Goal: Task Accomplishment & Management: Manage account settings

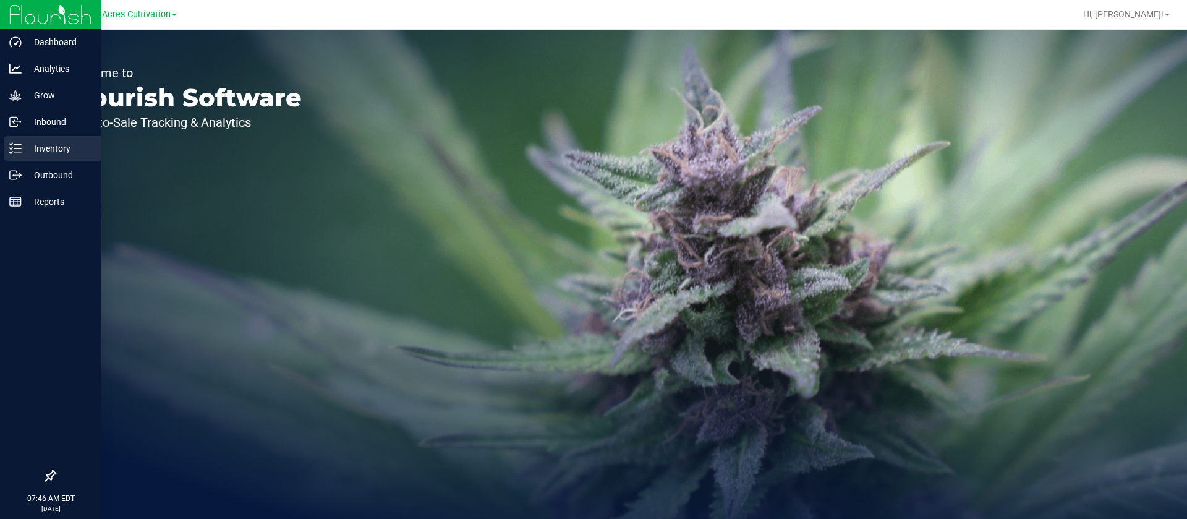
click at [57, 157] on div "Inventory" at bounding box center [53, 148] width 98 height 25
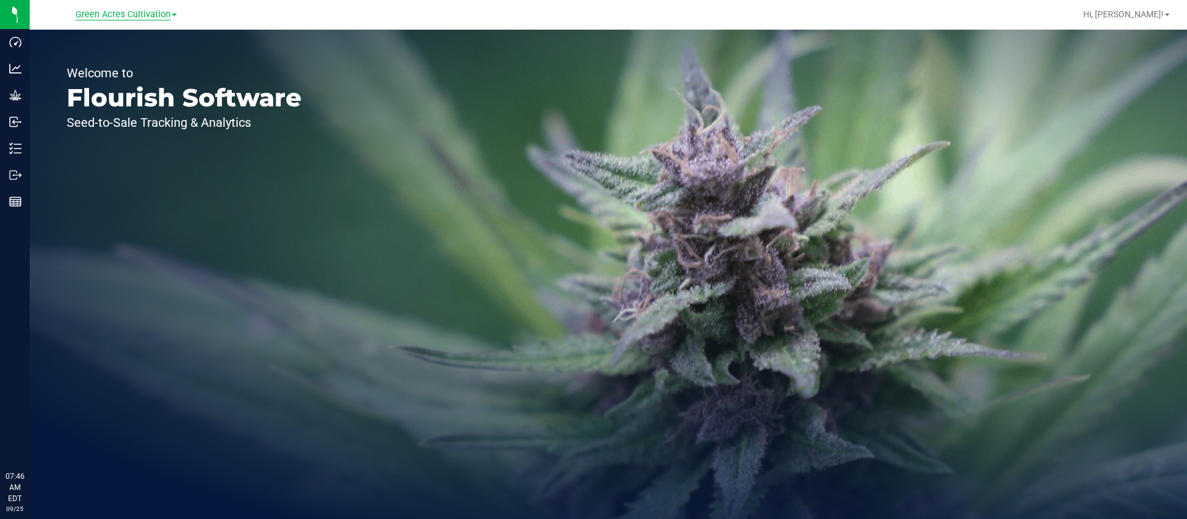
click at [156, 11] on span "Green Acres Cultivation" at bounding box center [122, 14] width 95 height 11
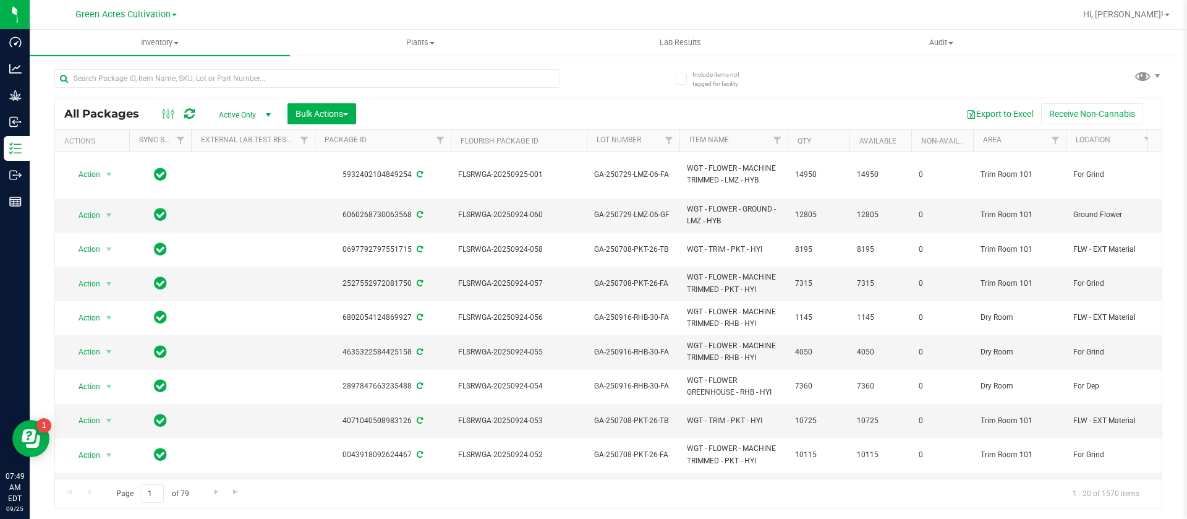
click at [570, 108] on div "Export to Excel Receive Non-Cannabis" at bounding box center [758, 113] width 787 height 21
click at [1141, 80] on span at bounding box center [1143, 76] width 18 height 18
click at [189, 75] on input "text" at bounding box center [306, 78] width 505 height 19
click at [139, 9] on span "Green Acres Cultivation" at bounding box center [122, 14] width 95 height 11
click at [112, 60] on link "Sunshine Cultivation" at bounding box center [126, 60] width 181 height 17
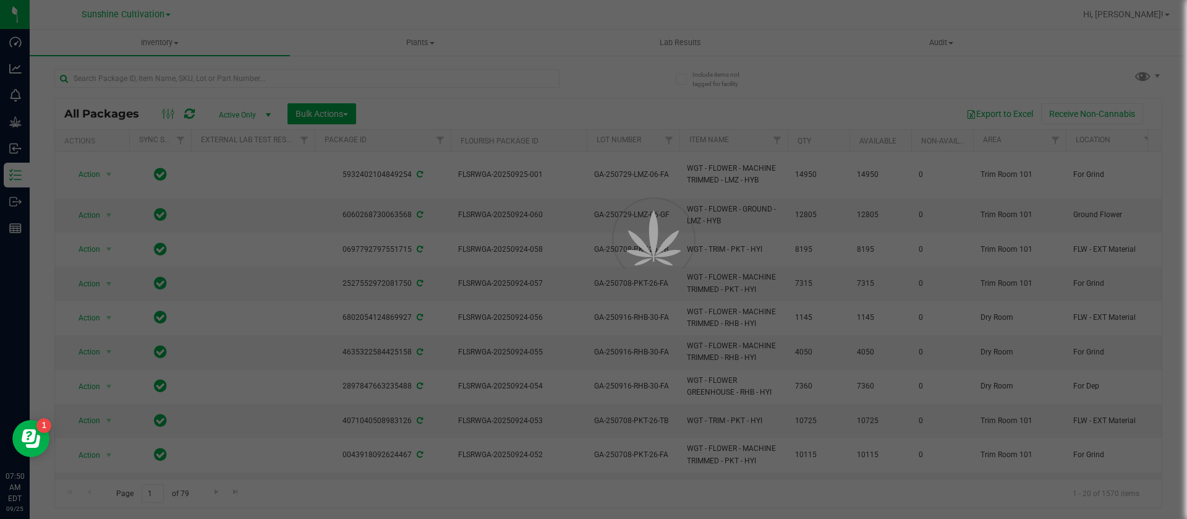
click at [1137, 76] on div at bounding box center [593, 259] width 1187 height 519
click at [1142, 76] on div at bounding box center [593, 259] width 1187 height 519
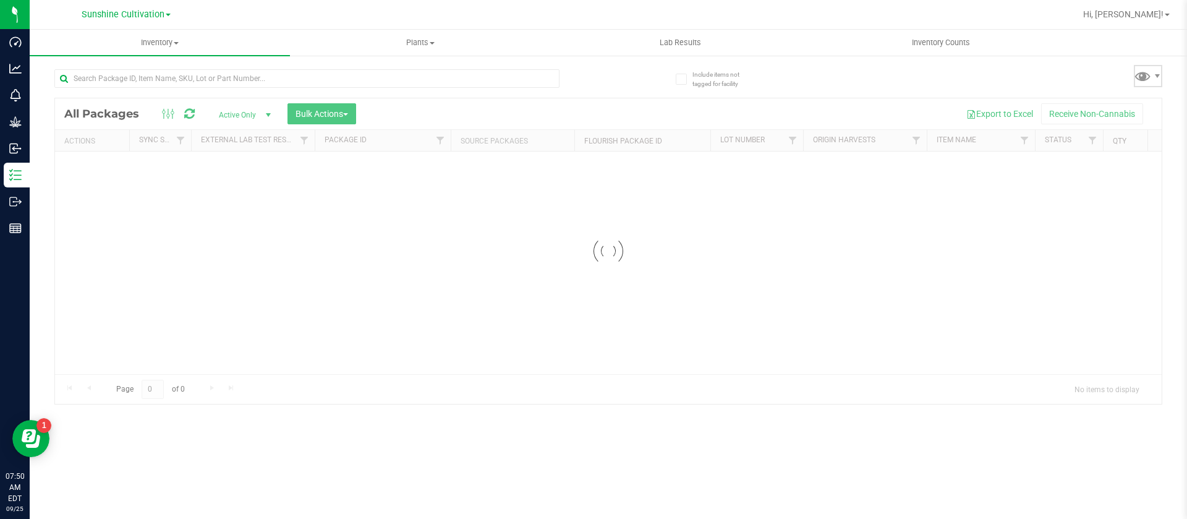
click at [1142, 76] on span at bounding box center [1143, 76] width 18 height 18
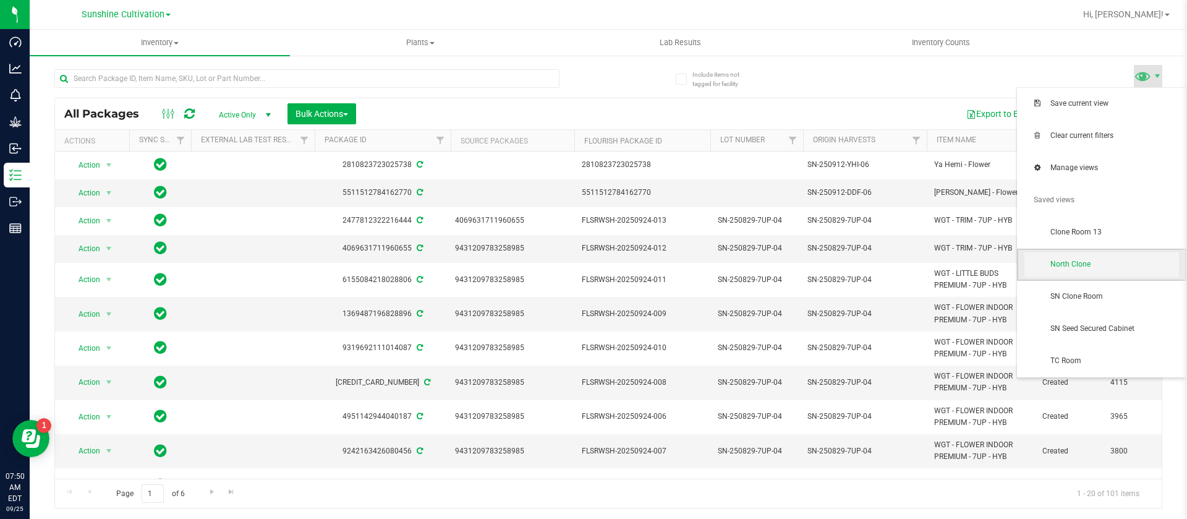
click at [1090, 266] on span "North Clone" at bounding box center [1114, 264] width 129 height 11
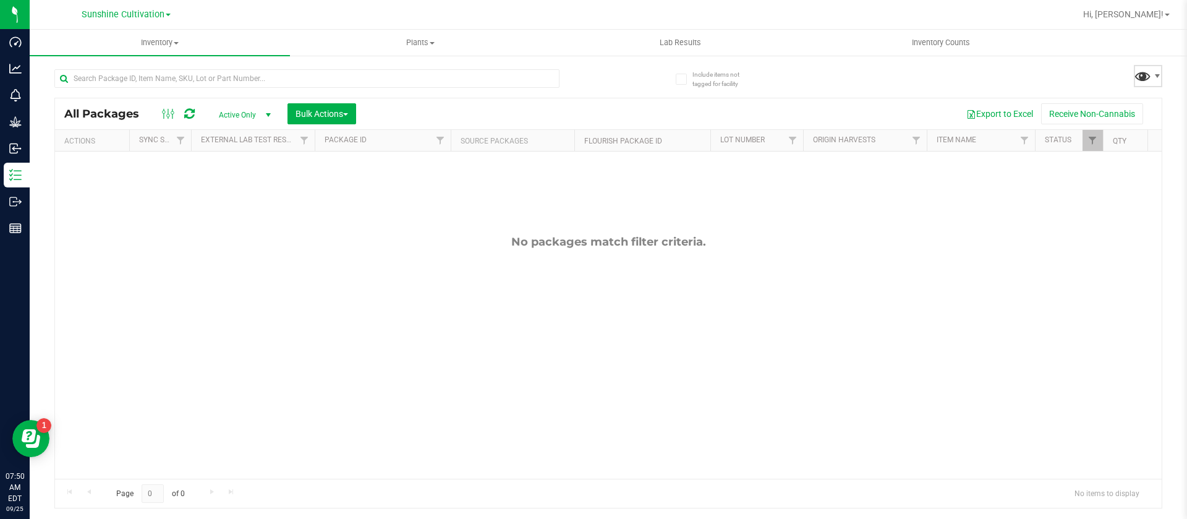
click at [1149, 77] on span at bounding box center [1143, 76] width 18 height 18
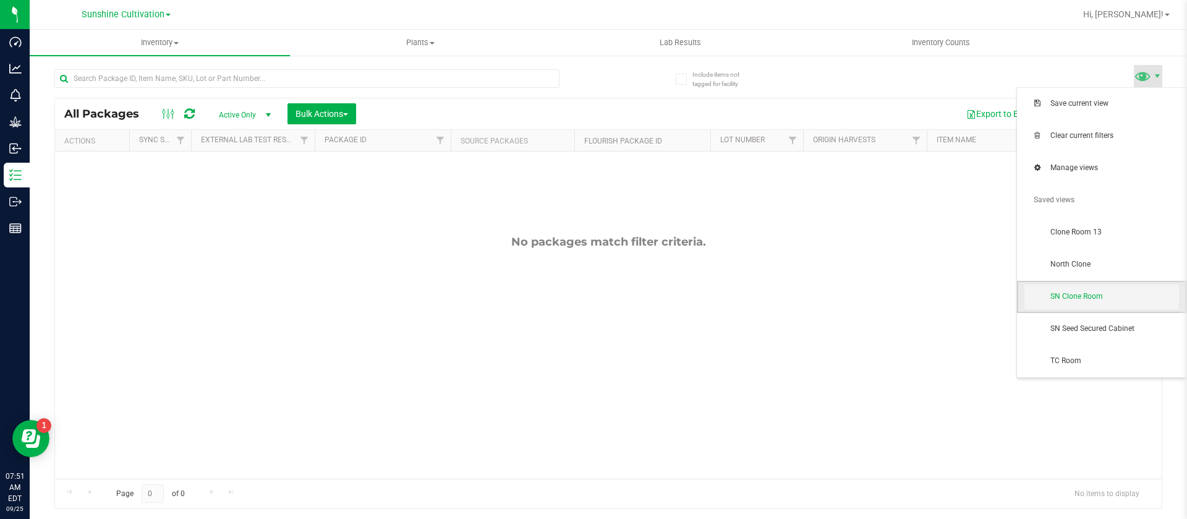
click at [1066, 302] on span "SN Clone Room" at bounding box center [1114, 296] width 129 height 11
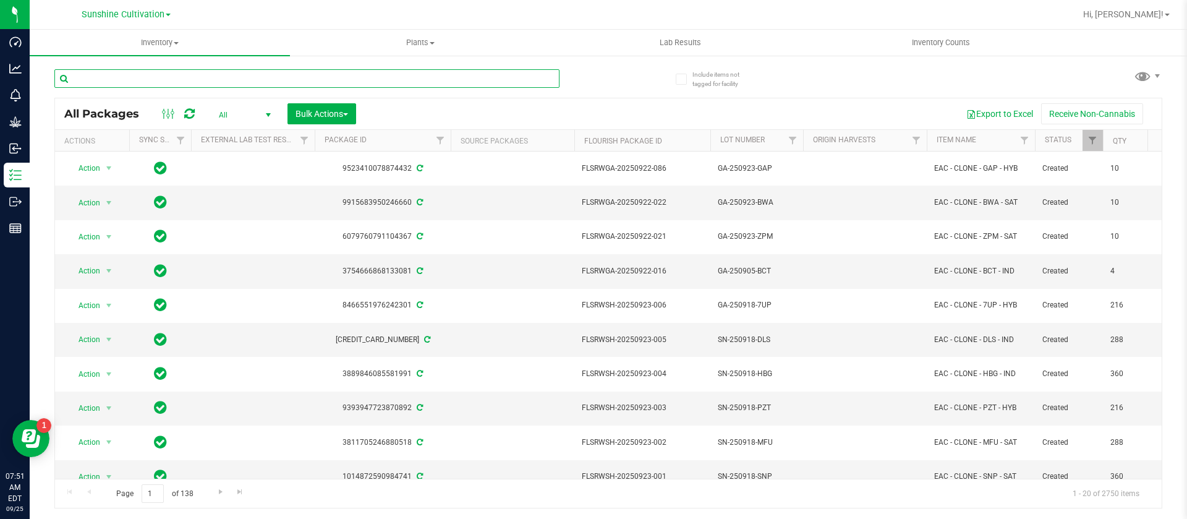
click at [187, 78] on input "text" at bounding box center [306, 78] width 505 height 19
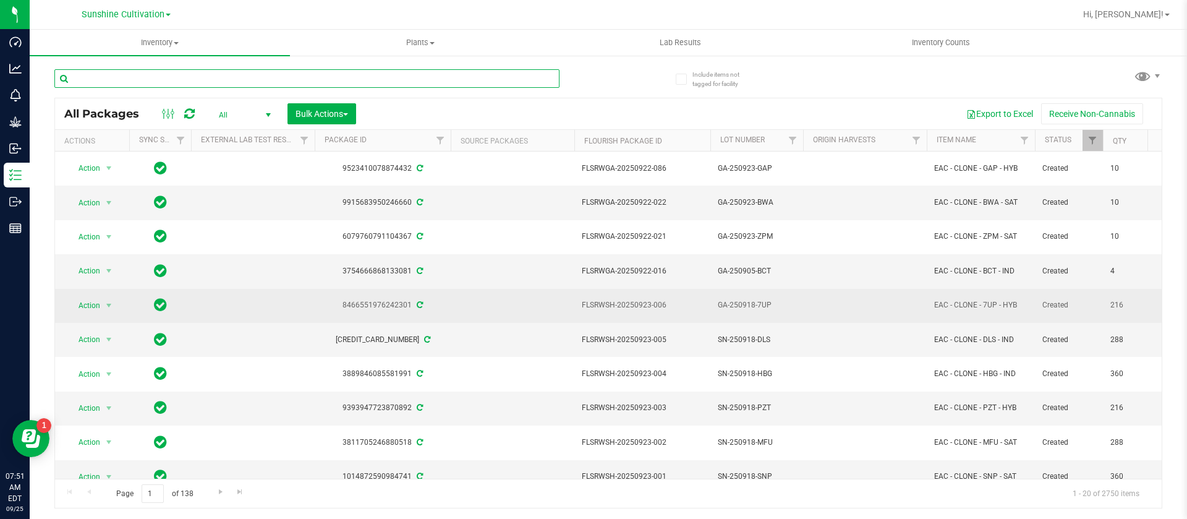
scroll to position [372, 0]
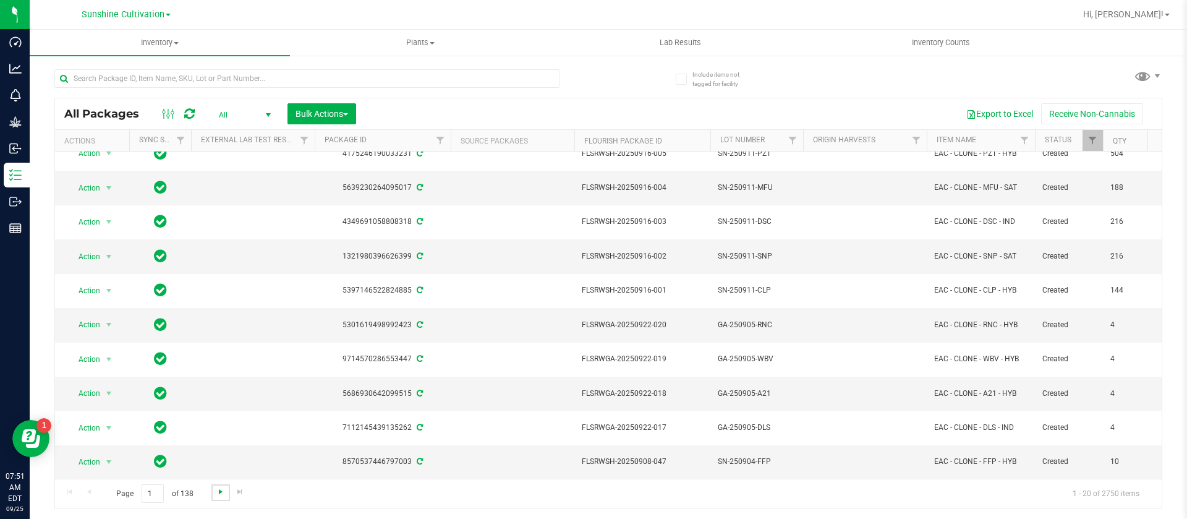
click at [218, 492] on span "Go to the next page" at bounding box center [221, 492] width 10 height 10
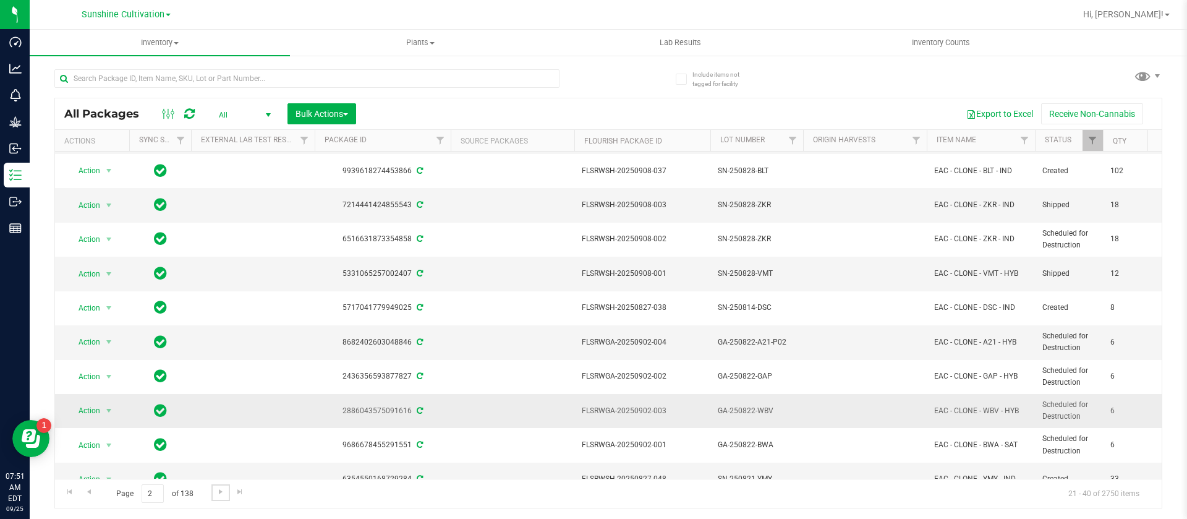
scroll to position [372, 0]
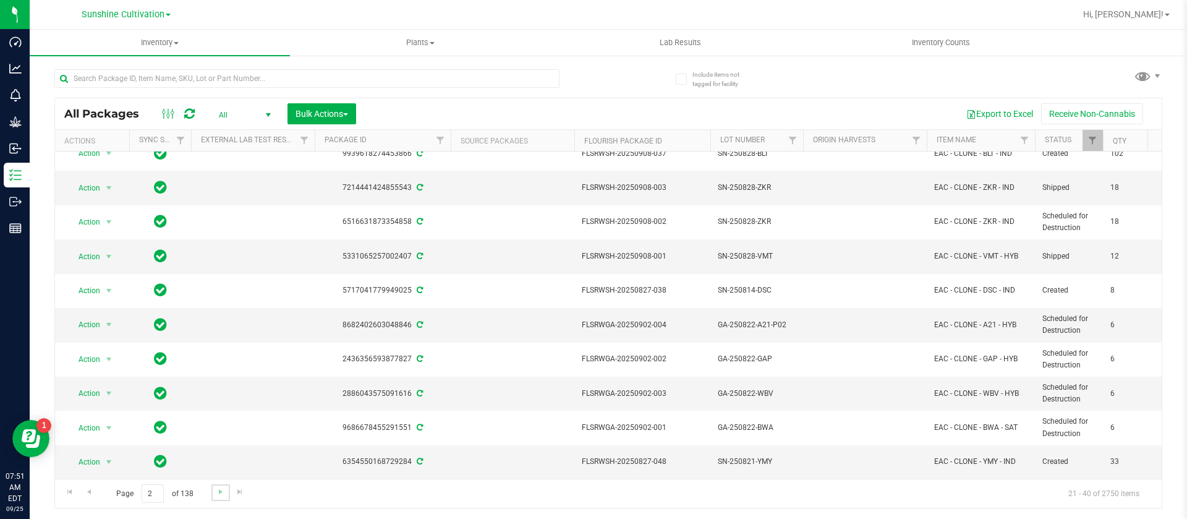
click at [218, 498] on link "Go to the next page" at bounding box center [220, 492] width 18 height 17
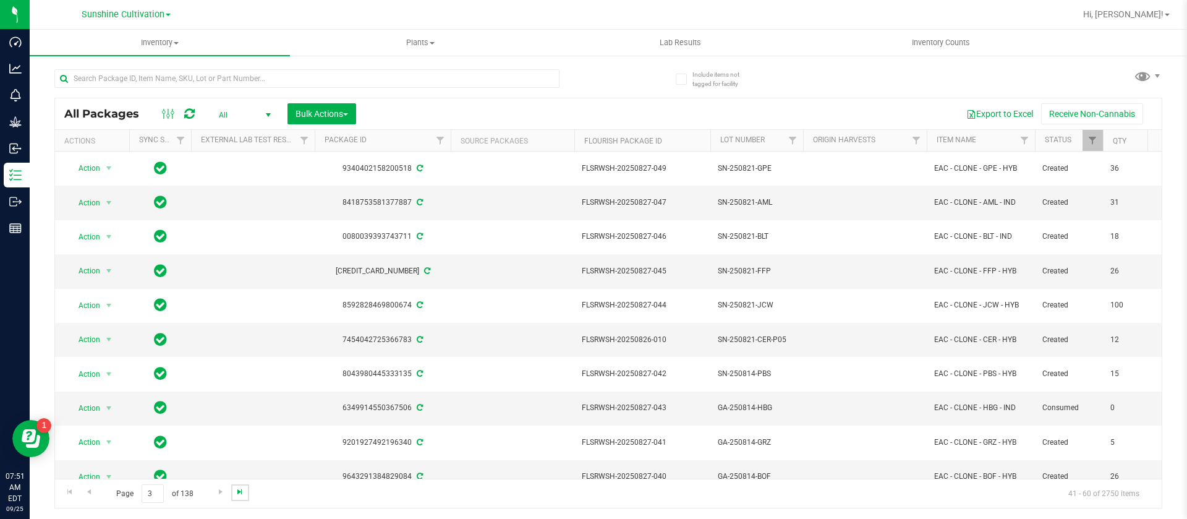
click at [236, 492] on span "Go to the last page" at bounding box center [240, 492] width 10 height 10
click at [88, 491] on span "Go to the previous page" at bounding box center [89, 492] width 10 height 10
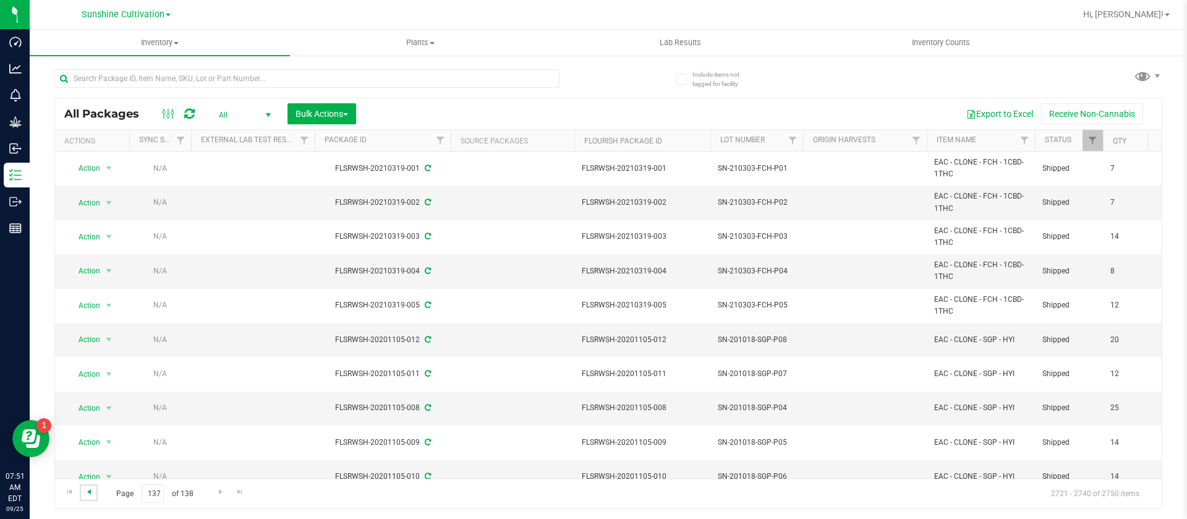
click at [90, 493] on span "Go to the previous page" at bounding box center [89, 492] width 10 height 10
click at [92, 495] on span "Go to the previous page" at bounding box center [89, 492] width 10 height 10
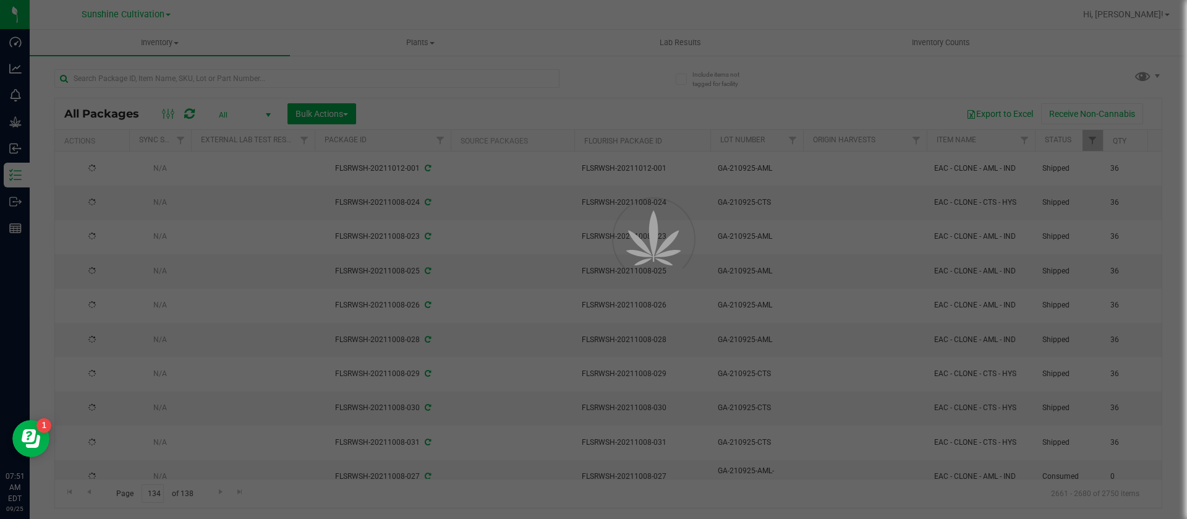
click at [68, 495] on div at bounding box center [593, 259] width 1187 height 519
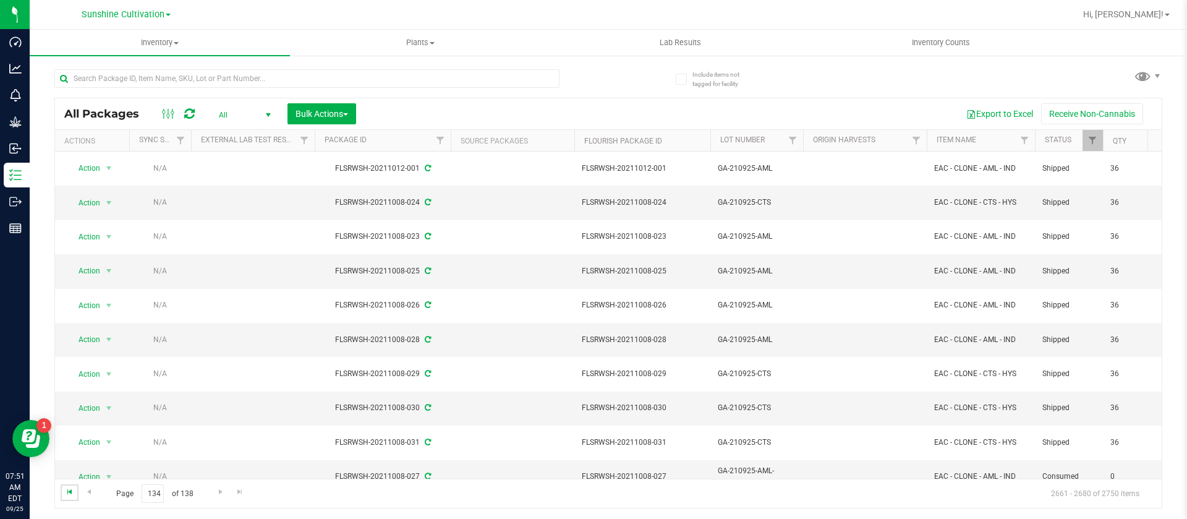
click at [66, 494] on span "Go to the first page" at bounding box center [70, 492] width 10 height 10
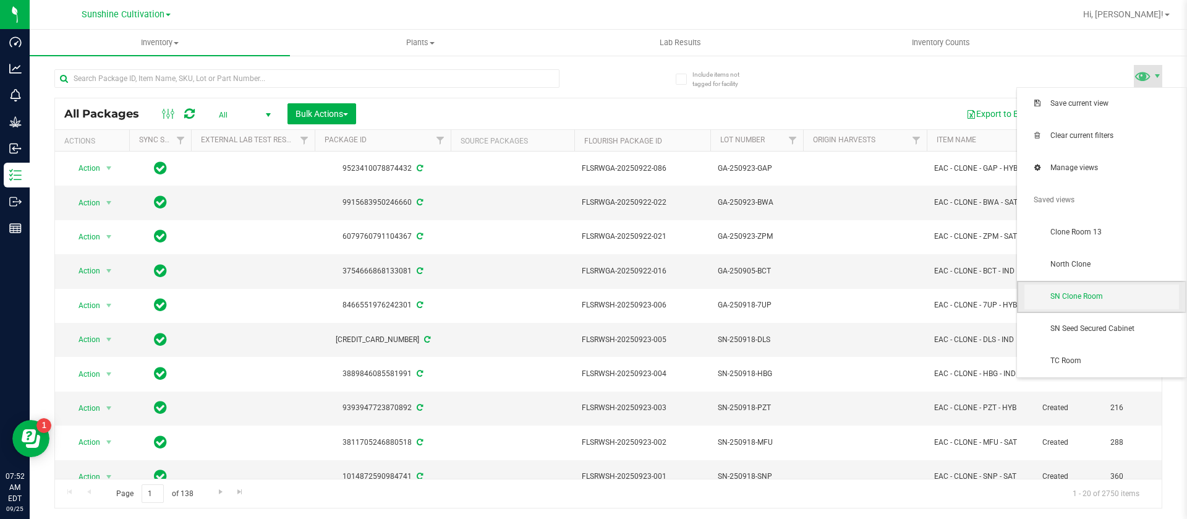
click at [1065, 296] on span "SN Clone Room" at bounding box center [1114, 296] width 129 height 11
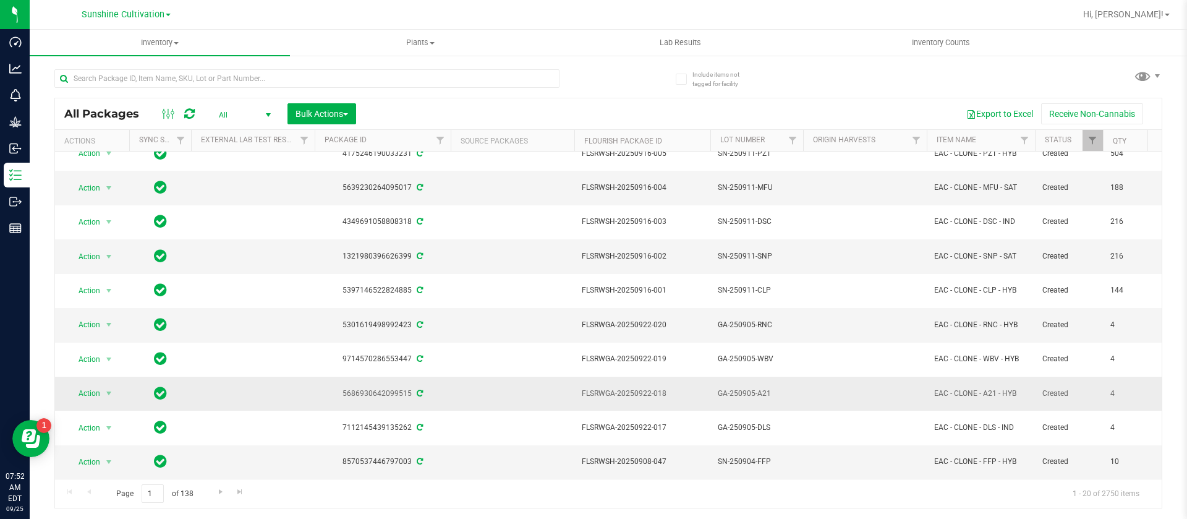
scroll to position [372, 0]
click at [212, 495] on link "Go to the next page" at bounding box center [220, 492] width 18 height 17
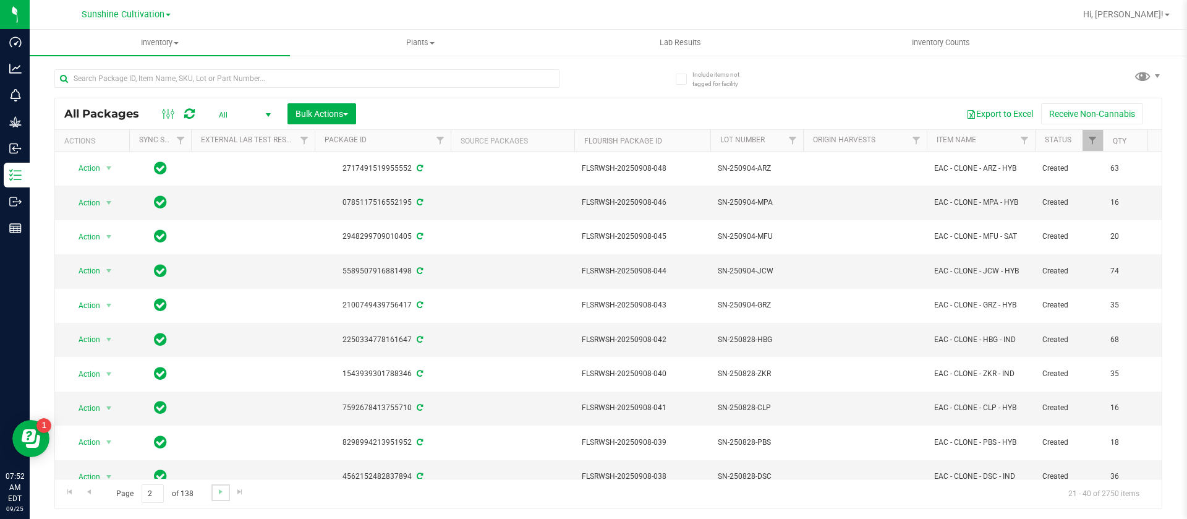
click at [219, 496] on link "Go to the next page" at bounding box center [220, 492] width 18 height 17
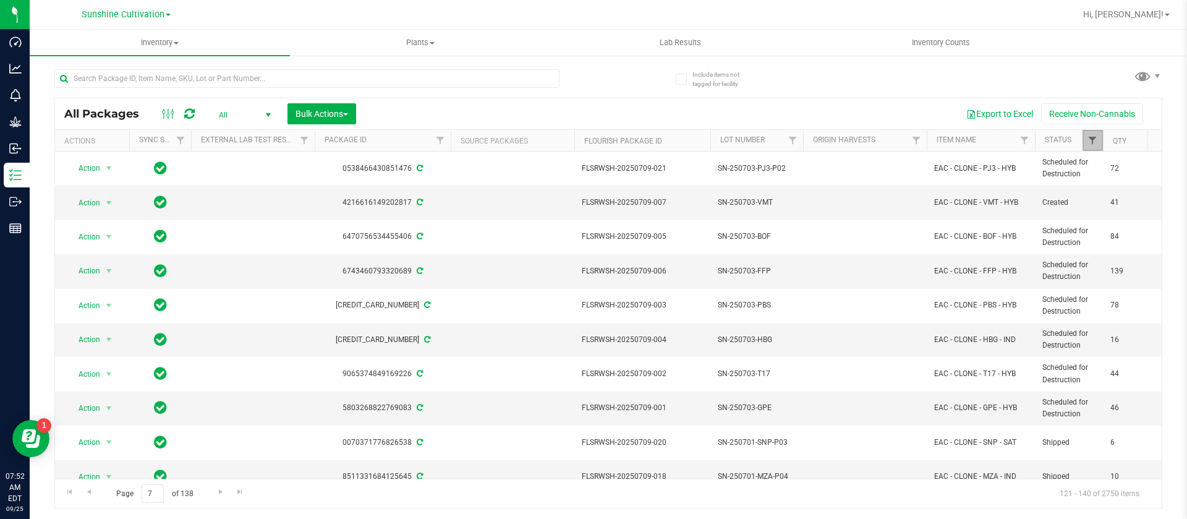
click at [1091, 141] on span "Filter" at bounding box center [1092, 140] width 10 height 10
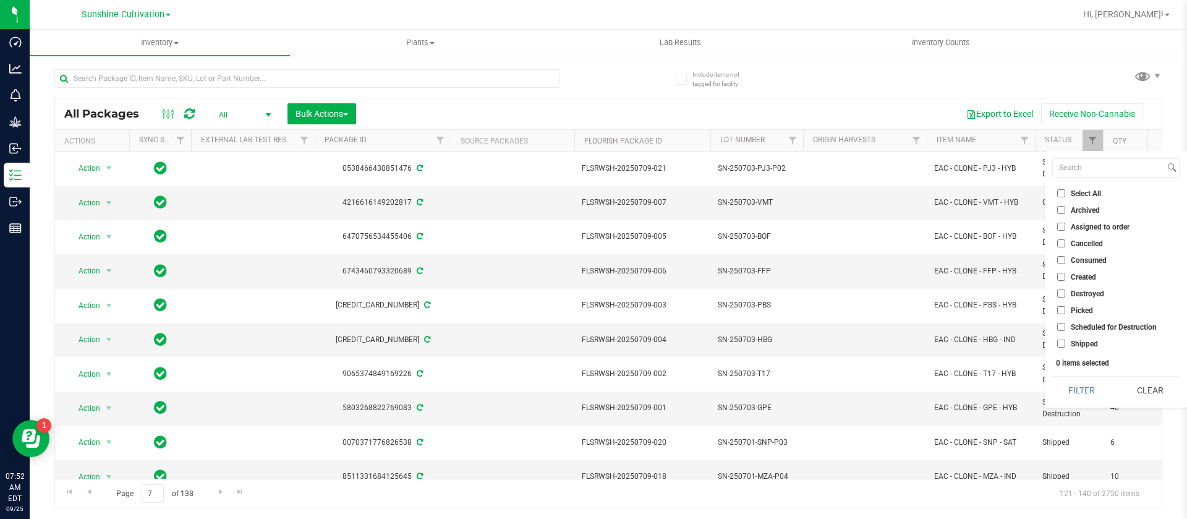
click at [1095, 274] on span "Created" at bounding box center [1083, 276] width 25 height 7
click at [1065, 274] on input "Created" at bounding box center [1061, 277] width 8 height 8
checkbox input "true"
click at [1080, 392] on button "Filter" at bounding box center [1081, 389] width 59 height 27
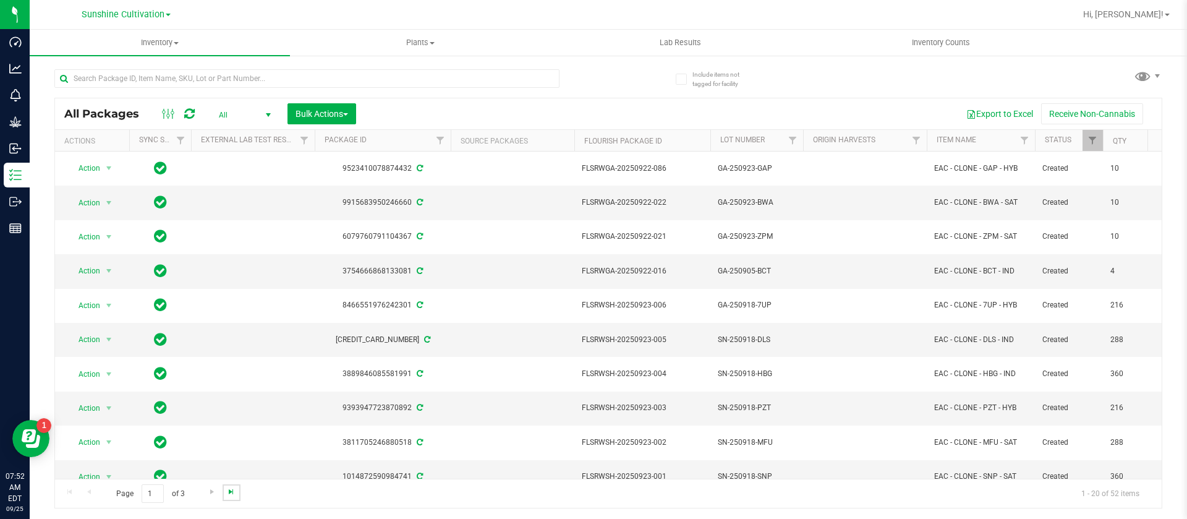
click at [228, 491] on span "Go to the last page" at bounding box center [231, 492] width 10 height 10
click at [326, 95] on div at bounding box center [306, 83] width 505 height 28
click at [332, 111] on span "Bulk Actions" at bounding box center [321, 114] width 53 height 10
click at [331, 279] on span "Schedule for destruction" at bounding box center [340, 278] width 90 height 10
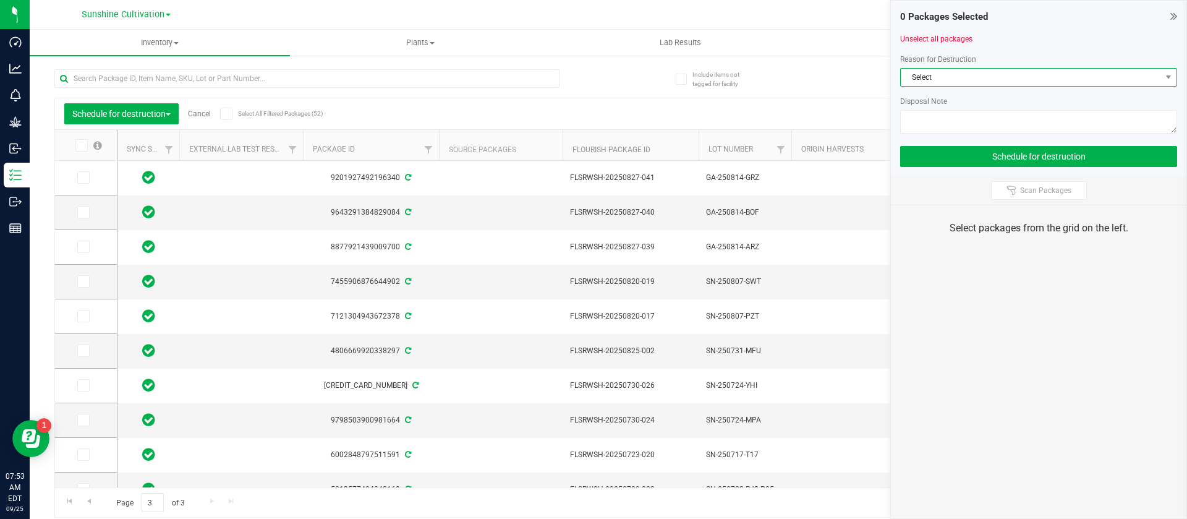
click at [986, 83] on span "Select" at bounding box center [1031, 77] width 260 height 17
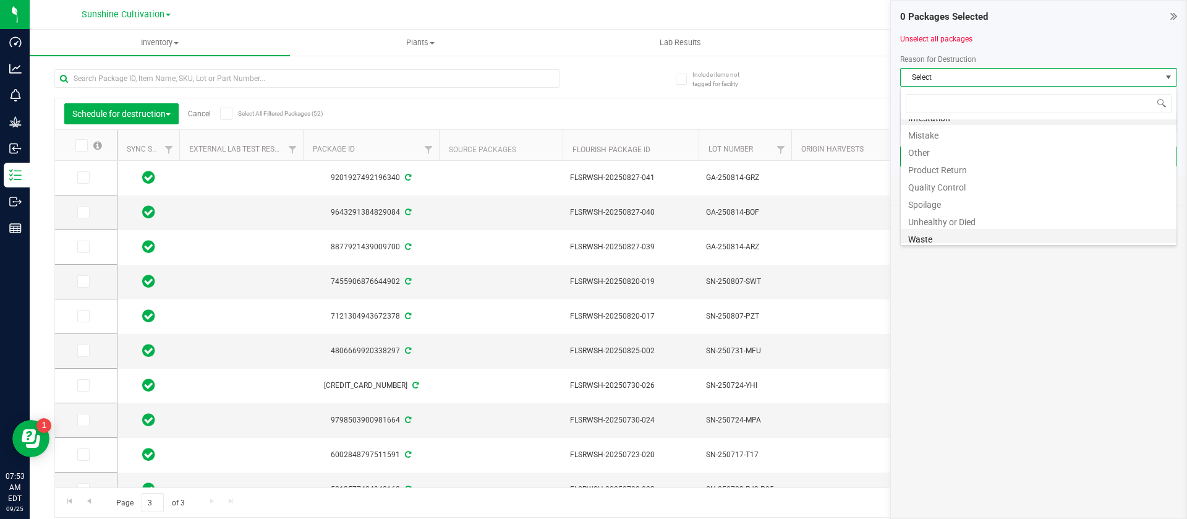
scroll to position [15, 0]
click at [945, 239] on li "Waste" at bounding box center [1039, 234] width 276 height 17
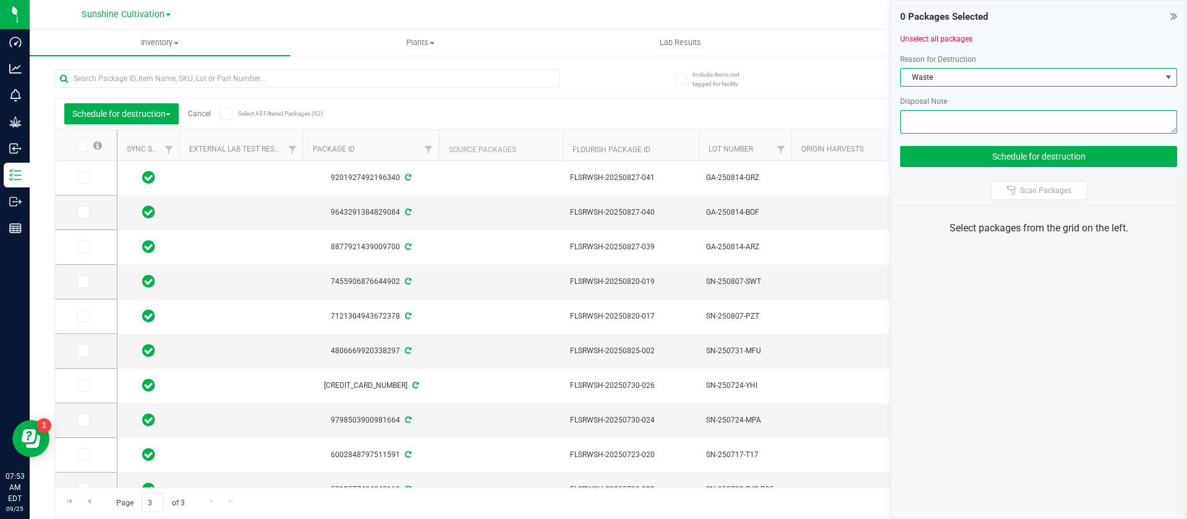
click at [932, 122] on textarea at bounding box center [1038, 121] width 277 height 23
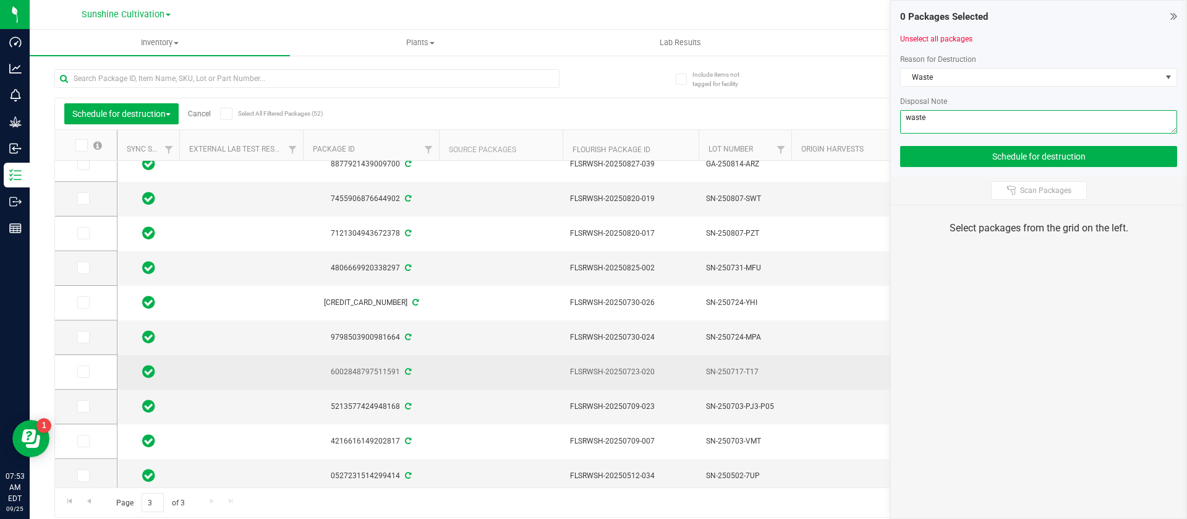
scroll to position [88, 0]
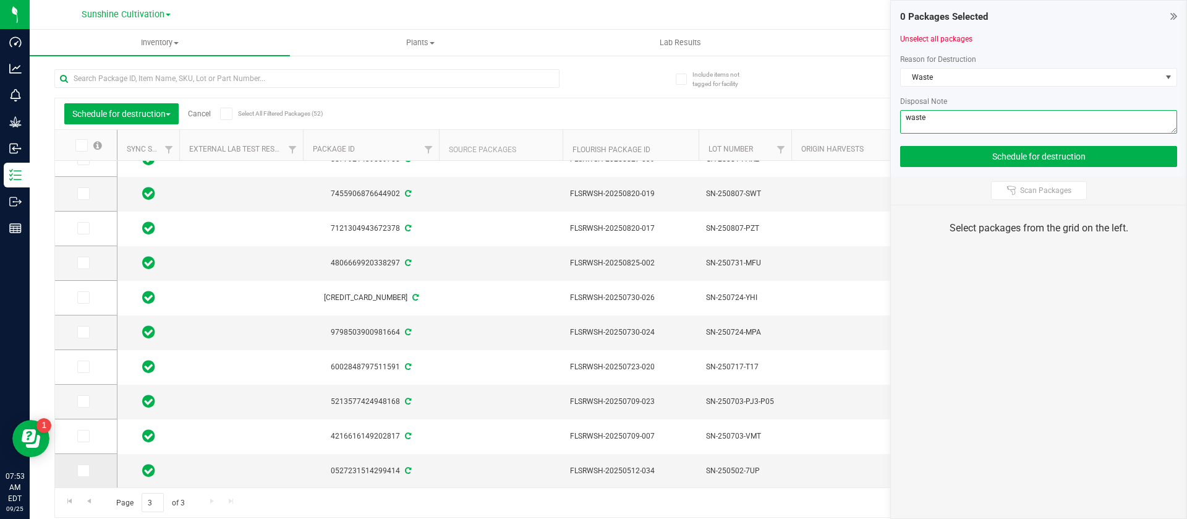
type textarea "waste"
click at [77, 470] on span at bounding box center [83, 470] width 12 height 12
click at [0, 0] on input "checkbox" at bounding box center [0, 0] width 0 height 0
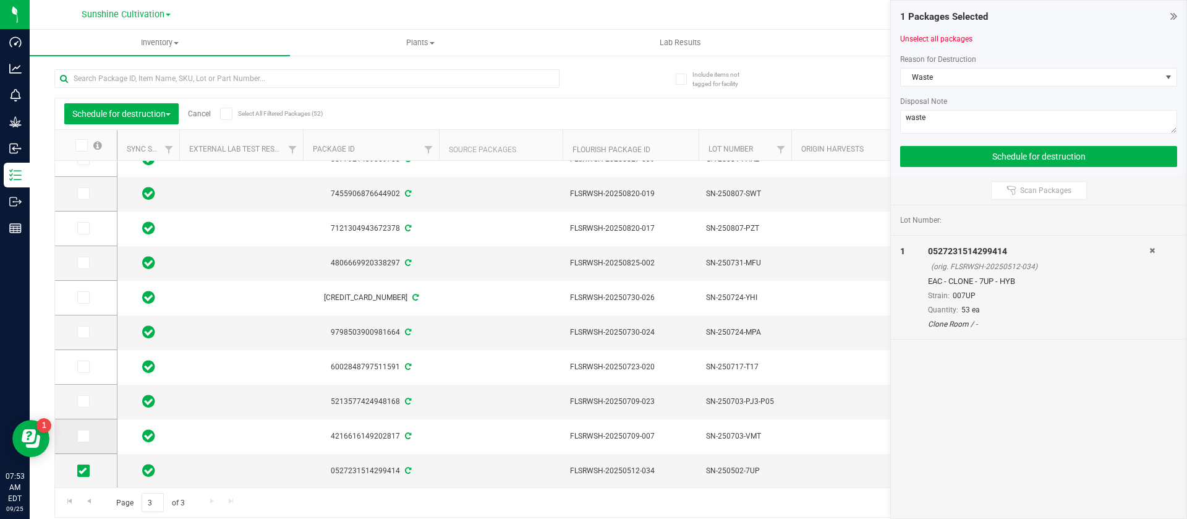
click at [81, 436] on icon at bounding box center [83, 436] width 8 height 0
click at [0, 0] on input "checkbox" at bounding box center [0, 0] width 0 height 0
click at [83, 401] on icon at bounding box center [83, 401] width 8 height 0
click at [0, 0] on input "checkbox" at bounding box center [0, 0] width 0 height 0
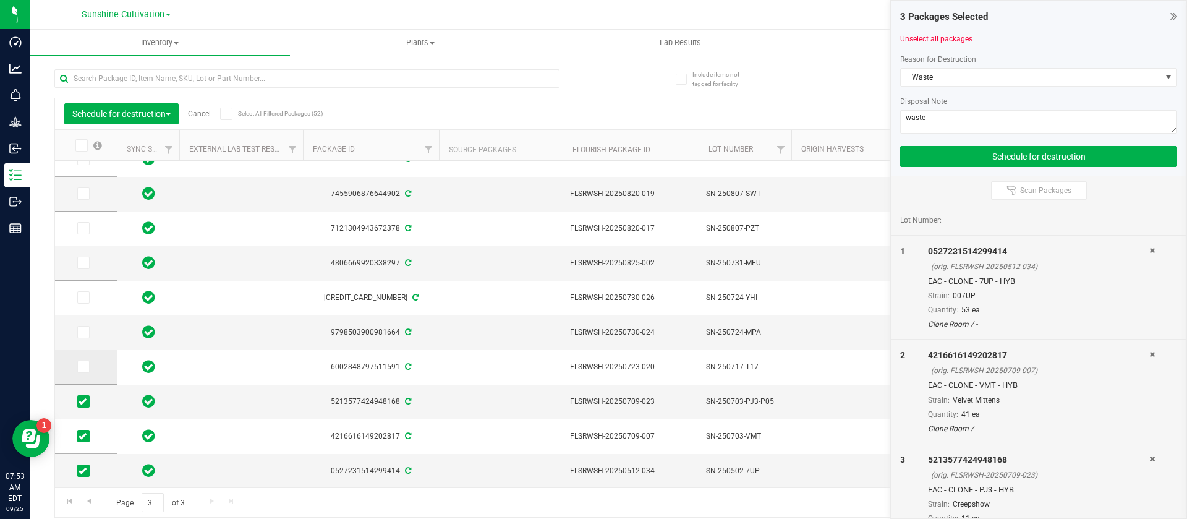
click at [85, 374] on td at bounding box center [86, 367] width 62 height 35
click at [86, 367] on icon at bounding box center [83, 367] width 8 height 0
click at [0, 0] on input "checkbox" at bounding box center [0, 0] width 0 height 0
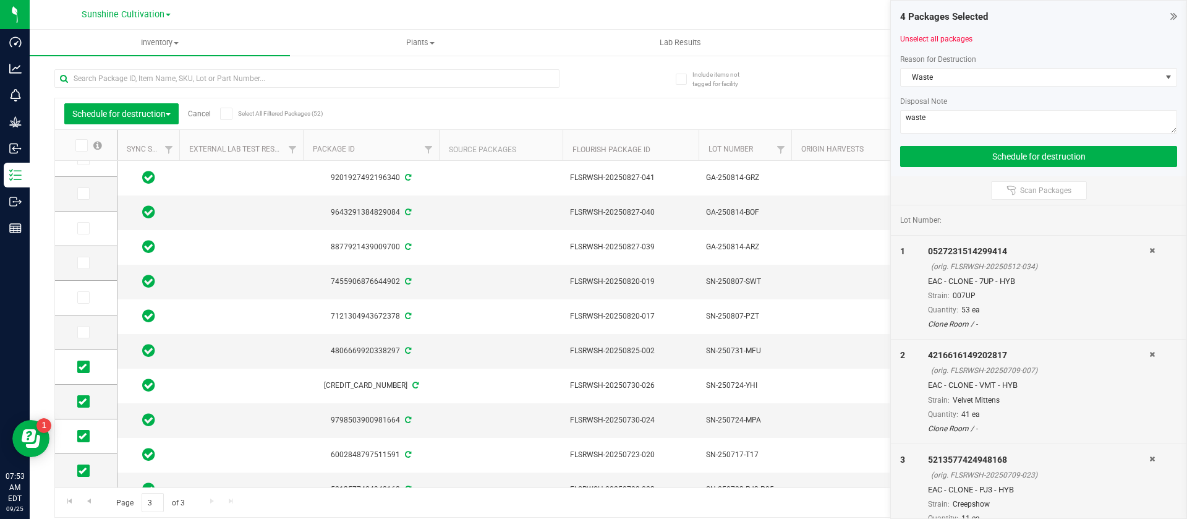
scroll to position [0, 0]
drag, startPoint x: 86, startPoint y: 145, endPoint x: 91, endPoint y: 150, distance: 7.4
click at [90, 150] on label at bounding box center [88, 145] width 48 height 12
click at [0, 0] on input "checkbox" at bounding box center [0, 0] width 0 height 0
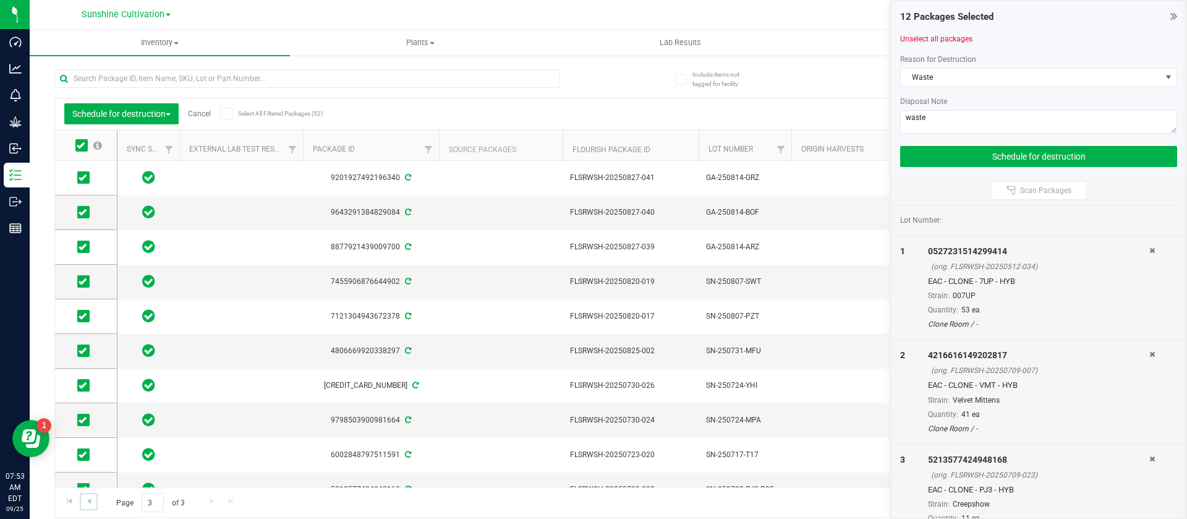
click at [88, 506] on link "Go to the previous page" at bounding box center [89, 501] width 18 height 17
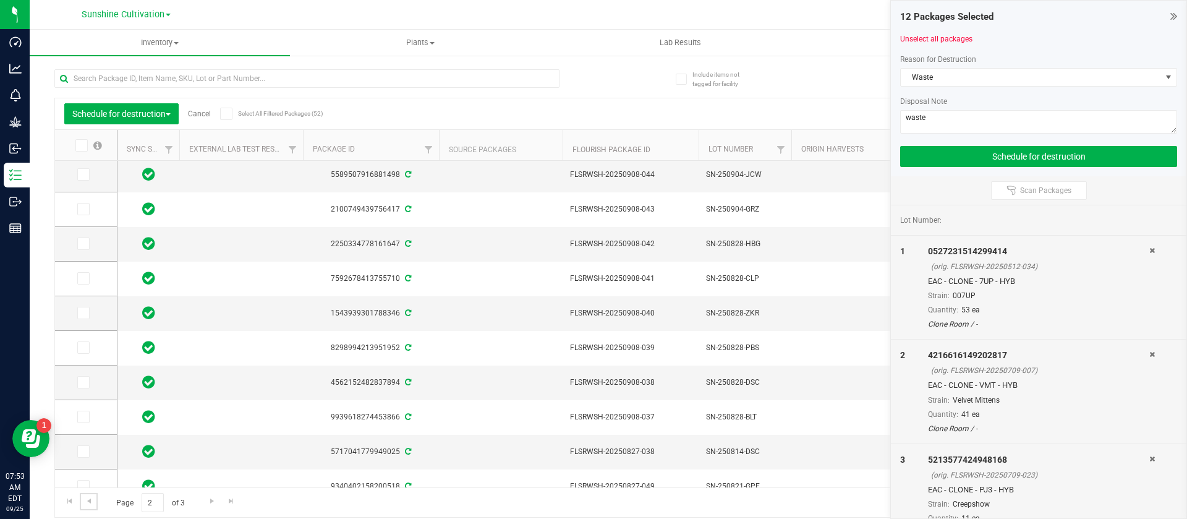
scroll to position [365, 0]
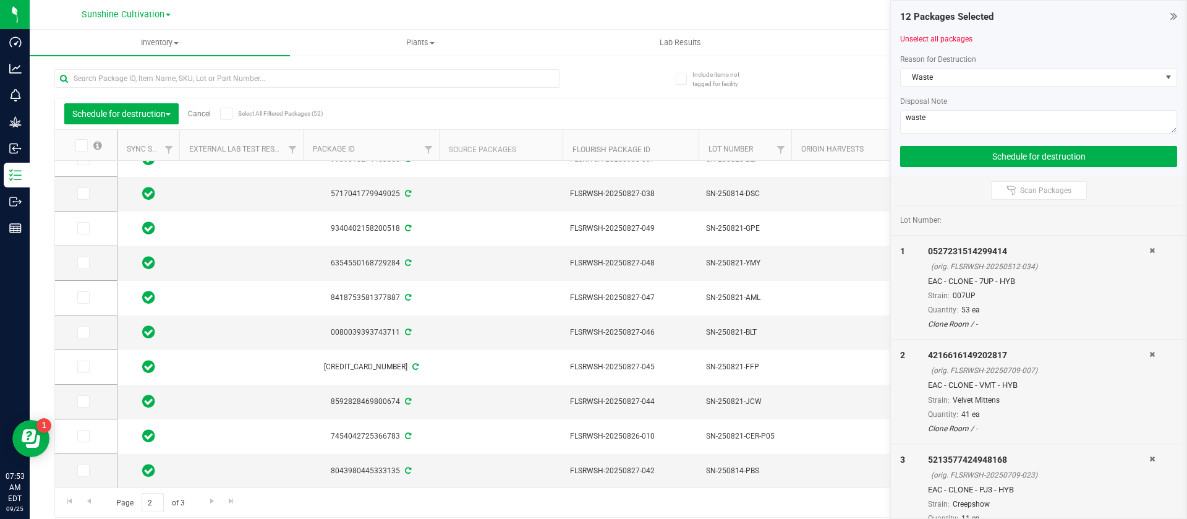
click at [88, 147] on label at bounding box center [88, 145] width 48 height 12
click at [0, 0] on input "checkbox" at bounding box center [0, 0] width 0 height 0
click at [93, 501] on span "Go to the previous page" at bounding box center [89, 501] width 10 height 10
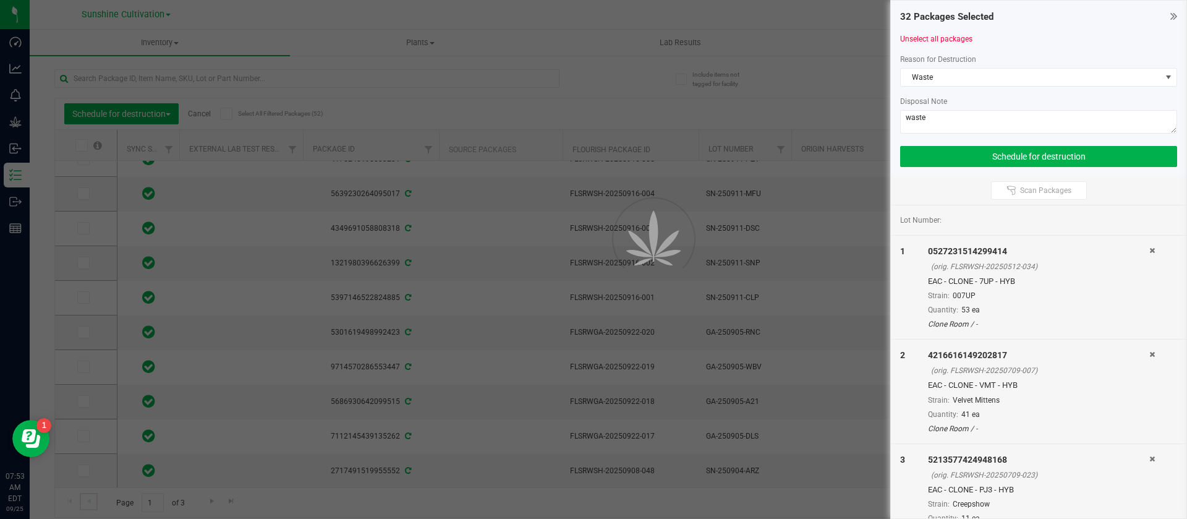
scroll to position [0, 0]
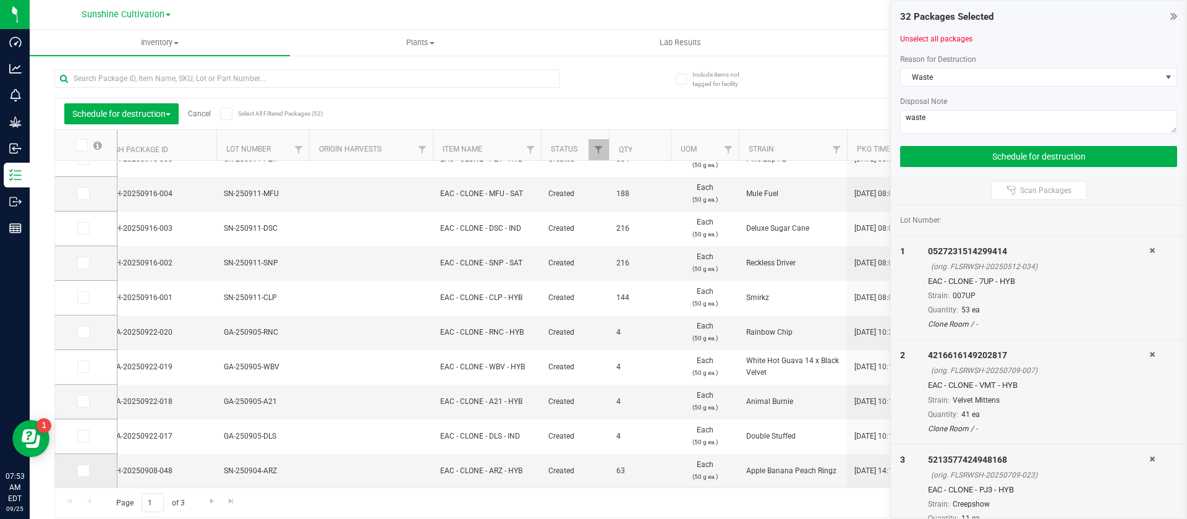
click at [82, 470] on icon at bounding box center [83, 470] width 8 height 0
click at [0, 0] on input "checkbox" at bounding box center [0, 0] width 0 height 0
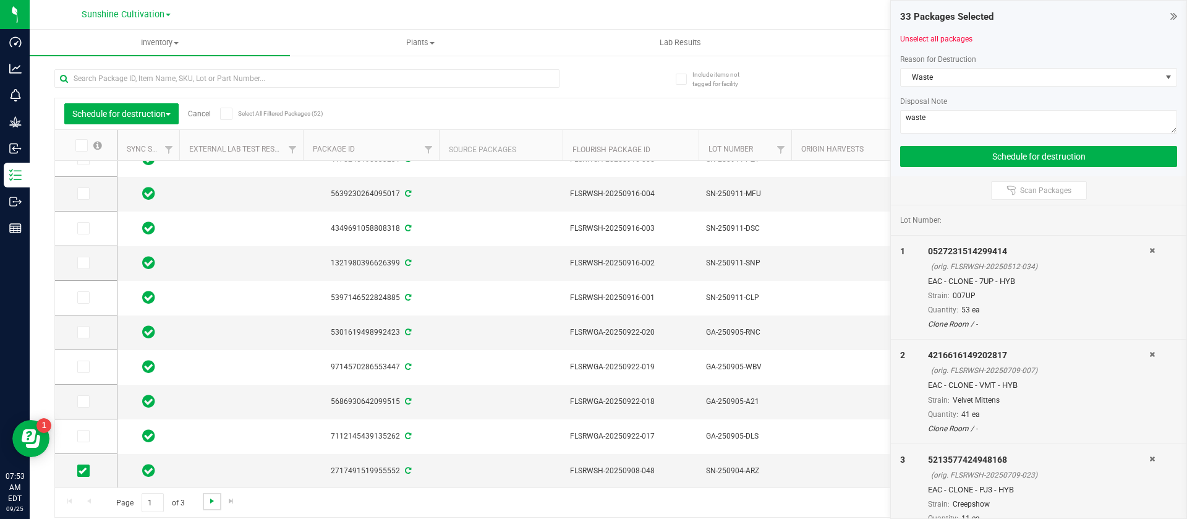
click at [208, 505] on span "Go to the next page" at bounding box center [212, 501] width 10 height 10
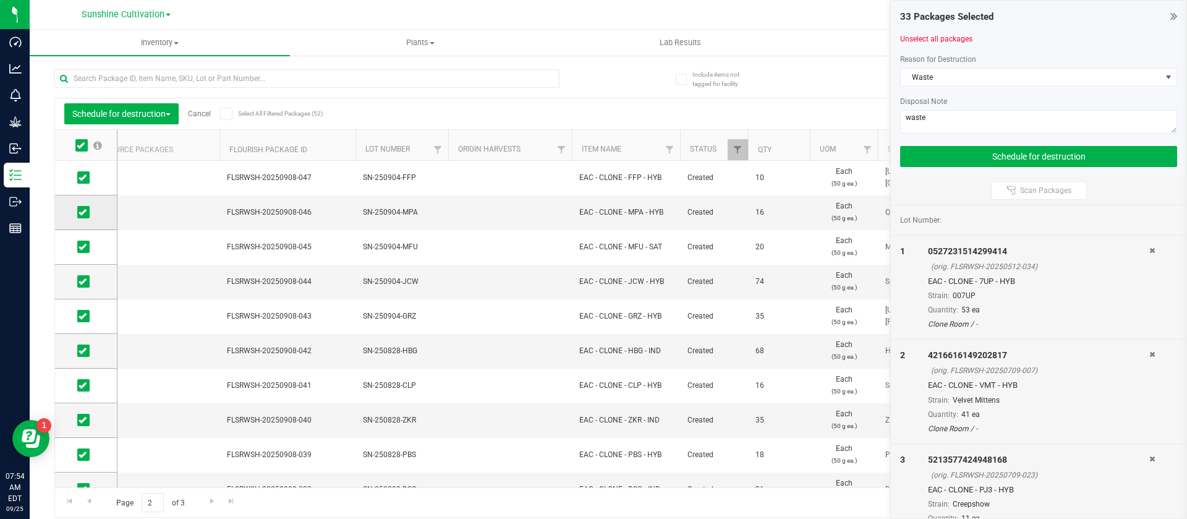
click at [85, 212] on icon at bounding box center [83, 212] width 8 height 0
click at [0, 0] on input "checkbox" at bounding box center [0, 0] width 0 height 0
click at [82, 177] on icon at bounding box center [83, 177] width 8 height 0
click at [0, 0] on input "checkbox" at bounding box center [0, 0] width 0 height 0
click at [88, 502] on span "Go to the previous page" at bounding box center [89, 501] width 10 height 10
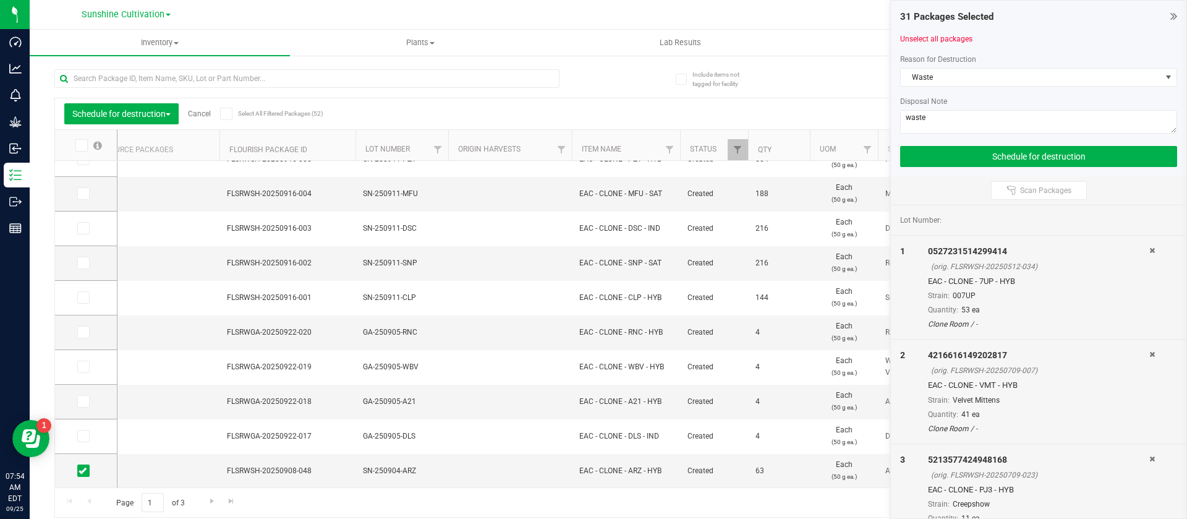
drag, startPoint x: 428, startPoint y: 490, endPoint x: 475, endPoint y: 493, distance: 47.1
click at [475, 493] on div "Page 1 of 3 1 - 20 of 52 items" at bounding box center [608, 502] width 1107 height 30
drag, startPoint x: 466, startPoint y: 498, endPoint x: 535, endPoint y: 489, distance: 69.8
click at [541, 493] on div "Page 1 of 3 1 - 20 of 52 items" at bounding box center [608, 502] width 1107 height 30
drag, startPoint x: 522, startPoint y: 487, endPoint x: 565, endPoint y: 488, distance: 43.3
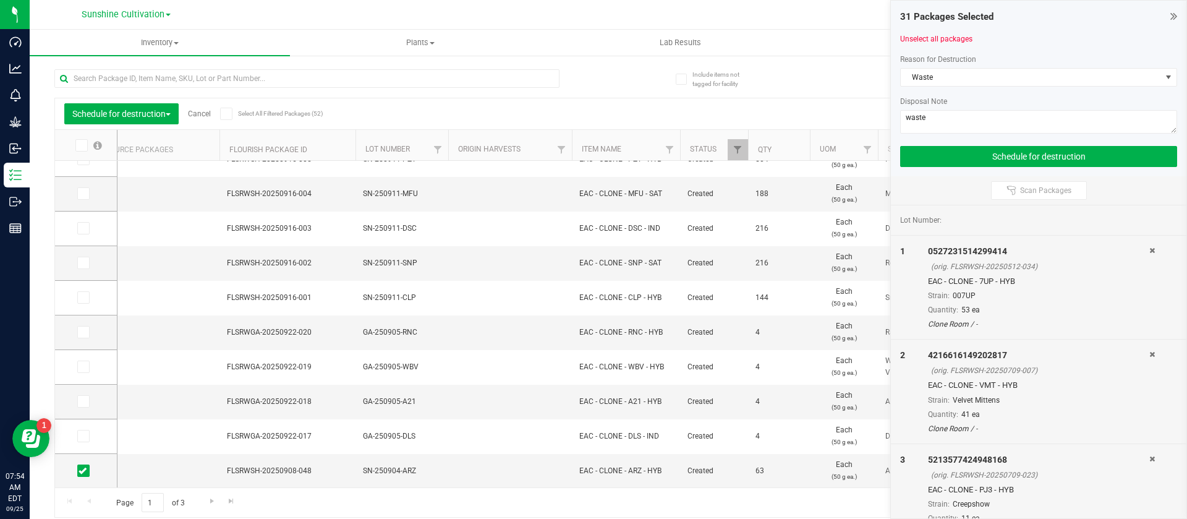
click at [565, 488] on div "Page 1 of 3 1 - 20 of 52 items" at bounding box center [608, 502] width 1107 height 30
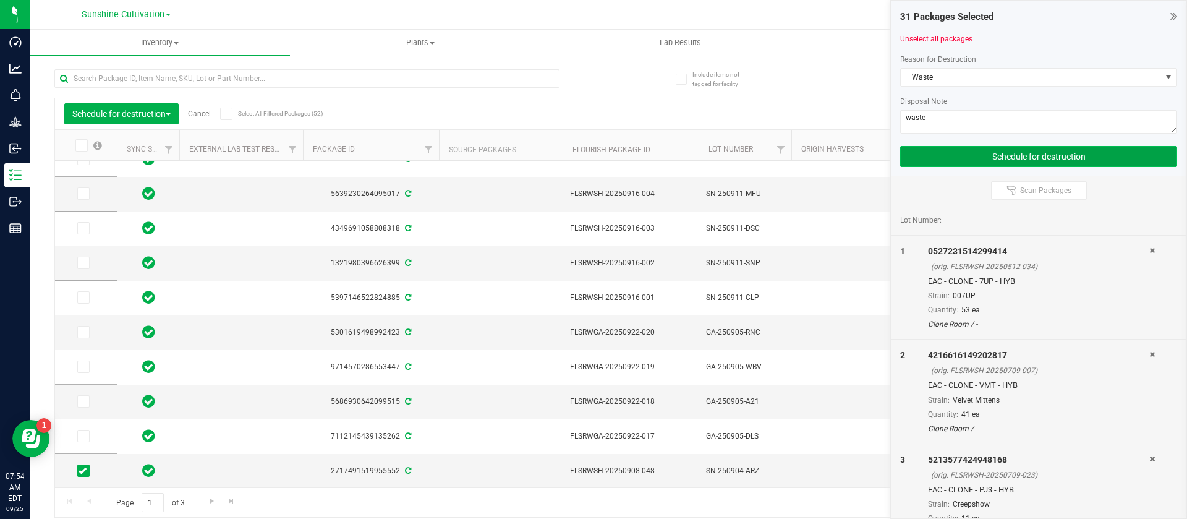
click at [951, 148] on button "Schedule for destruction" at bounding box center [1038, 156] width 277 height 21
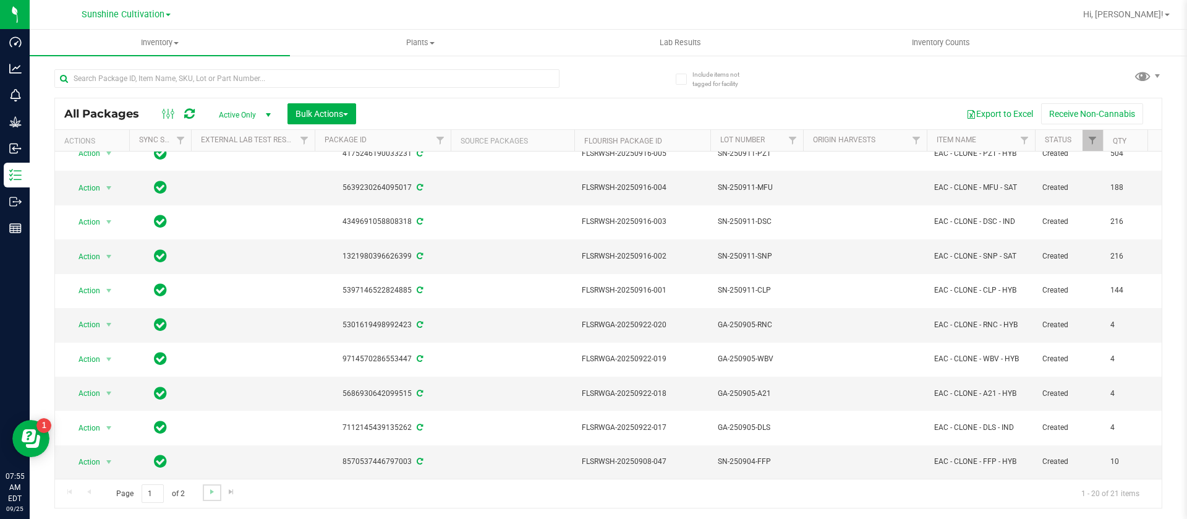
click at [216, 490] on link "Go to the next page" at bounding box center [212, 492] width 18 height 17
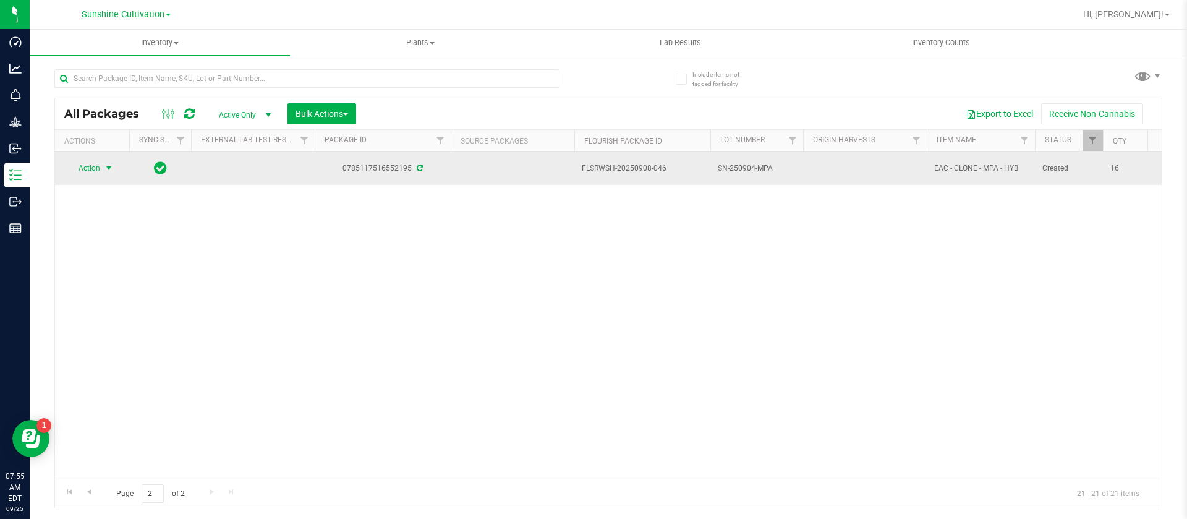
click at [90, 167] on span "Action" at bounding box center [83, 167] width 33 height 17
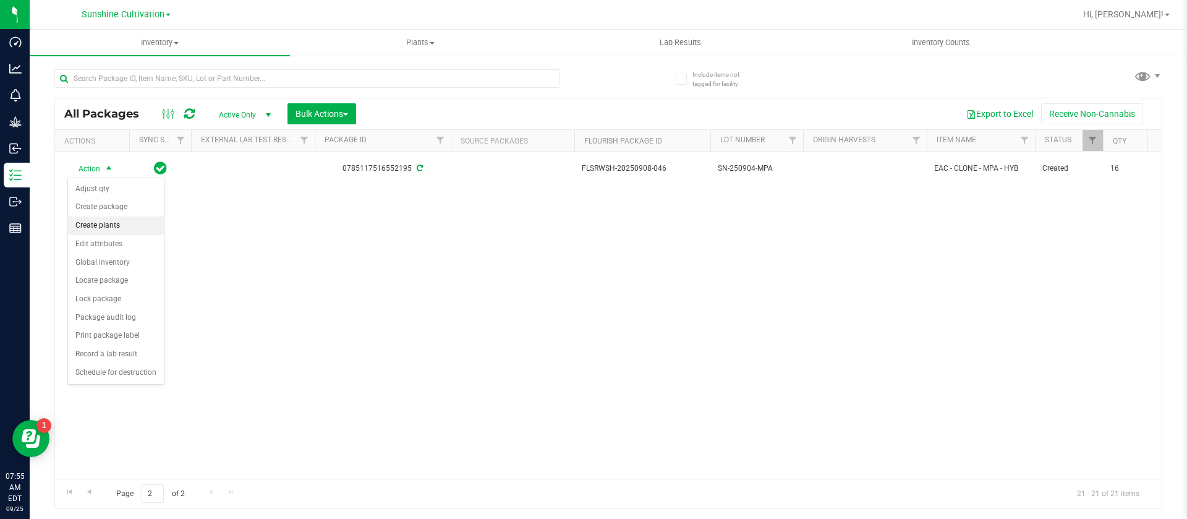
click at [112, 222] on li "Create plants" at bounding box center [116, 225] width 96 height 19
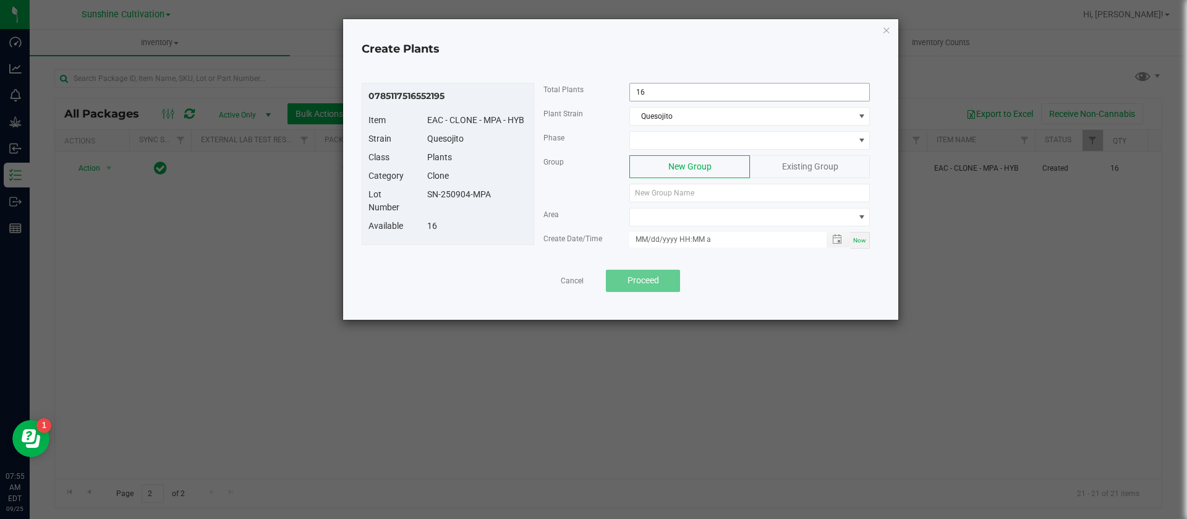
click at [661, 95] on input "16" at bounding box center [749, 91] width 239 height 17
type input "10"
drag, startPoint x: 507, startPoint y: 195, endPoint x: 439, endPoint y: 197, distance: 68.0
click at [422, 194] on div "SN-250904-MPA" at bounding box center [477, 194] width 119 height 13
copy div "SN-250904-MPA"
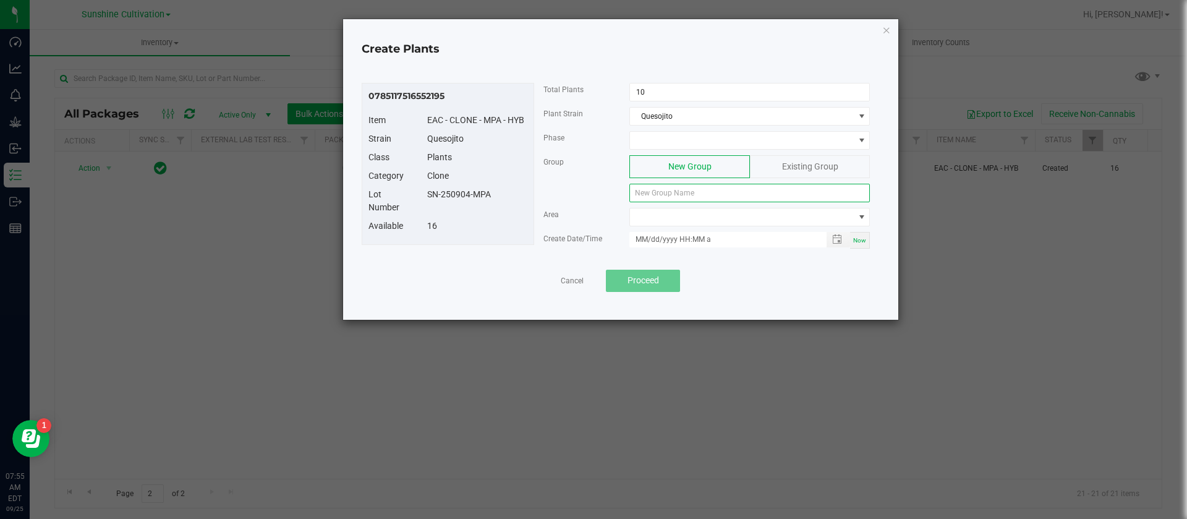
paste input "SN-250904-MPA"
drag, startPoint x: 672, startPoint y: 190, endPoint x: 678, endPoint y: 234, distance: 43.7
click at [673, 200] on input "SN-250904-MPA" at bounding box center [749, 193] width 240 height 19
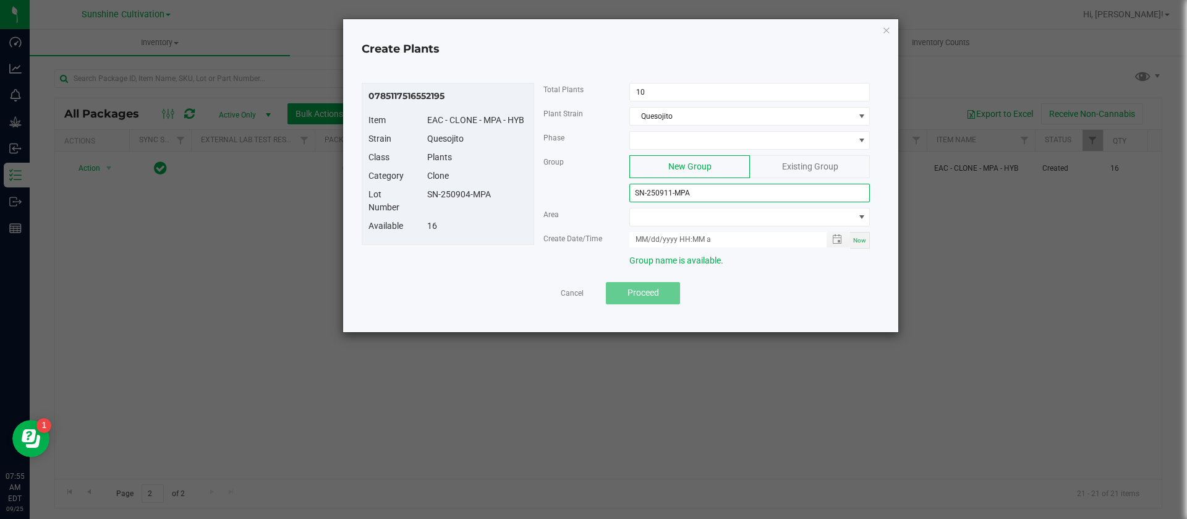
click at [542, 201] on div "Group New Group Existing Group SN-250911-MPA" at bounding box center [707, 181] width 346 height 53
type input "SN-250911-MPA-M"
click at [678, 135] on span at bounding box center [742, 140] width 224 height 17
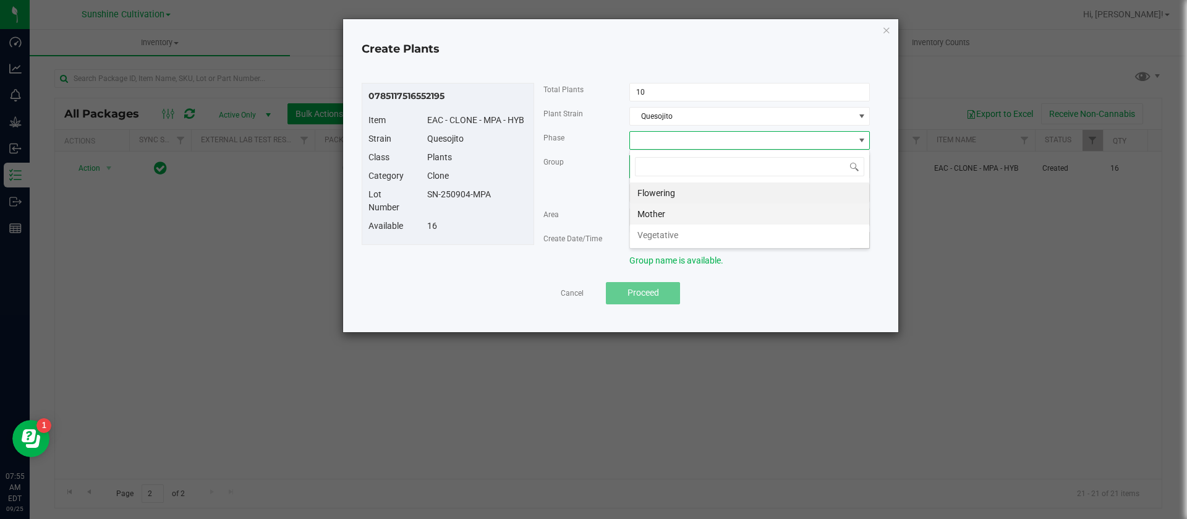
click at [663, 215] on li "Mother" at bounding box center [749, 213] width 239 height 21
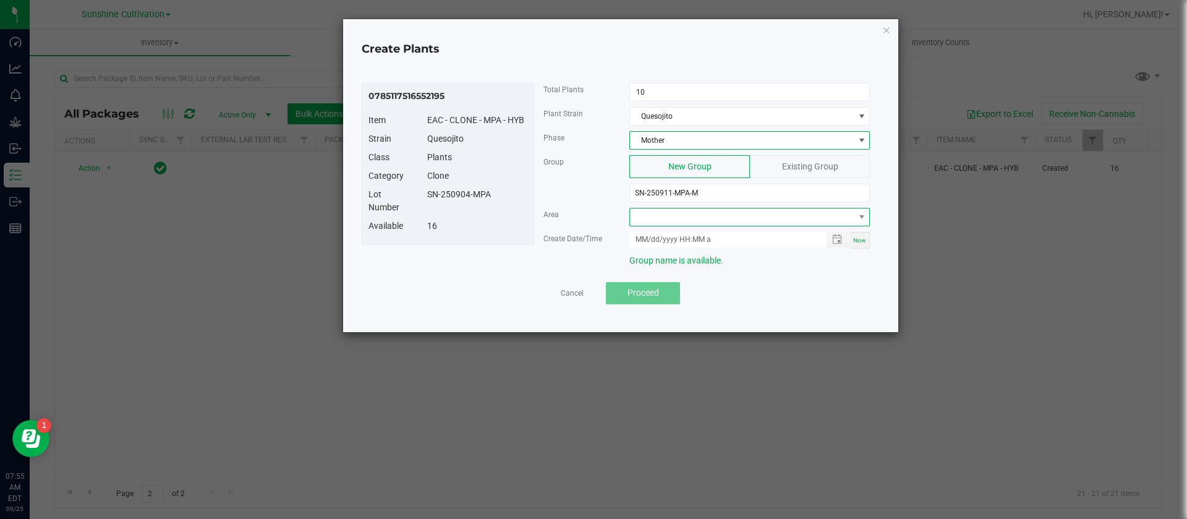
click at [678, 221] on span at bounding box center [742, 216] width 224 height 17
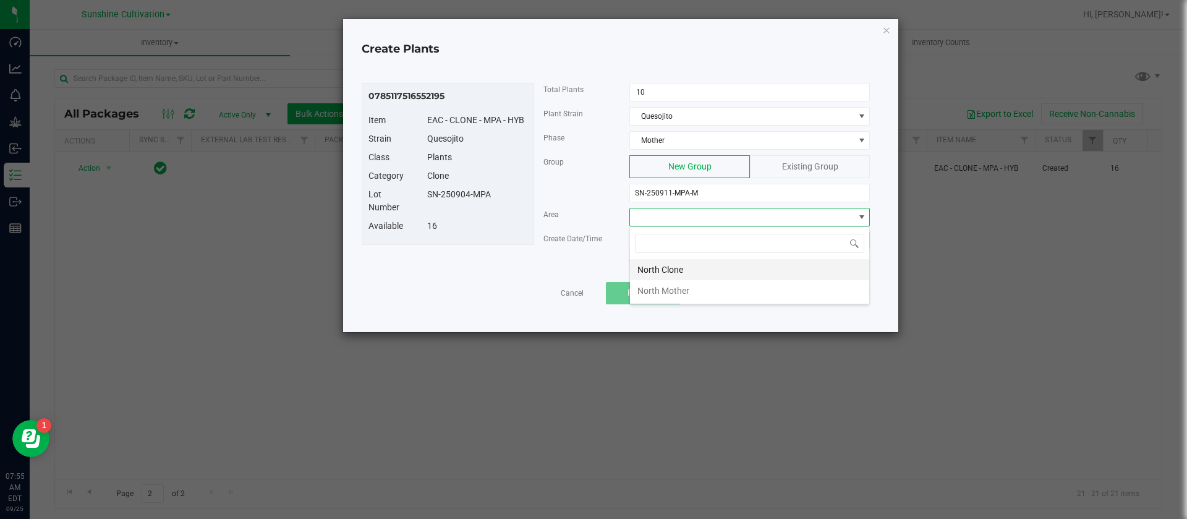
click at [669, 266] on li "North Clone" at bounding box center [749, 269] width 239 height 21
click at [867, 240] on div "Now" at bounding box center [860, 240] width 20 height 17
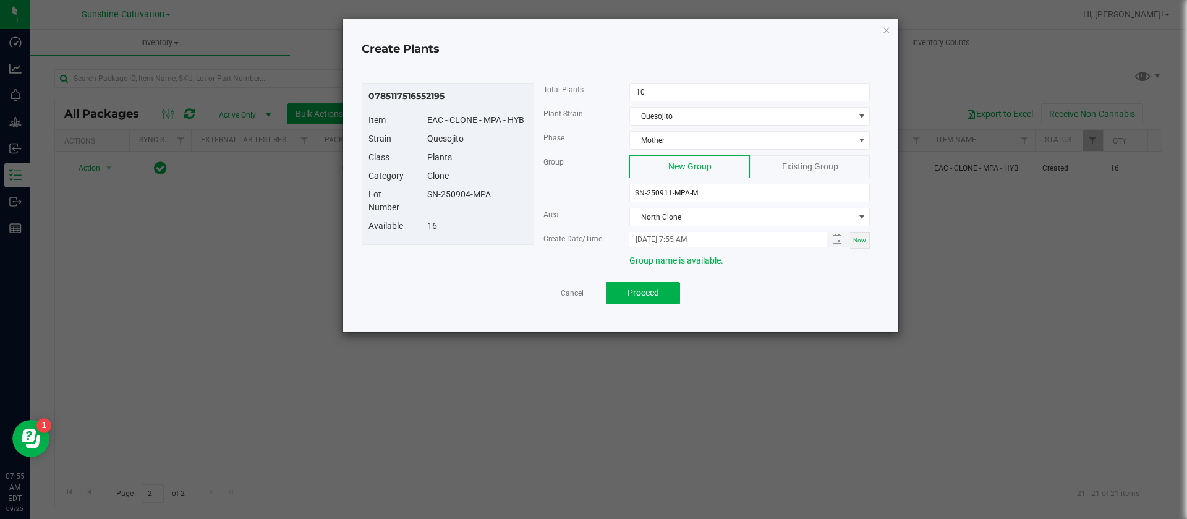
click at [652, 234] on input "09/25/2025 7:55 AM" at bounding box center [721, 239] width 184 height 15
click at [651, 238] on input "09/25/2025 7:55 AM" at bounding box center [721, 239] width 184 height 15
click at [651, 234] on input "09/25/2025 7:55 AM" at bounding box center [721, 239] width 184 height 15
type input "09/24/2025 7:55 AM"
click at [530, 234] on div "Available 16" at bounding box center [447, 228] width 177 height 19
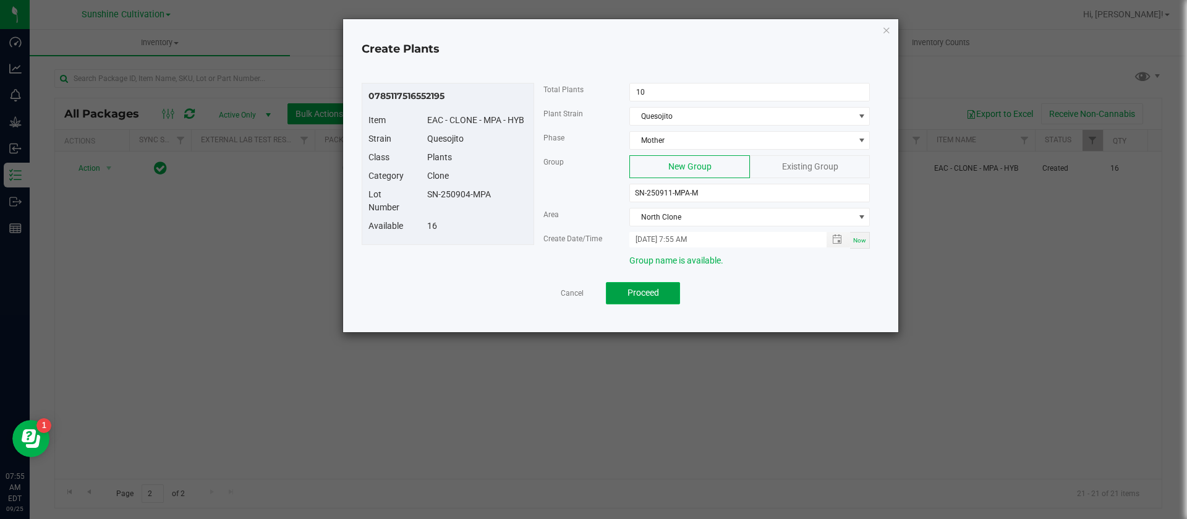
click at [625, 295] on button "Proceed" at bounding box center [643, 293] width 74 height 22
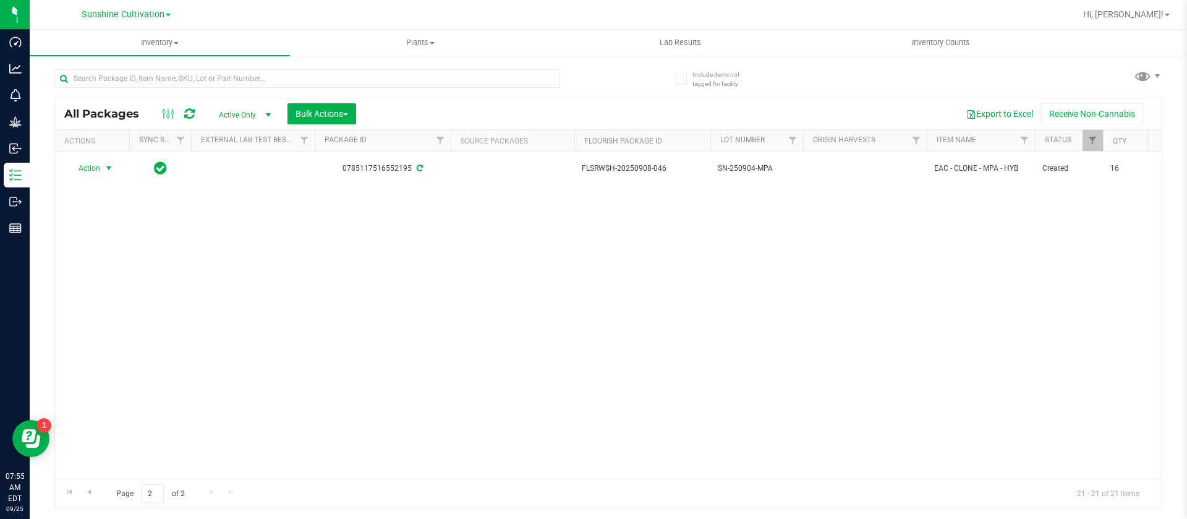
click at [193, 112] on icon at bounding box center [189, 114] width 11 height 12
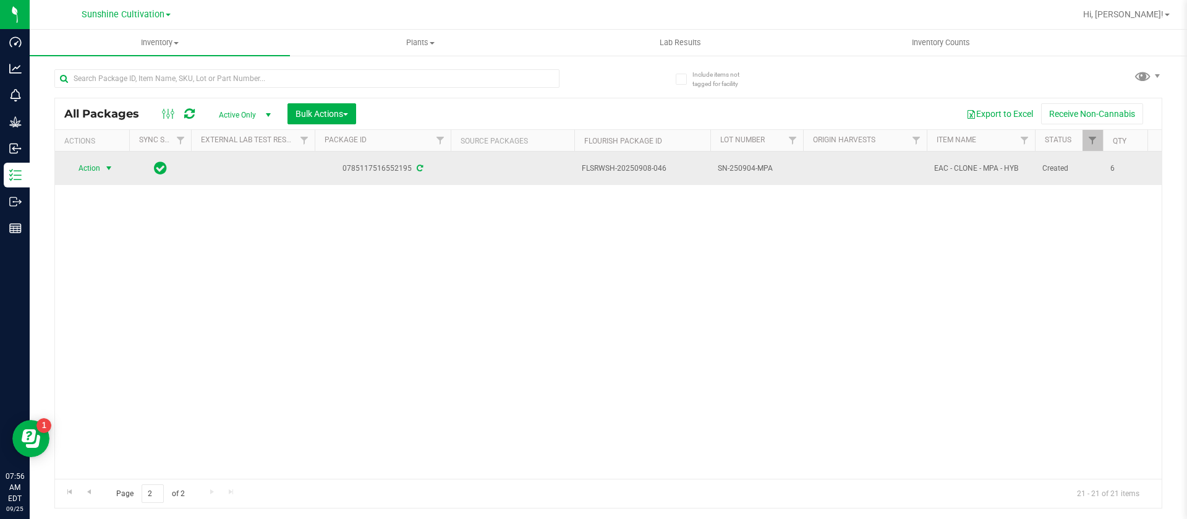
click at [77, 159] on span "Action" at bounding box center [83, 167] width 33 height 17
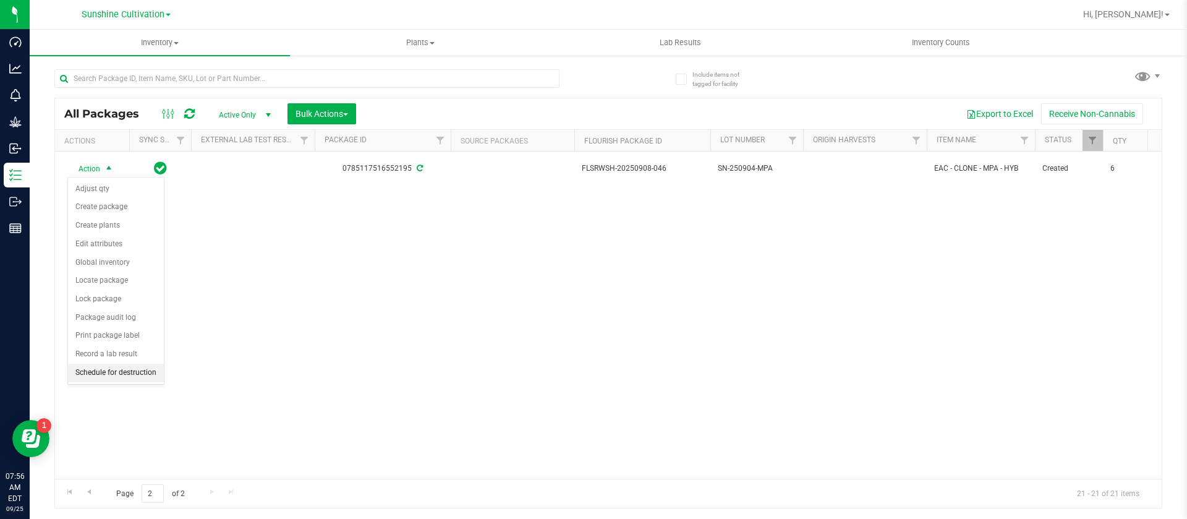
click at [119, 376] on li "Schedule for destruction" at bounding box center [116, 372] width 96 height 19
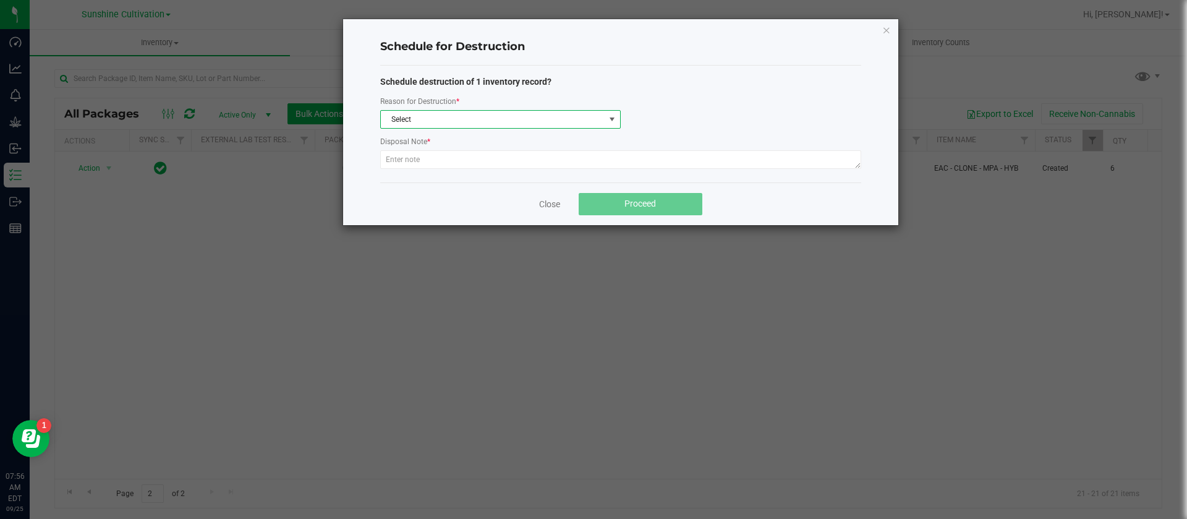
click at [463, 116] on span "Select" at bounding box center [493, 119] width 224 height 17
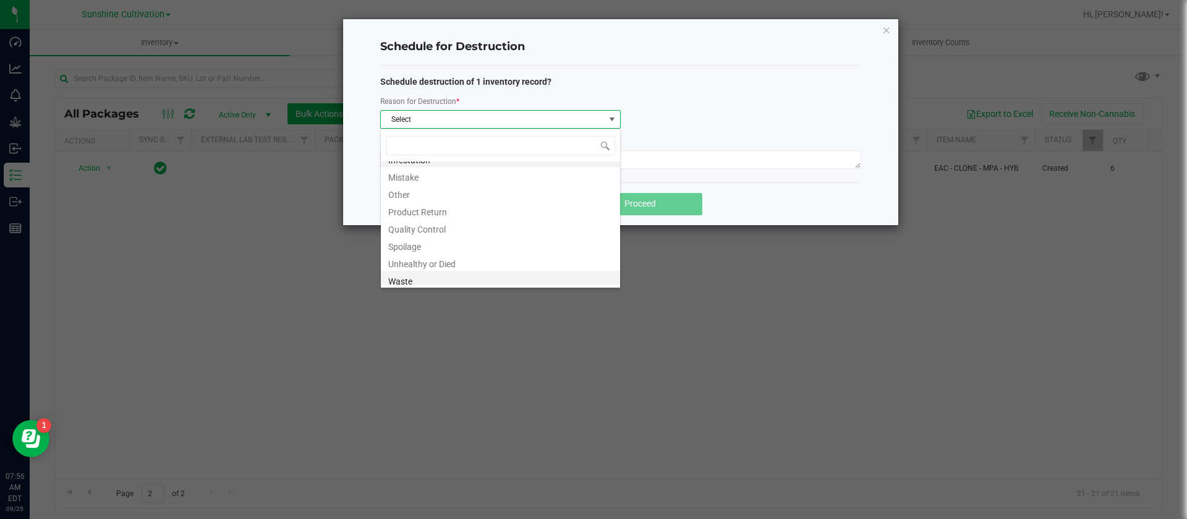
scroll to position [15, 0]
click at [424, 278] on li "Waste" at bounding box center [500, 276] width 239 height 17
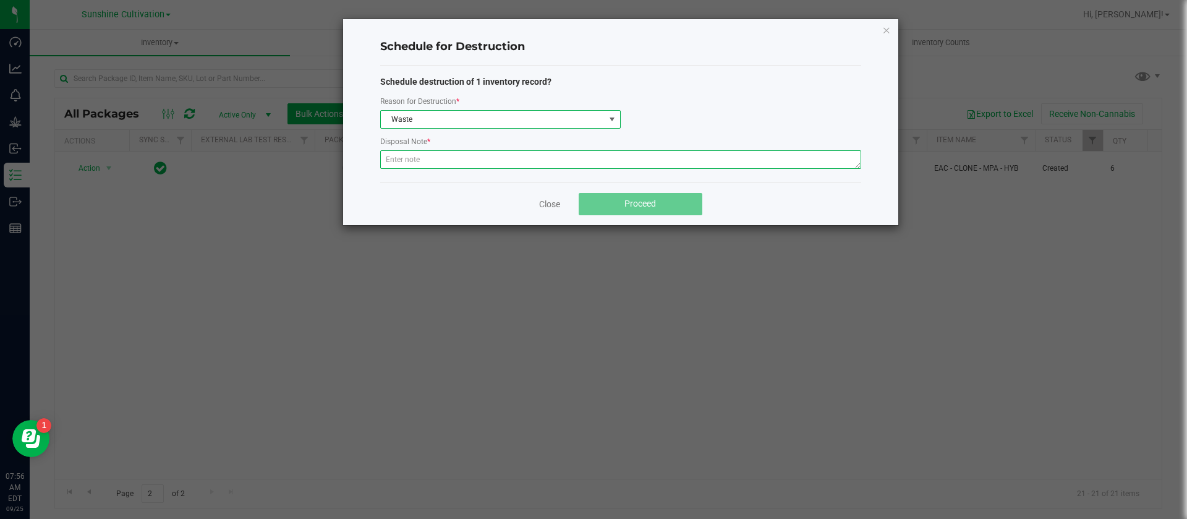
click at [538, 159] on textarea at bounding box center [620, 159] width 481 height 19
type textarea "waste"
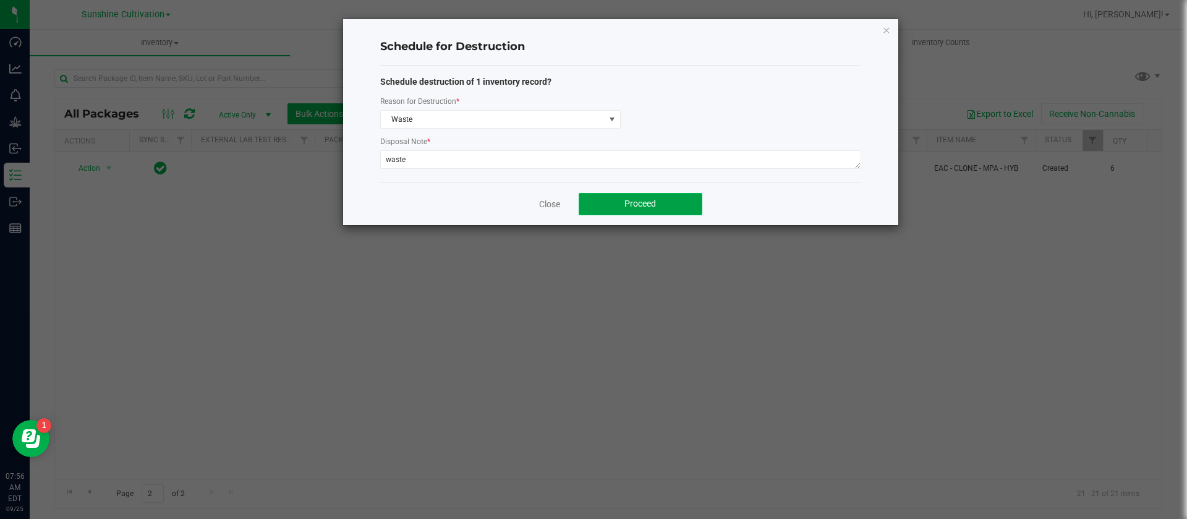
click at [619, 198] on button "Proceed" at bounding box center [641, 204] width 124 height 22
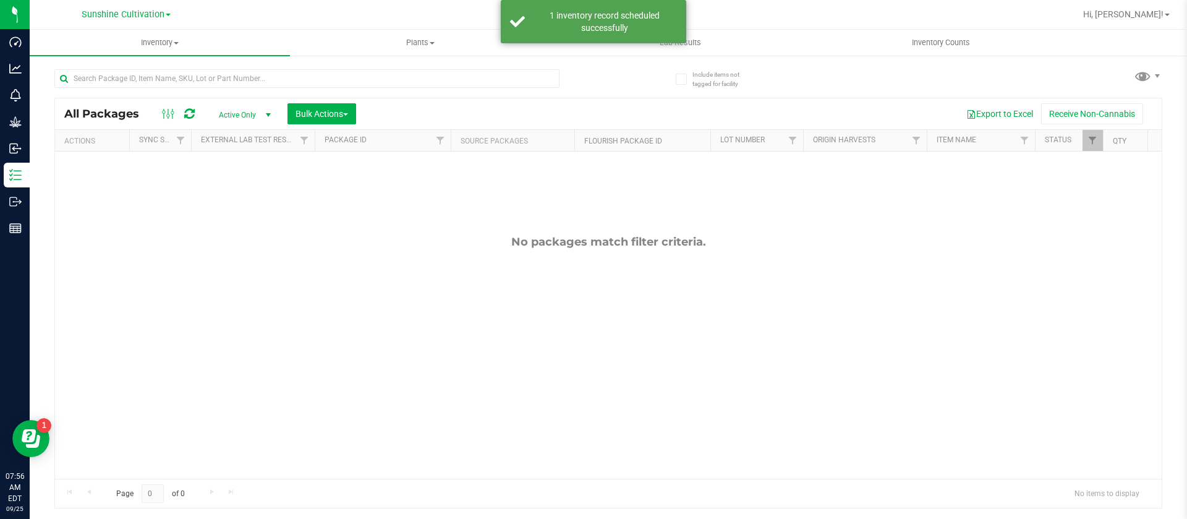
click at [187, 113] on icon at bounding box center [189, 114] width 11 height 12
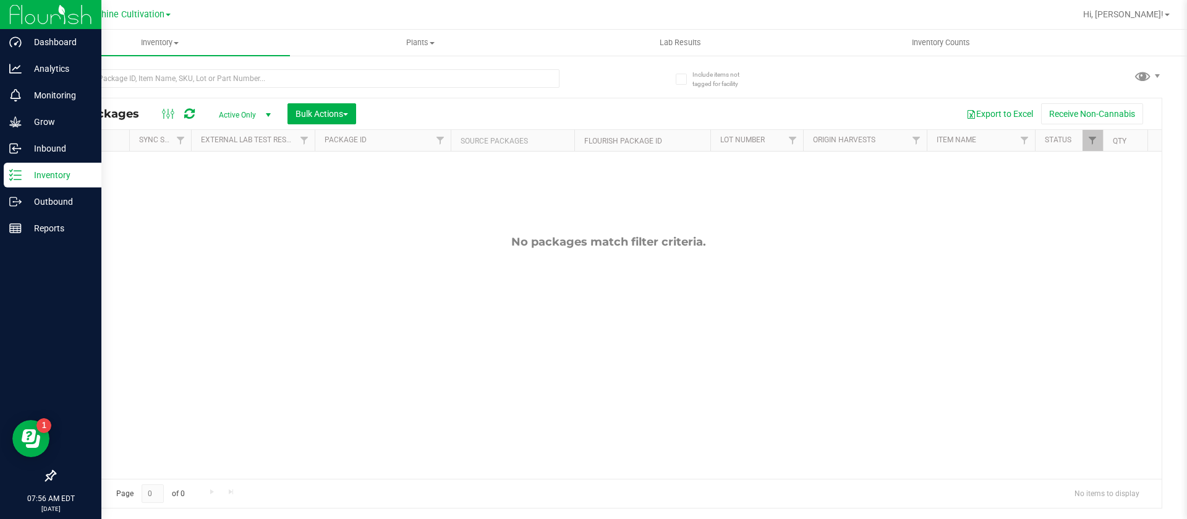
click at [17, 177] on icon at bounding box center [15, 175] width 12 height 12
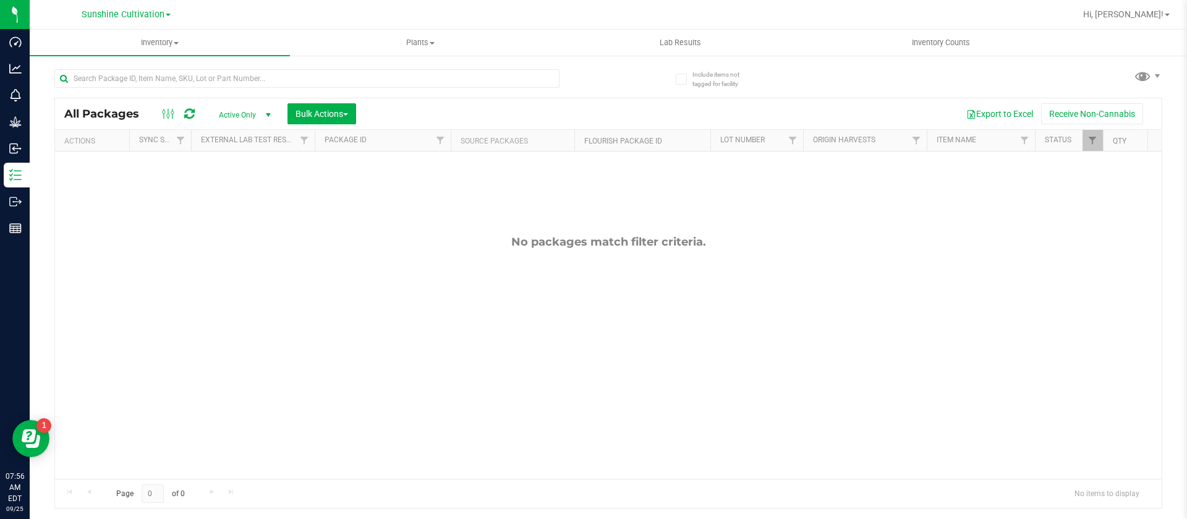
click at [224, 202] on div "No packages match filter criteria." at bounding box center [608, 356] width 1107 height 410
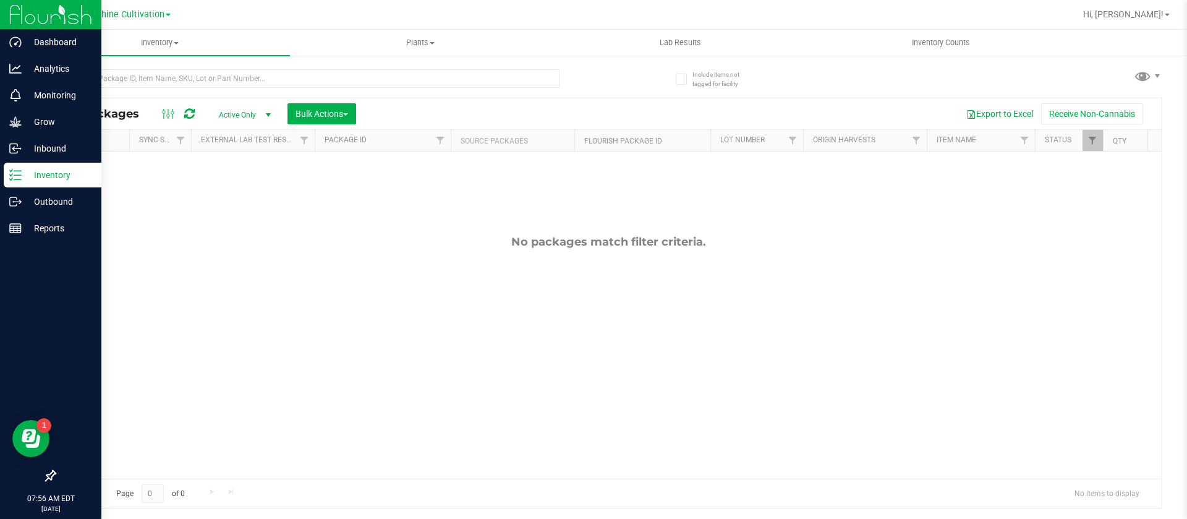
click at [19, 172] on icon at bounding box center [15, 175] width 12 height 12
click at [25, 172] on p "Inventory" at bounding box center [59, 175] width 74 height 15
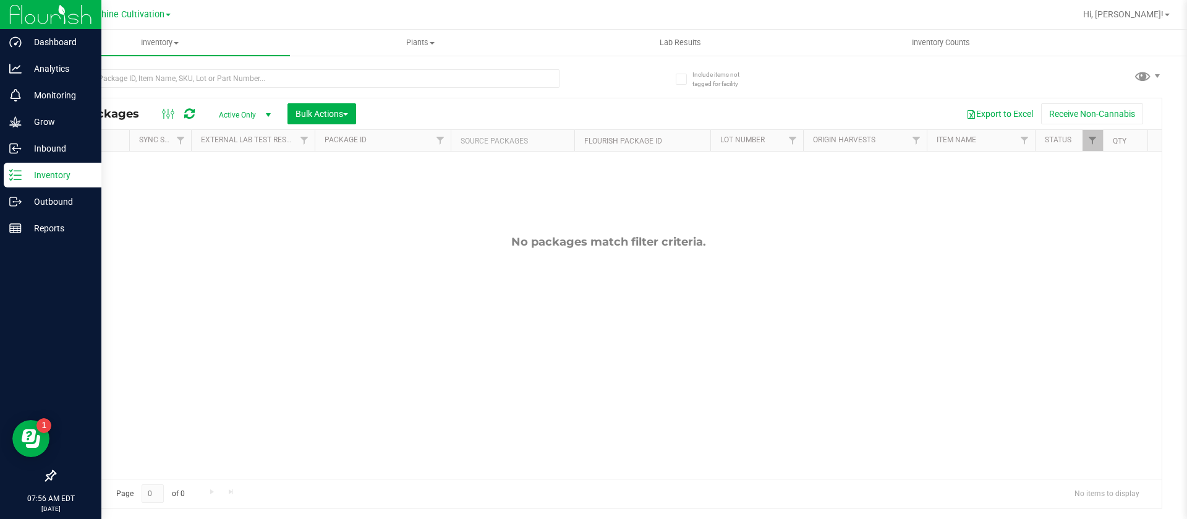
click at [25, 172] on p "Inventory" at bounding box center [59, 175] width 74 height 15
click at [24, 176] on p "Inventory" at bounding box center [59, 175] width 74 height 15
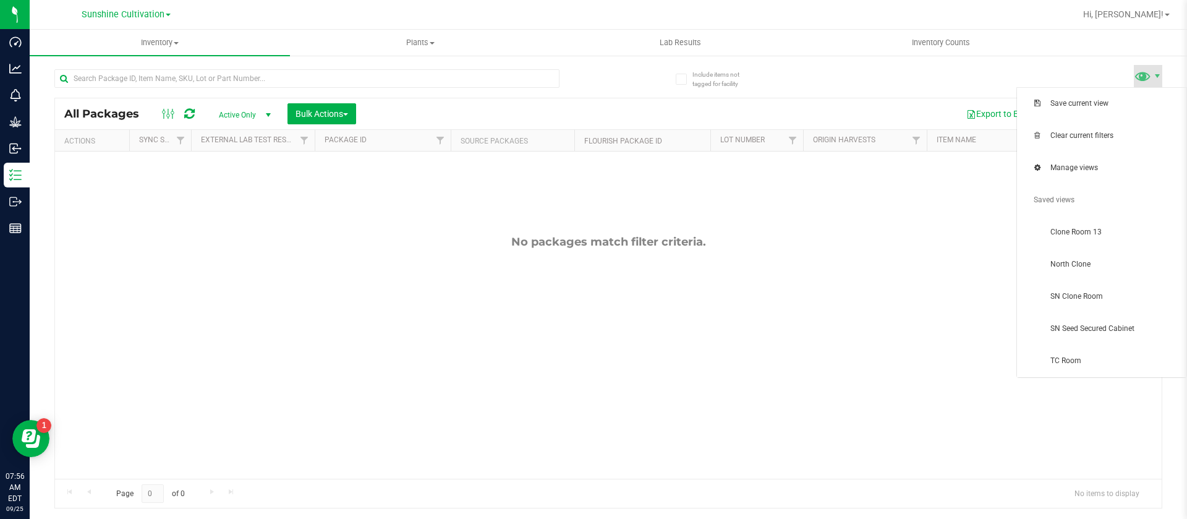
click at [1158, 83] on span at bounding box center [1148, 76] width 28 height 22
click at [1103, 292] on span "SN Clone Room" at bounding box center [1114, 296] width 129 height 11
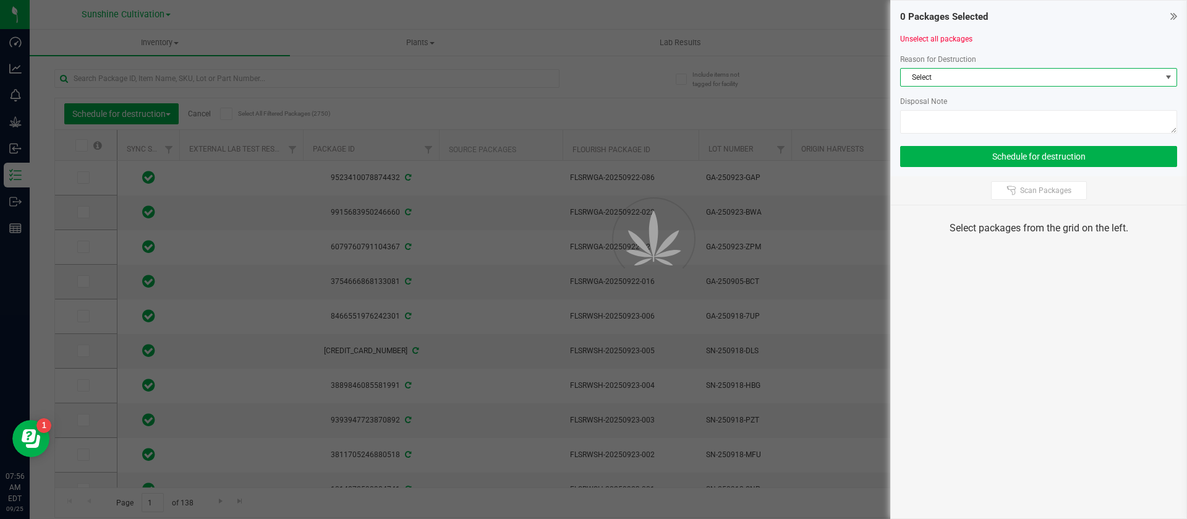
click at [954, 69] on span "Select" at bounding box center [1031, 77] width 260 height 17
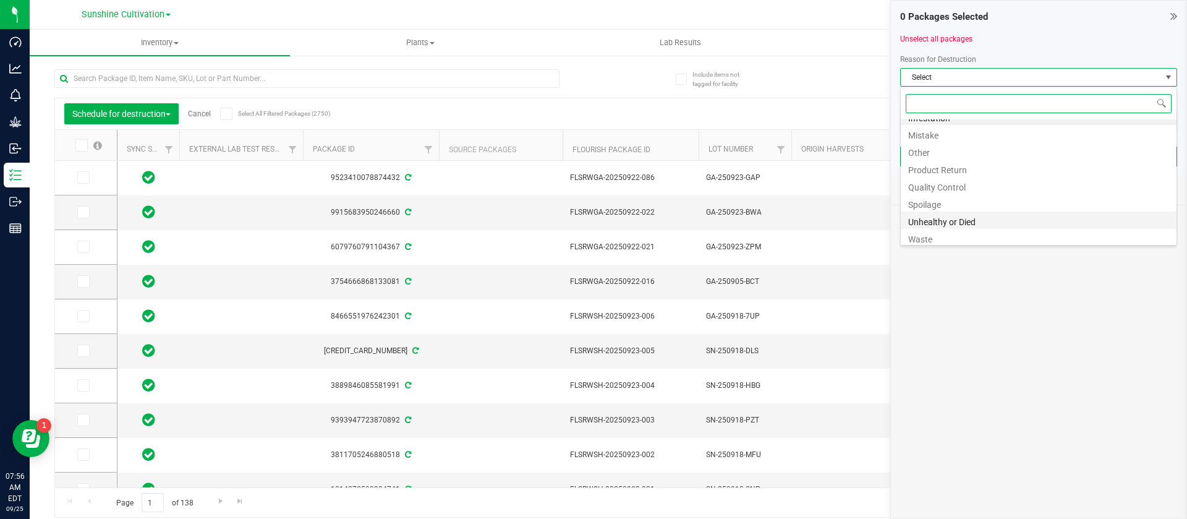
scroll to position [15, 0]
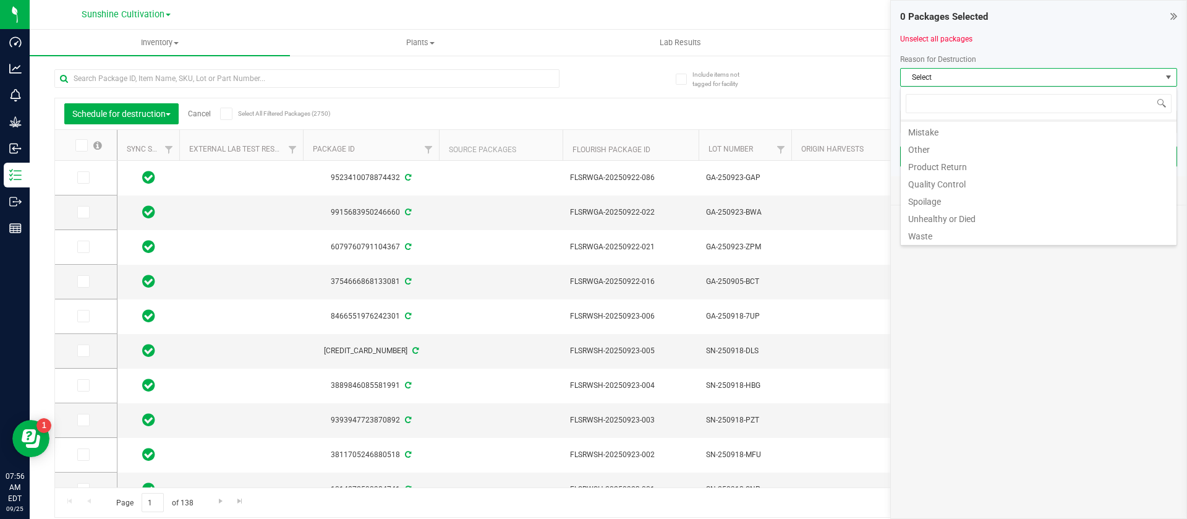
click at [604, 94] on div at bounding box center [331, 78] width 554 height 40
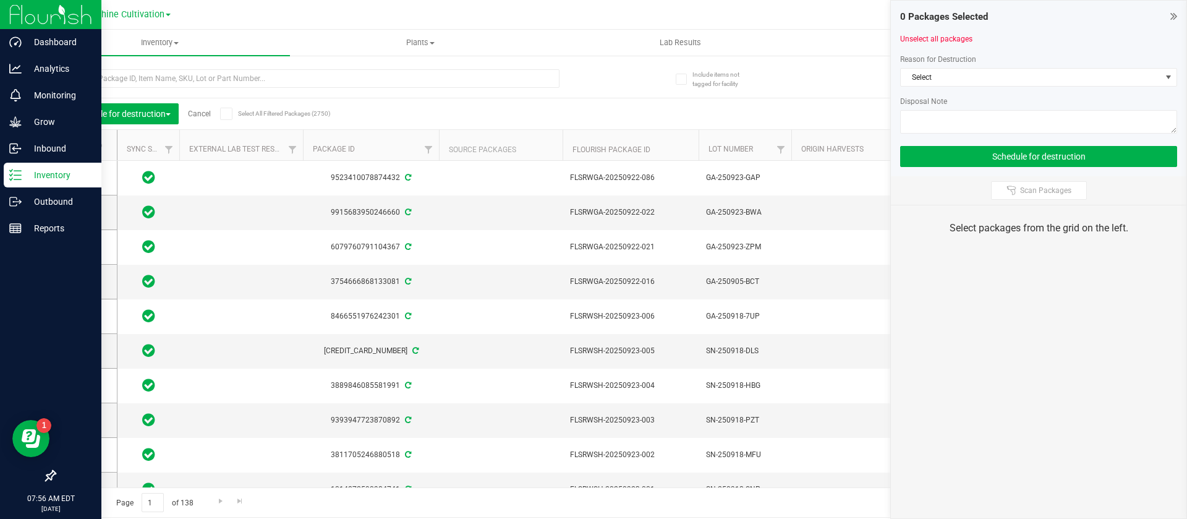
click at [14, 169] on icon at bounding box center [15, 175] width 12 height 12
click at [36, 111] on div "Grow" at bounding box center [53, 121] width 98 height 25
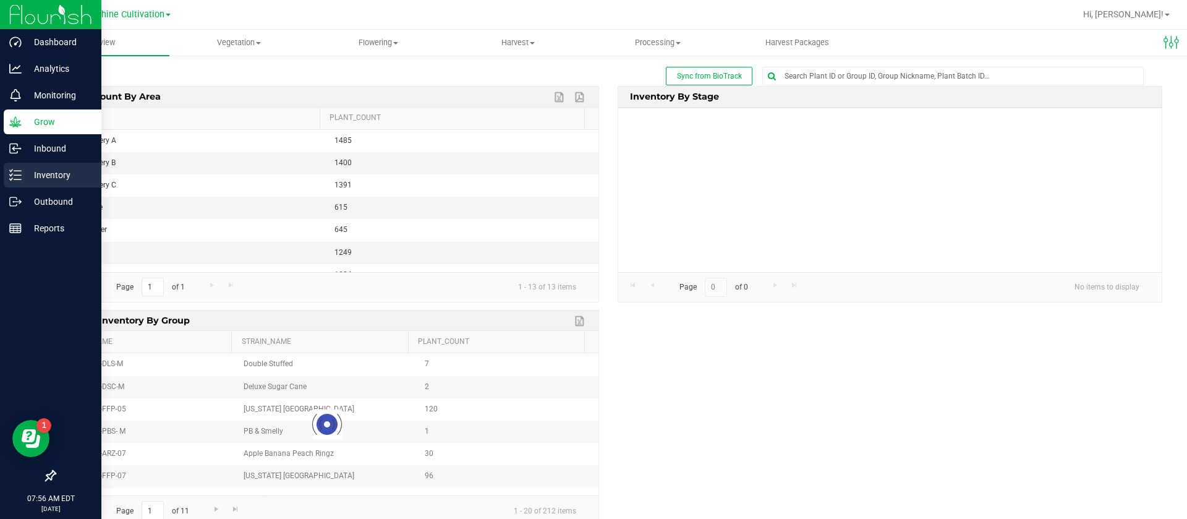
click at [35, 169] on p "Inventory" at bounding box center [59, 175] width 74 height 15
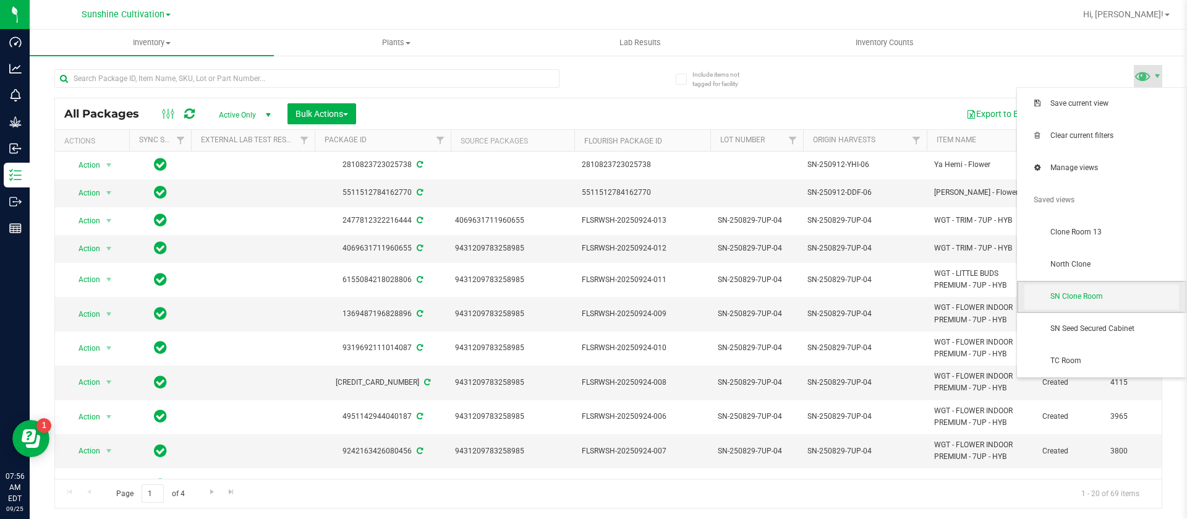
click at [1106, 296] on span "SN Clone Room" at bounding box center [1114, 296] width 129 height 11
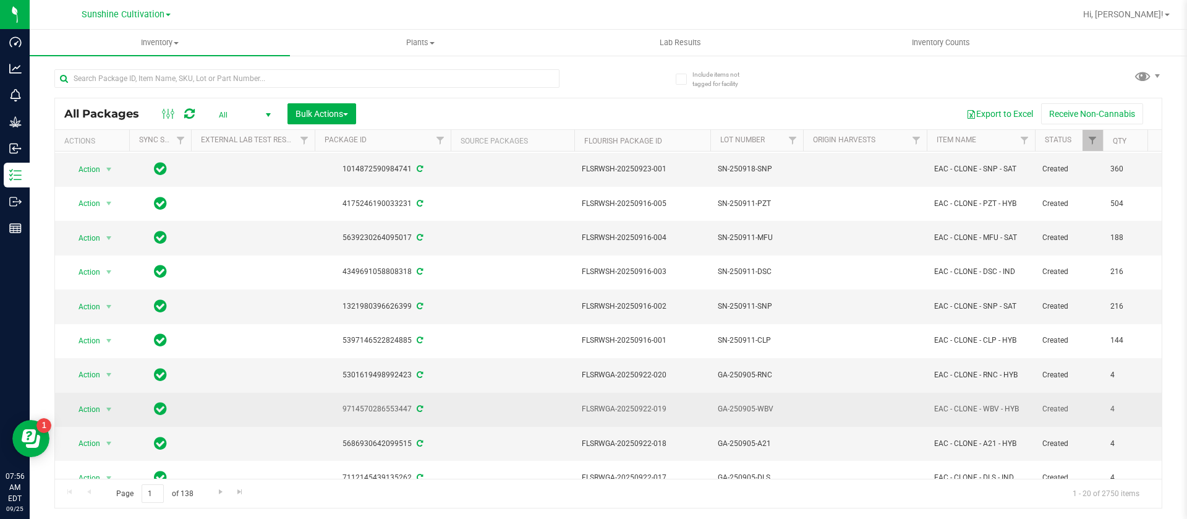
scroll to position [372, 0]
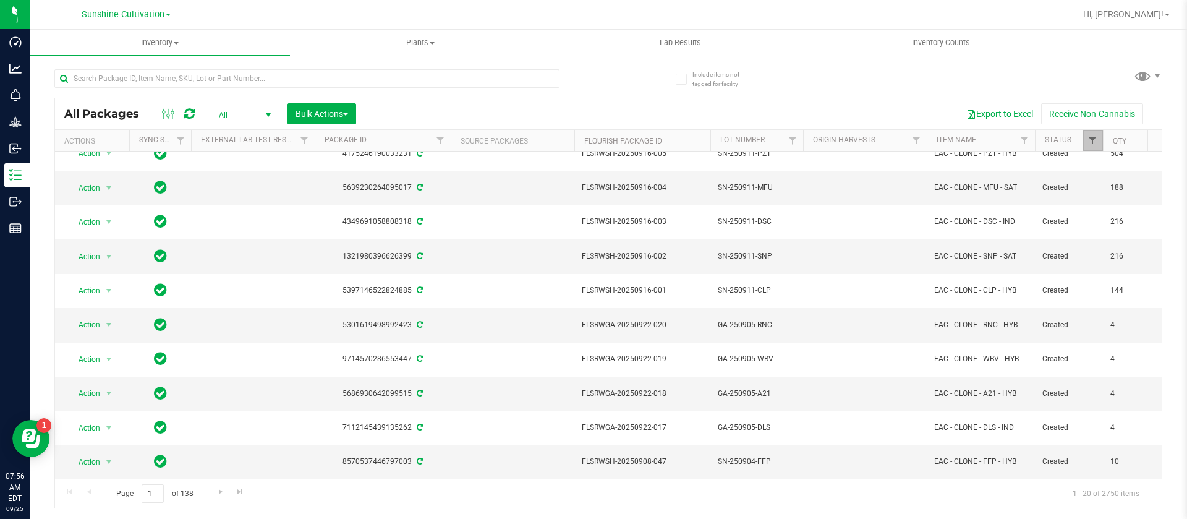
click at [1095, 141] on span "Filter" at bounding box center [1092, 140] width 10 height 10
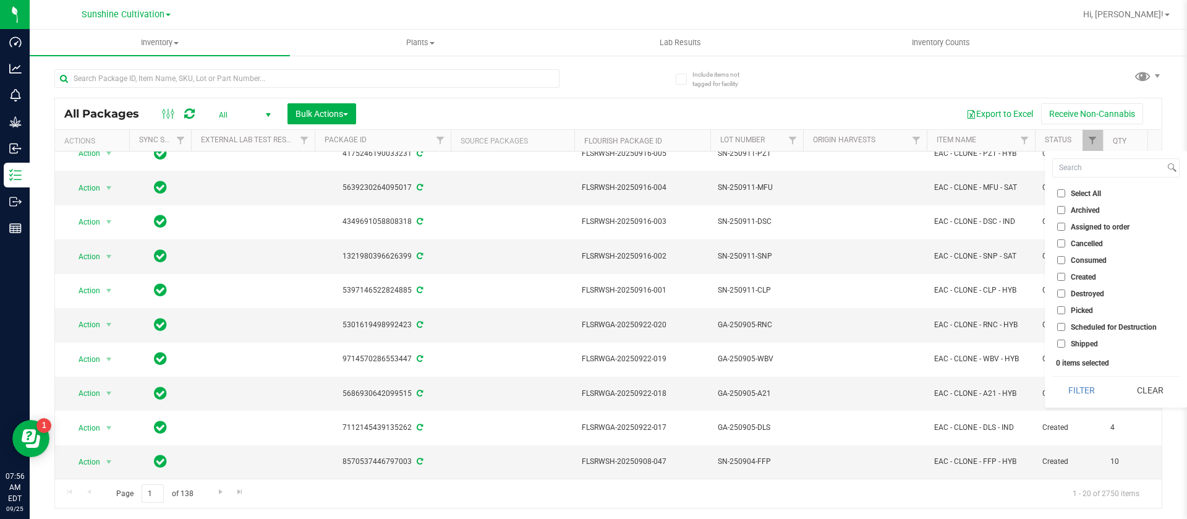
click at [1086, 273] on span "Created" at bounding box center [1083, 276] width 25 height 7
click at [1065, 273] on input "Created" at bounding box center [1061, 277] width 8 height 8
checkbox input "true"
click at [1089, 395] on button "Filter" at bounding box center [1081, 389] width 59 height 27
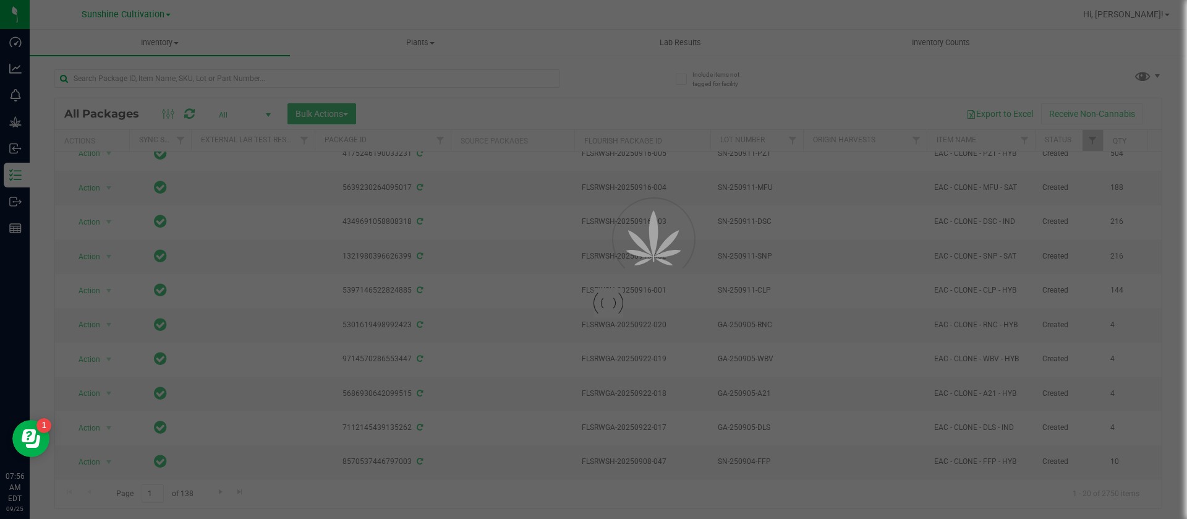
scroll to position [0, 0]
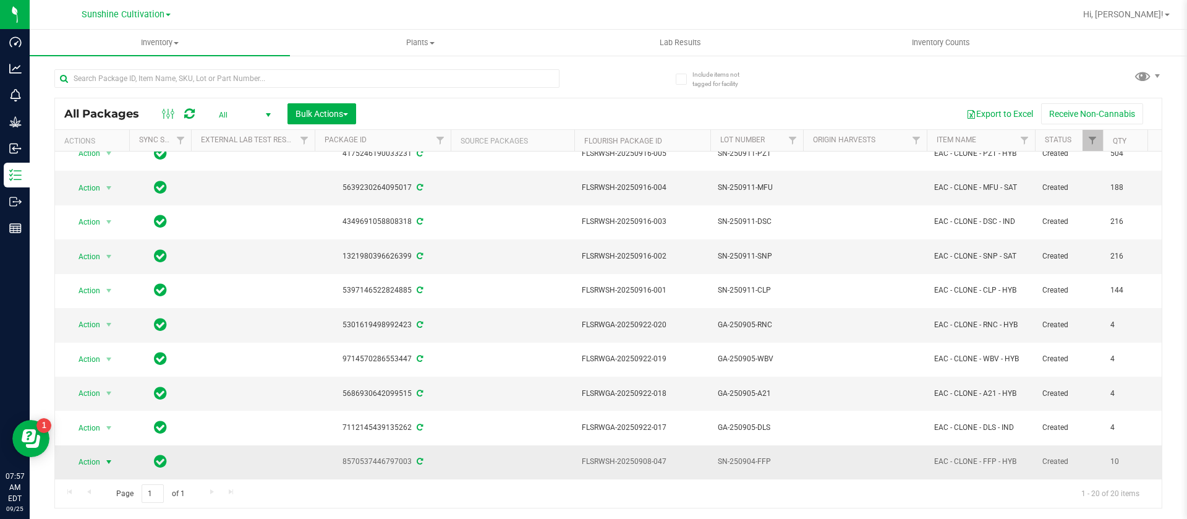
click at [109, 457] on span "select" at bounding box center [109, 462] width 10 height 10
click at [84, 453] on span "Action" at bounding box center [83, 461] width 33 height 17
click at [119, 423] on li "Schedule for destruction" at bounding box center [116, 427] width 96 height 19
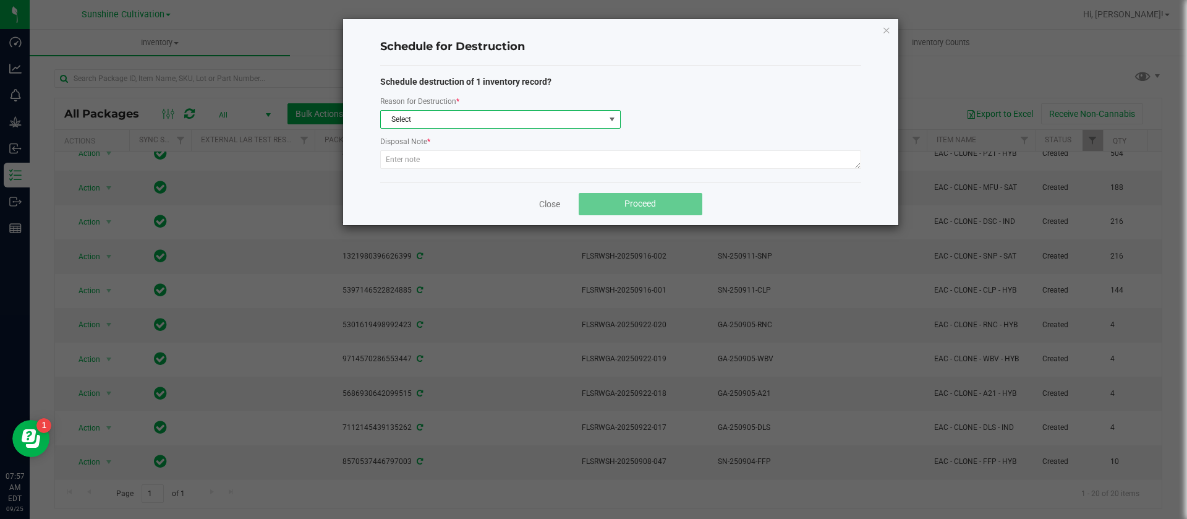
click at [461, 111] on span "Select" at bounding box center [493, 119] width 224 height 17
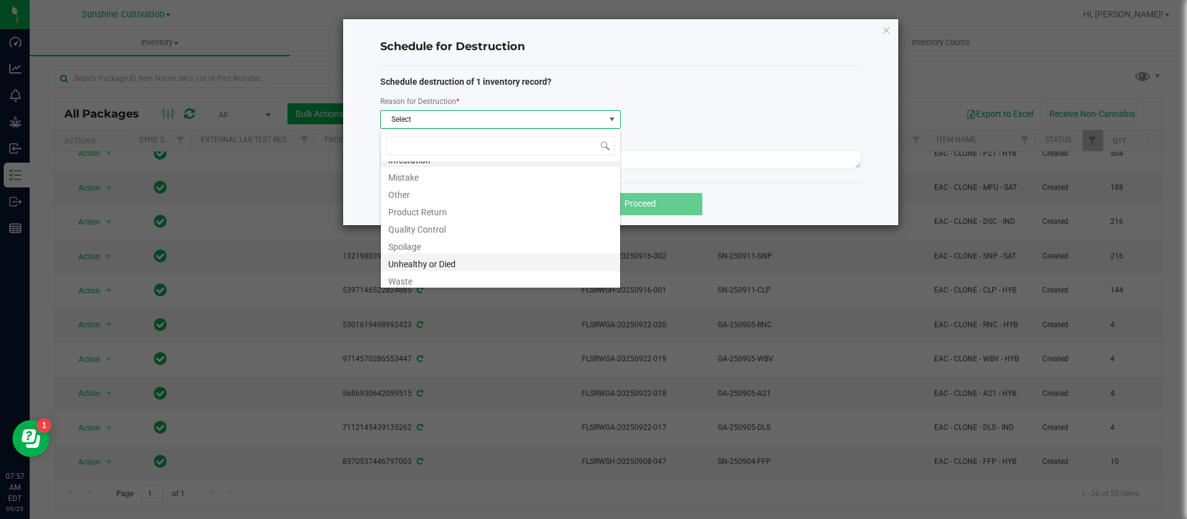
scroll to position [15, 0]
click at [428, 269] on li "Waste" at bounding box center [500, 276] width 239 height 17
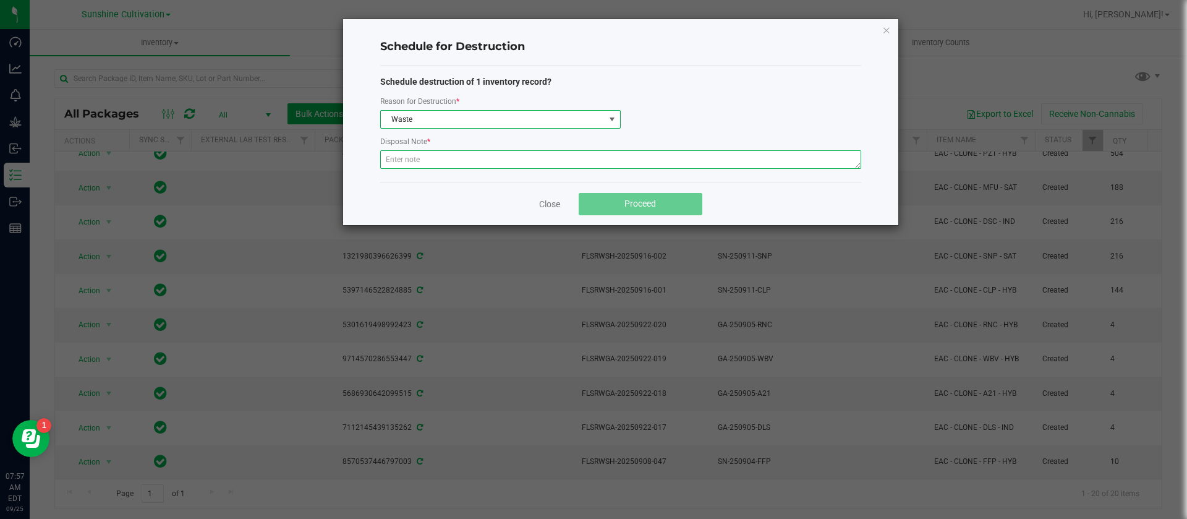
click at [468, 161] on textarea at bounding box center [620, 159] width 481 height 19
type textarea "waste"
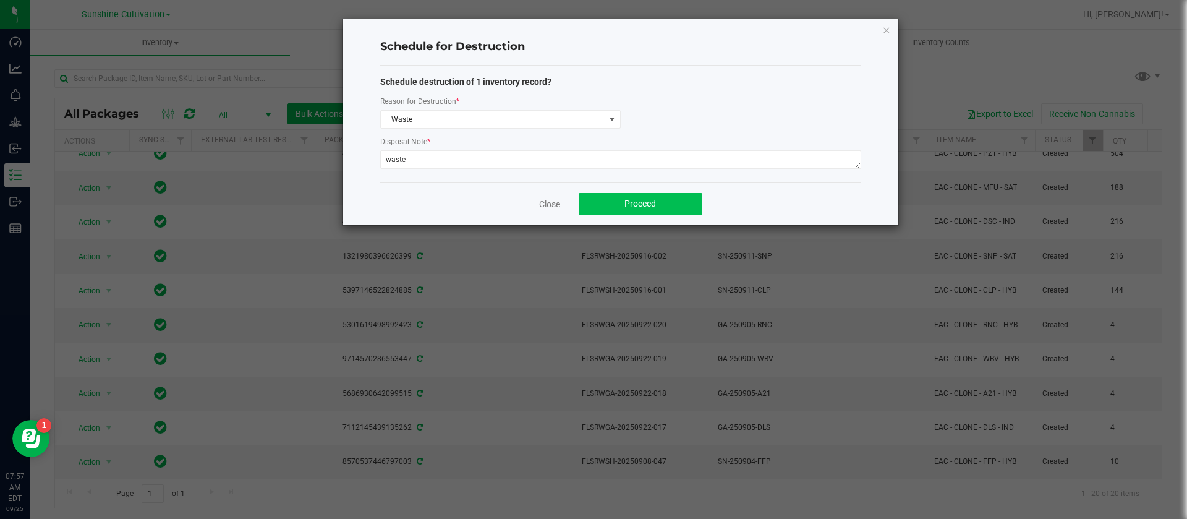
click at [623, 191] on div "Close Proceed" at bounding box center [620, 203] width 481 height 43
click at [623, 200] on button "Proceed" at bounding box center [641, 204] width 124 height 22
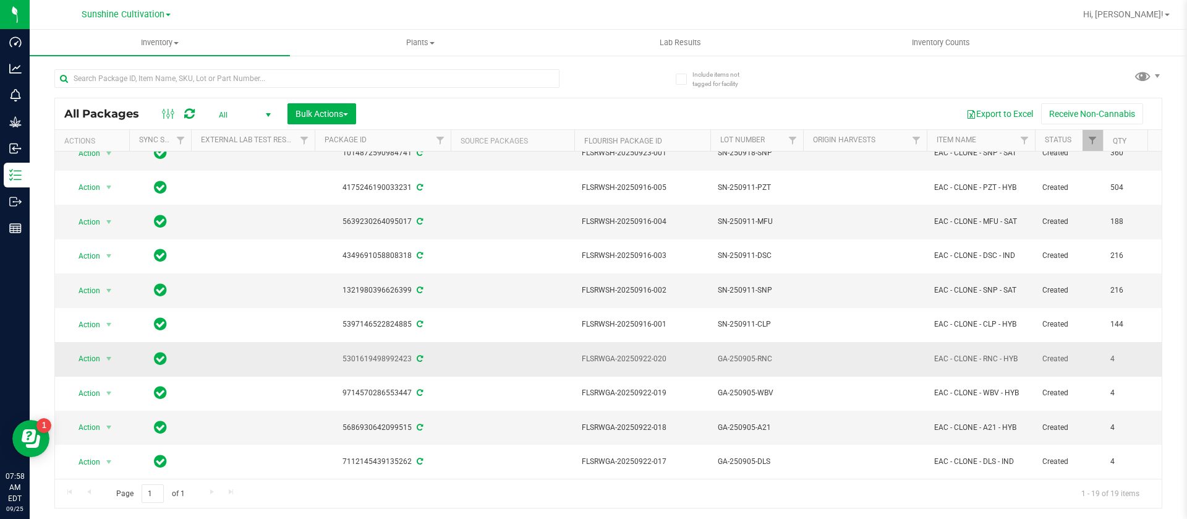
scroll to position [338, 0]
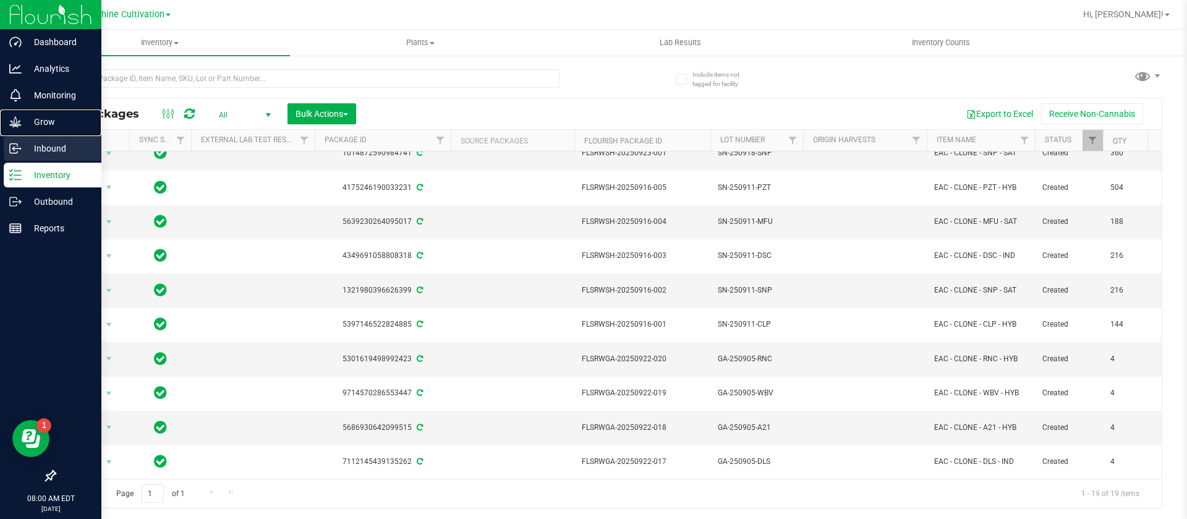
click at [20, 135] on nav "Dashboard Analytics Monitoring Grow Inbound Inventory Outbound Reports 08:00 AM…" at bounding box center [50, 259] width 101 height 519
click at [21, 143] on icon at bounding box center [15, 148] width 12 height 12
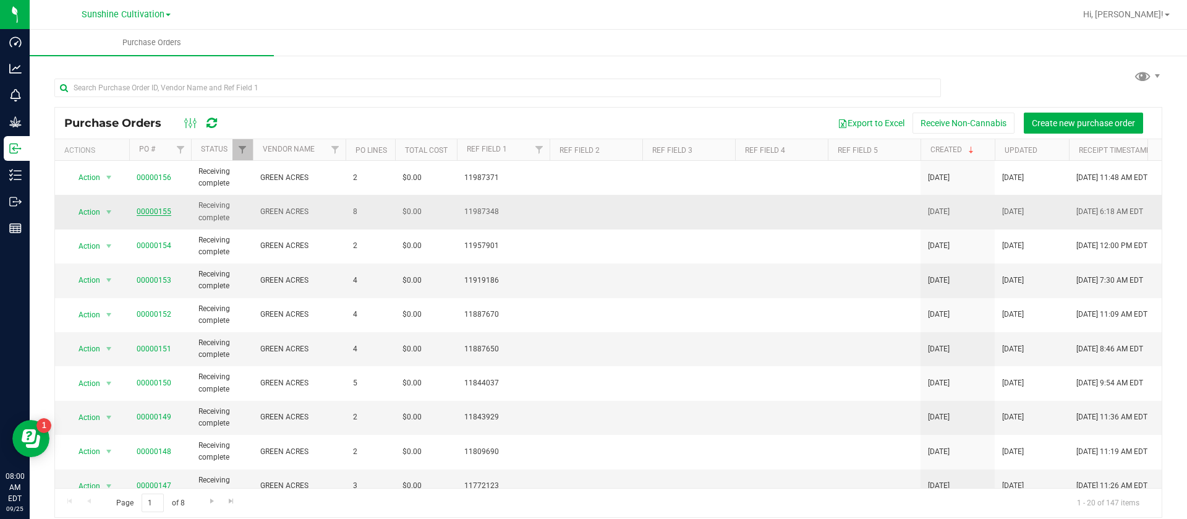
click at [158, 208] on link "00000155" at bounding box center [154, 211] width 35 height 9
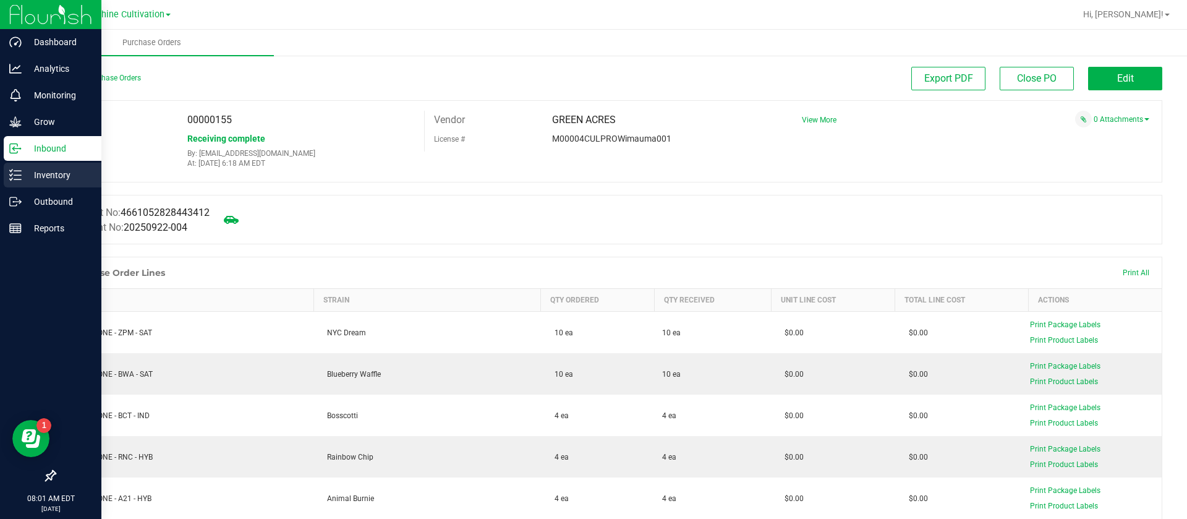
click at [40, 174] on p "Inventory" at bounding box center [59, 175] width 74 height 15
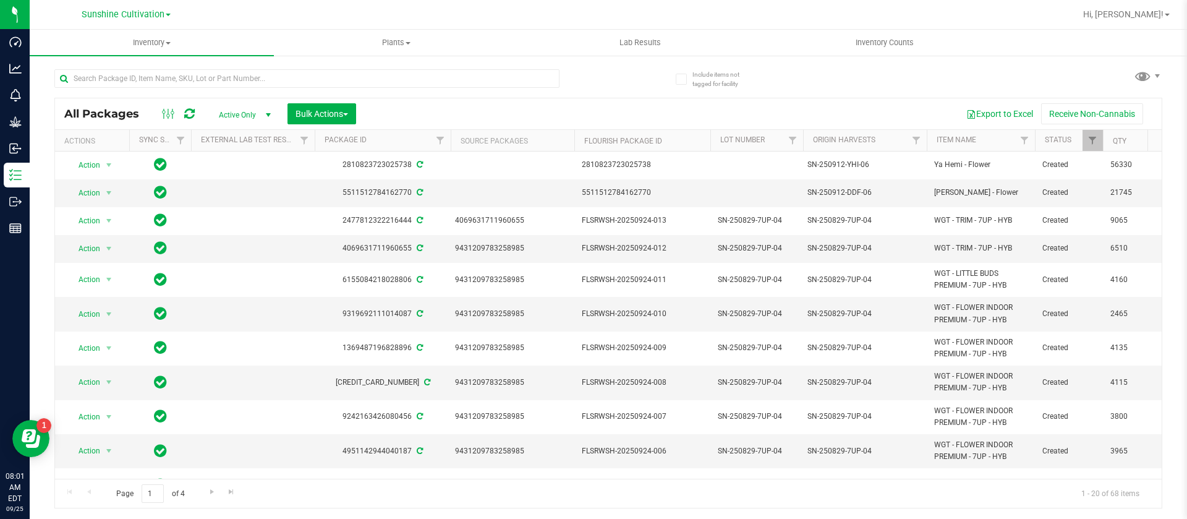
click at [1164, 73] on div "Include items not tagged for facility All Packages Active Only Active Only Lab …" at bounding box center [608, 242] width 1157 height 377
click at [1156, 83] on span at bounding box center [1148, 76] width 28 height 22
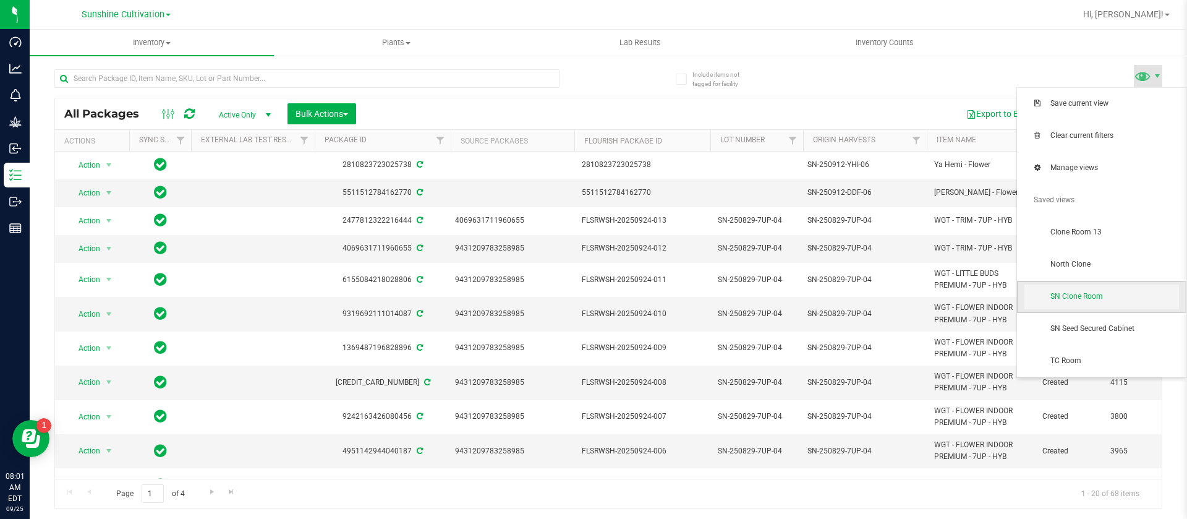
click at [1087, 292] on span "SN Clone Room" at bounding box center [1114, 296] width 129 height 11
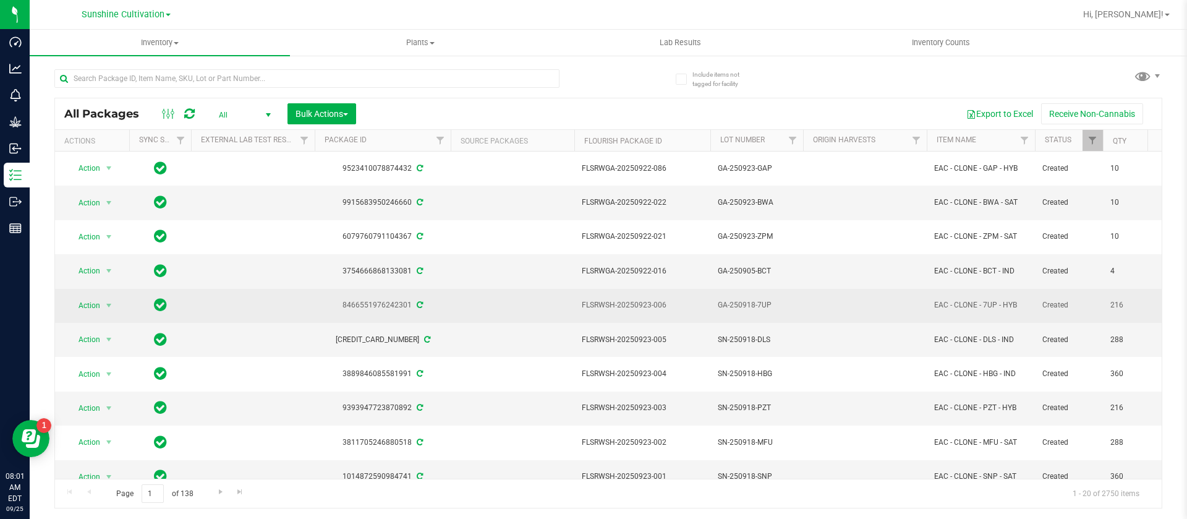
click at [726, 304] on span "GA-250918-7UP" at bounding box center [757, 305] width 78 height 12
click at [726, 303] on input "GA-250918-7UP" at bounding box center [754, 304] width 88 height 19
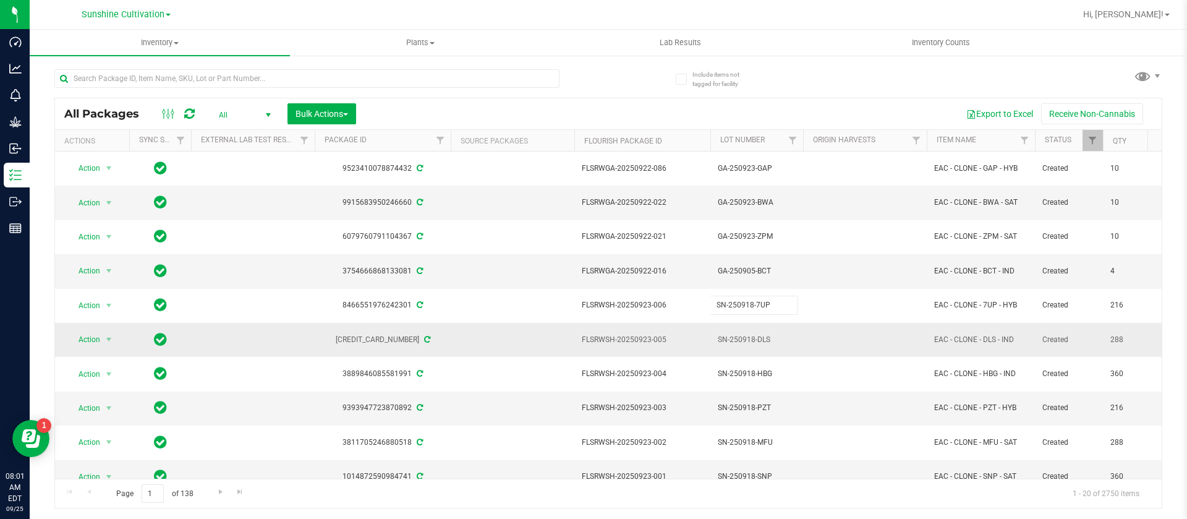
type input "SN-250918-7UP"
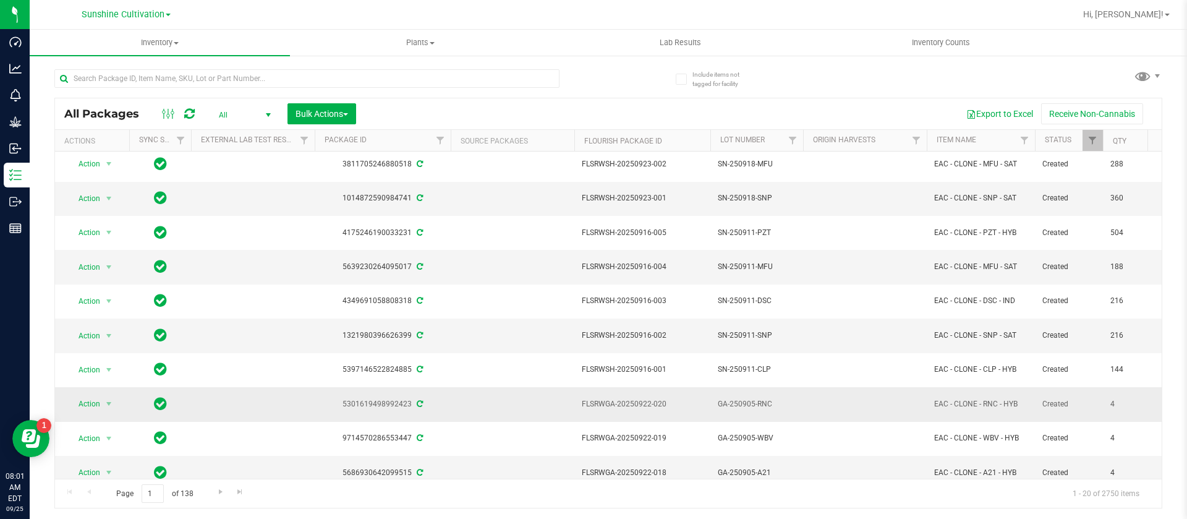
scroll to position [372, 0]
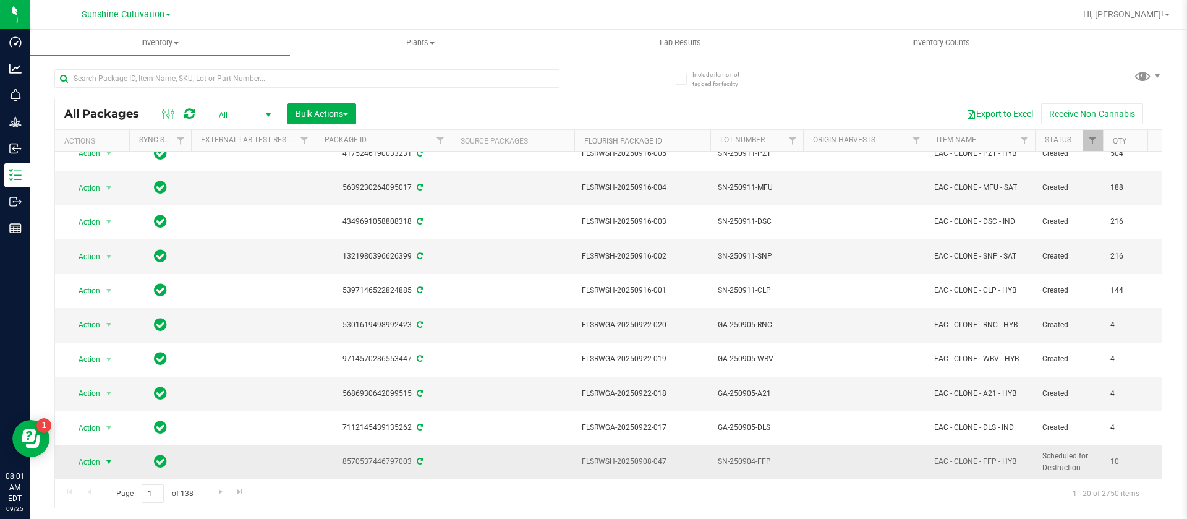
click at [100, 453] on span "Action" at bounding box center [83, 461] width 33 height 17
click at [108, 414] on li "Unschedule destruction" at bounding box center [114, 419] width 93 height 34
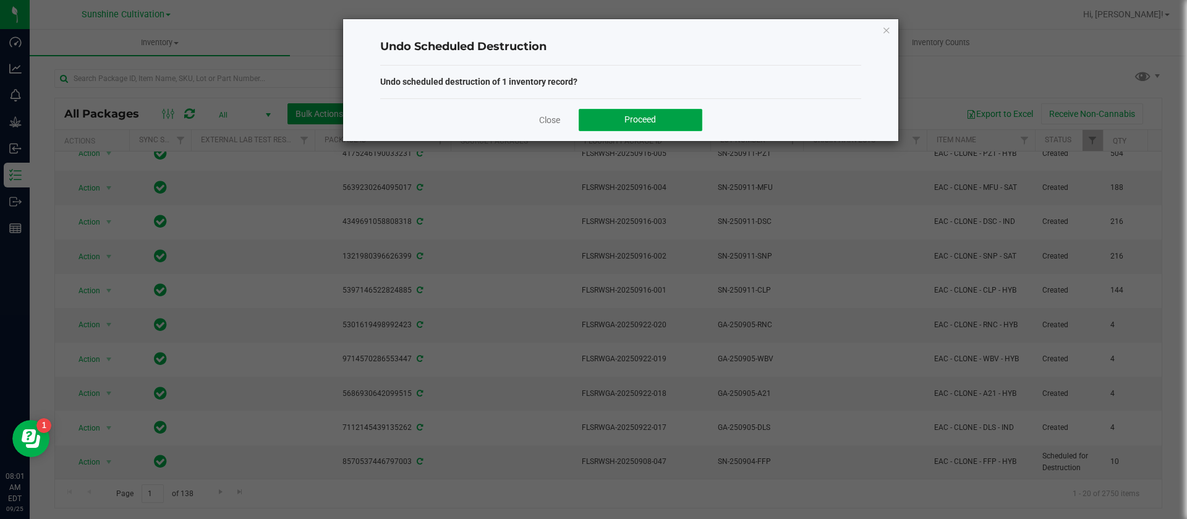
click at [605, 122] on button "Proceed" at bounding box center [641, 120] width 124 height 22
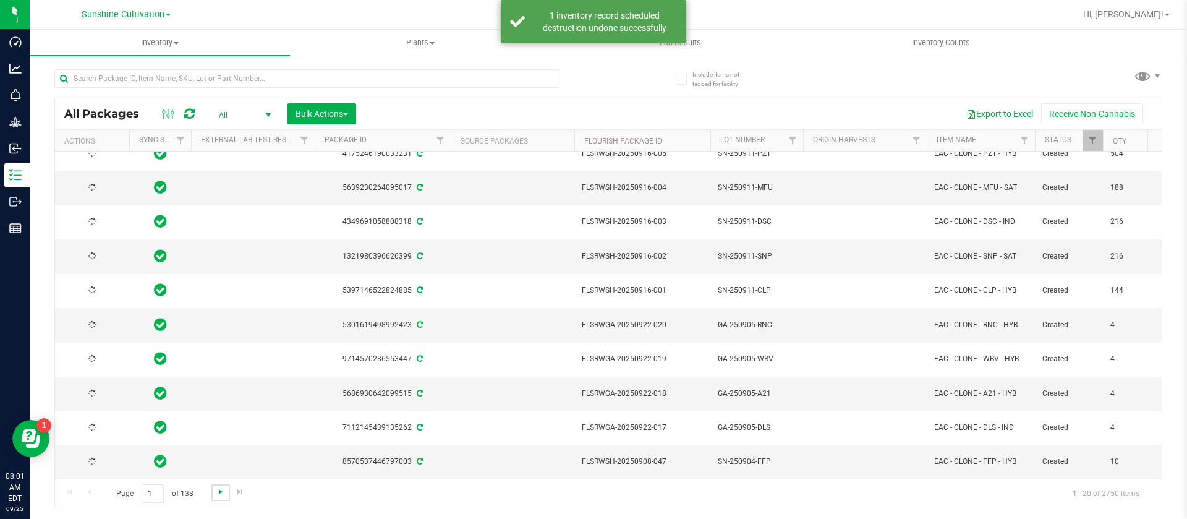
click at [216, 493] on span "Go to the next page" at bounding box center [221, 492] width 10 height 10
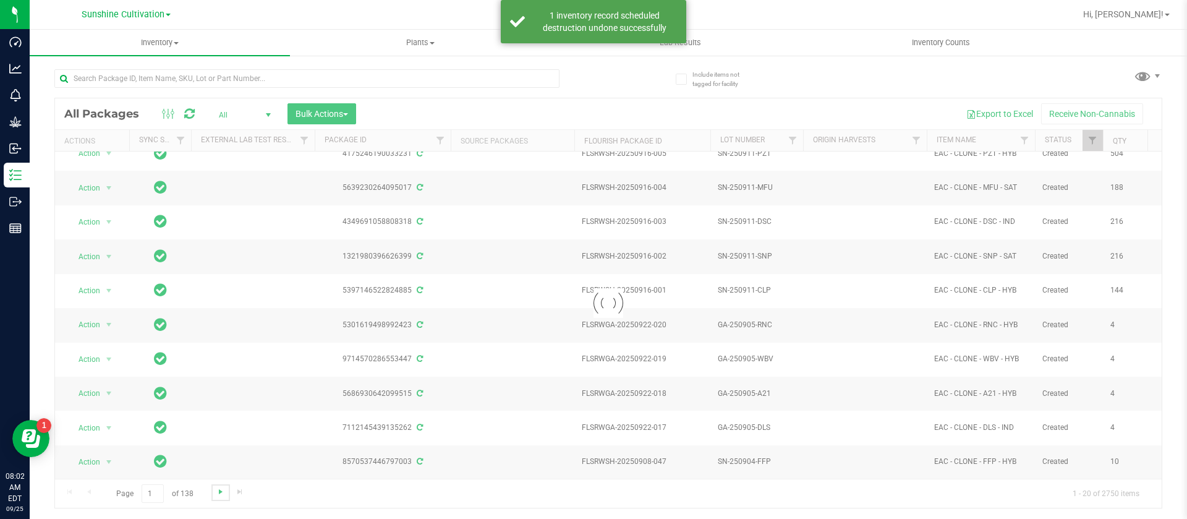
scroll to position [0, 0]
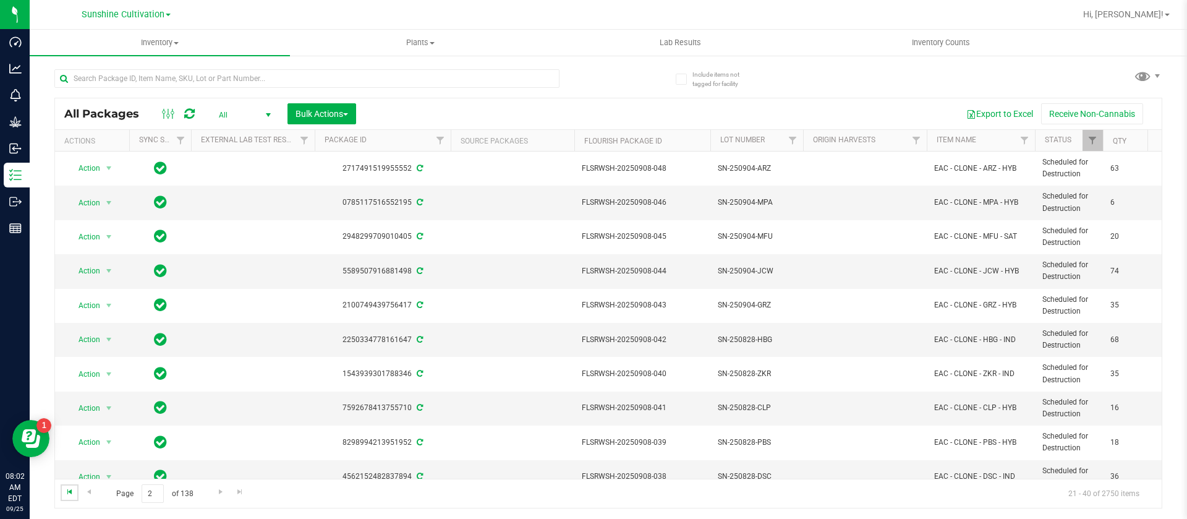
click at [70, 488] on span "Go to the first page" at bounding box center [70, 492] width 10 height 10
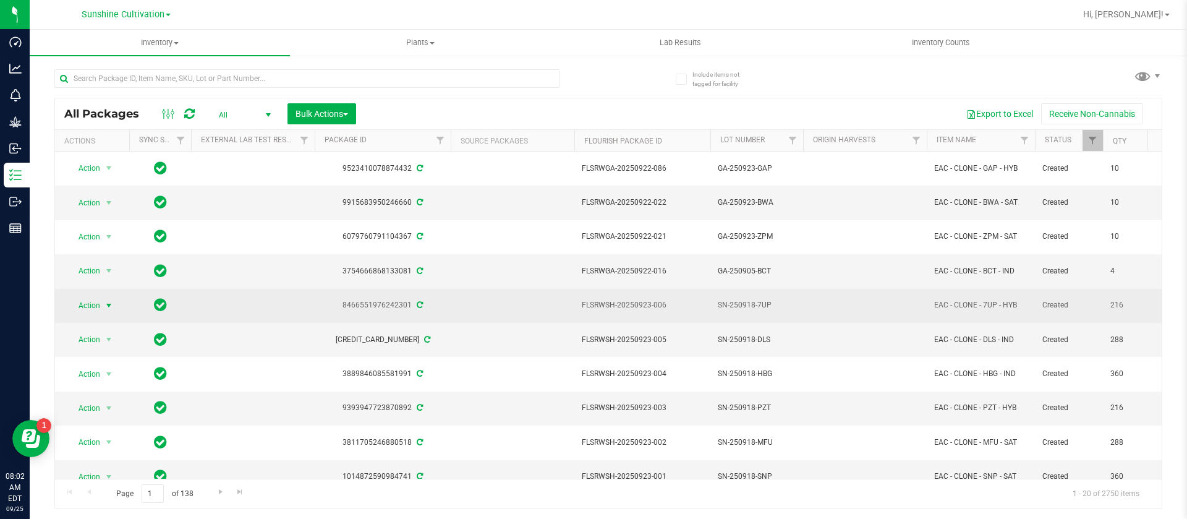
click at [92, 302] on span "Action" at bounding box center [83, 305] width 33 height 17
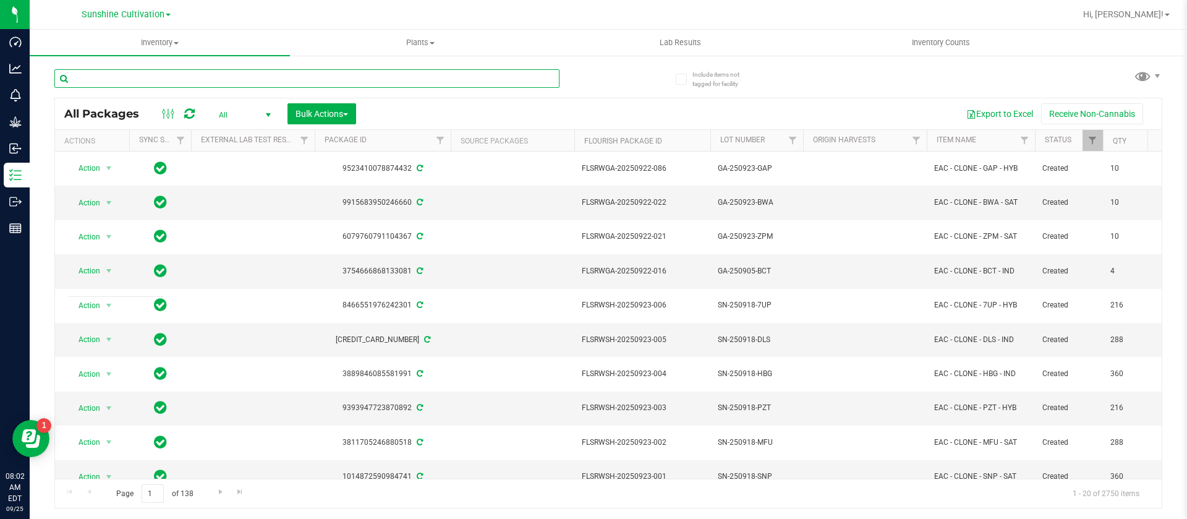
click at [227, 72] on input "text" at bounding box center [306, 78] width 505 height 19
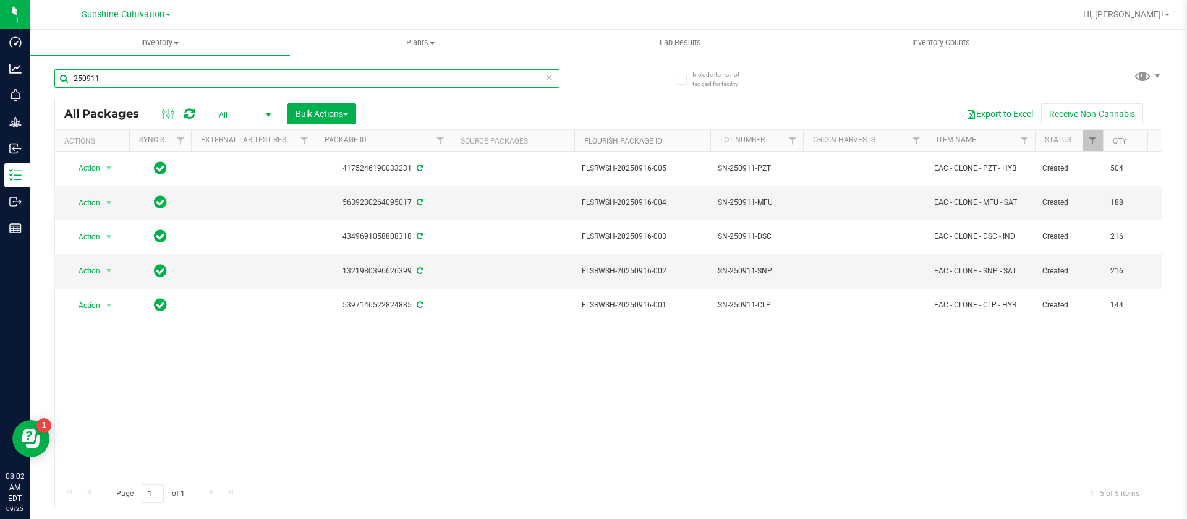
type input "250911"
drag, startPoint x: 271, startPoint y: 387, endPoint x: 268, endPoint y: 371, distance: 16.4
click at [271, 387] on div "Action Action Adjust qty Create package Create plants Edit attributes Global in…" at bounding box center [608, 314] width 1107 height 327
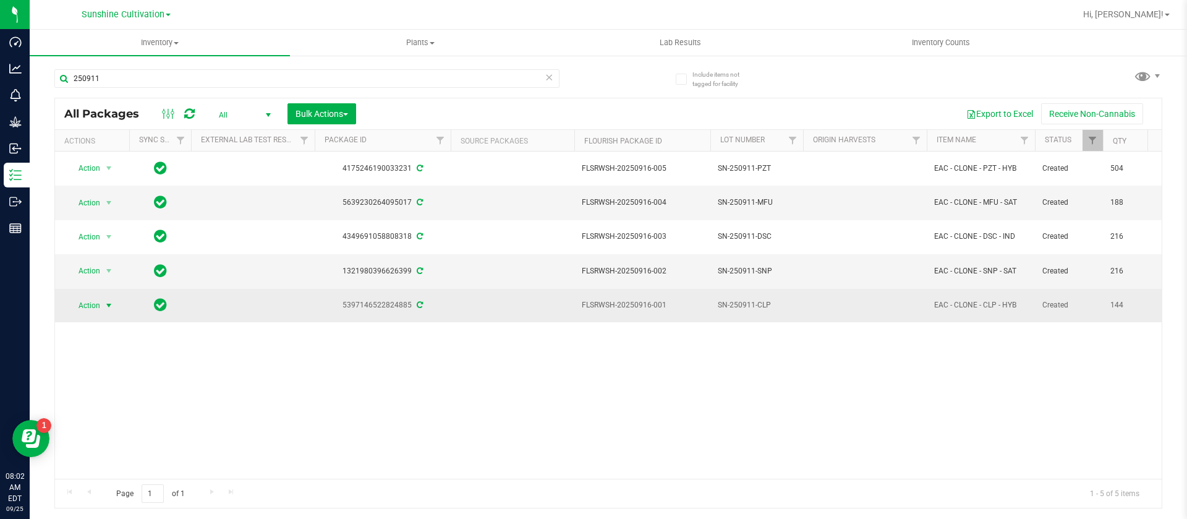
click at [94, 310] on span "Action" at bounding box center [83, 305] width 33 height 17
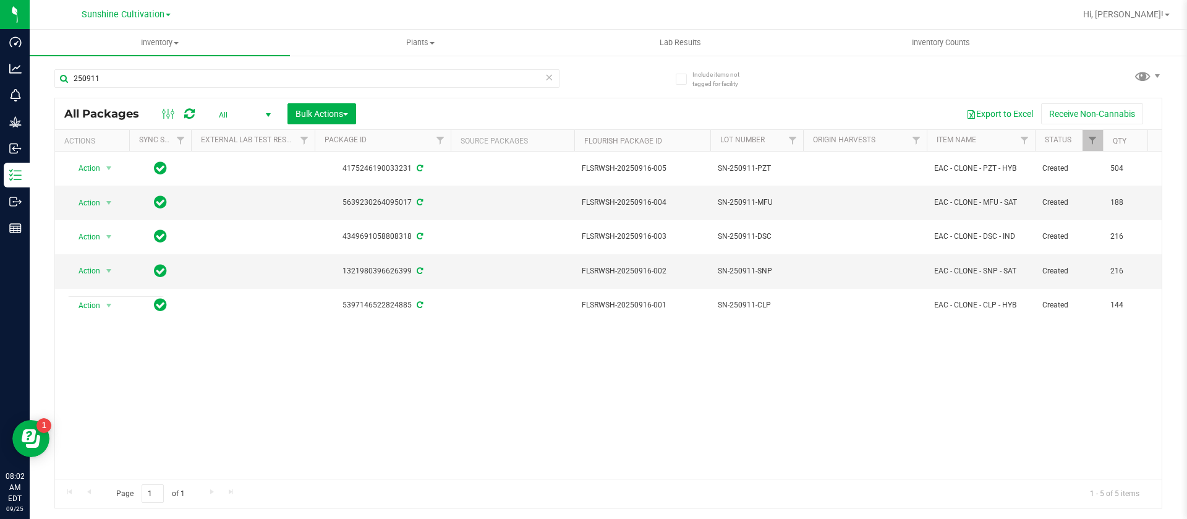
drag, startPoint x: 156, startPoint y: 422, endPoint x: 158, endPoint y: 404, distance: 18.0
click at [157, 421] on div "Action Action Adjust qty Create package Create plants Edit attributes Global in…" at bounding box center [608, 314] width 1107 height 327
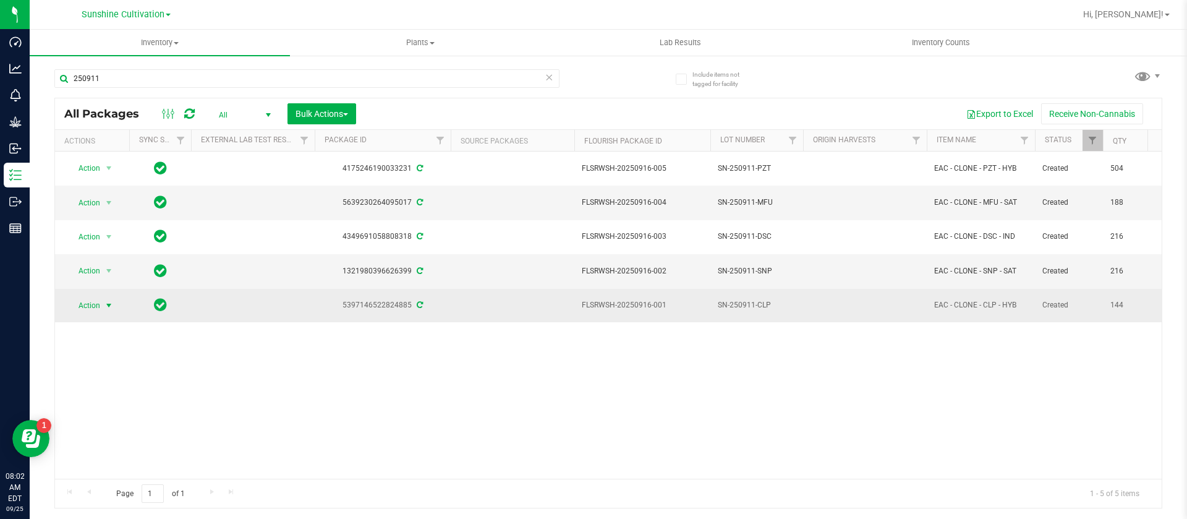
click at [100, 303] on span "Action" at bounding box center [83, 305] width 33 height 17
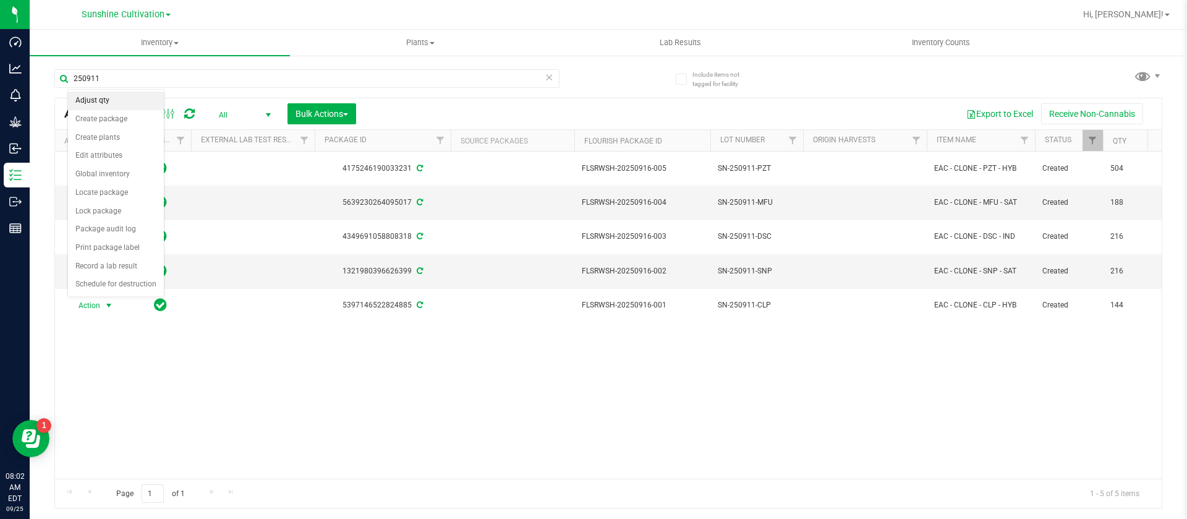
click at [106, 100] on li "Adjust qty" at bounding box center [116, 100] width 96 height 19
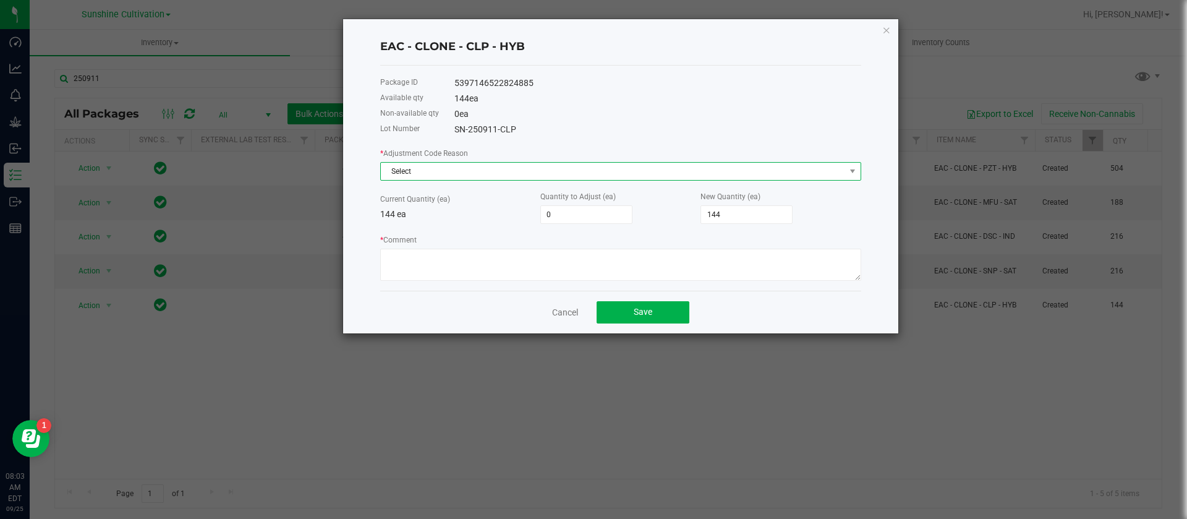
click at [440, 162] on span "Select" at bounding box center [620, 171] width 481 height 19
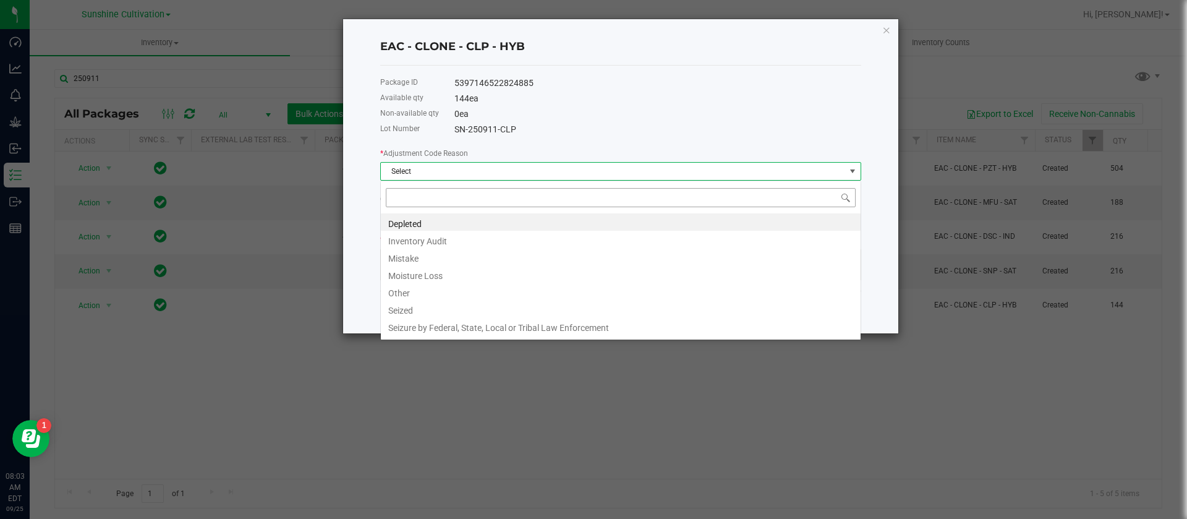
scroll to position [19, 481]
drag, startPoint x: 410, startPoint y: 253, endPoint x: 454, endPoint y: 246, distance: 43.9
click at [410, 252] on li "Mistake" at bounding box center [621, 256] width 480 height 17
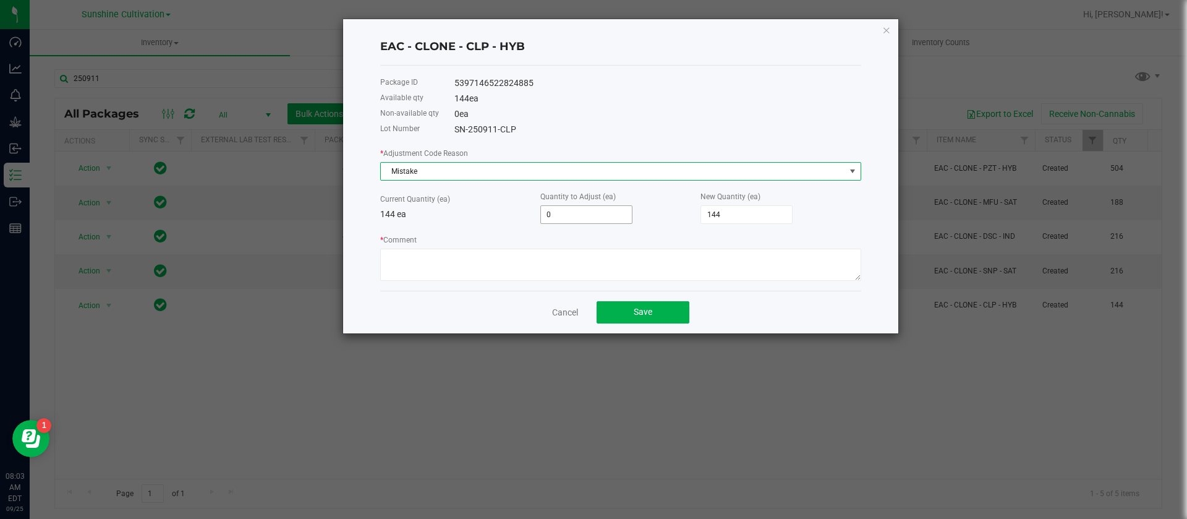
click at [576, 213] on input "0" at bounding box center [586, 214] width 91 height 17
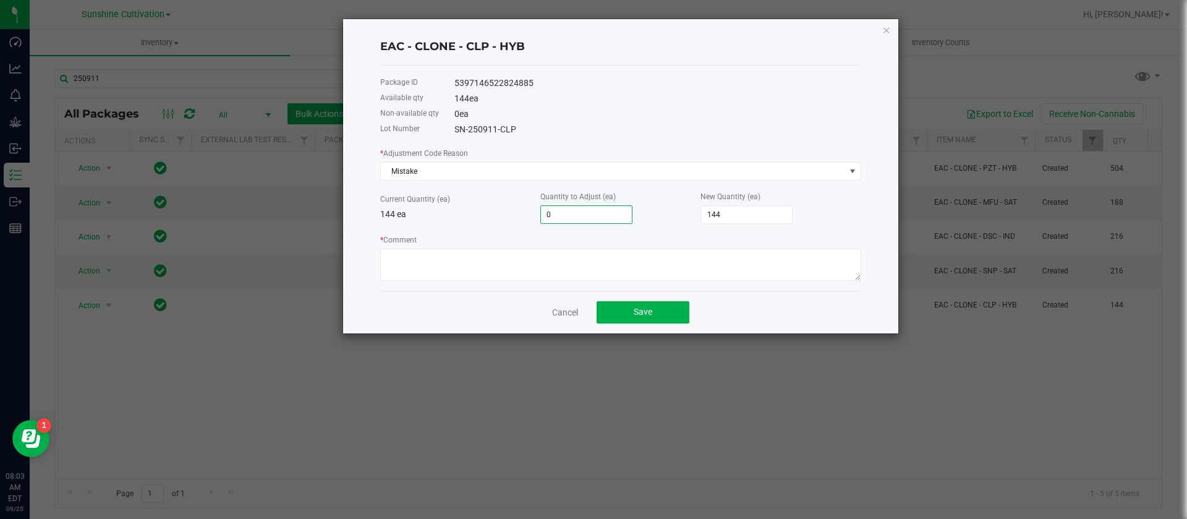
type input "1"
type input "145"
type input "14"
type input "158"
type input "143"
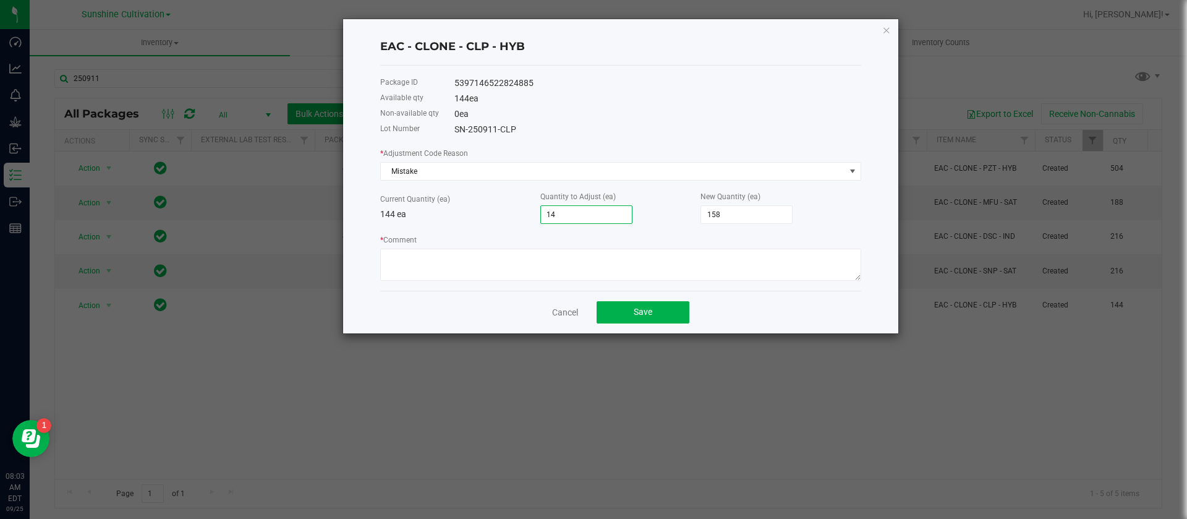
type input "287"
type input "14"
type input "158"
type input "1"
type input "145"
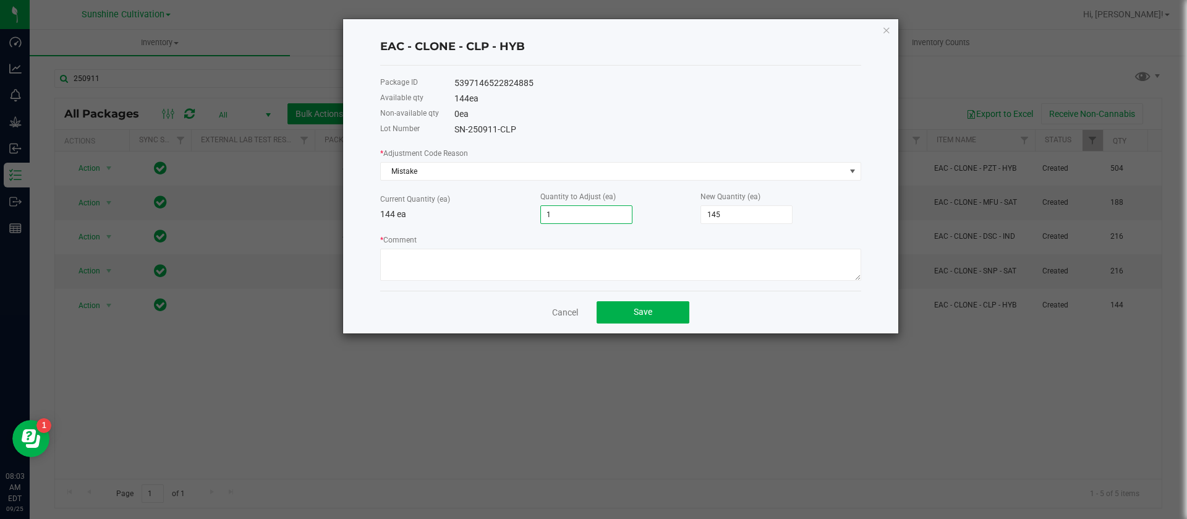
type input "144"
type input "-1"
type input "143"
type input "-1"
click at [428, 253] on textarea "* Comment" at bounding box center [620, 265] width 481 height 32
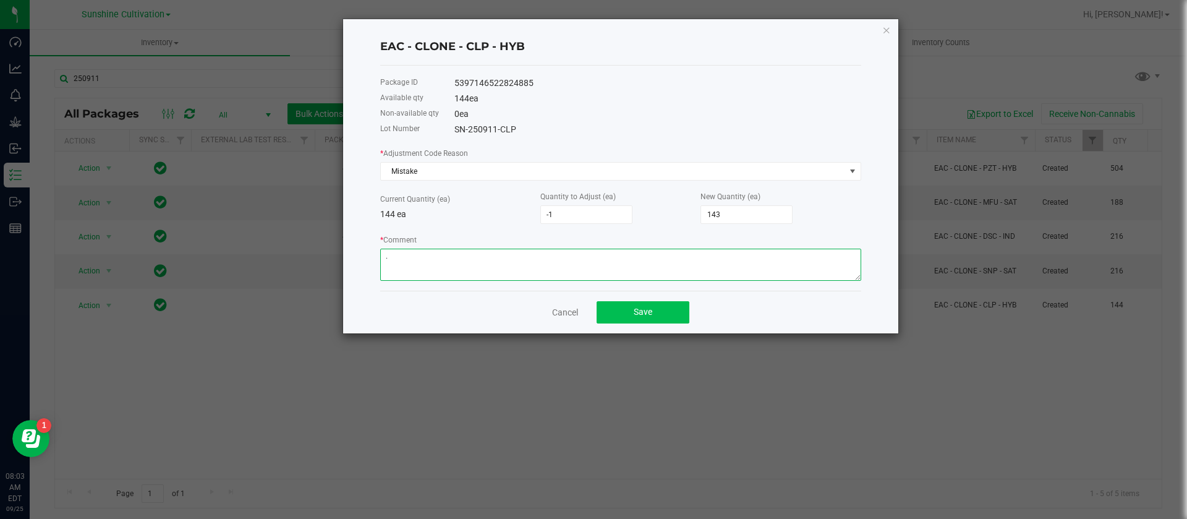
type textarea "."
click at [647, 311] on span "Save" at bounding box center [643, 312] width 19 height 10
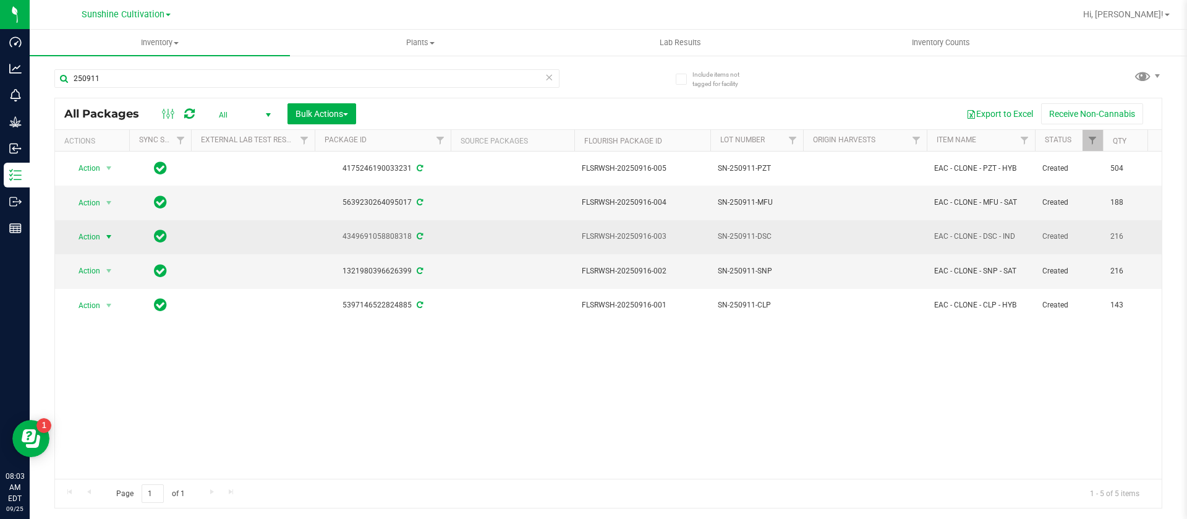
click at [87, 237] on span "Action" at bounding box center [83, 236] width 33 height 17
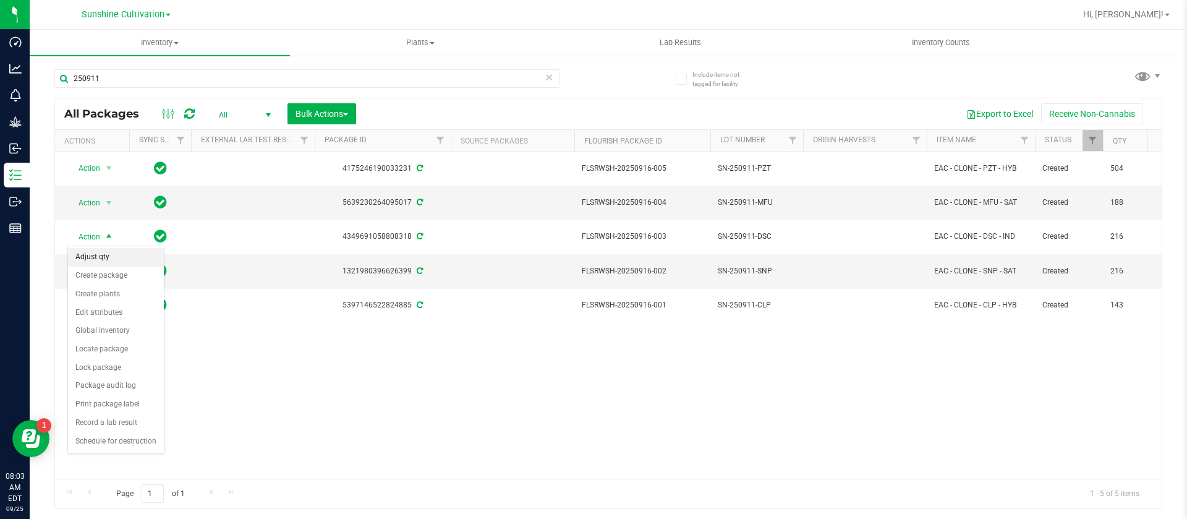
click at [122, 250] on li "Adjust qty" at bounding box center [116, 257] width 96 height 19
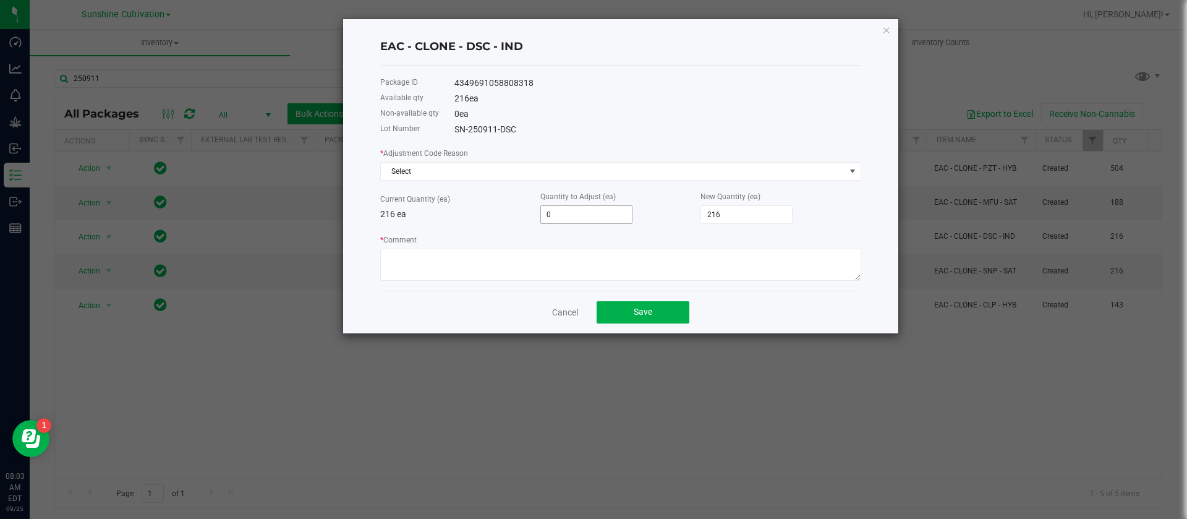
click at [626, 216] on input "0" at bounding box center [586, 214] width 91 height 17
type input "-1"
type input "215"
type input "-1"
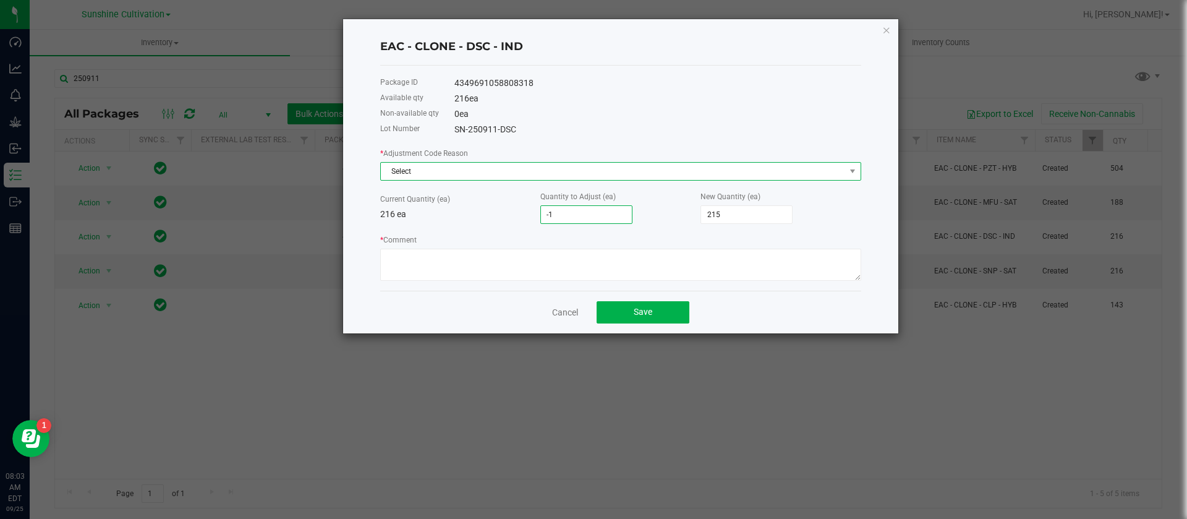
click at [443, 177] on span "Select" at bounding box center [613, 171] width 464 height 17
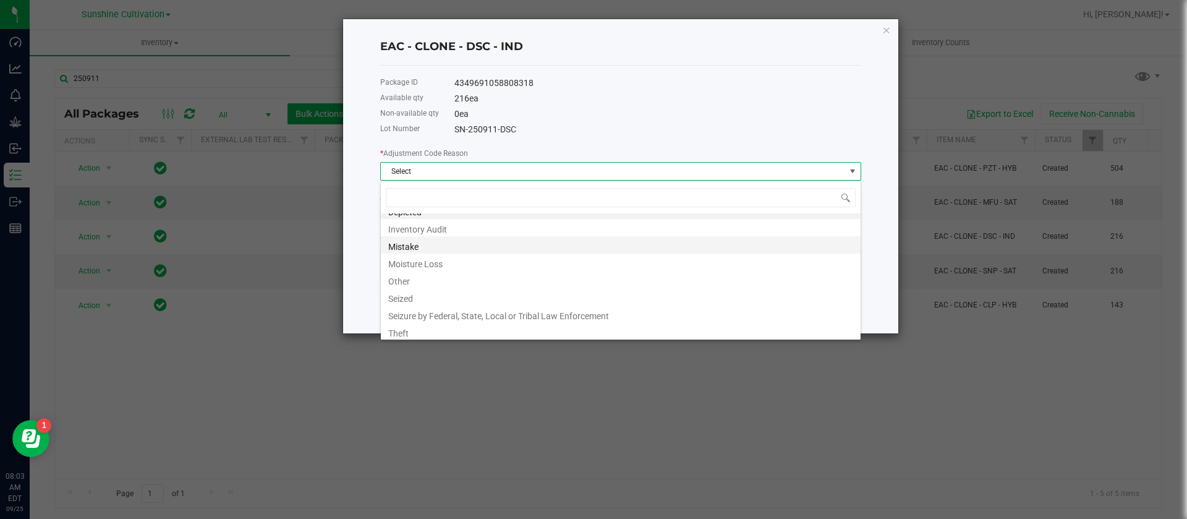
scroll to position [15, 0]
click at [414, 274] on li "Other" at bounding box center [621, 276] width 480 height 17
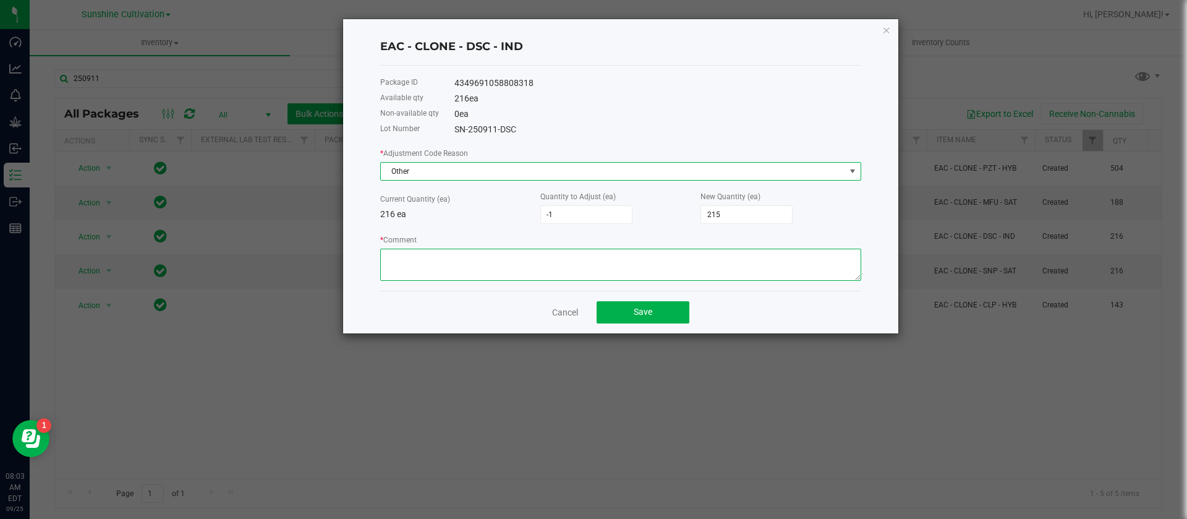
click at [410, 253] on textarea "* Comment" at bounding box center [620, 265] width 481 height 32
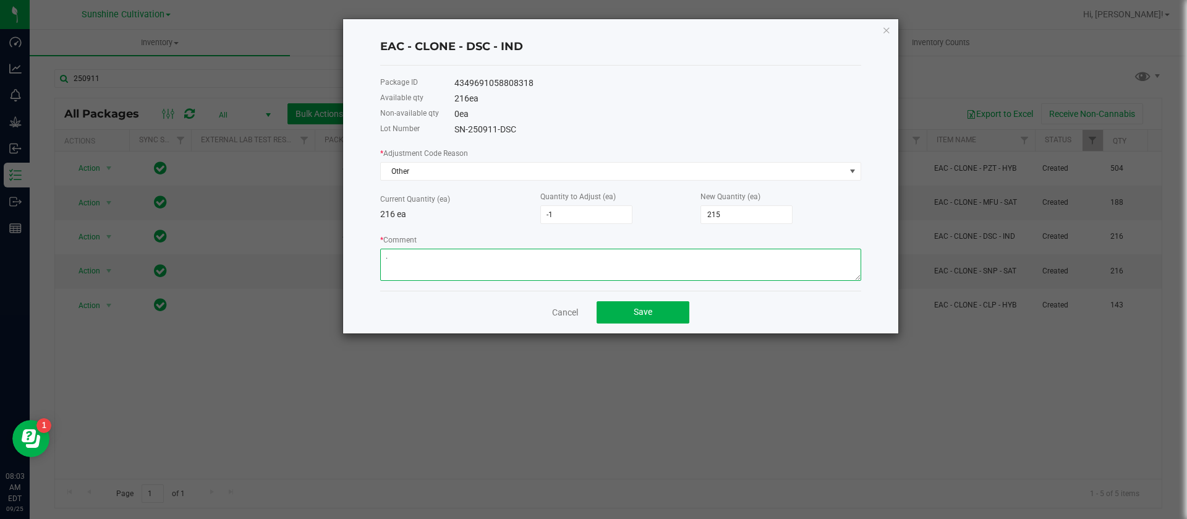
type textarea "."
click at [378, 297] on div "EAC - CLONE - DSC - IND Package ID 4349691058808318 Available qty 216 ea Non-av…" at bounding box center [620, 176] width 555 height 314
click at [656, 315] on button "Save" at bounding box center [643, 312] width 93 height 22
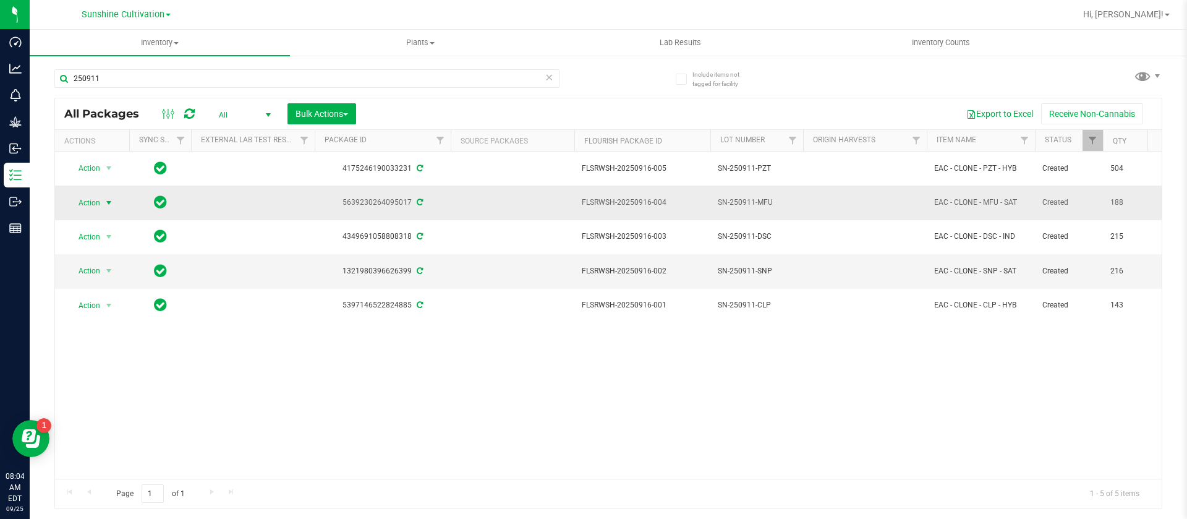
click at [82, 206] on span "Action" at bounding box center [83, 202] width 33 height 17
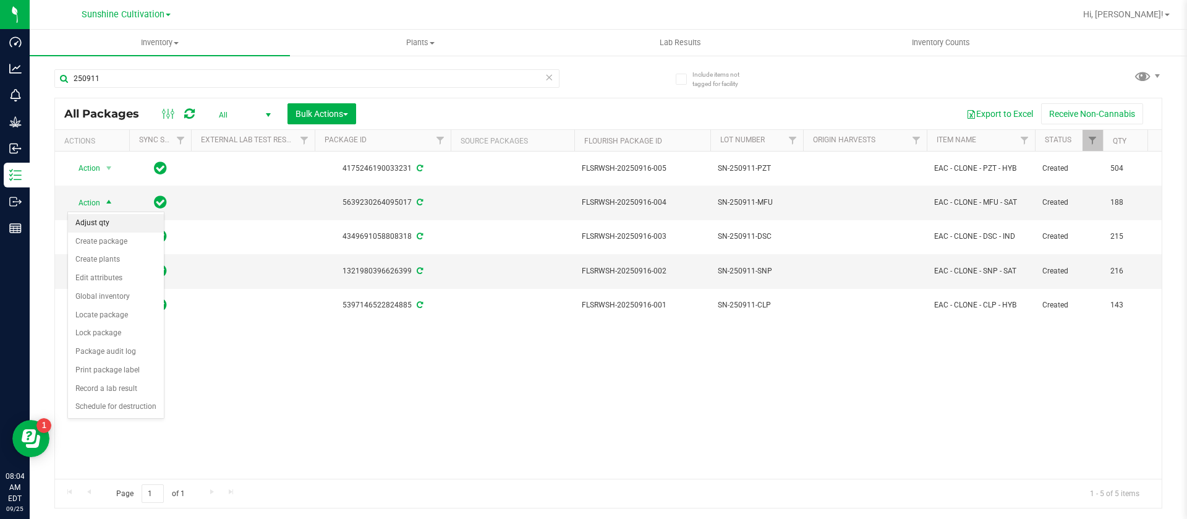
click at [121, 217] on li "Adjust qty" at bounding box center [116, 223] width 96 height 19
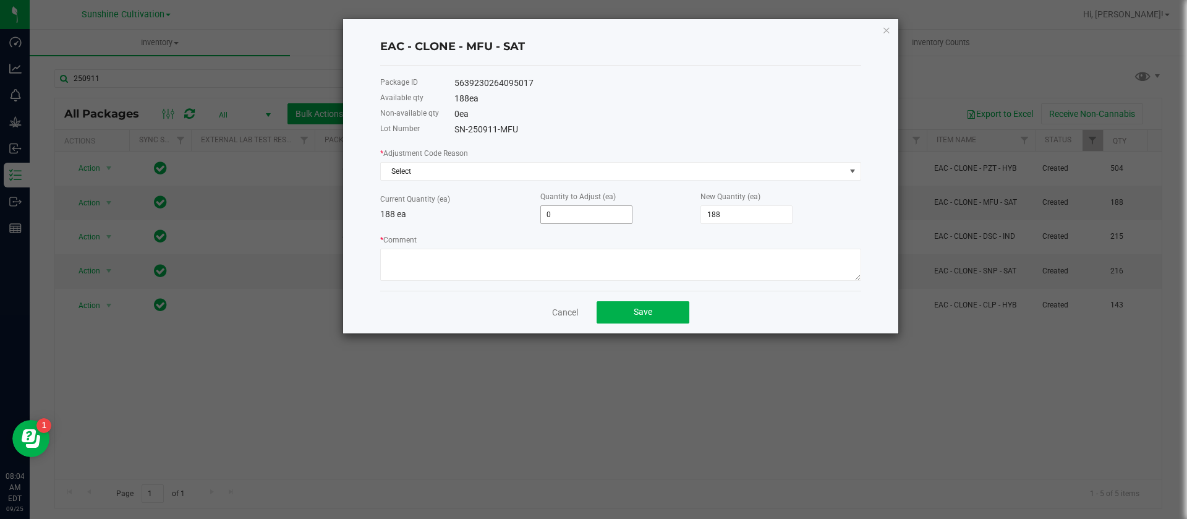
click at [583, 214] on input "0" at bounding box center [586, 214] width 91 height 17
type input "-1"
type input "187"
type input "-17"
type input "171"
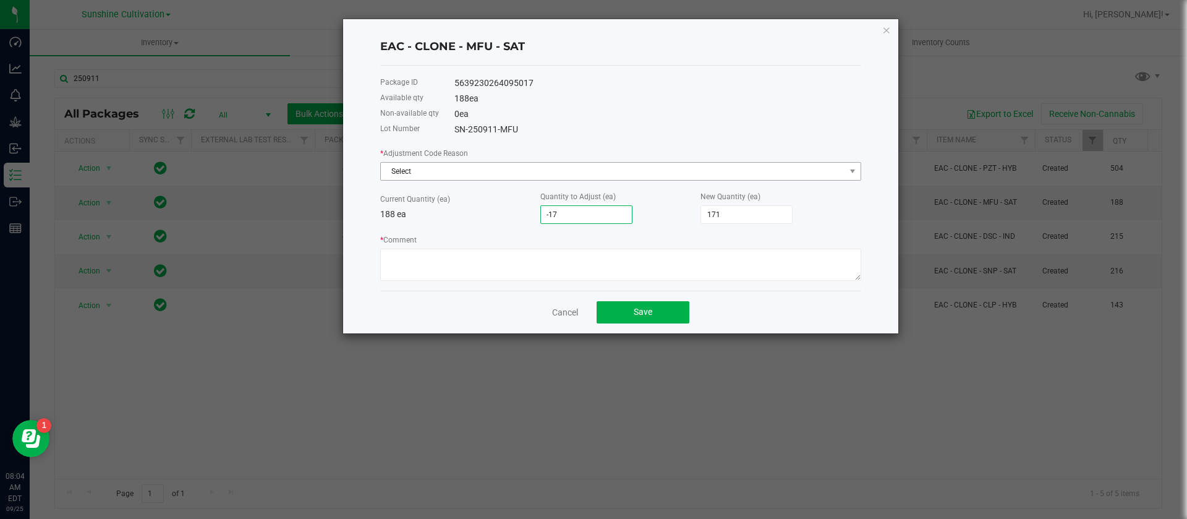
type input "-17"
click at [425, 171] on span "Select" at bounding box center [613, 171] width 464 height 17
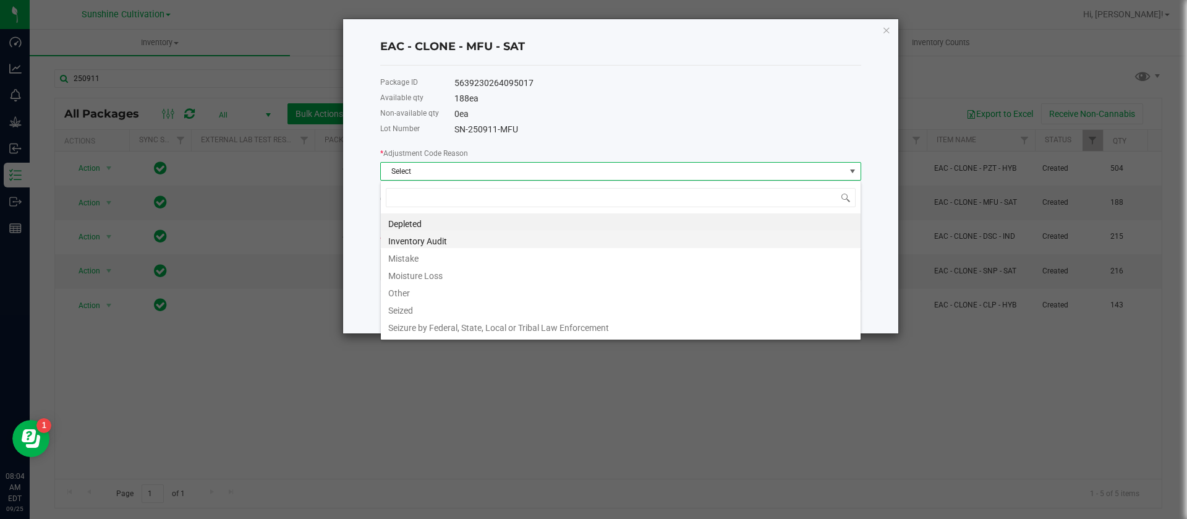
scroll to position [19, 481]
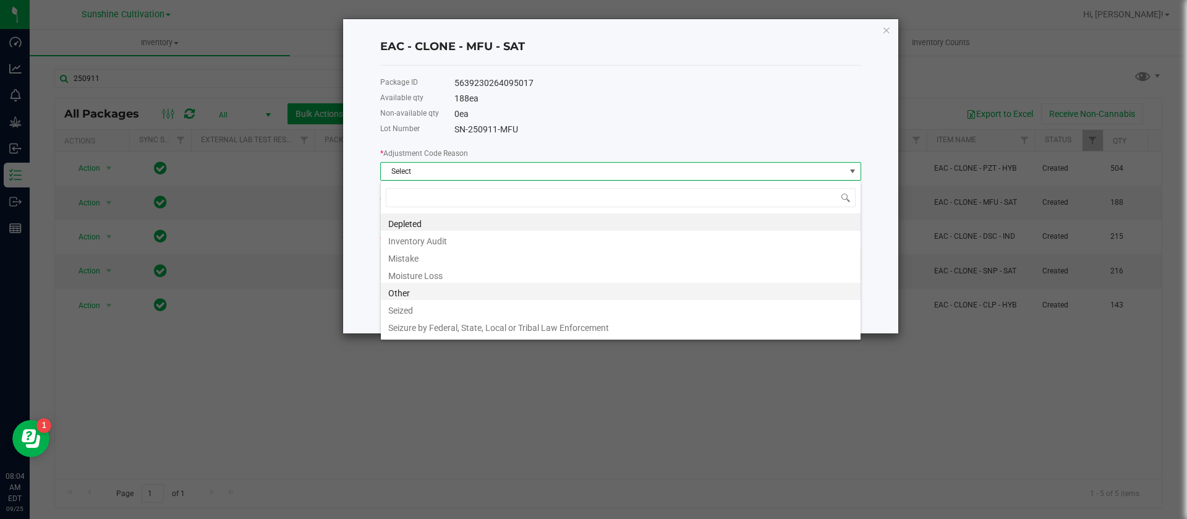
click at [408, 291] on li "Other" at bounding box center [621, 291] width 480 height 17
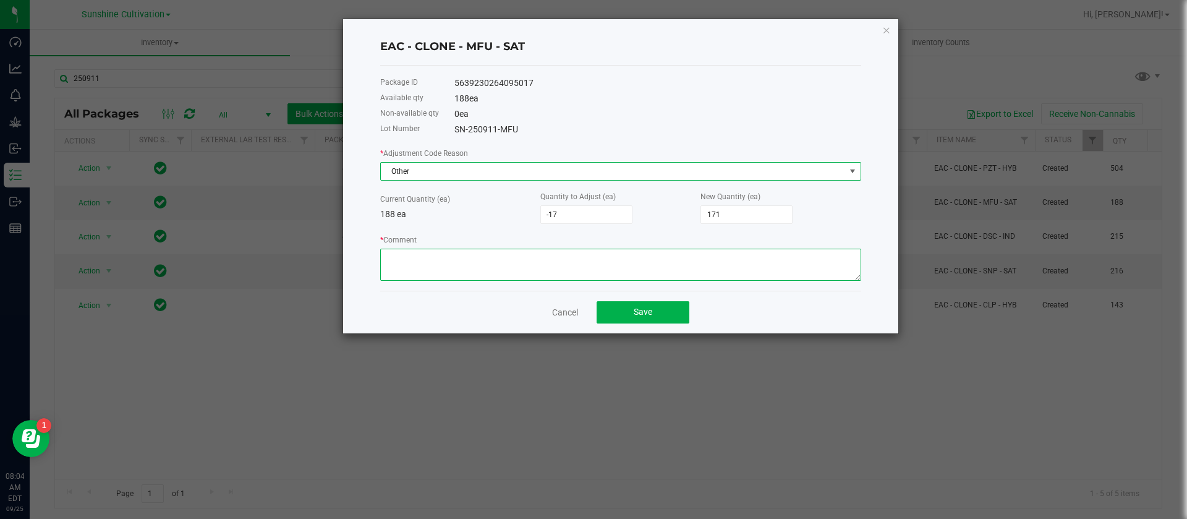
click at [413, 252] on textarea "* Comment" at bounding box center [620, 265] width 481 height 32
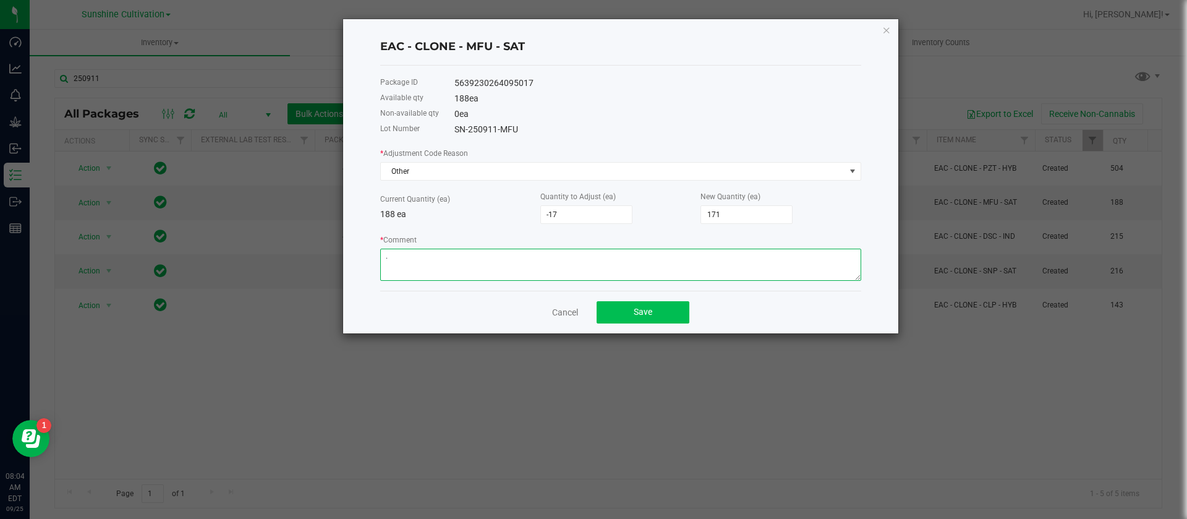
type textarea "."
click at [659, 318] on button "Save" at bounding box center [643, 312] width 93 height 22
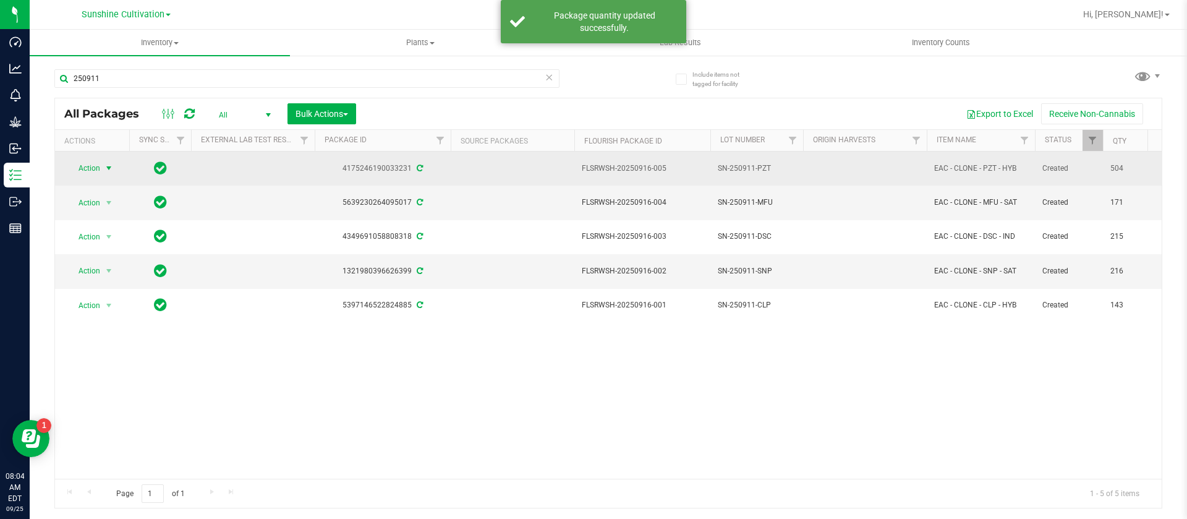
click at [77, 168] on span "Action" at bounding box center [83, 167] width 33 height 17
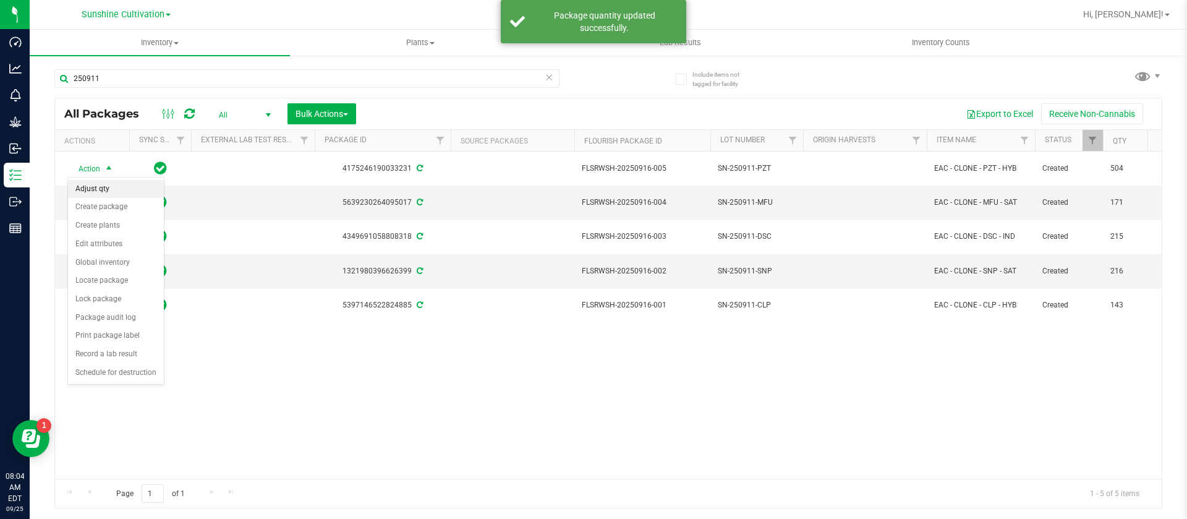
click at [108, 191] on li "Adjust qty" at bounding box center [116, 189] width 96 height 19
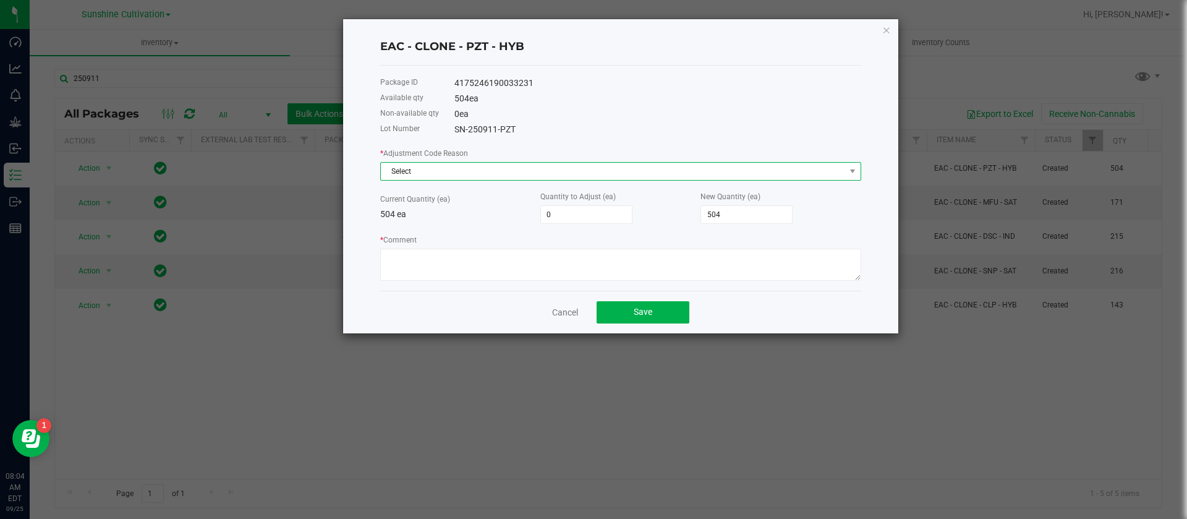
click at [443, 169] on span "Select" at bounding box center [613, 171] width 464 height 17
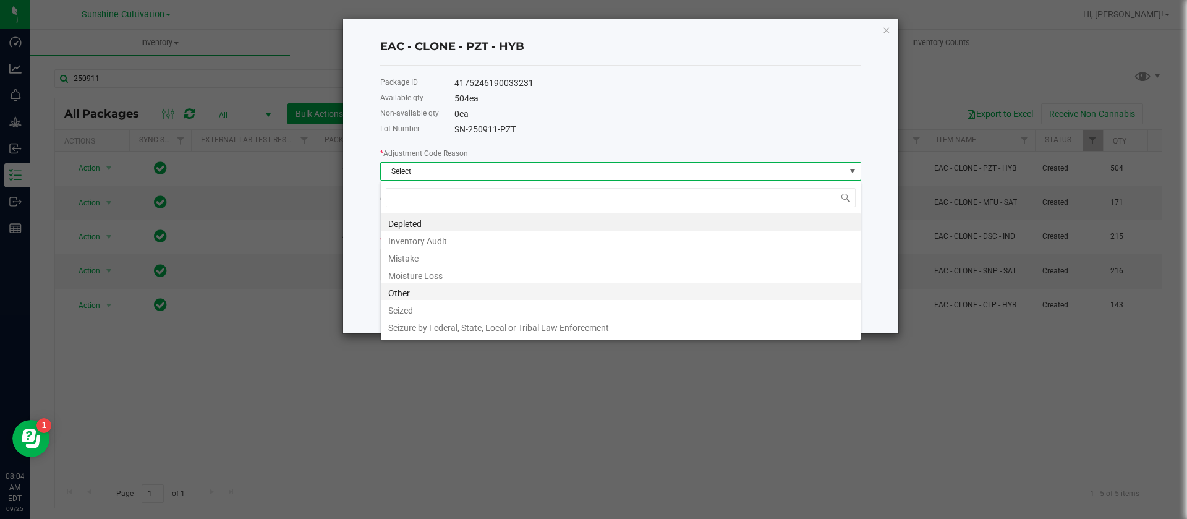
click at [402, 285] on li "Other" at bounding box center [621, 291] width 480 height 17
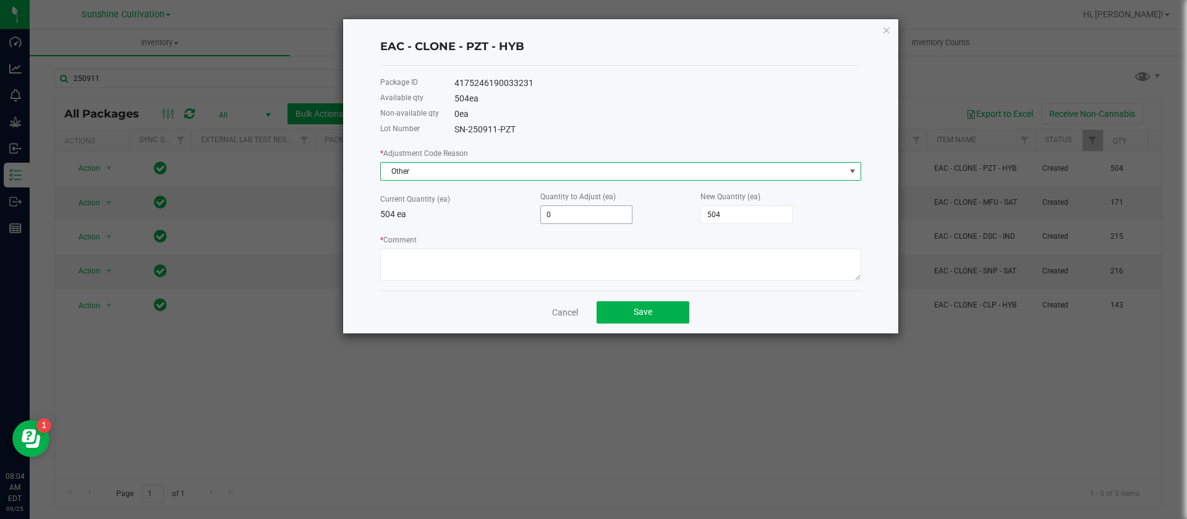
click at [556, 214] on input "0" at bounding box center [586, 214] width 91 height 17
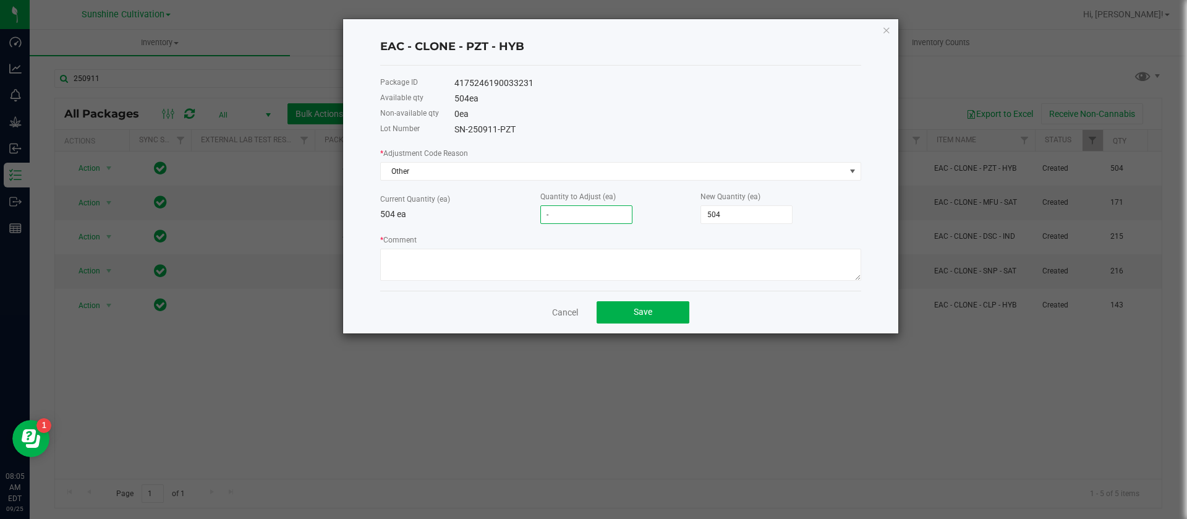
type input "-5"
type input "499"
type input "-5"
click at [554, 227] on div "* Adjustment Code Reason Other Current Quantity (ea) 504 ea Quantity to Adjust …" at bounding box center [620, 214] width 481 height 134
click at [417, 252] on textarea "* Comment" at bounding box center [620, 265] width 481 height 32
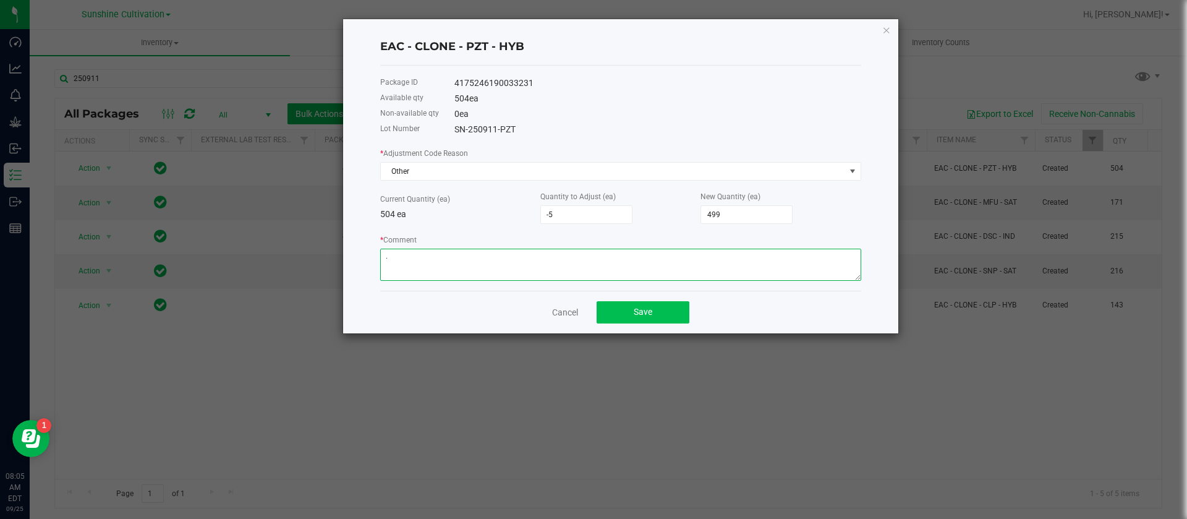
type textarea "."
click at [652, 314] on button "Save" at bounding box center [643, 312] width 93 height 22
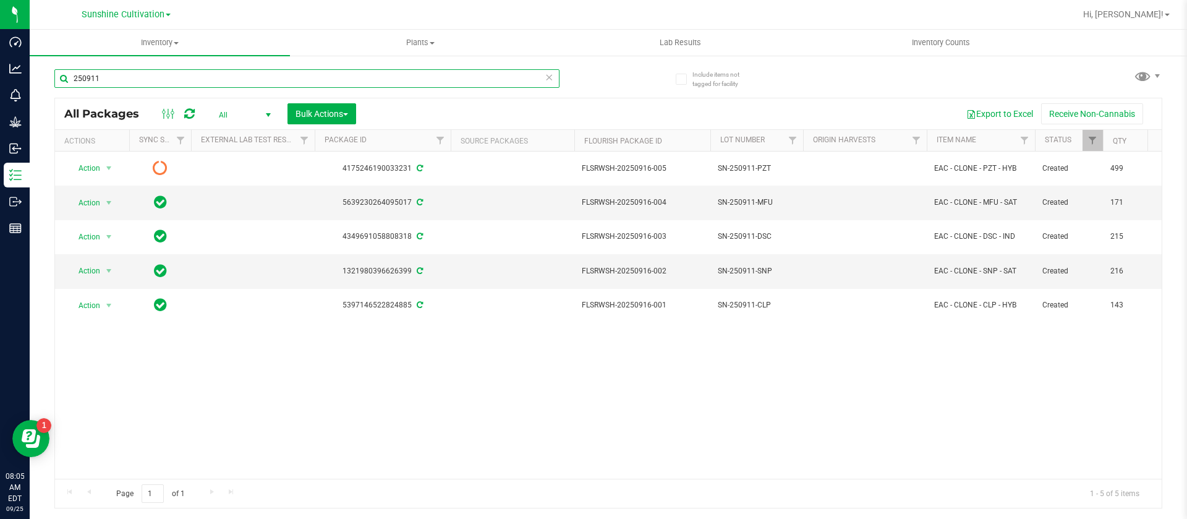
click at [142, 77] on input "250911" at bounding box center [306, 78] width 505 height 19
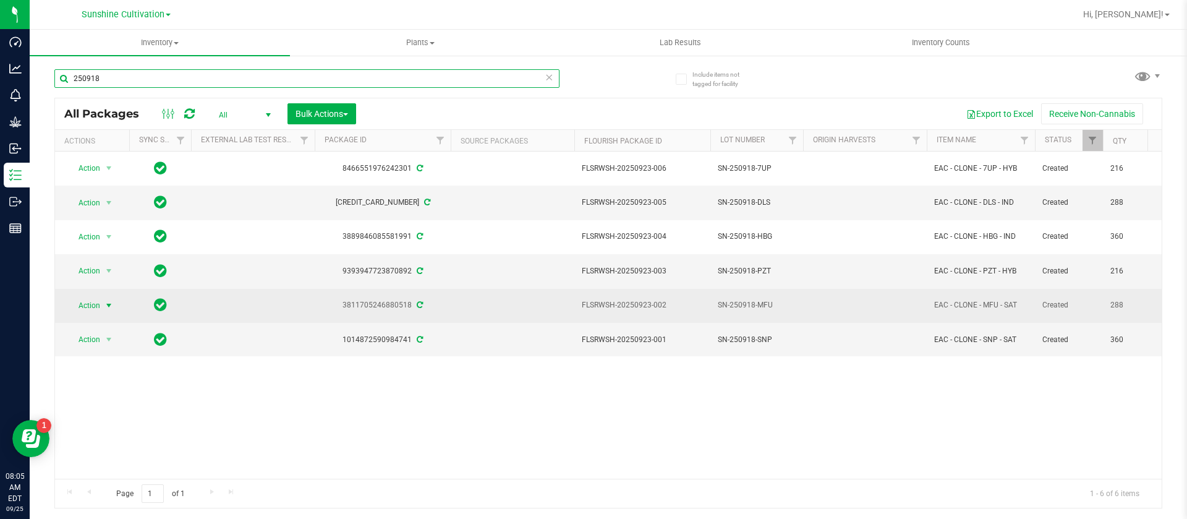
type input "250918"
click at [92, 308] on span "Action" at bounding box center [83, 305] width 33 height 17
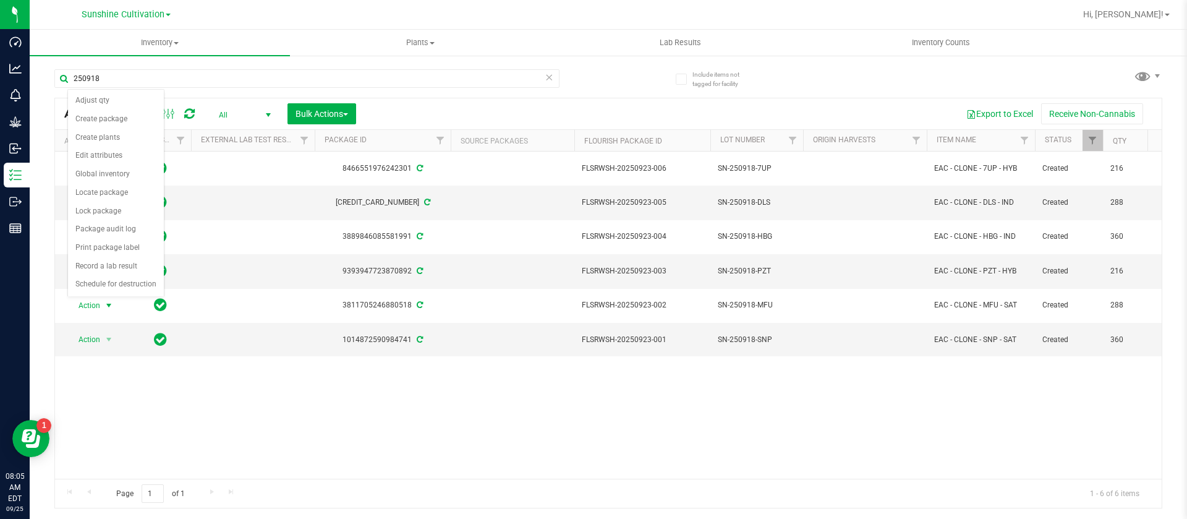
click at [441, 107] on div "Export to Excel Receive Non-Cannabis" at bounding box center [758, 113] width 787 height 21
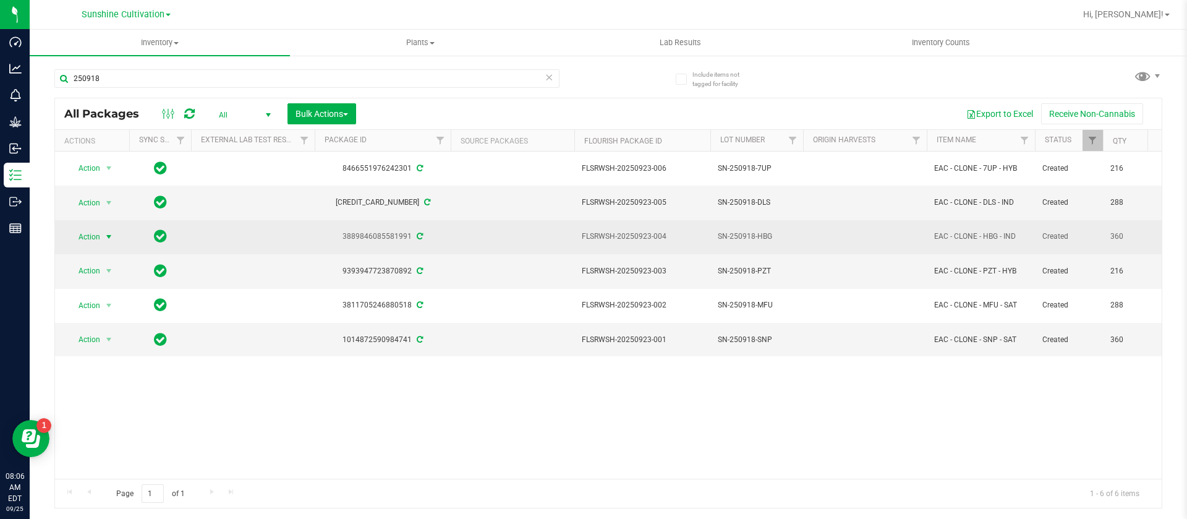
click at [83, 232] on span "Action" at bounding box center [83, 236] width 33 height 17
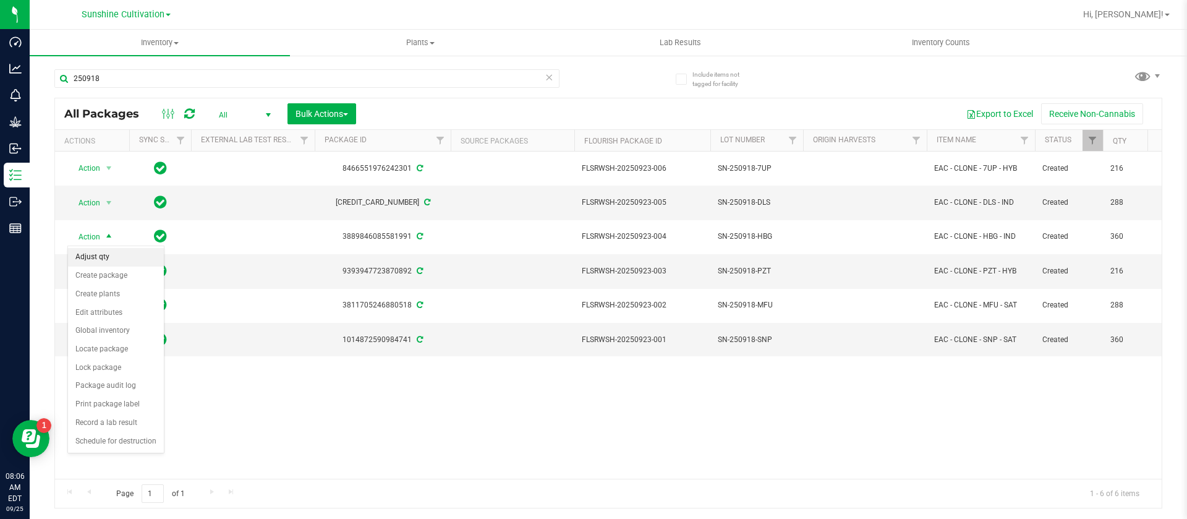
click at [89, 259] on li "Adjust qty" at bounding box center [116, 257] width 96 height 19
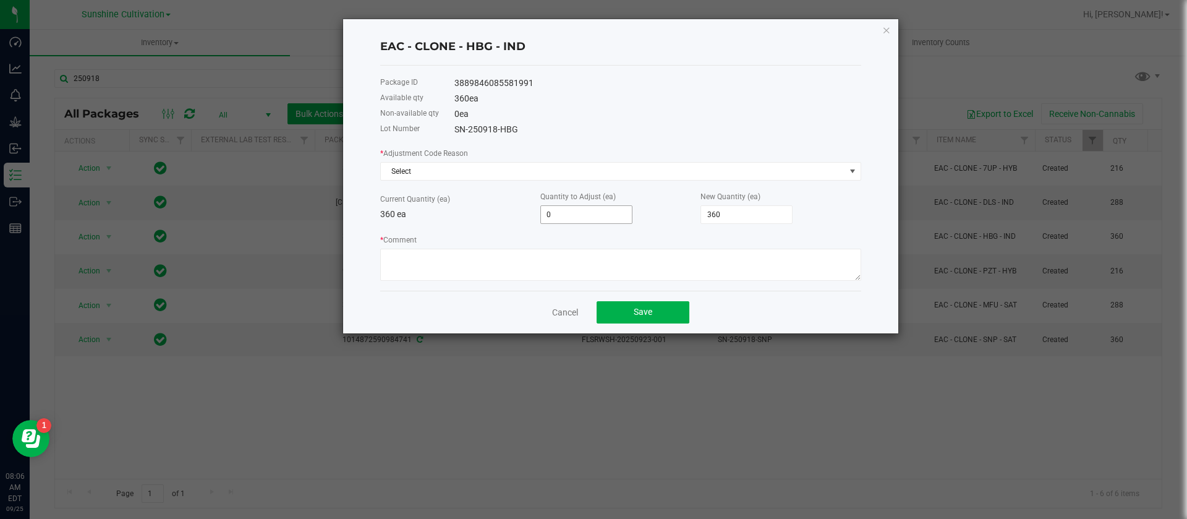
click at [559, 213] on input "0" at bounding box center [586, 214] width 91 height 17
type input "-1"
type input "359"
type input "-1"
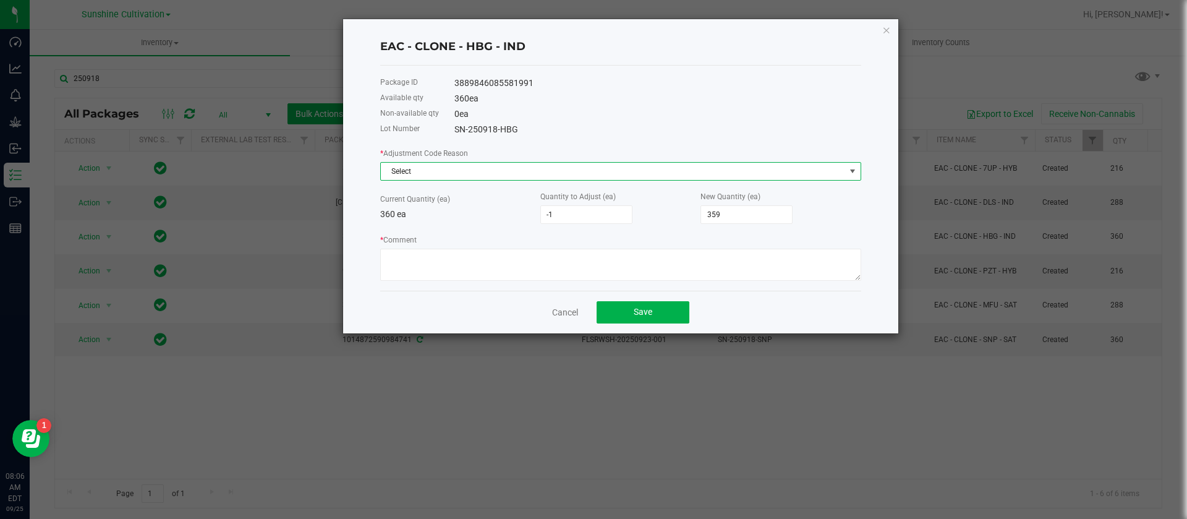
click at [448, 169] on span "Select" at bounding box center [613, 171] width 464 height 17
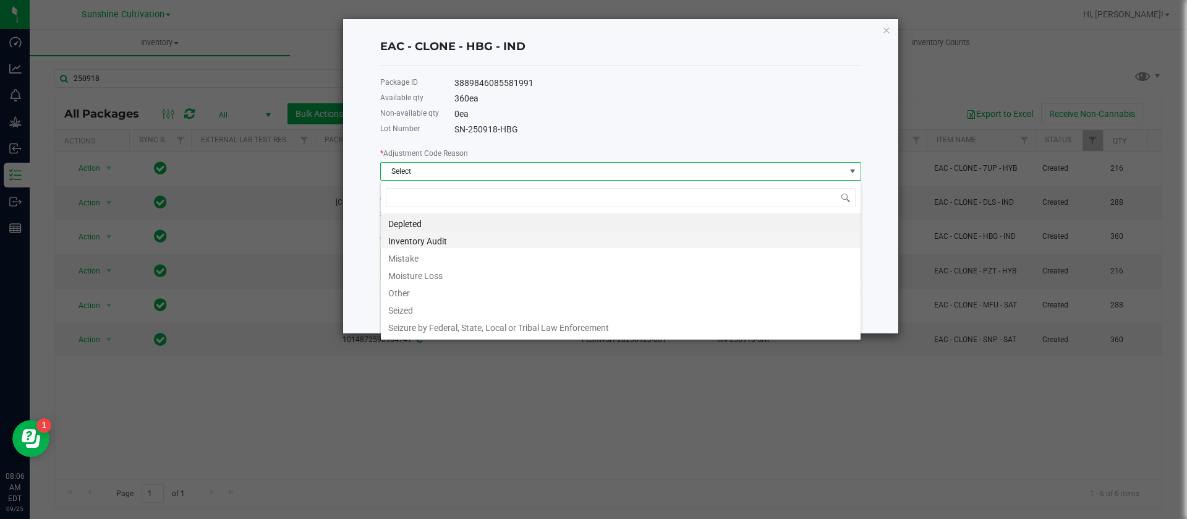
scroll to position [19, 481]
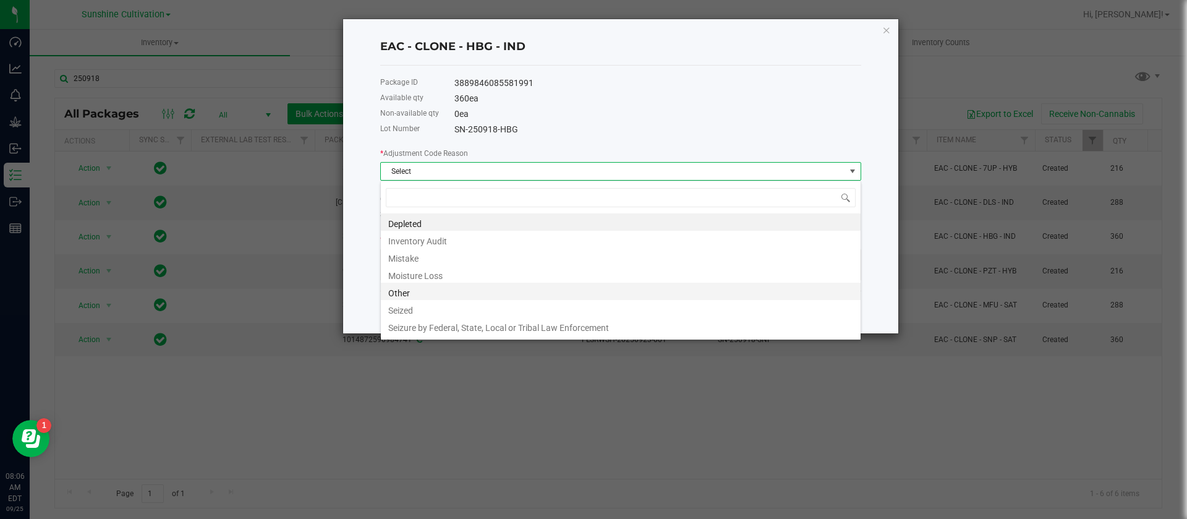
click at [402, 284] on li "Other" at bounding box center [621, 291] width 480 height 17
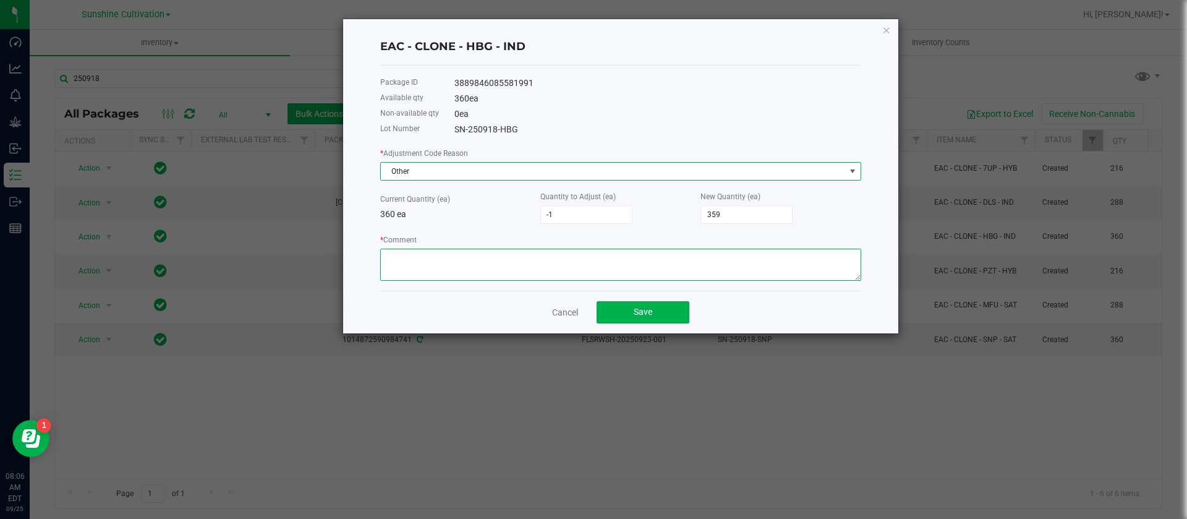
click at [407, 266] on textarea "* Comment" at bounding box center [620, 265] width 481 height 32
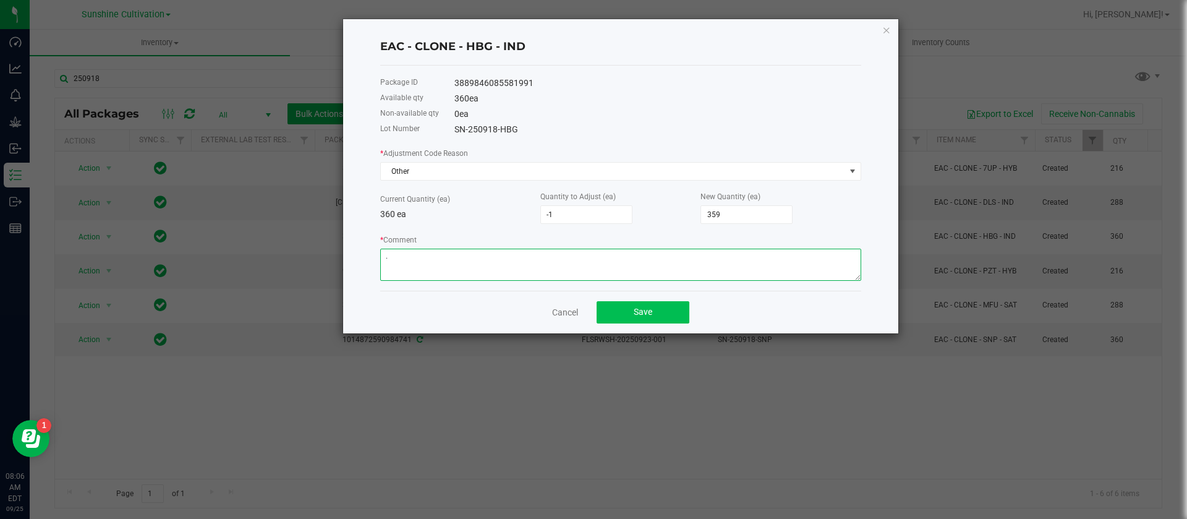
type textarea "."
click at [674, 311] on button "Save" at bounding box center [643, 312] width 93 height 22
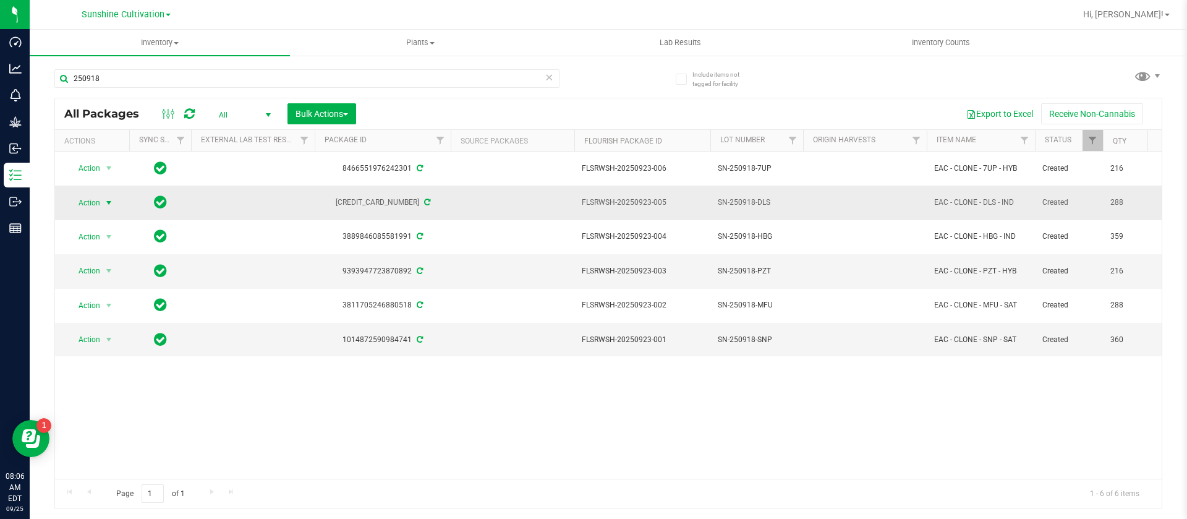
click at [101, 199] on span "select" at bounding box center [108, 202] width 15 height 17
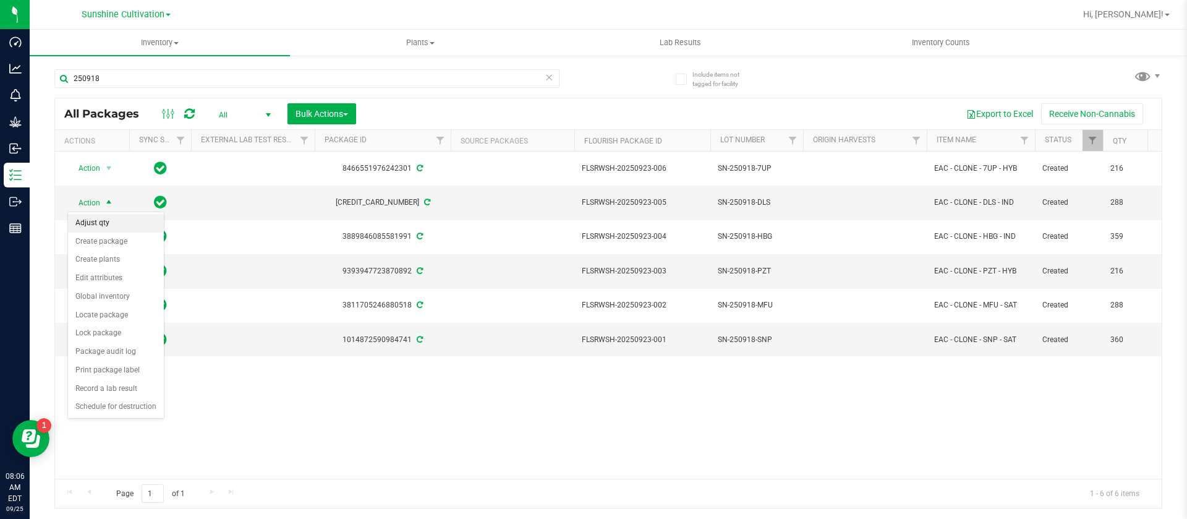
click at [121, 229] on li "Adjust qty" at bounding box center [116, 223] width 96 height 19
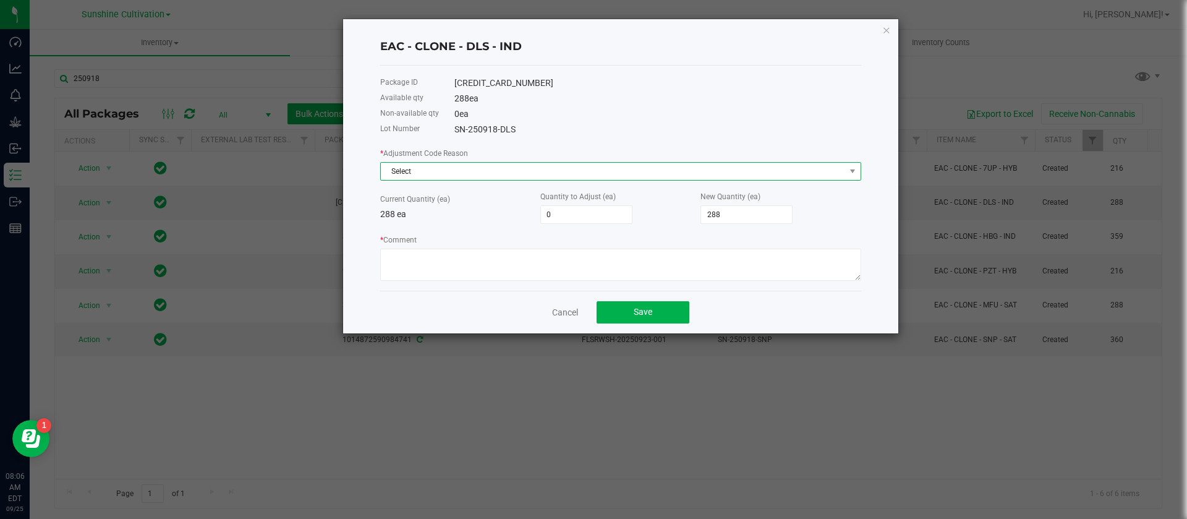
click at [447, 162] on span "Select" at bounding box center [620, 171] width 481 height 19
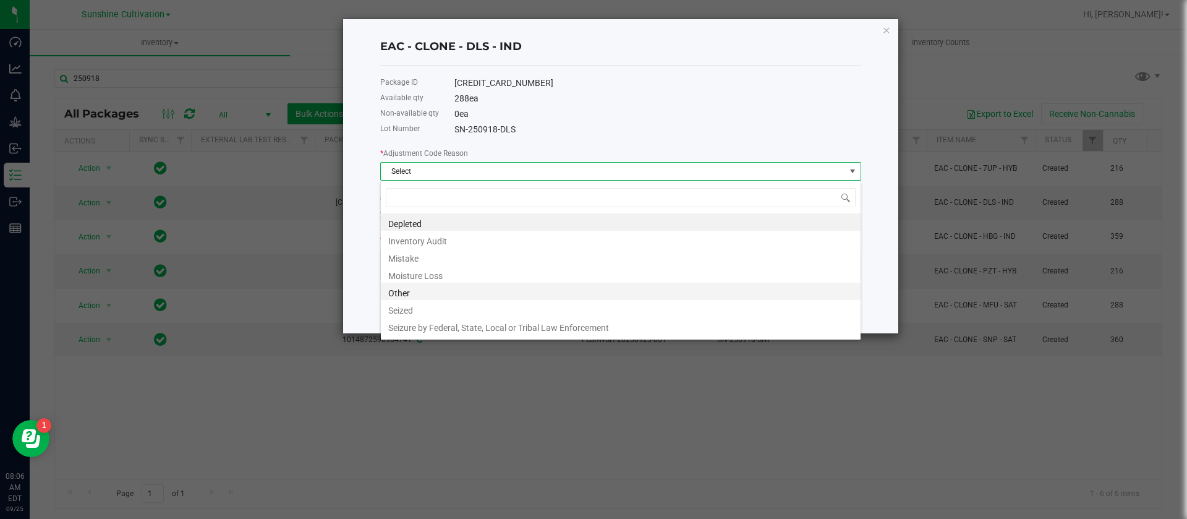
click at [419, 291] on li "Other" at bounding box center [621, 291] width 480 height 17
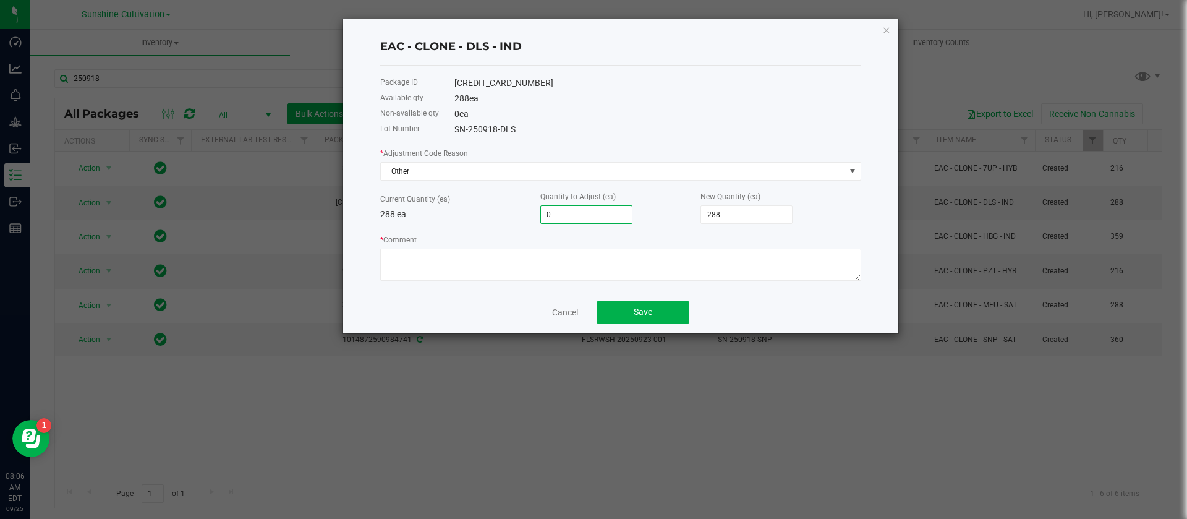
click at [566, 221] on input "0" at bounding box center [586, 214] width 91 height 17
type input "-1"
type input "287"
type input "-11"
type input "277"
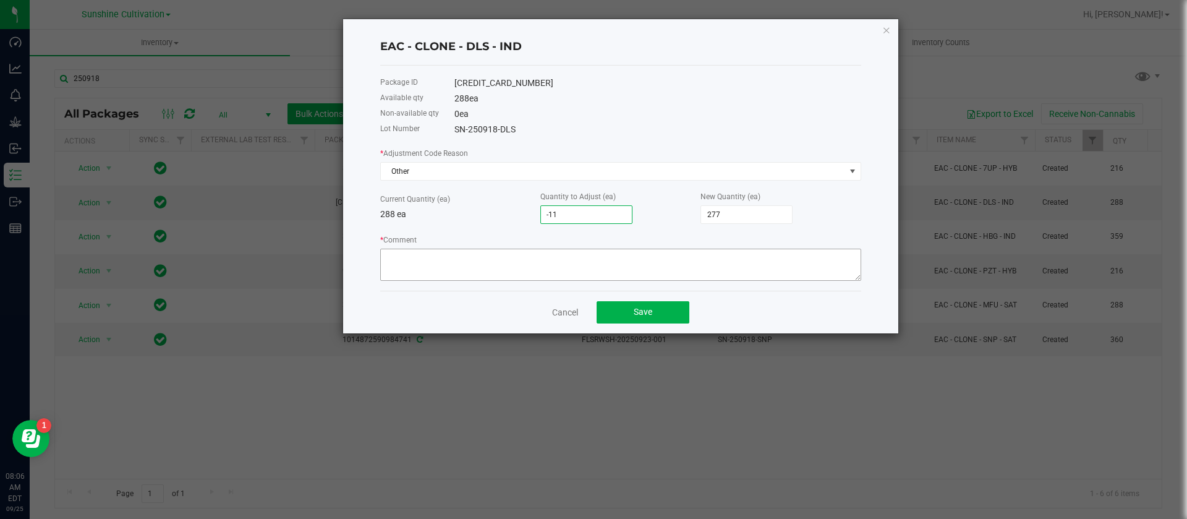
type input "-11"
click at [597, 271] on textarea "* Comment" at bounding box center [620, 265] width 481 height 32
type textarea "."
click at [638, 307] on span "Save" at bounding box center [643, 312] width 19 height 10
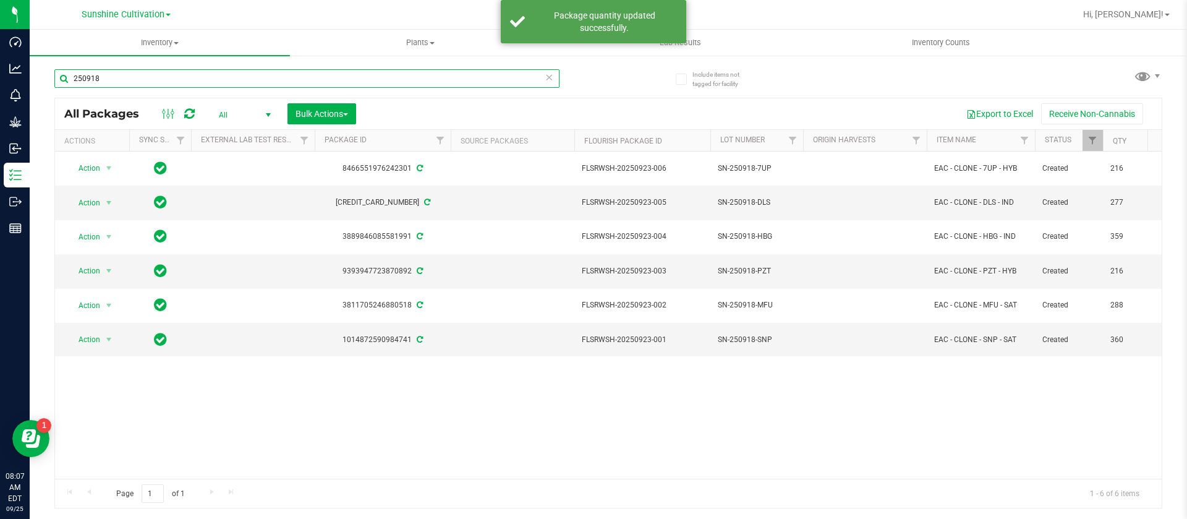
click at [133, 74] on input "250918" at bounding box center [306, 78] width 505 height 19
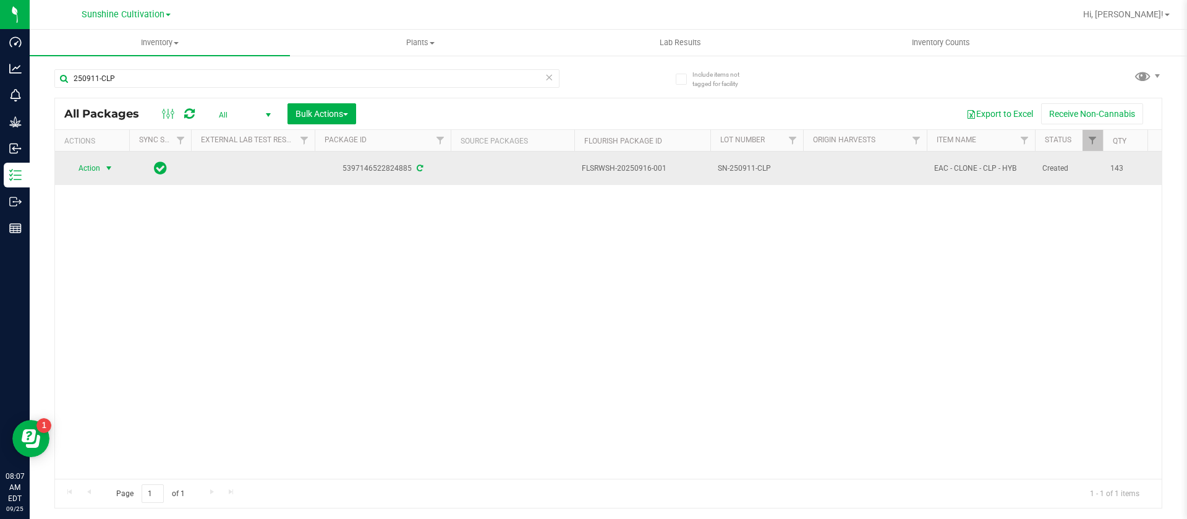
click at [90, 168] on span "Action" at bounding box center [83, 167] width 33 height 17
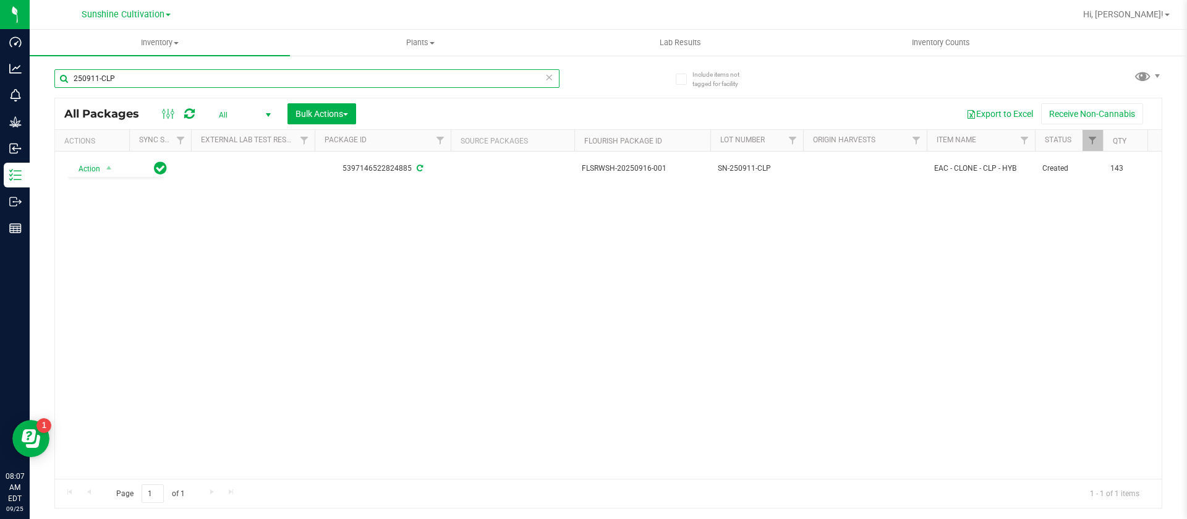
click at [168, 80] on input "250911-CLP" at bounding box center [306, 78] width 505 height 19
type input "2"
click at [1094, 139] on div "Inventory All packages All inventory Waste log Create inventory Plants All plan…" at bounding box center [608, 274] width 1157 height 489
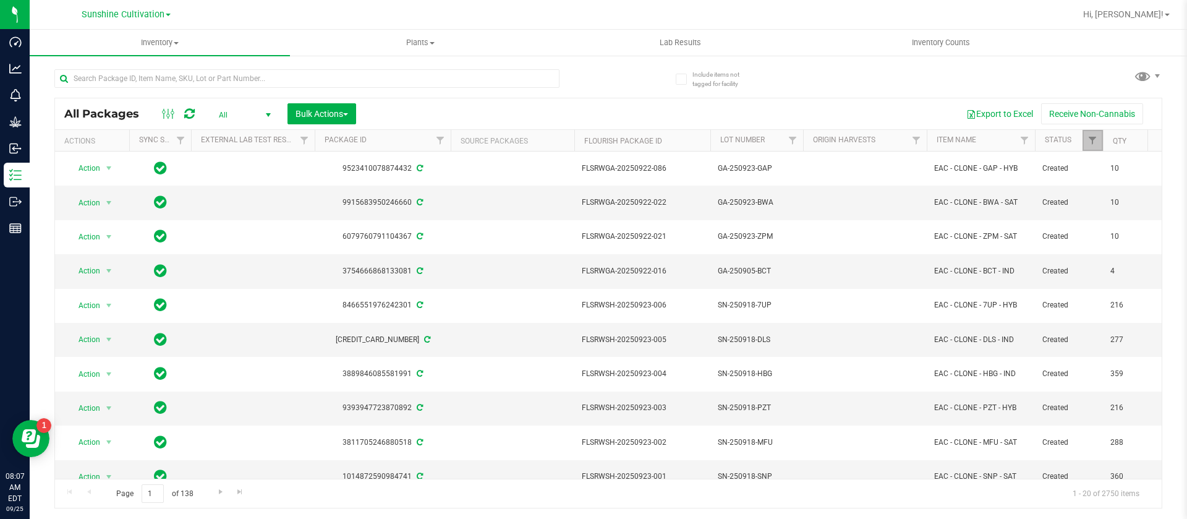
click at [1094, 141] on span "Filter" at bounding box center [1092, 140] width 10 height 10
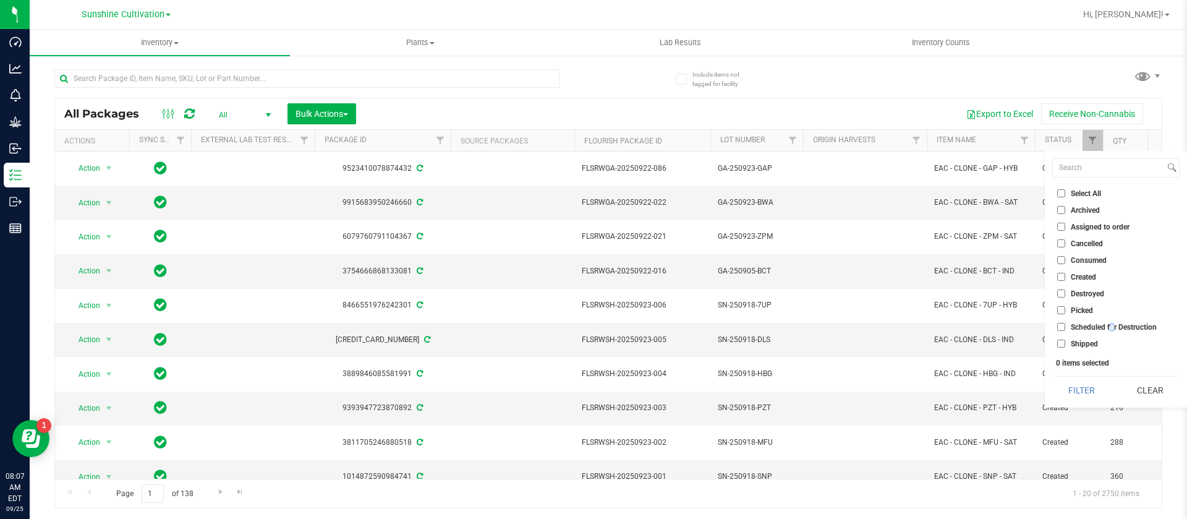
drag, startPoint x: 1111, startPoint y: 323, endPoint x: 1114, endPoint y: 332, distance: 9.0
click at [1114, 324] on span "Scheduled for Destruction" at bounding box center [1114, 326] width 86 height 7
click at [1110, 323] on span "Scheduled for Destruction" at bounding box center [1114, 326] width 86 height 7
click at [1065, 323] on input "Scheduled for Destruction" at bounding box center [1061, 327] width 8 height 8
checkbox input "true"
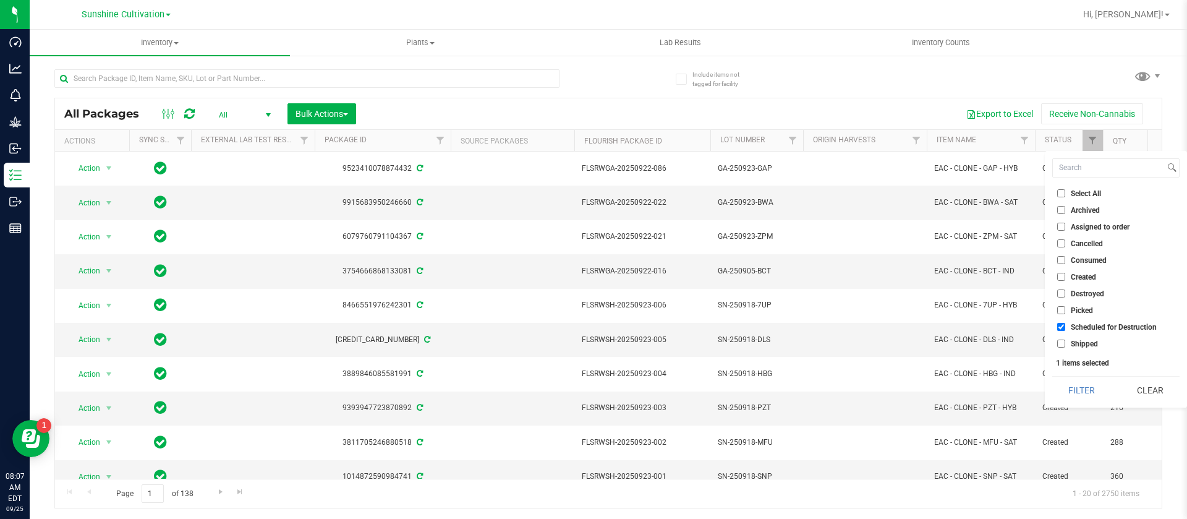
click at [1090, 273] on span "Created" at bounding box center [1083, 276] width 25 height 7
click at [1065, 273] on input "Created" at bounding box center [1061, 277] width 8 height 8
checkbox input "true"
click at [1098, 386] on button "Filter" at bounding box center [1081, 389] width 59 height 27
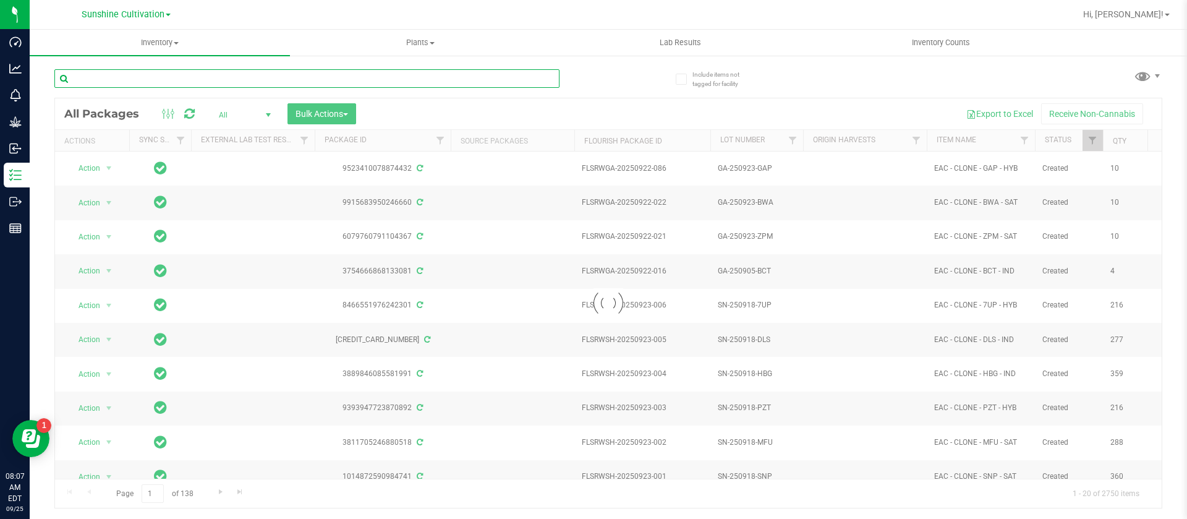
click at [146, 84] on div "Inventory All packages All inventory Waste log Create inventory Plants All plan…" at bounding box center [608, 274] width 1157 height 489
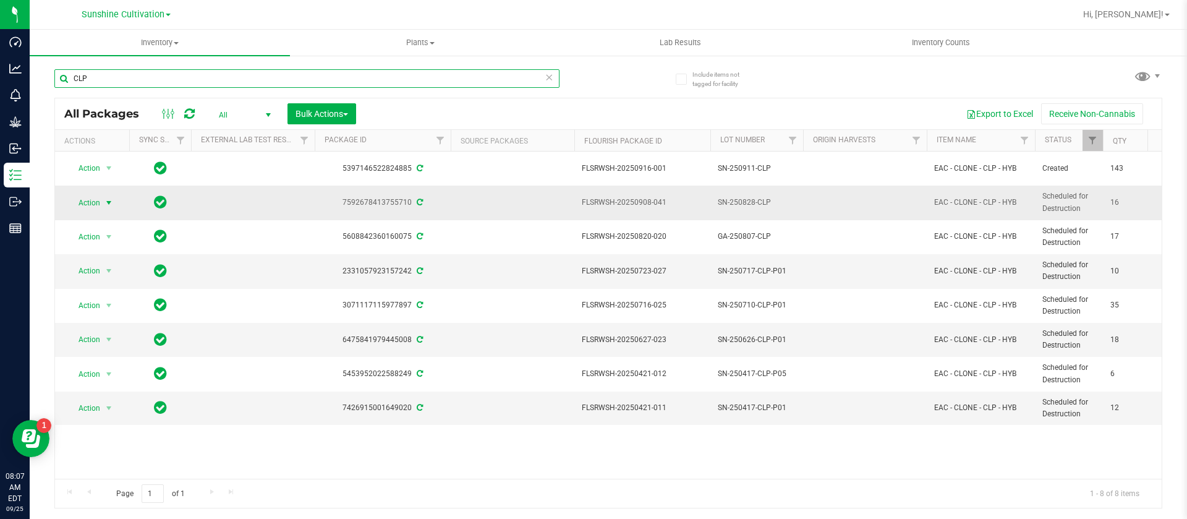
type input "CLP"
click at [82, 208] on span "Action" at bounding box center [83, 202] width 33 height 17
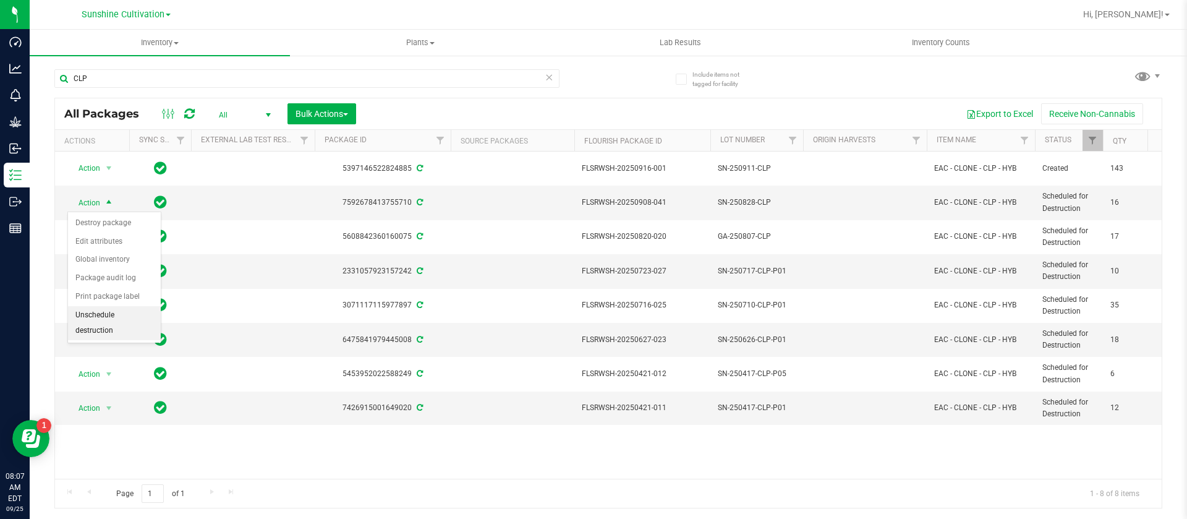
click at [109, 321] on li "Unschedule destruction" at bounding box center [114, 323] width 93 height 34
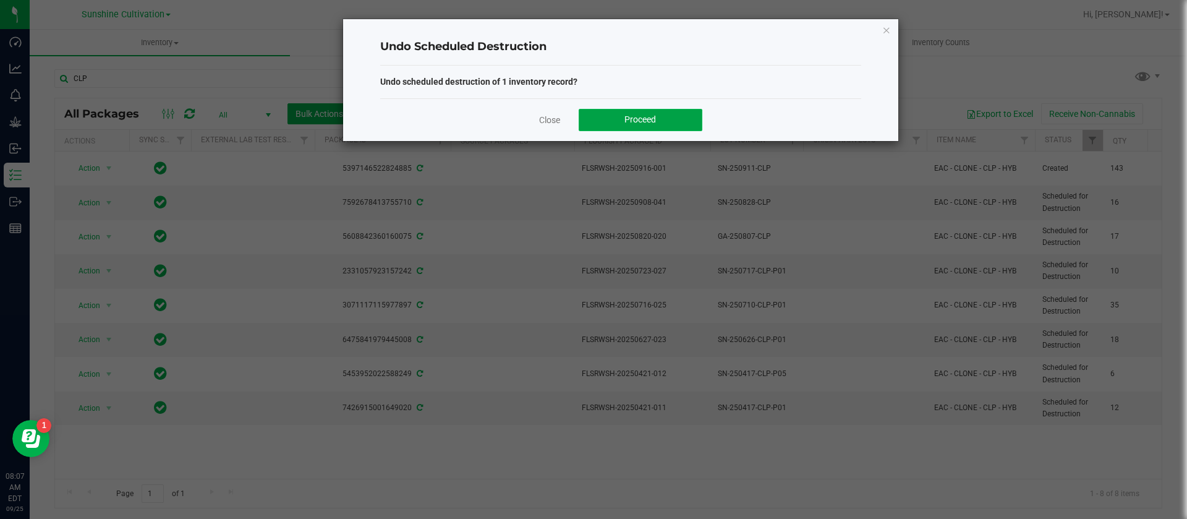
drag, startPoint x: 605, startPoint y: 128, endPoint x: 612, endPoint y: 121, distance: 10.1
click at [608, 125] on button "Proceed" at bounding box center [641, 120] width 124 height 22
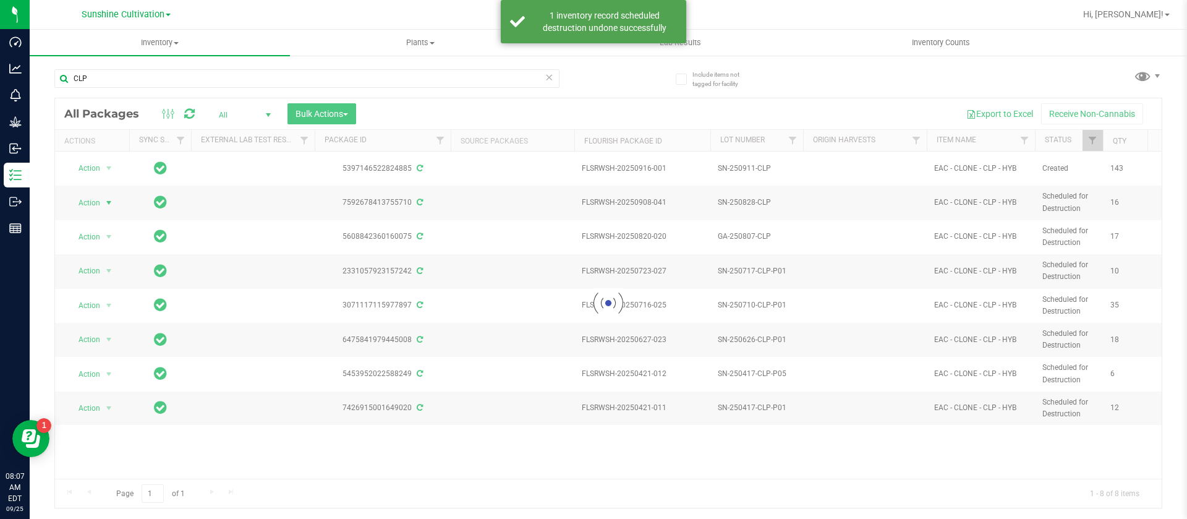
click at [86, 201] on div at bounding box center [608, 303] width 1107 height 410
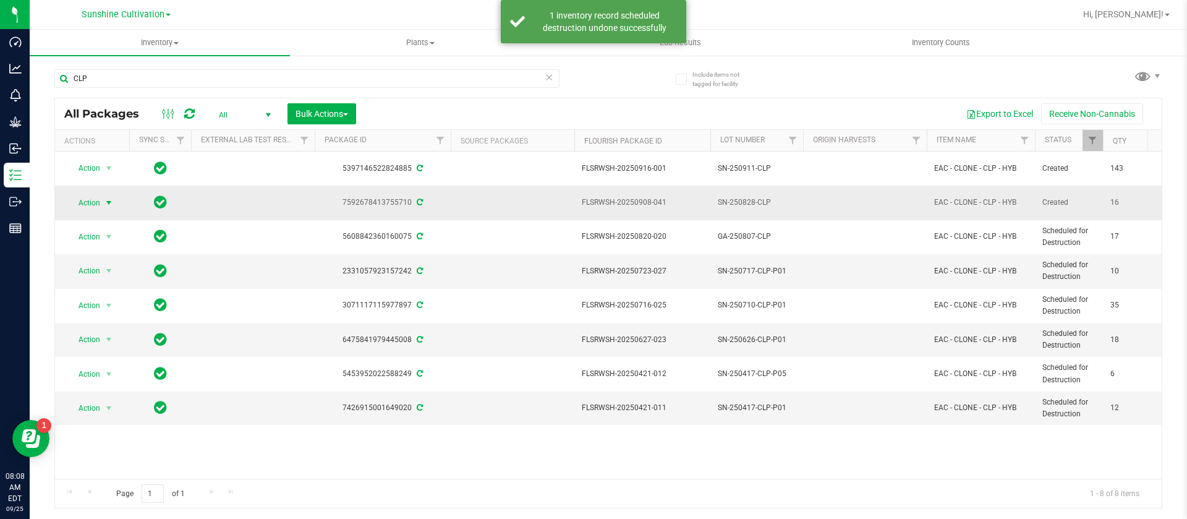
click at [87, 207] on span "Action" at bounding box center [83, 202] width 33 height 17
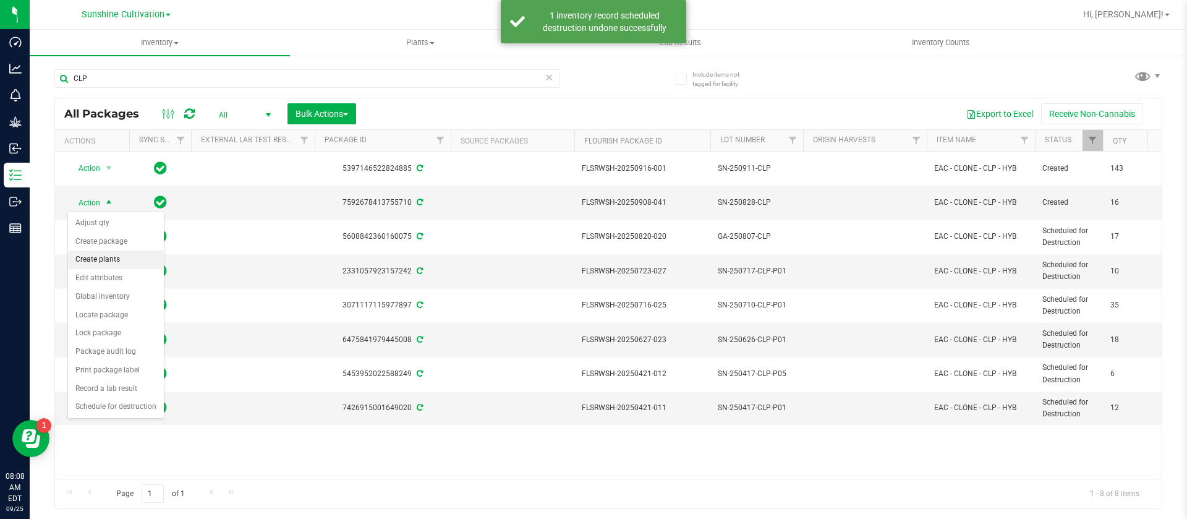
click at [117, 263] on li "Create plants" at bounding box center [116, 259] width 96 height 19
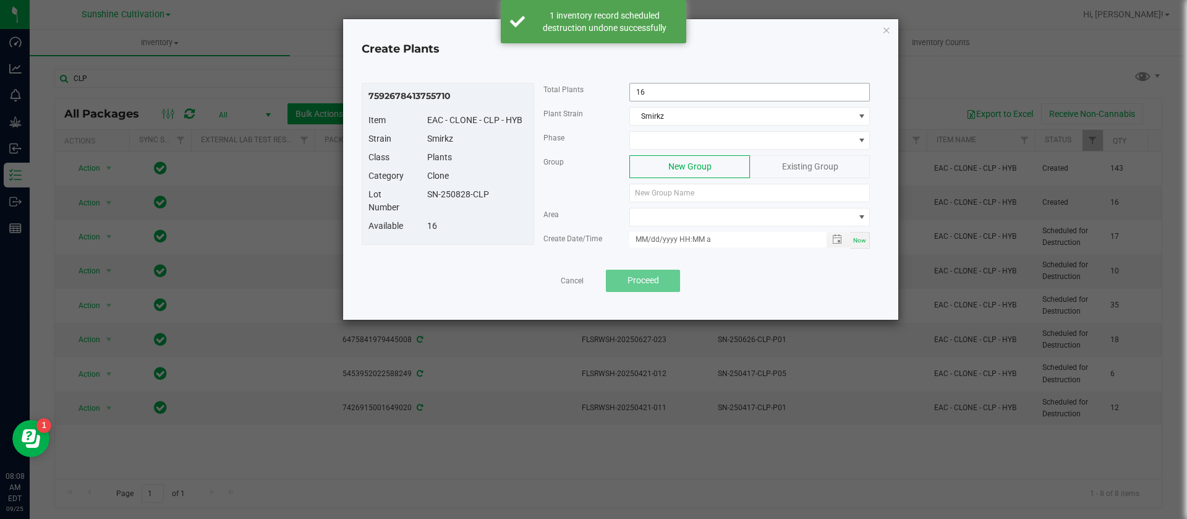
click at [649, 91] on input "16" at bounding box center [749, 91] width 239 height 17
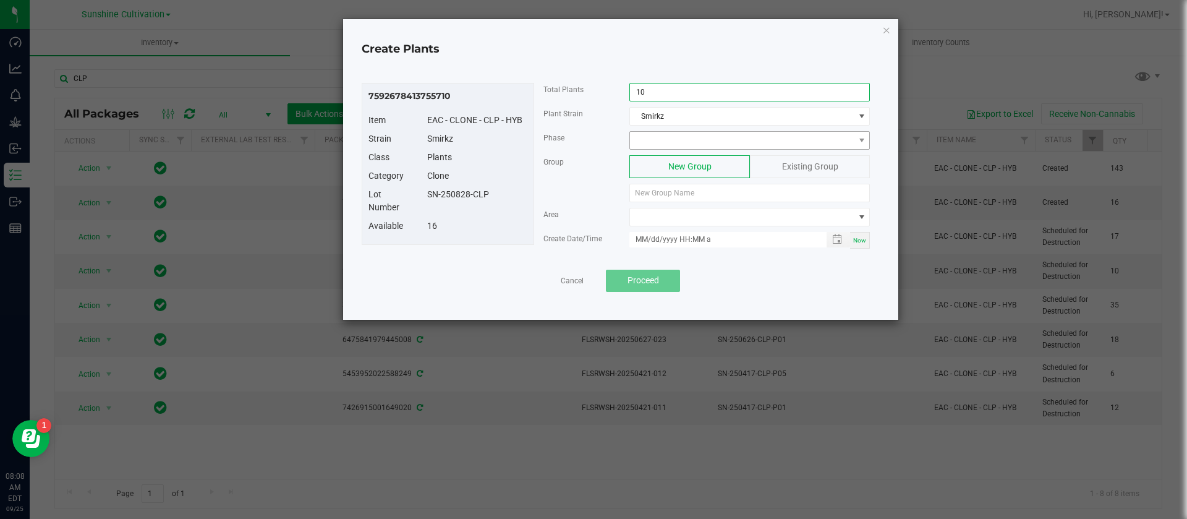
type input "10"
click at [699, 134] on span at bounding box center [742, 140] width 224 height 17
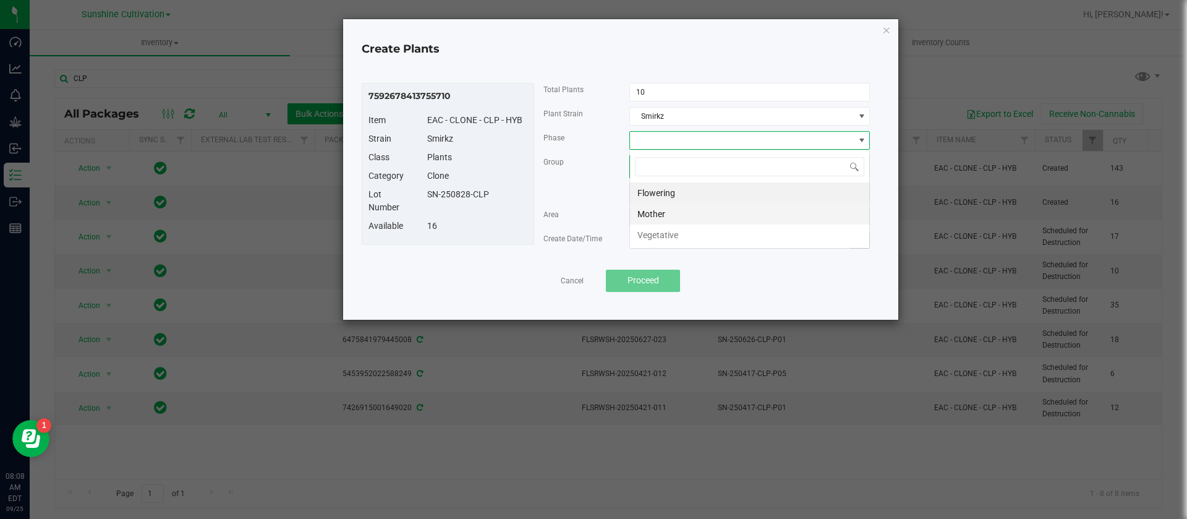
scroll to position [19, 240]
click at [674, 236] on li "Vegetative" at bounding box center [749, 234] width 239 height 21
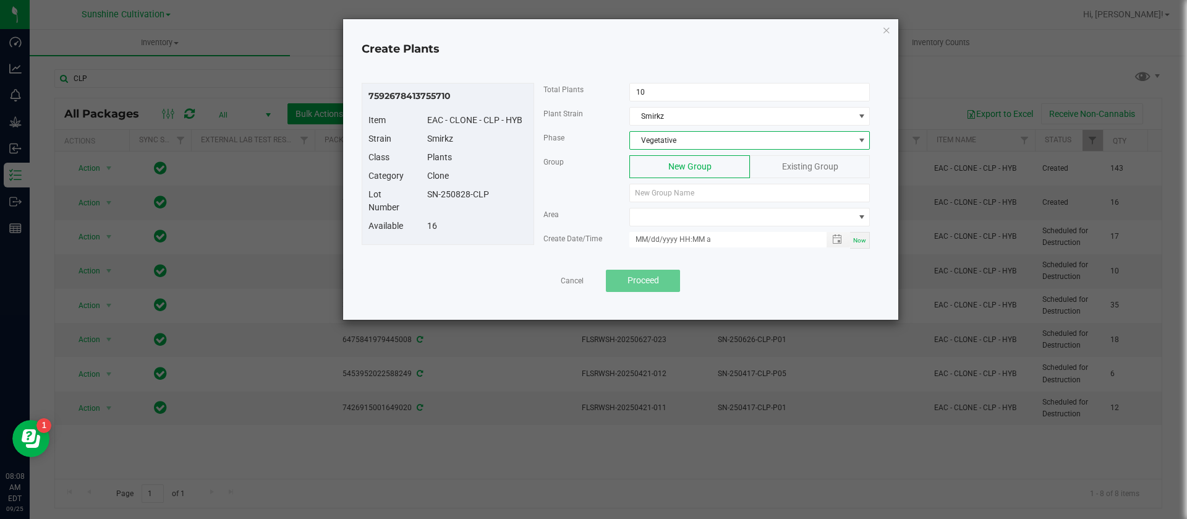
drag, startPoint x: 676, startPoint y: 137, endPoint x: 674, endPoint y: 145, distance: 7.6
click at [675, 137] on span "Vegetative" at bounding box center [742, 140] width 224 height 17
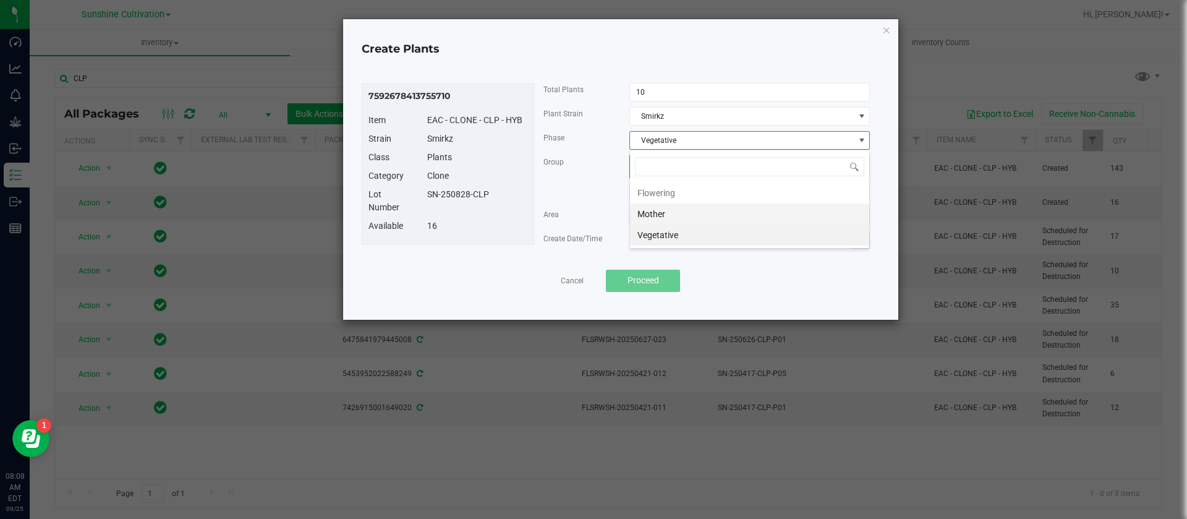
click at [671, 210] on li "Mother" at bounding box center [749, 213] width 239 height 21
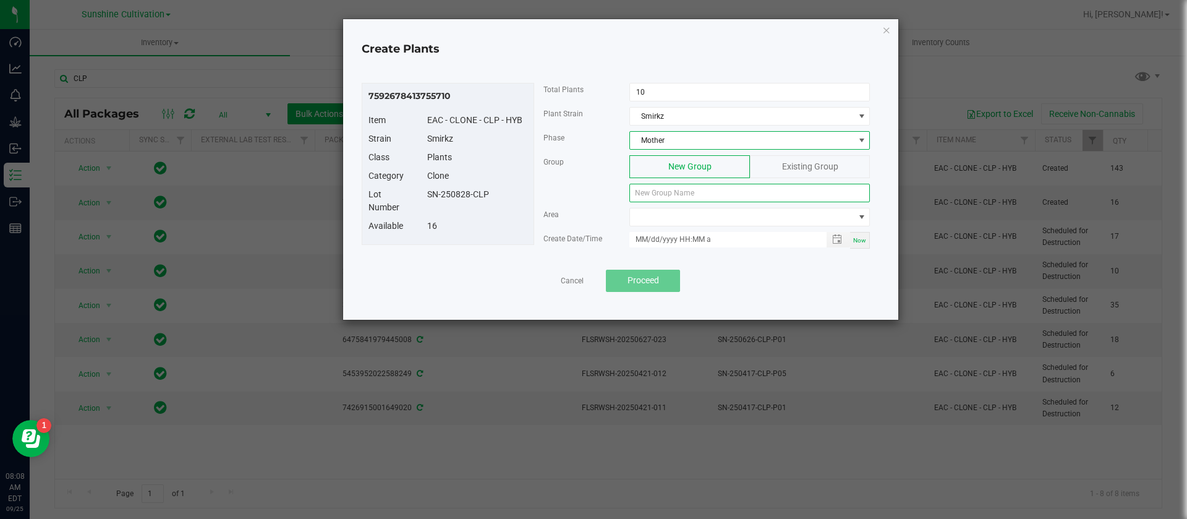
click at [668, 192] on input at bounding box center [749, 193] width 240 height 19
type input "SN-250911-CLP-M"
type input "month/day/year hour:minute AM"
drag, startPoint x: 678, startPoint y: 231, endPoint x: 678, endPoint y: 216, distance: 14.2
click at [678, 225] on div "Total Plants 10 Plant Strain Smirkz Phase Mother Group New Group Existing Group…" at bounding box center [707, 171] width 346 height 177
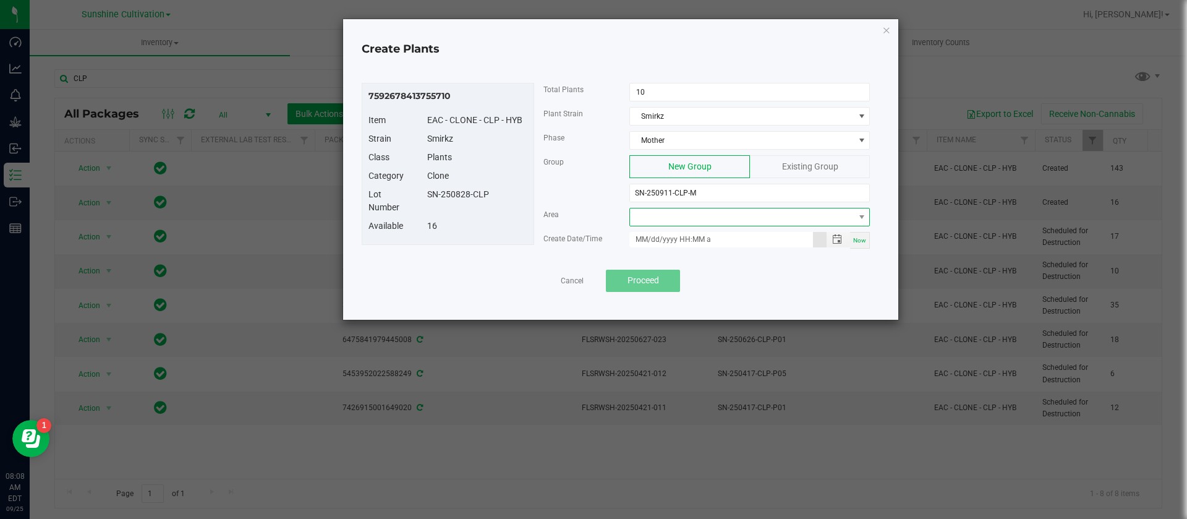
click at [678, 216] on span at bounding box center [742, 216] width 224 height 17
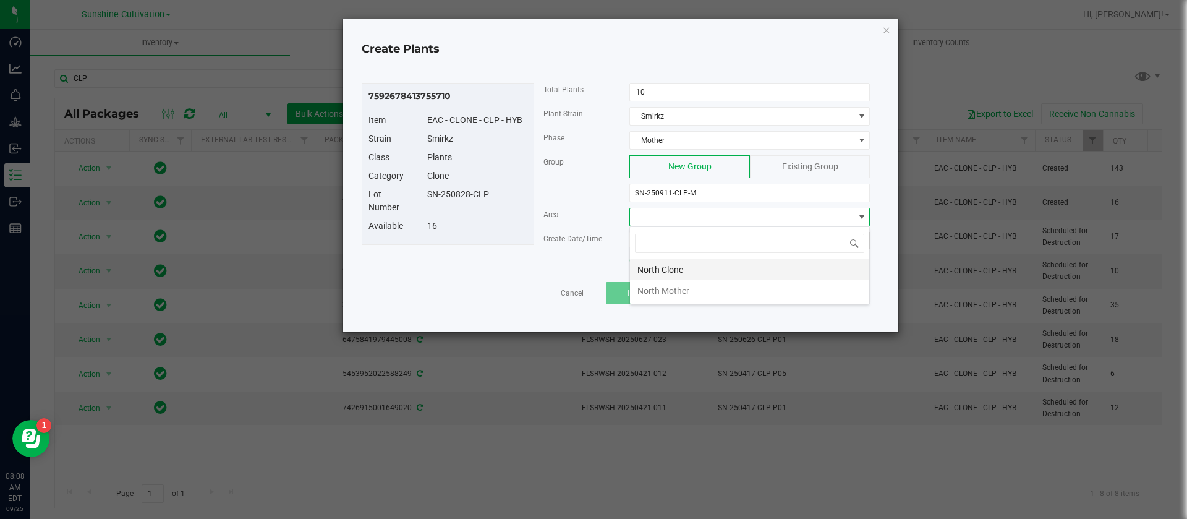
click at [676, 267] on li "North Clone" at bounding box center [749, 269] width 239 height 21
click at [867, 244] on div "Now" at bounding box center [860, 240] width 20 height 17
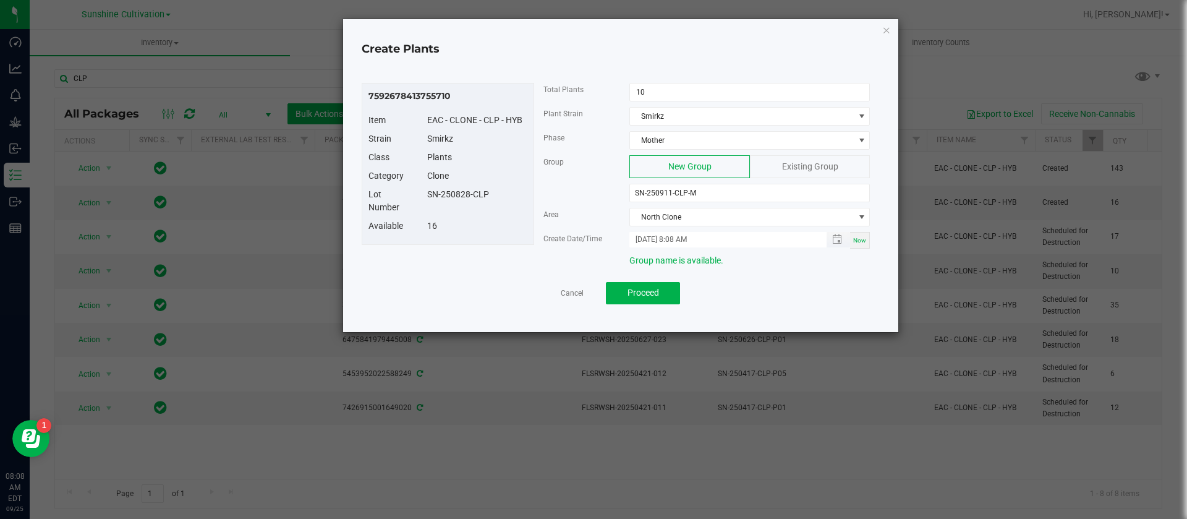
click at [650, 236] on input "09/25/2025 8:08 AM" at bounding box center [721, 239] width 184 height 15
type input "09/24/2025 8:08 AM"
click at [446, 237] on div "Available 16" at bounding box center [447, 228] width 177 height 19
click at [662, 302] on button "Proceed" at bounding box center [643, 293] width 74 height 22
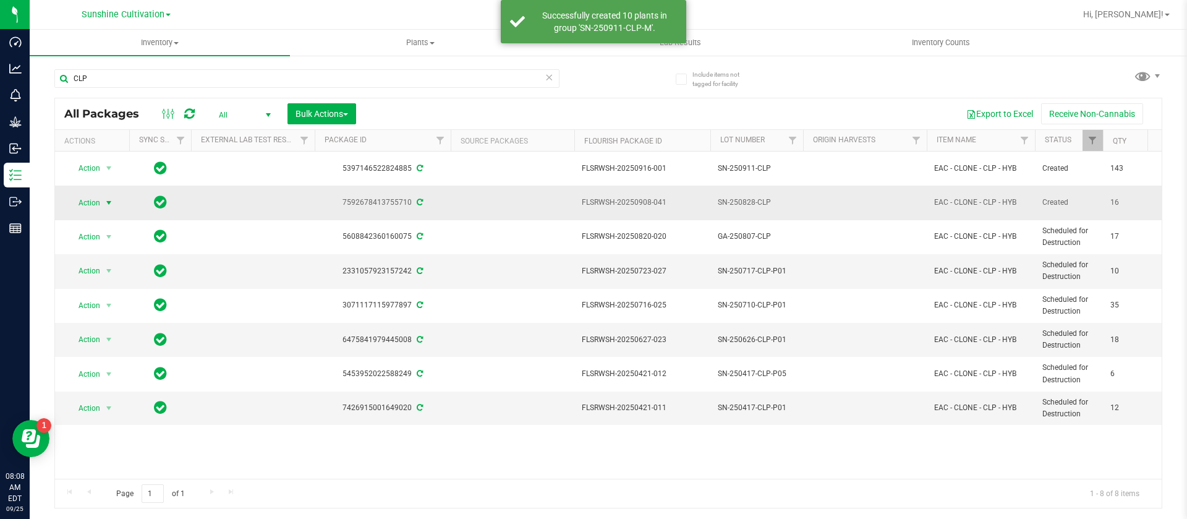
click at [101, 204] on span "select" at bounding box center [108, 202] width 15 height 17
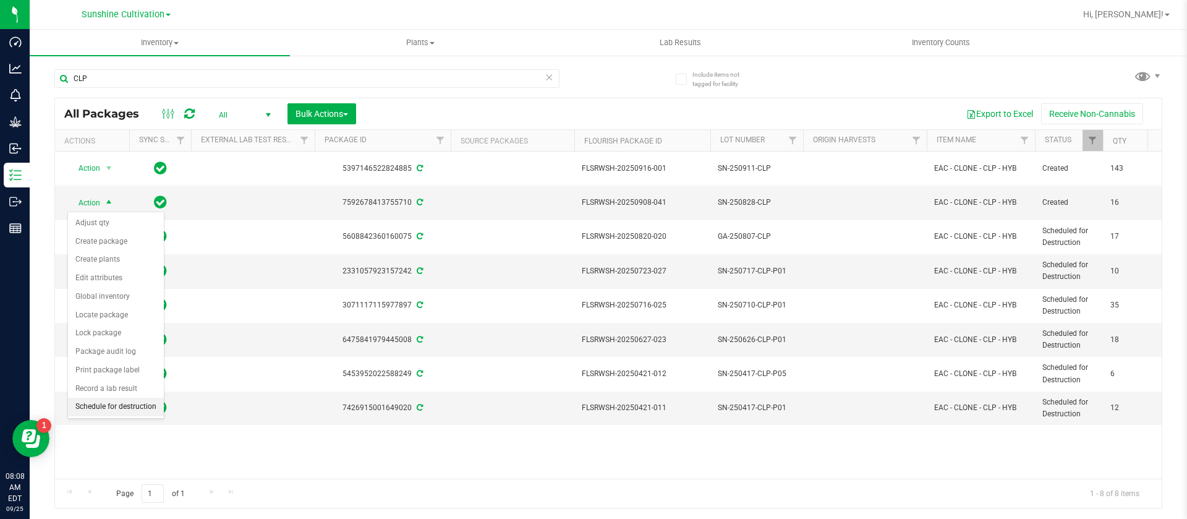
click at [128, 407] on li "Schedule for destruction" at bounding box center [116, 406] width 96 height 19
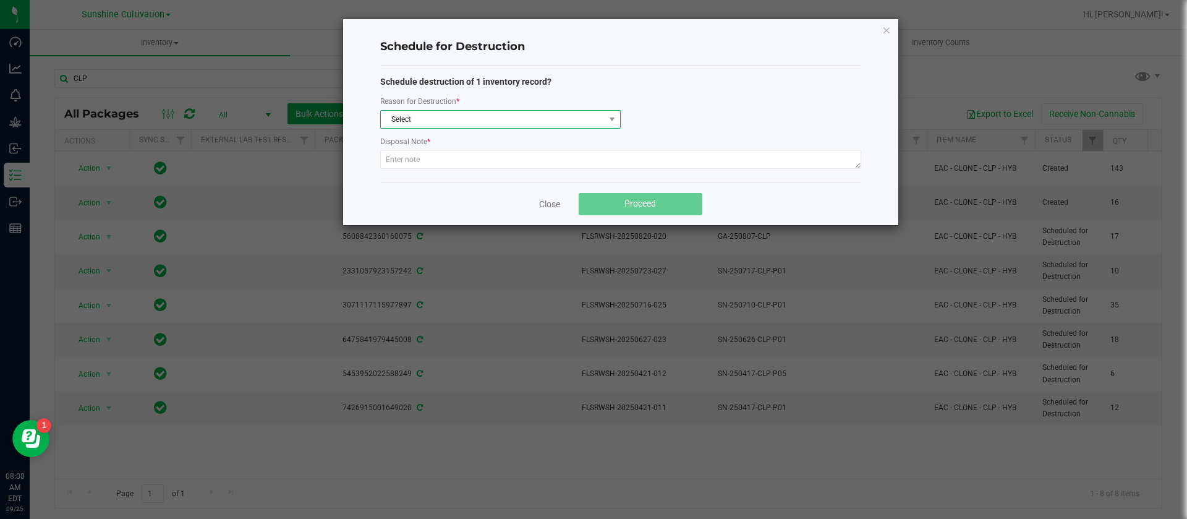
click at [440, 120] on span "Select" at bounding box center [493, 119] width 224 height 17
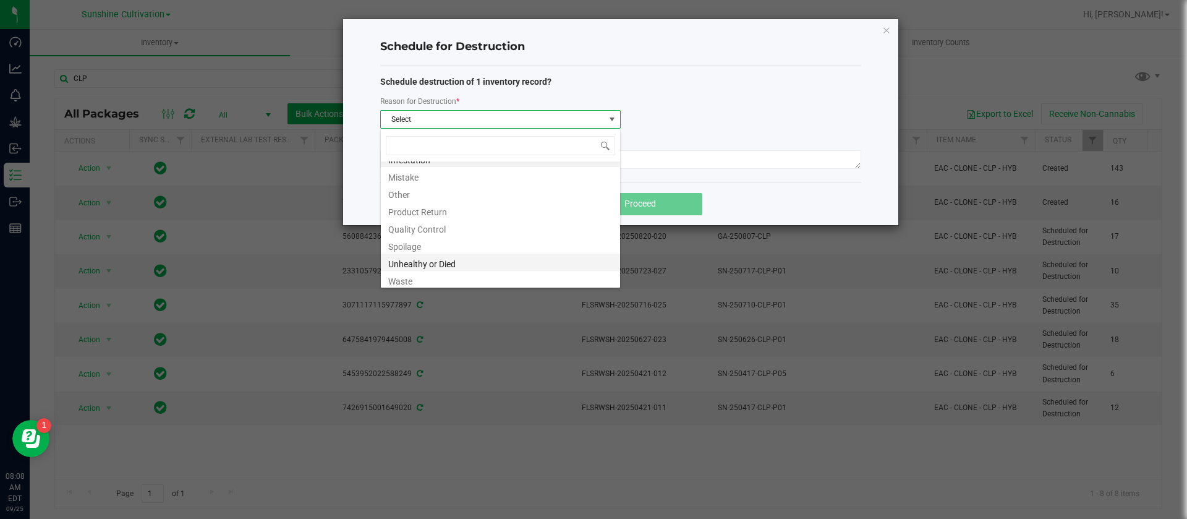
scroll to position [15, 0]
click at [430, 282] on li "Waste" at bounding box center [500, 276] width 239 height 17
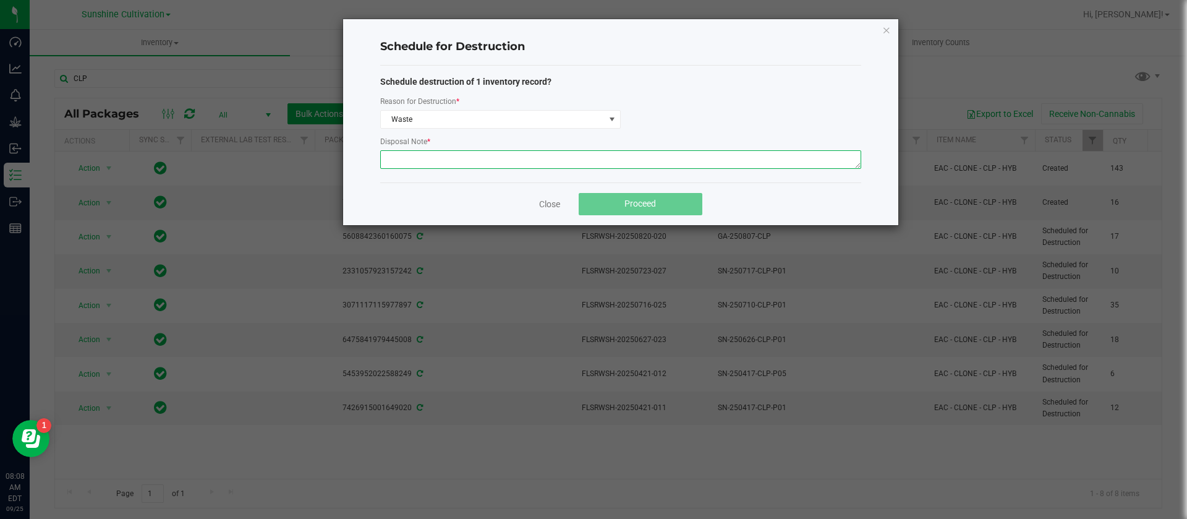
click at [422, 150] on textarea at bounding box center [620, 159] width 481 height 19
type textarea "WASTE"
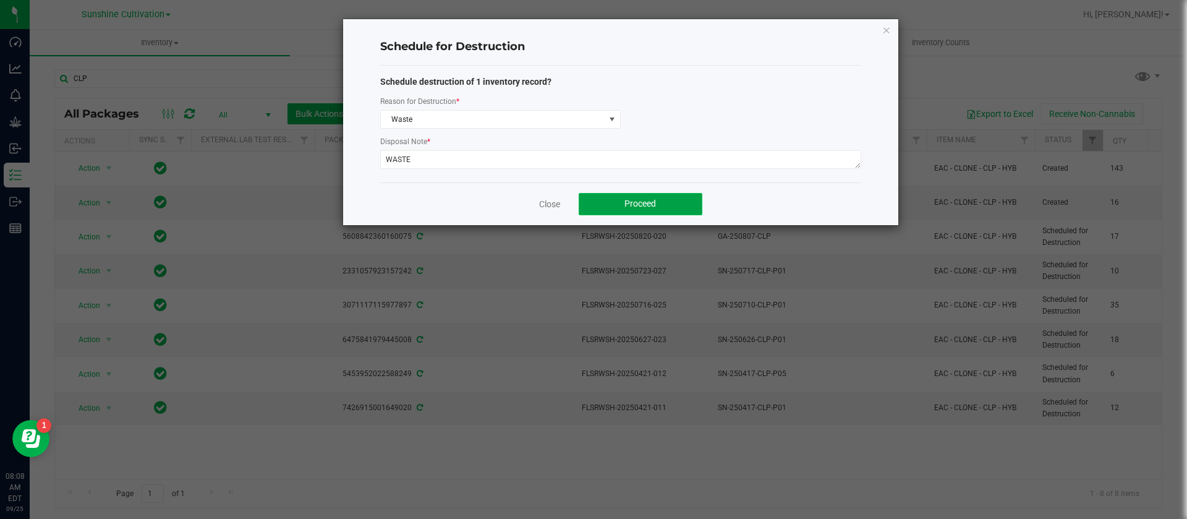
click at [661, 211] on button "Proceed" at bounding box center [641, 204] width 124 height 22
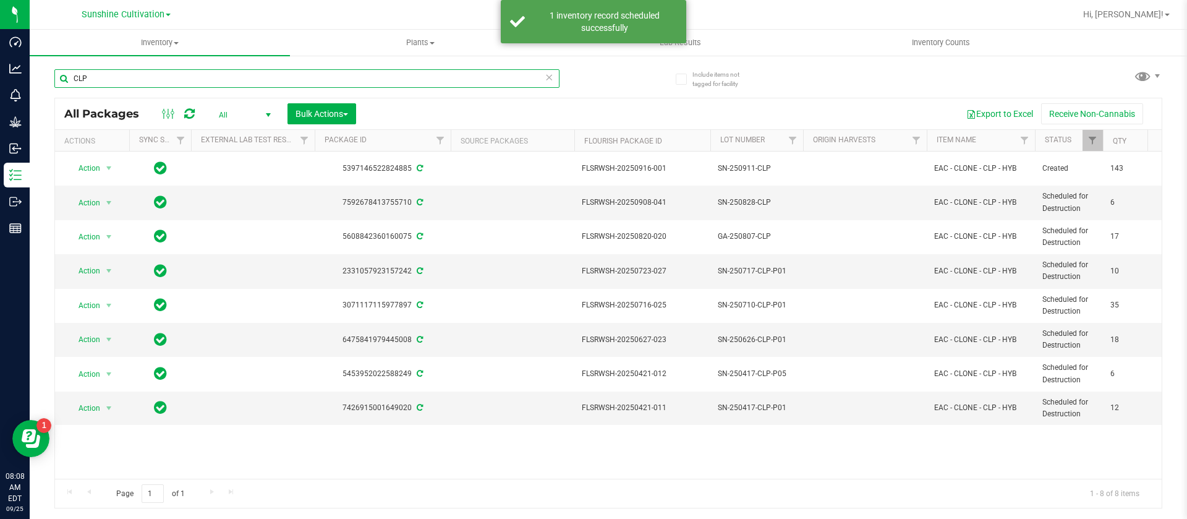
click at [117, 78] on input "CLP" at bounding box center [306, 78] width 505 height 19
type input "C"
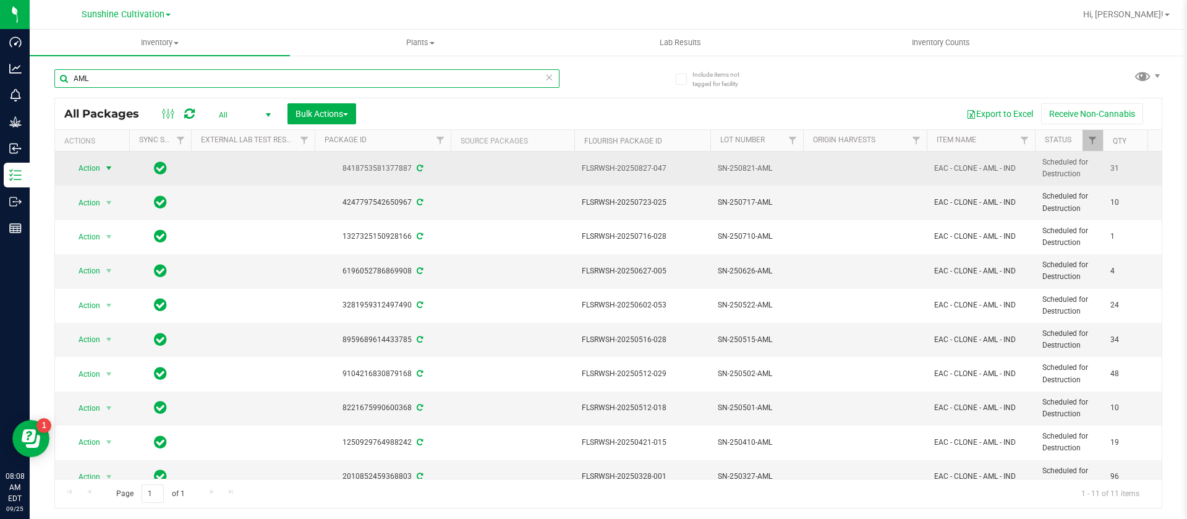
type input "AML"
click at [88, 170] on span "Action" at bounding box center [83, 167] width 33 height 17
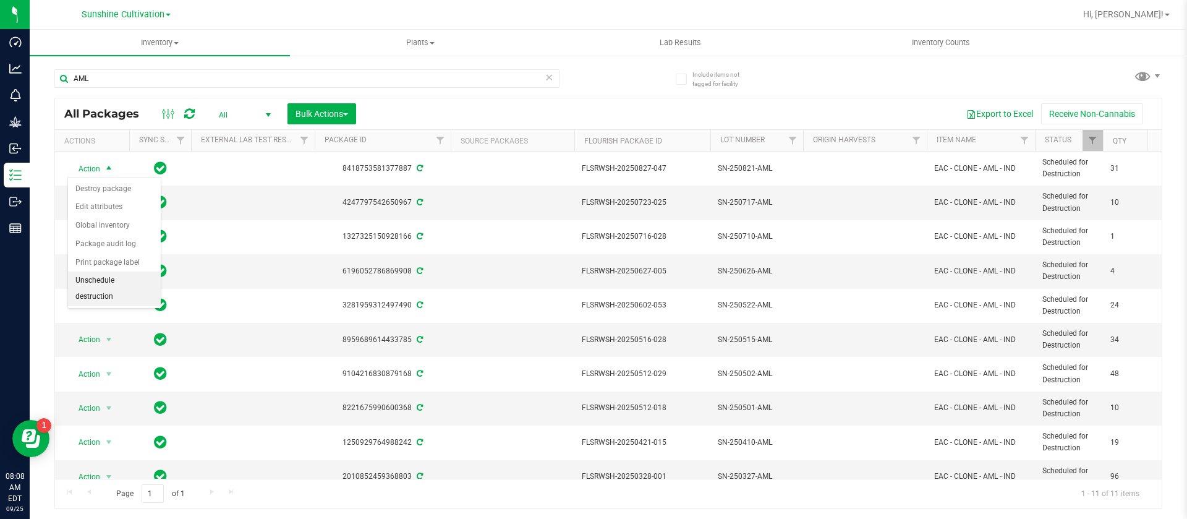
click at [119, 286] on li "Unschedule destruction" at bounding box center [114, 288] width 93 height 34
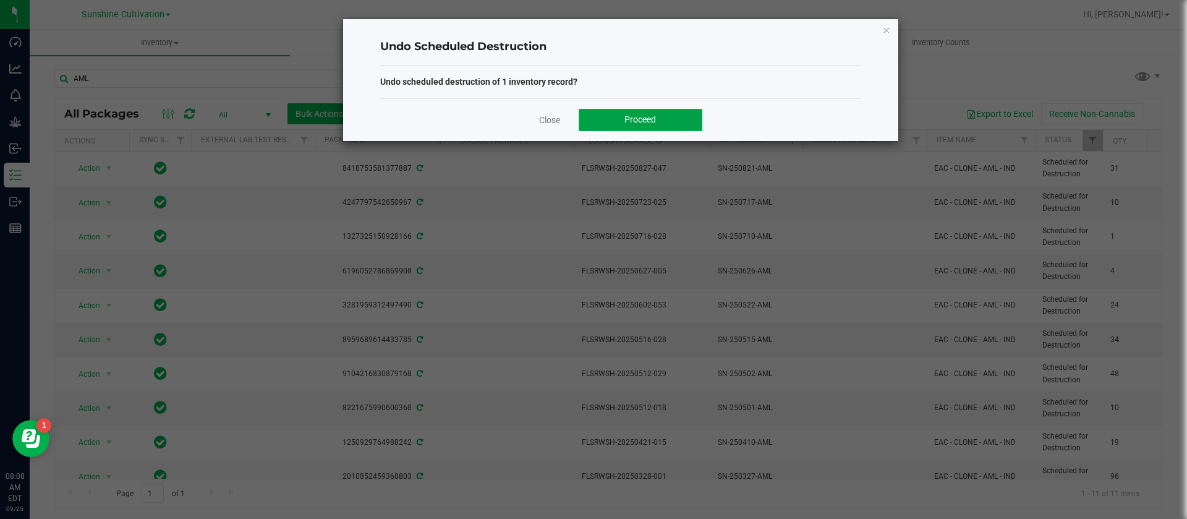
click at [652, 124] on span "Proceed" at bounding box center [640, 119] width 32 height 10
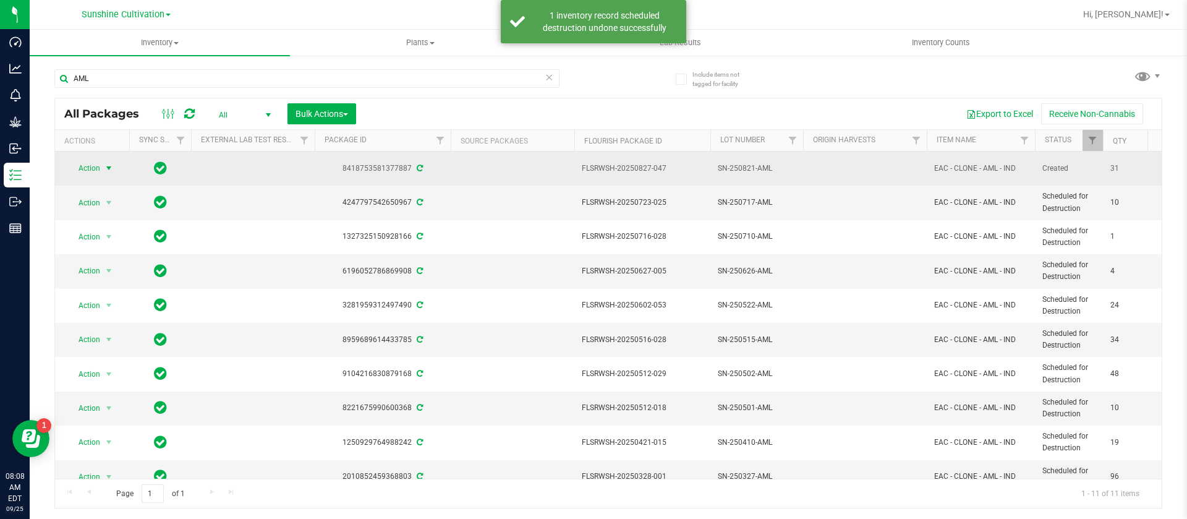
click at [83, 169] on span "Action" at bounding box center [83, 167] width 33 height 17
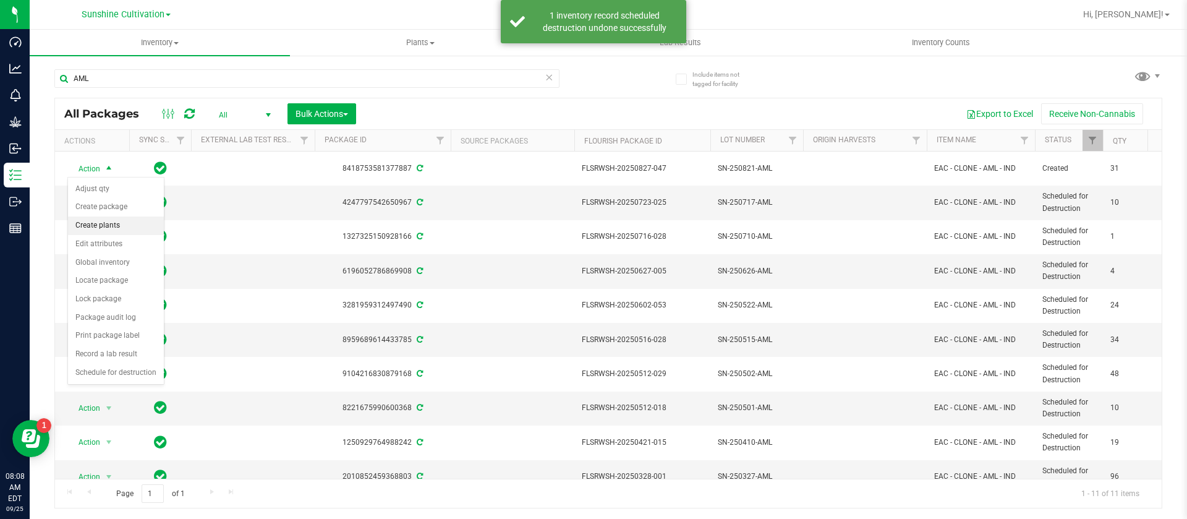
click at [104, 225] on li "Create plants" at bounding box center [116, 225] width 96 height 19
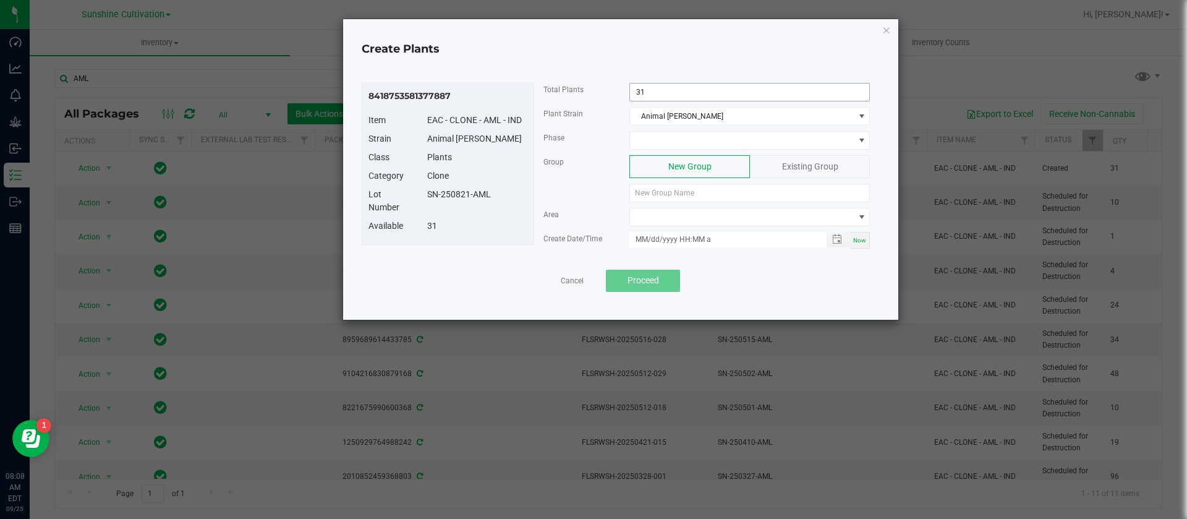
click at [693, 96] on input "31" at bounding box center [749, 91] width 239 height 17
type input "10"
click at [662, 139] on span at bounding box center [742, 140] width 224 height 17
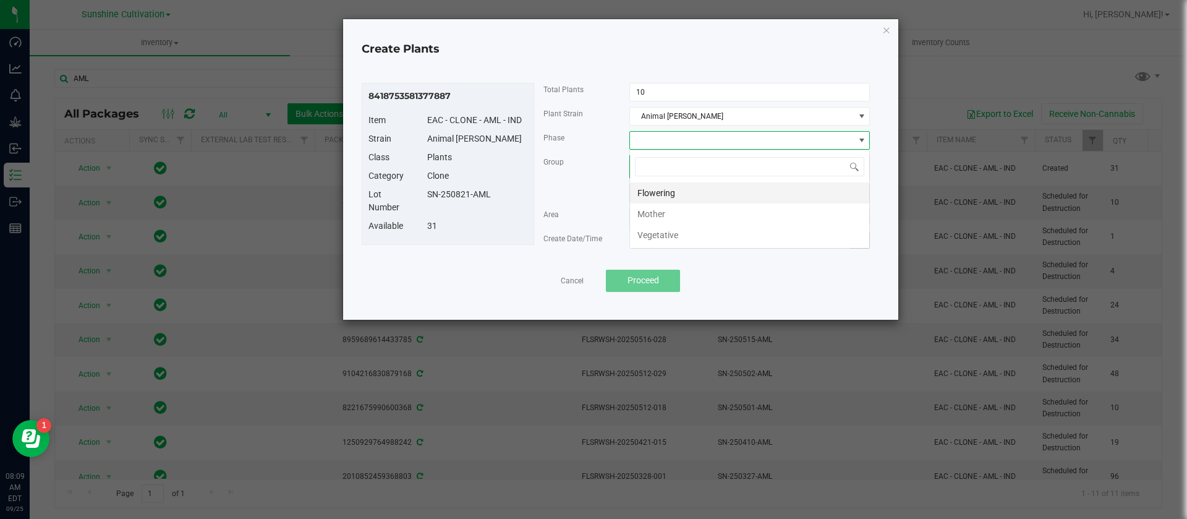
scroll to position [19, 240]
click at [663, 236] on li "Vegetative" at bounding box center [749, 234] width 239 height 21
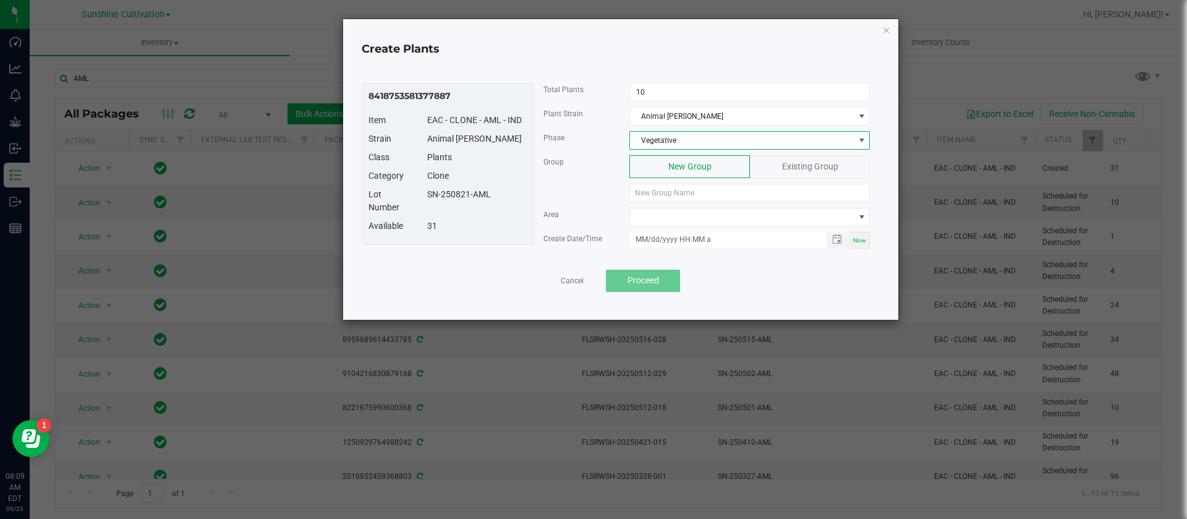
click at [707, 134] on span "Vegetative" at bounding box center [742, 140] width 224 height 17
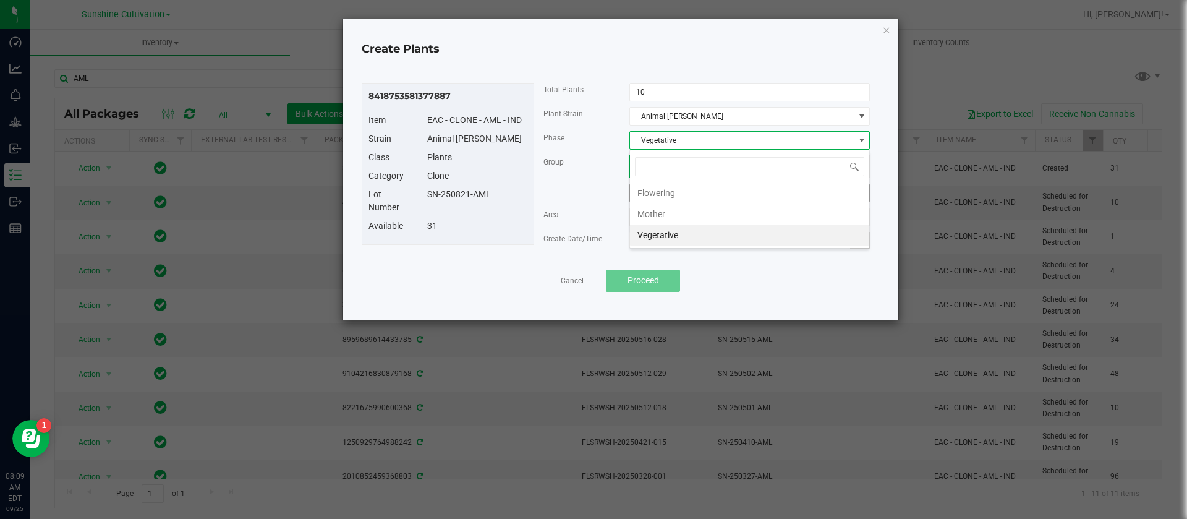
drag, startPoint x: 681, startPoint y: 215, endPoint x: 632, endPoint y: 200, distance: 51.5
click at [680, 214] on li "Mother" at bounding box center [749, 213] width 239 height 21
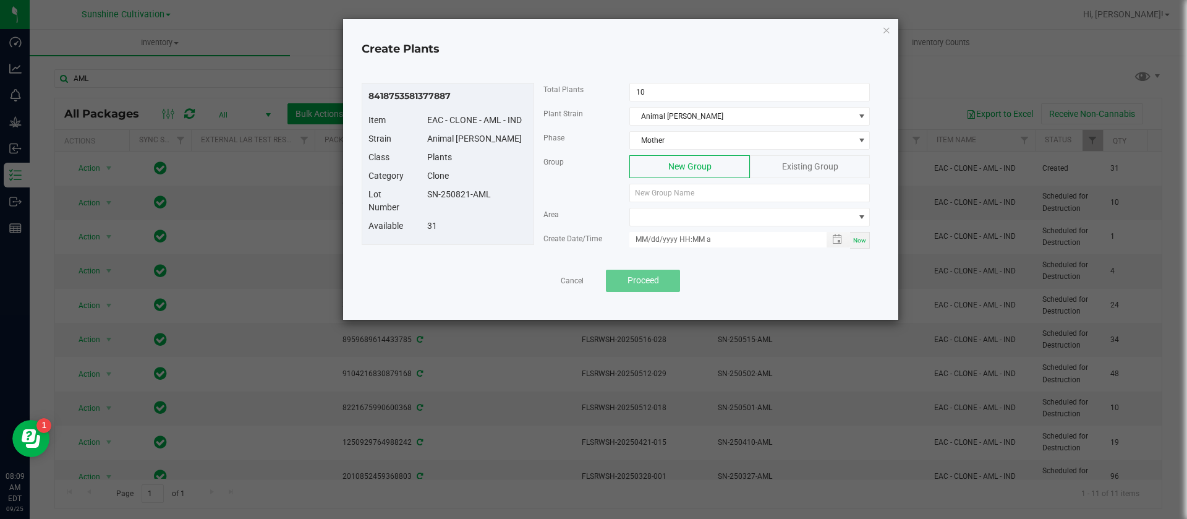
drag, startPoint x: 453, startPoint y: 200, endPoint x: 420, endPoint y: 199, distance: 32.8
click at [420, 199] on div "Lot Number SN-250821-AML" at bounding box center [447, 204] width 177 height 32
click at [652, 193] on input at bounding box center [749, 193] width 240 height 19
type input "A"
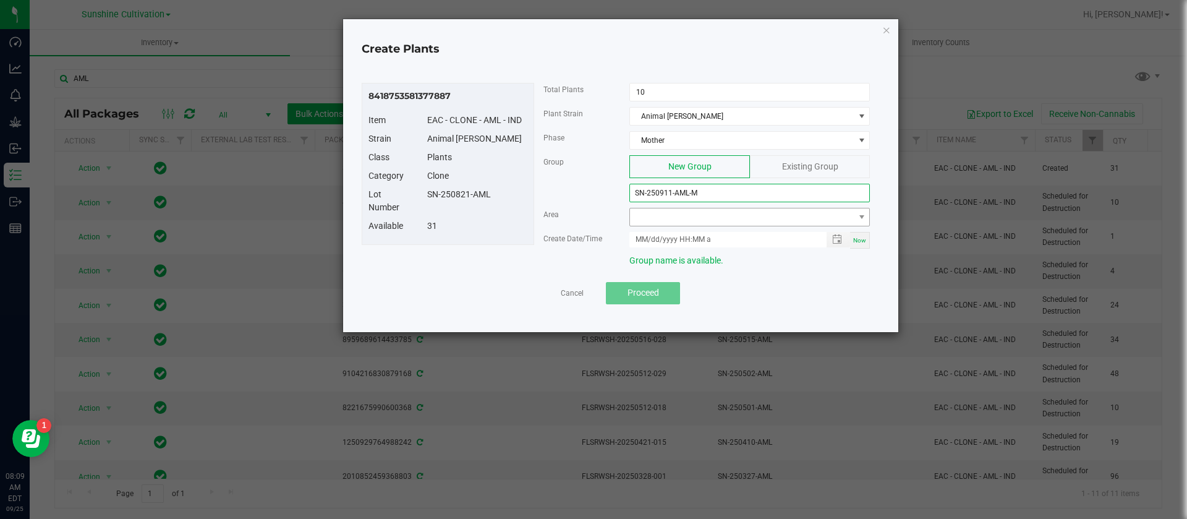
type input "SN-250911-AML-M"
click at [668, 216] on span at bounding box center [742, 216] width 224 height 17
click at [686, 286] on li "North Mother" at bounding box center [749, 290] width 239 height 21
click at [865, 239] on span "Now" at bounding box center [859, 240] width 13 height 7
click at [647, 237] on input "09/25/2025 8:09 AM" at bounding box center [721, 239] width 184 height 15
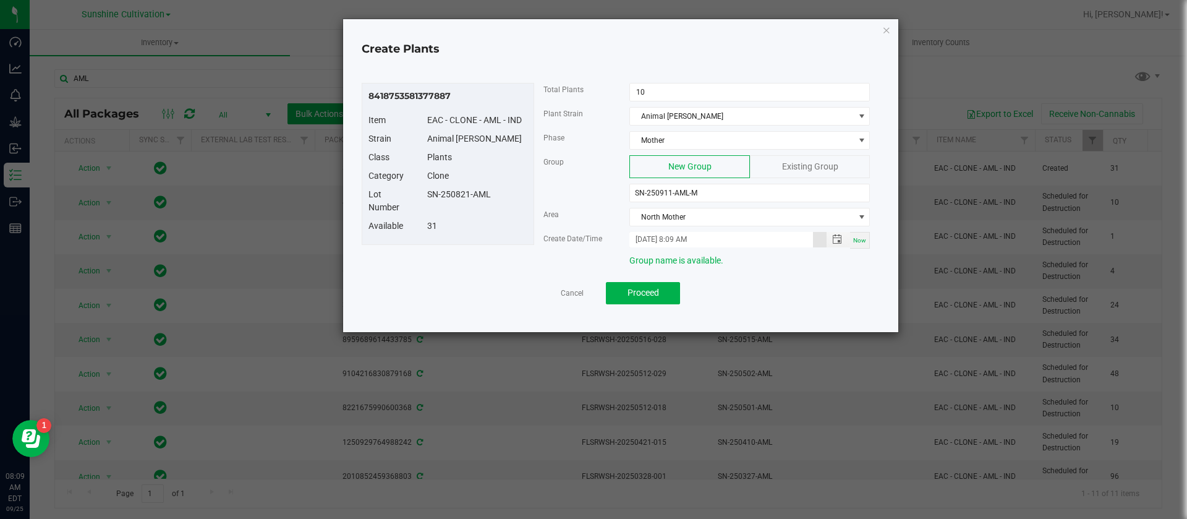
type input "09/24/2025 8:09 AM"
click at [511, 234] on div "Available 31" at bounding box center [447, 228] width 177 height 19
click at [638, 296] on span "Proceed" at bounding box center [643, 292] width 32 height 10
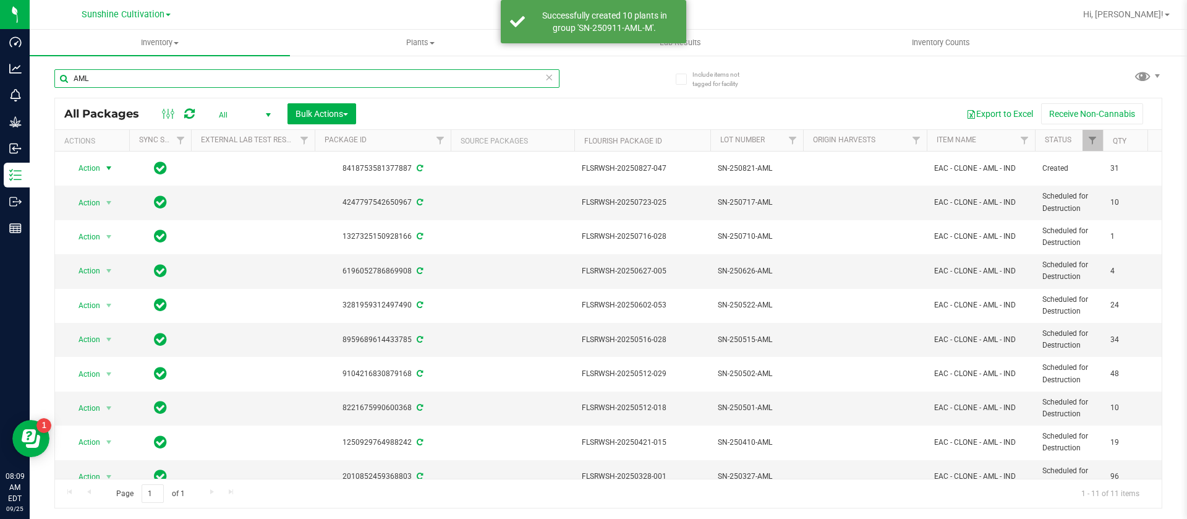
click at [152, 79] on input "AML" at bounding box center [306, 78] width 505 height 19
type input "A"
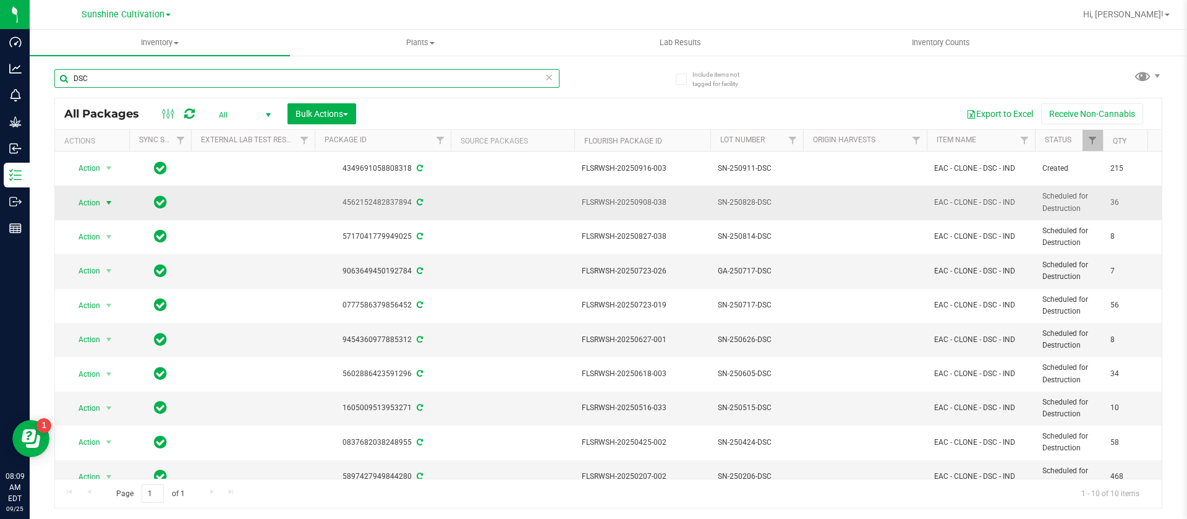
type input "DSC"
click at [83, 202] on span "Action" at bounding box center [83, 202] width 33 height 17
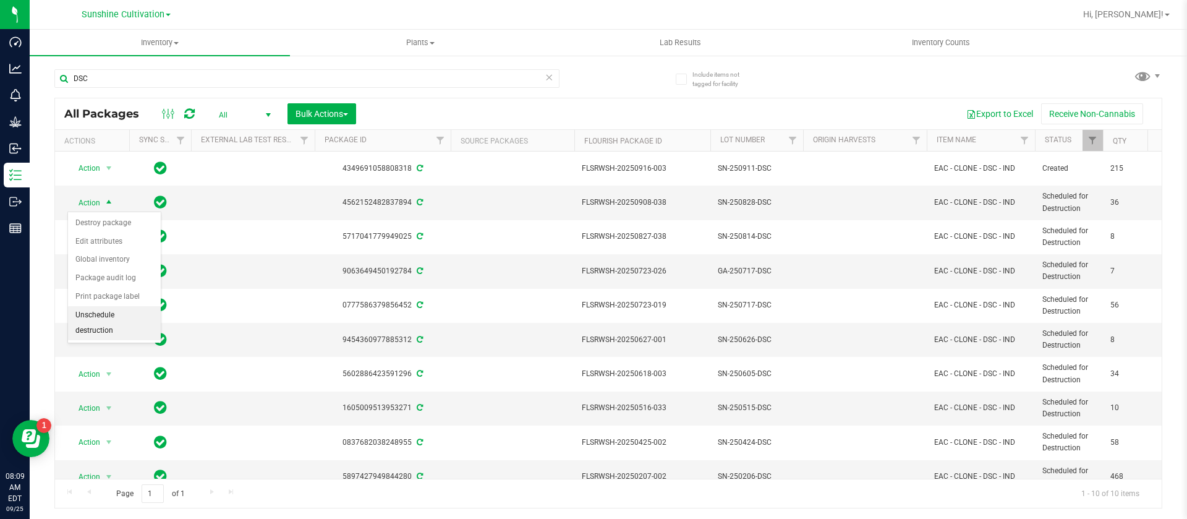
click at [109, 319] on li "Unschedule destruction" at bounding box center [114, 323] width 93 height 34
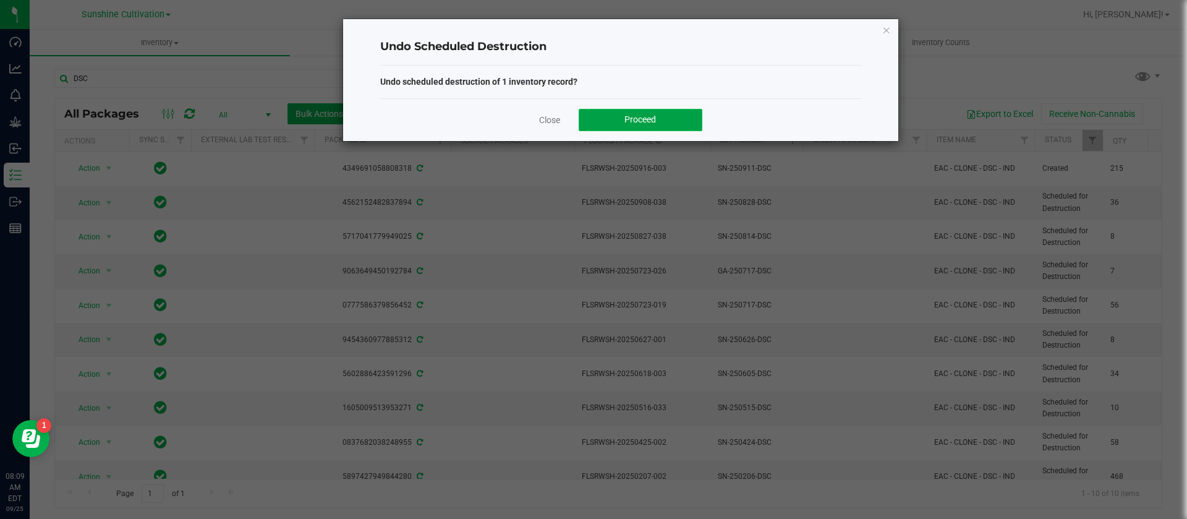
click at [626, 115] on span "Proceed" at bounding box center [640, 119] width 32 height 10
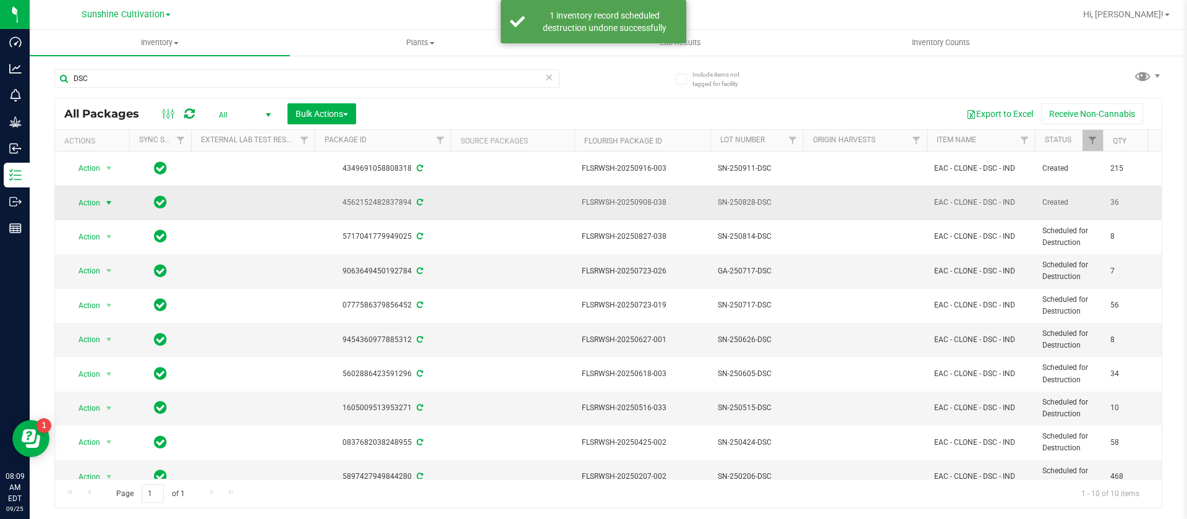
click at [97, 203] on span "Action" at bounding box center [83, 202] width 33 height 17
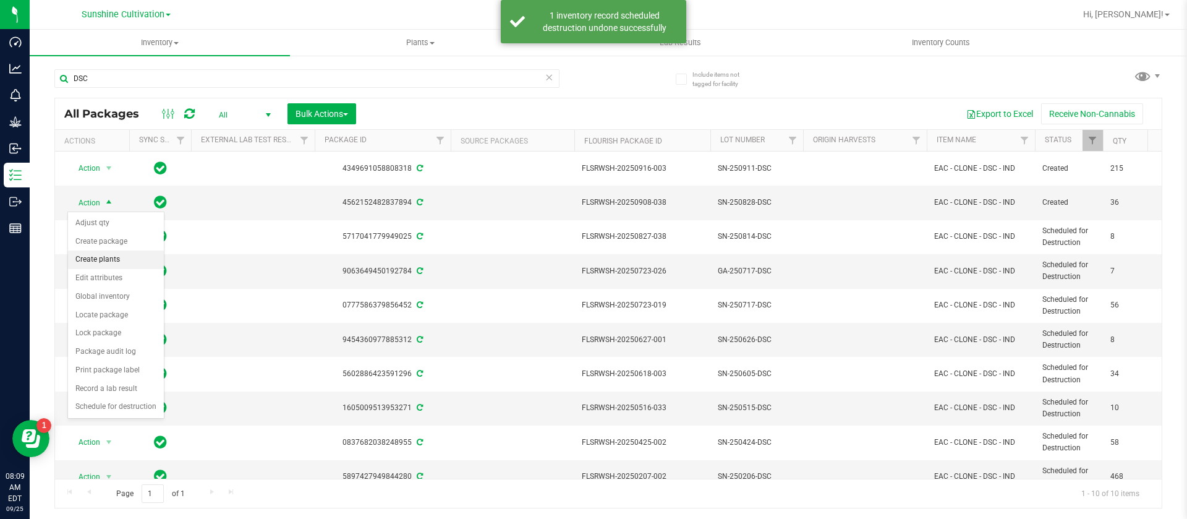
click at [126, 262] on li "Create plants" at bounding box center [116, 259] width 96 height 19
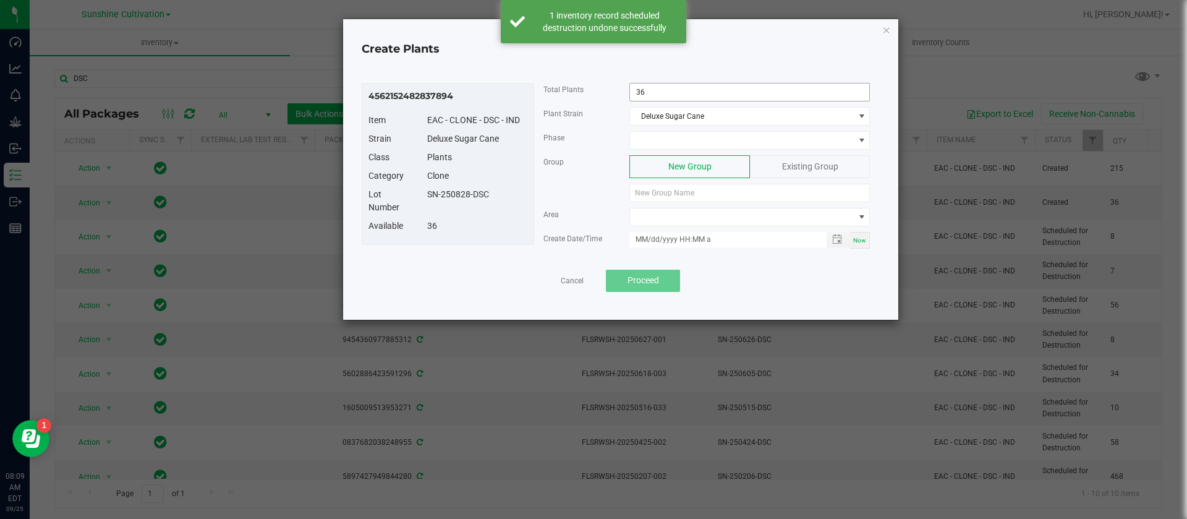
click at [661, 97] on input "36" at bounding box center [749, 91] width 239 height 17
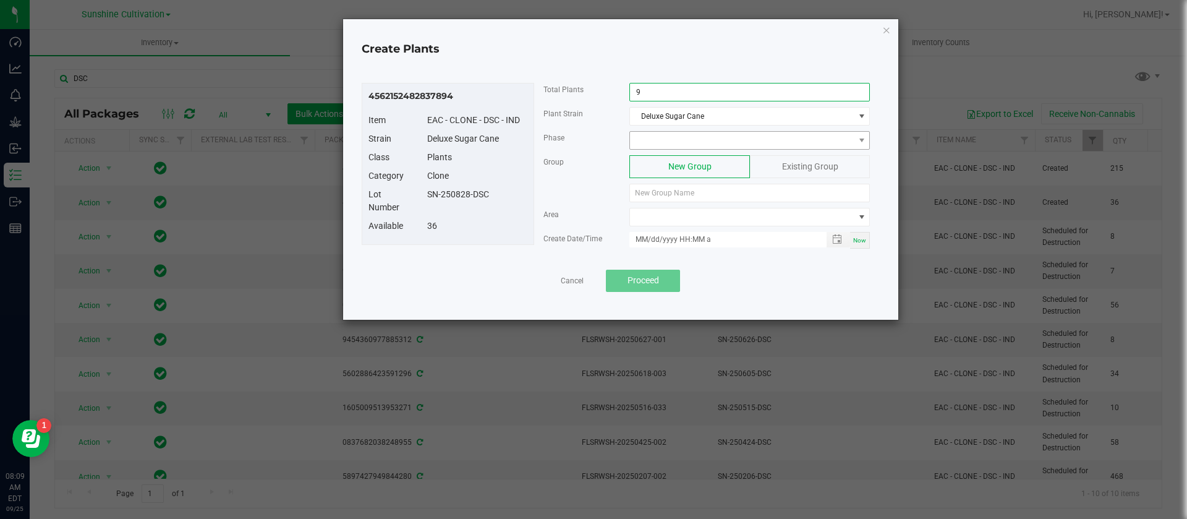
type input "9"
click at [679, 140] on span at bounding box center [742, 140] width 224 height 17
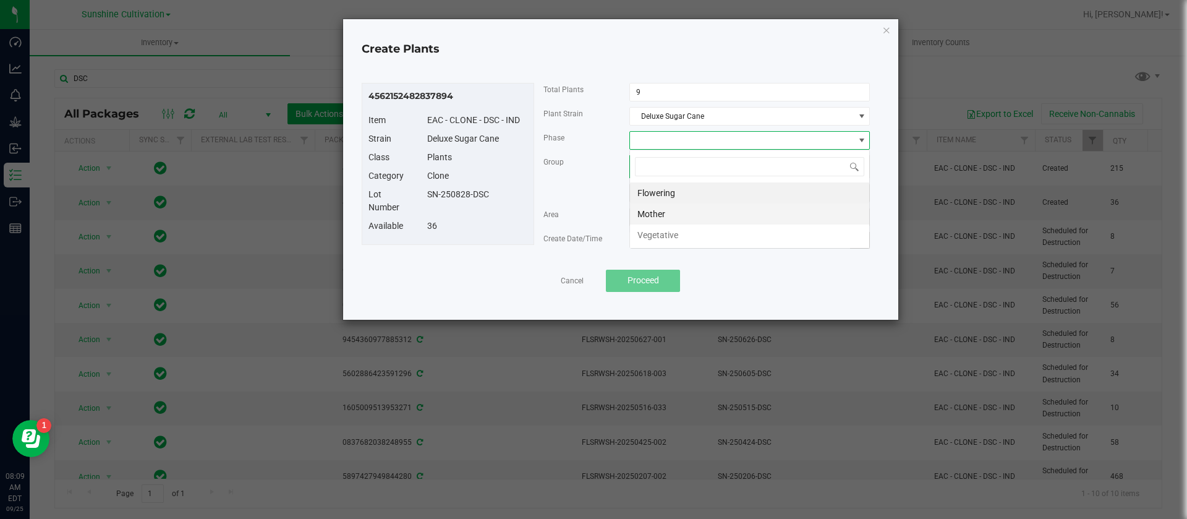
scroll to position [19, 240]
click at [676, 216] on li "Mother" at bounding box center [749, 213] width 239 height 21
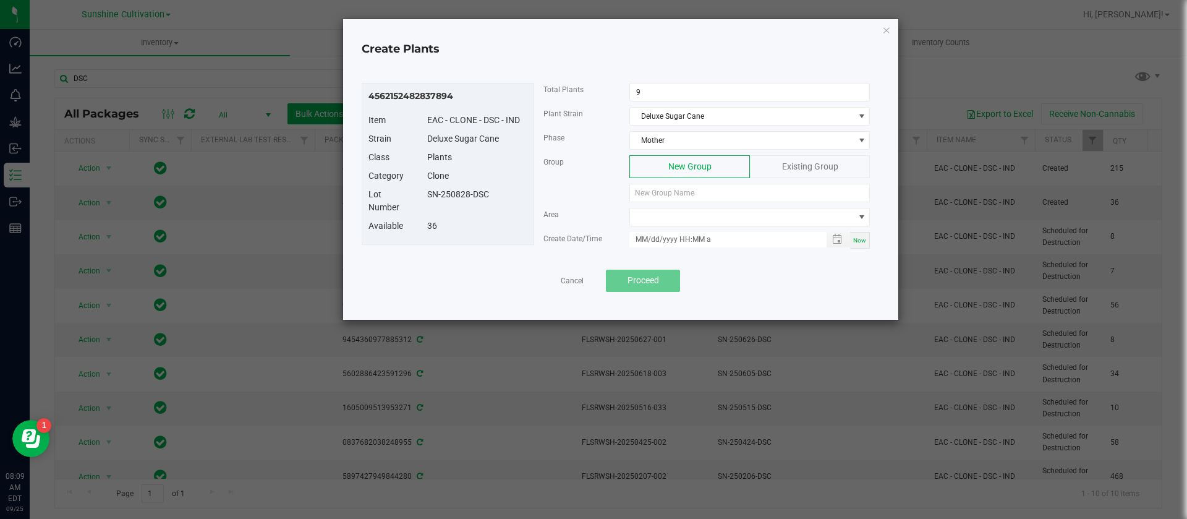
drag, startPoint x: 504, startPoint y: 191, endPoint x: 430, endPoint y: 197, distance: 74.4
click at [416, 204] on div "Lot Number SN-250828-DSC" at bounding box center [447, 204] width 177 height 32
copy div "SN-250828-DSC"
paste input "SN-250828-DSC"
type input "SN-250911-DSC-M"
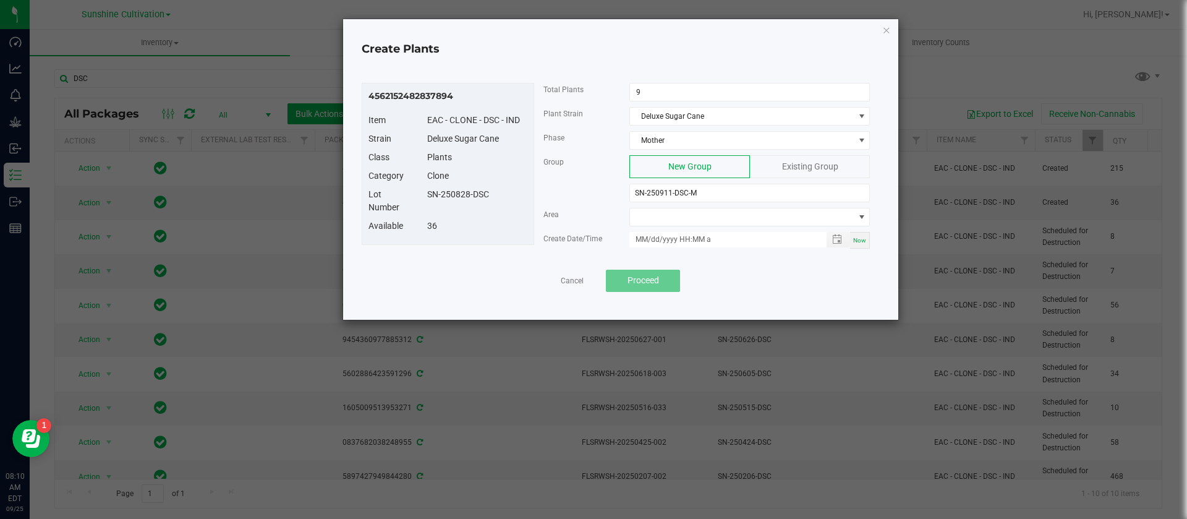
click at [678, 227] on div "Area" at bounding box center [707, 220] width 346 height 24
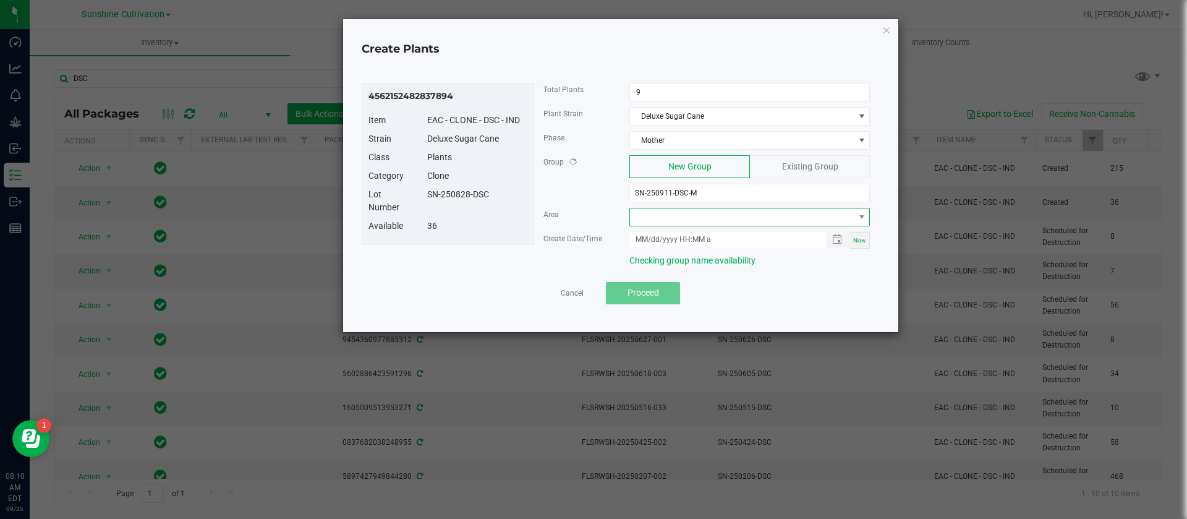
click at [675, 209] on span at bounding box center [742, 216] width 224 height 17
click at [674, 271] on li "North Clone" at bounding box center [749, 269] width 239 height 21
click at [860, 239] on span "Now" at bounding box center [859, 240] width 13 height 7
drag, startPoint x: 649, startPoint y: 239, endPoint x: 650, endPoint y: 258, distance: 19.2
click at [650, 238] on input "09/25/2025 8:10 AM" at bounding box center [721, 239] width 184 height 15
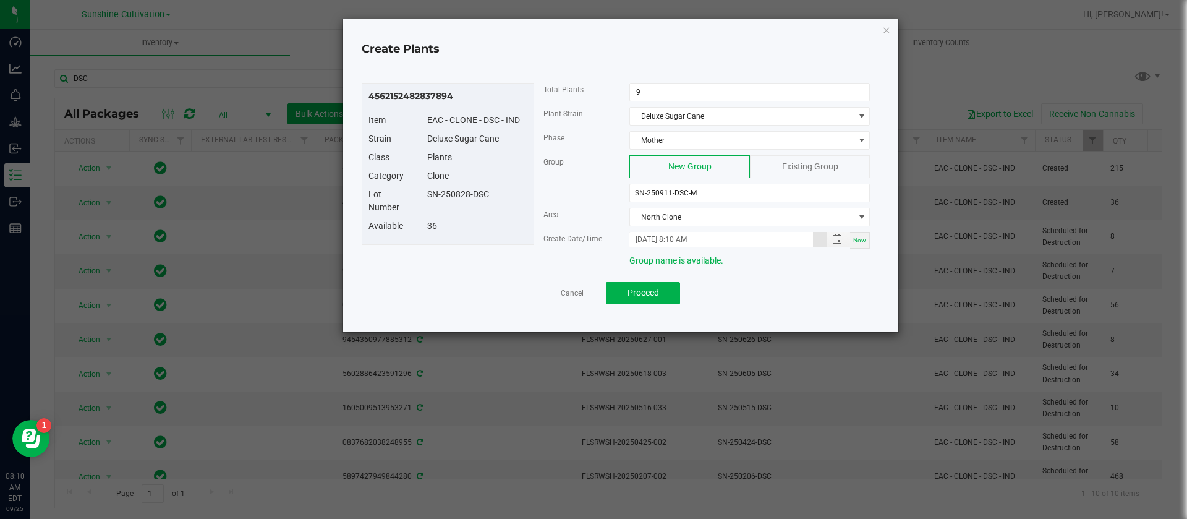
type input "09/24/2025 8:10 AM"
click at [472, 197] on div "SN-250828-DSC" at bounding box center [477, 194] width 119 height 13
click at [655, 291] on span "Proceed" at bounding box center [643, 292] width 32 height 10
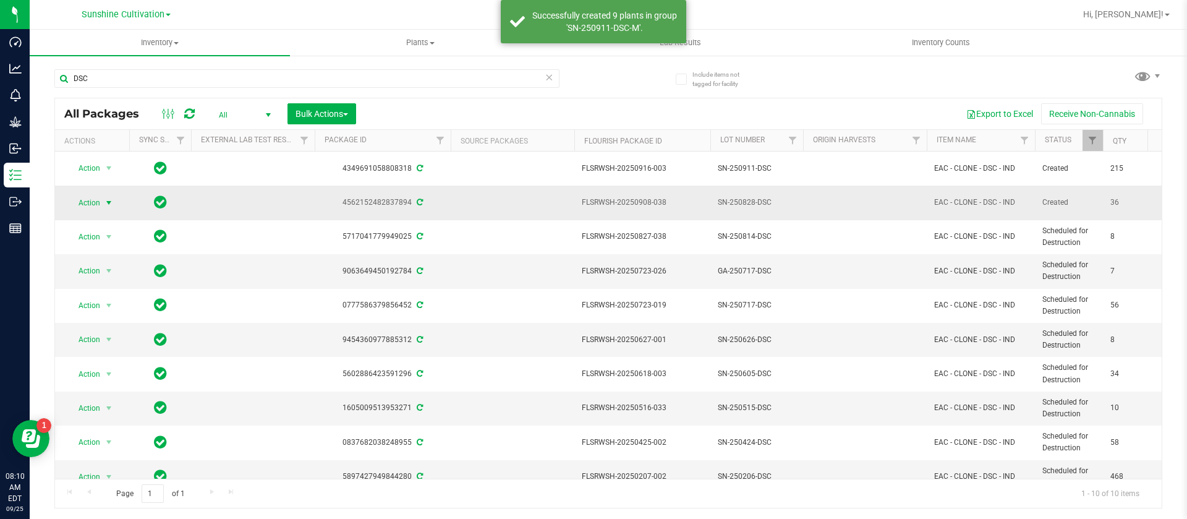
click at [94, 202] on span "Action" at bounding box center [83, 202] width 33 height 17
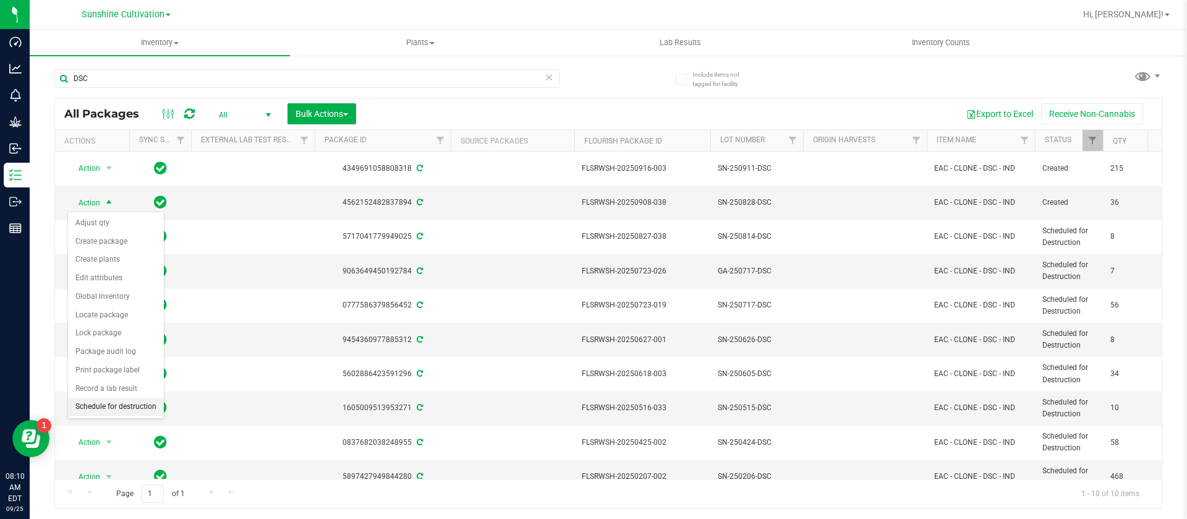
click at [144, 405] on li "Schedule for destruction" at bounding box center [116, 406] width 96 height 19
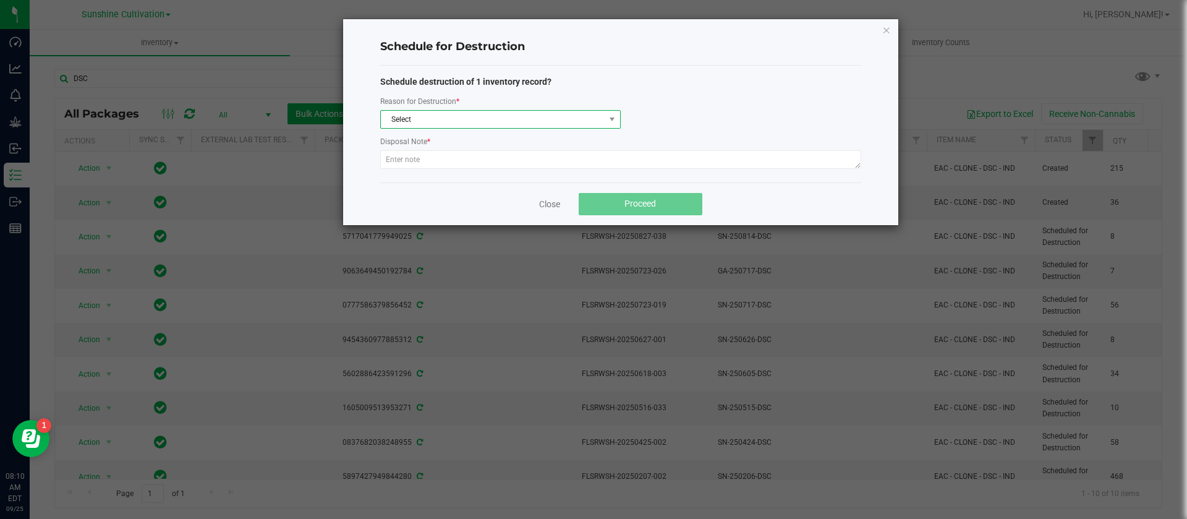
click at [433, 111] on span "Select" at bounding box center [493, 119] width 224 height 17
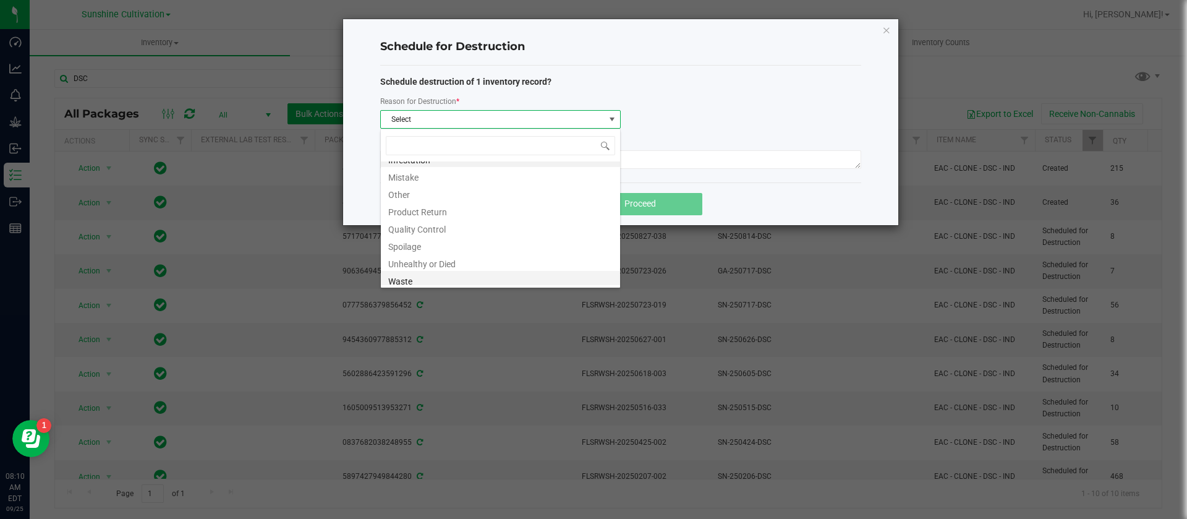
scroll to position [15, 0]
click at [409, 278] on li "Waste" at bounding box center [500, 276] width 239 height 17
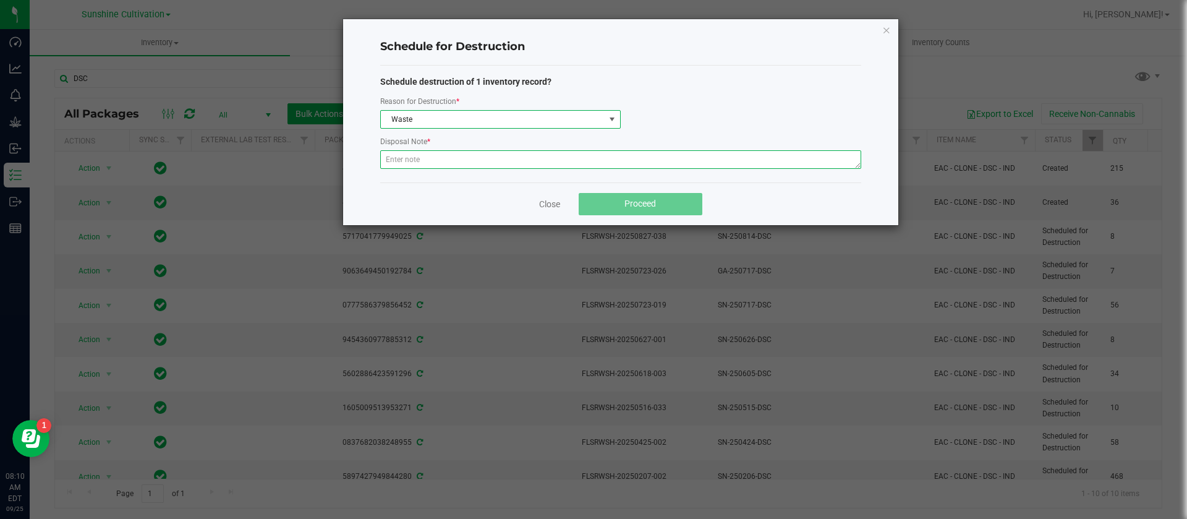
click at [465, 155] on textarea at bounding box center [620, 159] width 481 height 19
type textarea "WASTE"
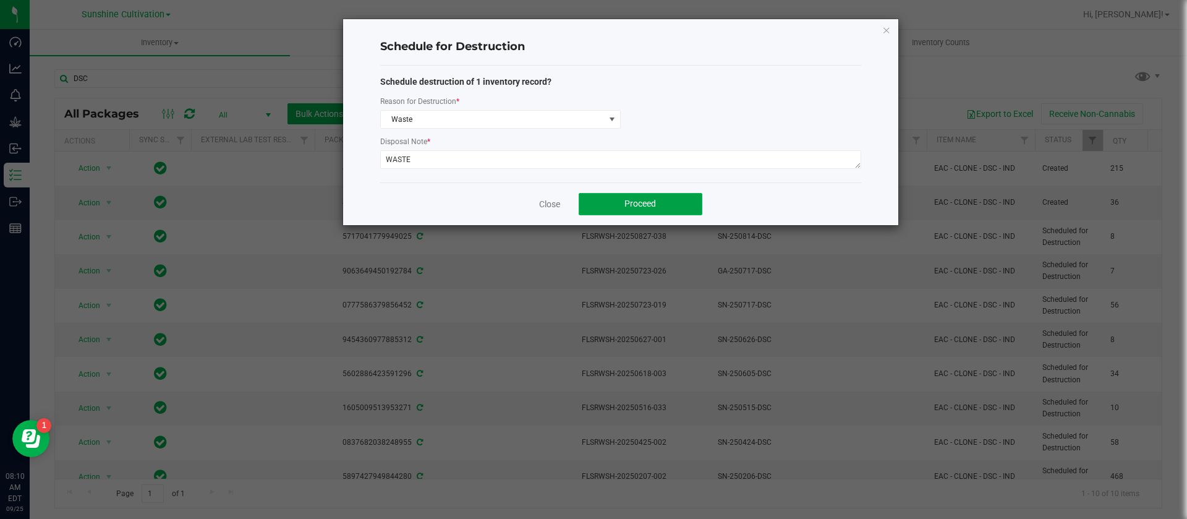
click at [634, 205] on span "Proceed" at bounding box center [640, 203] width 32 height 10
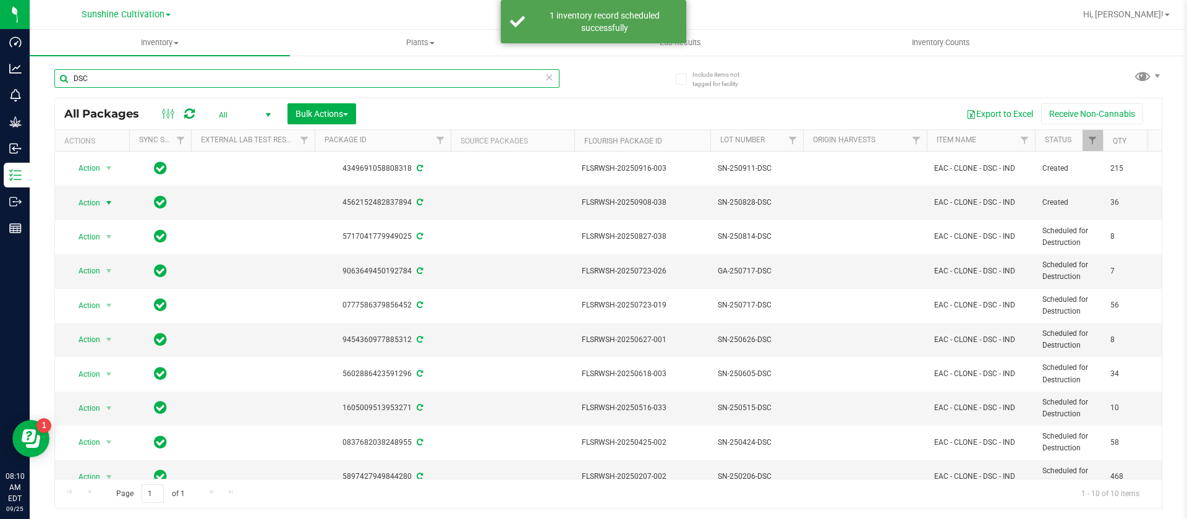
click at [119, 81] on input "DSC" at bounding box center [306, 78] width 505 height 19
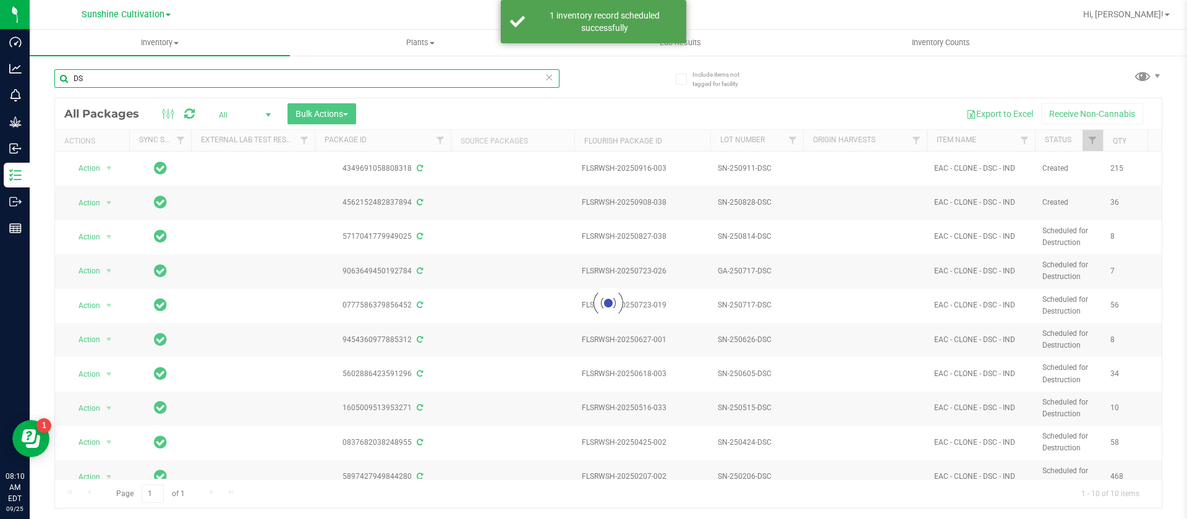
type input "D"
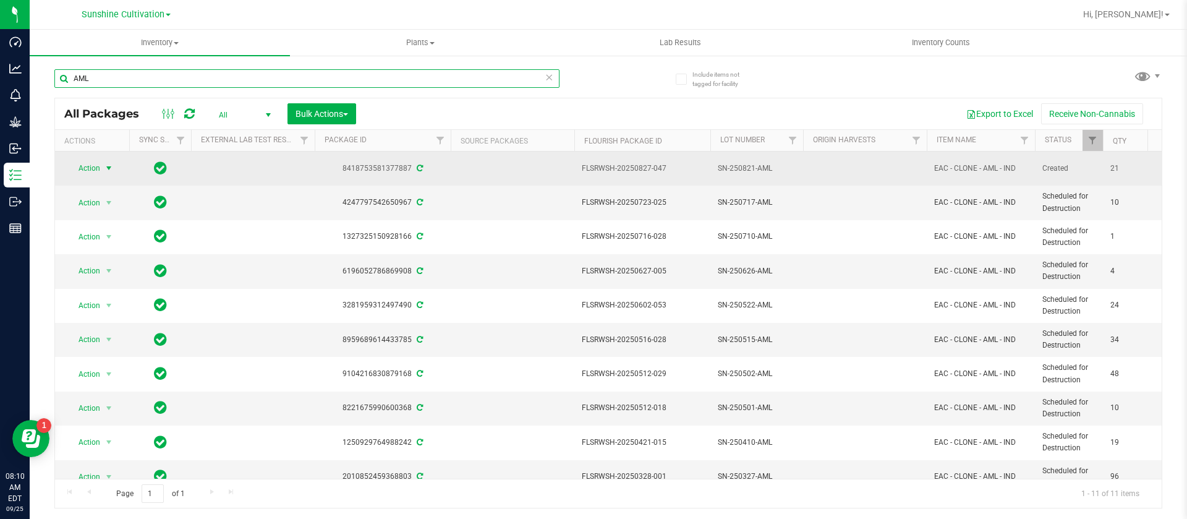
type input "AML"
click at [84, 168] on span "Action" at bounding box center [83, 167] width 33 height 17
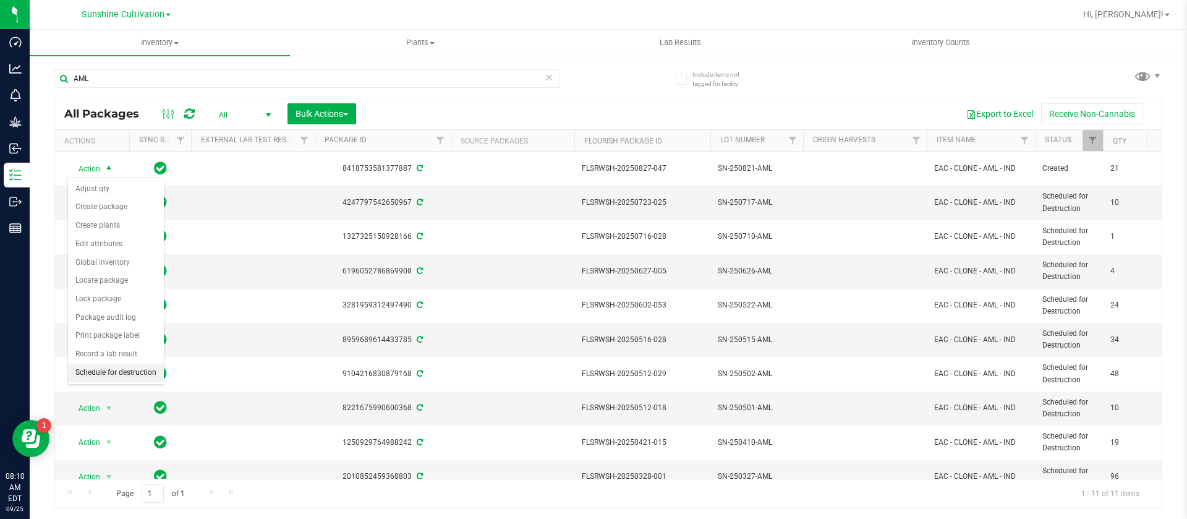
click at [127, 368] on li "Schedule for destruction" at bounding box center [116, 372] width 96 height 19
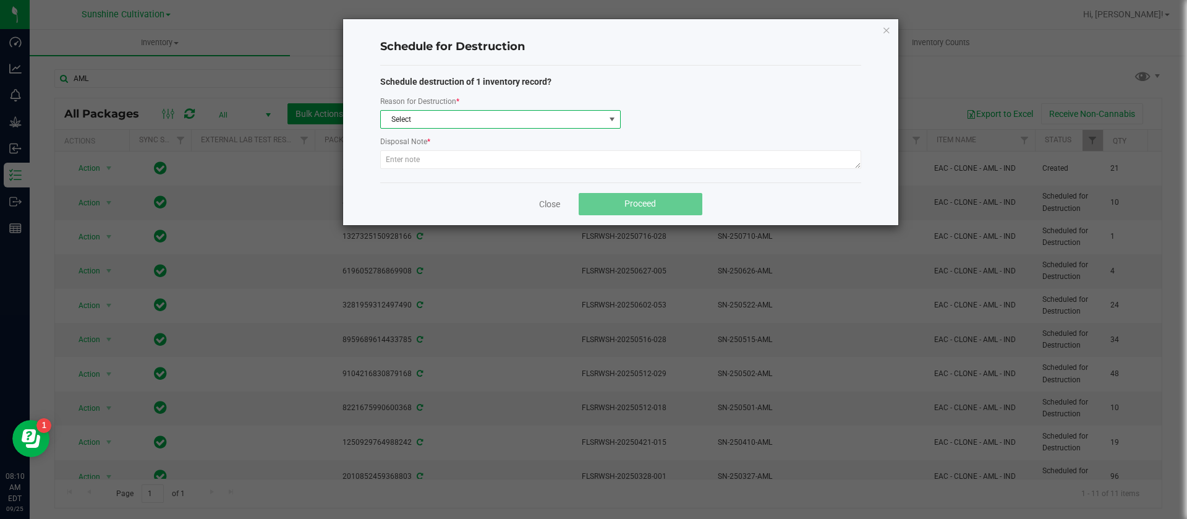
click at [459, 122] on span "Select" at bounding box center [493, 119] width 224 height 17
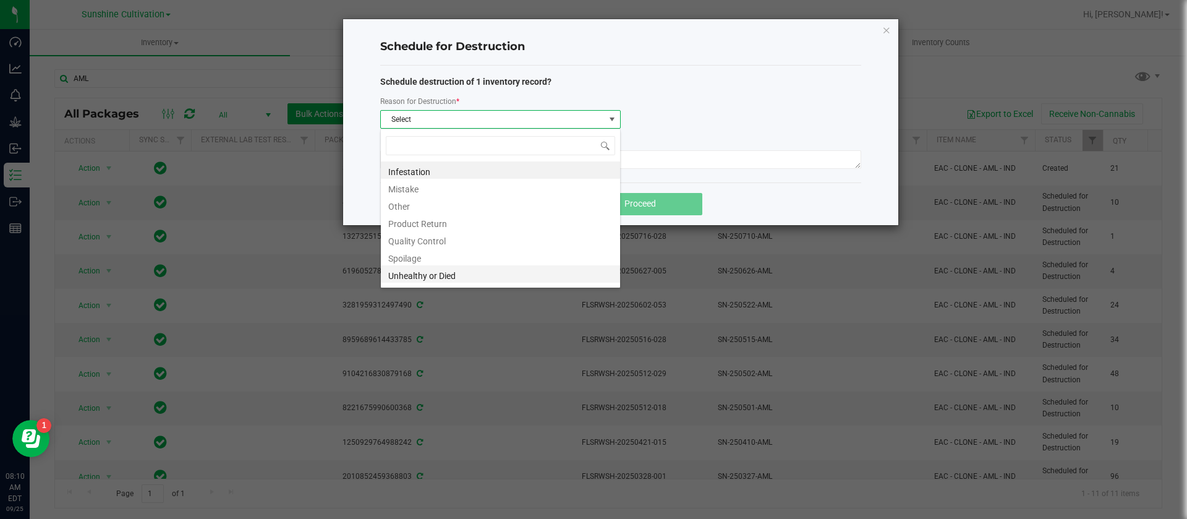
scroll to position [15, 0]
click at [419, 275] on li "Waste" at bounding box center [500, 276] width 239 height 17
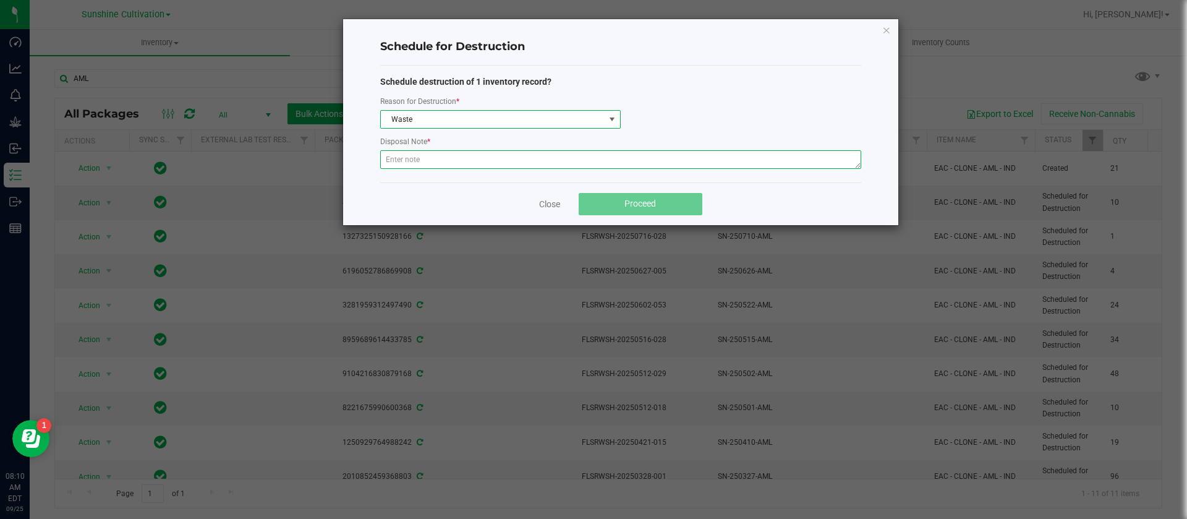
click at [417, 167] on textarea at bounding box center [620, 159] width 481 height 19
type textarea "WASTW"
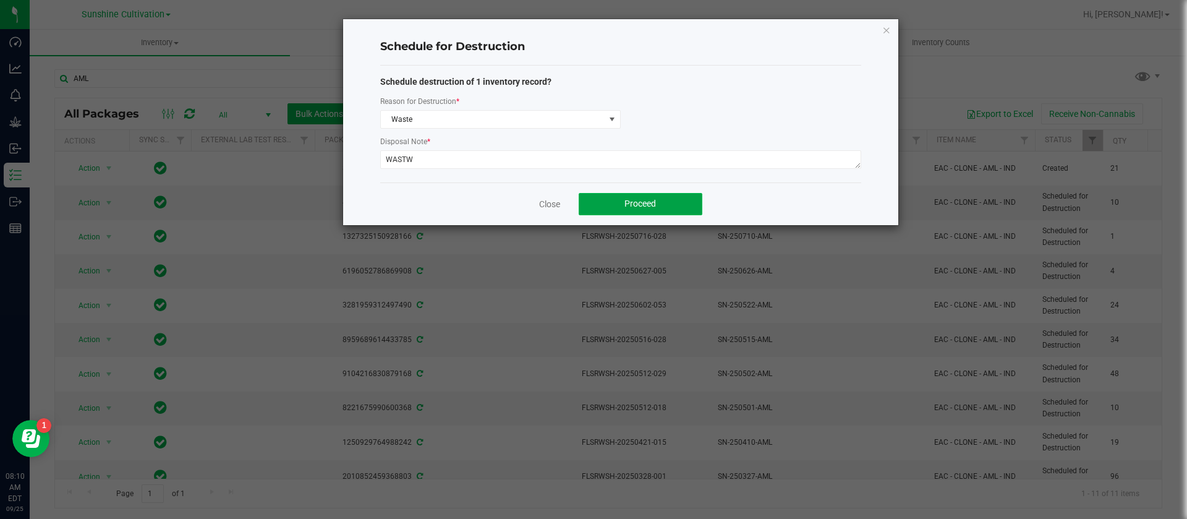
click at [652, 203] on span "Proceed" at bounding box center [640, 203] width 32 height 10
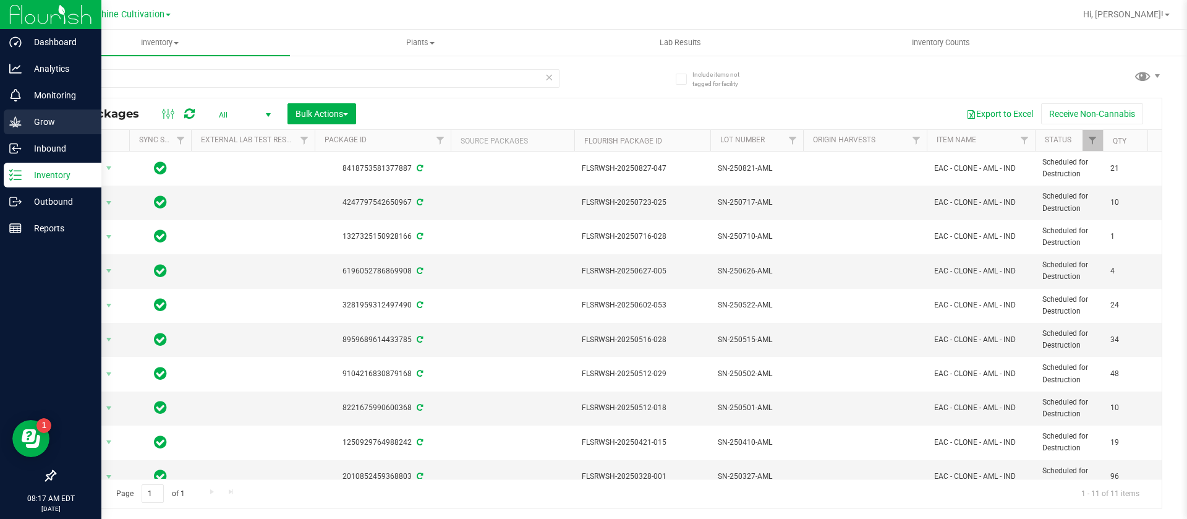
click at [20, 121] on icon at bounding box center [15, 121] width 12 height 11
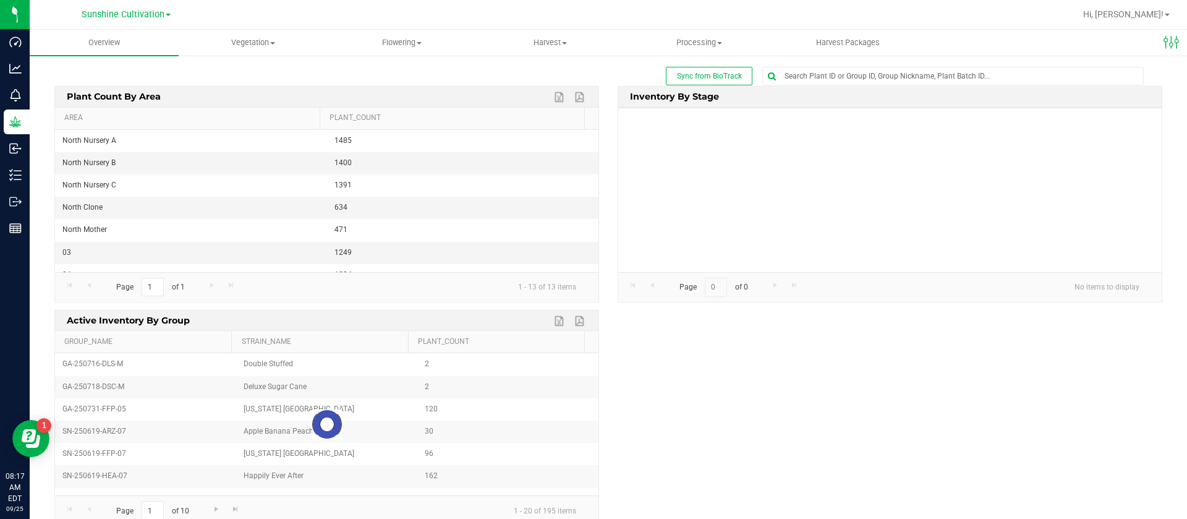
click at [244, 25] on div at bounding box center [648, 14] width 854 height 24
click at [255, 44] on span "Vegetation" at bounding box center [253, 42] width 148 height 11
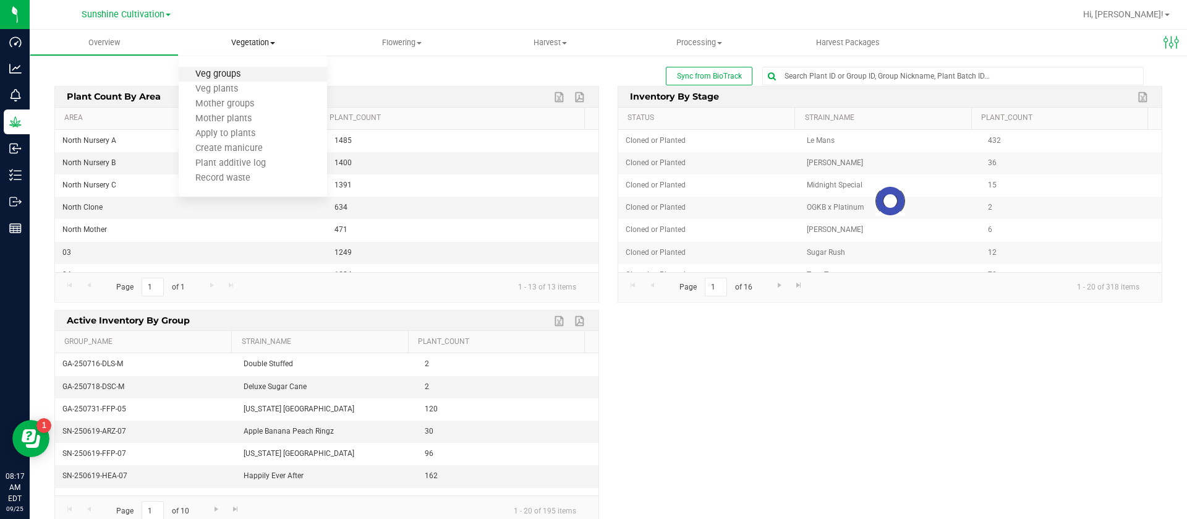
click at [224, 75] on span "Veg groups" at bounding box center [218, 74] width 79 height 11
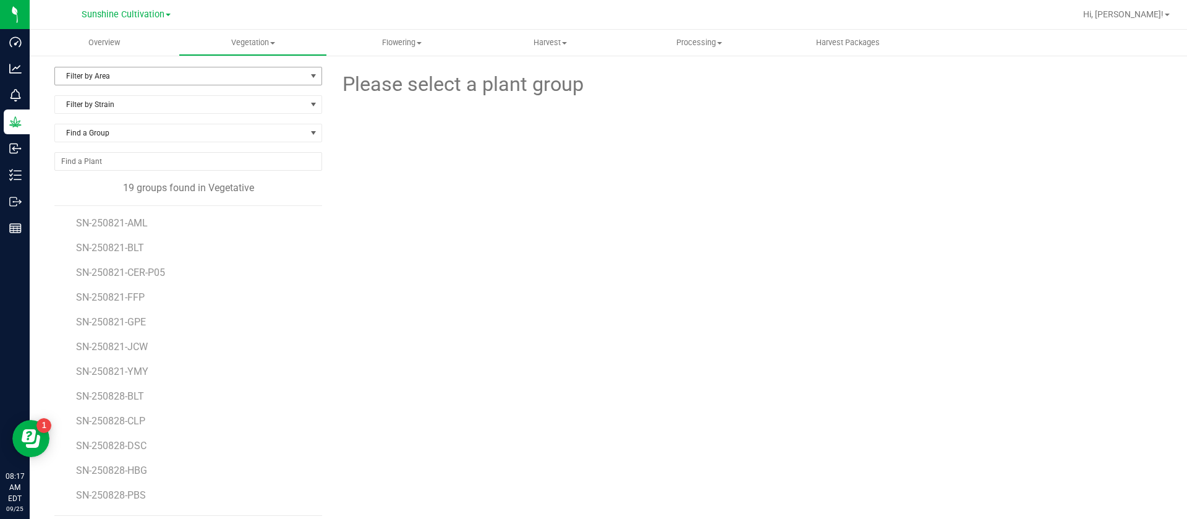
click at [114, 77] on span "Filter by Area" at bounding box center [180, 75] width 251 height 17
click at [124, 116] on li "North Nursery A" at bounding box center [186, 115] width 263 height 19
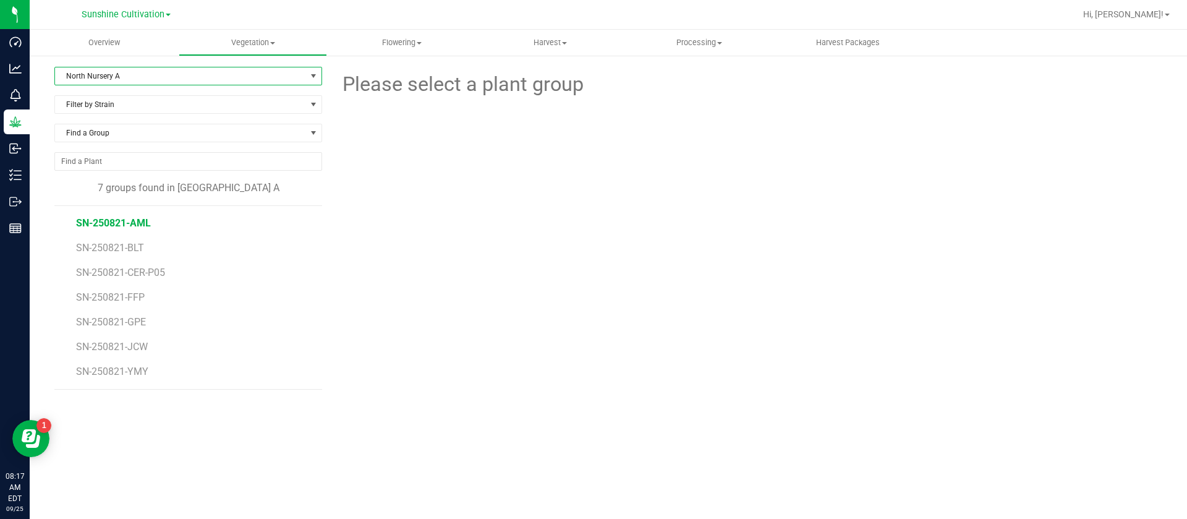
click at [118, 227] on span "SN-250821-AML" at bounding box center [113, 223] width 75 height 12
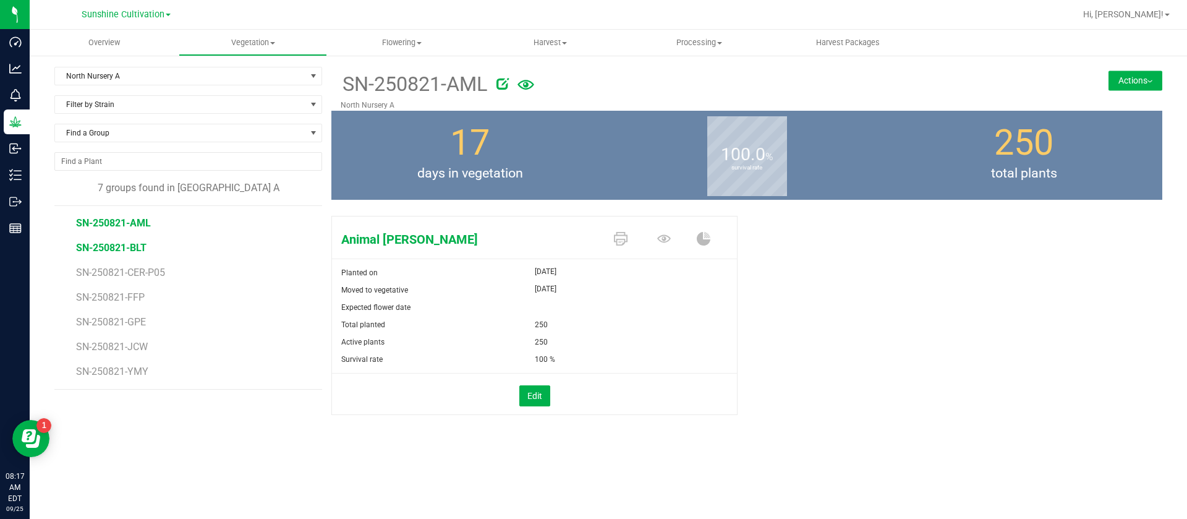
click at [111, 248] on span "SN-250821-BLT" at bounding box center [111, 248] width 70 height 12
click at [118, 261] on li "SN-250821-CER-P05" at bounding box center [194, 267] width 237 height 25
click at [116, 268] on span "SN-250821-CER-P05" at bounding box center [122, 272] width 93 height 12
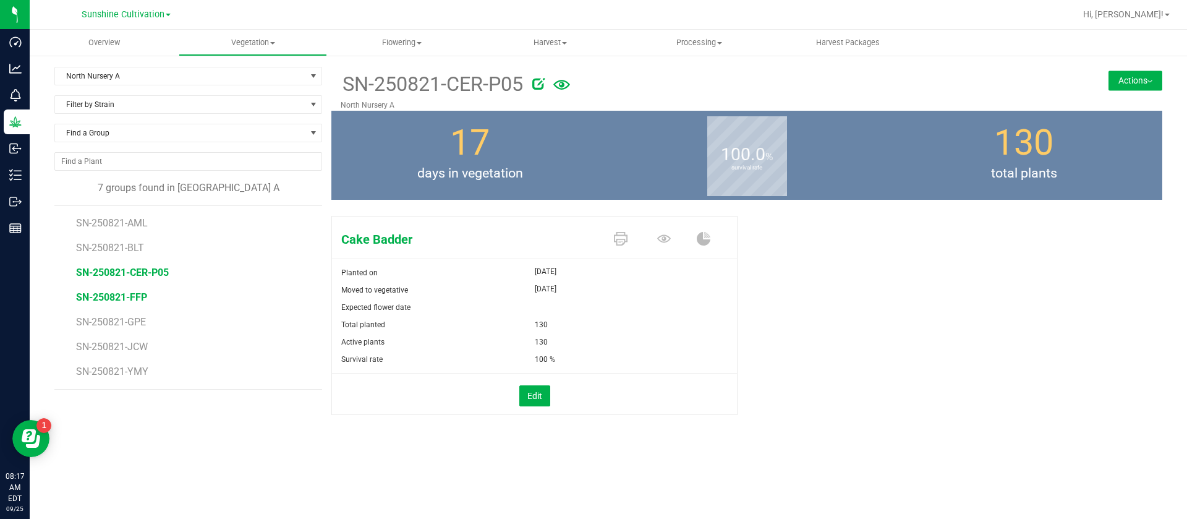
click at [120, 292] on span "SN-250821-FFP" at bounding box center [111, 297] width 71 height 12
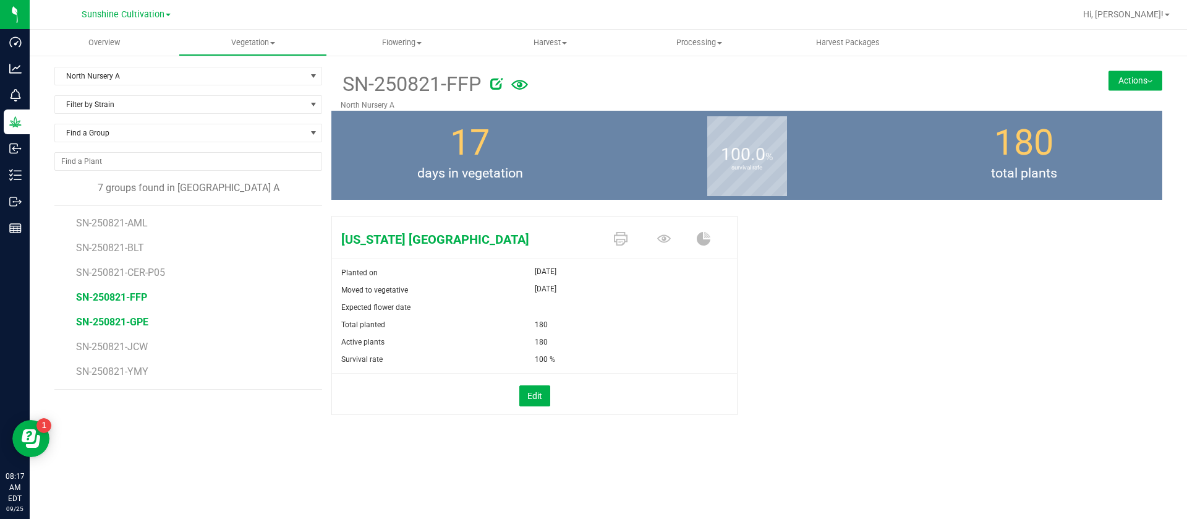
click at [135, 323] on span "SN-250821-GPE" at bounding box center [112, 322] width 72 height 12
click at [129, 347] on span "SN-250821-JCW" at bounding box center [113, 347] width 74 height 12
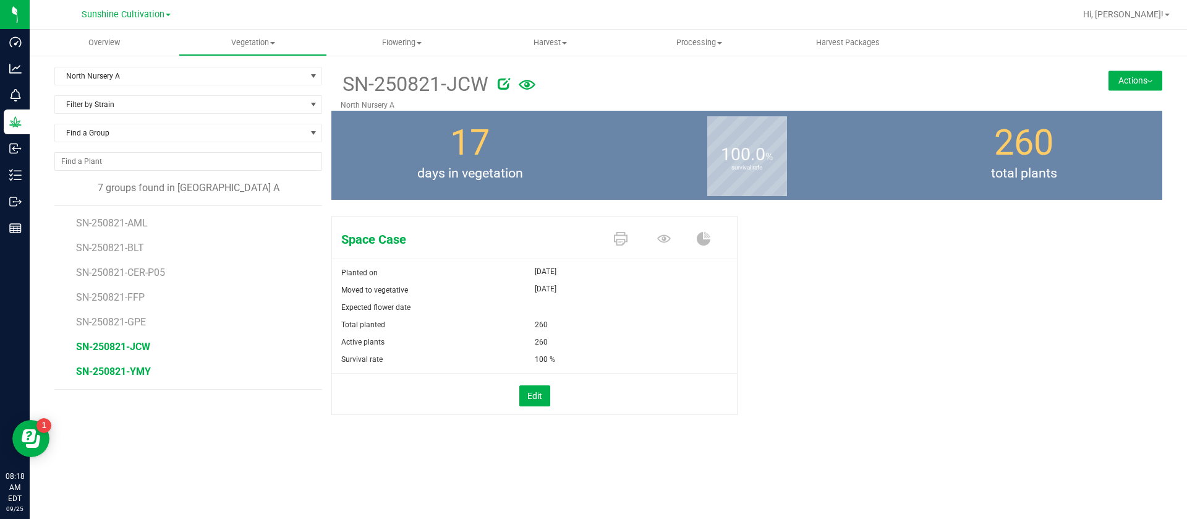
click at [127, 375] on span "SN-250821-YMY" at bounding box center [113, 371] width 75 height 12
click at [104, 67] on span "North Nursery A" at bounding box center [180, 75] width 251 height 17
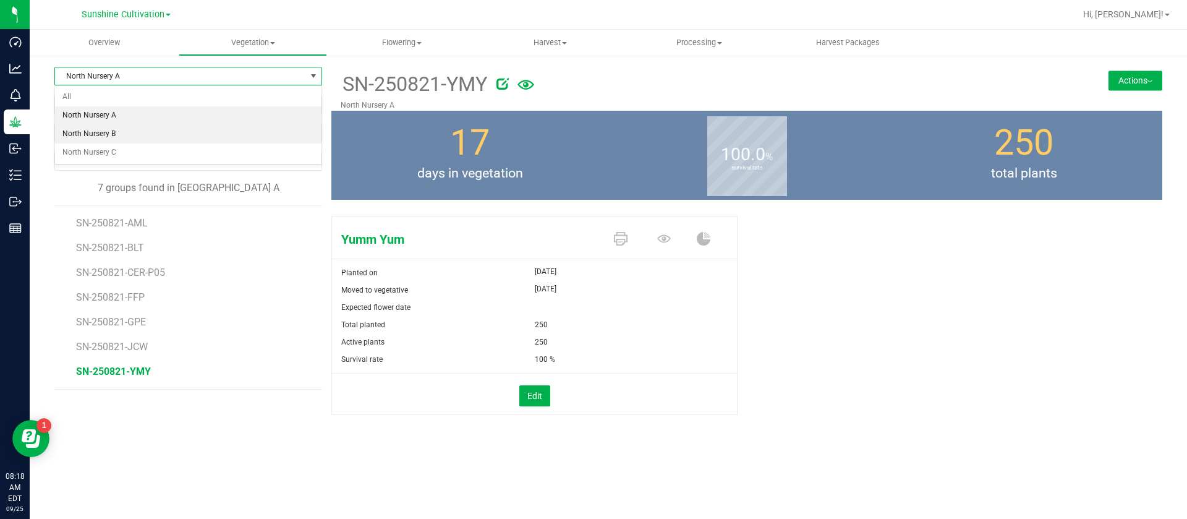
click at [109, 134] on li "North Nursery B" at bounding box center [188, 134] width 266 height 19
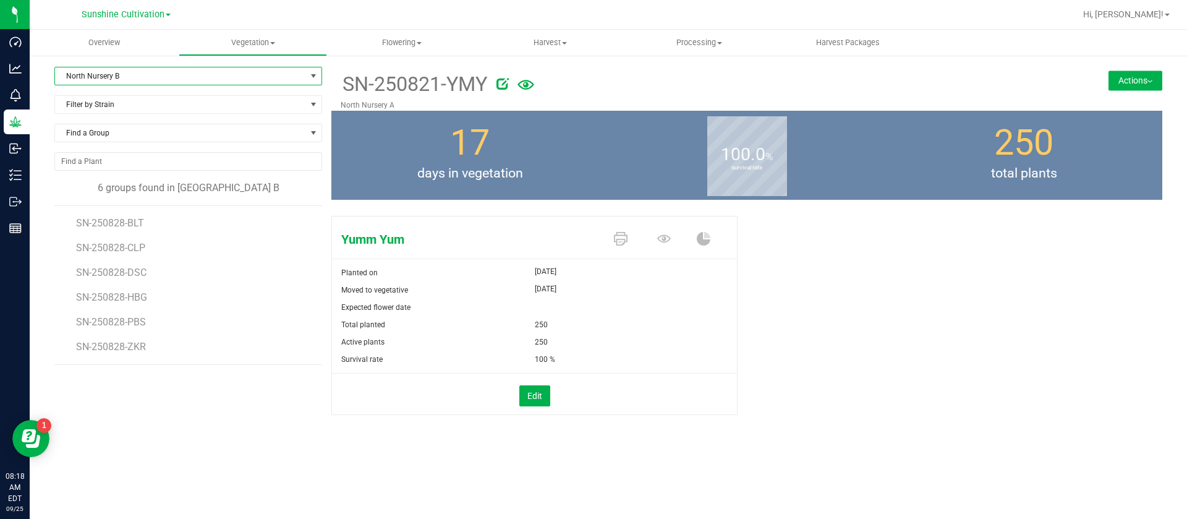
click at [113, 211] on li "SN-250828-BLT" at bounding box center [194, 218] width 237 height 25
click at [114, 219] on span "SN-250828-BLT" at bounding box center [111, 223] width 70 height 12
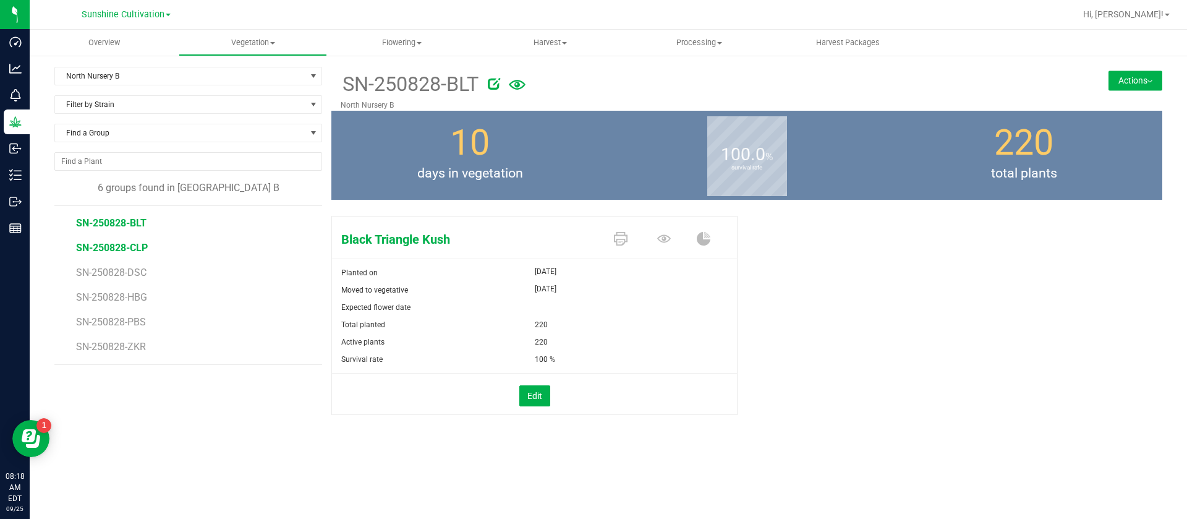
click at [126, 249] on span "SN-250828-CLP" at bounding box center [112, 248] width 72 height 12
click at [133, 277] on span "SN-250828-DSC" at bounding box center [112, 272] width 72 height 12
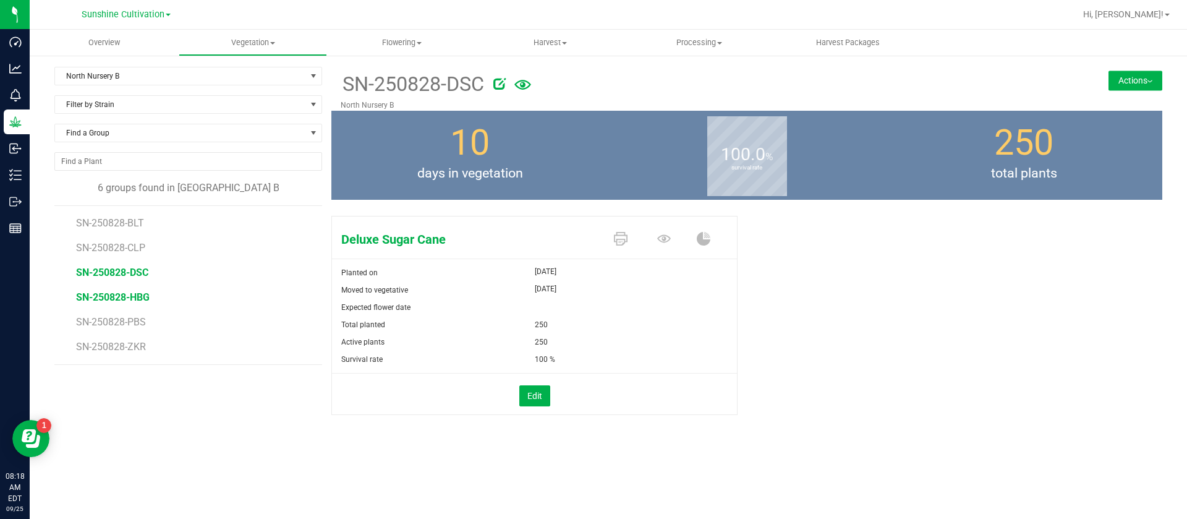
click at [144, 300] on span "SN-250828-HBG" at bounding box center [113, 297] width 74 height 12
click at [130, 321] on span "SN-250828-PBS" at bounding box center [112, 322] width 72 height 12
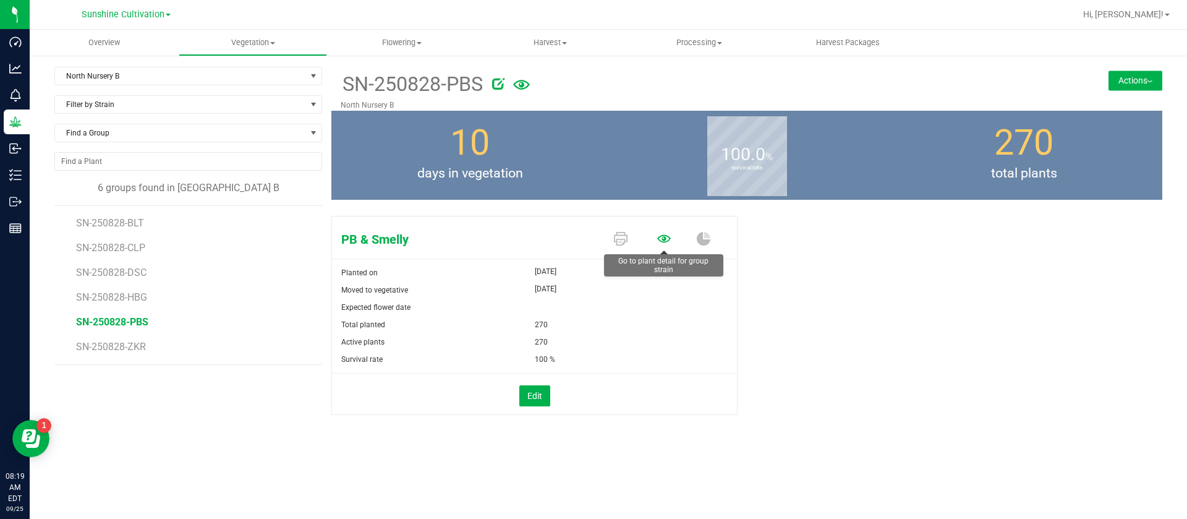
click at [659, 243] on icon at bounding box center [664, 239] width 14 height 14
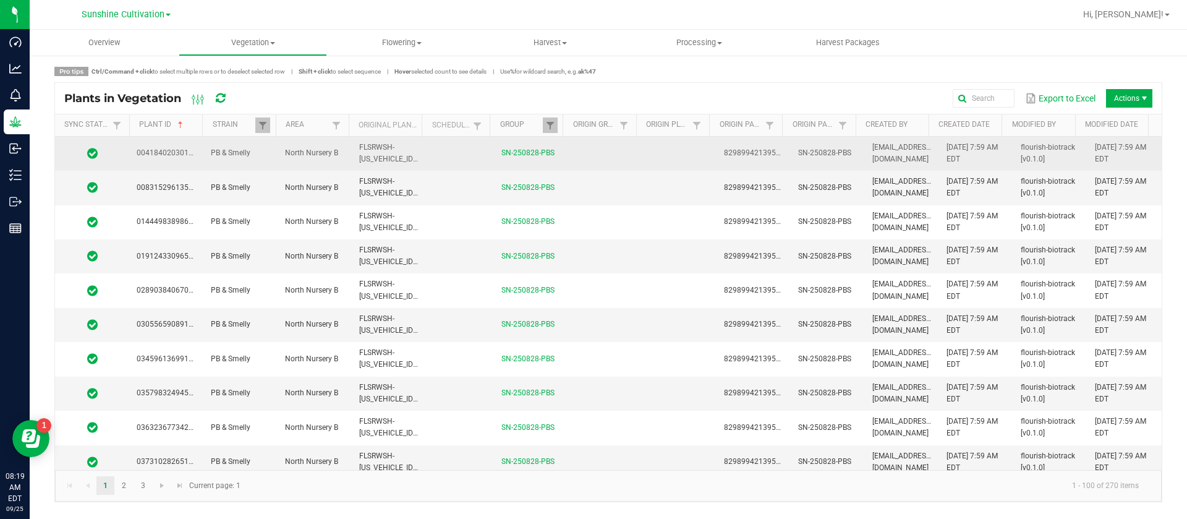
click at [663, 150] on td at bounding box center [679, 154] width 74 height 34
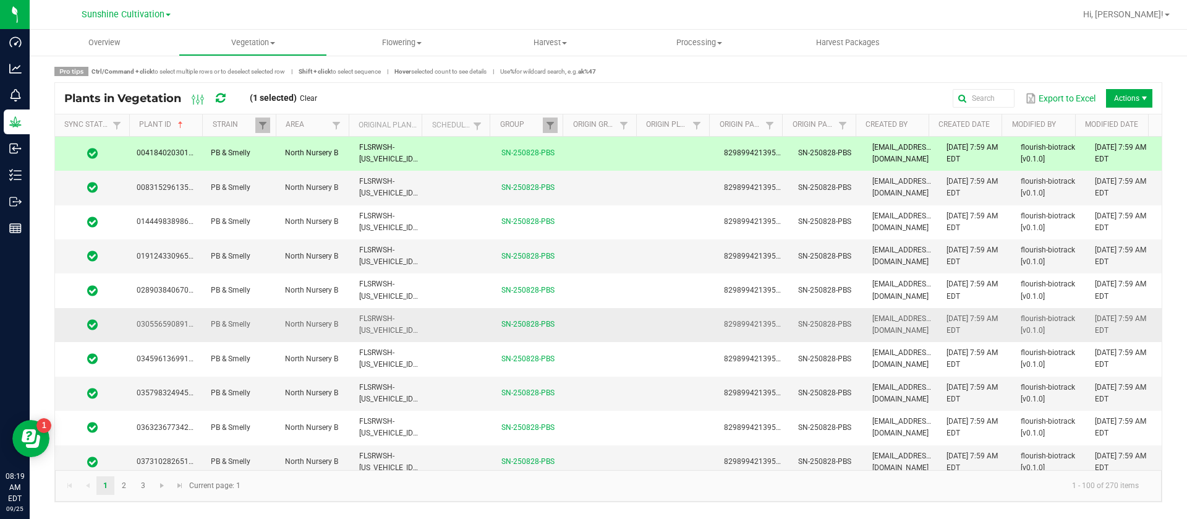
click at [610, 318] on td at bounding box center [605, 325] width 74 height 34
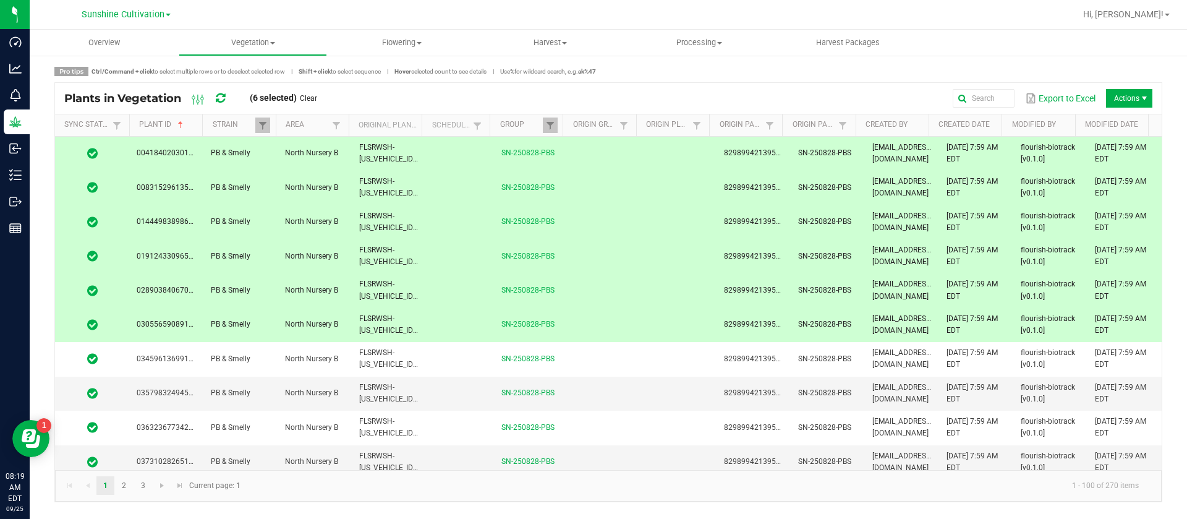
click at [620, 364] on td at bounding box center [605, 359] width 74 height 34
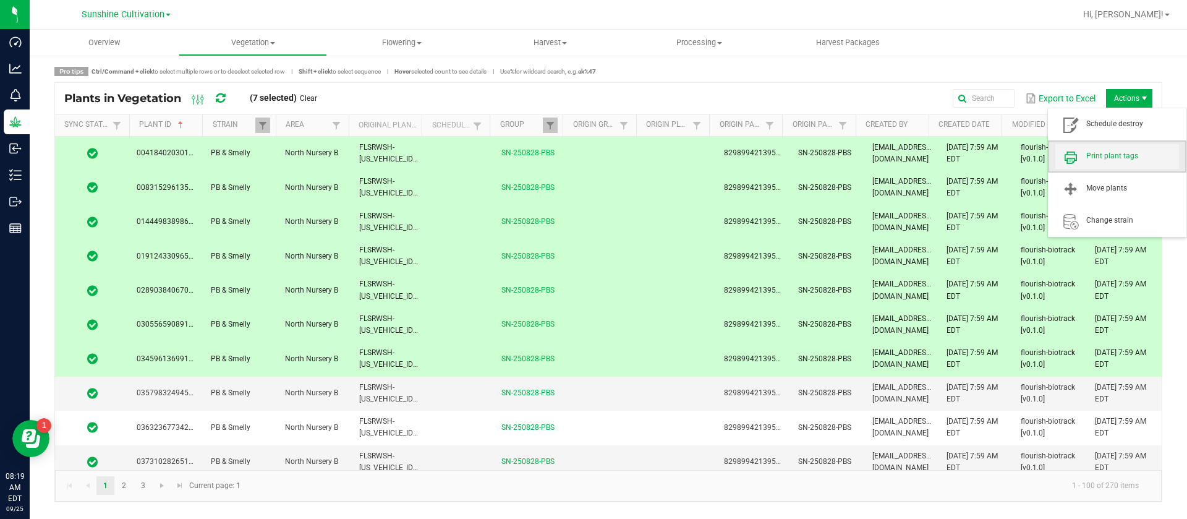
click at [1126, 150] on span "Print plant tags" at bounding box center [1117, 156] width 124 height 25
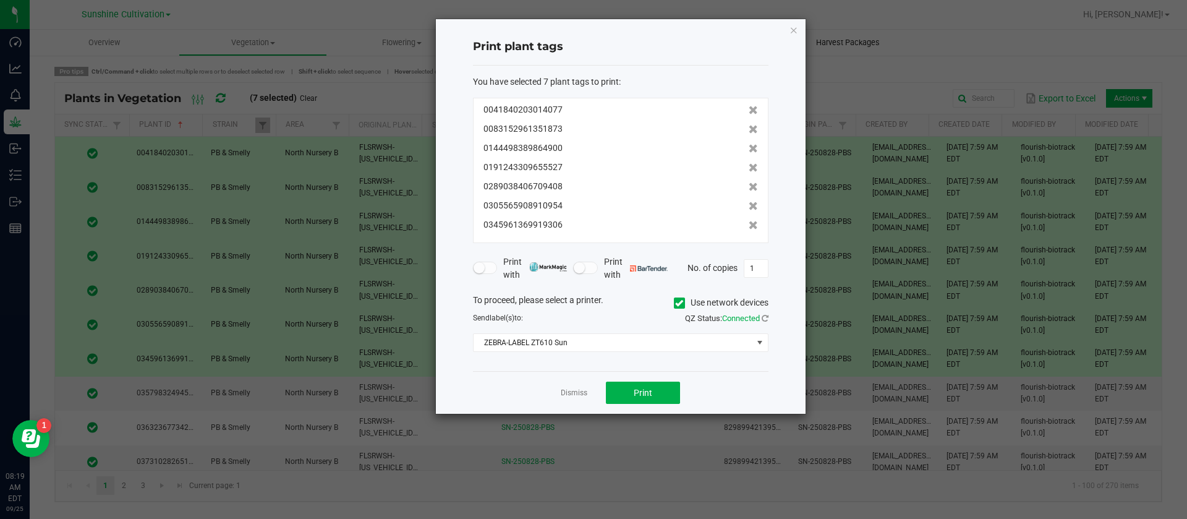
drag, startPoint x: 796, startPoint y: 22, endPoint x: 794, endPoint y: 30, distance: 8.2
click at [795, 22] on icon "button" at bounding box center [793, 29] width 9 height 15
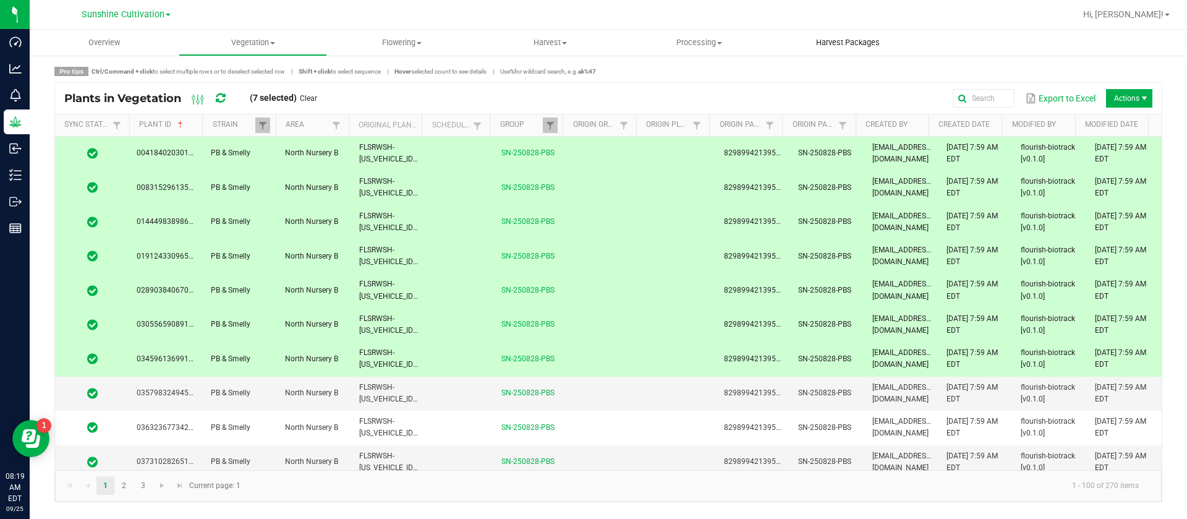
click at [794, 31] on uib-tab-heading "Harvest Packages" at bounding box center [848, 42] width 148 height 25
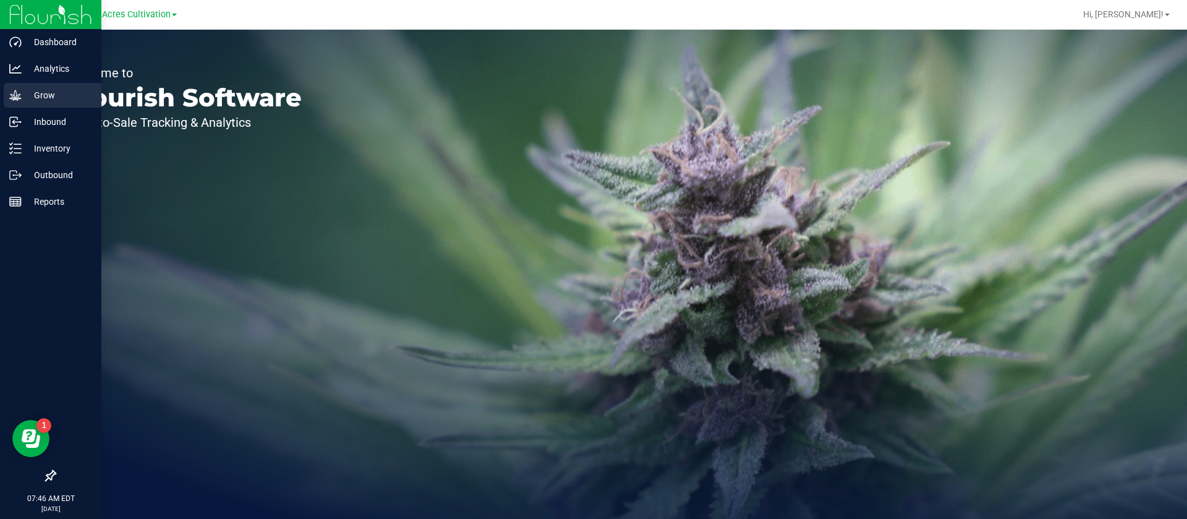
click at [19, 95] on icon at bounding box center [15, 95] width 12 height 12
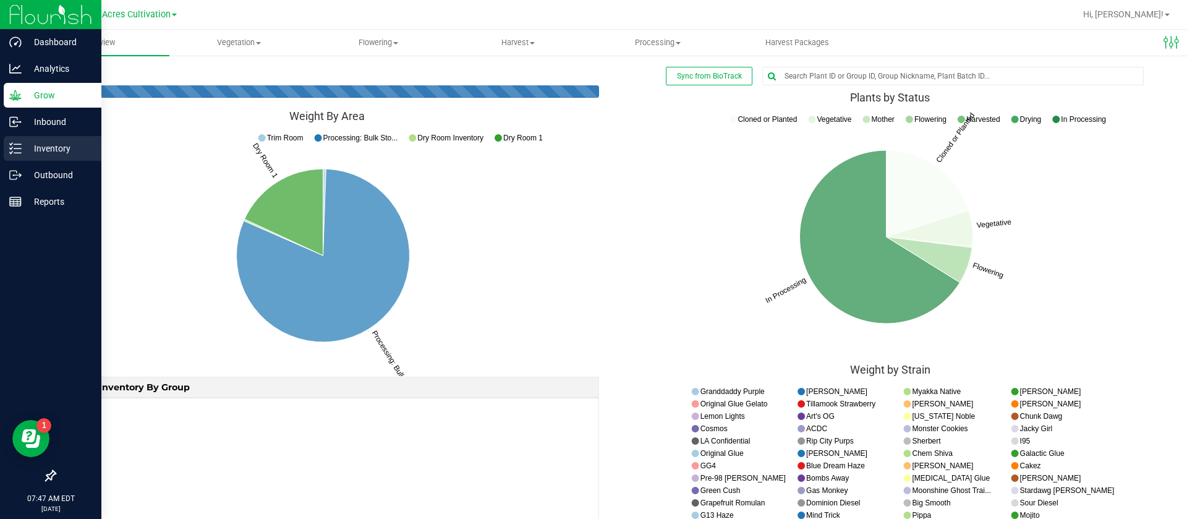
click at [52, 144] on p "Inventory" at bounding box center [59, 148] width 74 height 15
drag, startPoint x: 35, startPoint y: 153, endPoint x: 25, endPoint y: 146, distance: 12.4
click at [34, 152] on p "Inventory" at bounding box center [59, 148] width 74 height 15
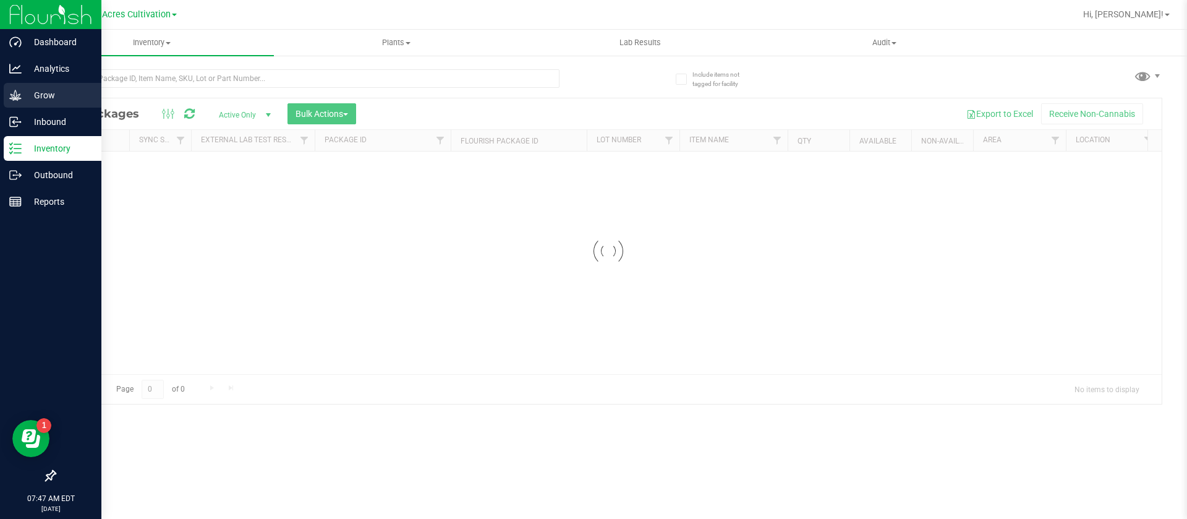
click at [11, 95] on icon at bounding box center [15, 95] width 12 height 12
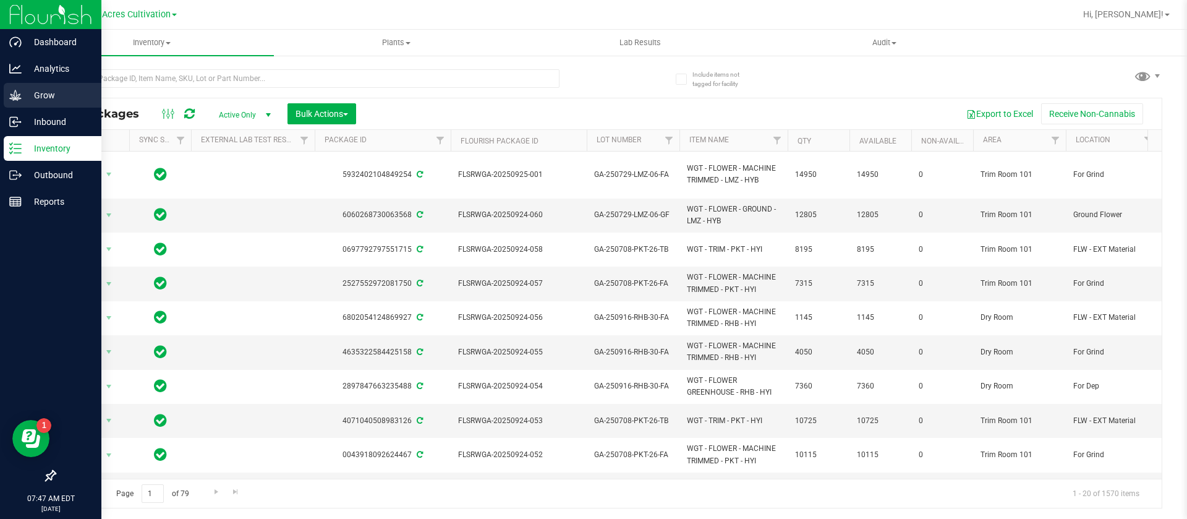
click at [36, 103] on div "Grow" at bounding box center [53, 95] width 98 height 25
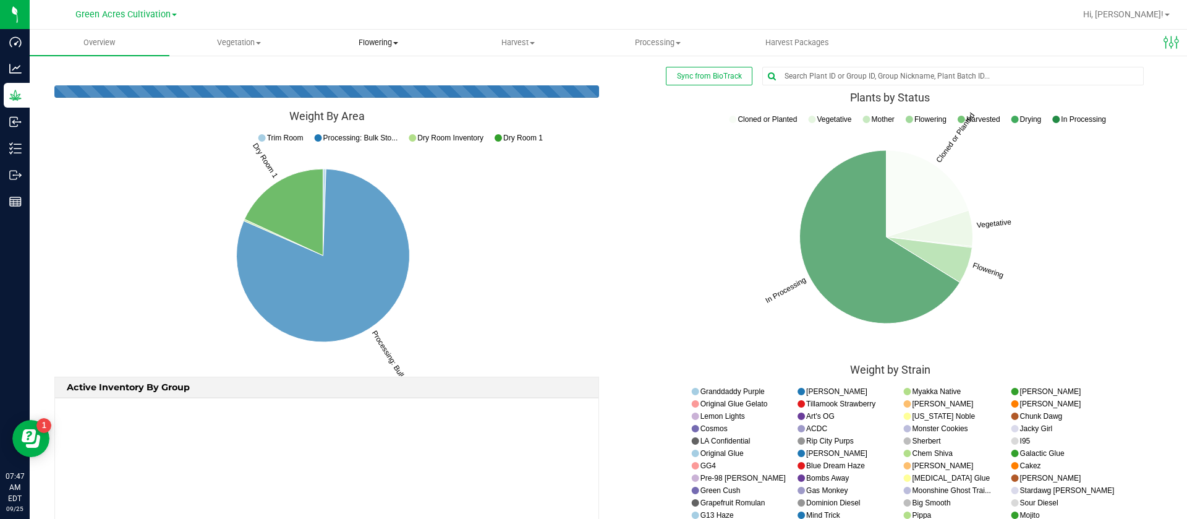
click at [377, 43] on span "Flowering" at bounding box center [379, 42] width 138 height 11
click at [370, 90] on span "Flowering groups" at bounding box center [360, 89] width 103 height 11
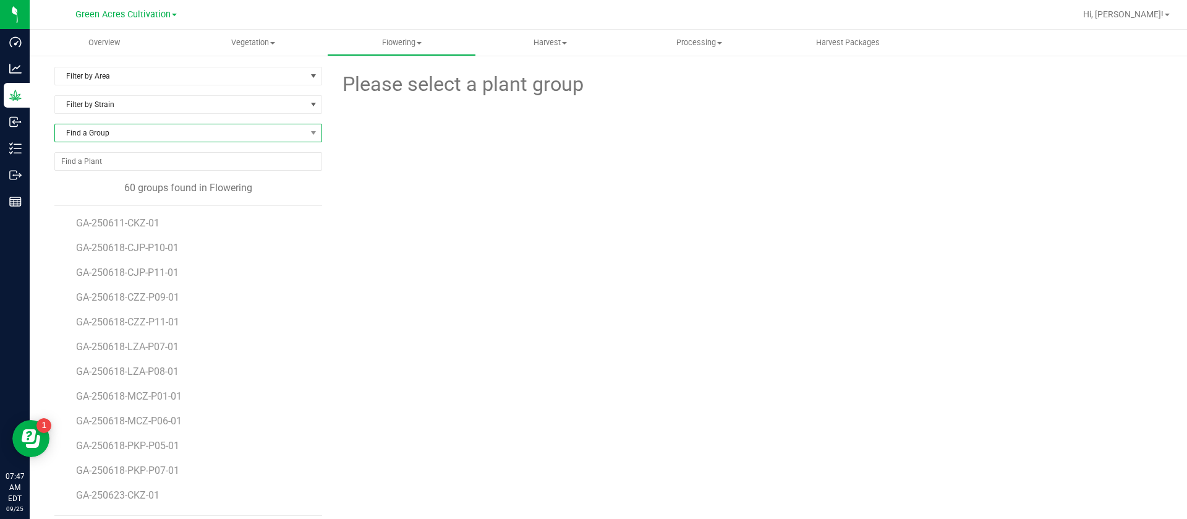
click at [124, 127] on span "Find a Group" at bounding box center [180, 132] width 251 height 17
type input "ga-250715"
click at [563, 211] on div at bounding box center [747, 168] width 425 height 136
click at [249, 28] on nav "Green Acres Cultivation Hi, [PERSON_NAME]!" at bounding box center [608, 15] width 1157 height 30
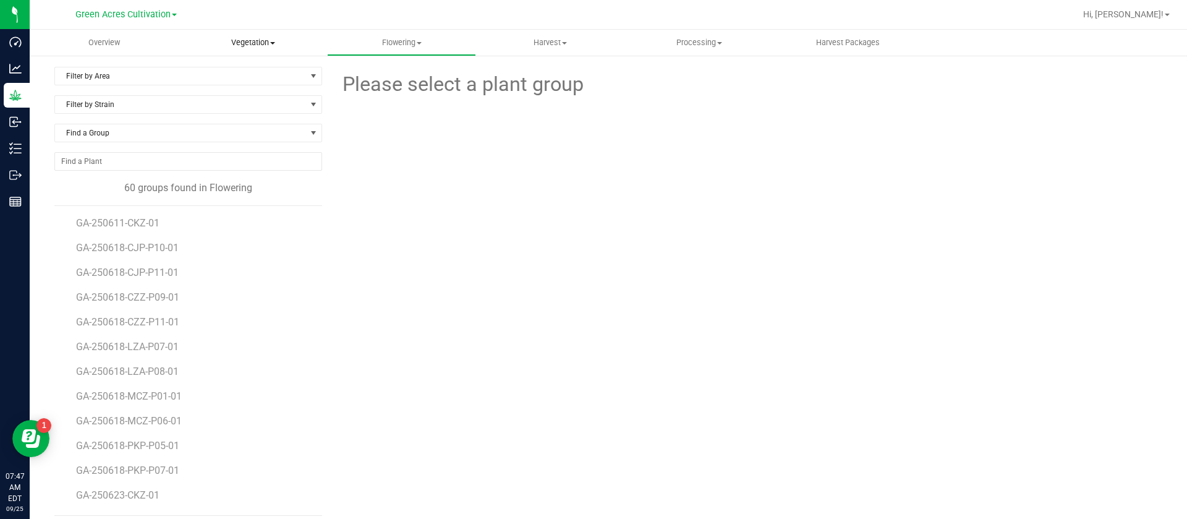
click at [249, 44] on span "Vegetation" at bounding box center [253, 42] width 148 height 11
click at [239, 71] on span "Veg groups" at bounding box center [218, 74] width 79 height 11
click at [104, 130] on span "Find a Group" at bounding box center [180, 132] width 251 height 17
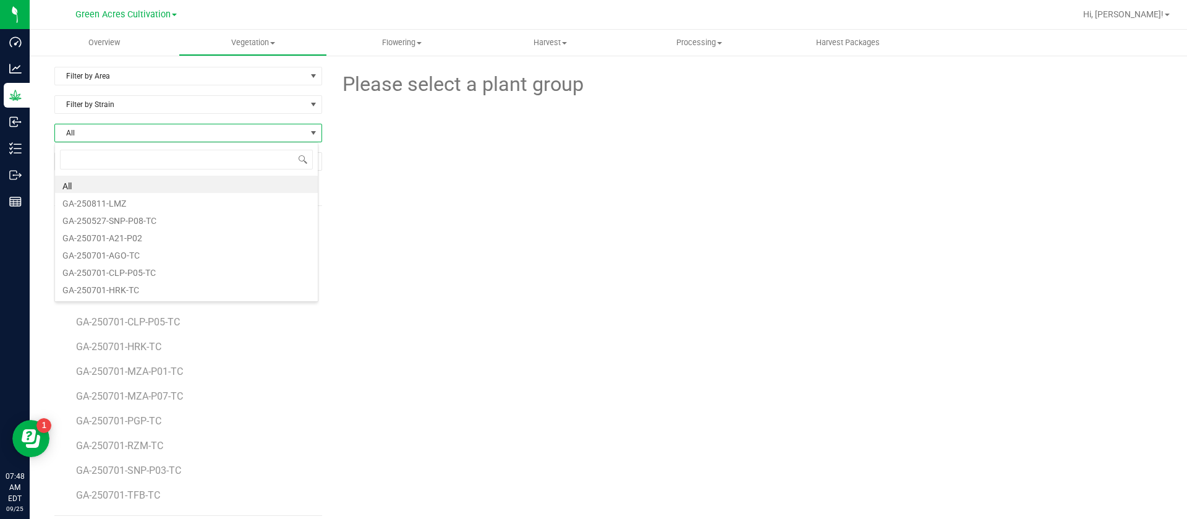
scroll to position [19, 265]
click at [104, 130] on span "All" at bounding box center [180, 132] width 251 height 17
click at [104, 130] on span "Find a Group" at bounding box center [180, 132] width 251 height 17
type input "250715-pkt"
click at [155, 181] on li "GA-250715-PKT" at bounding box center [186, 184] width 263 height 17
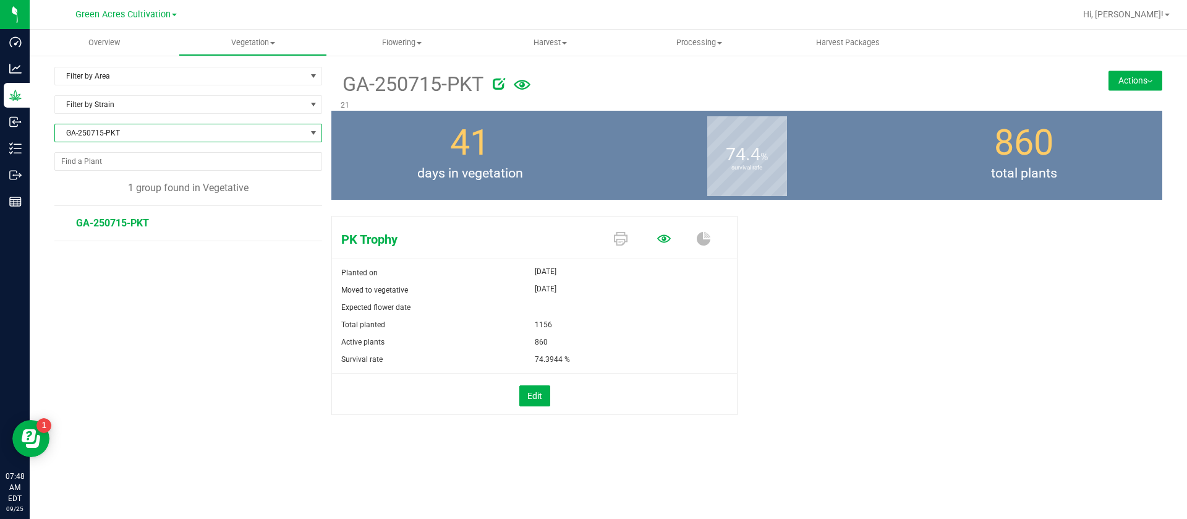
click at [663, 236] on icon at bounding box center [664, 239] width 14 height 14
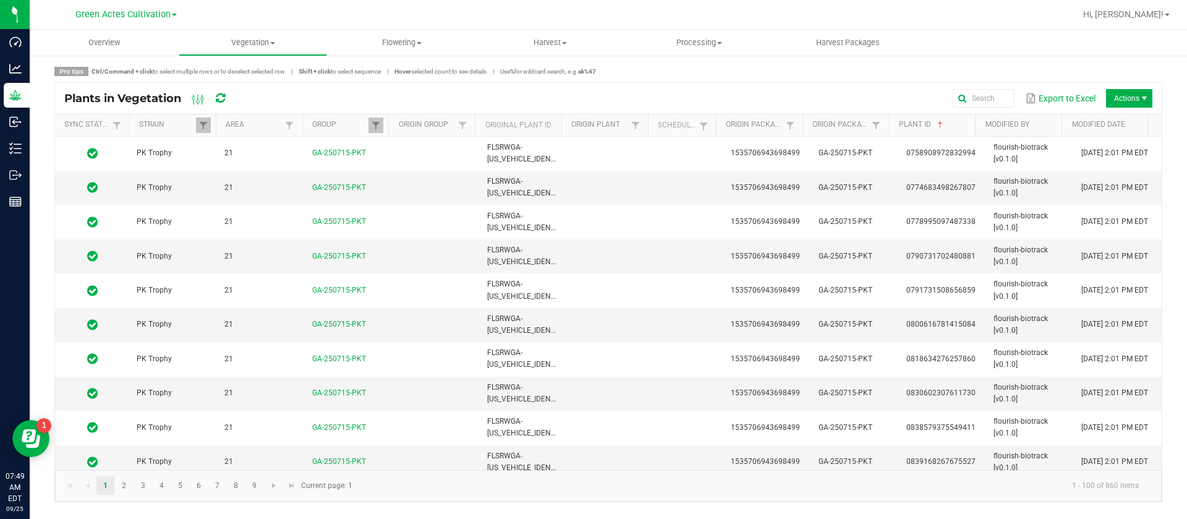
click at [773, 153] on span "1535706943698499" at bounding box center [765, 152] width 69 height 9
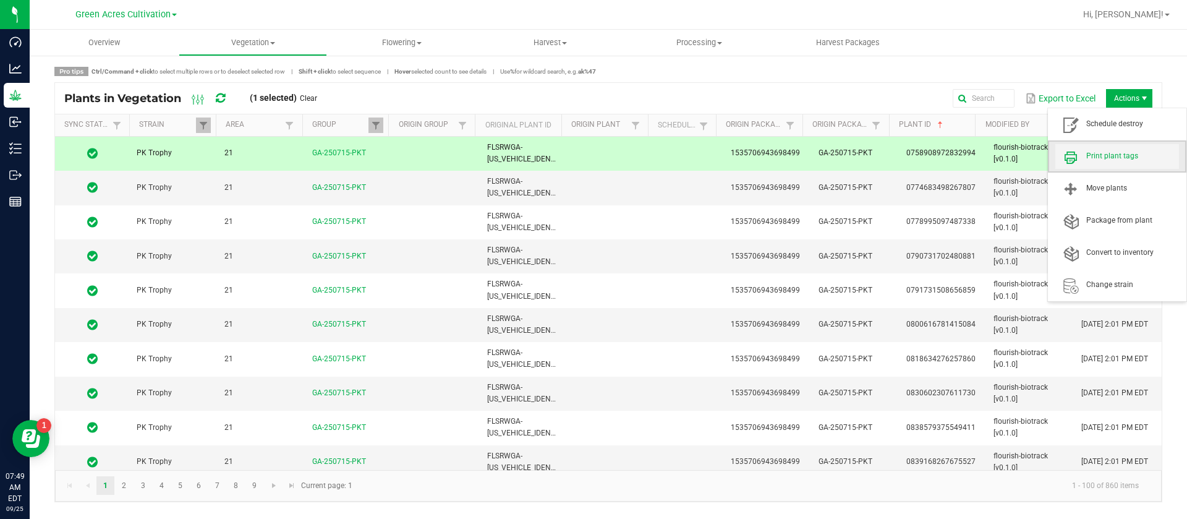
click at [1121, 159] on span "Print plant tags" at bounding box center [1132, 156] width 93 height 11
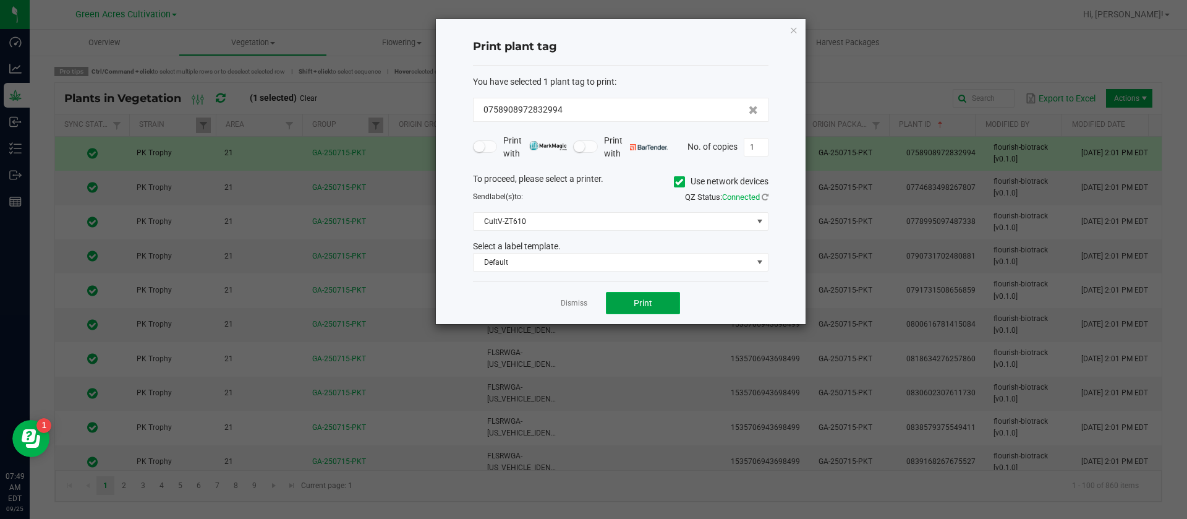
click at [648, 305] on span "Print" at bounding box center [643, 303] width 19 height 10
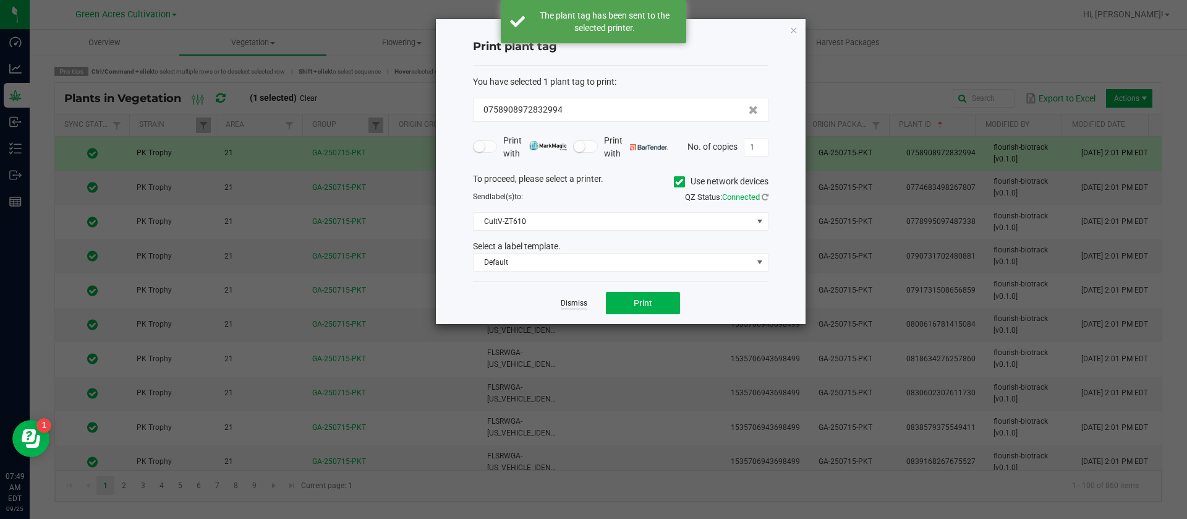
click at [572, 304] on link "Dismiss" at bounding box center [574, 303] width 27 height 11
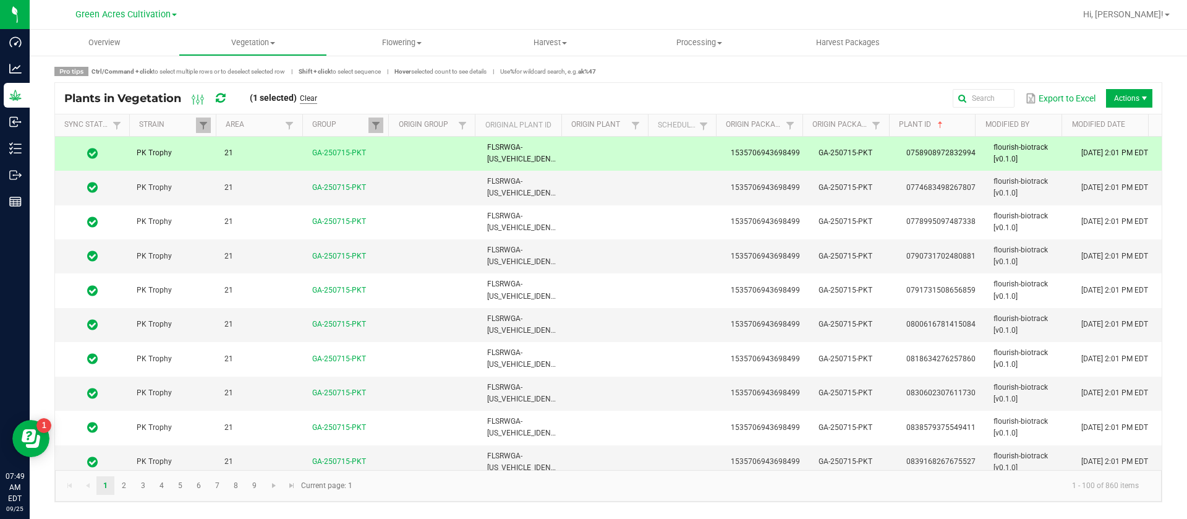
click at [317, 98] on link "Clear" at bounding box center [308, 98] width 17 height 11
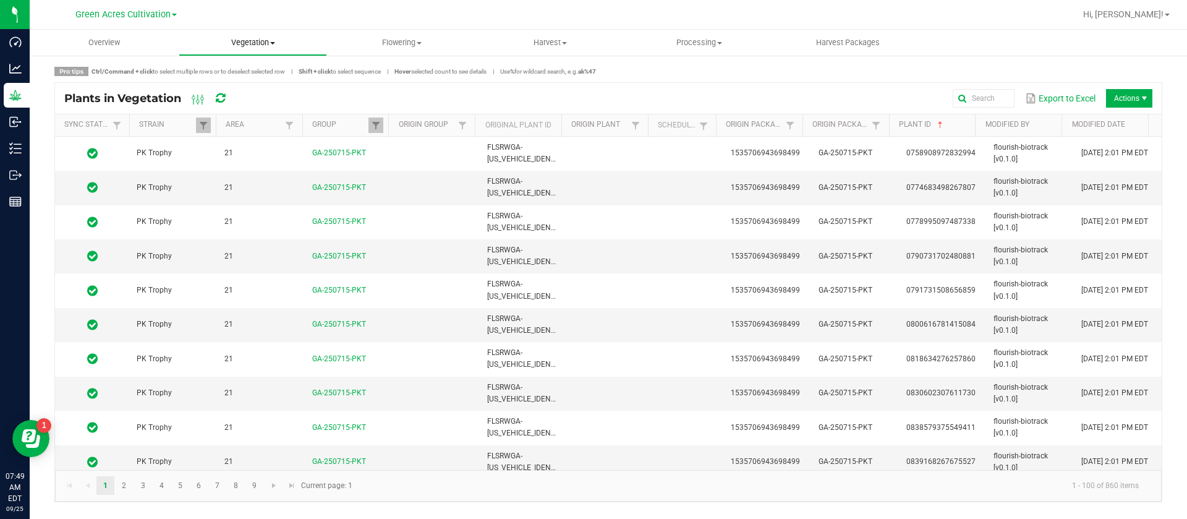
click at [247, 45] on span "Vegetation" at bounding box center [253, 42] width 148 height 11
click at [244, 70] on span "Veg groups" at bounding box center [218, 74] width 79 height 11
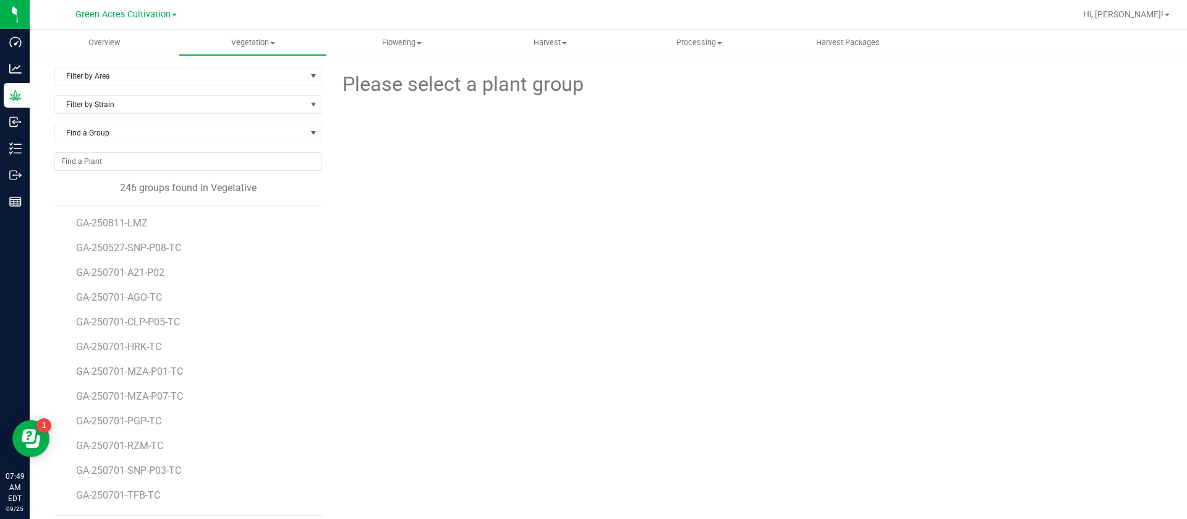
click at [417, 152] on div at bounding box center [746, 168] width 849 height 136
click at [530, 346] on div "Please select a plant group" at bounding box center [746, 291] width 831 height 449
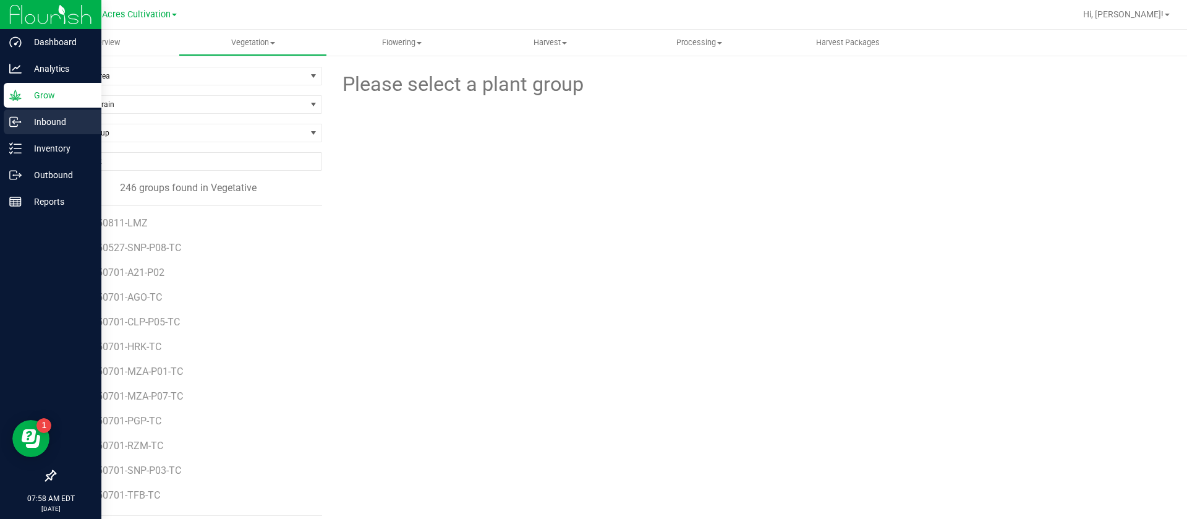
click at [33, 129] on p "Inbound" at bounding box center [59, 121] width 74 height 15
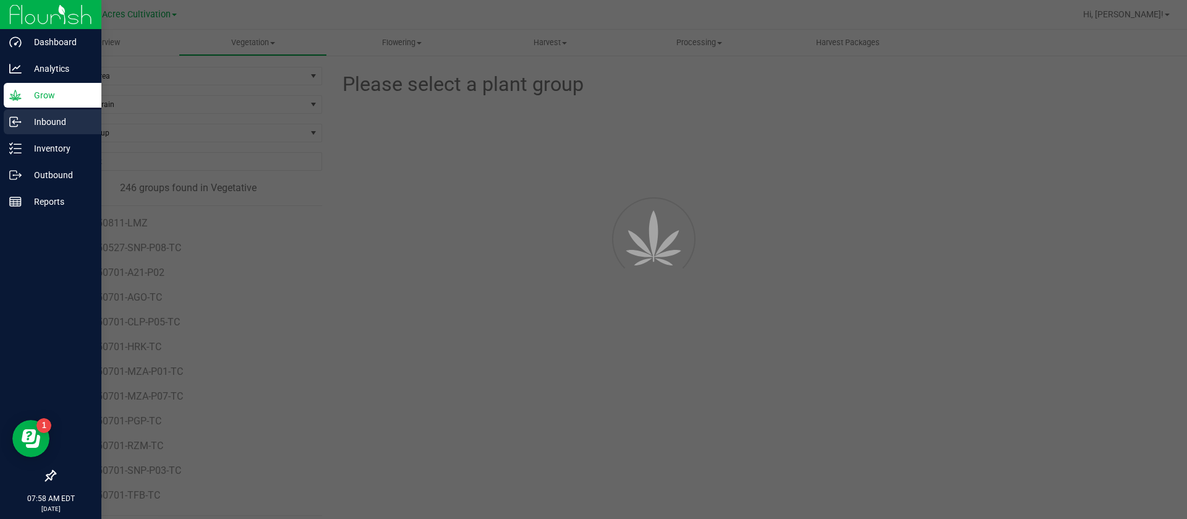
click at [33, 128] on p "Inbound" at bounding box center [59, 121] width 74 height 15
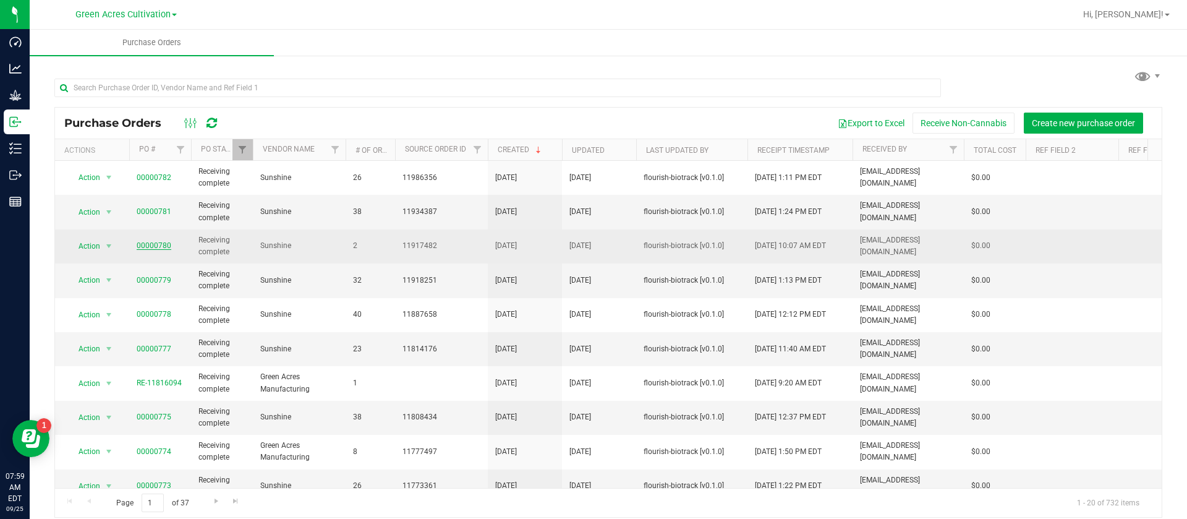
click at [150, 248] on link "00000780" at bounding box center [154, 245] width 35 height 9
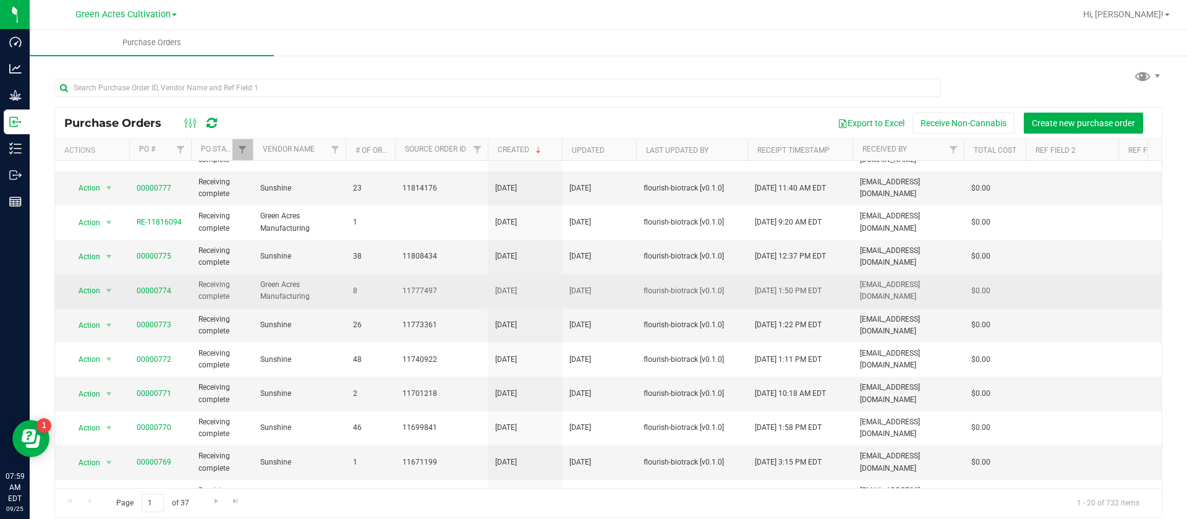
scroll to position [185, 0]
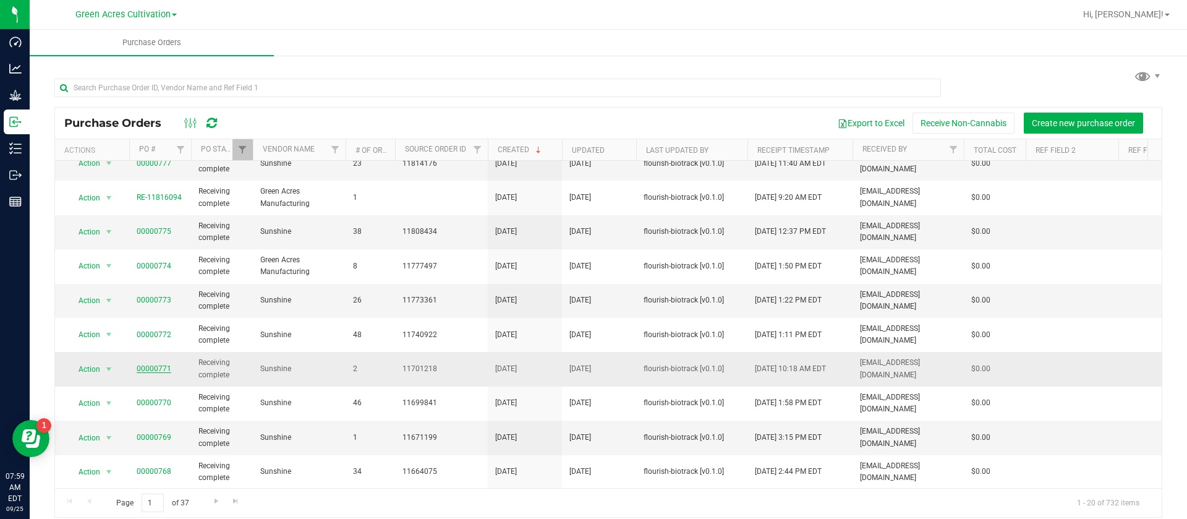
click at [163, 368] on link "00000771" at bounding box center [154, 368] width 35 height 9
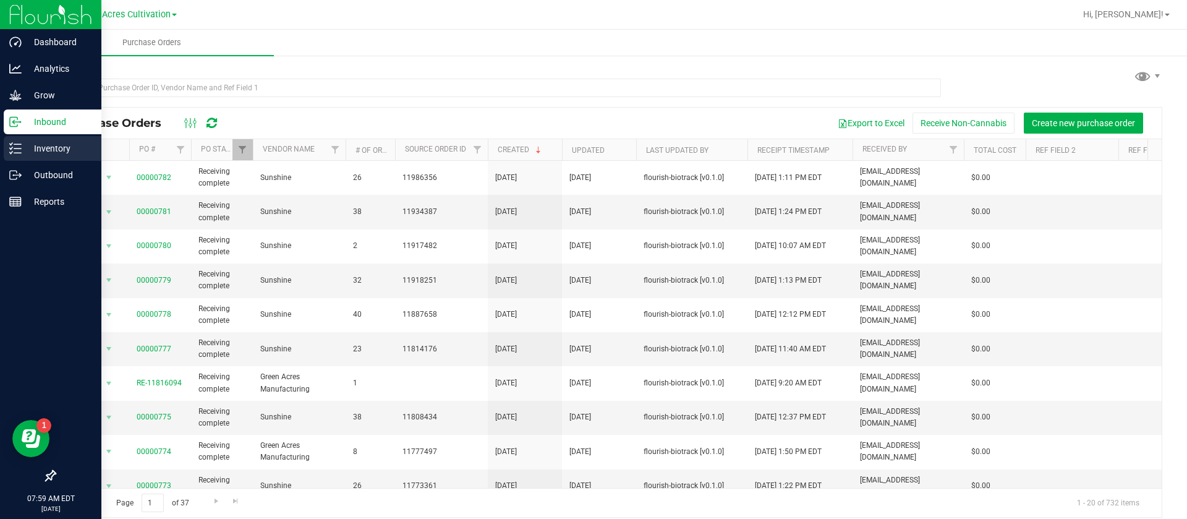
click at [16, 149] on icon at bounding box center [15, 148] width 12 height 12
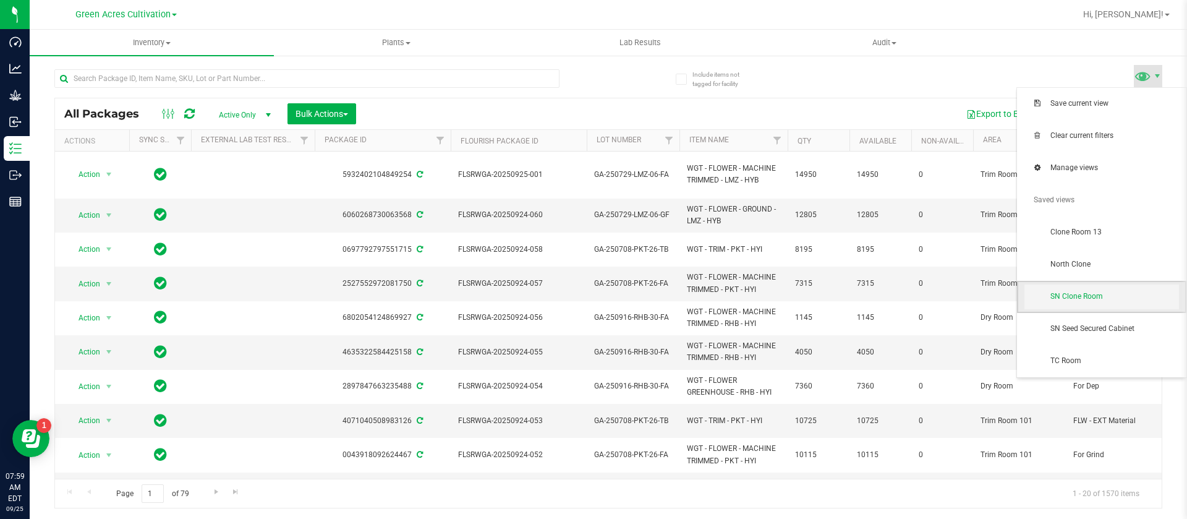
click at [1094, 295] on span "SN Clone Room" at bounding box center [1114, 296] width 129 height 11
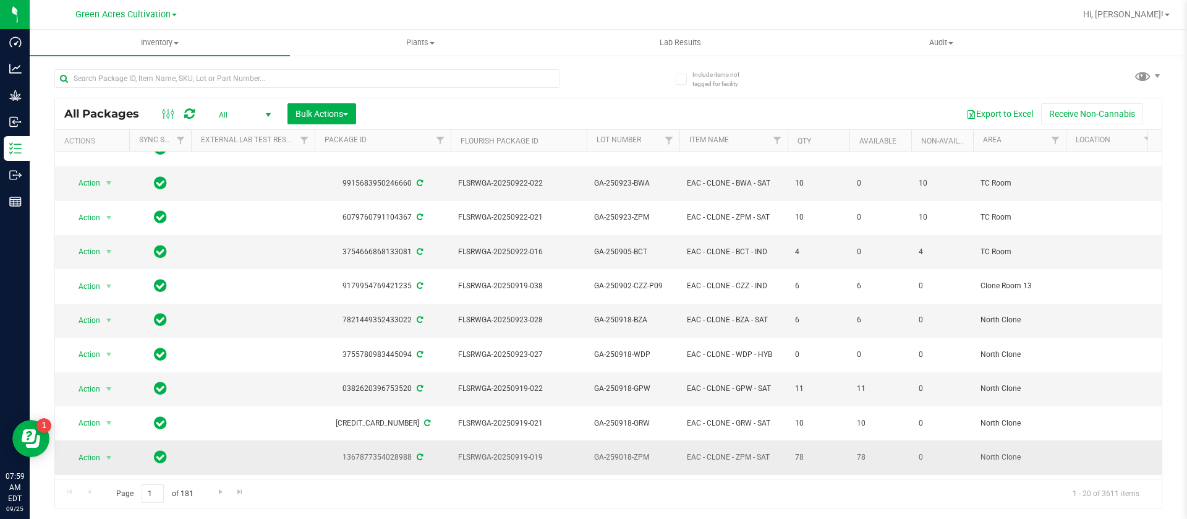
scroll to position [93, 0]
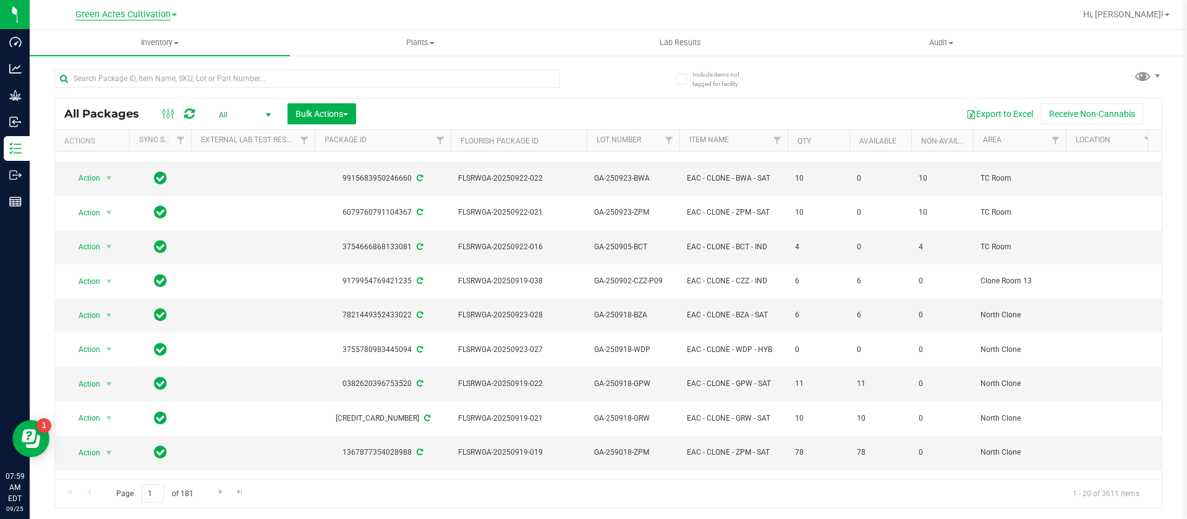
click at [149, 12] on span "Green Acres Cultivation" at bounding box center [122, 14] width 95 height 11
click at [126, 57] on link "Sunshine Cultivation" at bounding box center [126, 60] width 181 height 17
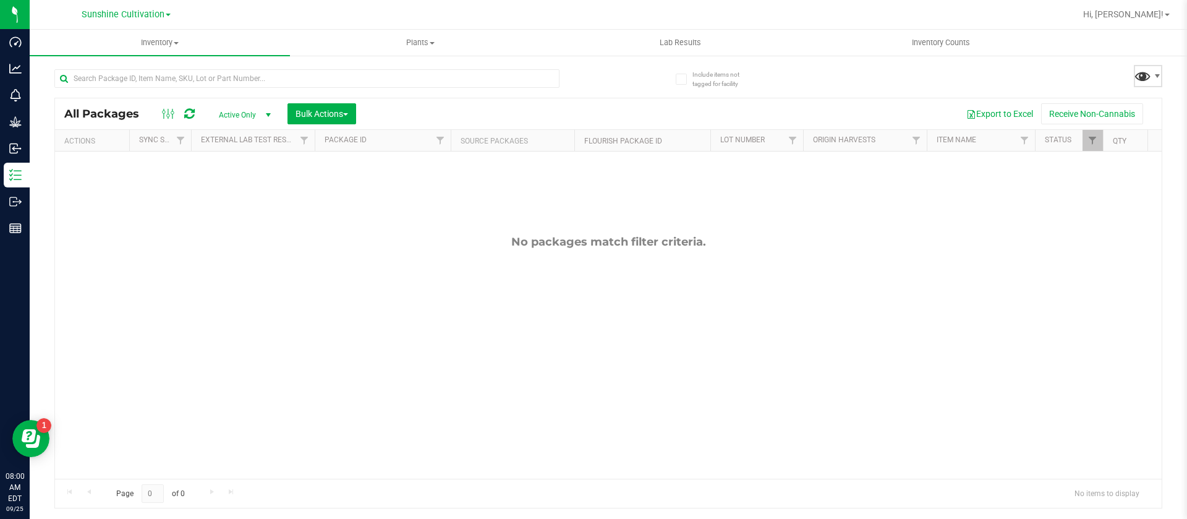
click at [1145, 80] on span at bounding box center [1143, 76] width 18 height 18
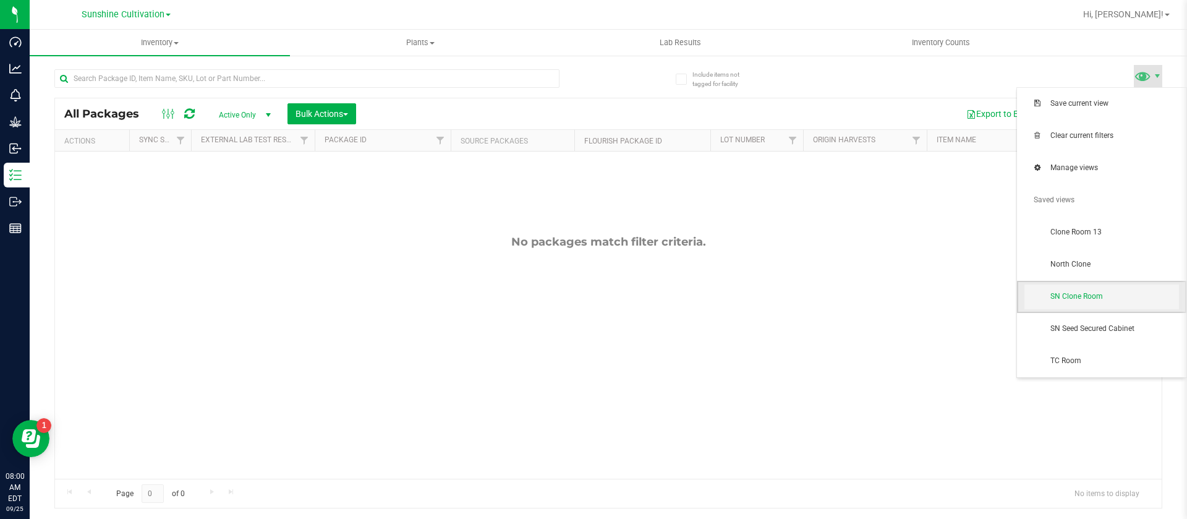
click at [1123, 295] on span "SN Clone Room" at bounding box center [1114, 296] width 129 height 11
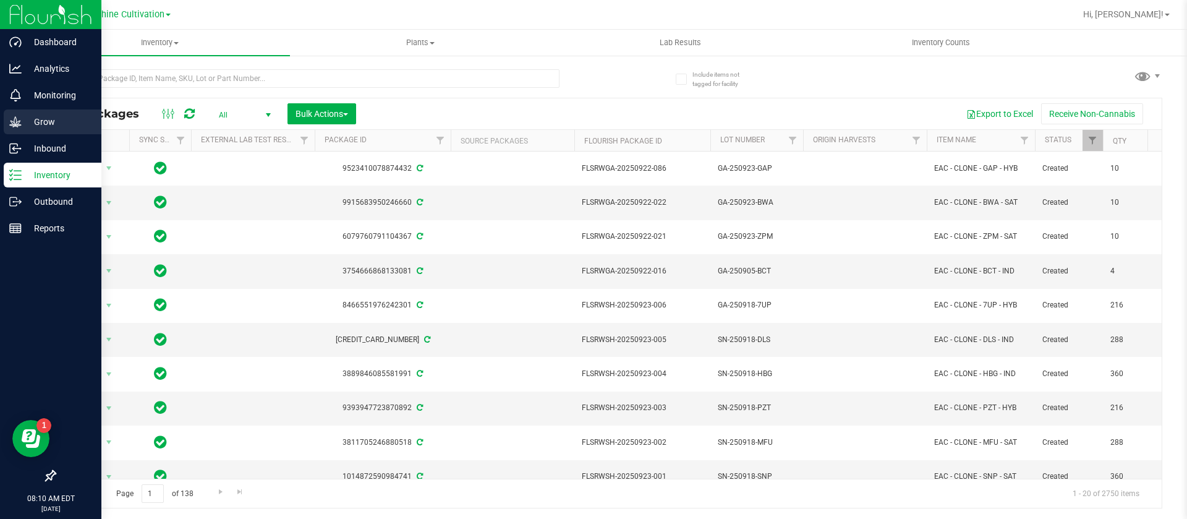
click at [39, 116] on p "Grow" at bounding box center [59, 121] width 74 height 15
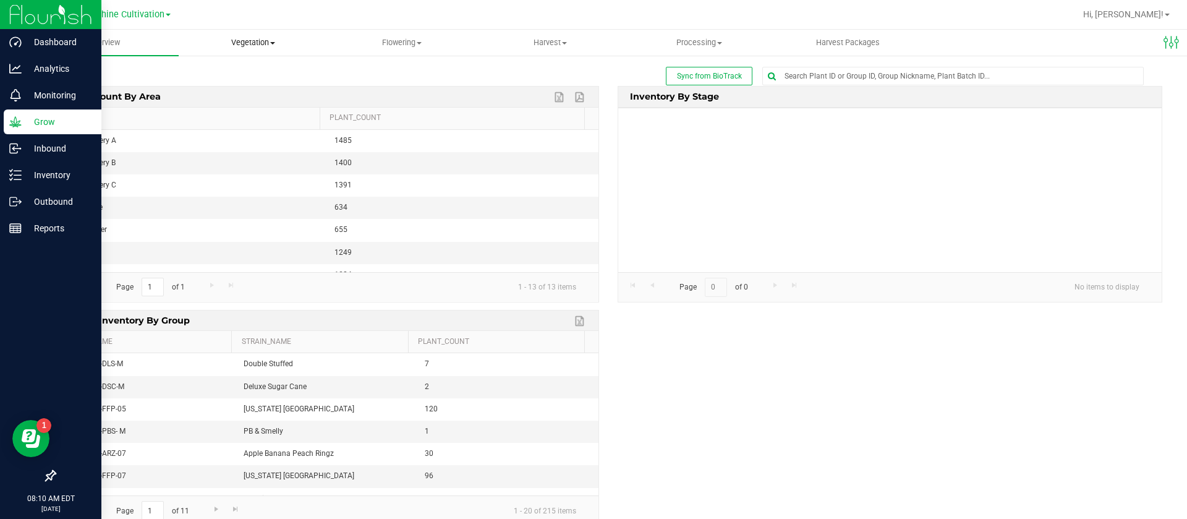
click at [241, 40] on span "Vegetation" at bounding box center [253, 42] width 148 height 11
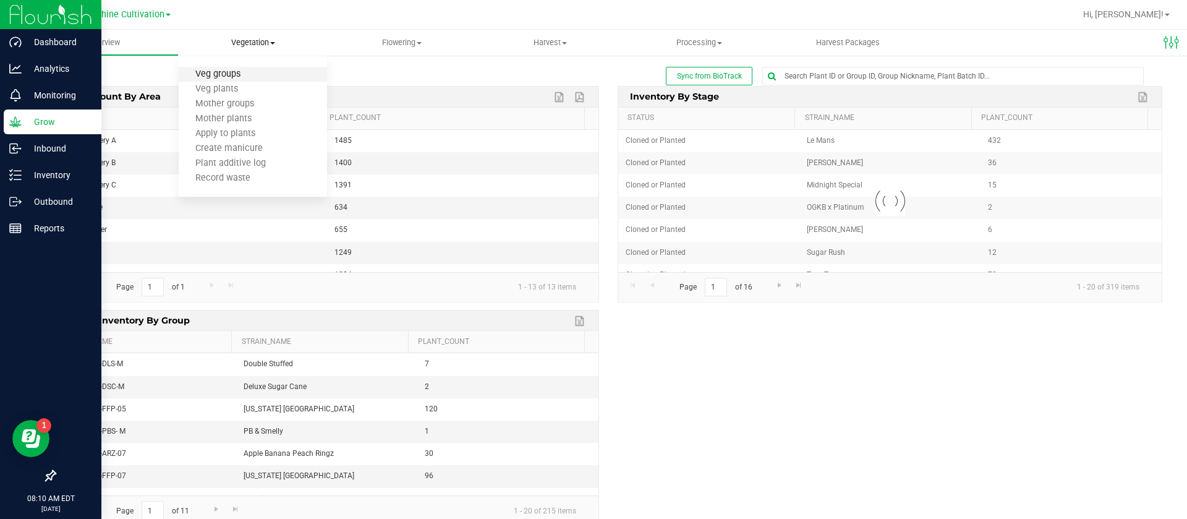
click at [245, 78] on span "Veg groups" at bounding box center [218, 74] width 79 height 11
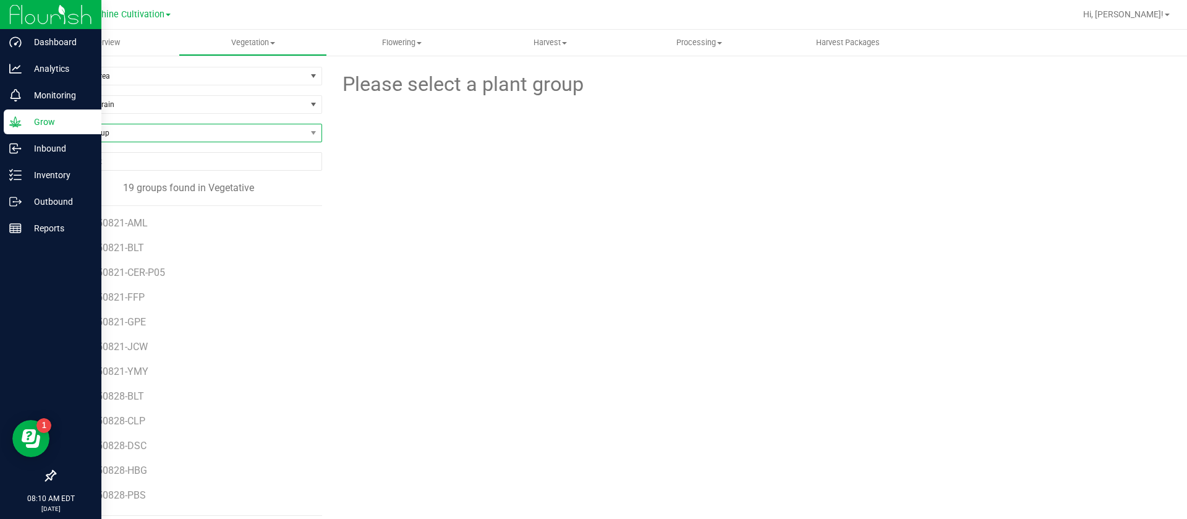
click at [113, 129] on span "Find a Group" at bounding box center [180, 132] width 251 height 17
click at [249, 52] on uib-tab-heading "Vegetation Veg groups Veg plants Mother groups Mother plants Apply to plants Cr…" at bounding box center [253, 42] width 148 height 25
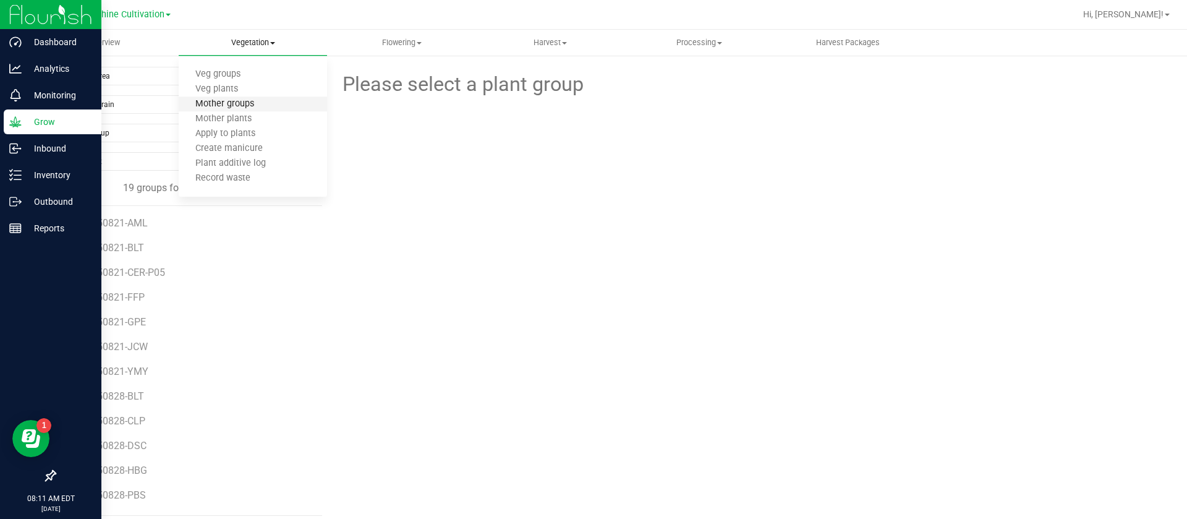
click at [216, 104] on span "Mother groups" at bounding box center [225, 104] width 92 height 11
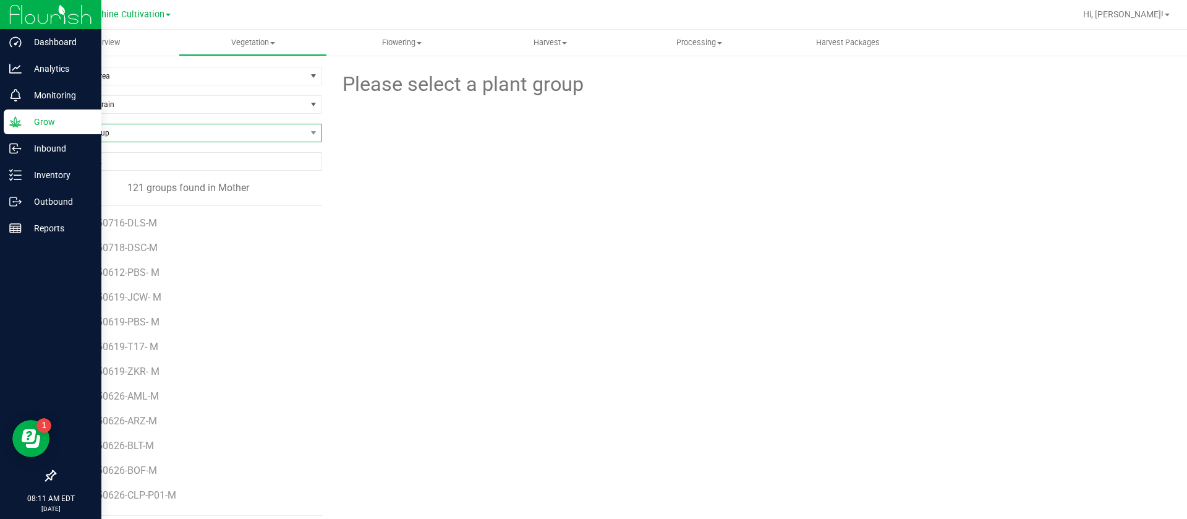
click at [130, 129] on span "Find a Group" at bounding box center [180, 132] width 251 height 17
type input "CLP"
click at [136, 290] on li "SN-250911-CLP-M" at bounding box center [186, 287] width 263 height 17
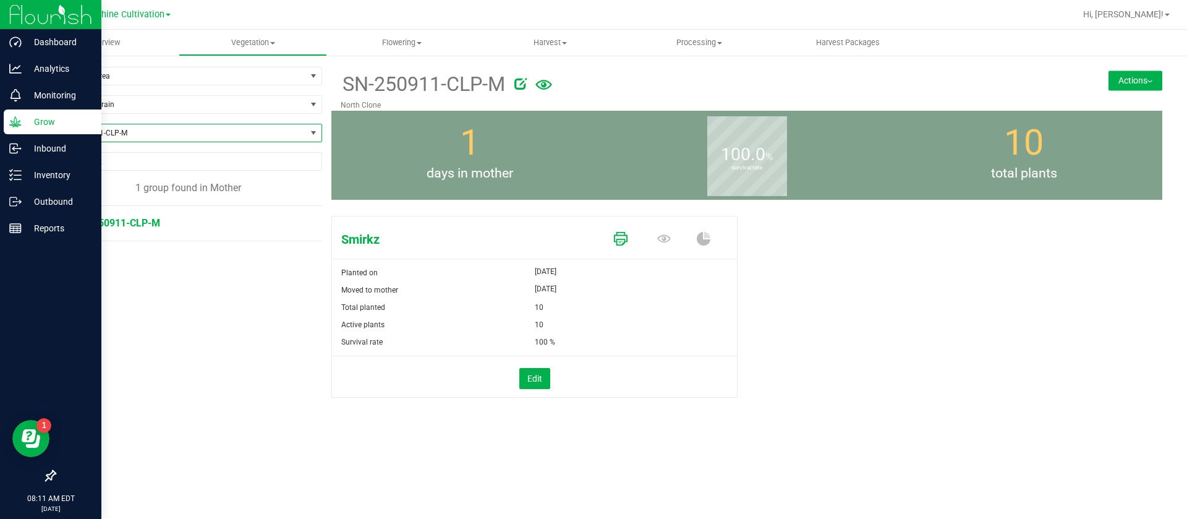
click at [618, 242] on icon at bounding box center [621, 239] width 14 height 14
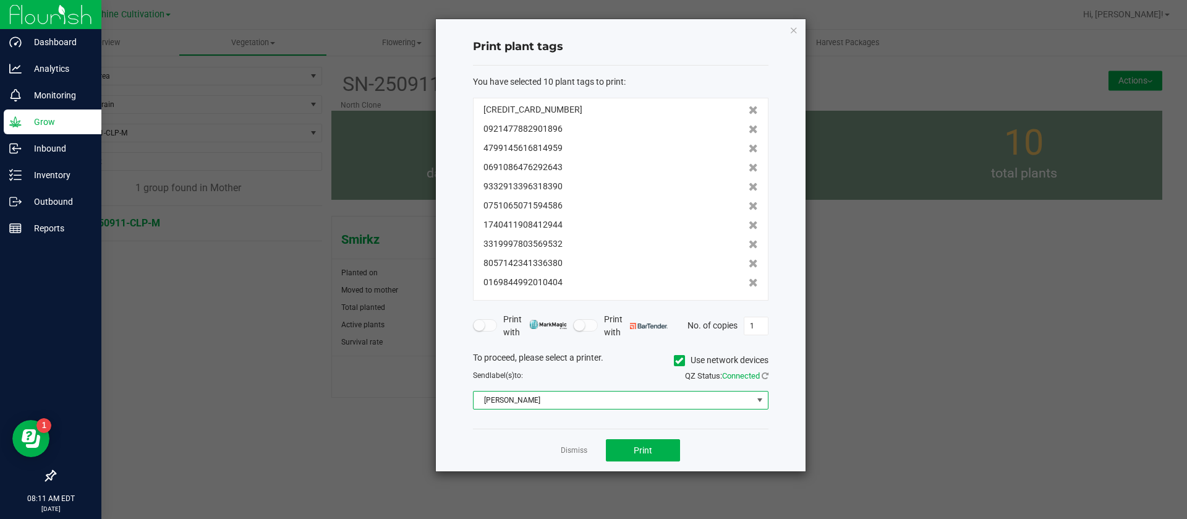
click at [600, 401] on span "[PERSON_NAME]" at bounding box center [613, 399] width 279 height 17
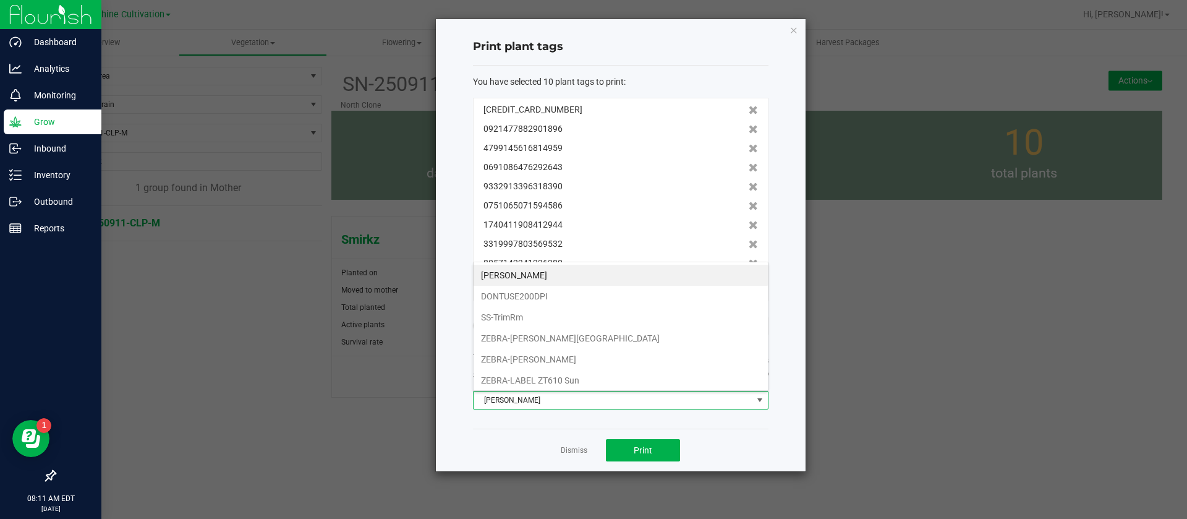
scroll to position [19, 295]
click at [568, 372] on li "ZEBRA-LABEL ZT610 Sun" at bounding box center [621, 380] width 294 height 21
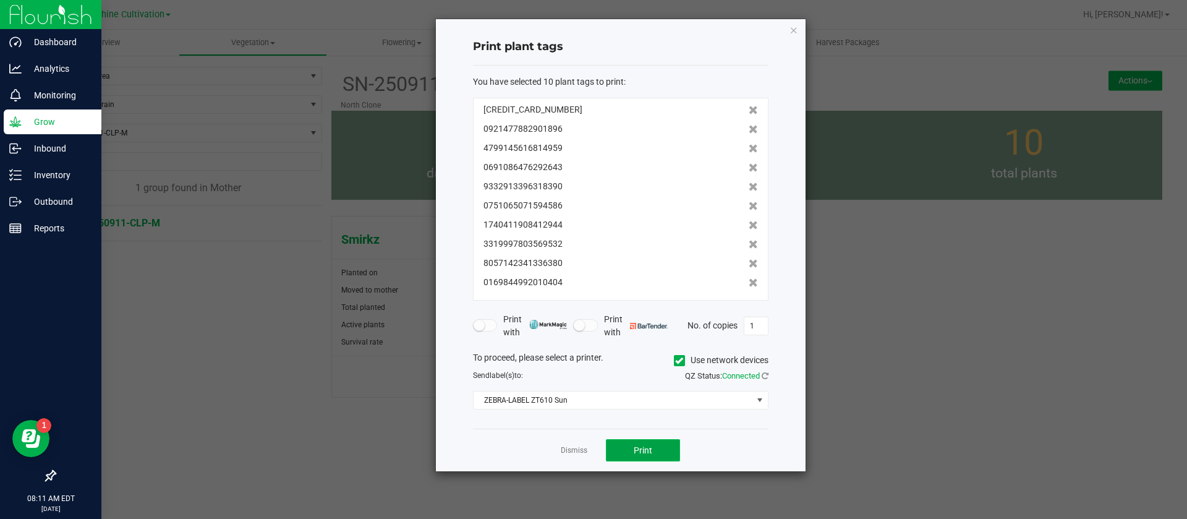
click at [645, 450] on span "Print" at bounding box center [643, 450] width 19 height 10
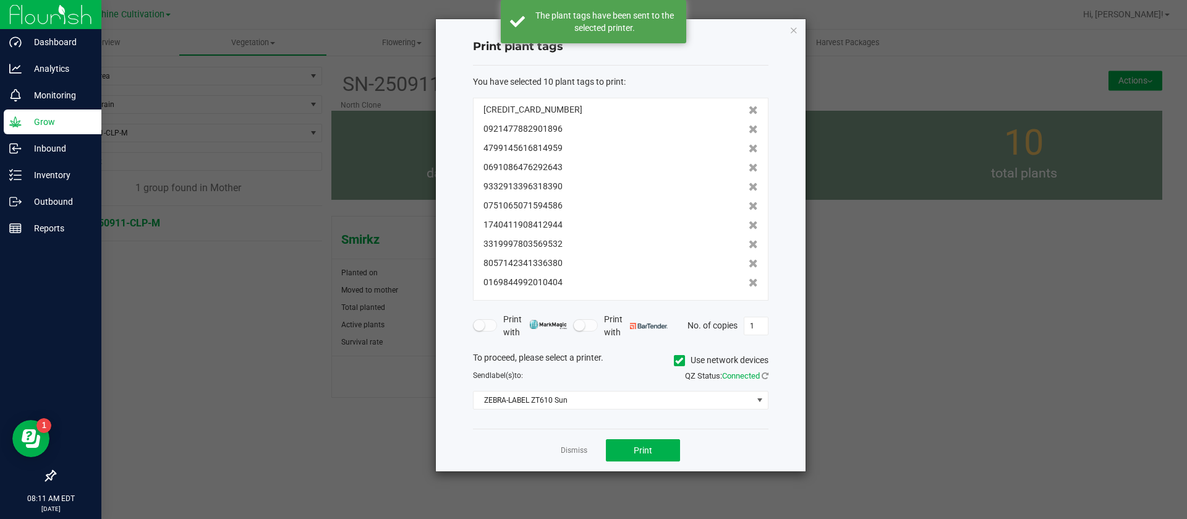
drag, startPoint x: 575, startPoint y: 448, endPoint x: 415, endPoint y: 339, distance: 193.1
click at [576, 448] on link "Dismiss" at bounding box center [574, 450] width 27 height 11
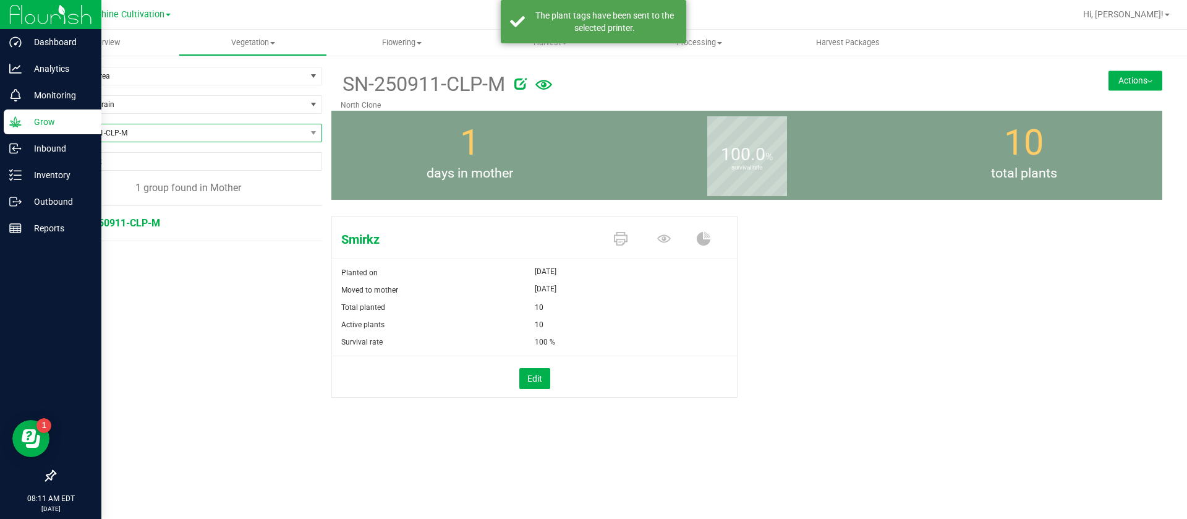
click at [132, 132] on span "SN-250911-CLP-M" at bounding box center [180, 132] width 251 height 17
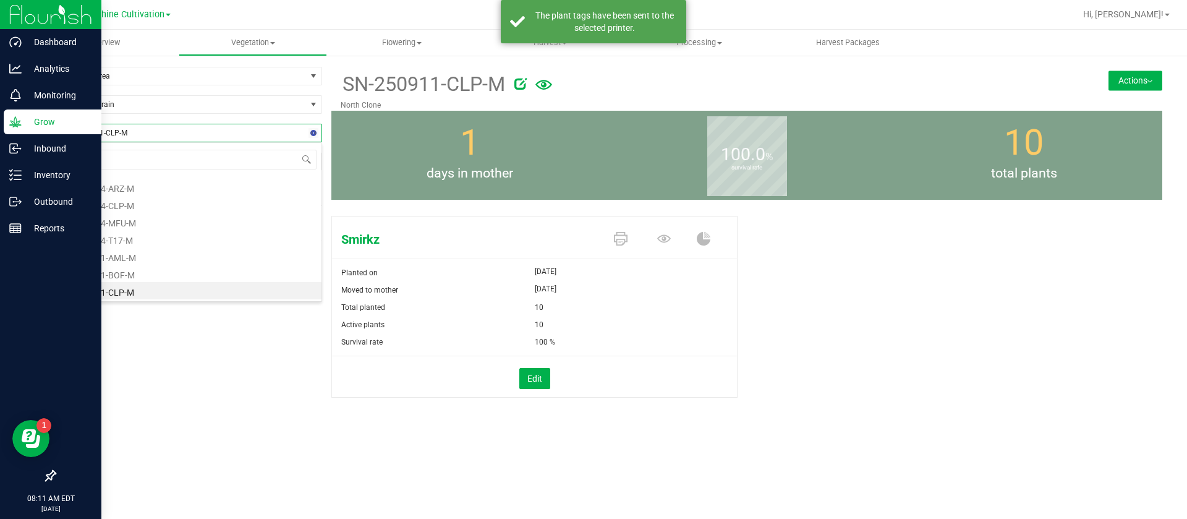
type input "MPA"
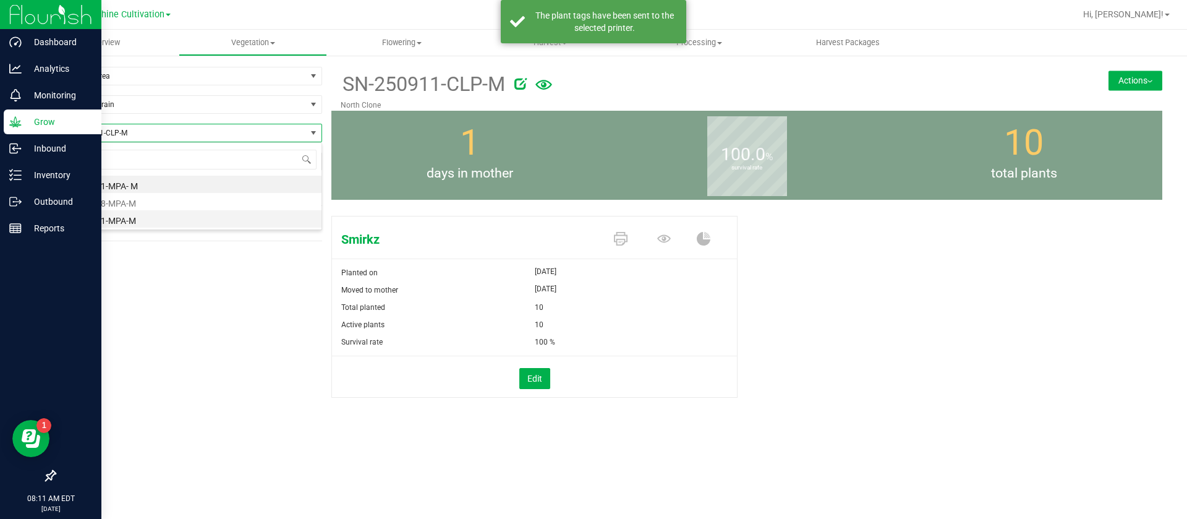
click at [144, 218] on li "SN-250911-MPA-M" at bounding box center [188, 218] width 266 height 17
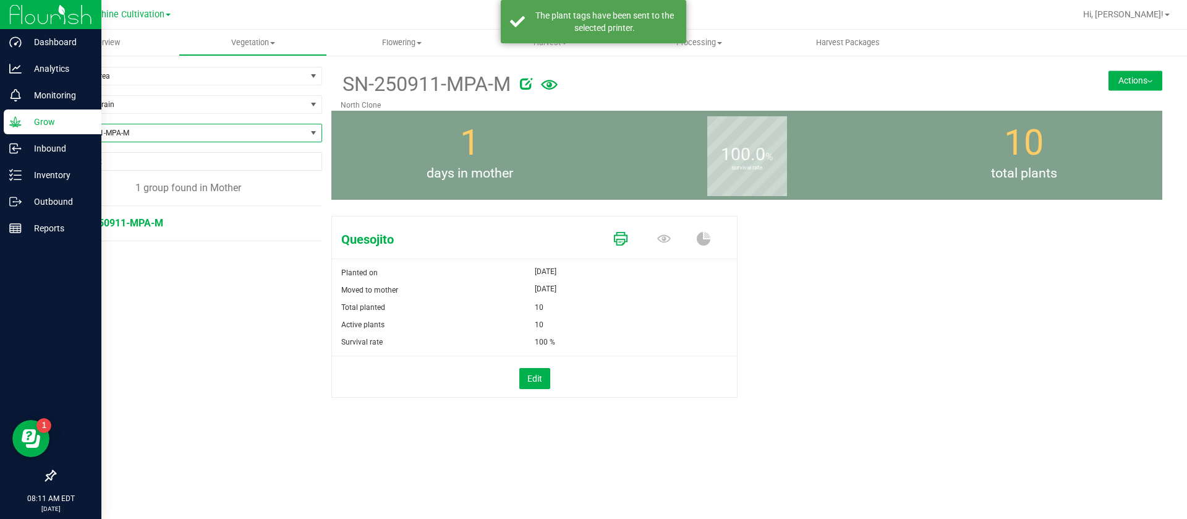
click at [626, 237] on icon at bounding box center [621, 239] width 14 height 14
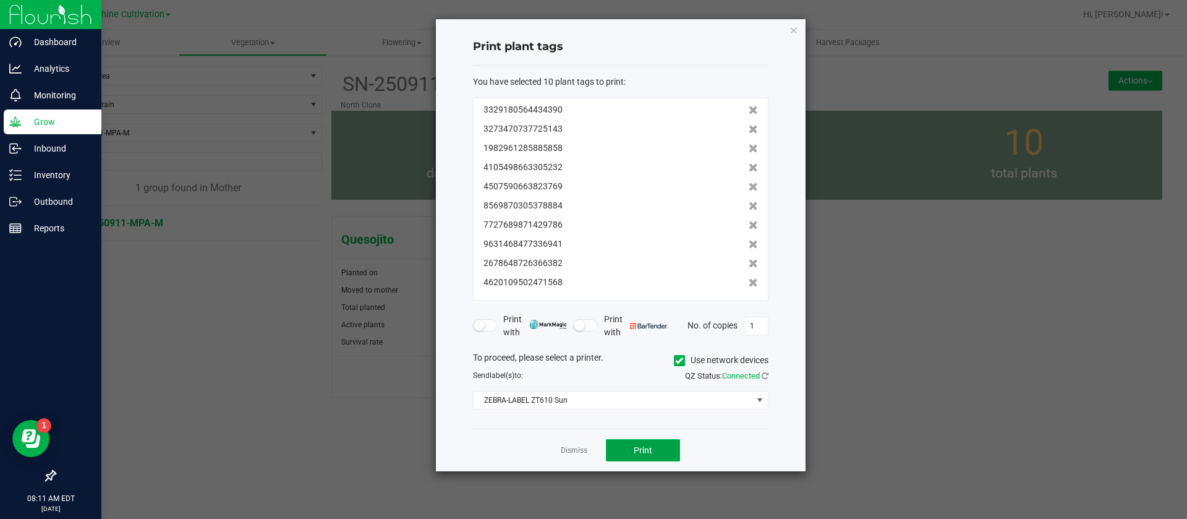
click at [642, 446] on span "Print" at bounding box center [643, 450] width 19 height 10
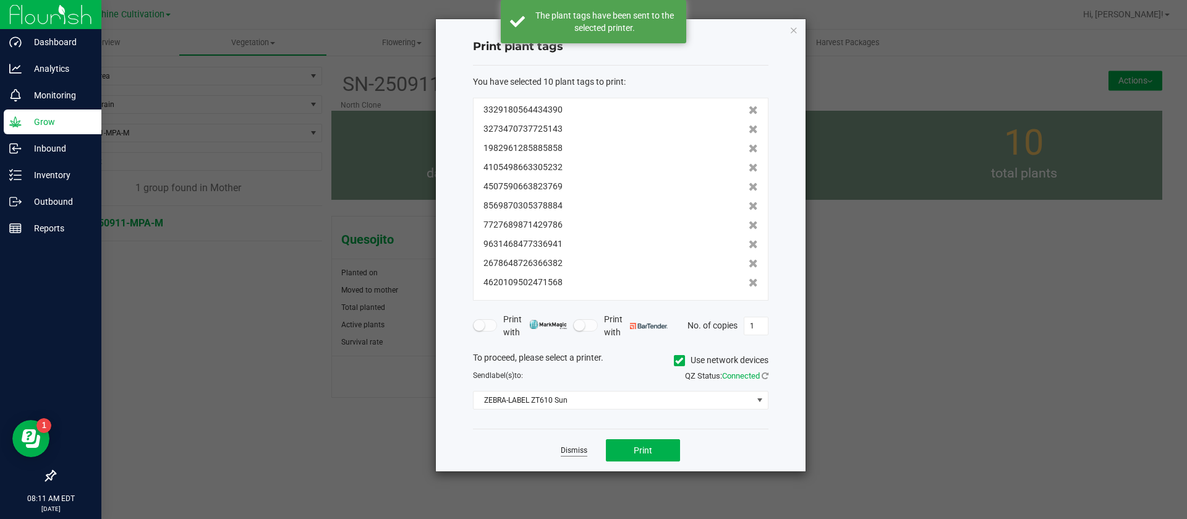
click at [569, 449] on link "Dismiss" at bounding box center [574, 450] width 27 height 11
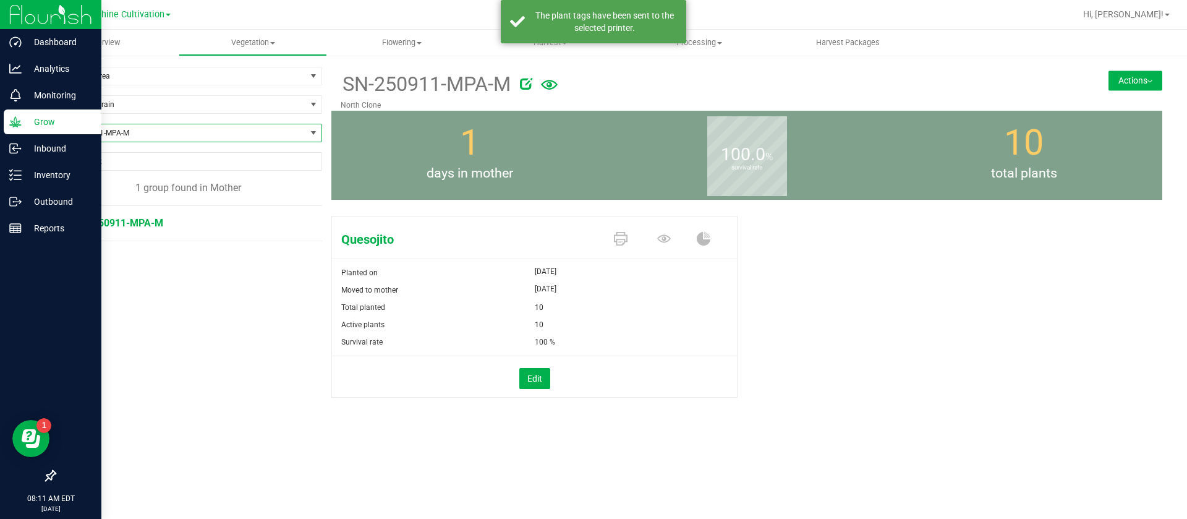
click at [118, 132] on span "SN-250911-MPA-M" at bounding box center [180, 132] width 251 height 17
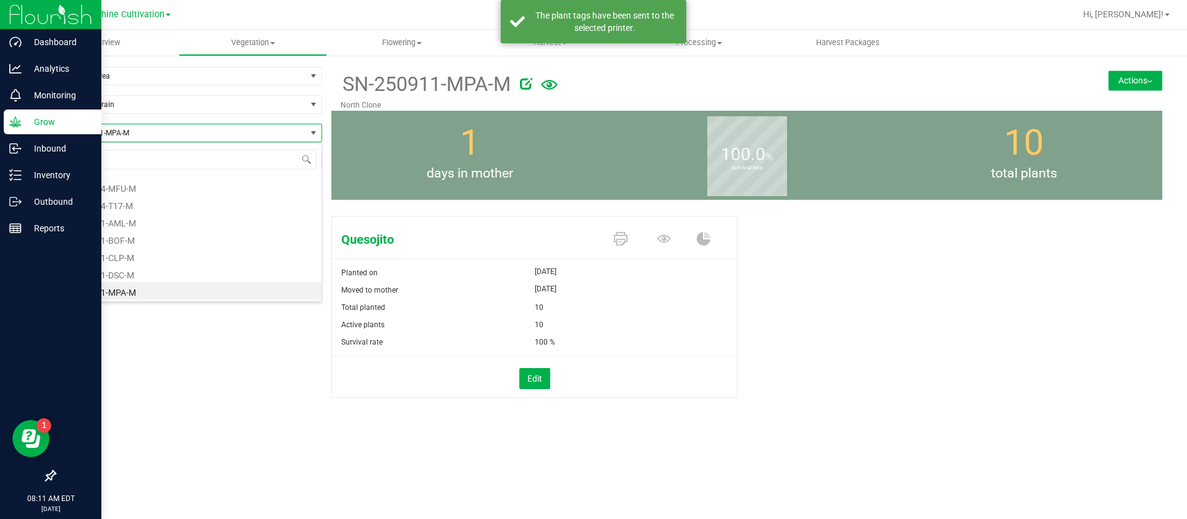
type input "AML"
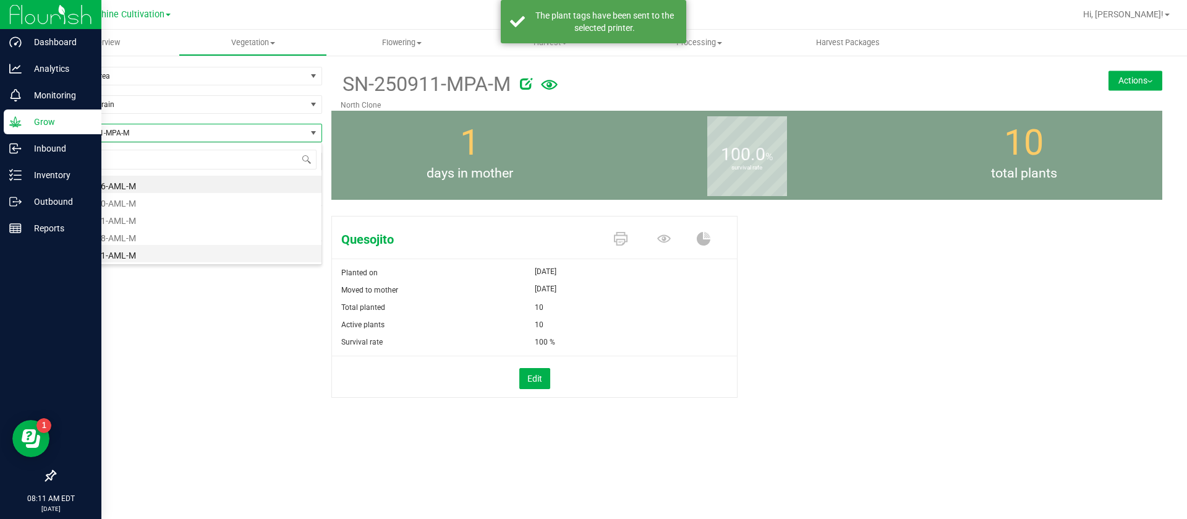
click at [134, 257] on li "SN-250911-AML-M" at bounding box center [188, 253] width 266 height 17
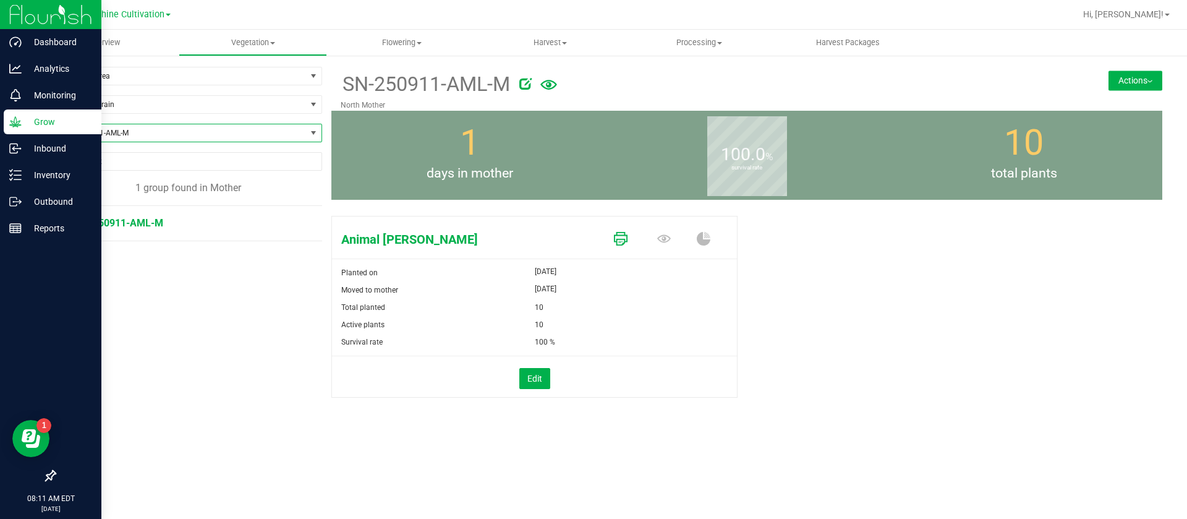
click at [627, 242] on icon at bounding box center [621, 239] width 14 height 14
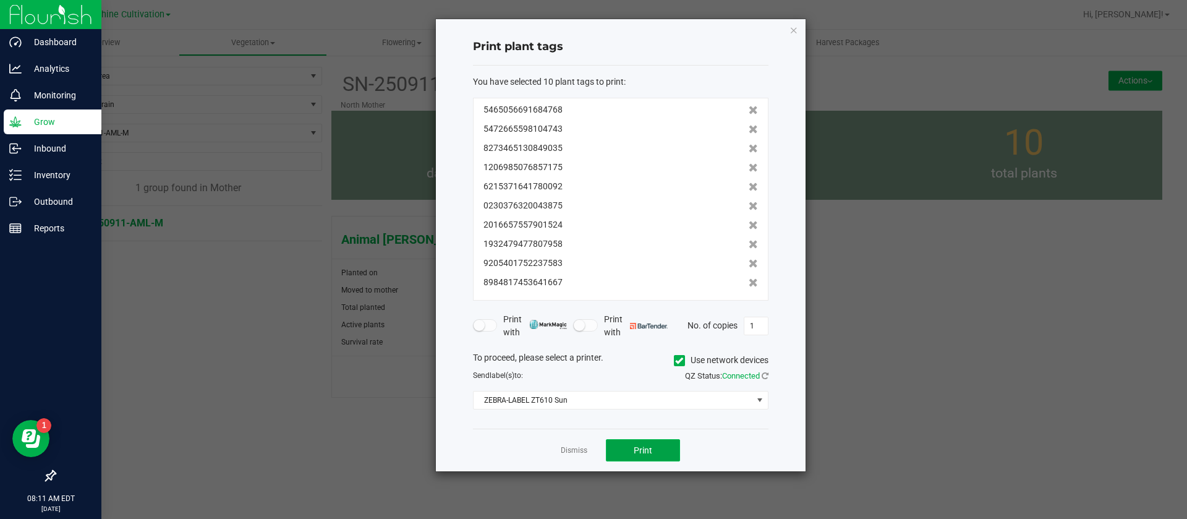
click at [648, 443] on button "Print" at bounding box center [643, 450] width 74 height 22
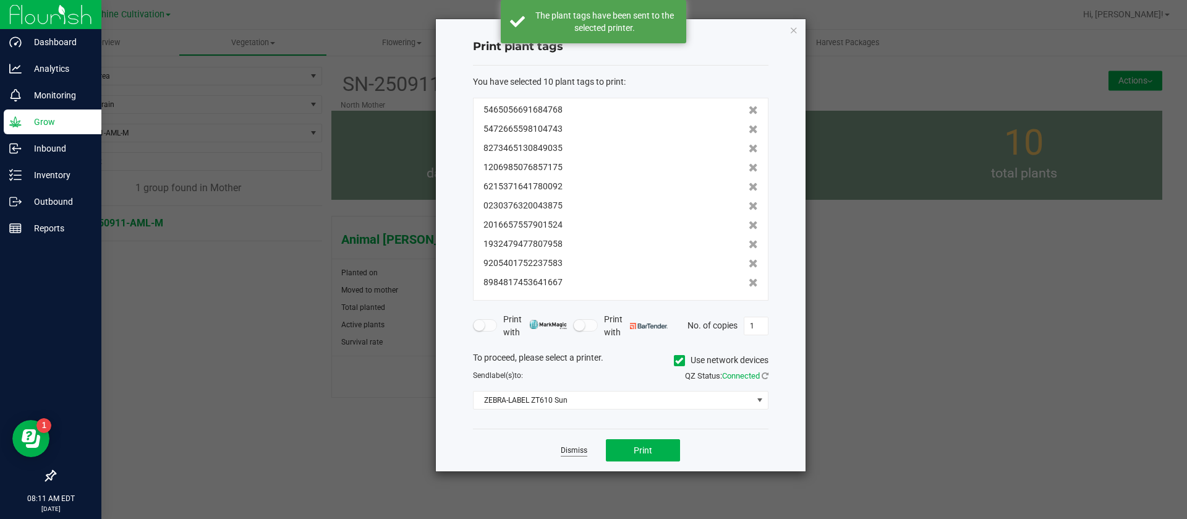
click at [576, 450] on link "Dismiss" at bounding box center [574, 450] width 27 height 11
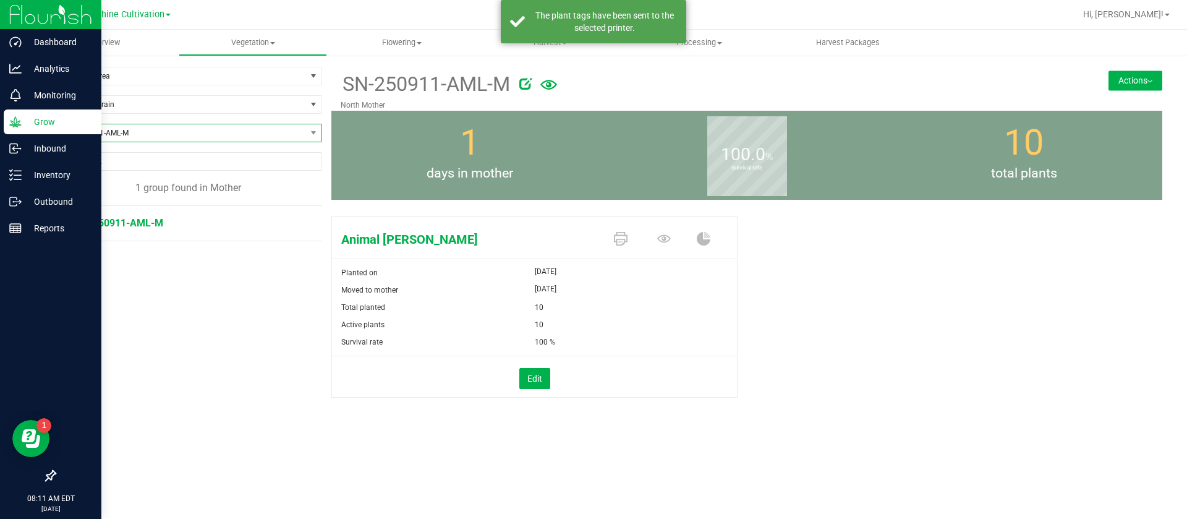
click at [121, 135] on span "SN-250911-AML-M" at bounding box center [180, 132] width 251 height 17
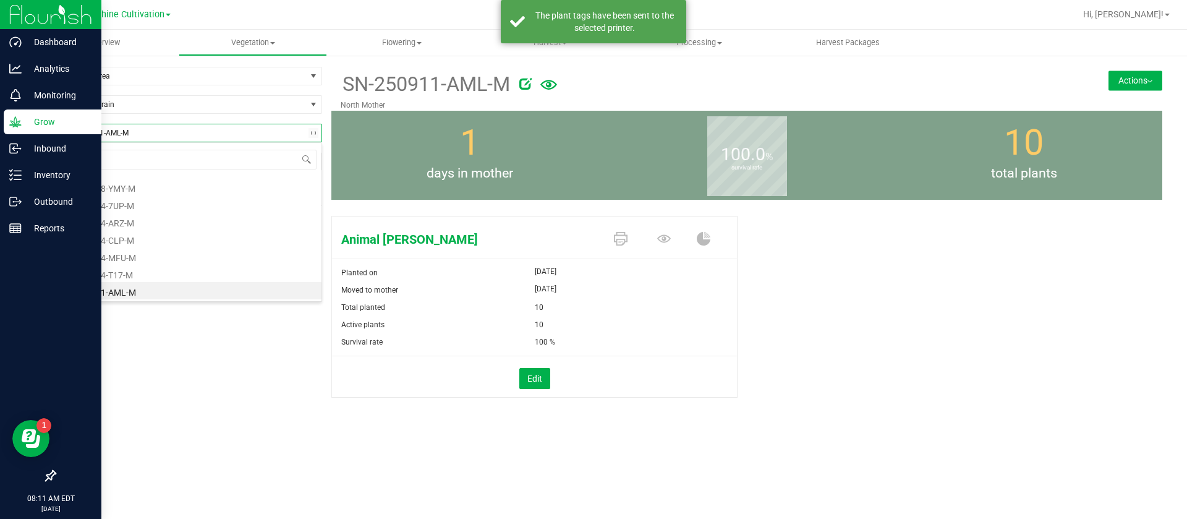
type input "DSC"
click at [147, 269] on li "SN-250911-DSC-M" at bounding box center [188, 270] width 266 height 17
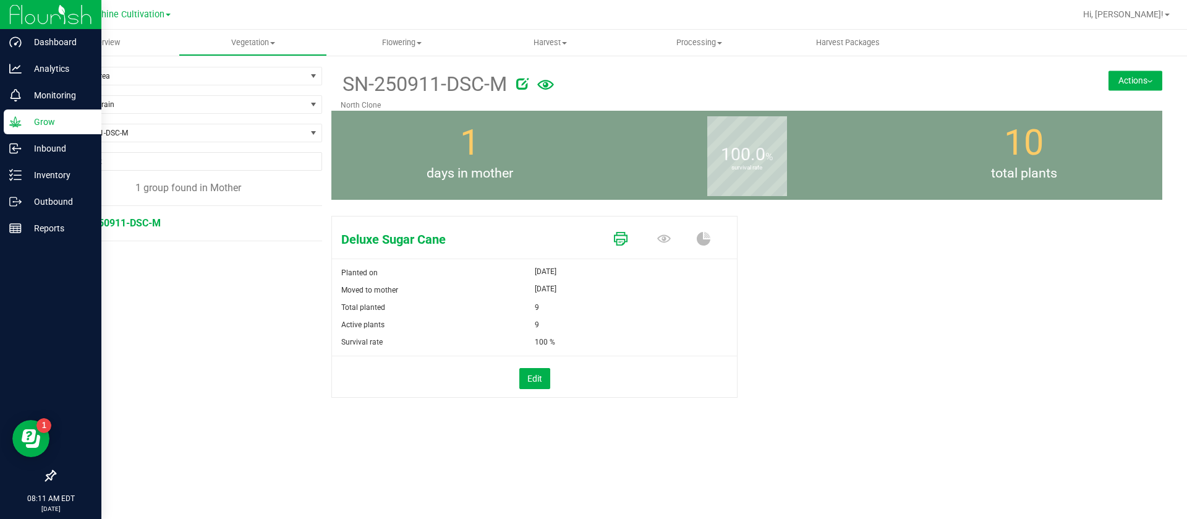
click at [616, 236] on icon at bounding box center [621, 239] width 14 height 14
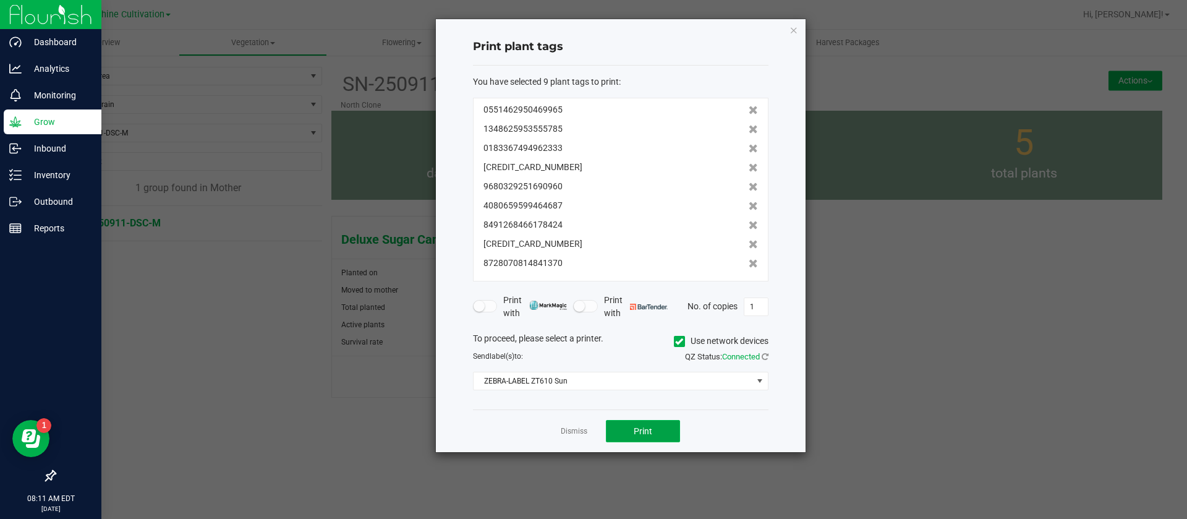
click at [642, 427] on span "Print" at bounding box center [643, 431] width 19 height 10
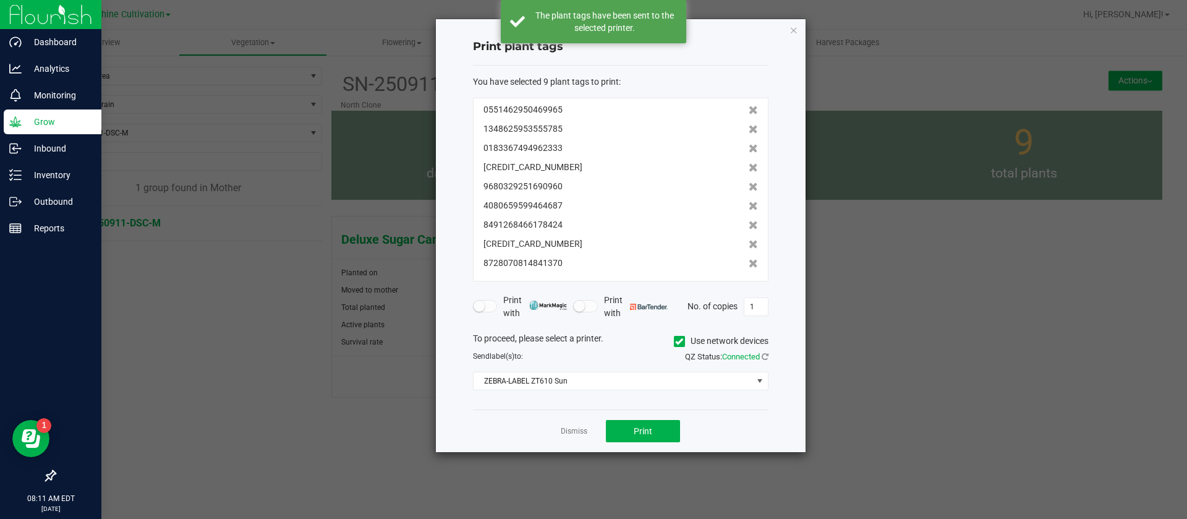
drag, startPoint x: 805, startPoint y: 377, endPoint x: 818, endPoint y: 360, distance: 22.0
click at [807, 373] on ngb-modal-window "Print plant tags You have selected 9 plant tags to print : 0551462950469965 134…" at bounding box center [598, 259] width 1196 height 519
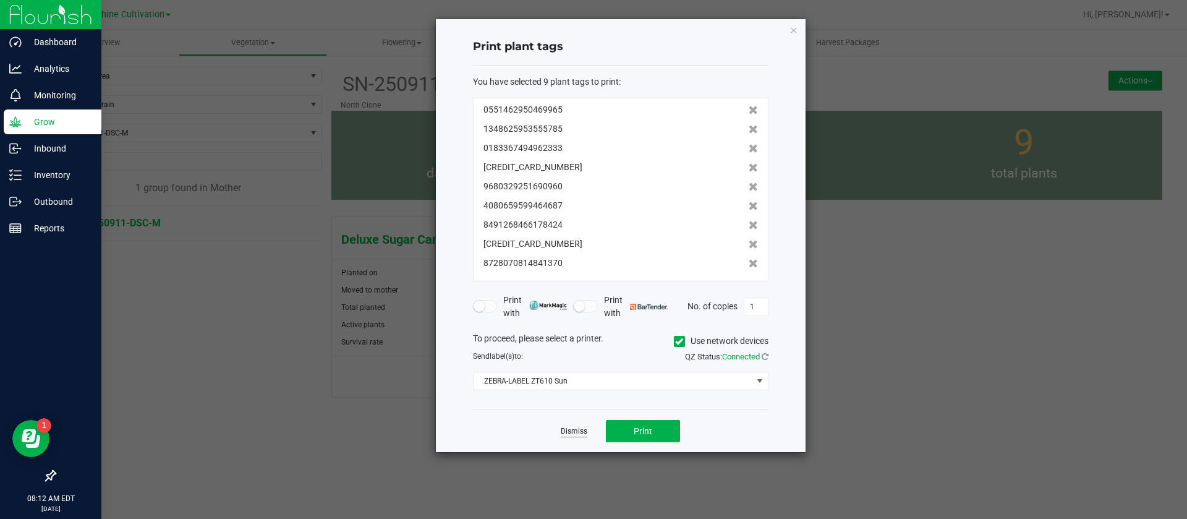
click at [564, 426] on link "Dismiss" at bounding box center [574, 431] width 27 height 11
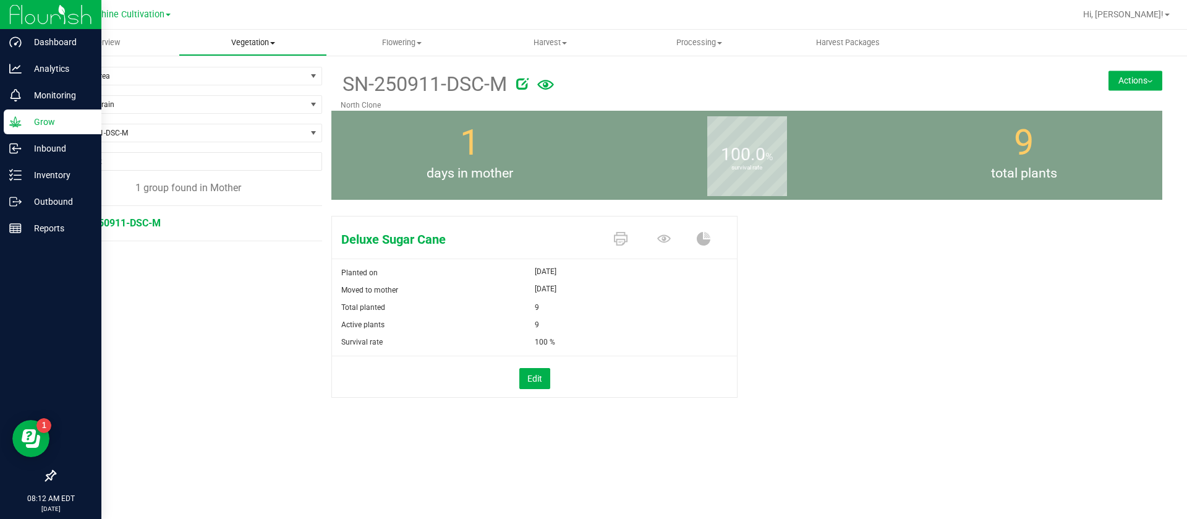
click at [248, 35] on uib-tab-heading "Vegetation Veg groups Veg plants Mother groups Mother plants Apply to plants Cr…" at bounding box center [253, 42] width 148 height 25
click at [263, 100] on span "Mother groups" at bounding box center [225, 104] width 92 height 11
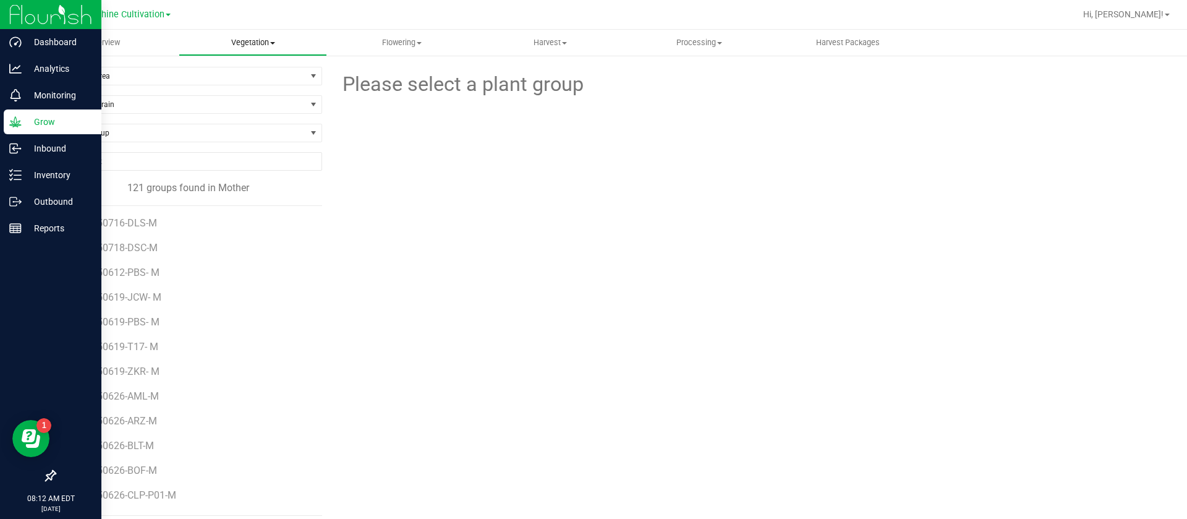
click at [261, 37] on span "Vegetation" at bounding box center [253, 42] width 148 height 11
click at [240, 123] on span "Mother plants" at bounding box center [224, 119] width 90 height 11
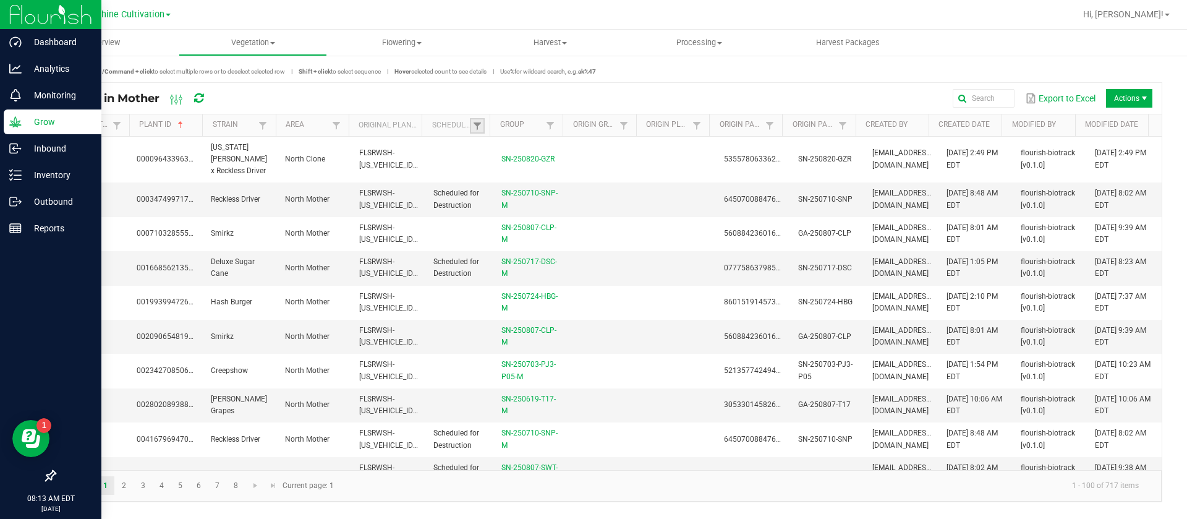
click at [483, 123] on link at bounding box center [477, 125] width 15 height 15
click at [527, 177] on li "Scheduled" at bounding box center [538, 177] width 120 height 16
checkbox input "true"
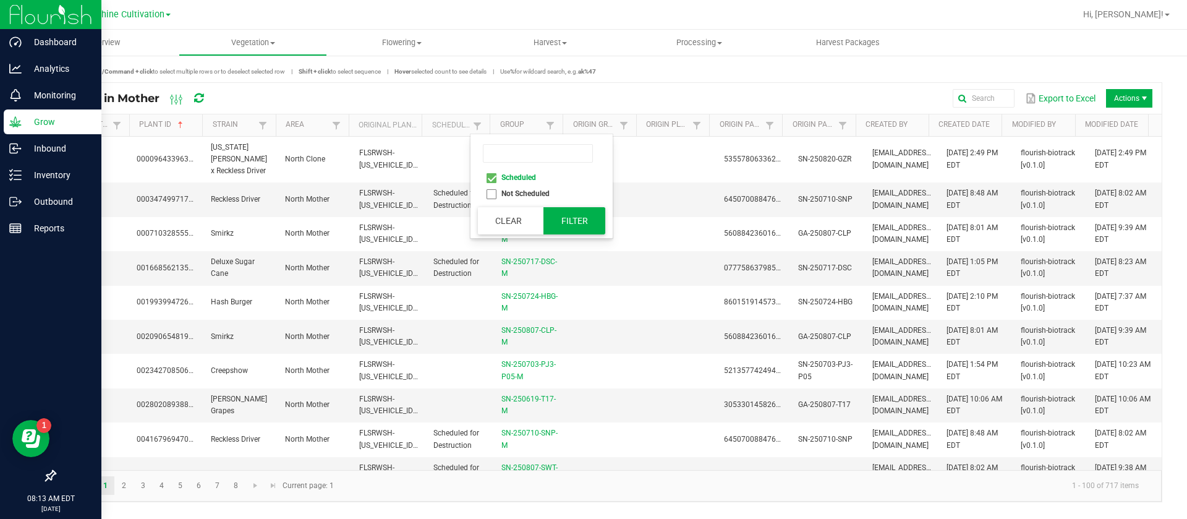
click at [567, 221] on button "Filter" at bounding box center [574, 220] width 62 height 27
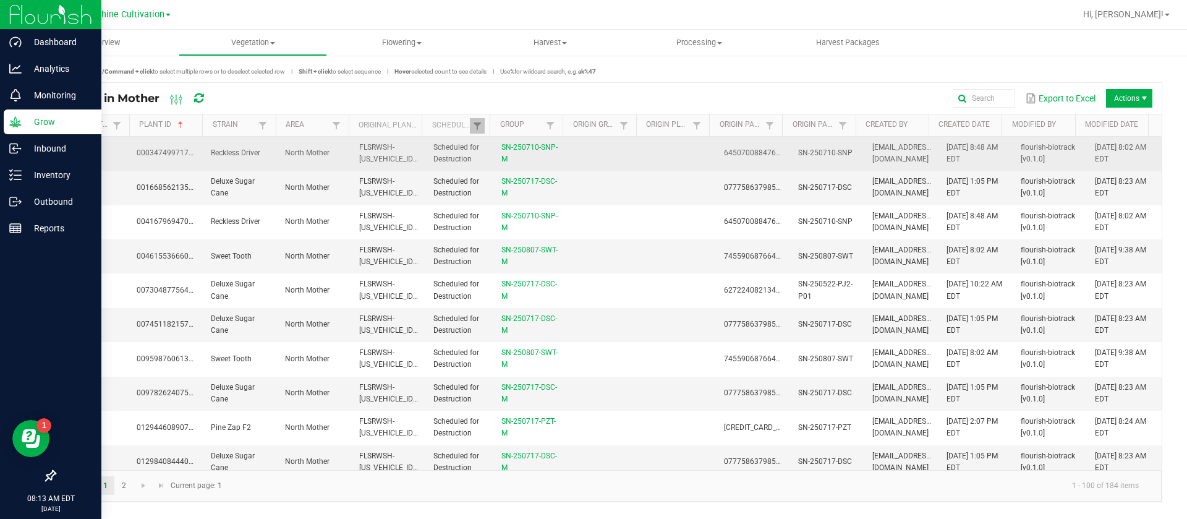
click at [620, 149] on td at bounding box center [605, 154] width 74 height 34
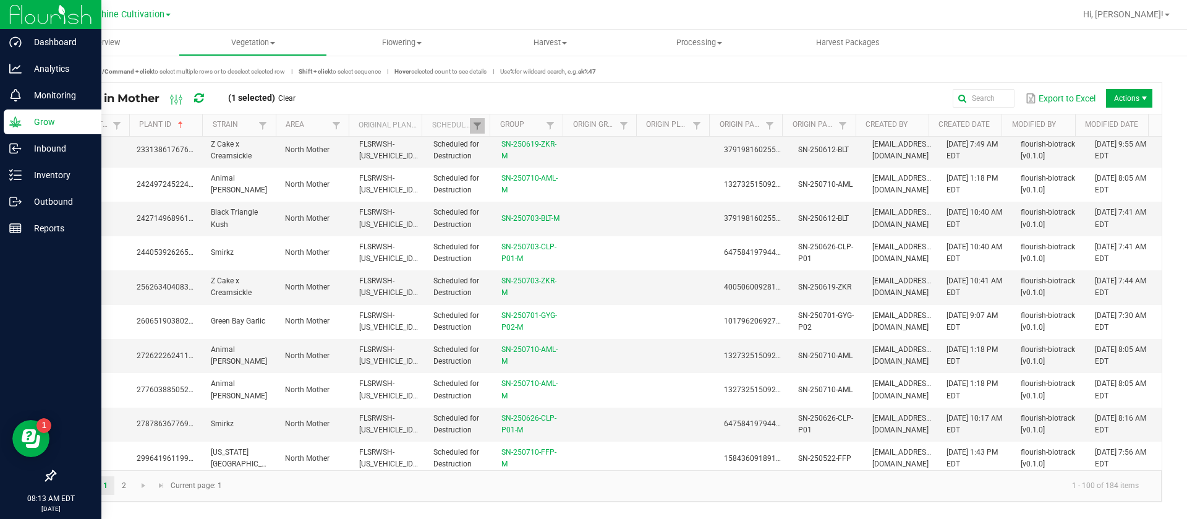
scroll to position [3091, 0]
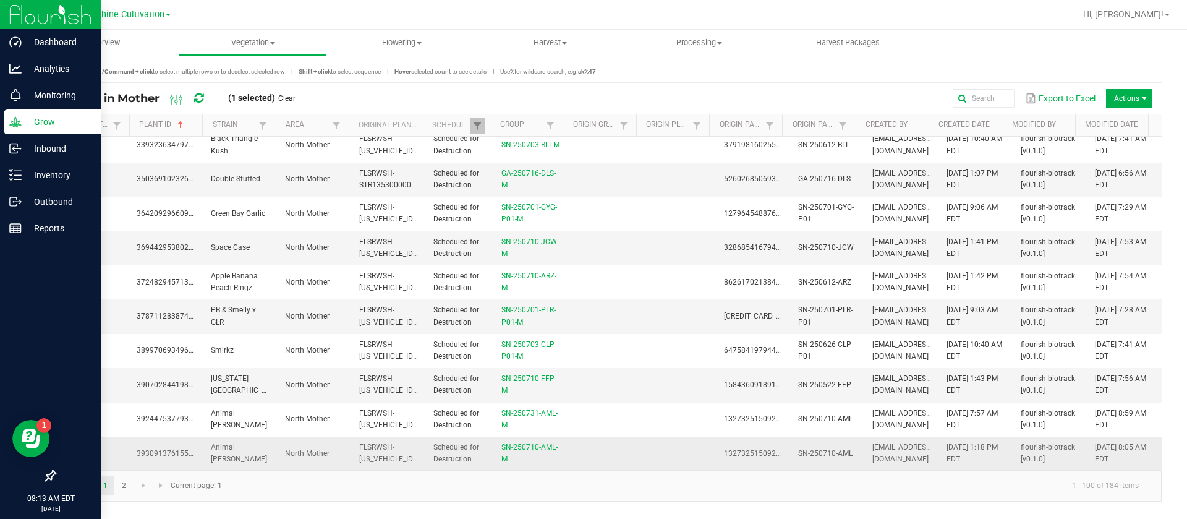
click at [579, 450] on td at bounding box center [605, 452] width 74 height 33
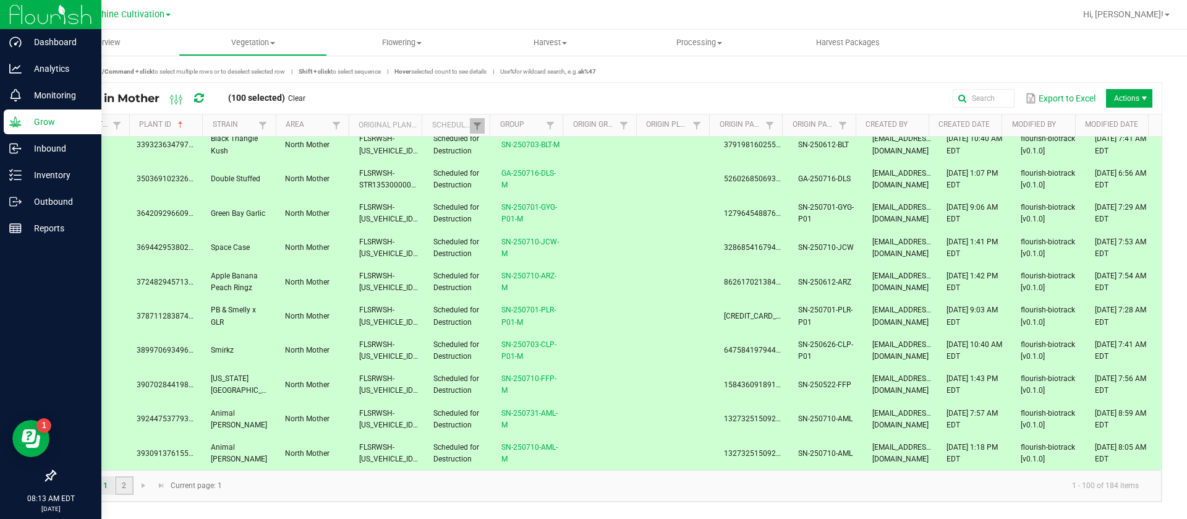
click at [123, 492] on link "2" at bounding box center [124, 485] width 18 height 19
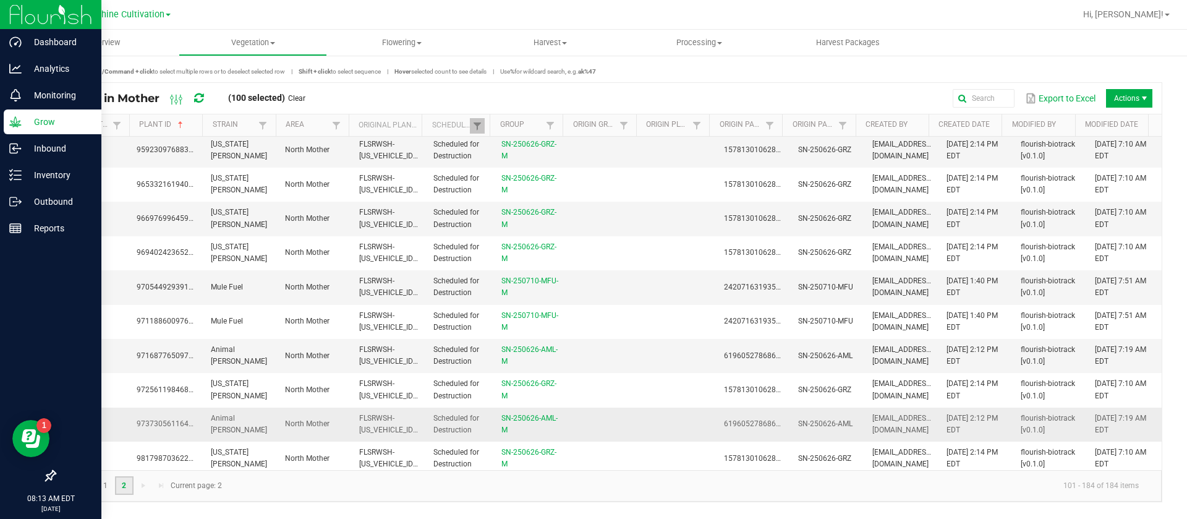
scroll to position [2543, 0]
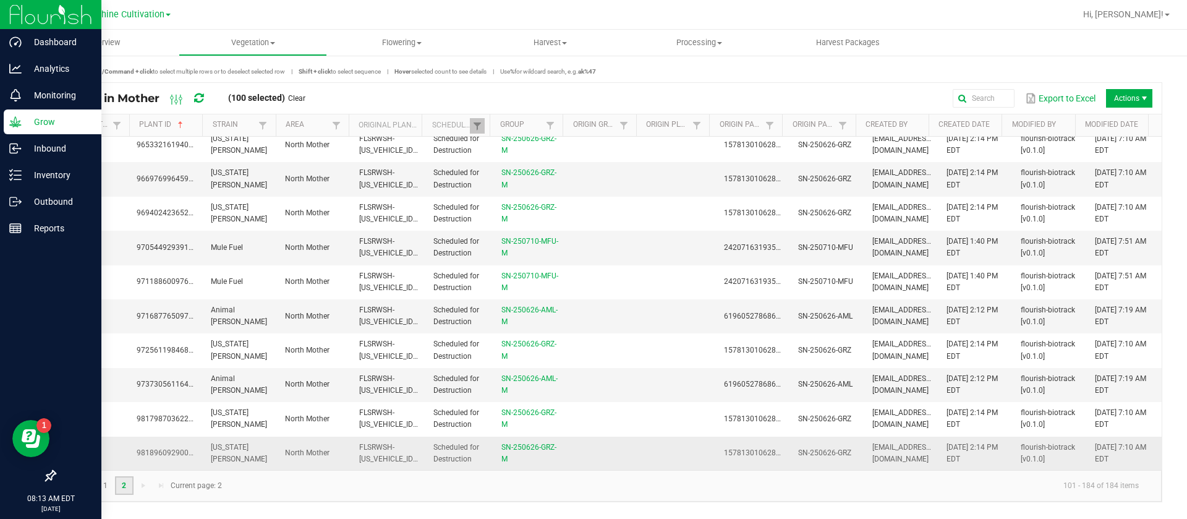
click at [622, 444] on td at bounding box center [605, 452] width 74 height 33
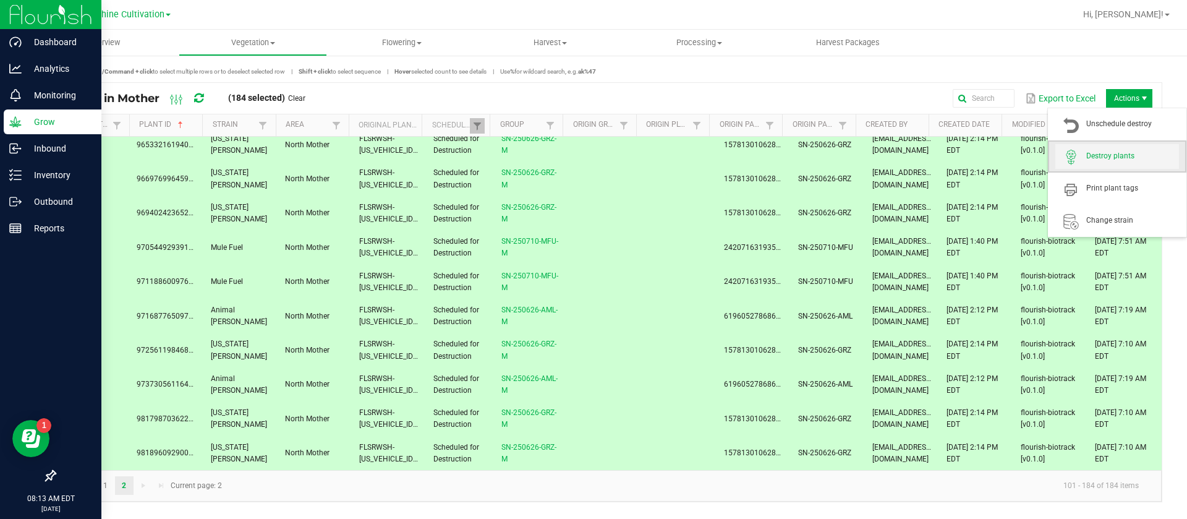
click at [1113, 156] on span "Destroy plants" at bounding box center [1132, 156] width 93 height 11
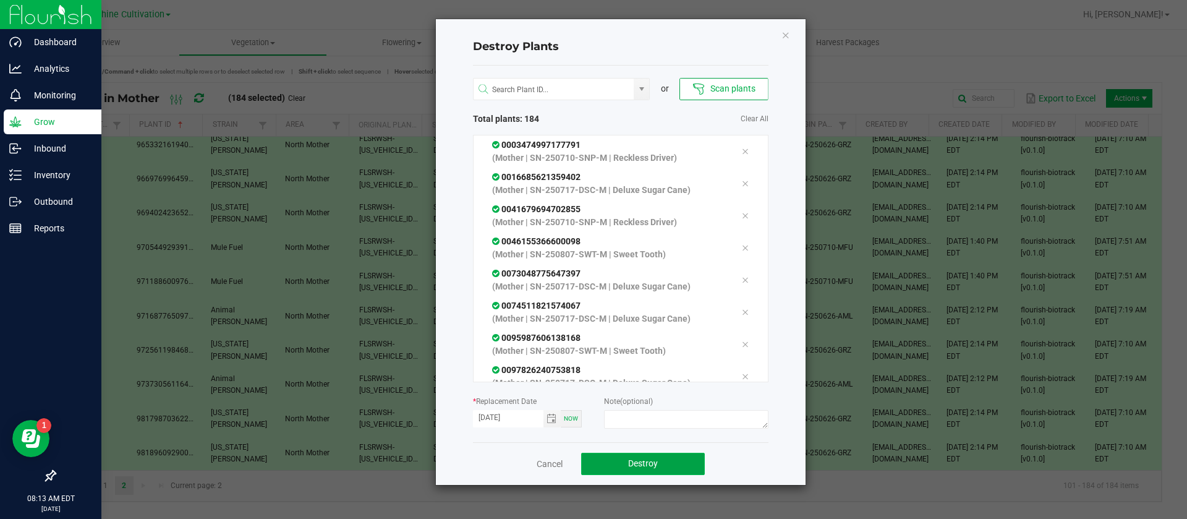
click at [637, 457] on button "Destroy" at bounding box center [643, 464] width 124 height 22
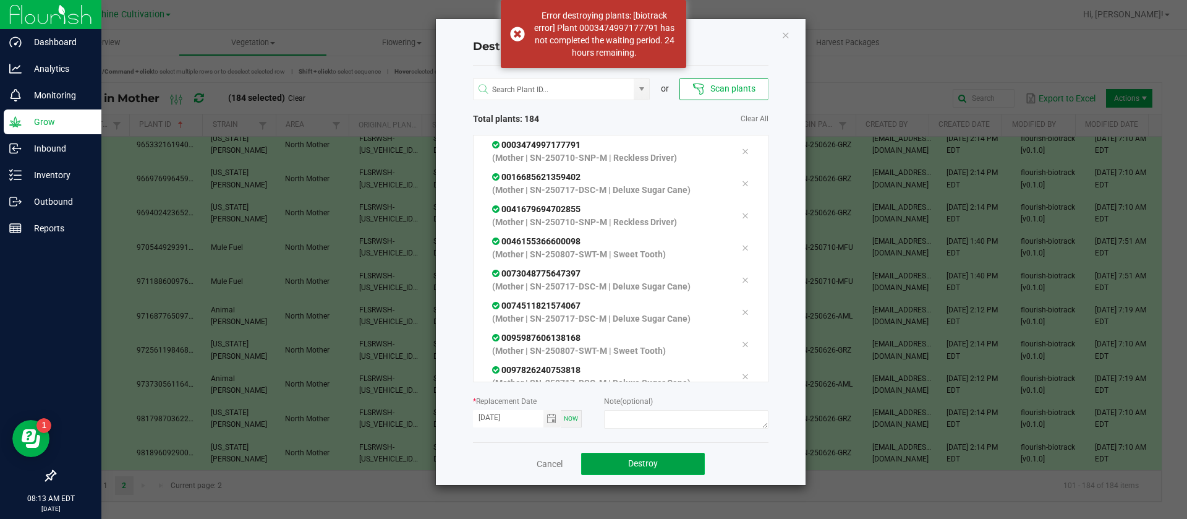
click at [636, 462] on span "Destroy" at bounding box center [643, 463] width 30 height 10
click at [636, 462] on span "Destroy" at bounding box center [648, 463] width 30 height 10
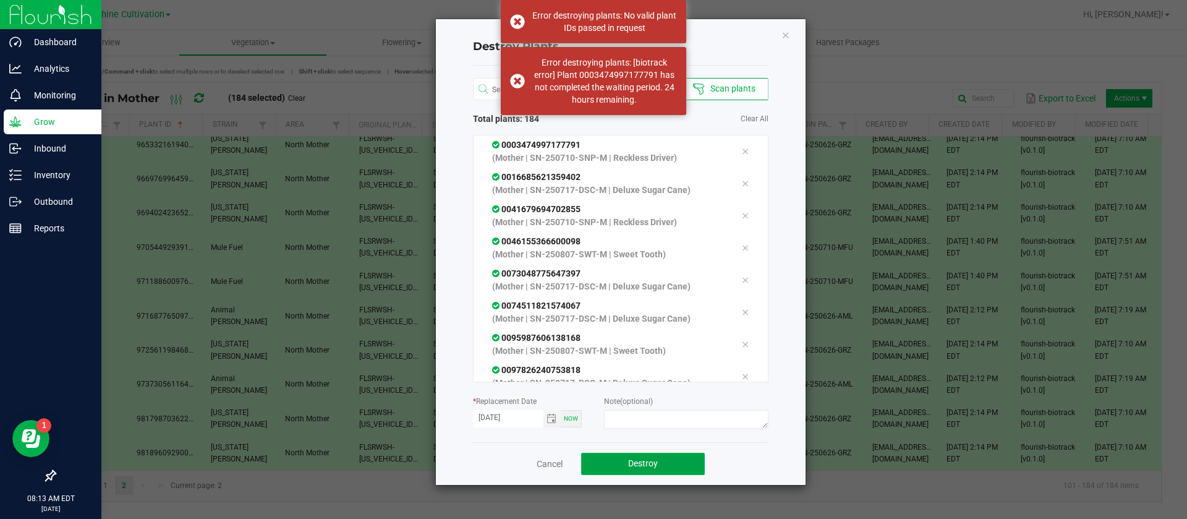
click at [636, 462] on span "Destroy" at bounding box center [643, 463] width 30 height 10
click at [636, 462] on span "Destroy" at bounding box center [648, 463] width 30 height 10
click at [636, 462] on span "Destroy" at bounding box center [643, 463] width 30 height 10
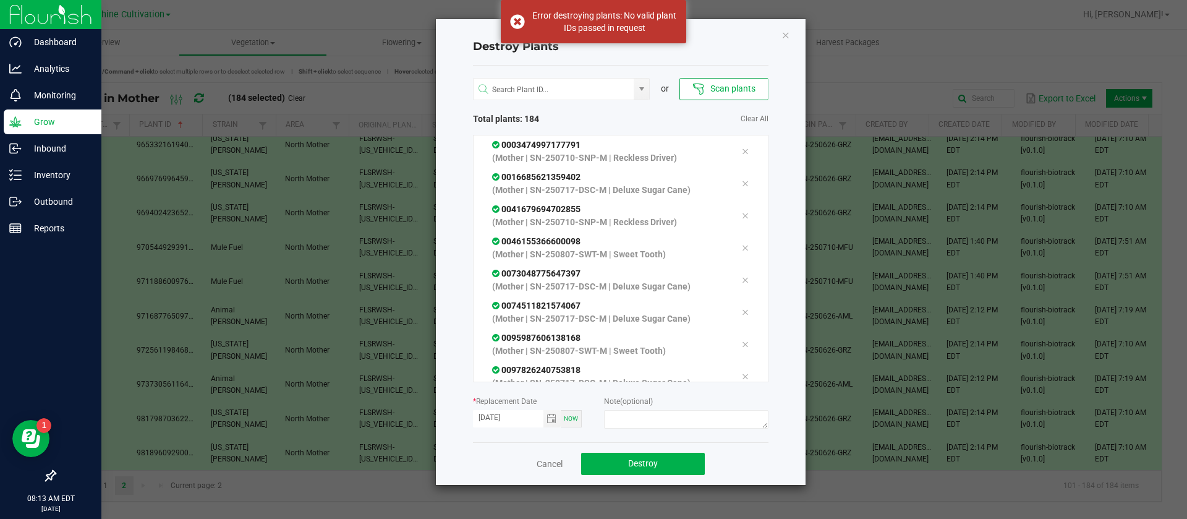
click at [786, 33] on icon "Close" at bounding box center [785, 34] width 9 height 15
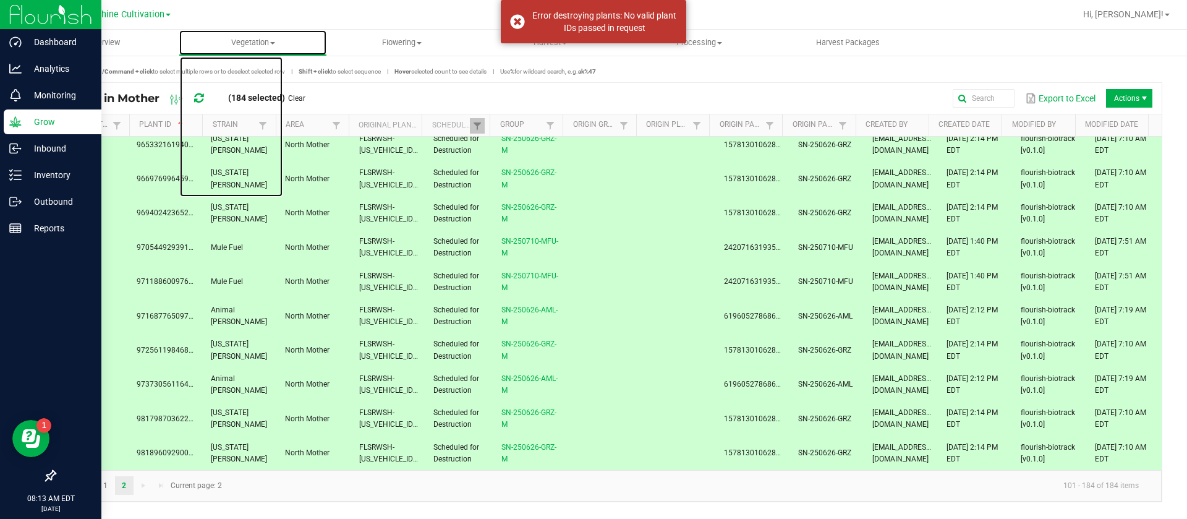
drag, startPoint x: 256, startPoint y: 48, endPoint x: 255, endPoint y: 62, distance: 13.6
click at [255, 48] on uib-tab-heading "Vegetation Veg groups Veg plants Mother groups Mother plants Apply to plants Cr…" at bounding box center [253, 42] width 148 height 25
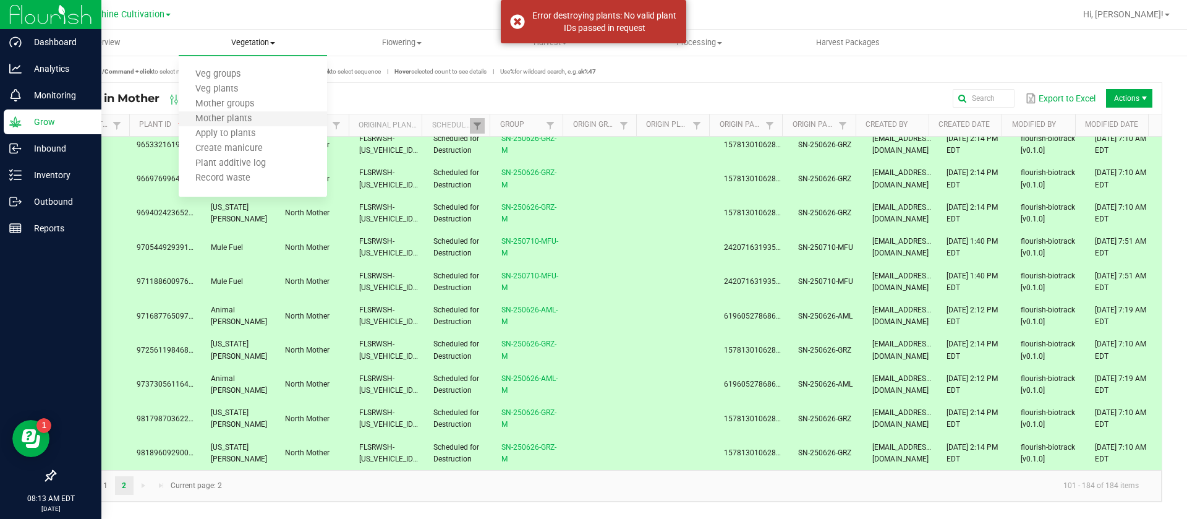
click at [242, 112] on li "Mother plants" at bounding box center [253, 119] width 149 height 15
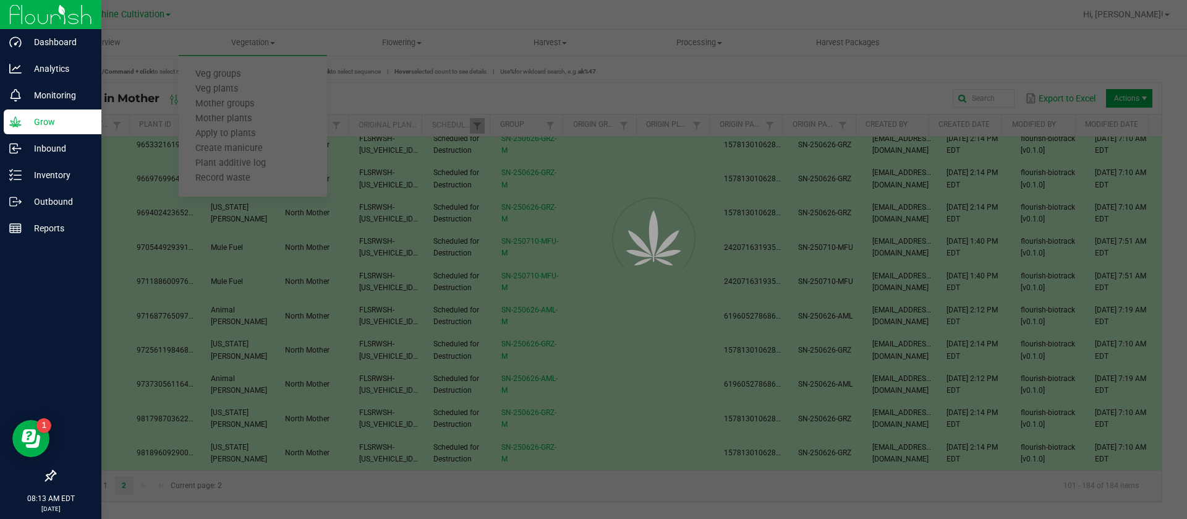
click at [254, 43] on div at bounding box center [593, 259] width 1187 height 519
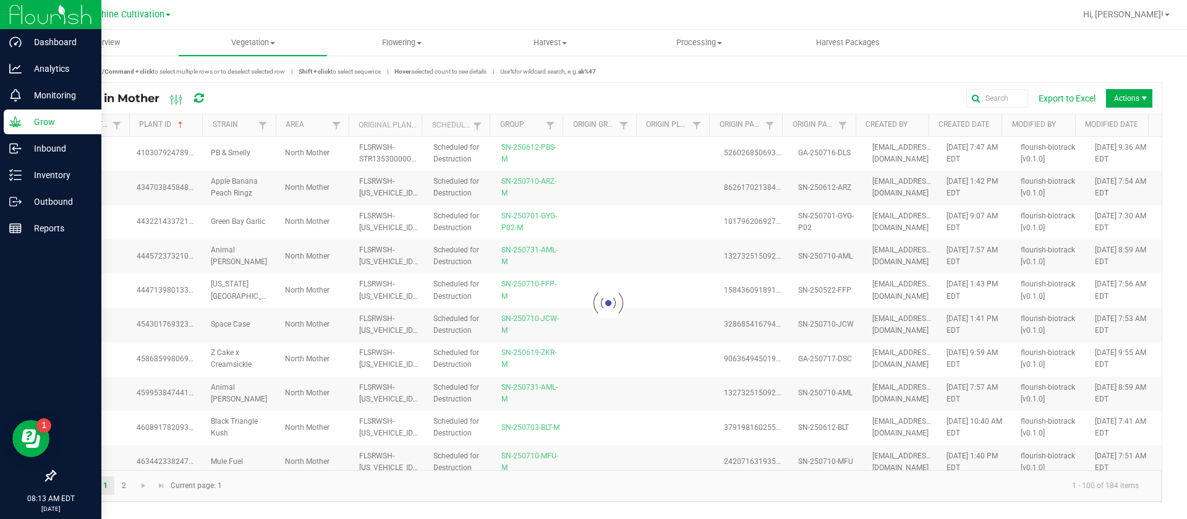
click at [257, 41] on span "Vegetation" at bounding box center [253, 42] width 149 height 11
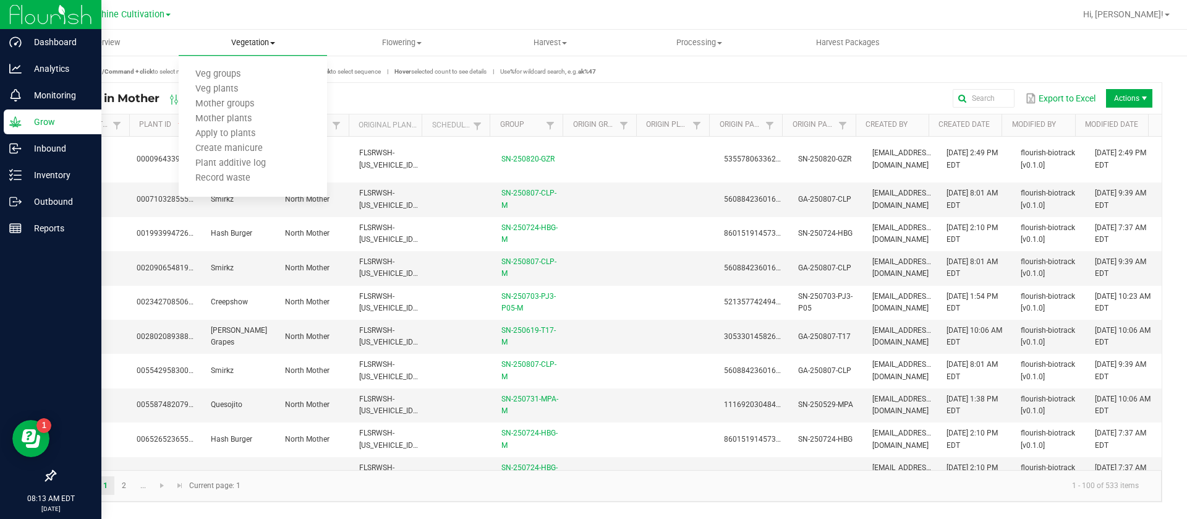
click at [255, 45] on span "Vegetation" at bounding box center [253, 42] width 149 height 11
click at [249, 103] on grow "Overview Vegetation Veg groups Veg plants Mother groups Mother plants Apply to …" at bounding box center [608, 272] width 1157 height 485
click at [252, 49] on uib-tab-heading "Vegetation Veg groups Veg plants Mother groups Mother plants Apply to plants Cr…" at bounding box center [253, 43] width 149 height 26
click at [250, 104] on span "Mother groups" at bounding box center [225, 104] width 92 height 11
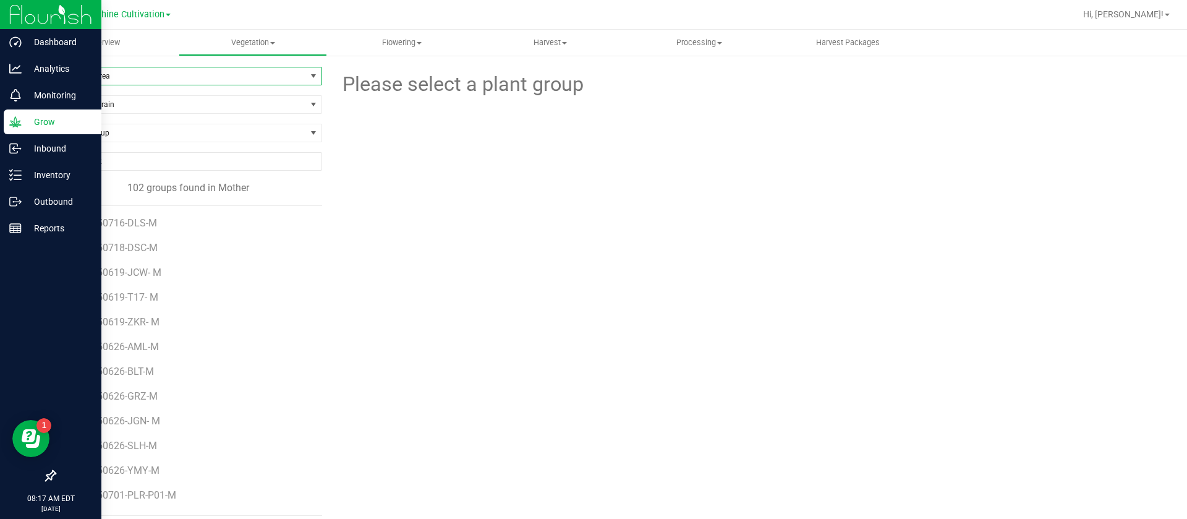
click at [126, 75] on span "Filter by Area" at bounding box center [180, 75] width 251 height 17
click at [160, 132] on span "Find a Group" at bounding box center [180, 132] width 251 height 17
type input "VMT"
click at [179, 182] on li "SN-250703-VMT-M" at bounding box center [186, 184] width 263 height 17
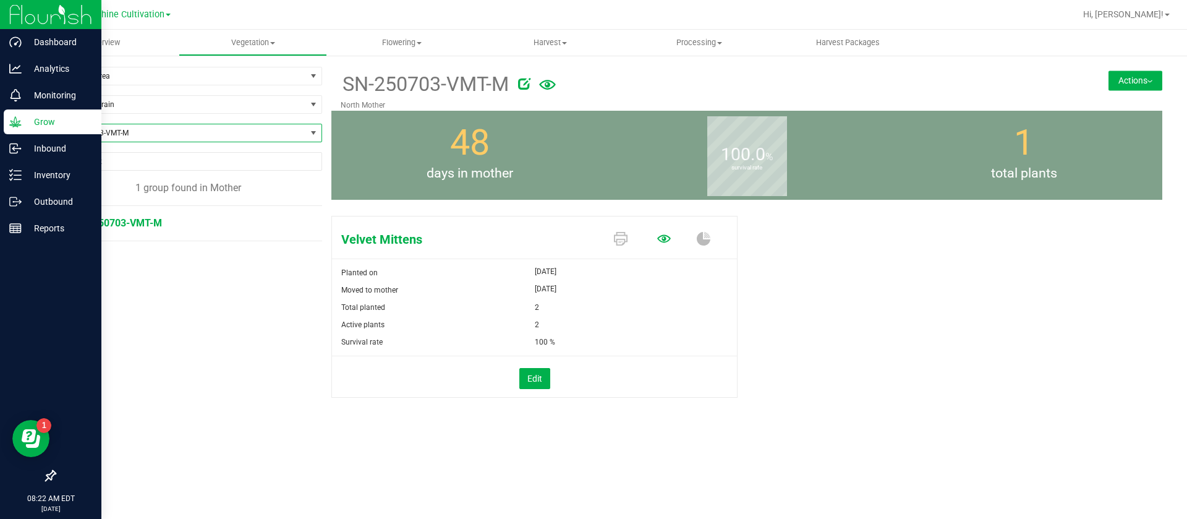
click at [663, 241] on icon at bounding box center [664, 238] width 14 height 8
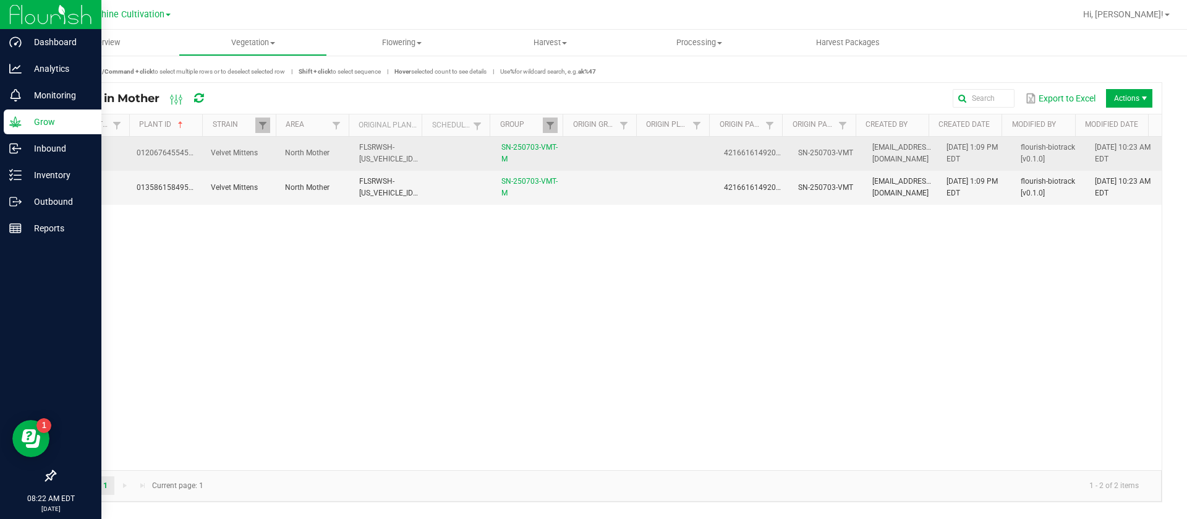
click at [652, 159] on td at bounding box center [679, 154] width 74 height 34
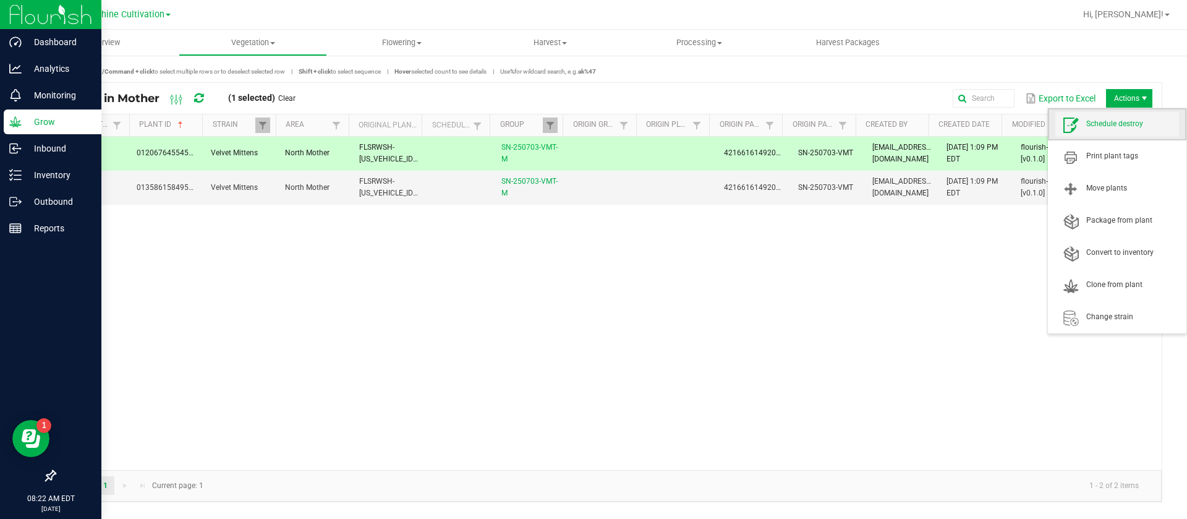
click at [1122, 122] on span "Schedule destroy" at bounding box center [1132, 124] width 93 height 11
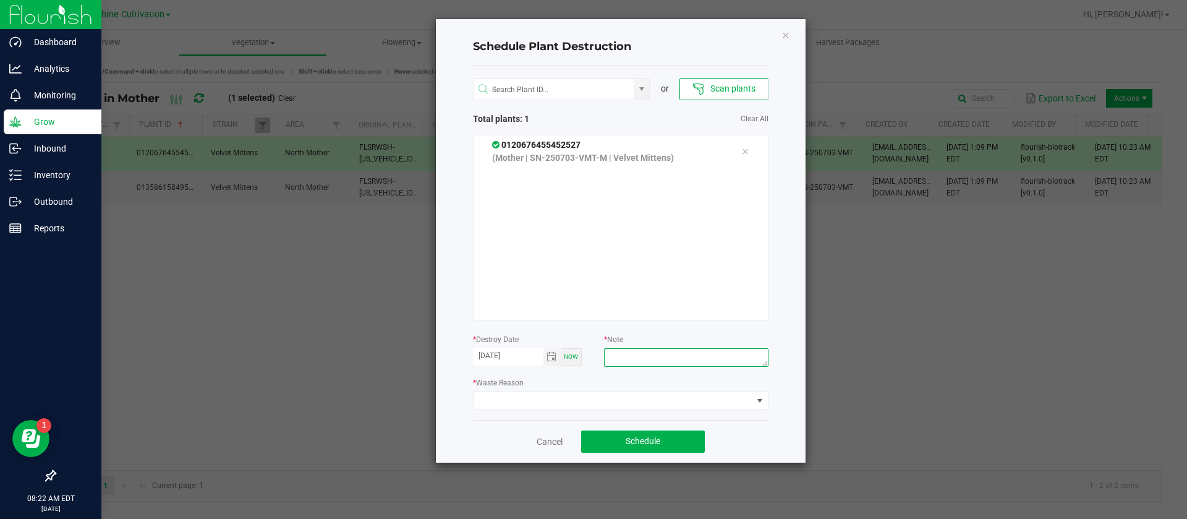
click at [690, 365] on textarea at bounding box center [686, 357] width 164 height 19
type textarea "WASTE"
click at [629, 401] on span at bounding box center [613, 400] width 279 height 17
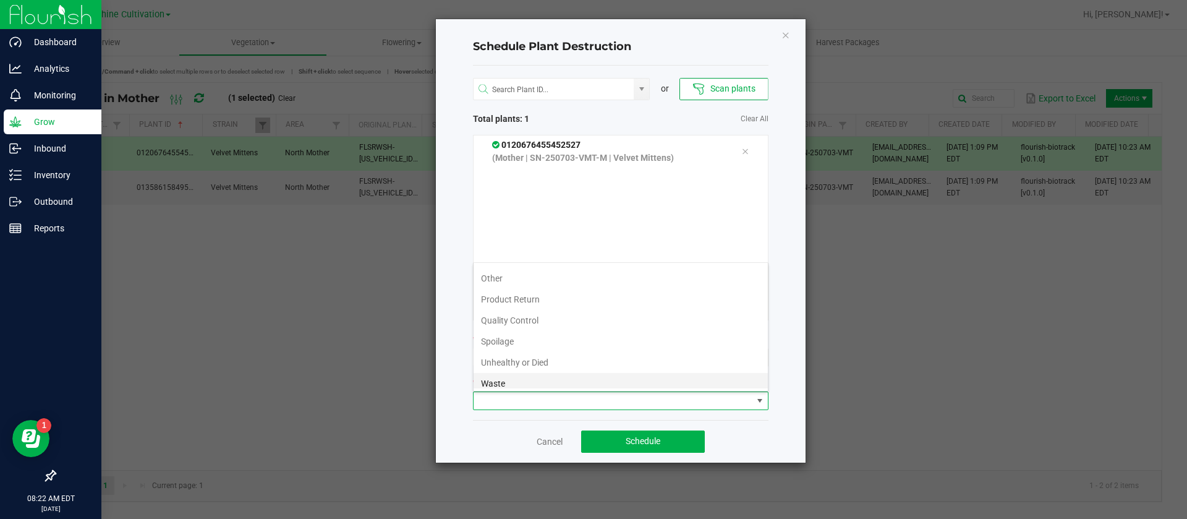
scroll to position [45, 0]
click at [501, 382] on li "Waste" at bounding box center [621, 377] width 294 height 21
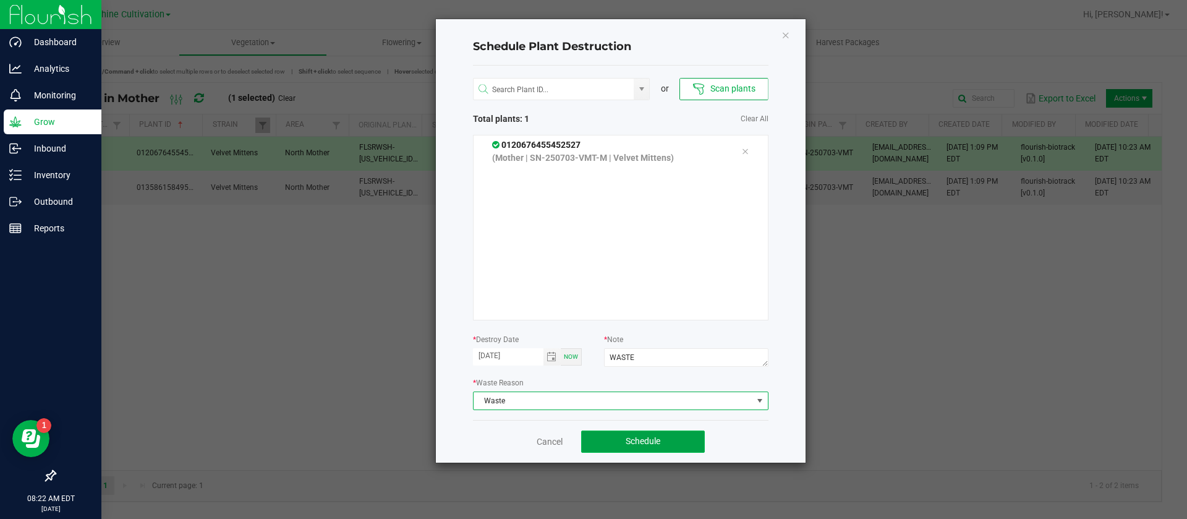
click at [628, 443] on span "Schedule" at bounding box center [643, 441] width 35 height 10
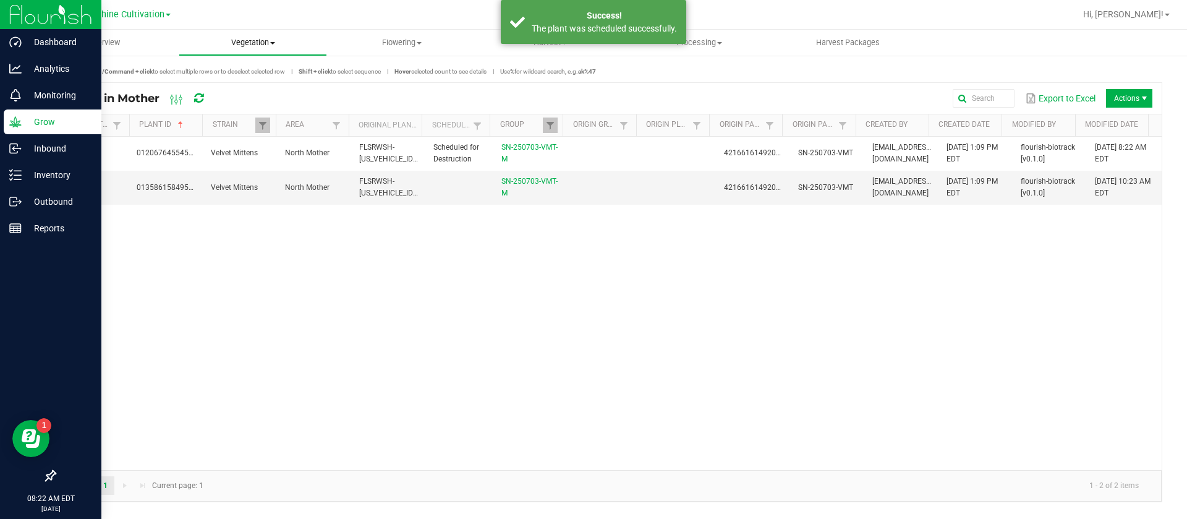
click at [239, 50] on uib-tab-heading "Vegetation Veg groups Veg plants Mother groups Mother plants Apply to plants Cr…" at bounding box center [253, 42] width 148 height 25
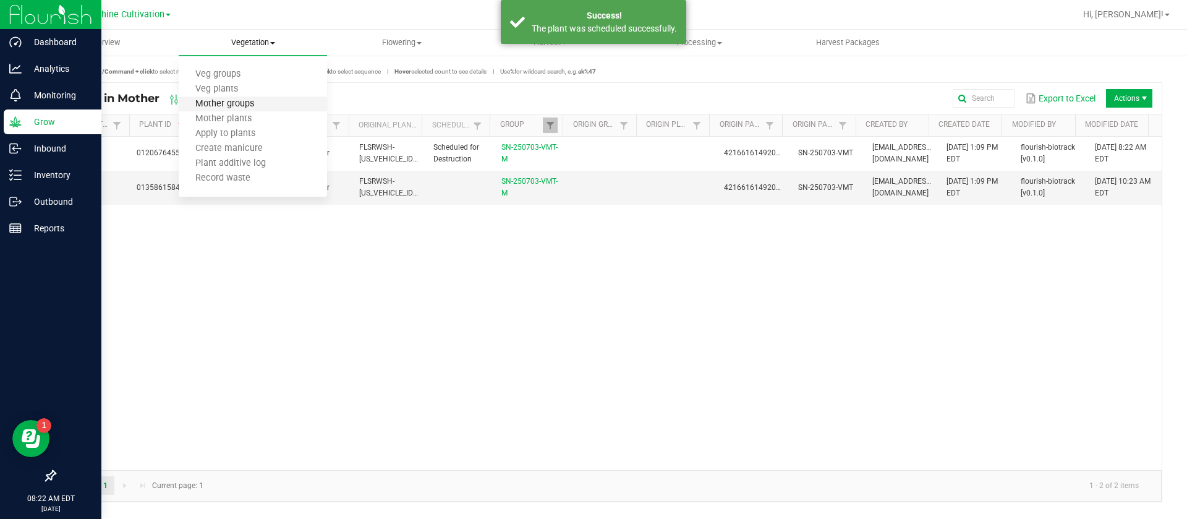
click at [242, 103] on span "Mother groups" at bounding box center [225, 104] width 92 height 11
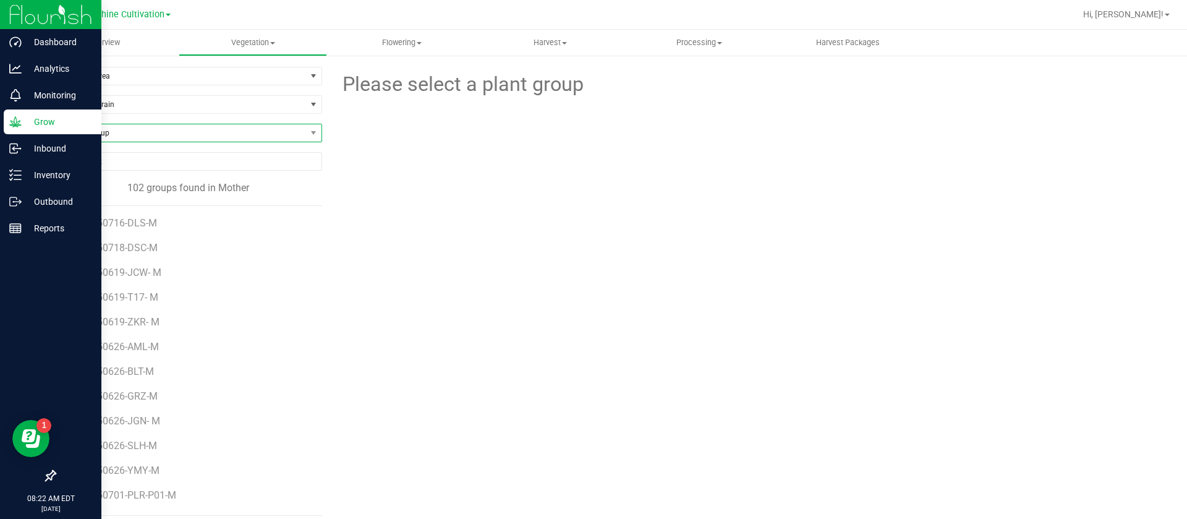
click at [121, 137] on span "Find a Group" at bounding box center [180, 132] width 251 height 17
type input "PJ1"
click at [162, 183] on li "SN-250717-PJ1-P02-M" at bounding box center [186, 184] width 263 height 17
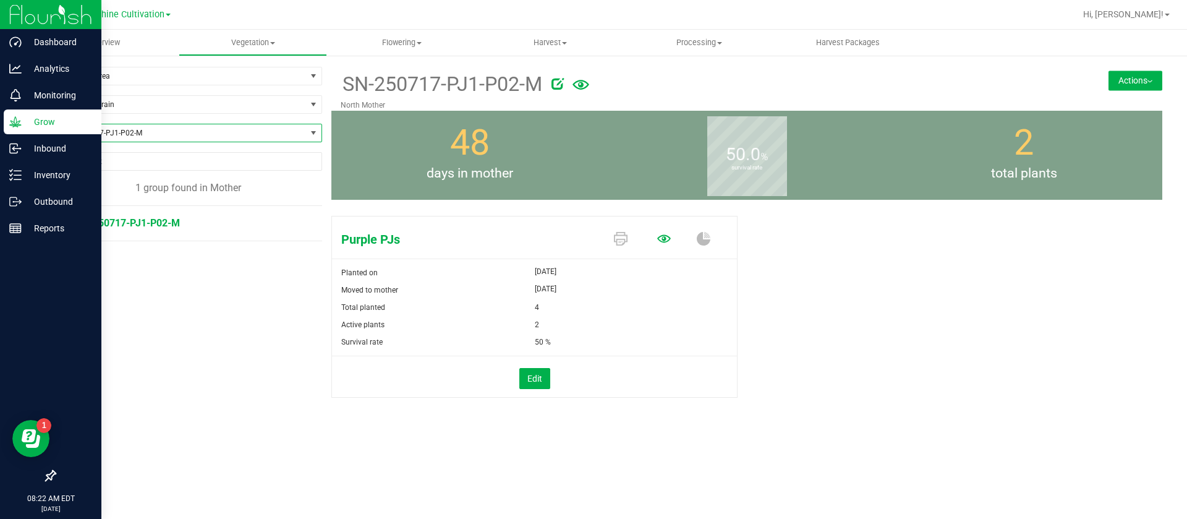
click at [668, 239] on icon at bounding box center [664, 238] width 14 height 8
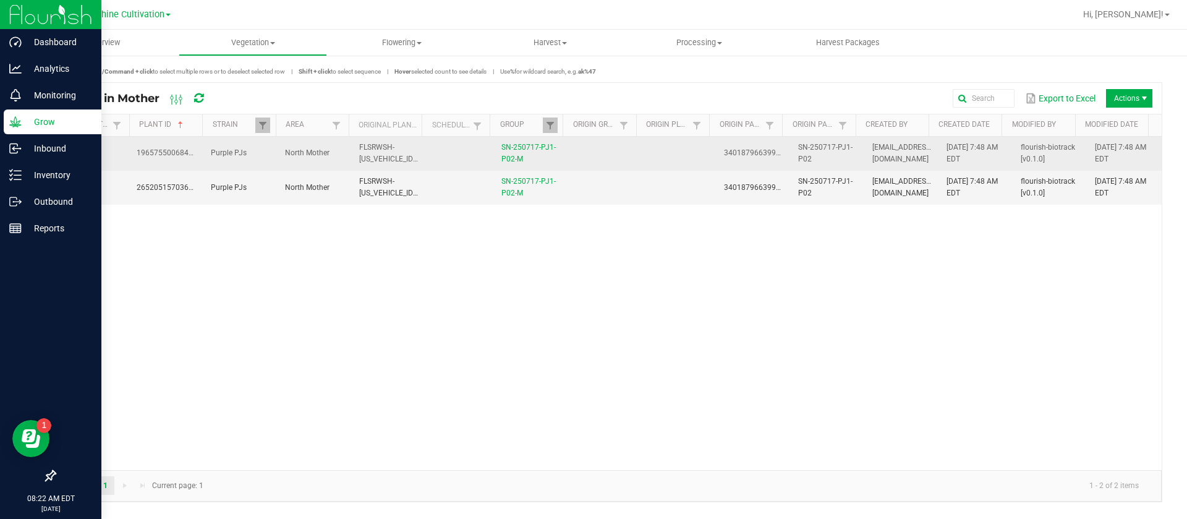
click at [642, 162] on td at bounding box center [679, 154] width 74 height 34
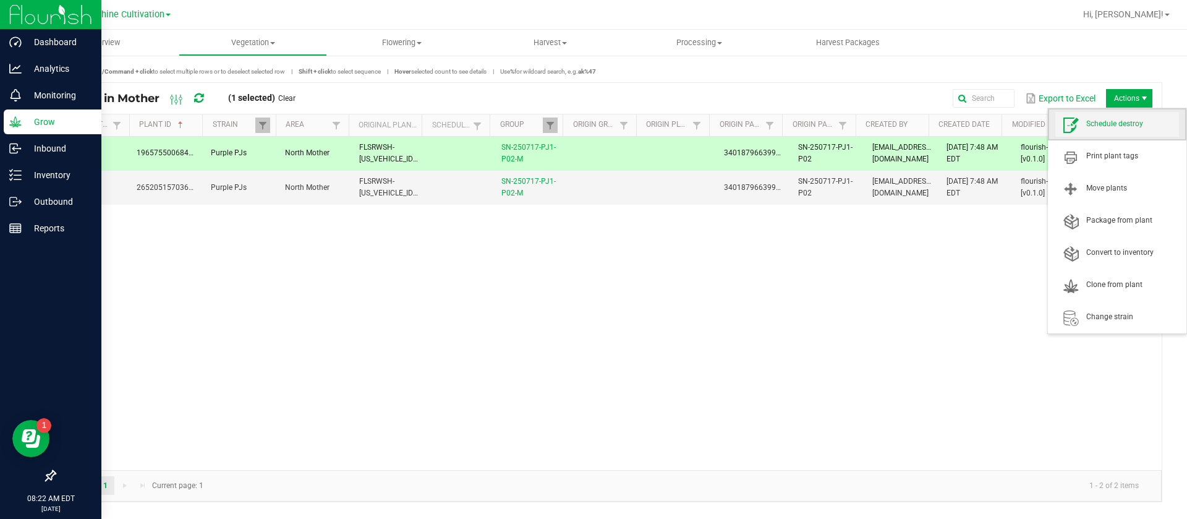
click at [1129, 135] on span "Schedule destroy" at bounding box center [1117, 124] width 124 height 25
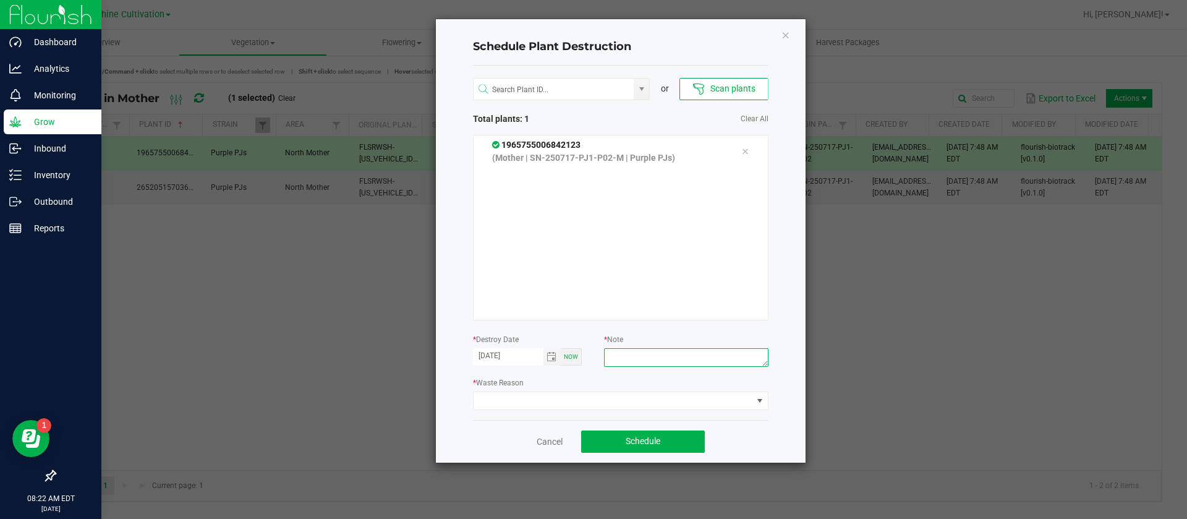
click at [687, 363] on textarea at bounding box center [686, 357] width 164 height 19
type textarea "WASTE"
click at [650, 391] on span at bounding box center [620, 400] width 295 height 19
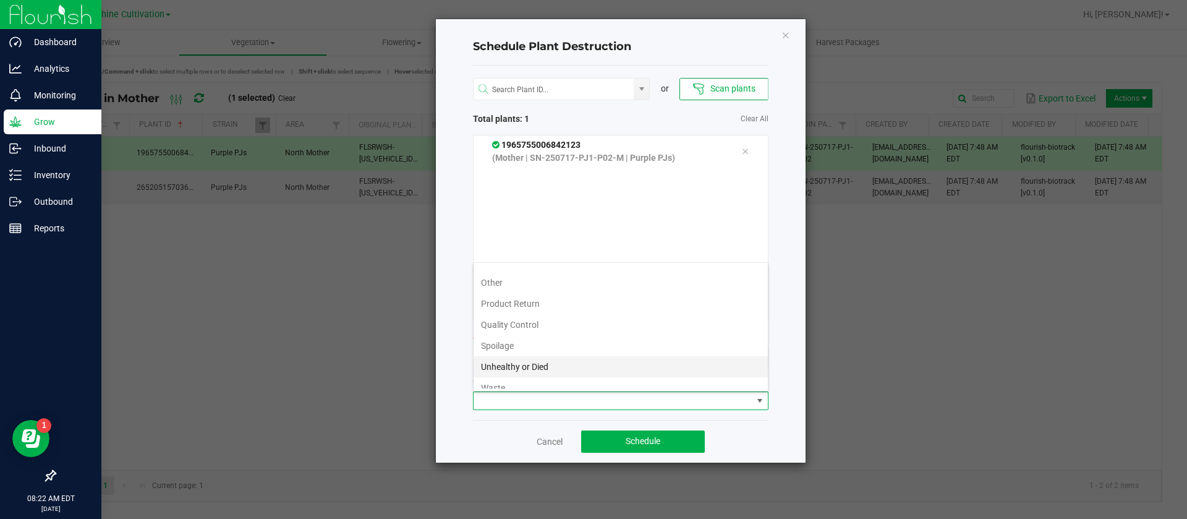
scroll to position [45, 0]
click at [511, 385] on li "Waste" at bounding box center [621, 377] width 294 height 21
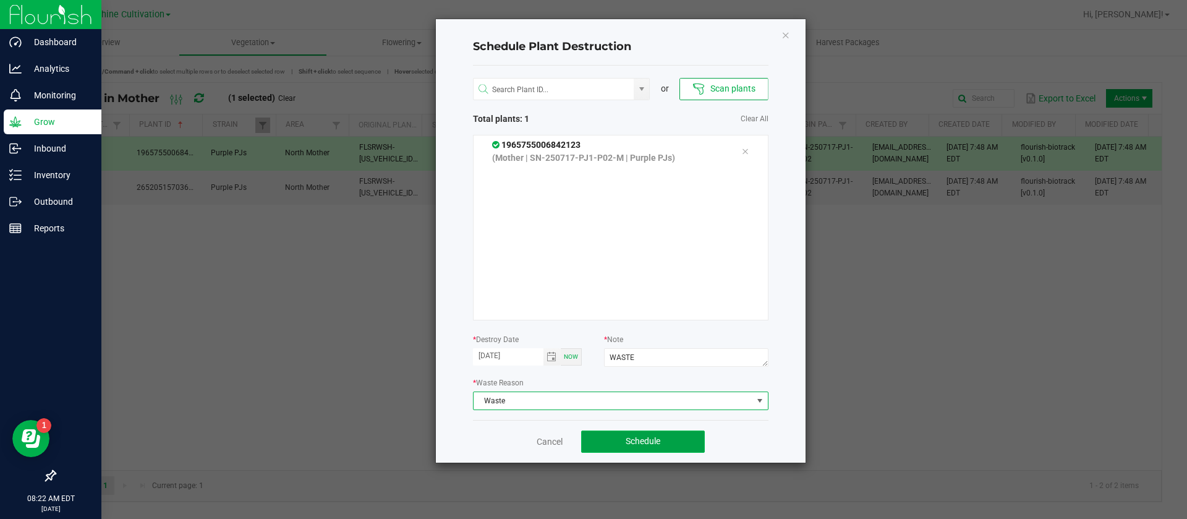
click at [648, 432] on button "Schedule" at bounding box center [643, 441] width 124 height 22
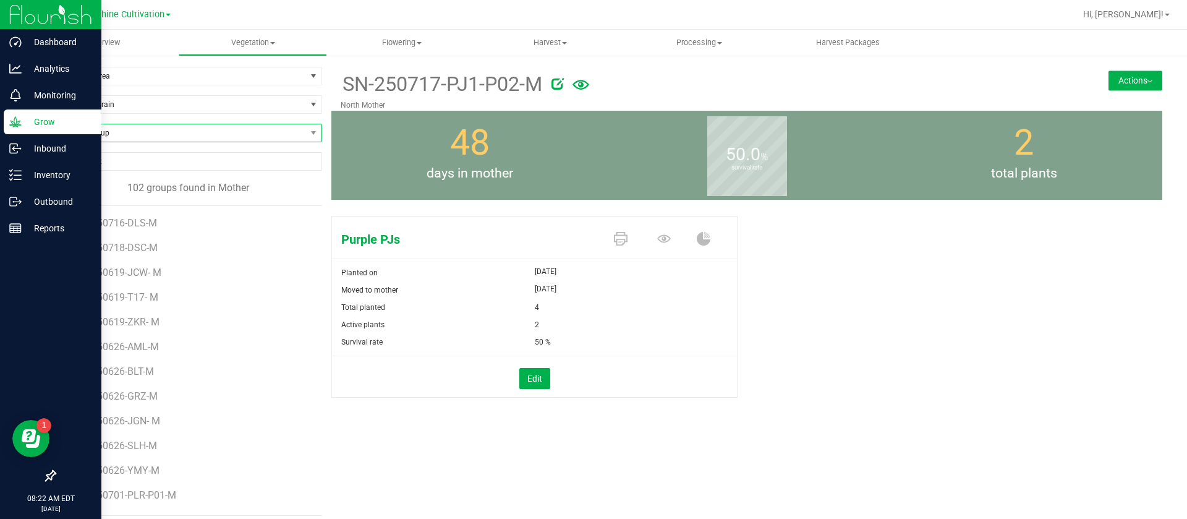
click at [173, 137] on span "Find a Group" at bounding box center [180, 132] width 251 height 17
type input "PJ3"
click at [155, 186] on li "SN-250703-PJ3-P05-M" at bounding box center [186, 184] width 263 height 17
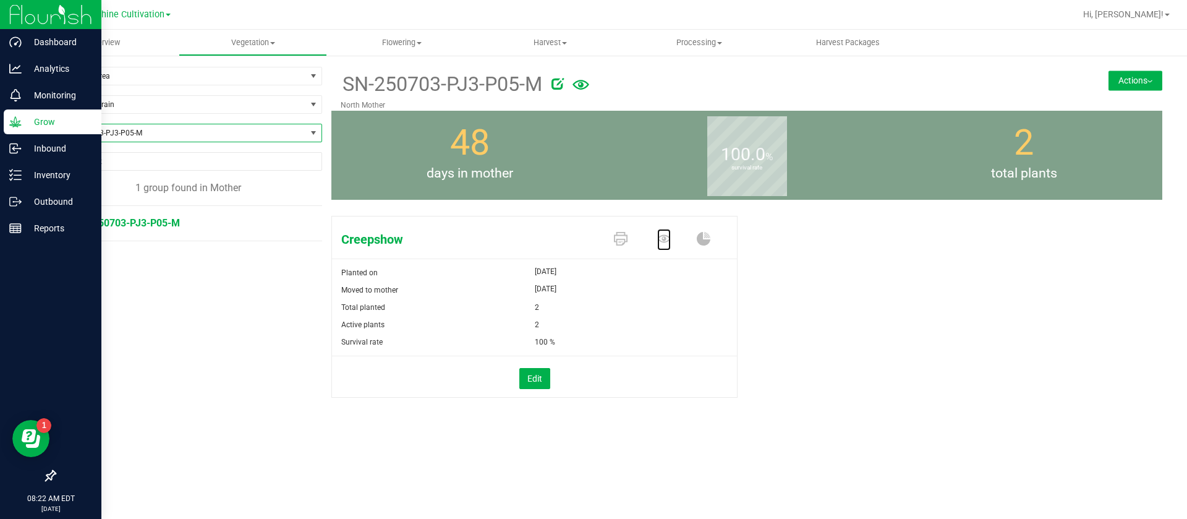
click at [668, 236] on icon at bounding box center [664, 238] width 14 height 8
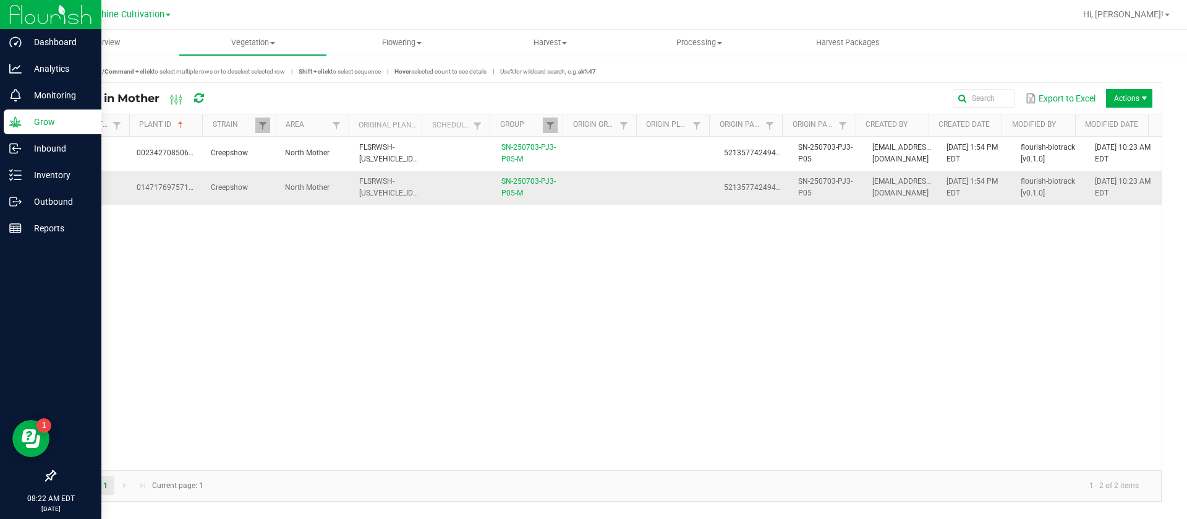
click at [647, 191] on td at bounding box center [679, 187] width 74 height 33
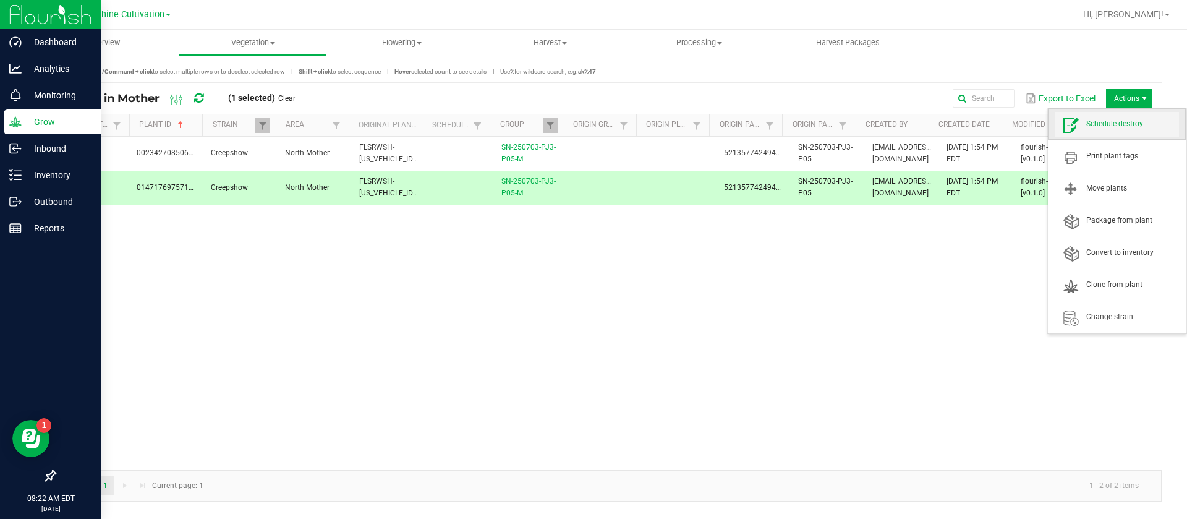
click at [1118, 127] on span "Schedule destroy" at bounding box center [1132, 124] width 93 height 11
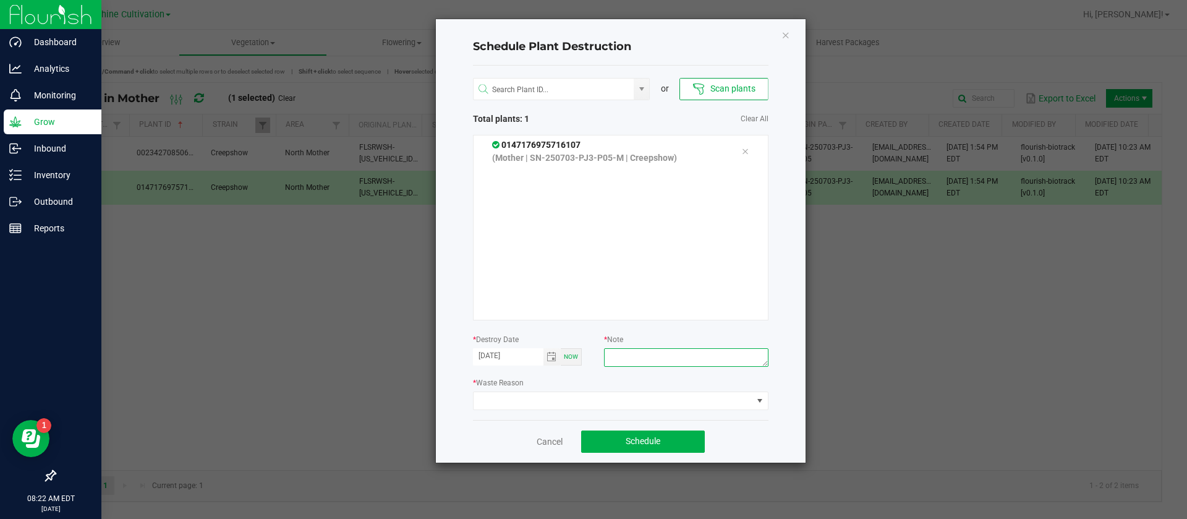
click at [667, 357] on textarea at bounding box center [686, 357] width 164 height 19
type textarea "Waste"
click at [559, 396] on span at bounding box center [613, 400] width 279 height 17
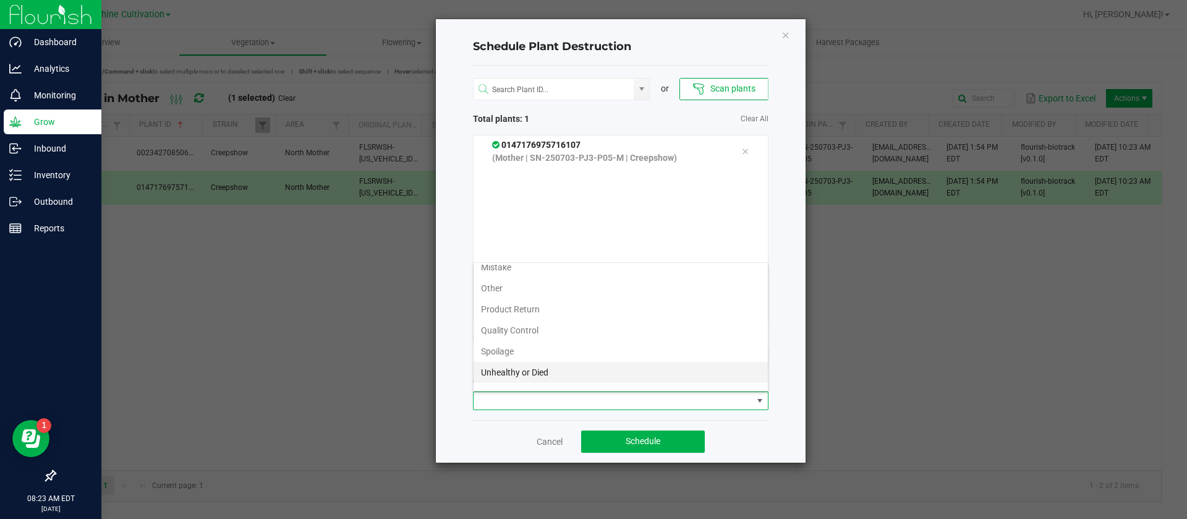
scroll to position [45, 0]
drag, startPoint x: 517, startPoint y: 373, endPoint x: 586, endPoint y: 415, distance: 80.1
click at [517, 375] on li "Waste" at bounding box center [621, 377] width 294 height 21
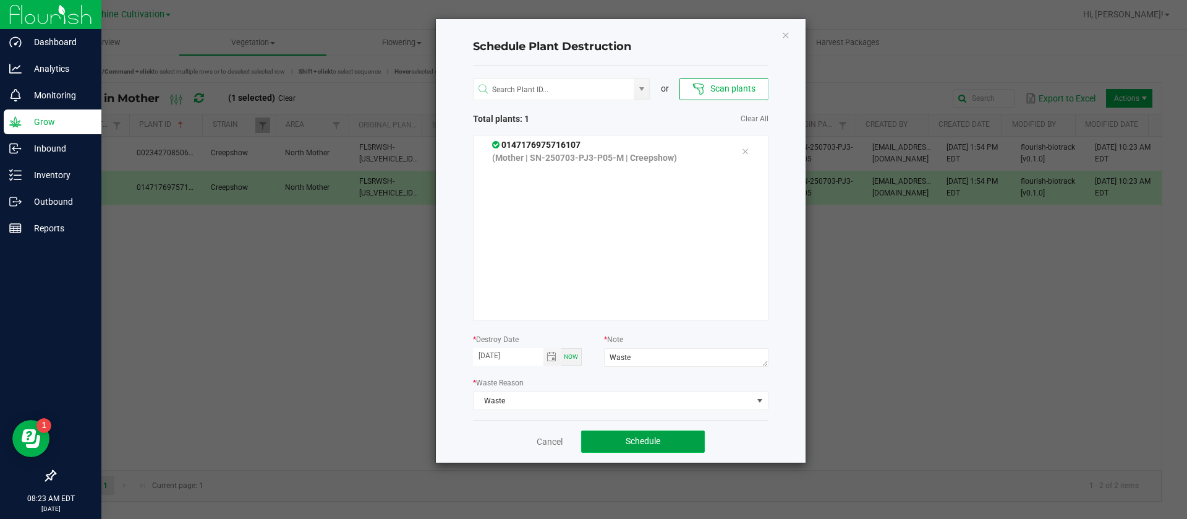
click at [660, 446] on span "Schedule" at bounding box center [643, 441] width 35 height 10
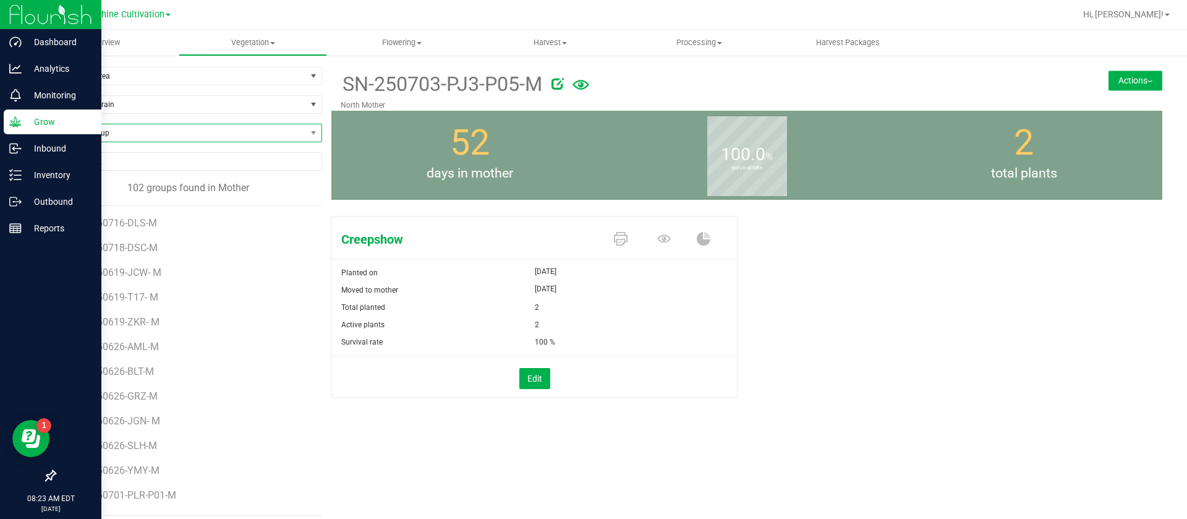
click at [122, 129] on span "Find a Group" at bounding box center [180, 132] width 251 height 17
type input "arz"
click at [155, 184] on li "SN-250710-ARZ-M" at bounding box center [186, 184] width 263 height 17
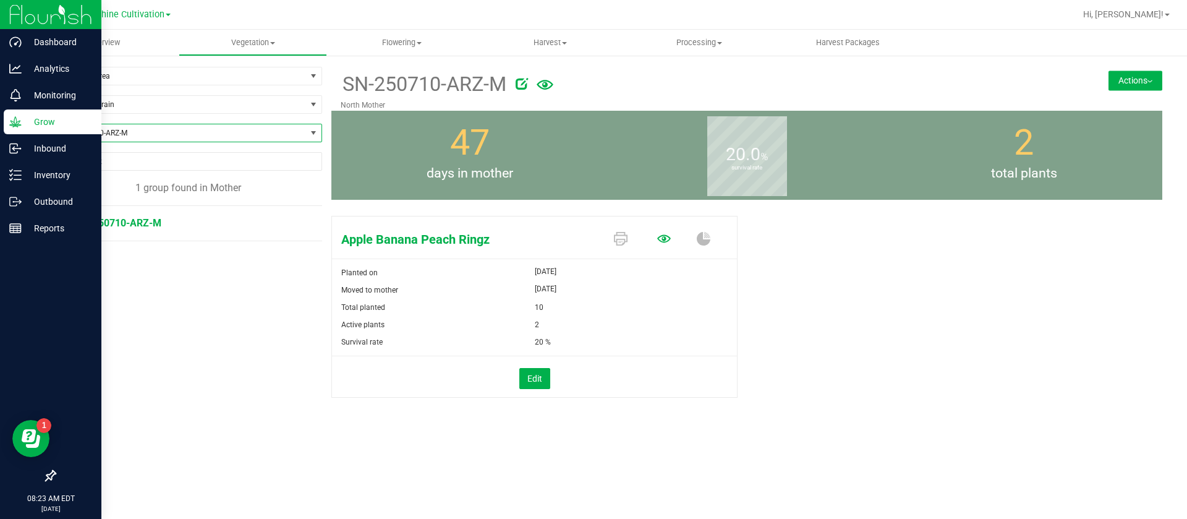
click at [665, 234] on icon at bounding box center [664, 239] width 14 height 14
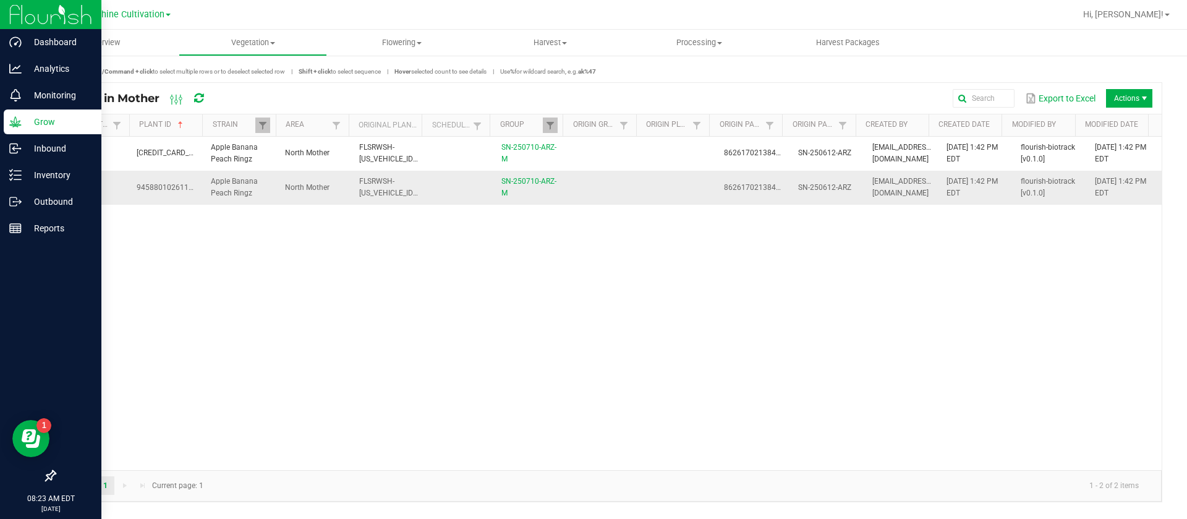
click at [608, 182] on td at bounding box center [605, 187] width 74 height 33
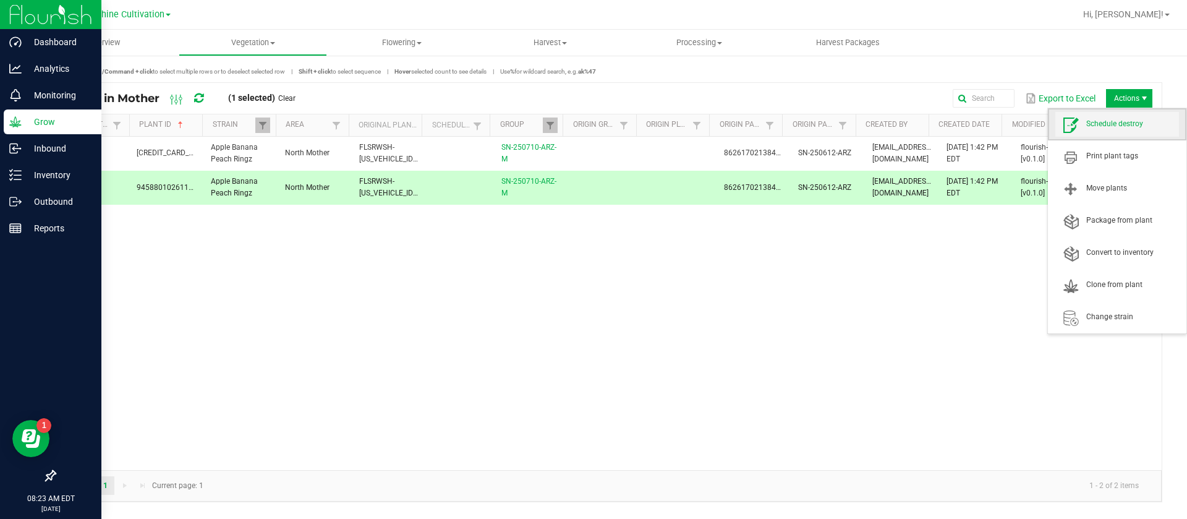
click at [1121, 125] on span "Schedule destroy" at bounding box center [1132, 124] width 93 height 11
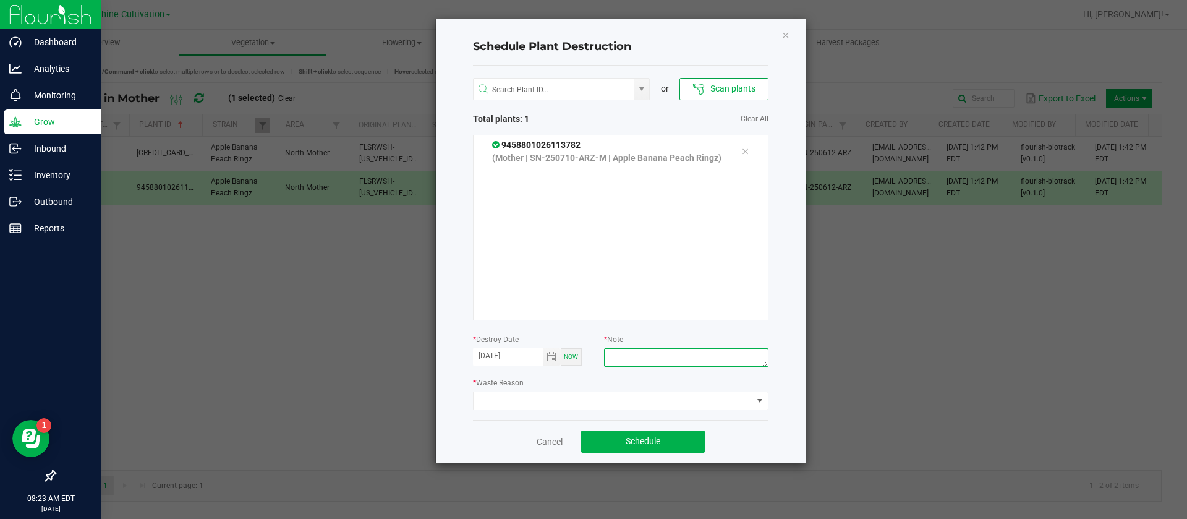
click at [682, 362] on textarea at bounding box center [686, 357] width 164 height 19
type textarea "waste"
click at [626, 402] on span at bounding box center [613, 400] width 279 height 17
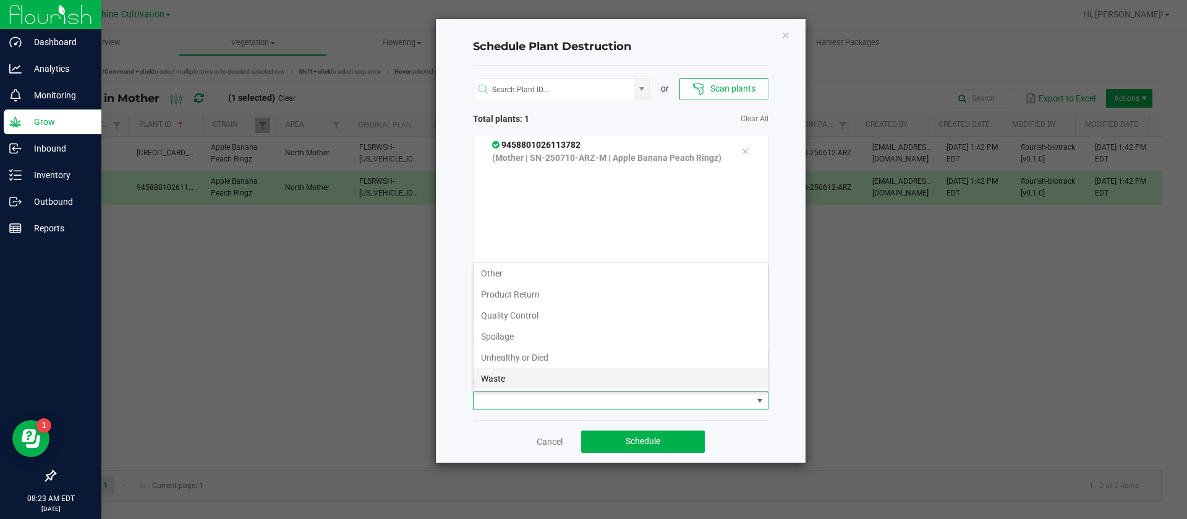
scroll to position [45, 0]
click at [512, 379] on li "Waste" at bounding box center [621, 377] width 294 height 21
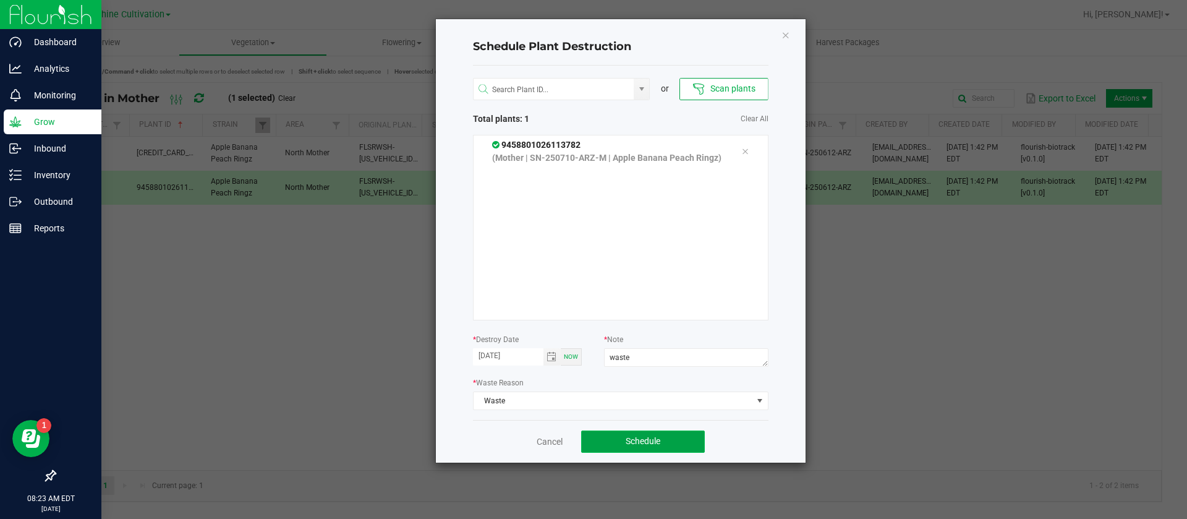
click at [629, 437] on span "Schedule" at bounding box center [643, 441] width 35 height 10
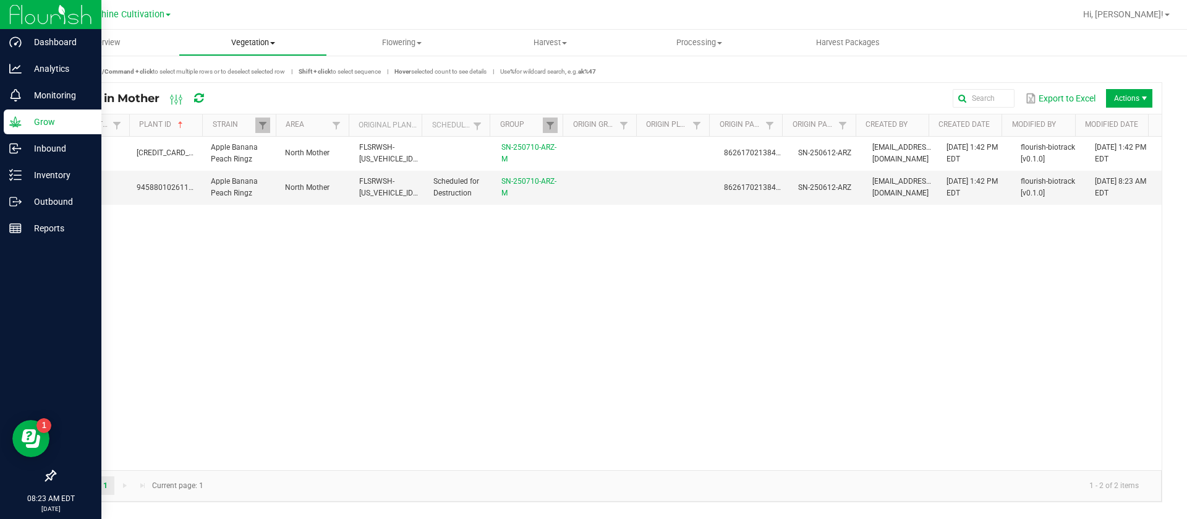
click at [278, 33] on uib-tab-heading "Vegetation Veg groups Veg plants Mother groups Mother plants Apply to plants Cr…" at bounding box center [253, 42] width 148 height 25
click at [253, 105] on span "Mother groups" at bounding box center [225, 104] width 92 height 11
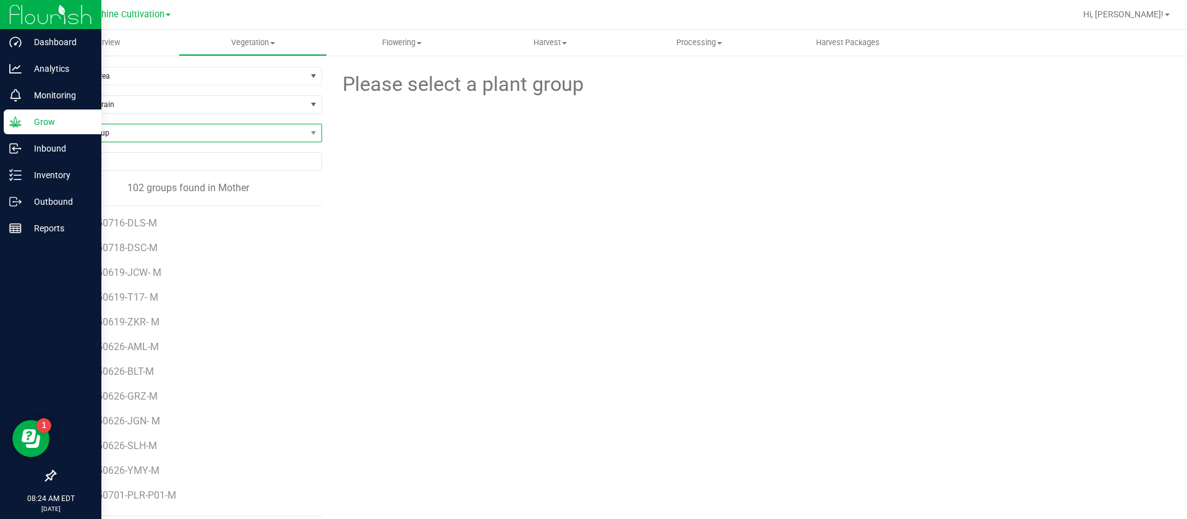
click at [128, 131] on span "Find a Group" at bounding box center [180, 132] width 251 height 17
type input "T19"
click at [149, 179] on li "SN-250716-T19- M" at bounding box center [186, 184] width 263 height 17
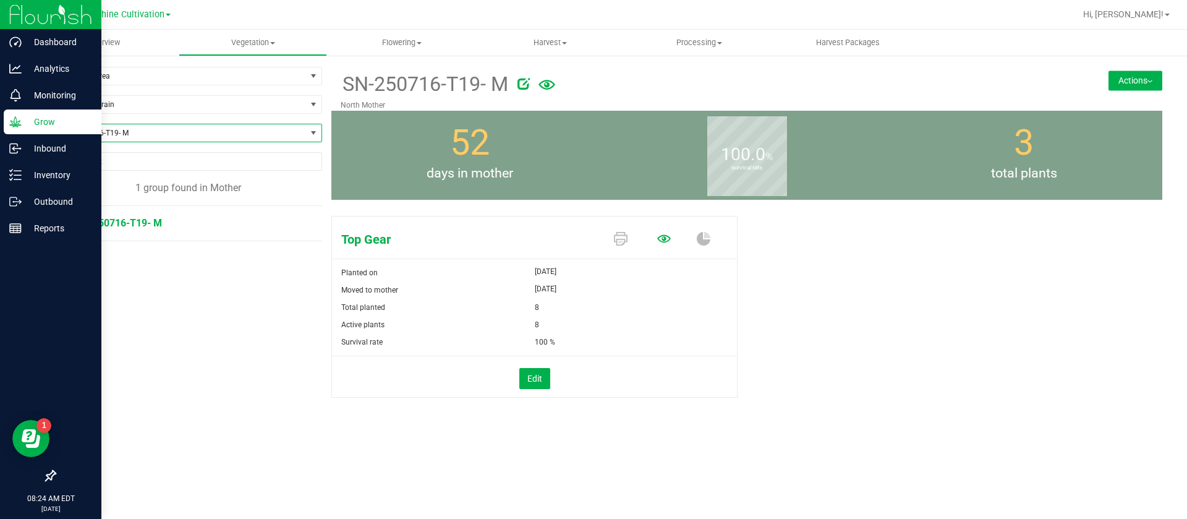
click at [665, 241] on icon at bounding box center [664, 238] width 14 height 8
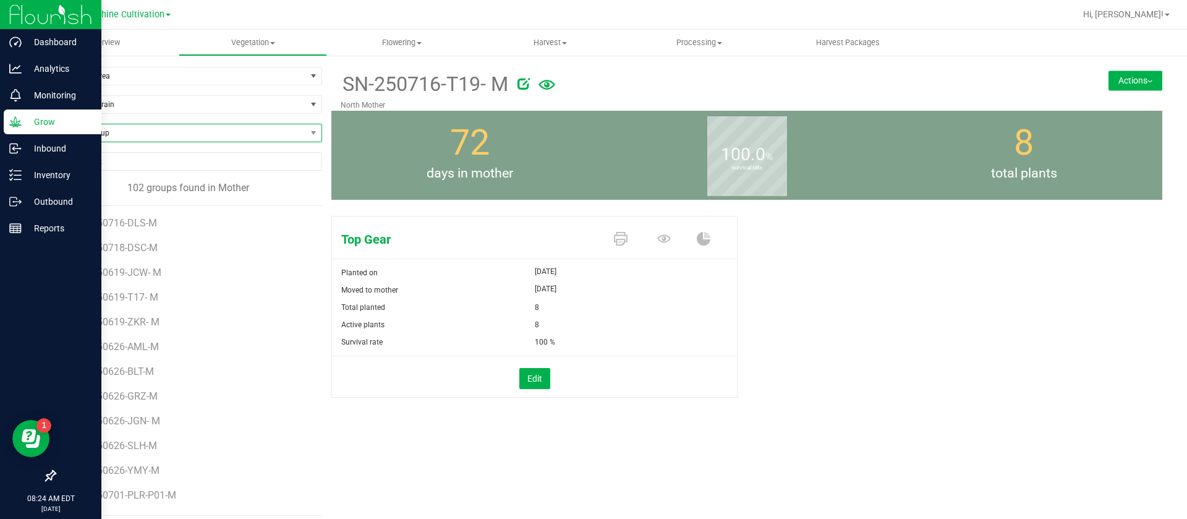
click at [143, 137] on span "Find a Group" at bounding box center [180, 132] width 251 height 17
type input "DLS"
click at [124, 189] on li "GA-250716-DLS-M" at bounding box center [186, 184] width 263 height 17
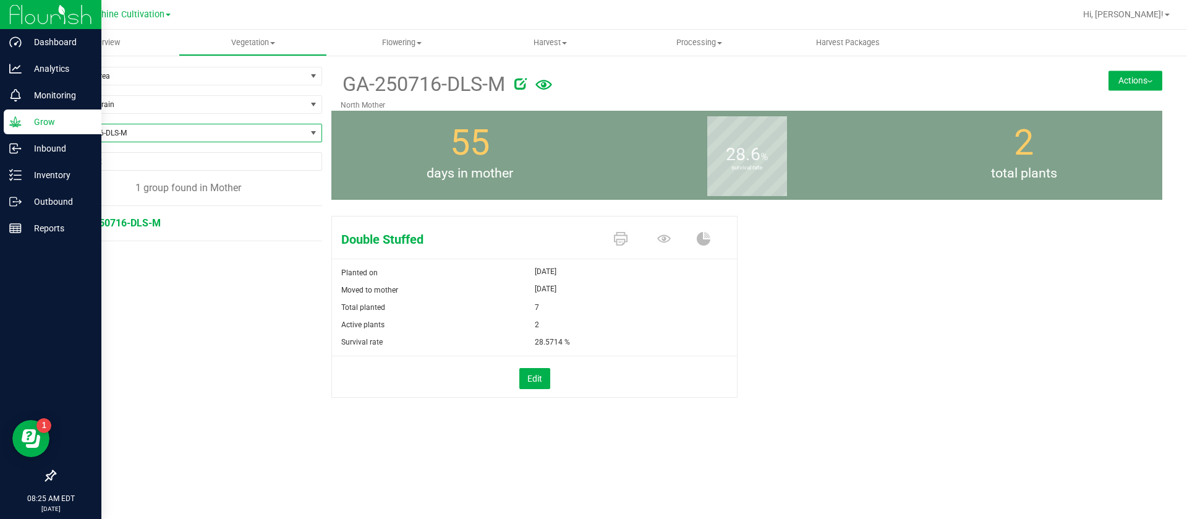
click at [172, 135] on span "GA-250716-DLS-M" at bounding box center [180, 132] width 251 height 17
type input "SNP"
click at [141, 217] on li "SN-250807-SNP-M" at bounding box center [188, 218] width 266 height 17
click at [661, 236] on icon at bounding box center [664, 238] width 14 height 8
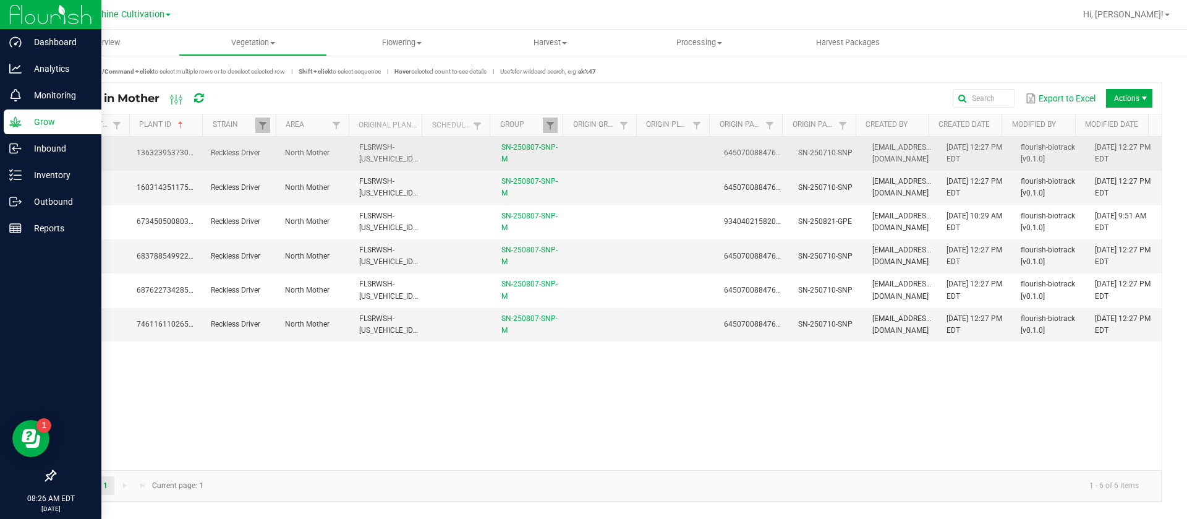
click at [632, 157] on td at bounding box center [605, 154] width 74 height 34
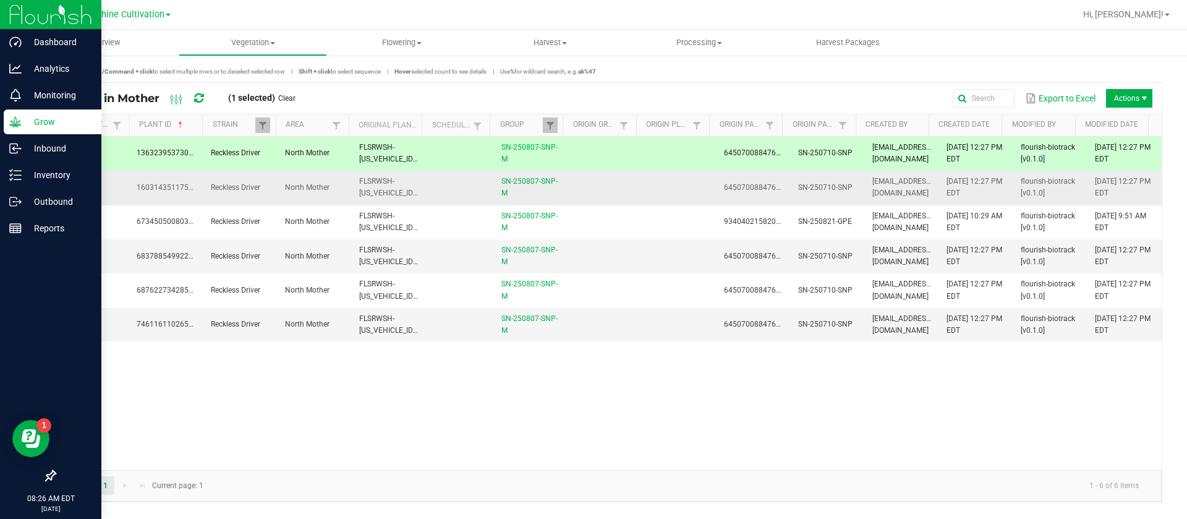
click at [642, 198] on td at bounding box center [679, 188] width 74 height 34
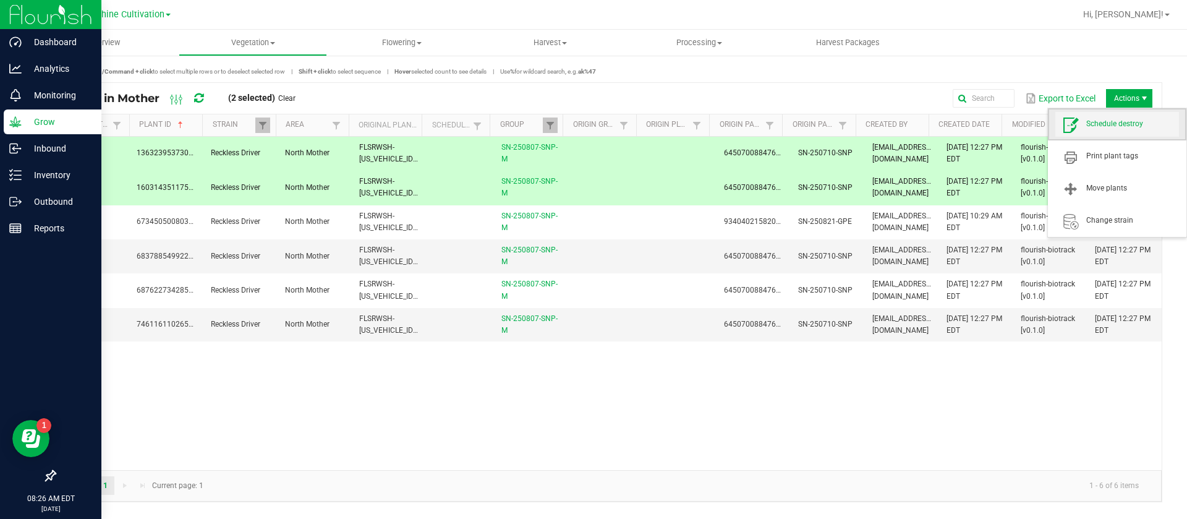
click at [1121, 119] on span "Schedule destroy" at bounding box center [1132, 124] width 93 height 11
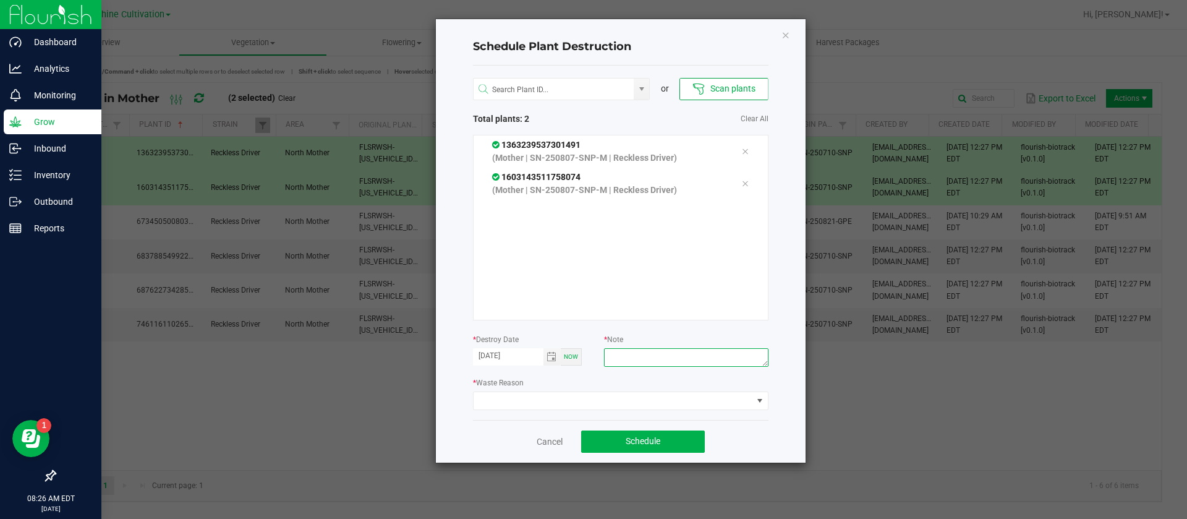
click at [649, 362] on textarea at bounding box center [686, 357] width 164 height 19
type textarea "WASTE"
click at [573, 402] on span at bounding box center [613, 400] width 279 height 17
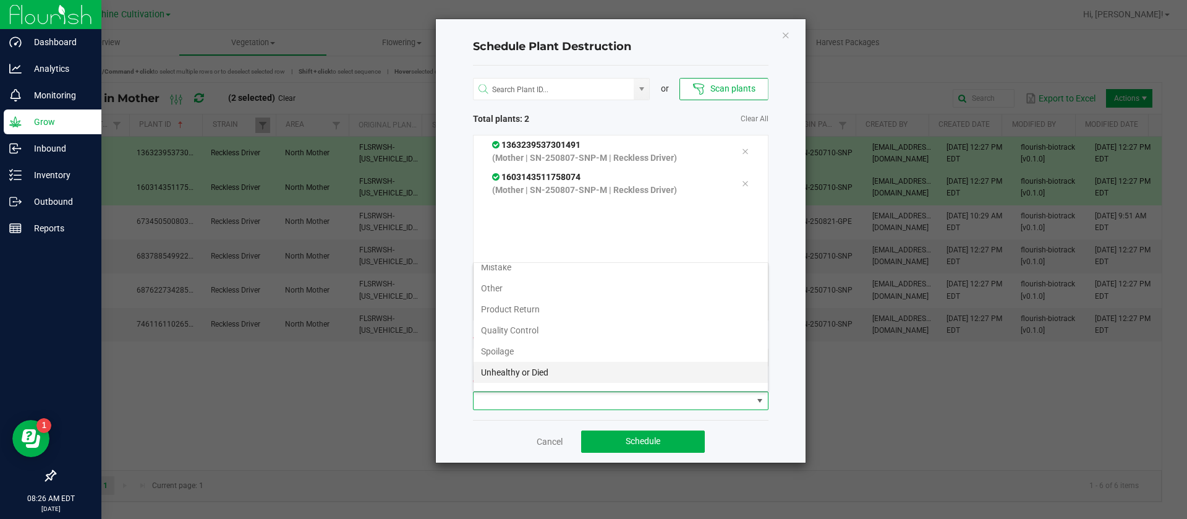
scroll to position [45, 0]
click at [532, 370] on li "Waste" at bounding box center [621, 377] width 294 height 21
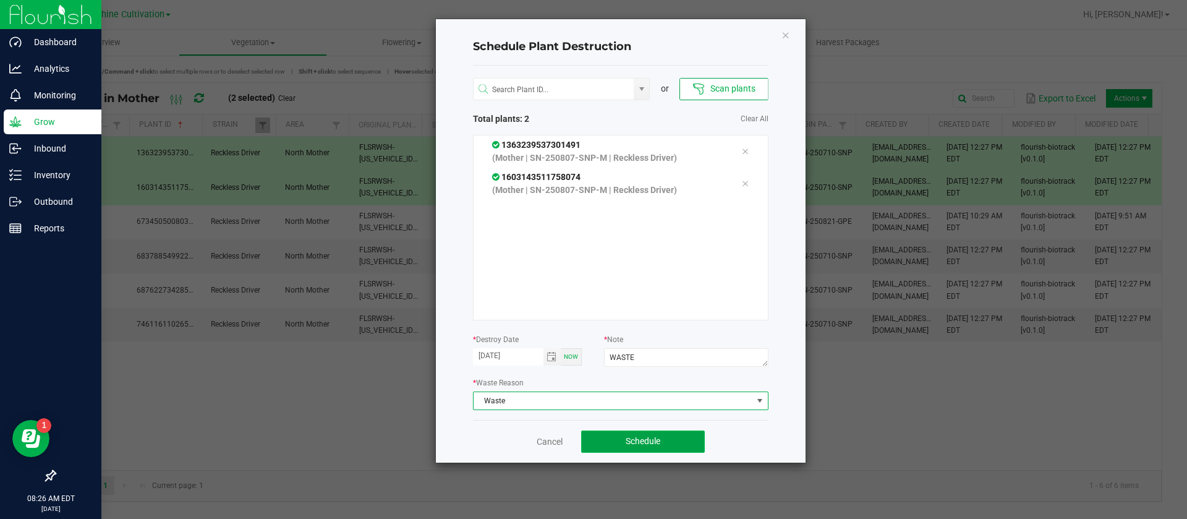
click at [633, 433] on button "Schedule" at bounding box center [643, 441] width 124 height 22
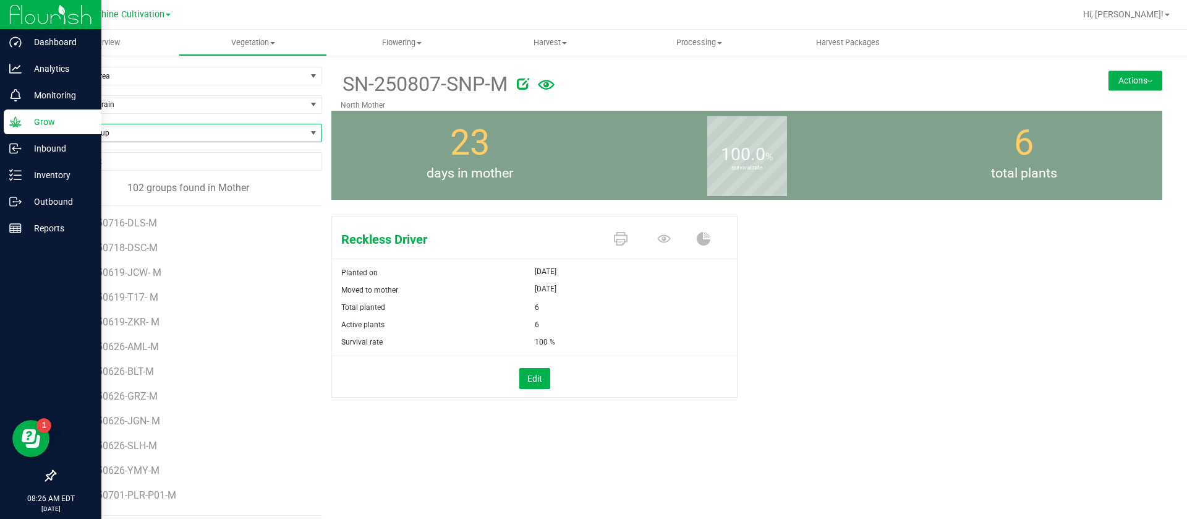
click at [128, 134] on span "Find a Group" at bounding box center [180, 132] width 251 height 17
type input "SNP"
click at [136, 183] on li "SN-250710-SNP-M" at bounding box center [186, 184] width 263 height 17
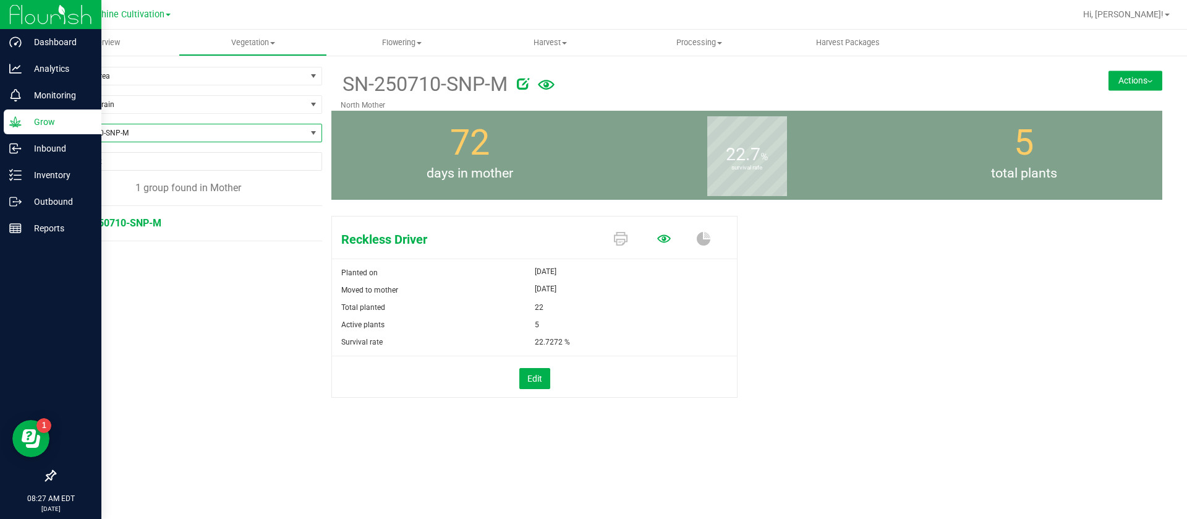
click at [660, 237] on icon at bounding box center [664, 239] width 14 height 14
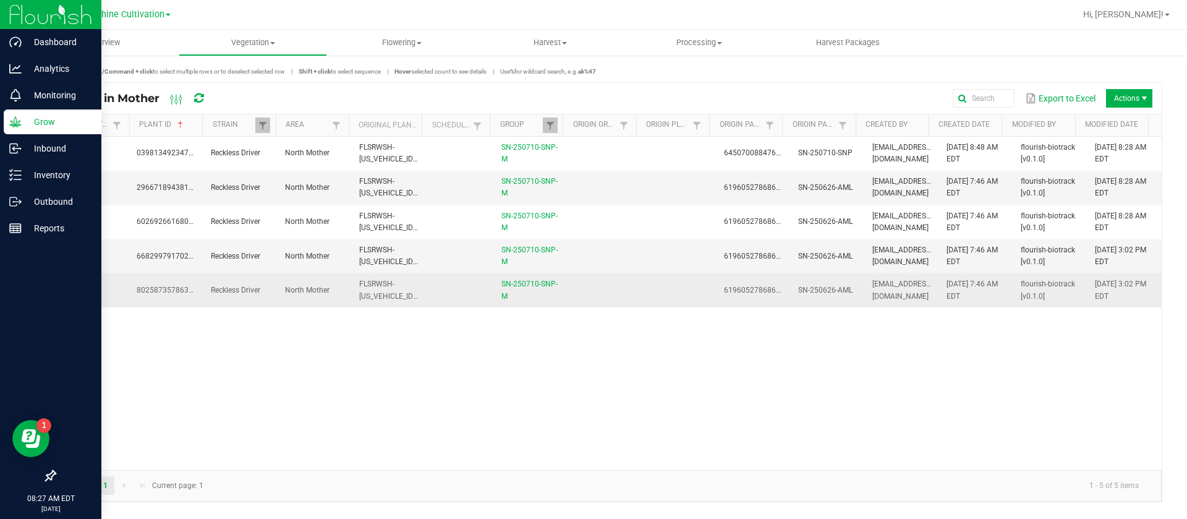
click at [601, 291] on td at bounding box center [605, 289] width 74 height 33
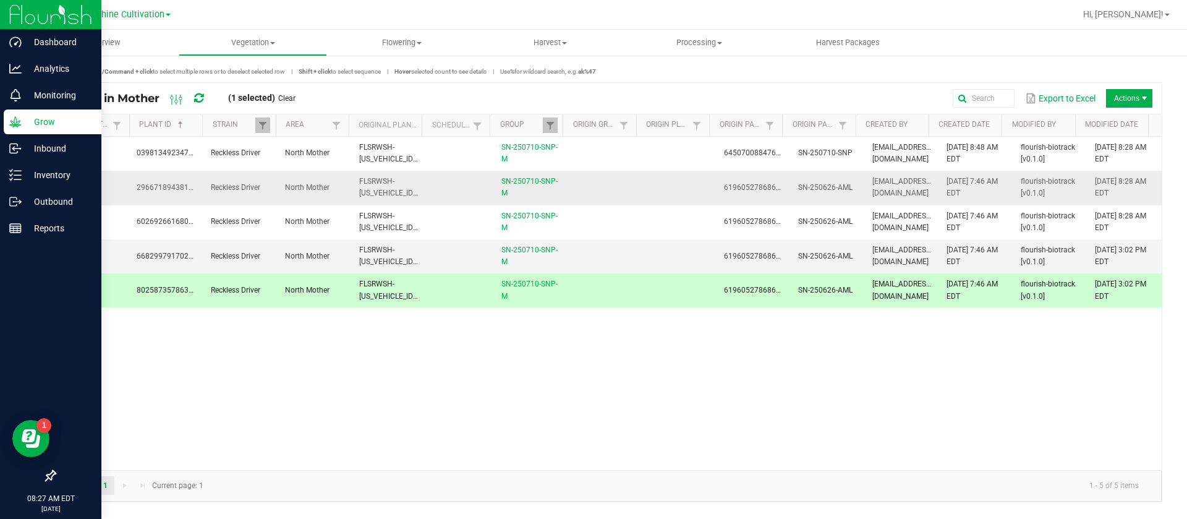
click at [590, 199] on td at bounding box center [605, 188] width 74 height 34
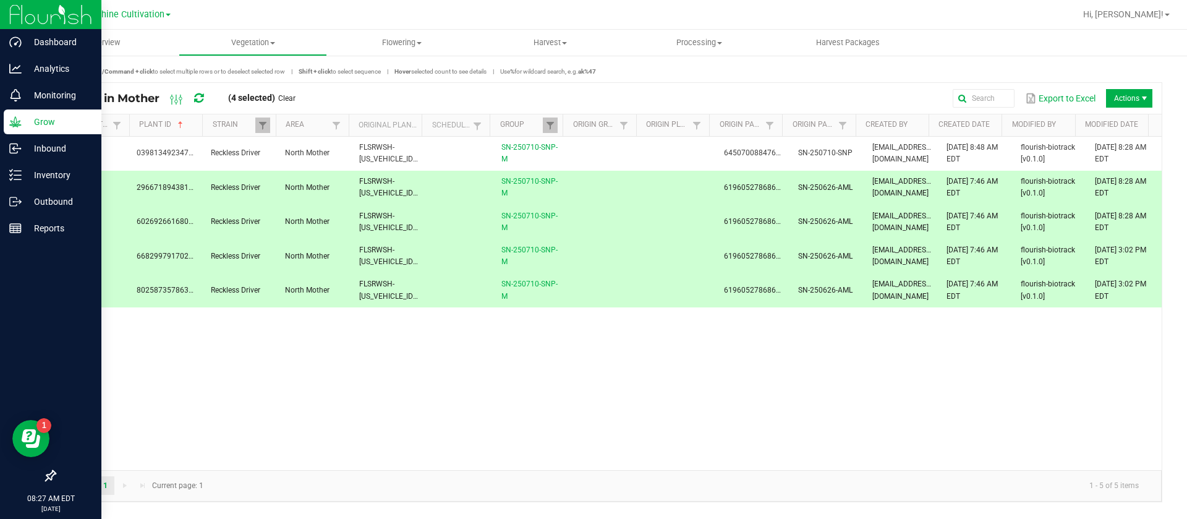
click at [716, 184] on td "6196052786869908" at bounding box center [753, 188] width 74 height 34
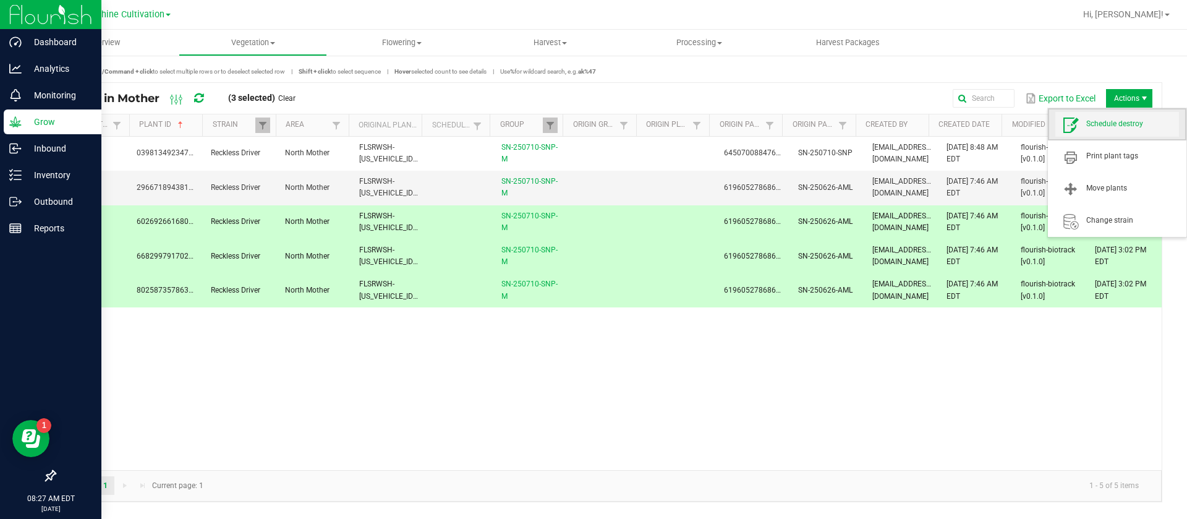
click at [1120, 121] on span "Schedule destroy" at bounding box center [1132, 124] width 93 height 11
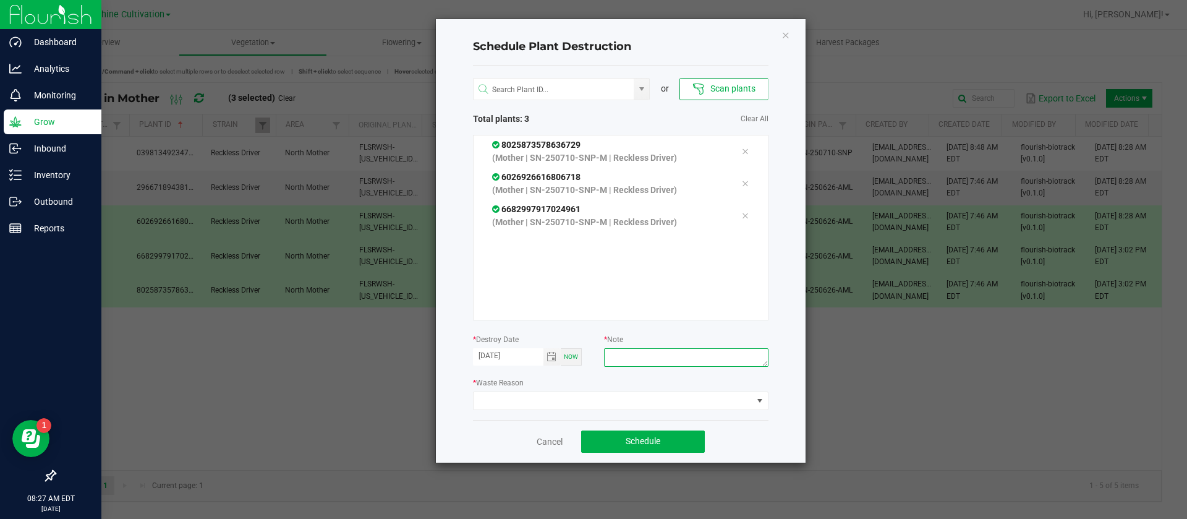
click at [627, 355] on textarea at bounding box center [686, 357] width 164 height 19
type textarea "WASTE"
click at [587, 395] on span at bounding box center [613, 400] width 279 height 17
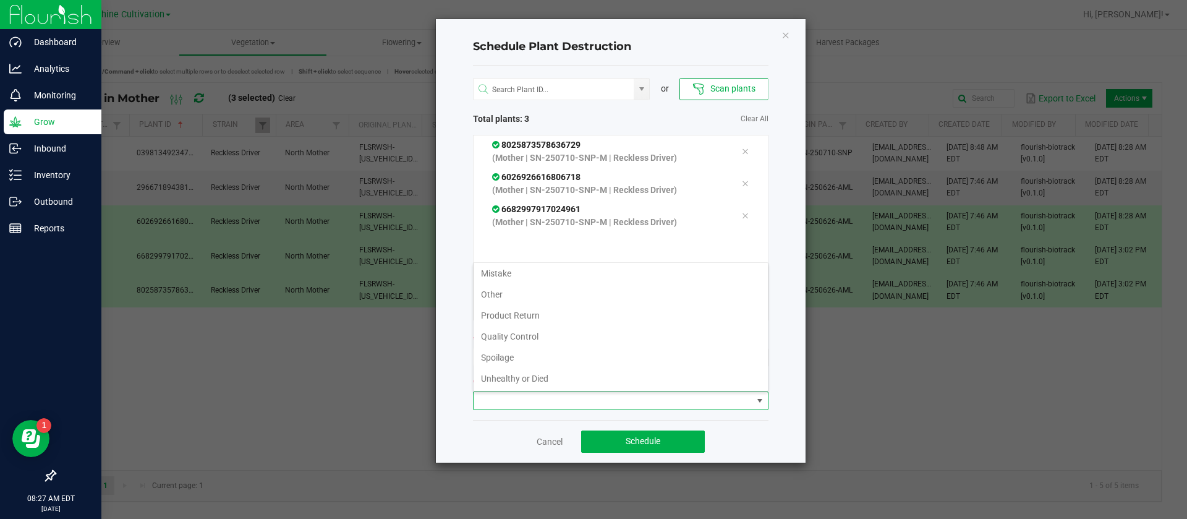
scroll to position [45, 0]
click at [533, 376] on li "Waste" at bounding box center [621, 377] width 294 height 21
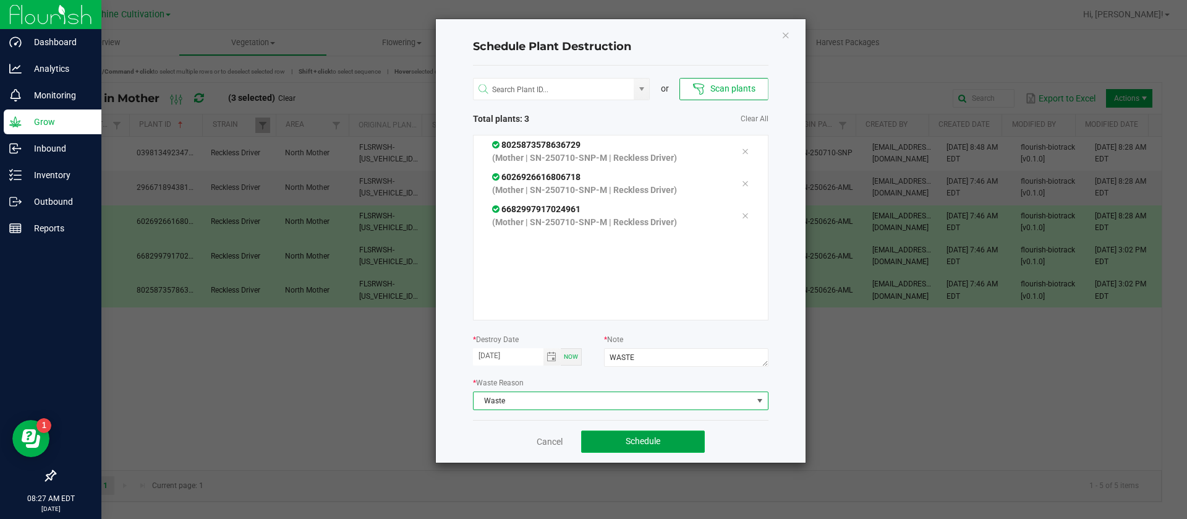
click at [635, 436] on span "Schedule" at bounding box center [643, 441] width 35 height 10
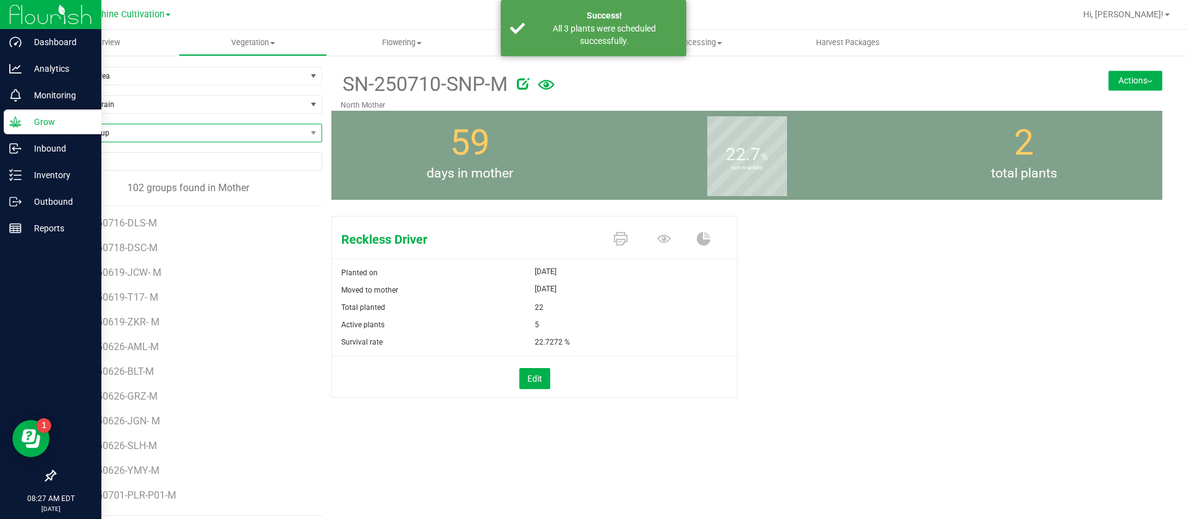
click at [124, 135] on span "Find a Group" at bounding box center [180, 132] width 251 height 17
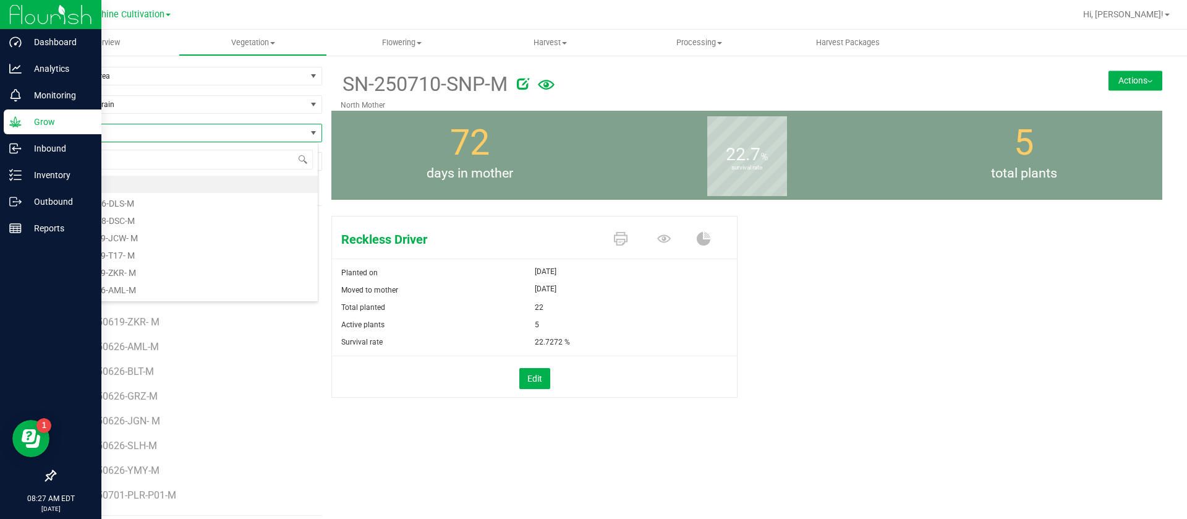
click at [553, 265] on span "[DATE]" at bounding box center [546, 271] width 22 height 15
click at [659, 237] on icon at bounding box center [664, 239] width 14 height 14
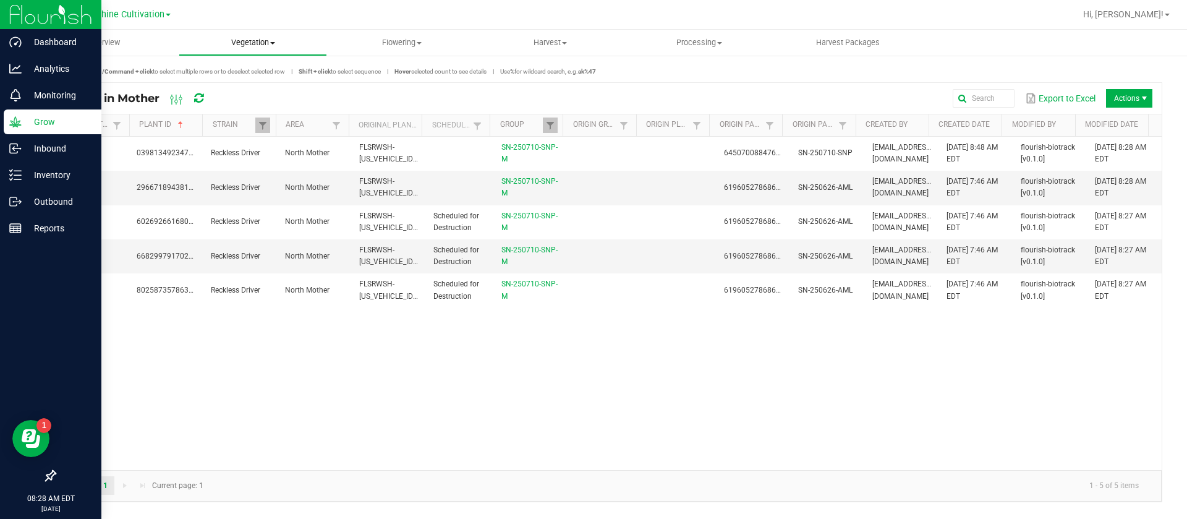
click at [264, 35] on uib-tab-heading "Vegetation Veg groups Veg plants Mother groups Mother plants Apply to plants Cr…" at bounding box center [253, 42] width 148 height 25
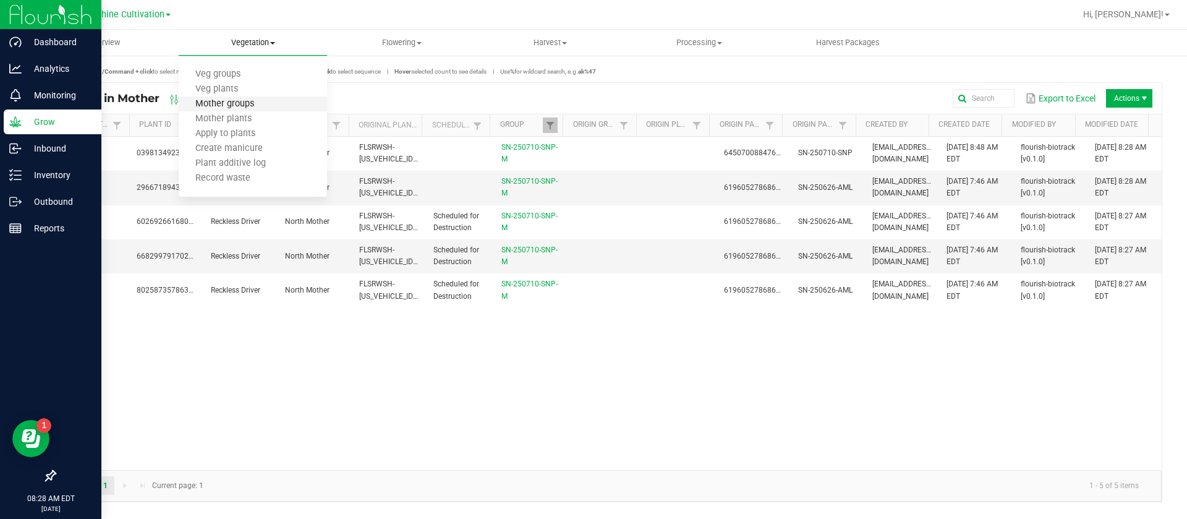
click at [259, 102] on span "Mother groups" at bounding box center [225, 104] width 92 height 11
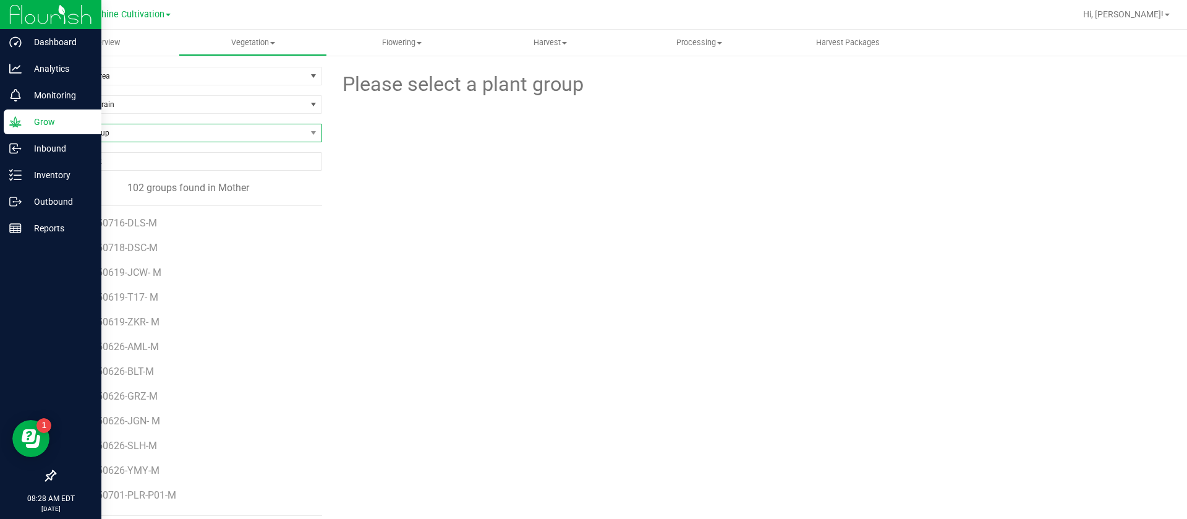
click at [131, 137] on span "Find a Group" at bounding box center [180, 132] width 251 height 17
type input "7UP"
click at [143, 187] on li "SN-250710-7UP-M" at bounding box center [186, 184] width 263 height 17
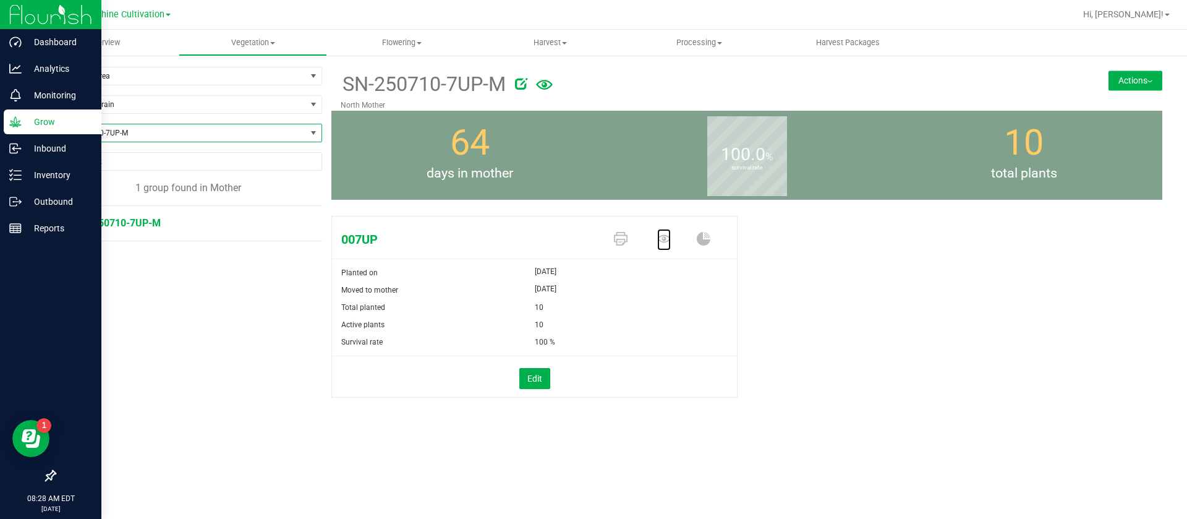
click at [660, 243] on icon at bounding box center [664, 239] width 14 height 14
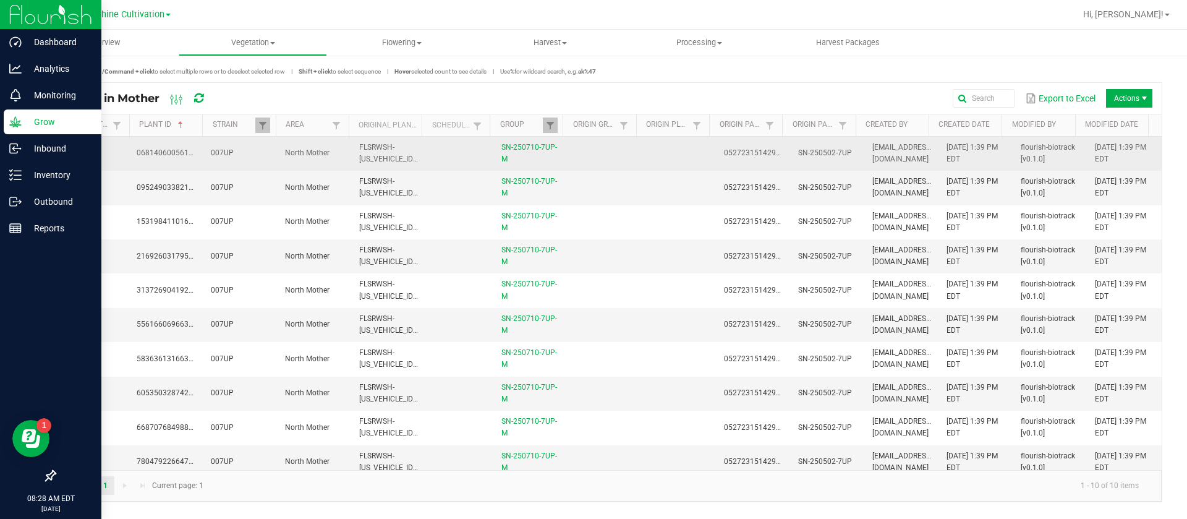
click at [642, 151] on td at bounding box center [679, 154] width 74 height 34
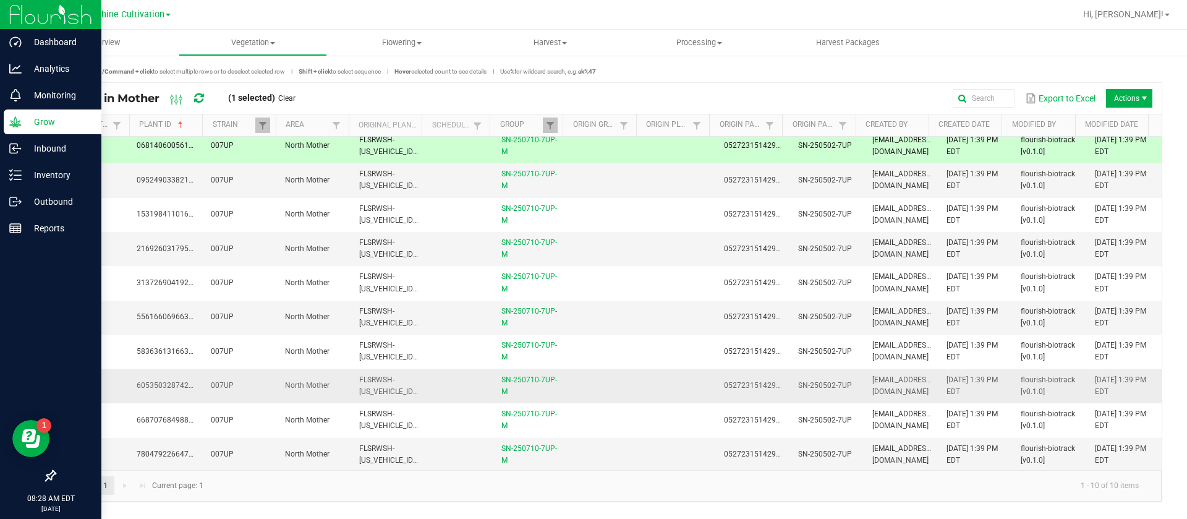
scroll to position [9, 0]
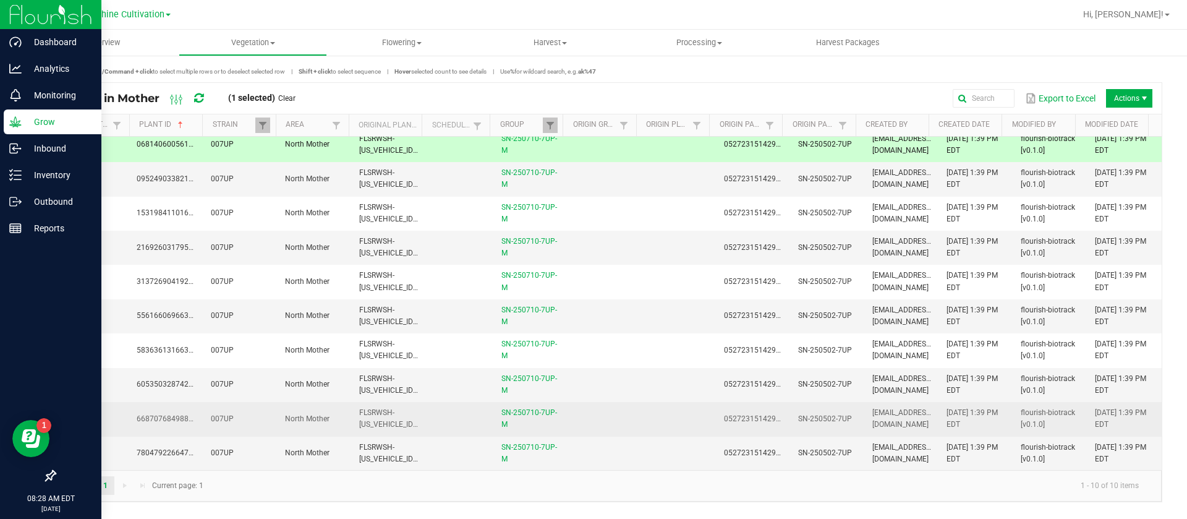
drag, startPoint x: 571, startPoint y: 440, endPoint x: 594, endPoint y: 430, distance: 25.7
click at [571, 441] on td at bounding box center [605, 452] width 74 height 33
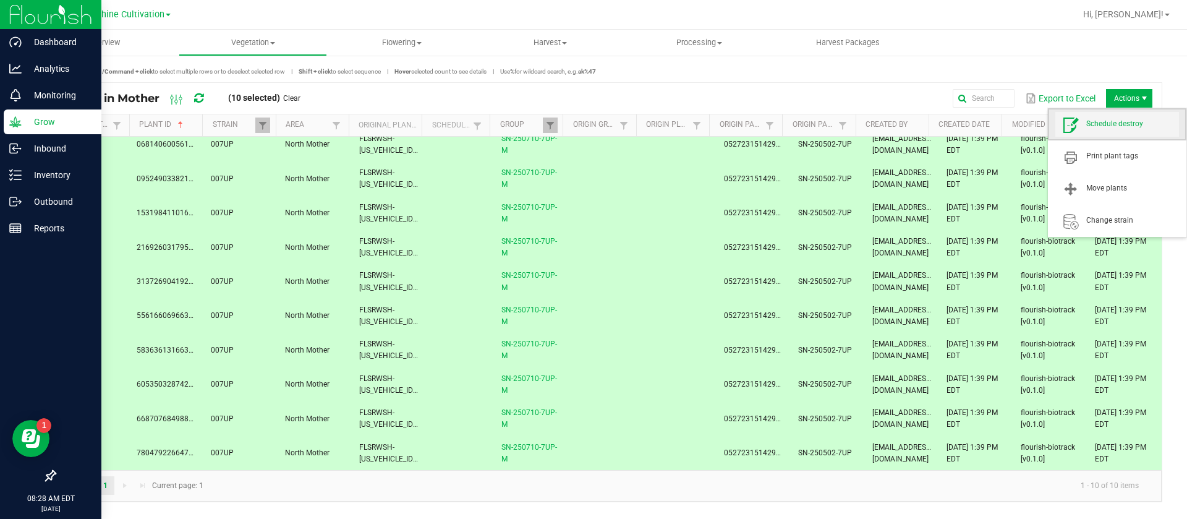
click at [1128, 123] on span "Schedule destroy" at bounding box center [1132, 124] width 93 height 11
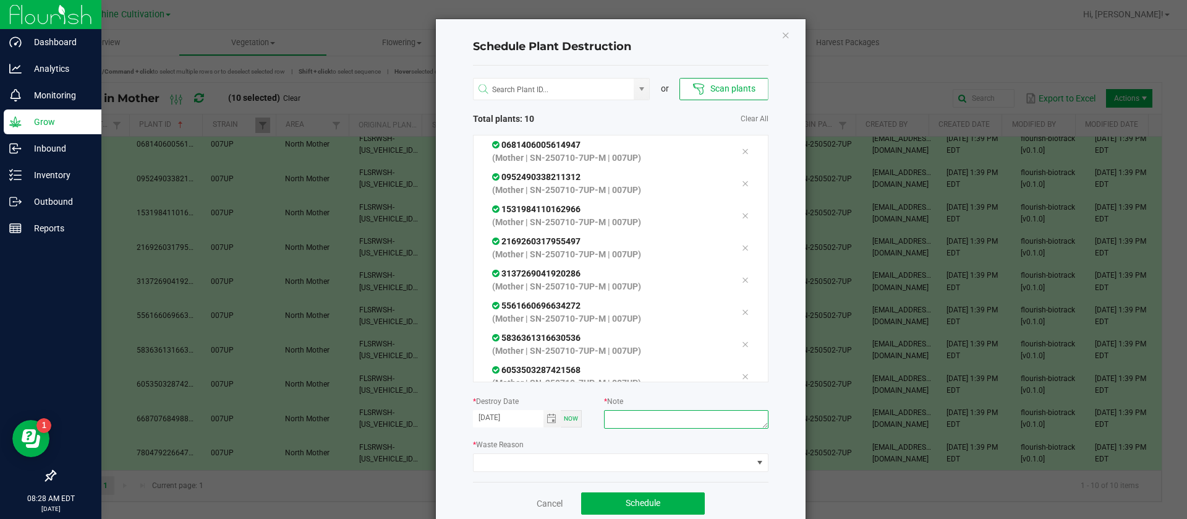
click at [627, 427] on textarea at bounding box center [686, 419] width 164 height 19
type textarea "WASTE"
click at [594, 458] on span at bounding box center [613, 462] width 279 height 17
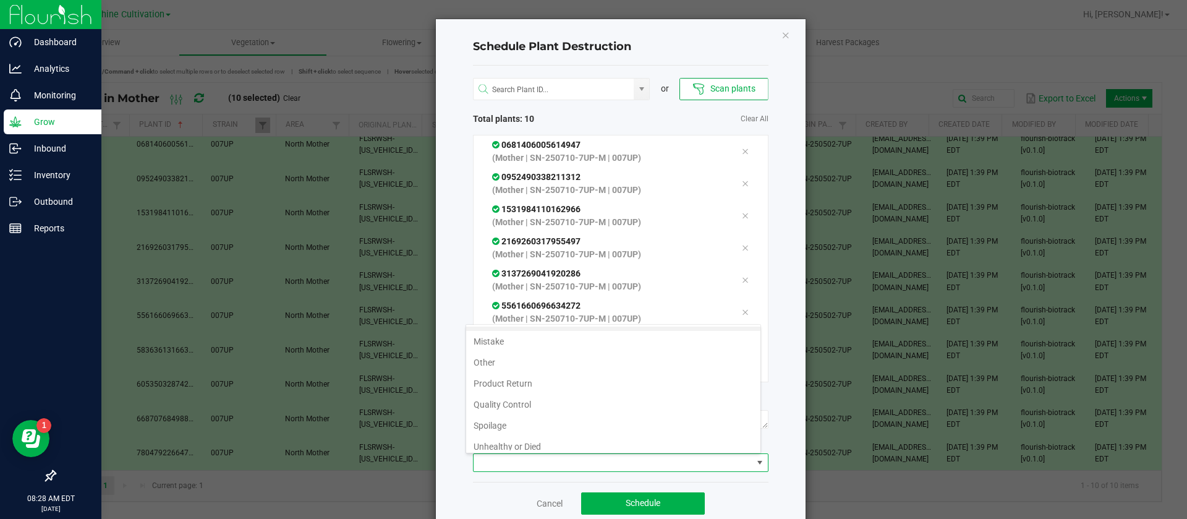
scroll to position [45, 0]
click at [508, 441] on li "Waste" at bounding box center [613, 439] width 294 height 21
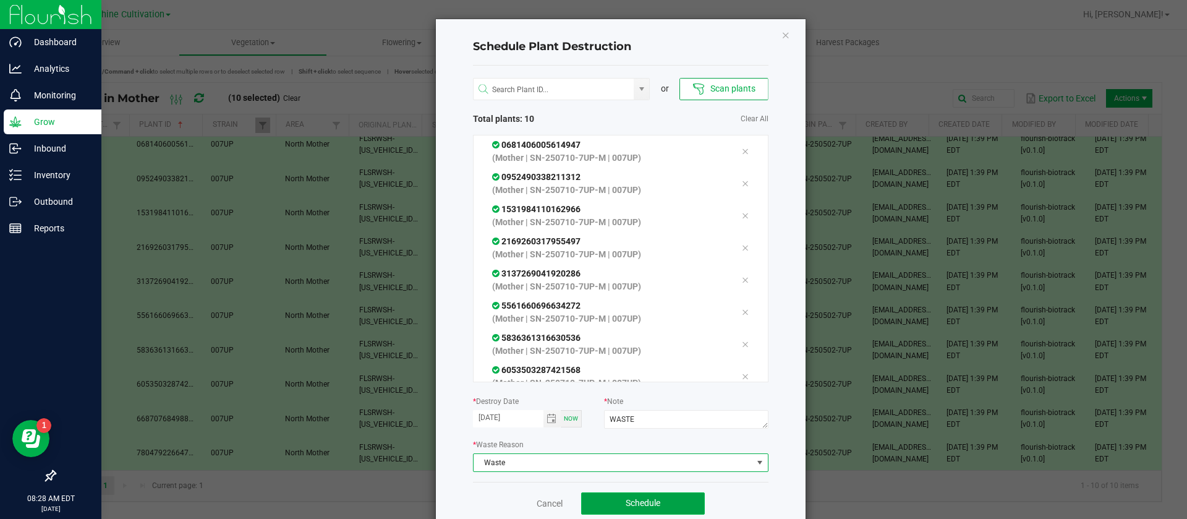
click at [663, 496] on button "Schedule" at bounding box center [643, 503] width 124 height 22
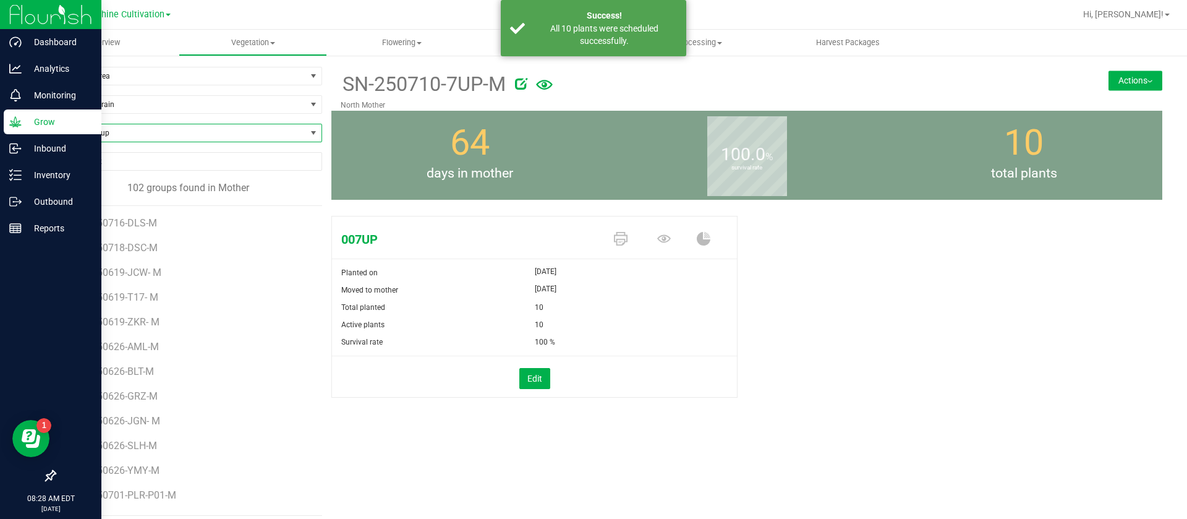
click at [133, 137] on span "Find a Group" at bounding box center [180, 132] width 251 height 17
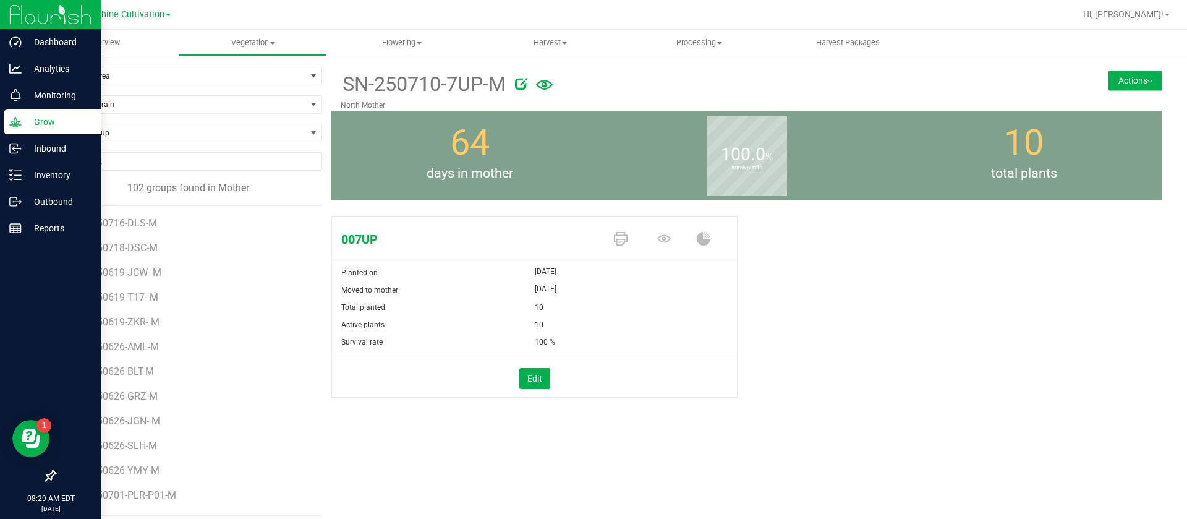
click at [121, 143] on div "Find a Group" at bounding box center [188, 138] width 268 height 28
click at [124, 134] on span "Find a Group" at bounding box center [180, 132] width 251 height 17
type input "PZT"
click at [141, 177] on li "SN-250717-PZT-M" at bounding box center [186, 184] width 263 height 17
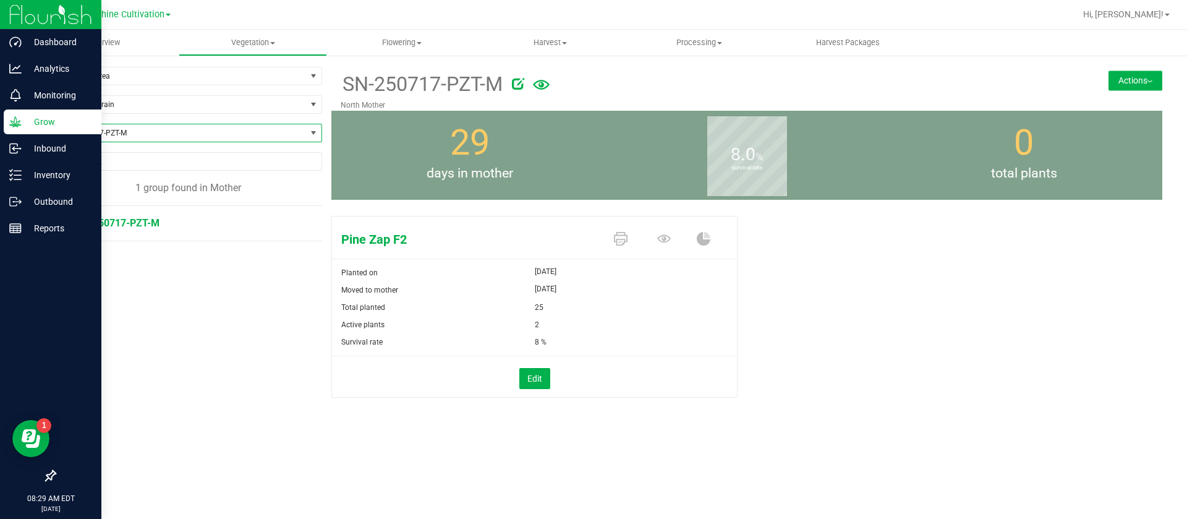
click at [123, 132] on span "SN-250717-PZT-M" at bounding box center [180, 132] width 251 height 17
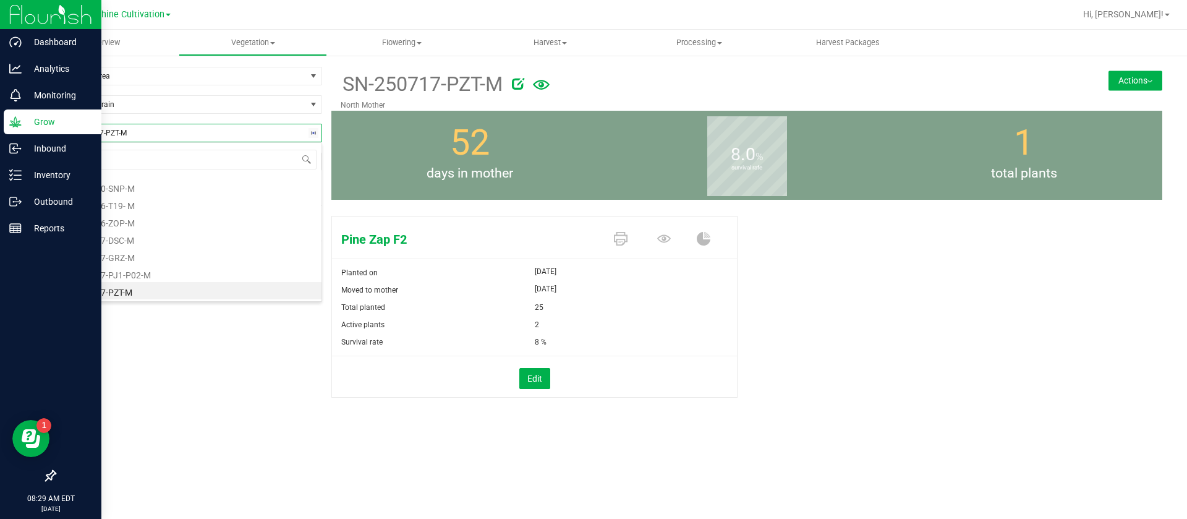
type input "PZT"
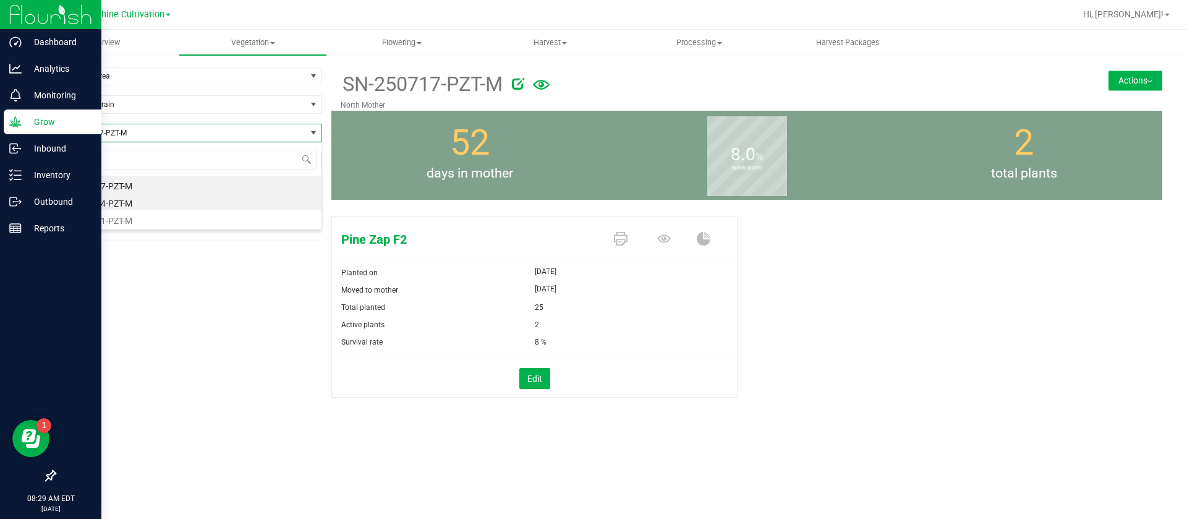
click at [137, 204] on li "SN-250724-PZT-M" at bounding box center [188, 201] width 266 height 17
click at [661, 239] on icon at bounding box center [664, 239] width 14 height 14
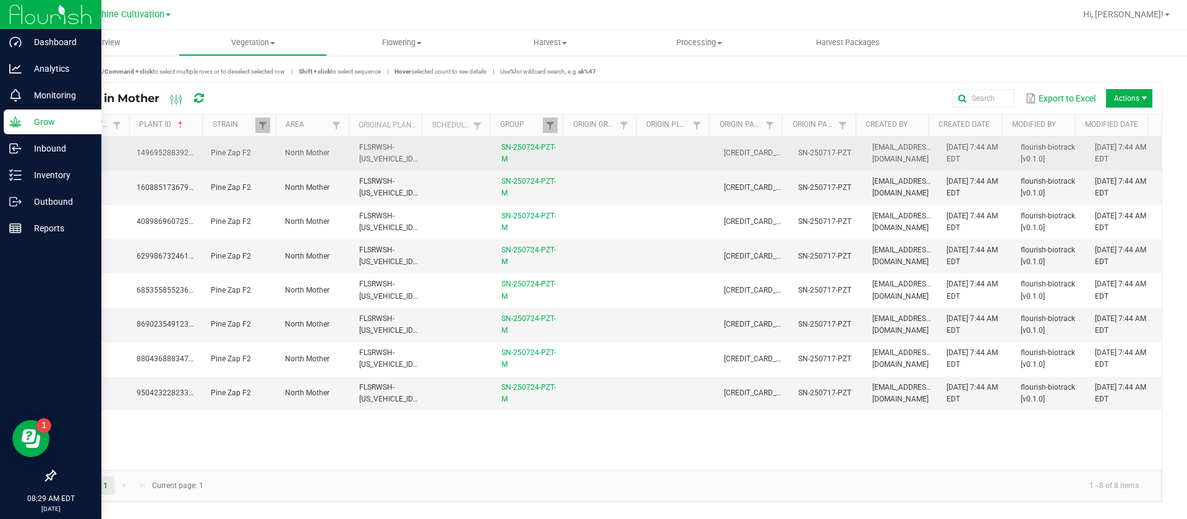
click at [648, 153] on td at bounding box center [679, 154] width 74 height 34
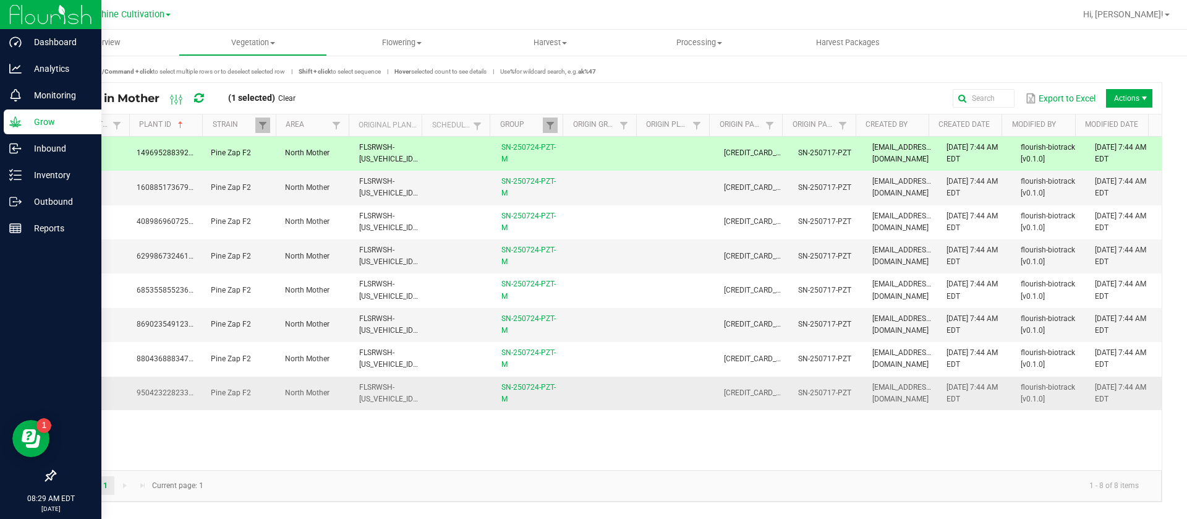
click at [616, 385] on td at bounding box center [605, 392] width 74 height 33
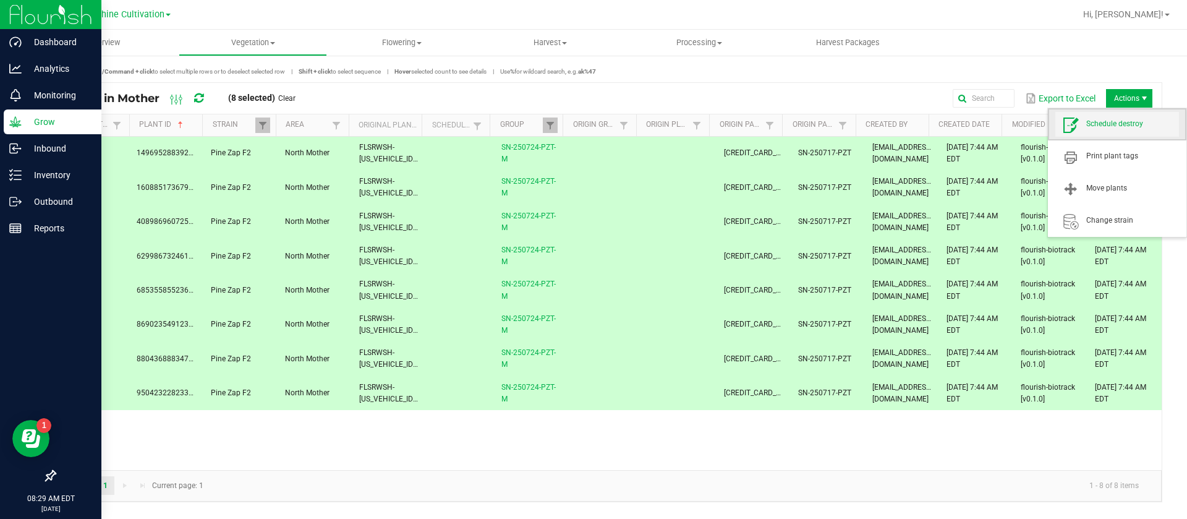
click at [1123, 121] on span "Schedule destroy" at bounding box center [1132, 124] width 93 height 11
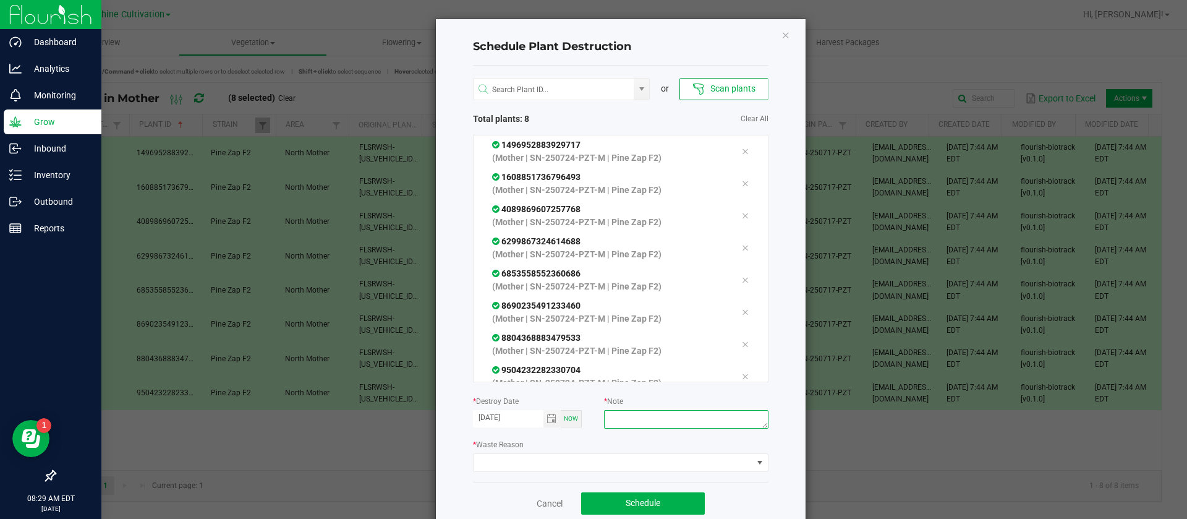
click at [641, 416] on textarea at bounding box center [686, 419] width 164 height 19
type textarea "WASET"
click at [595, 459] on span at bounding box center [613, 462] width 279 height 17
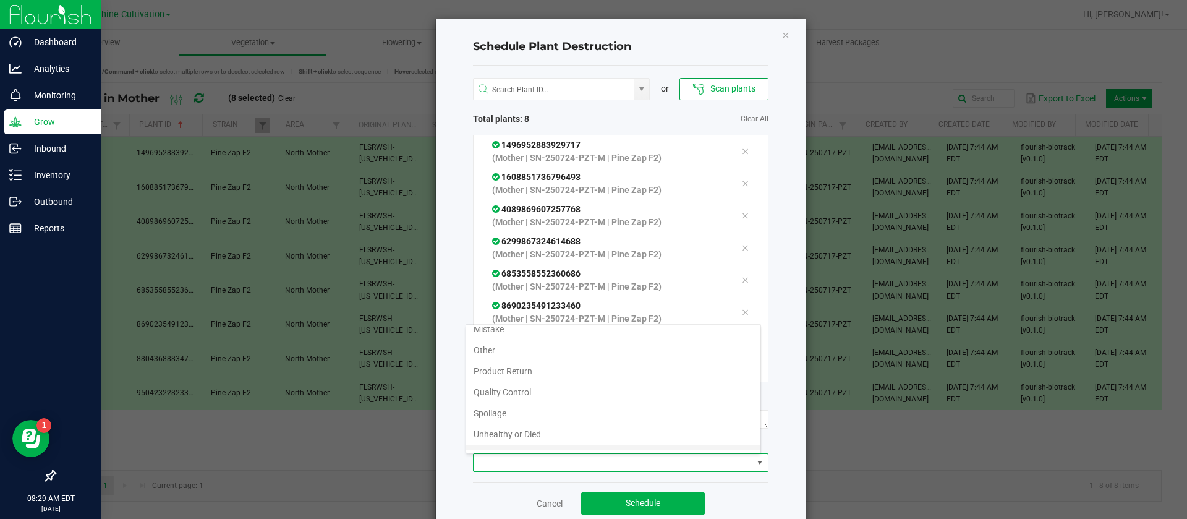
scroll to position [45, 0]
click at [498, 439] on li "Waste" at bounding box center [613, 439] width 294 height 21
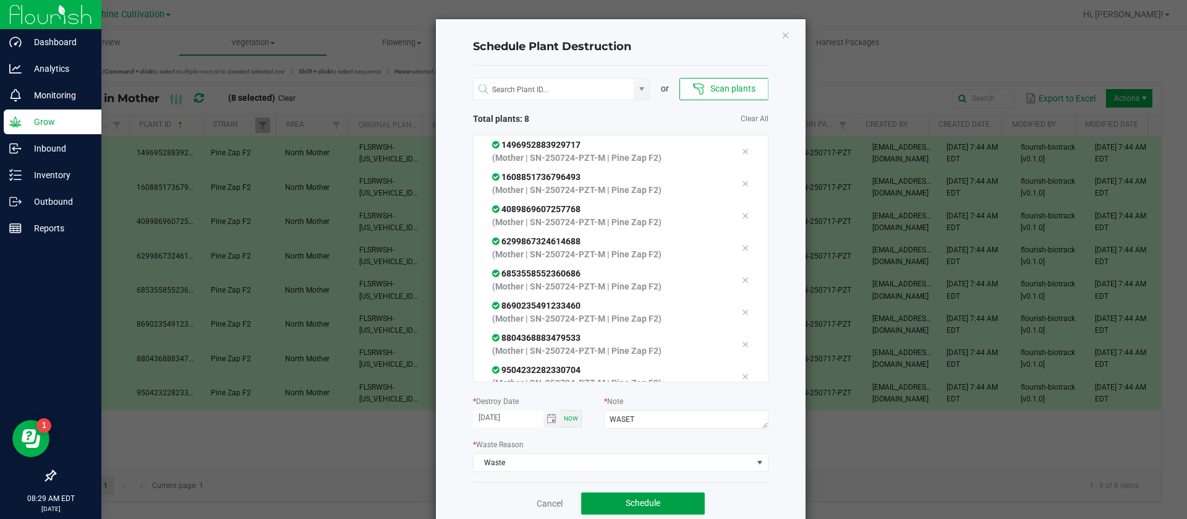
click at [663, 510] on button "Schedule" at bounding box center [643, 503] width 124 height 22
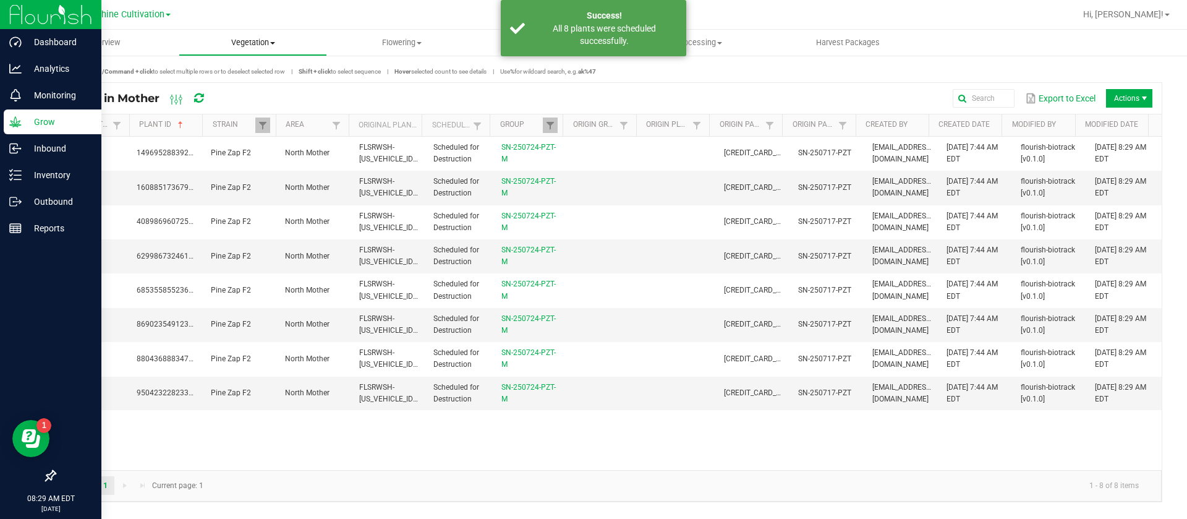
click at [255, 40] on span "Vegetation" at bounding box center [253, 42] width 148 height 11
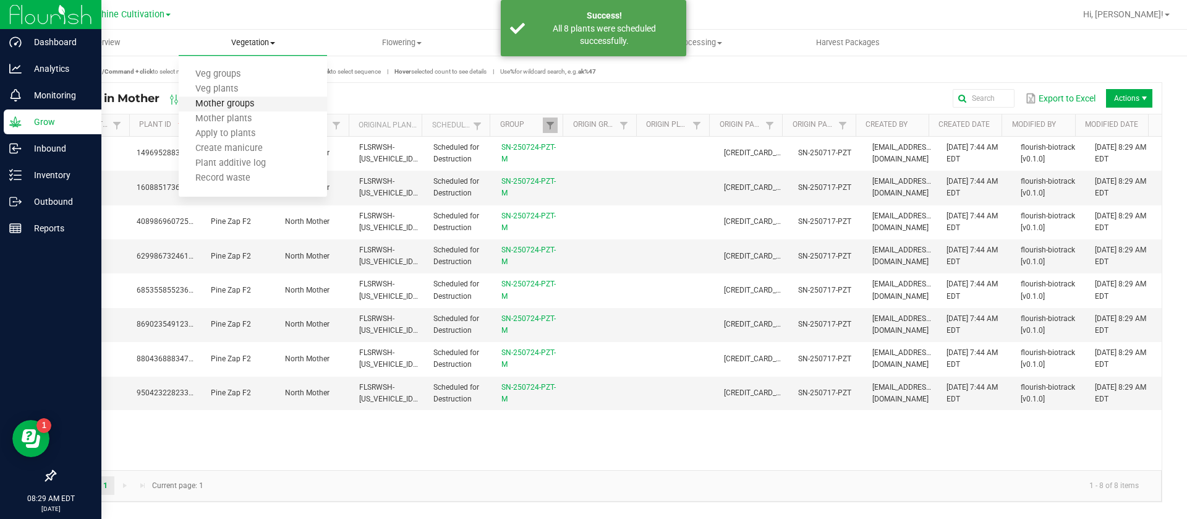
click at [255, 104] on span "Mother groups" at bounding box center [225, 104] width 92 height 11
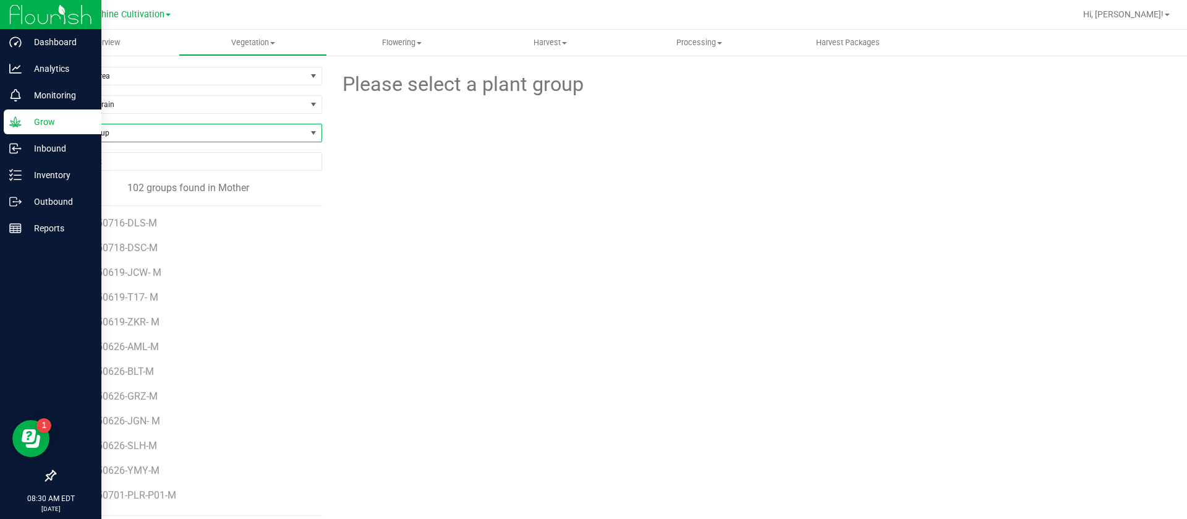
click at [121, 124] on span "Find a Group" at bounding box center [188, 133] width 268 height 19
type input "HBG"
click at [135, 182] on li "SN-250724-HBG-M" at bounding box center [186, 184] width 263 height 17
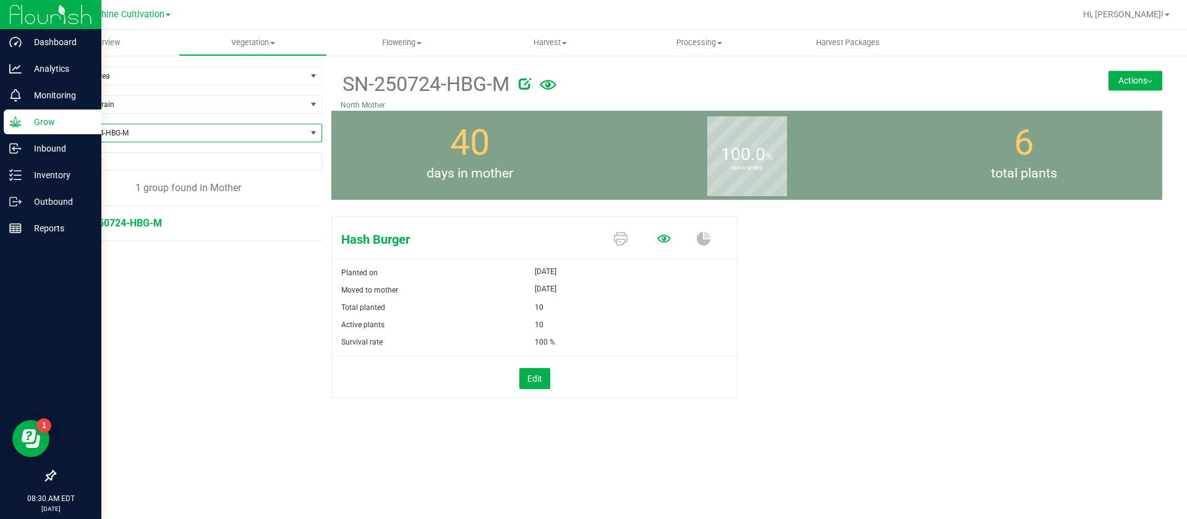
click at [662, 237] on icon at bounding box center [664, 238] width 14 height 8
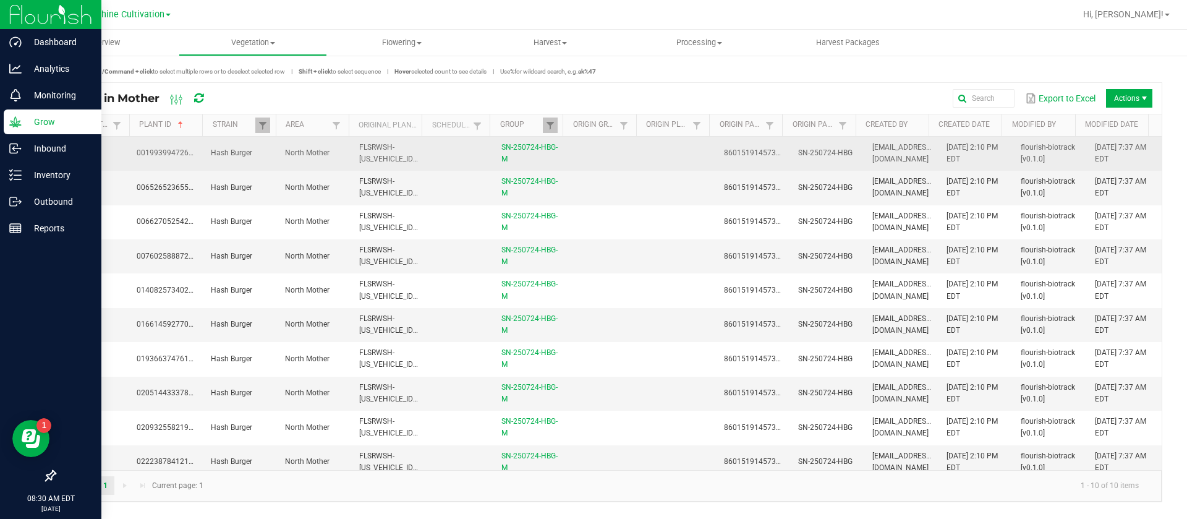
click at [618, 159] on td at bounding box center [605, 154] width 74 height 34
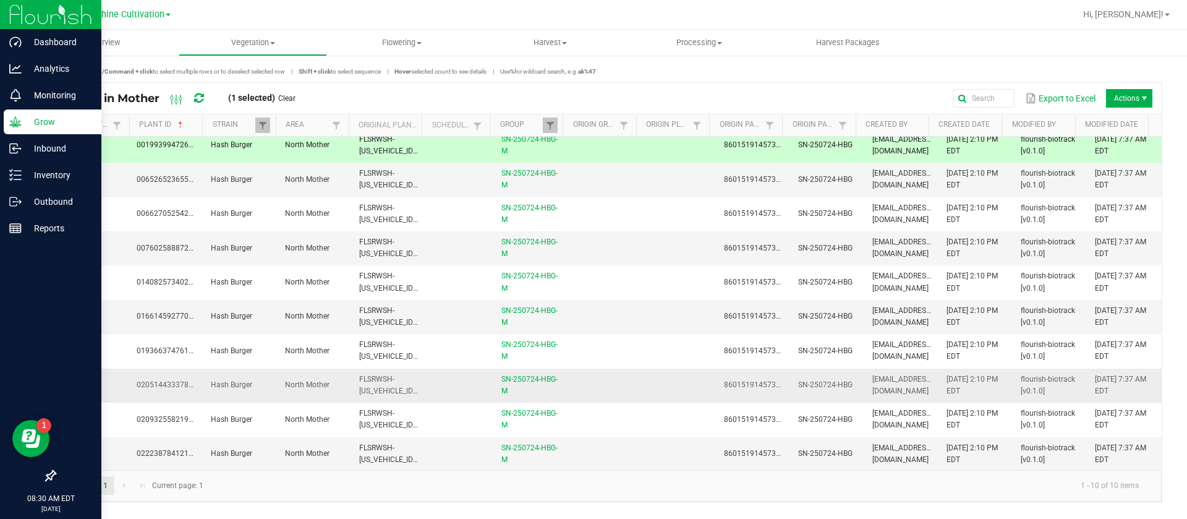
scroll to position [9, 0]
click at [619, 448] on td at bounding box center [605, 452] width 74 height 33
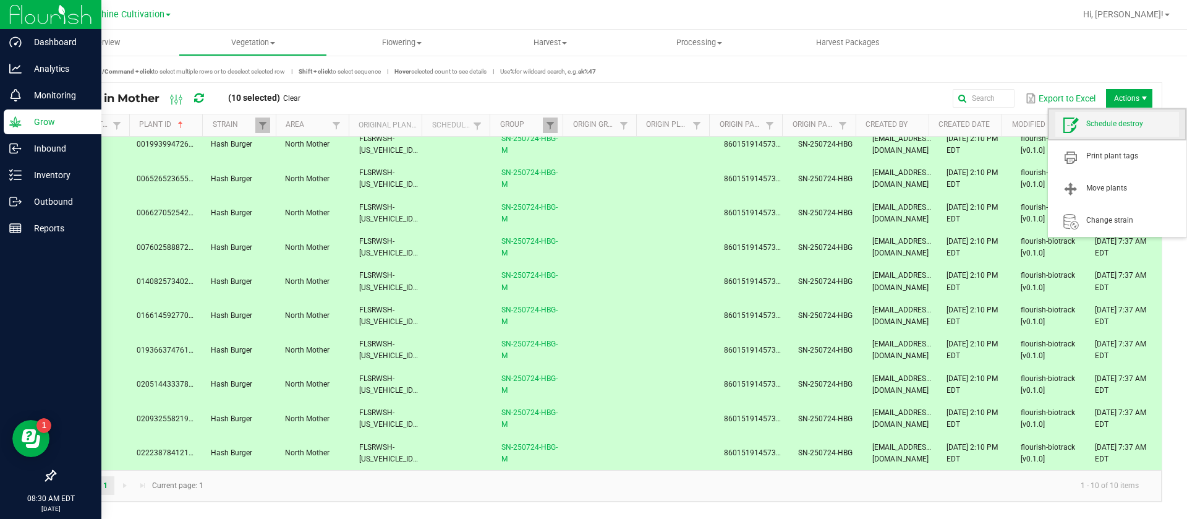
click at [1124, 129] on span "Schedule destroy" at bounding box center [1132, 124] width 93 height 11
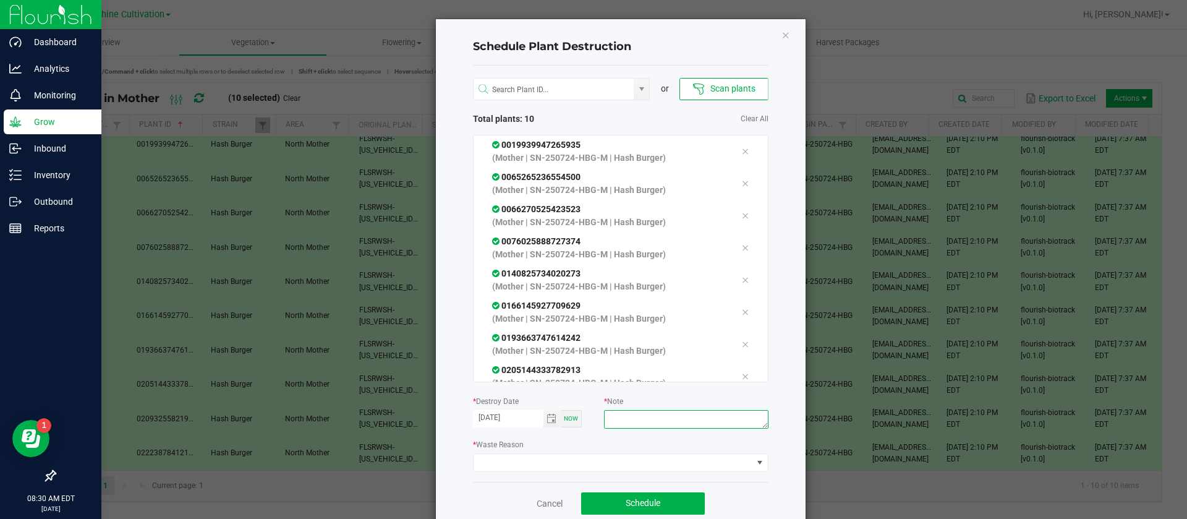
click at [634, 417] on textarea at bounding box center [686, 419] width 164 height 19
type textarea "WASTE"
click at [582, 458] on span at bounding box center [613, 462] width 279 height 17
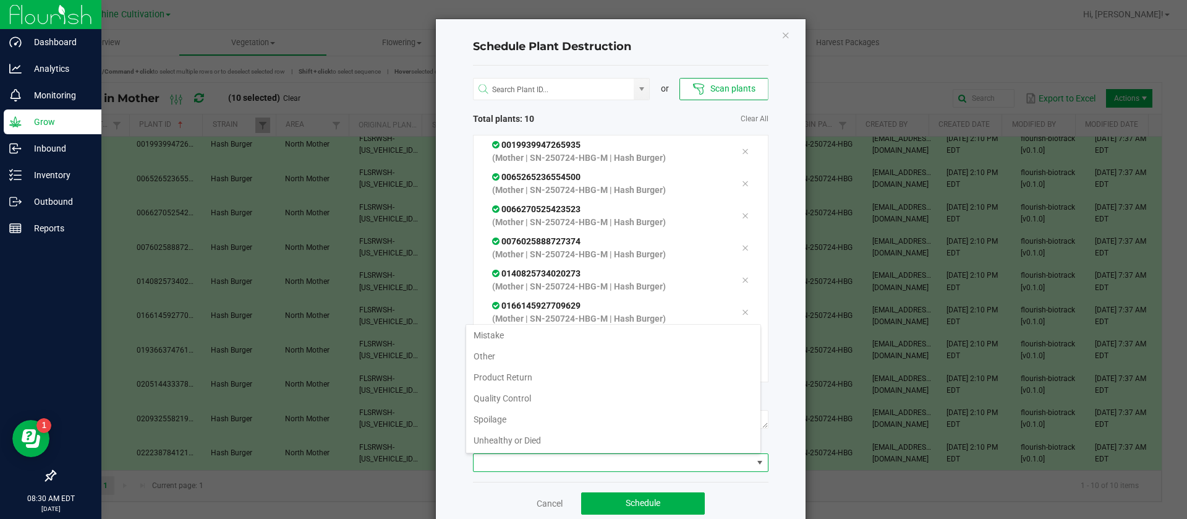
scroll to position [45, 0]
click at [521, 441] on li "Waste" at bounding box center [613, 439] width 294 height 21
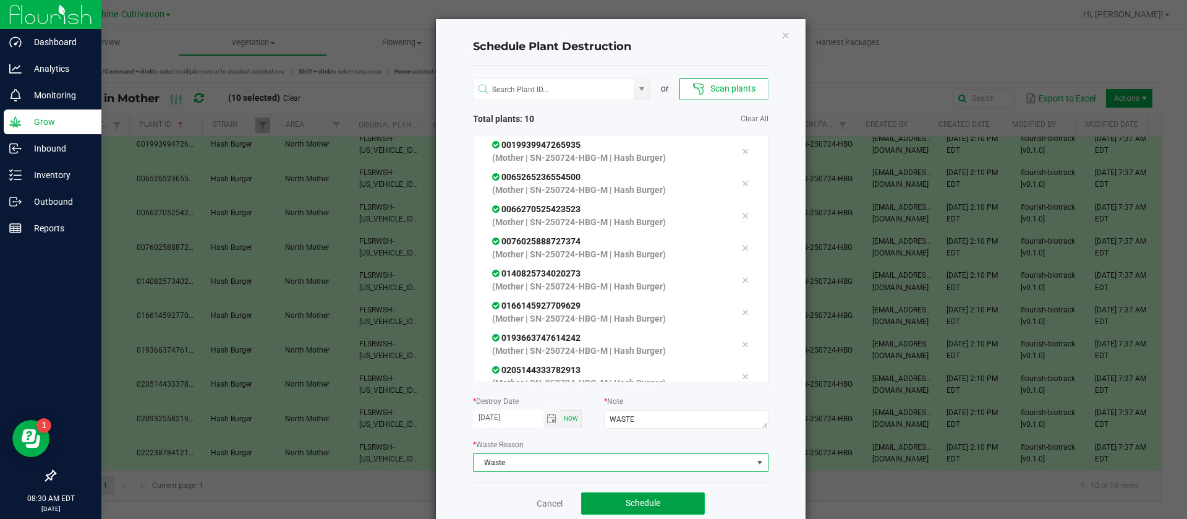
click at [637, 500] on span "Schedule" at bounding box center [643, 503] width 35 height 10
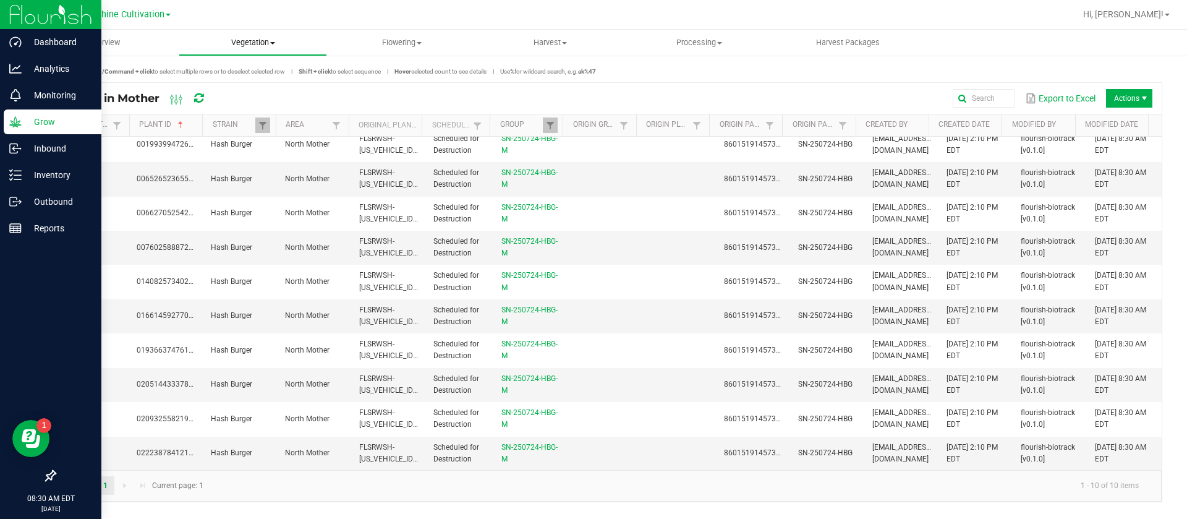
click at [273, 41] on span "Vegetation" at bounding box center [253, 42] width 148 height 11
click at [252, 104] on span "Mother groups" at bounding box center [225, 104] width 92 height 11
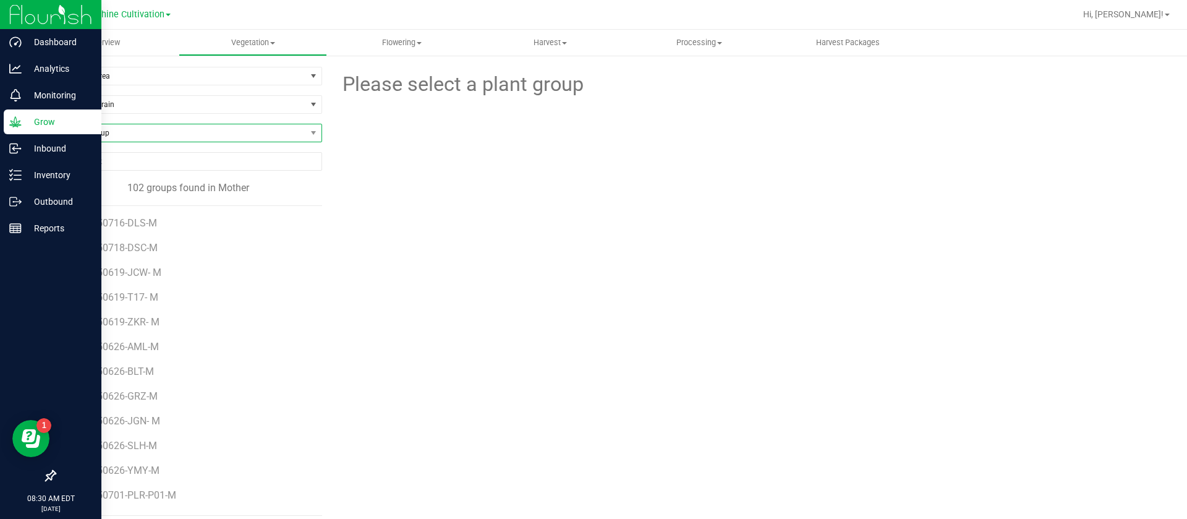
click at [119, 135] on span "Find a Group" at bounding box center [180, 132] width 251 height 17
type input "MFU"
click at [138, 182] on li "SN-250724-MFU-M" at bounding box center [186, 184] width 263 height 17
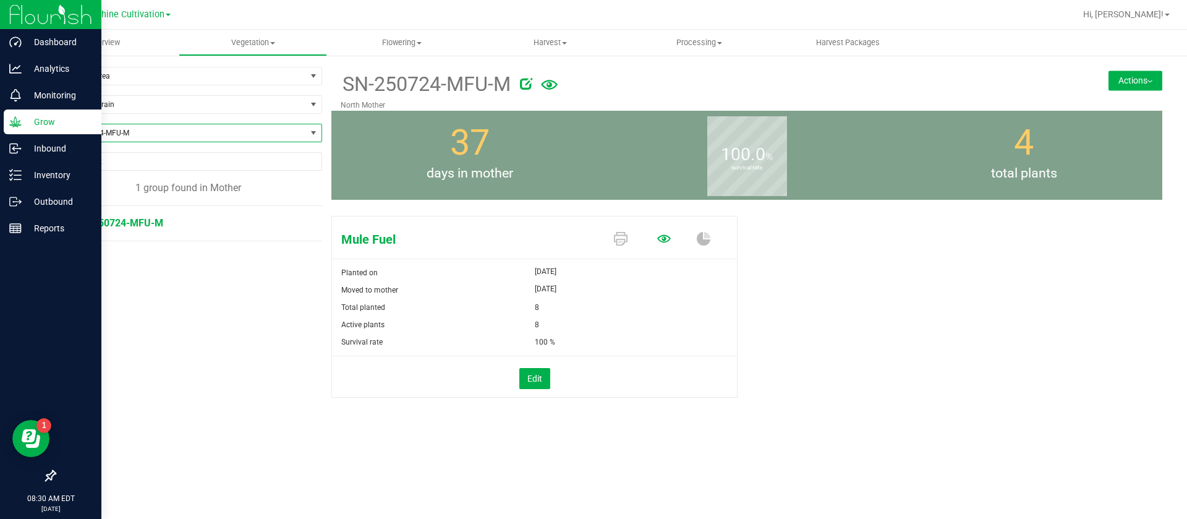
click at [656, 242] on span at bounding box center [666, 240] width 43 height 22
click at [661, 239] on icon at bounding box center [664, 239] width 14 height 14
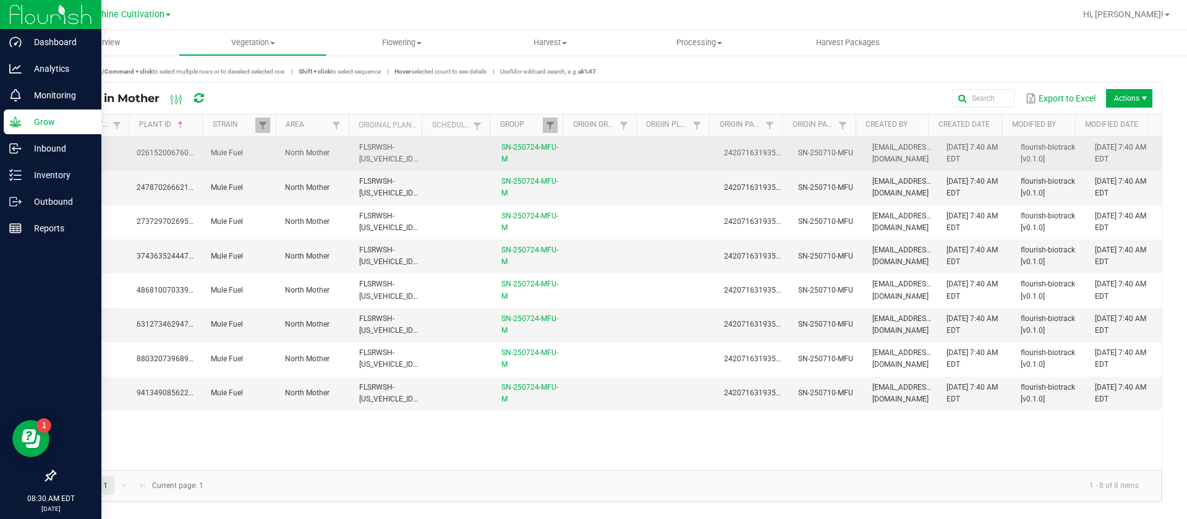
click at [596, 155] on td at bounding box center [605, 154] width 74 height 34
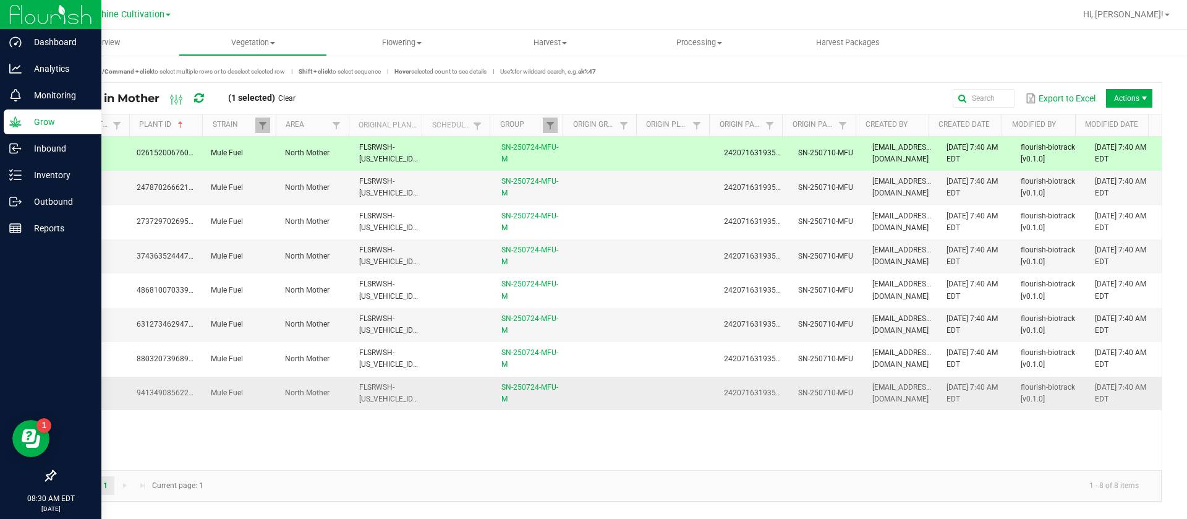
click at [588, 403] on td at bounding box center [605, 392] width 74 height 33
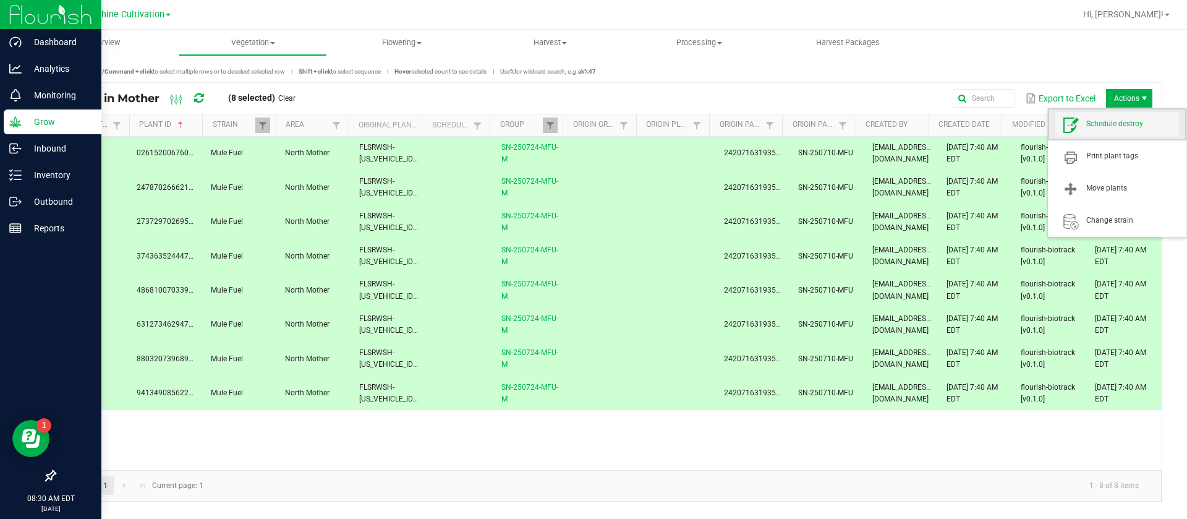
click at [1117, 127] on span "Schedule destroy" at bounding box center [1132, 124] width 93 height 11
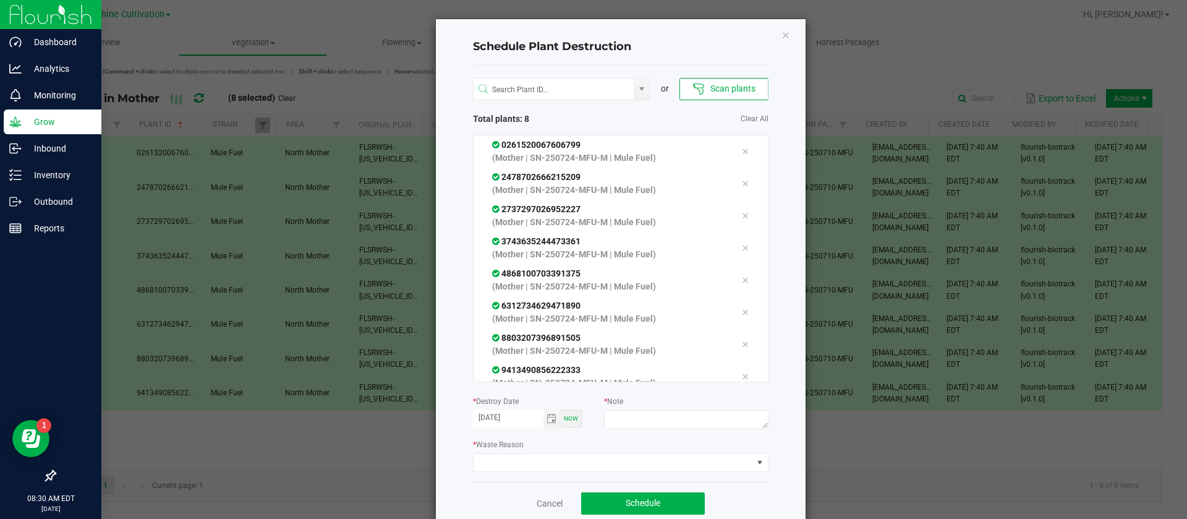
click at [648, 435] on div "or Scan plants Total plants: 8 Clear All 0261520067606799 (Mother | SN-250724-M…" at bounding box center [620, 274] width 295 height 416
click at [640, 417] on textarea at bounding box center [686, 419] width 164 height 19
type textarea "WASTE"
click at [537, 462] on span at bounding box center [613, 462] width 279 height 17
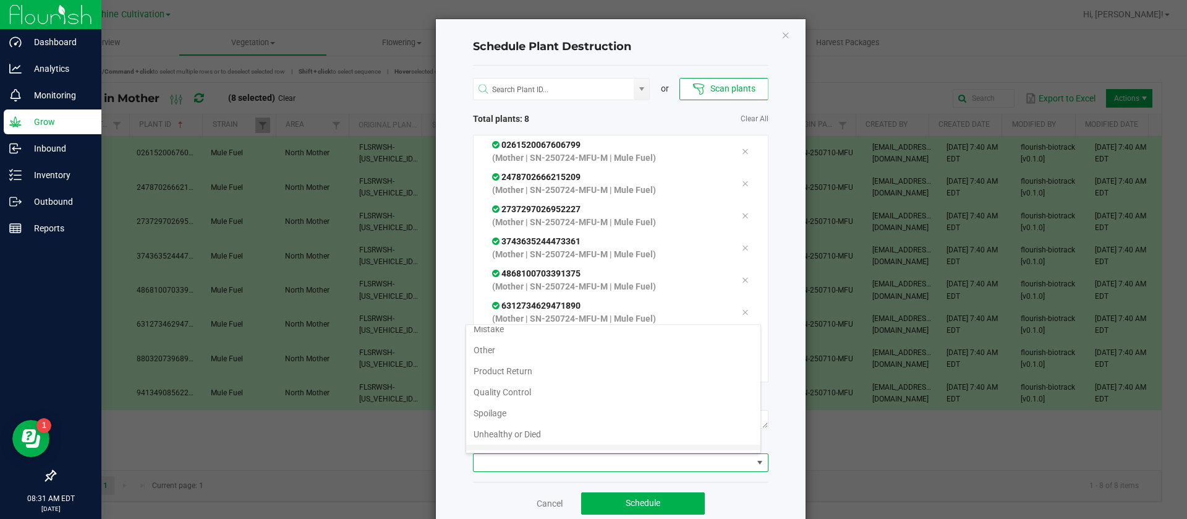
scroll to position [45, 0]
click at [509, 438] on li "Waste" at bounding box center [613, 439] width 294 height 21
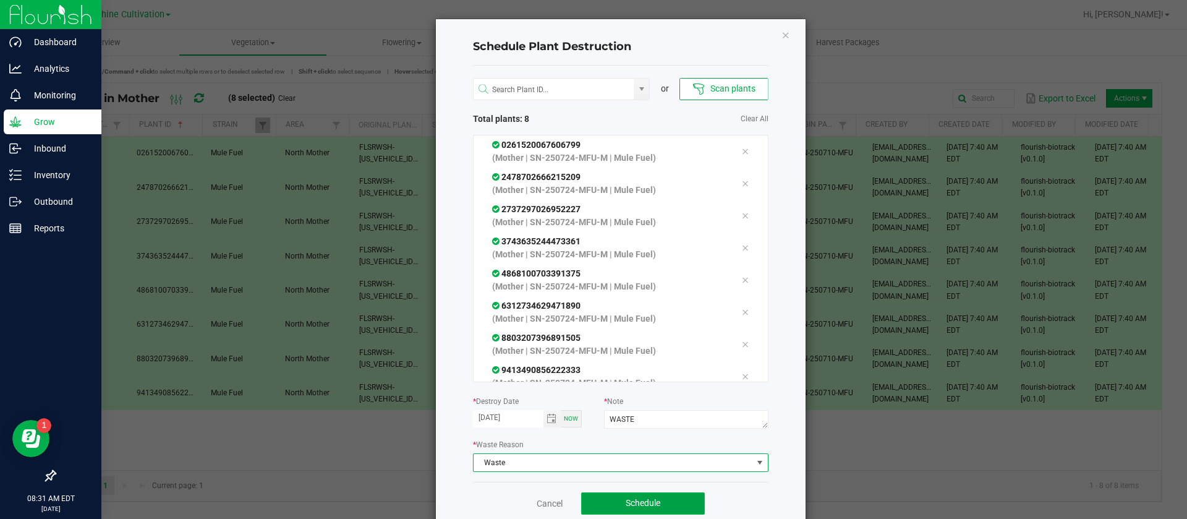
click at [663, 498] on button "Schedule" at bounding box center [643, 503] width 124 height 22
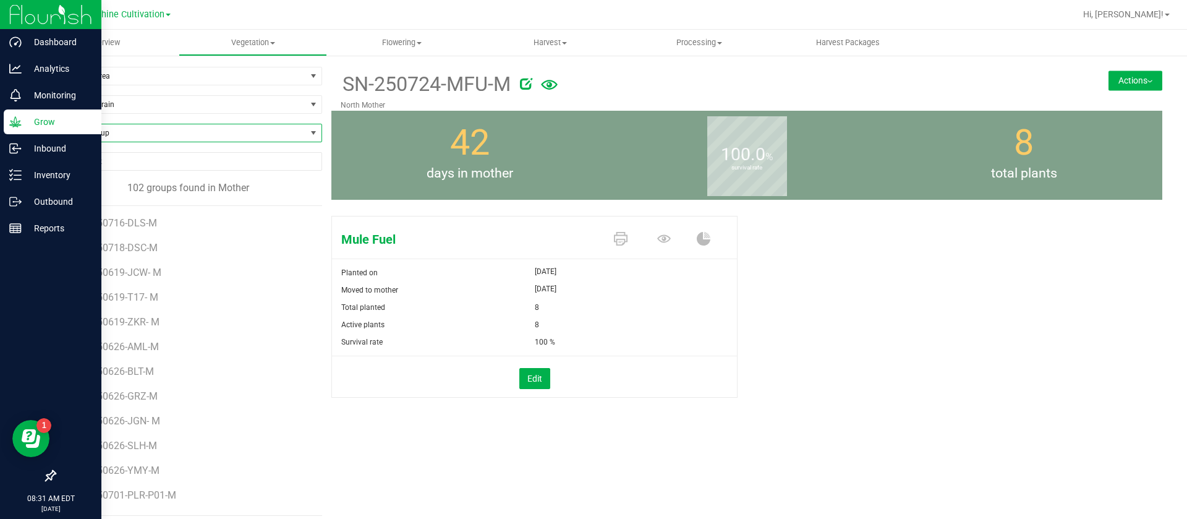
click at [129, 140] on span "Find a Group" at bounding box center [180, 132] width 251 height 17
type input "ARZ"
click at [138, 183] on li "SN-250710-ARZ-M" at bounding box center [186, 184] width 263 height 17
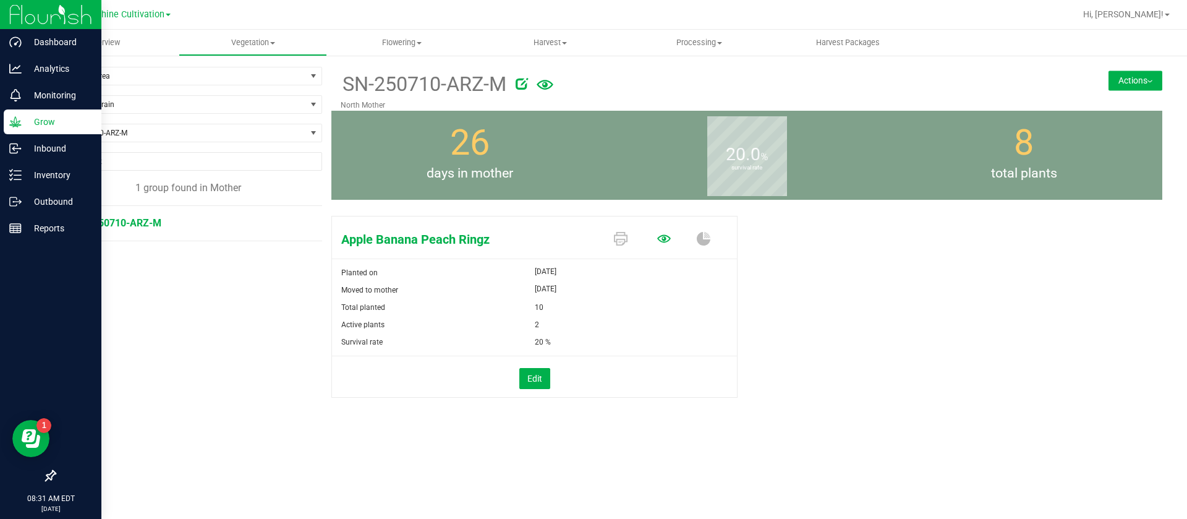
click at [665, 240] on icon at bounding box center [664, 239] width 14 height 14
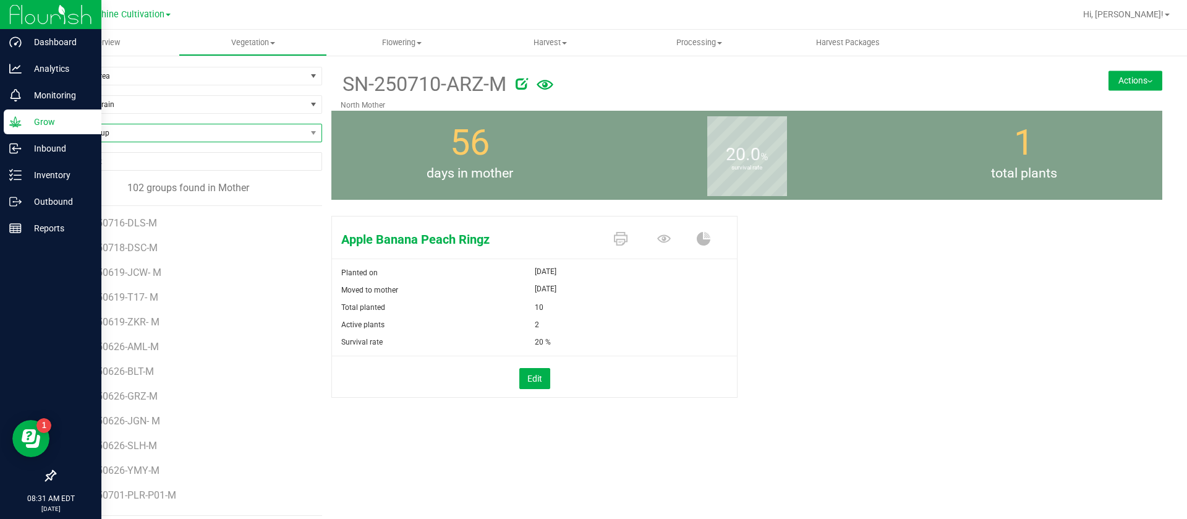
click at [121, 131] on span "Find a Group" at bounding box center [180, 132] width 251 height 17
click at [91, 125] on span "Find a Group" at bounding box center [180, 132] width 251 height 17
type input "BLT"
click at [142, 185] on li "SN-250626-BLT-M" at bounding box center [186, 184] width 263 height 17
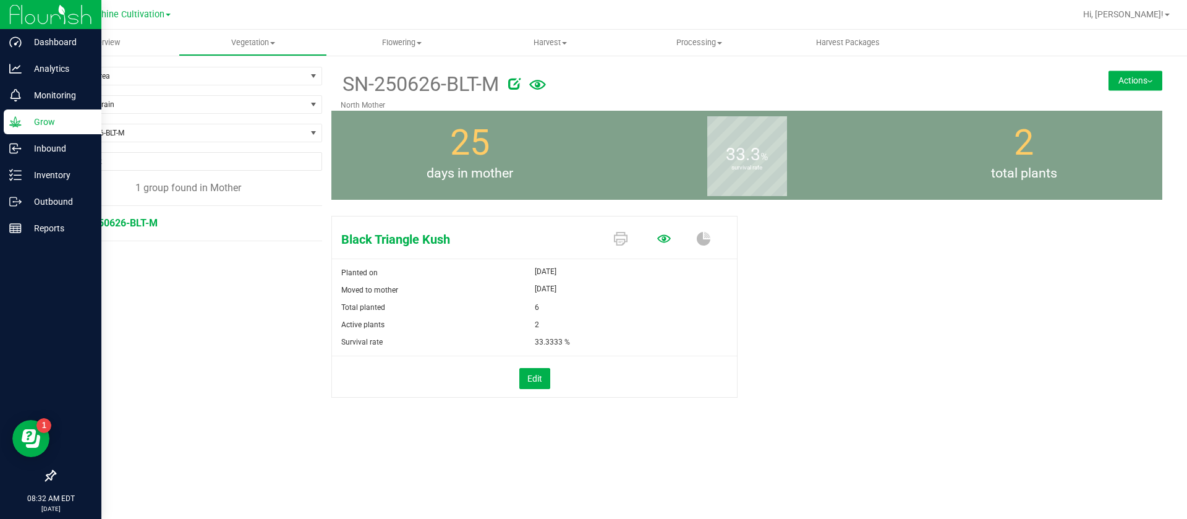
click at [669, 239] on icon at bounding box center [664, 238] width 14 height 8
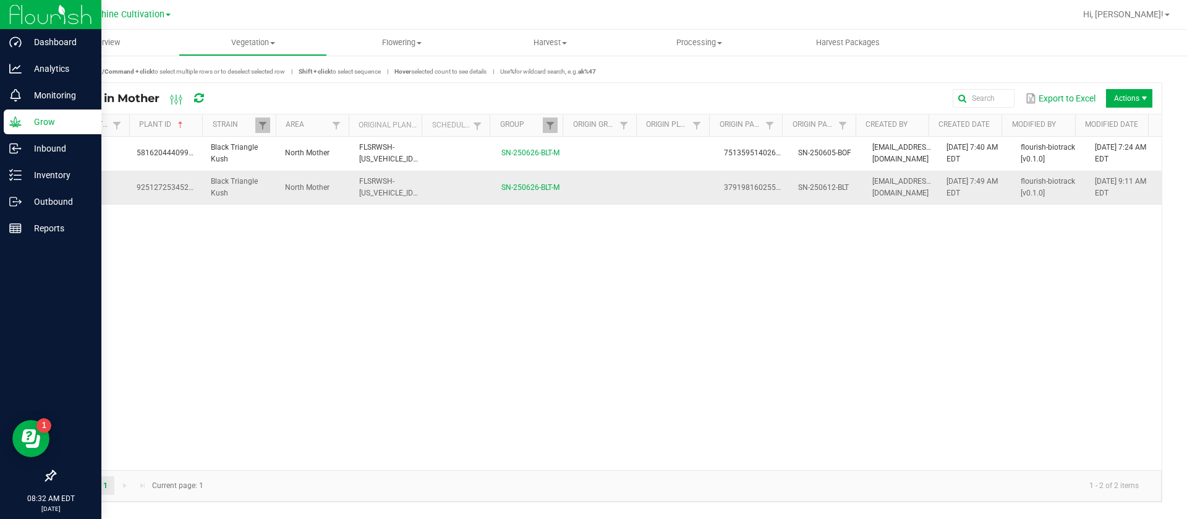
click at [690, 202] on td at bounding box center [679, 187] width 74 height 33
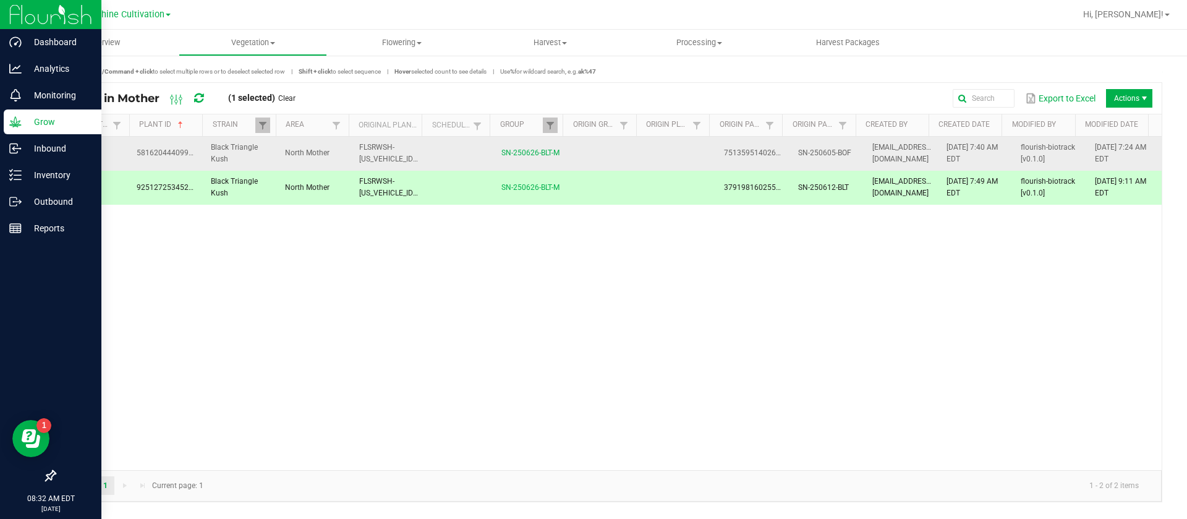
click at [704, 152] on td at bounding box center [679, 154] width 74 height 34
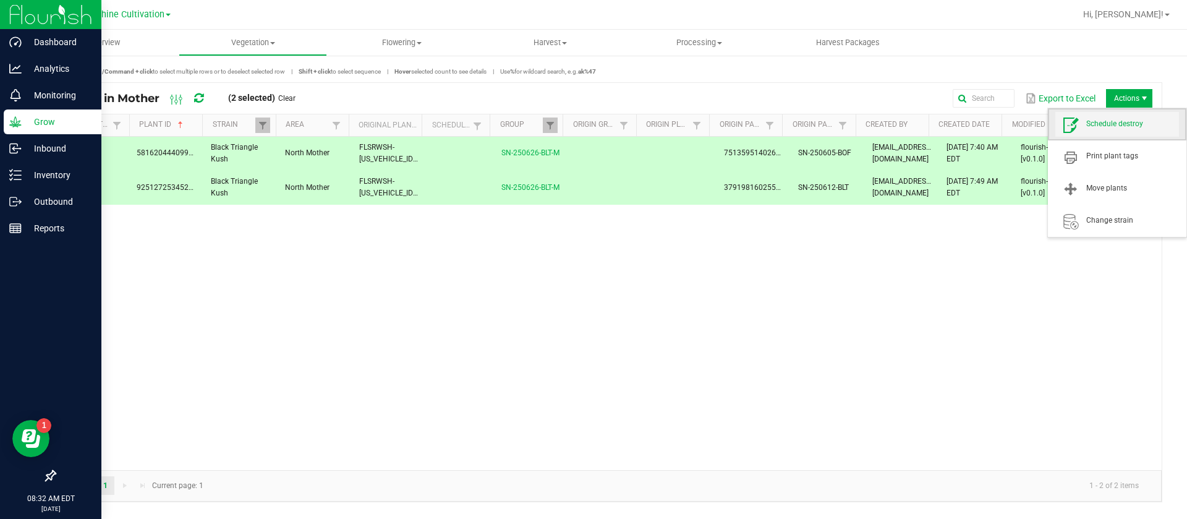
click at [1119, 125] on span "Schedule destroy" at bounding box center [1132, 124] width 93 height 11
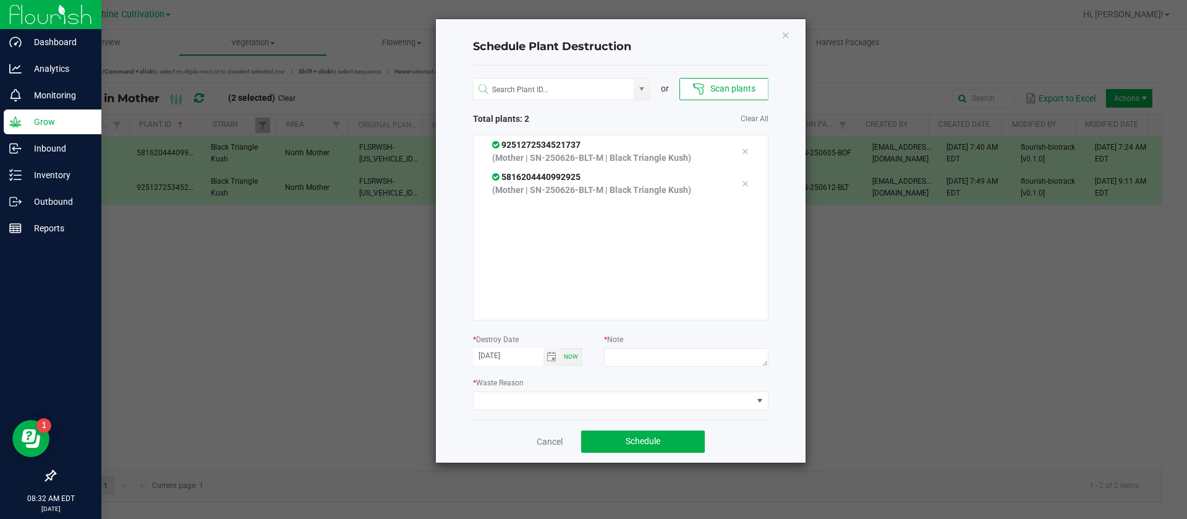
click at [650, 344] on div "* Note" at bounding box center [686, 352] width 164 height 38
click at [648, 357] on textarea at bounding box center [686, 357] width 164 height 19
type textarea "WASTE"
click at [577, 408] on span at bounding box center [613, 400] width 279 height 17
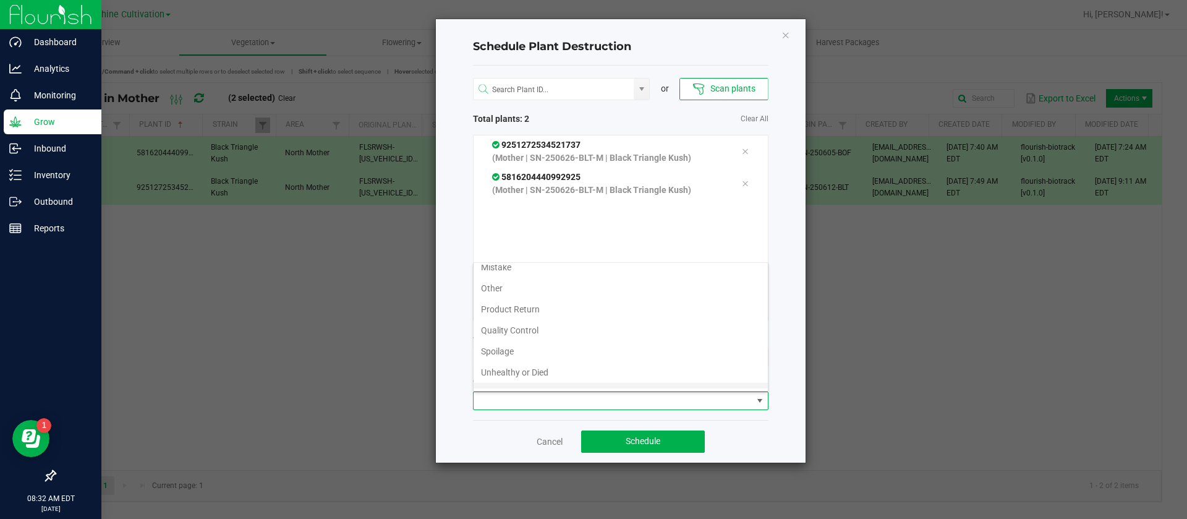
scroll to position [45, 0]
click at [510, 371] on li "Waste" at bounding box center [621, 377] width 294 height 21
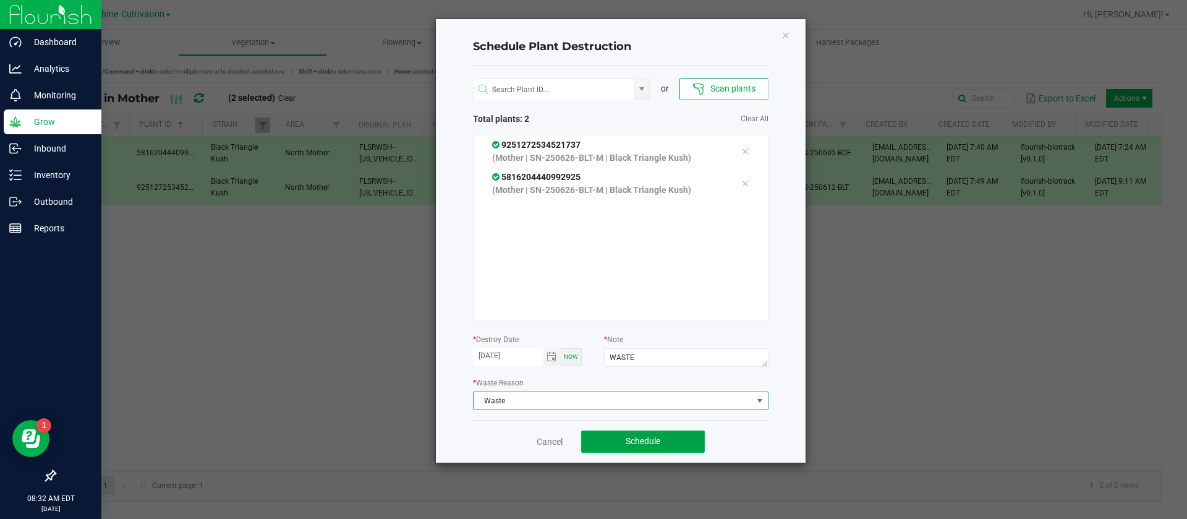
click at [657, 441] on span "Schedule" at bounding box center [643, 441] width 35 height 10
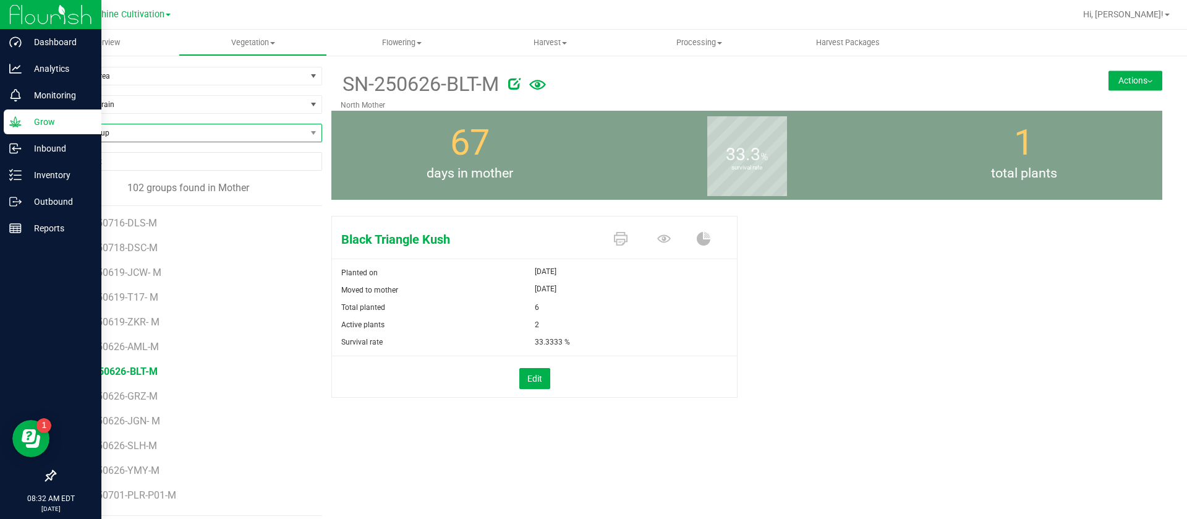
click at [118, 132] on span "Find a Group" at bounding box center [180, 132] width 251 height 17
type input "PJ3"
click at [154, 185] on li "SN-250703-PJ3-P05-M" at bounding box center [186, 184] width 263 height 17
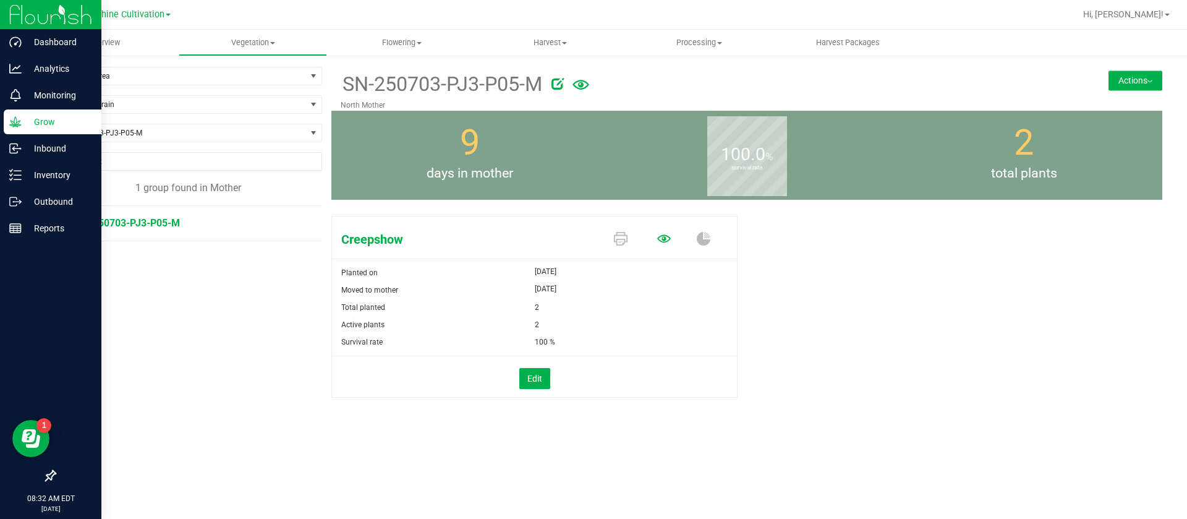
click at [669, 239] on icon at bounding box center [664, 239] width 14 height 14
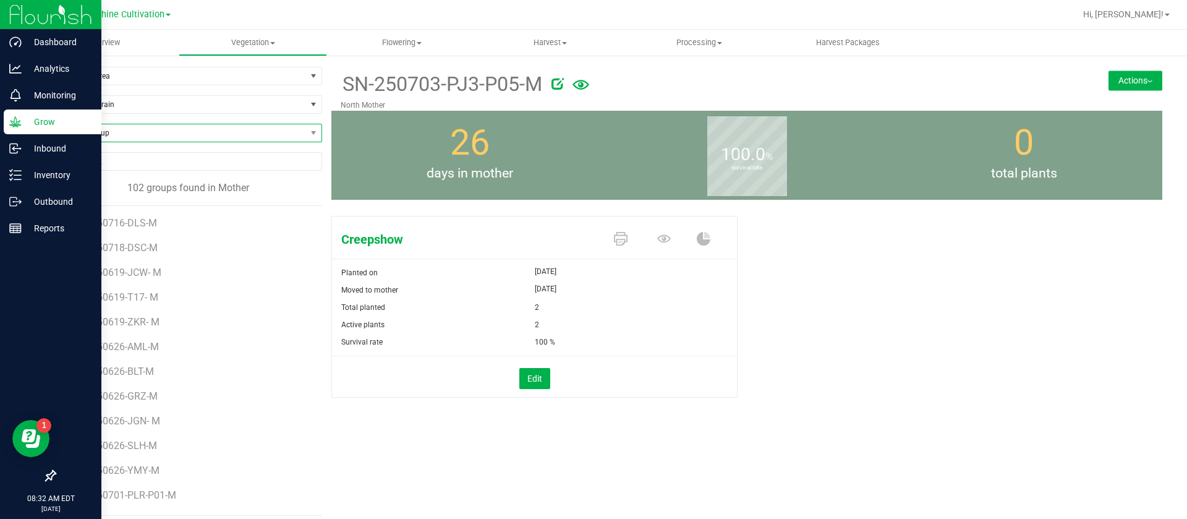
click at [135, 135] on span "Find a Group" at bounding box center [180, 132] width 251 height 17
type input "A"
type input "VMT"
click at [137, 186] on li "SN-250703-VMT-M" at bounding box center [186, 184] width 263 height 17
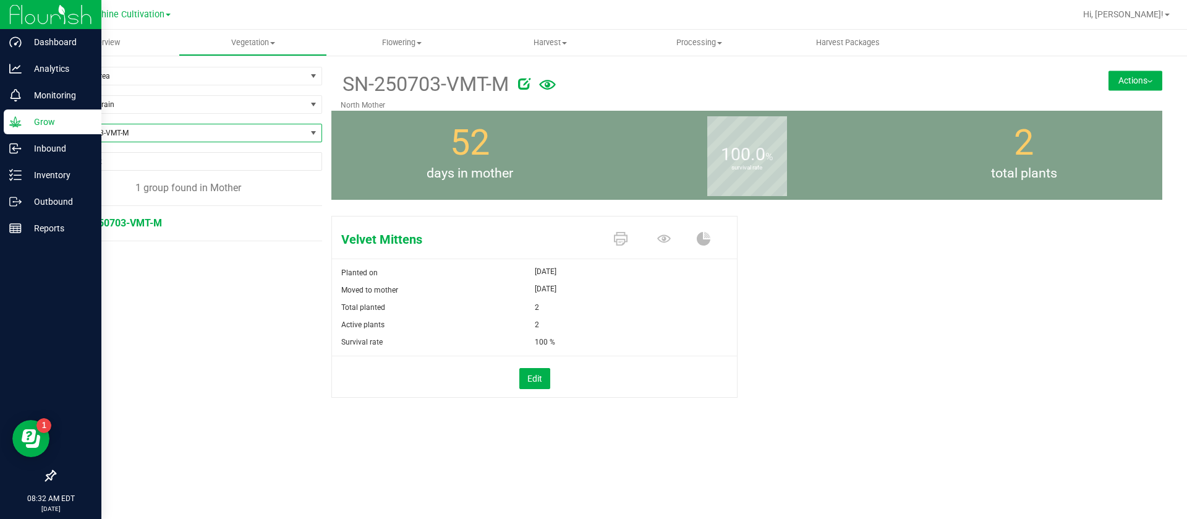
click at [673, 239] on span at bounding box center [666, 240] width 43 height 22
click at [663, 241] on icon at bounding box center [664, 238] width 14 height 8
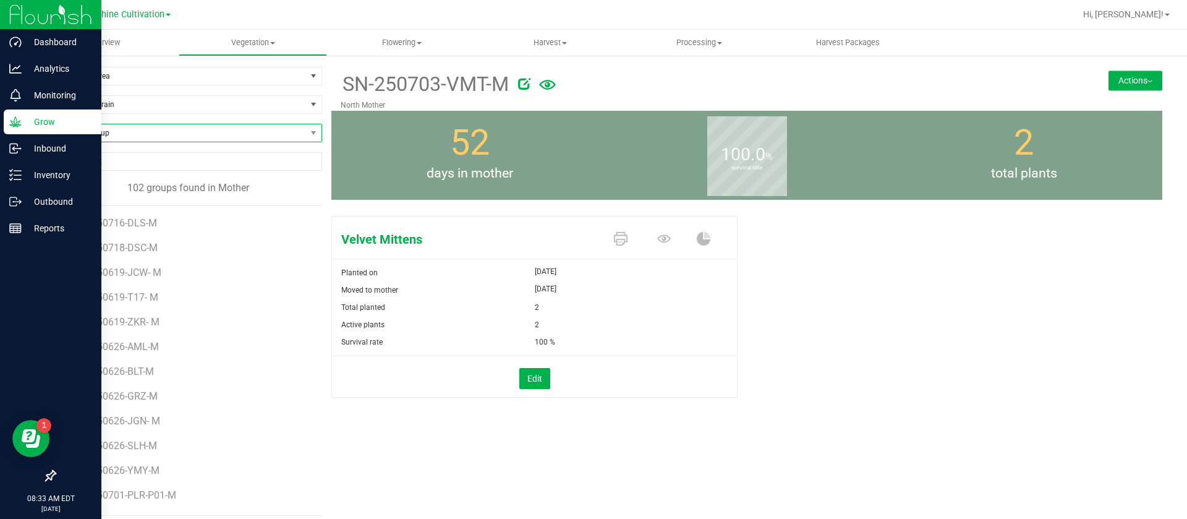
click at [133, 130] on span "Find a Group" at bounding box center [180, 132] width 251 height 17
click at [127, 135] on span "Find a Group" at bounding box center [180, 132] width 251 height 17
type input "DSC"
click at [150, 202] on li "SN-250717-DSC-M" at bounding box center [186, 201] width 263 height 17
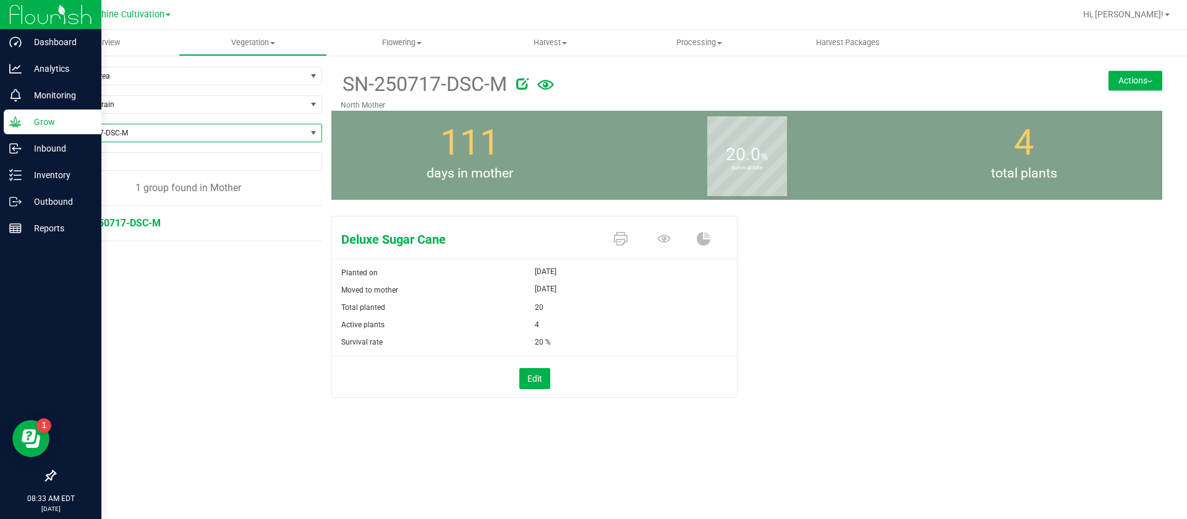
click at [133, 129] on span "SN-250717-DSC-M" at bounding box center [180, 132] width 251 height 17
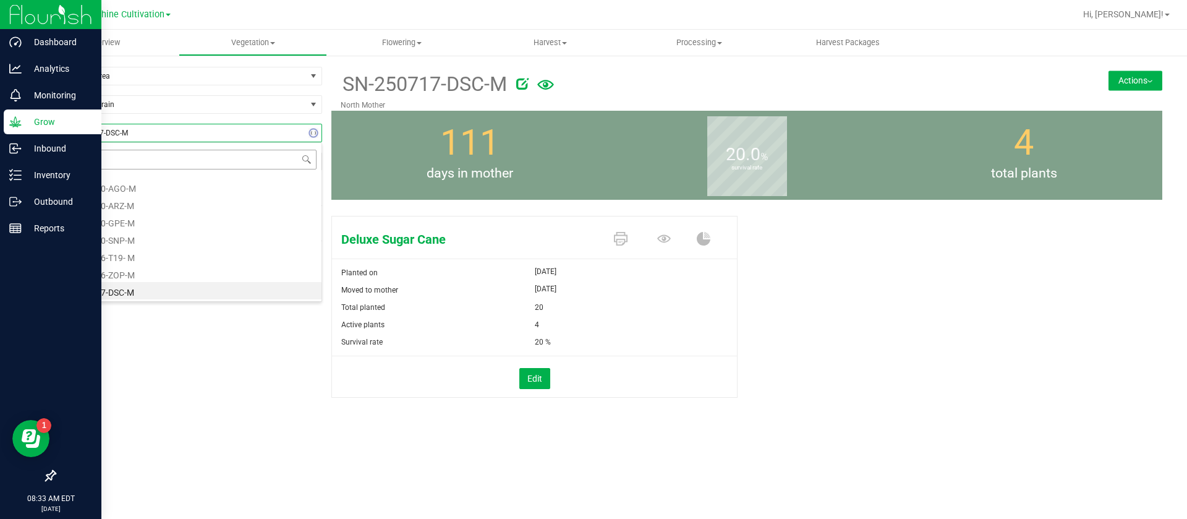
type input "DSC"
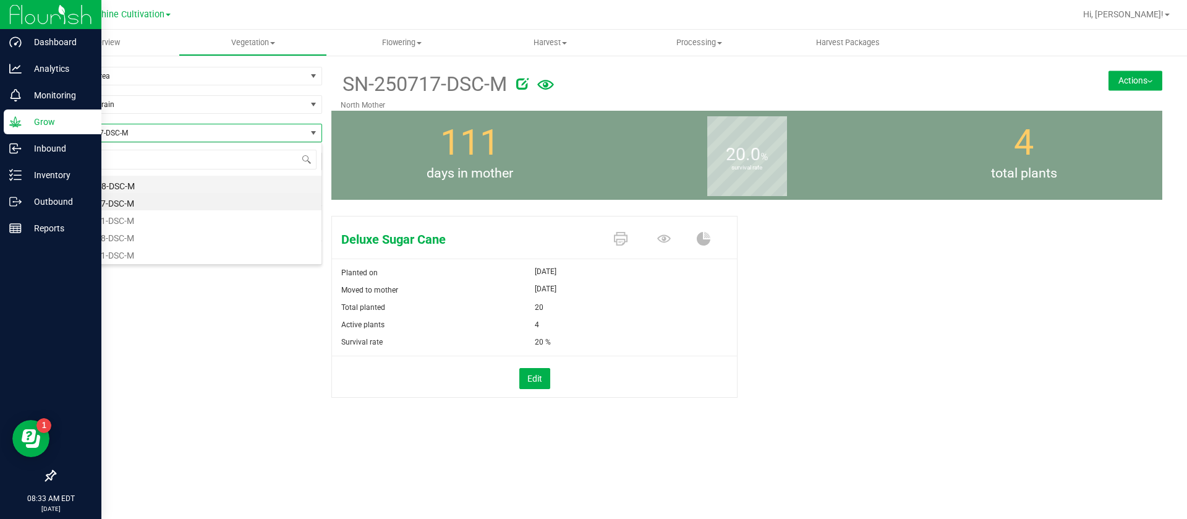
click at [142, 179] on li "GA-250718-DSC-M" at bounding box center [188, 184] width 266 height 17
click at [665, 235] on icon at bounding box center [664, 239] width 14 height 14
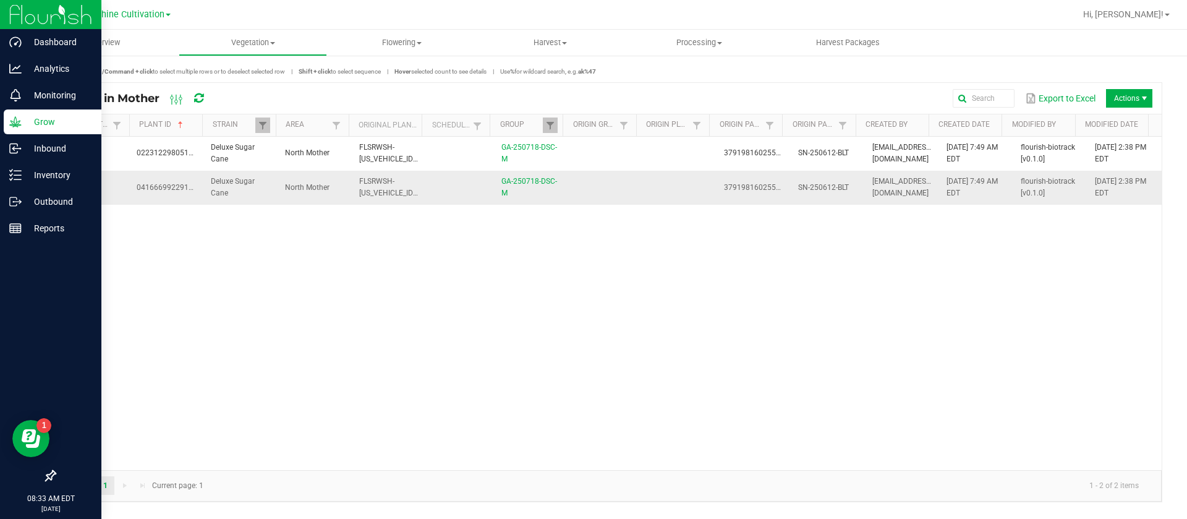
click at [624, 195] on td at bounding box center [605, 187] width 74 height 33
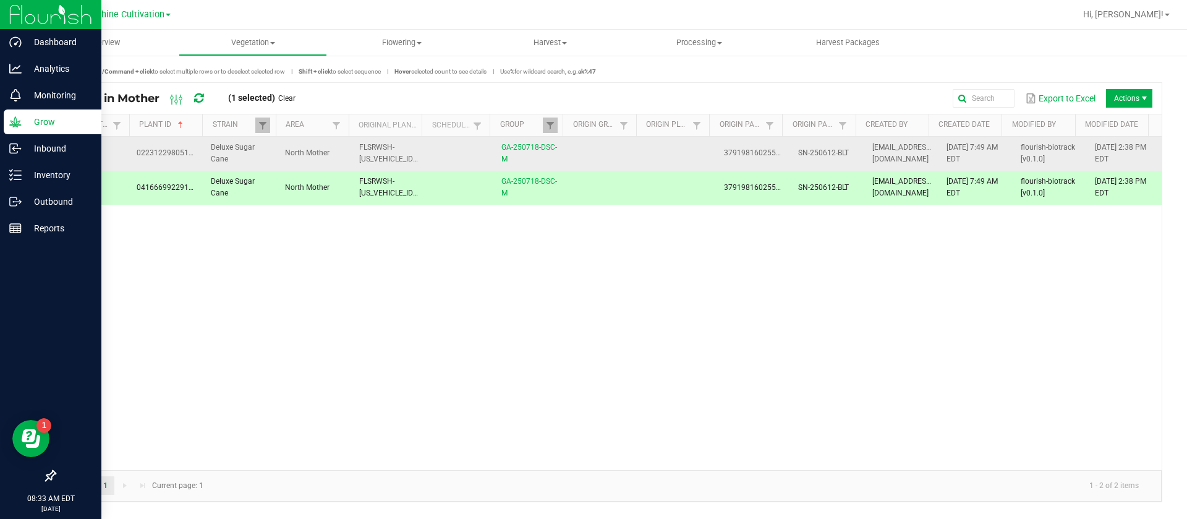
click at [648, 152] on td at bounding box center [679, 154] width 74 height 34
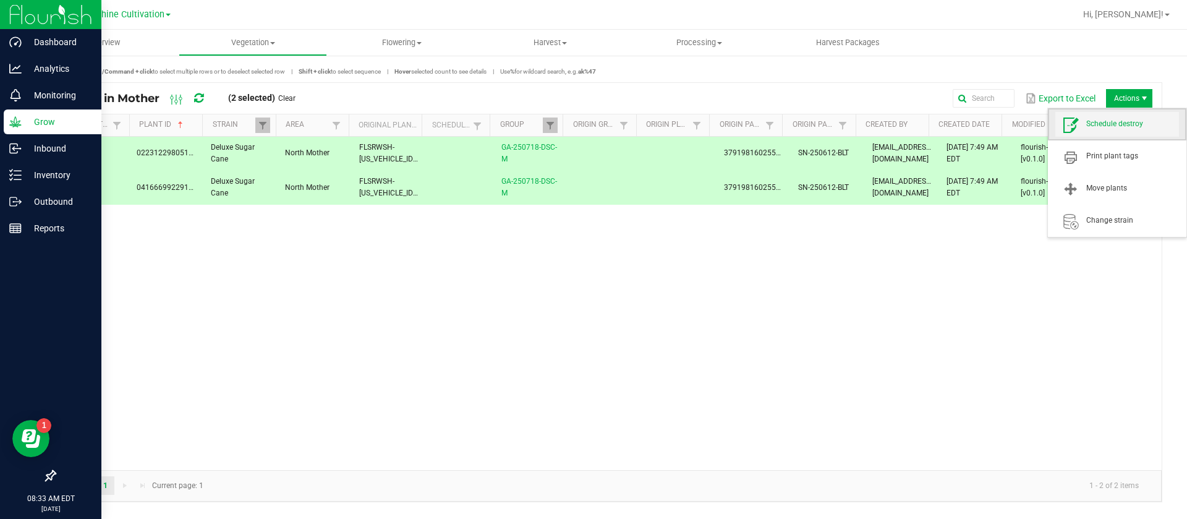
click at [1122, 122] on span "Schedule destroy" at bounding box center [1132, 124] width 93 height 11
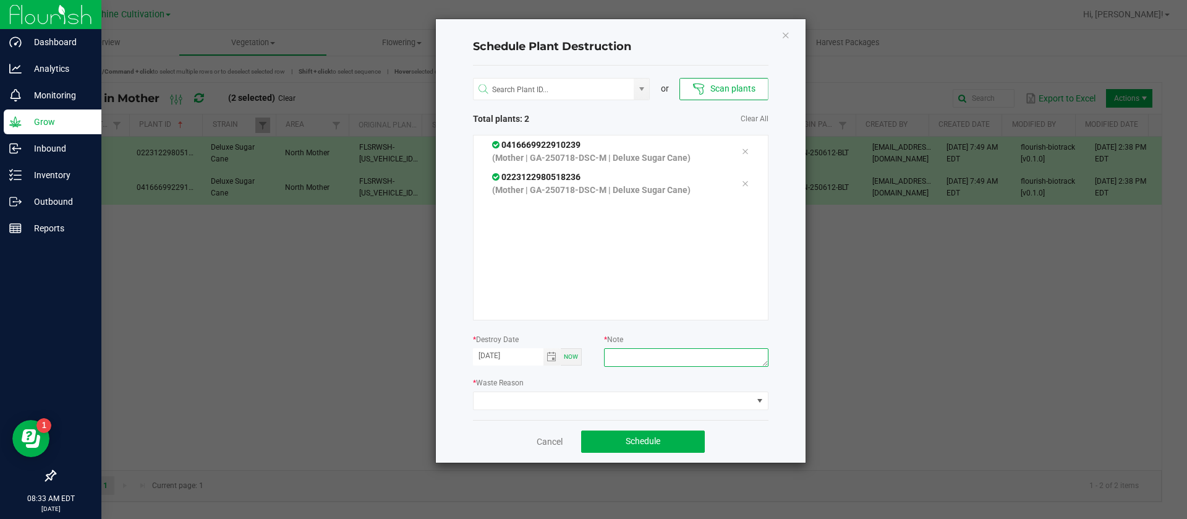
click at [665, 349] on textarea at bounding box center [686, 357] width 164 height 19
type textarea "WASTE"
click at [589, 399] on span at bounding box center [613, 400] width 279 height 17
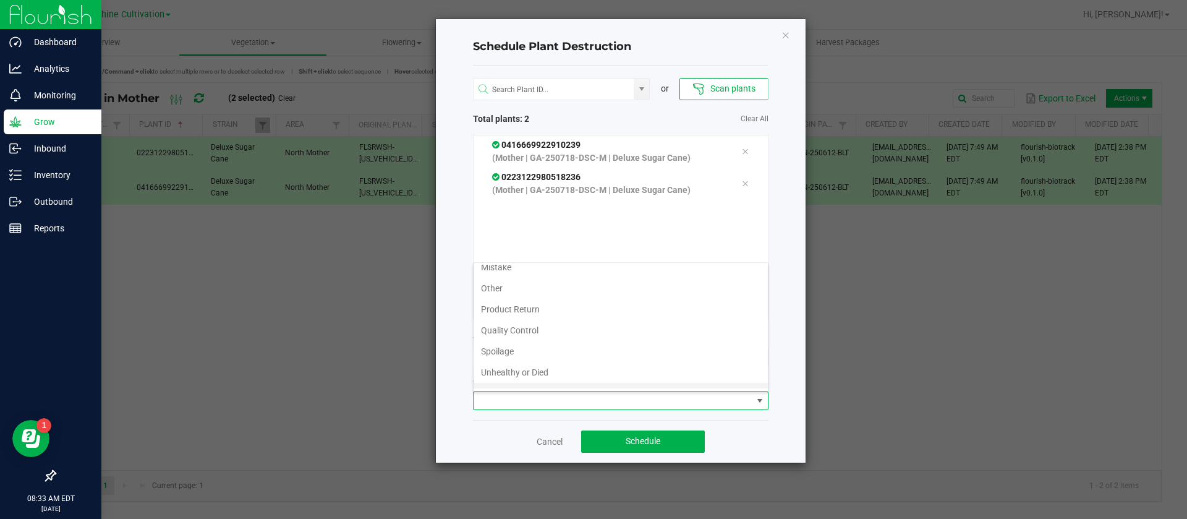
scroll to position [45, 0]
click at [516, 376] on li "Waste" at bounding box center [621, 377] width 294 height 21
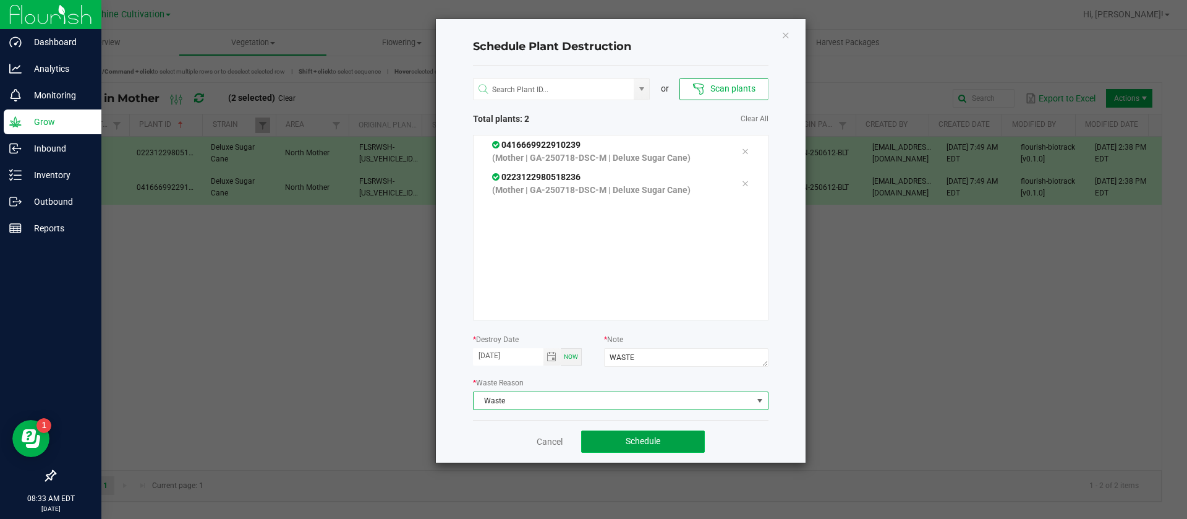
click at [663, 436] on button "Schedule" at bounding box center [643, 441] width 124 height 22
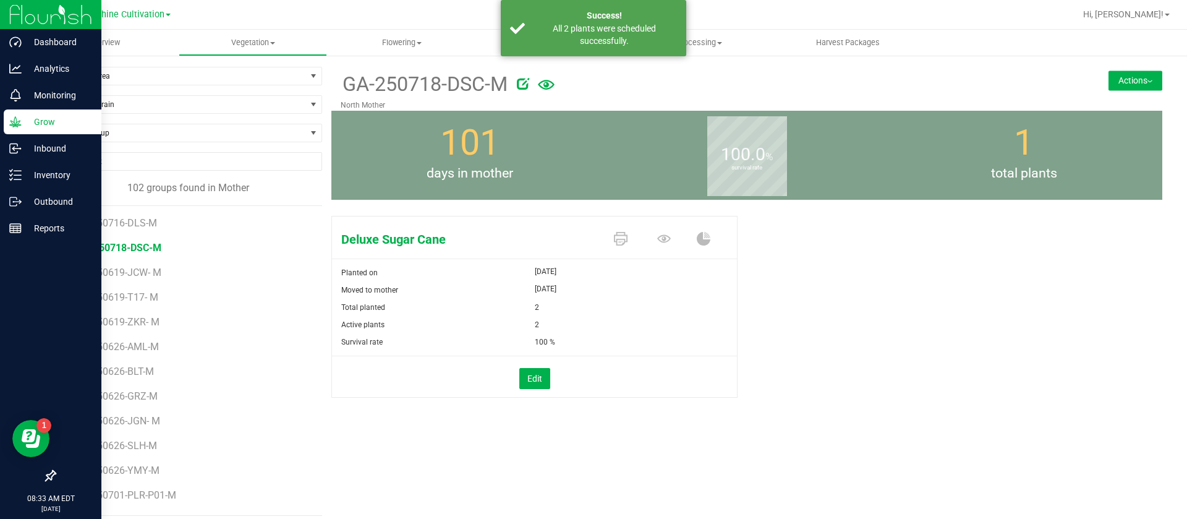
click at [688, 359] on div "Edit" at bounding box center [534, 376] width 423 height 41
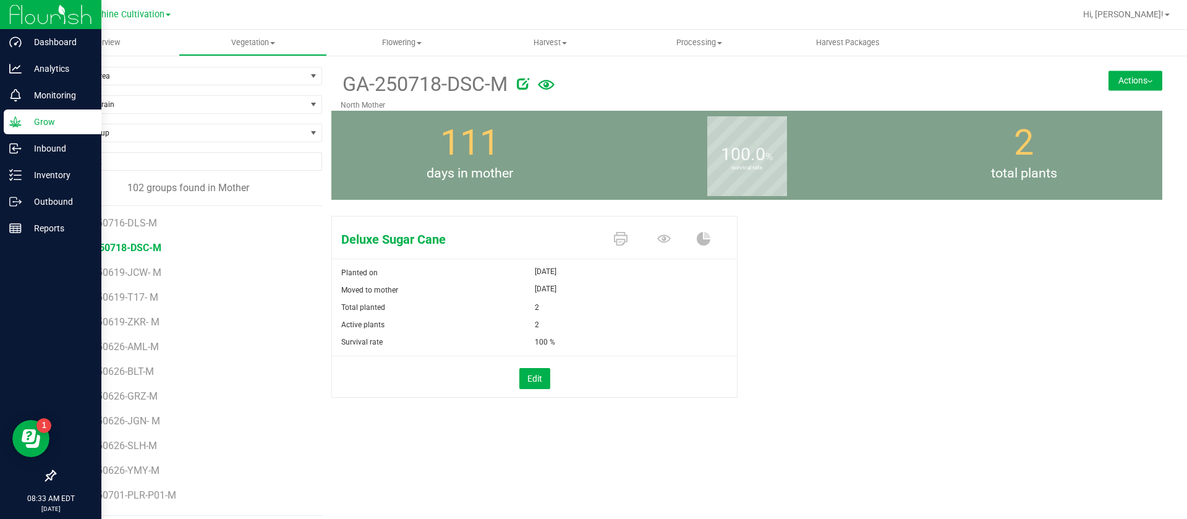
click at [722, 168] on b "survival rate" at bounding box center [747, 168] width 80 height 111
click at [563, 150] on div "111 days in mother" at bounding box center [469, 155] width 277 height 89
click at [148, 135] on span "Find a Group" at bounding box center [180, 132] width 251 height 17
type input "S"
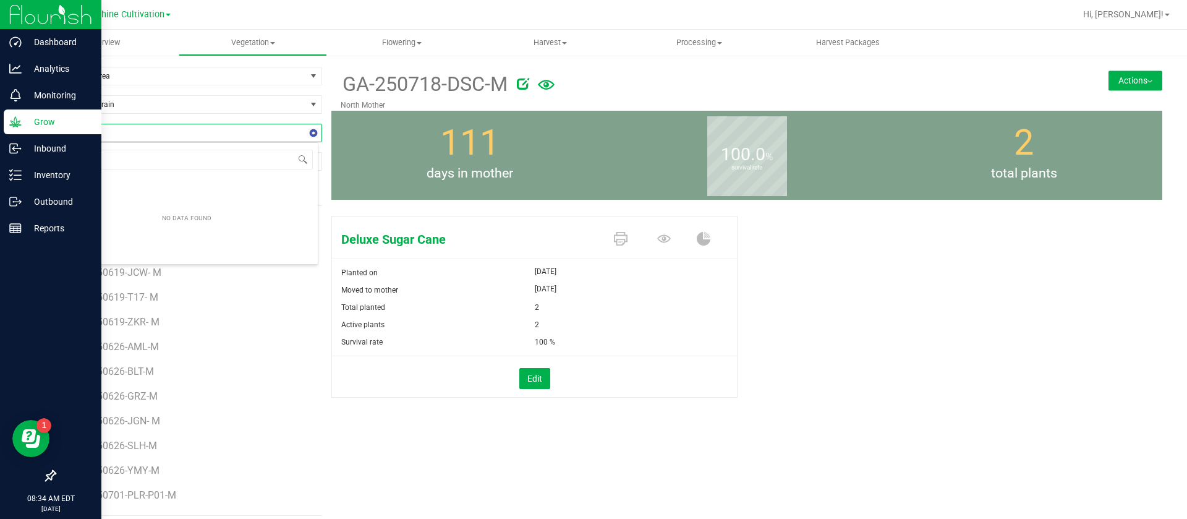
type input "DSC"
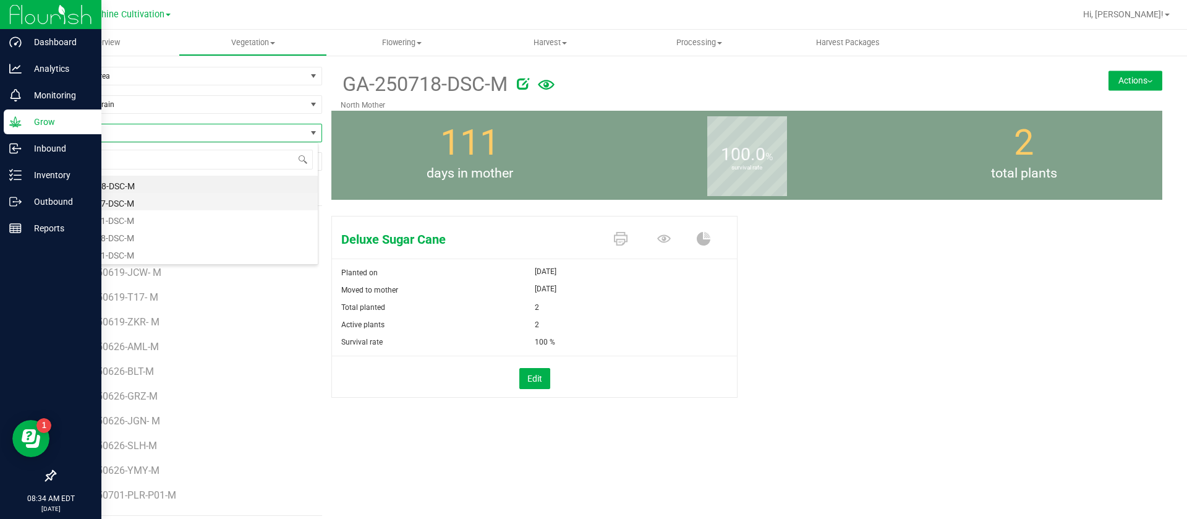
click at [130, 204] on li "SN-250717-DSC-M" at bounding box center [186, 201] width 263 height 17
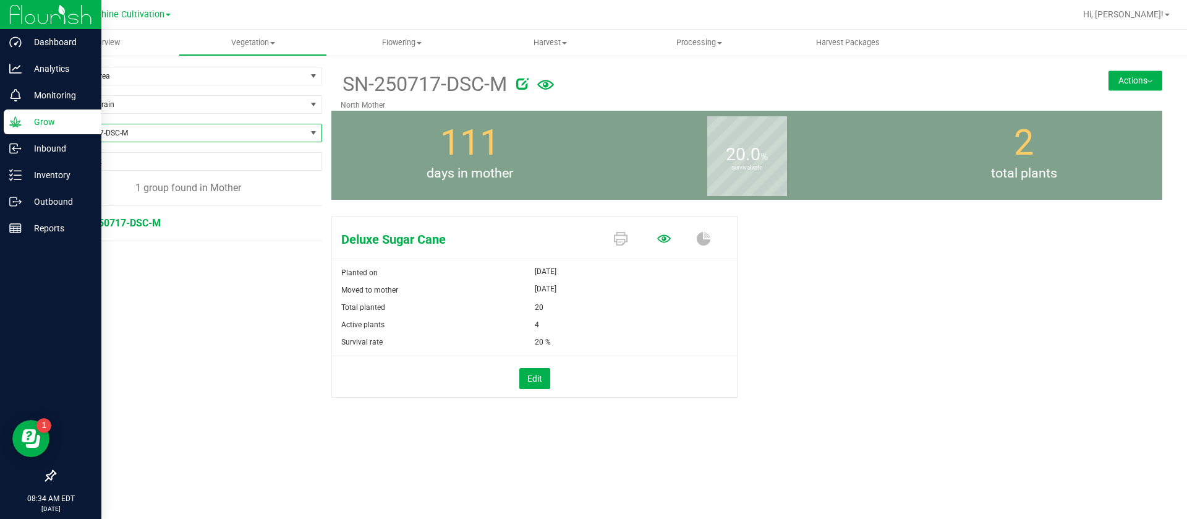
click at [661, 236] on icon at bounding box center [664, 239] width 14 height 14
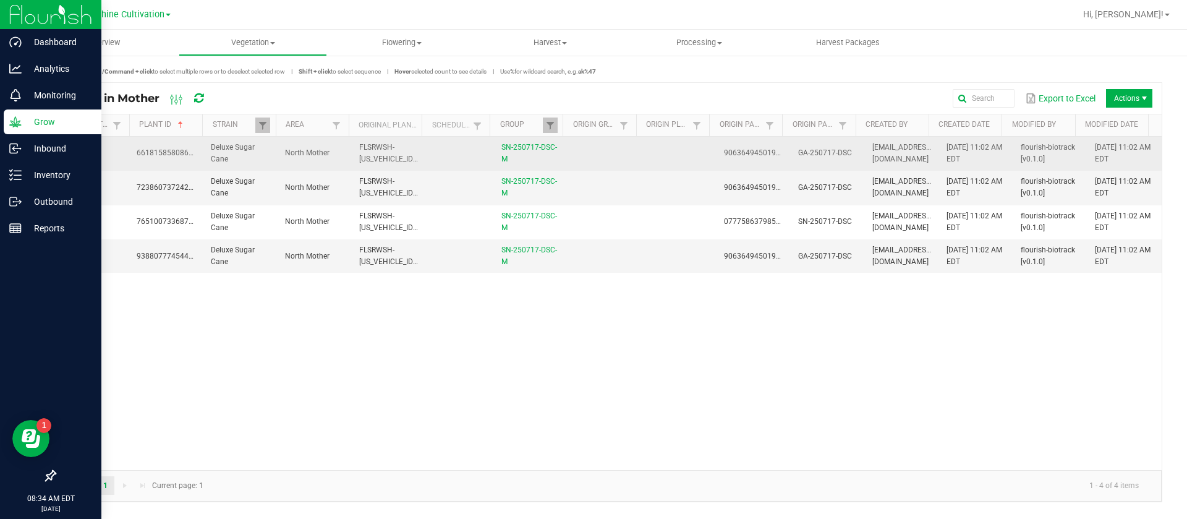
drag, startPoint x: 584, startPoint y: 154, endPoint x: 613, endPoint y: 161, distance: 30.4
click at [584, 154] on td at bounding box center [605, 154] width 74 height 34
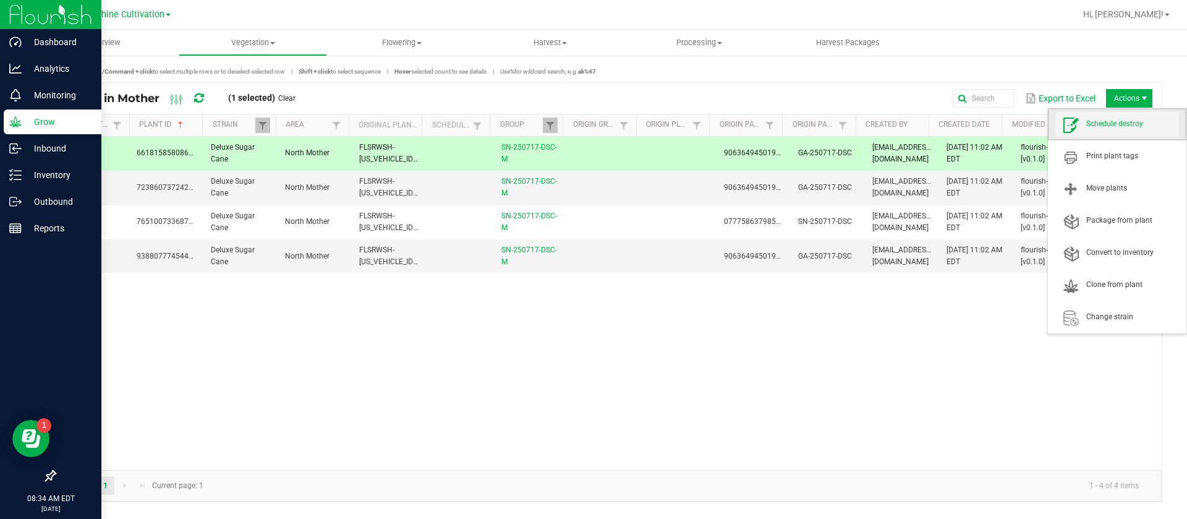
click at [1115, 126] on span "Schedule destroy" at bounding box center [1132, 124] width 93 height 11
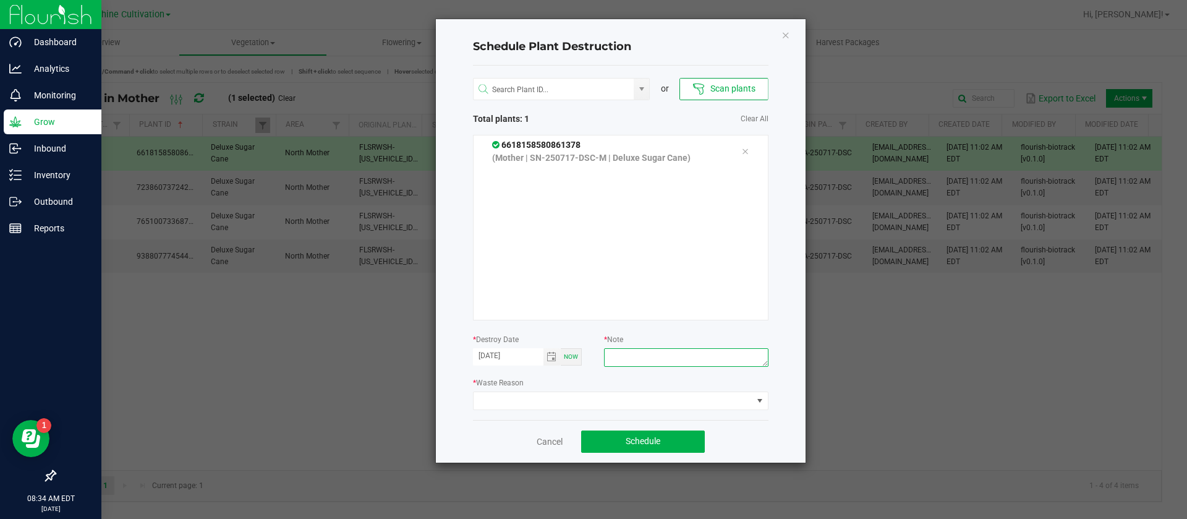
click at [683, 350] on textarea at bounding box center [686, 357] width 164 height 19
type textarea "WASTE"
drag, startPoint x: 617, startPoint y: 391, endPoint x: 614, endPoint y: 400, distance: 9.6
click at [616, 392] on span at bounding box center [620, 400] width 295 height 19
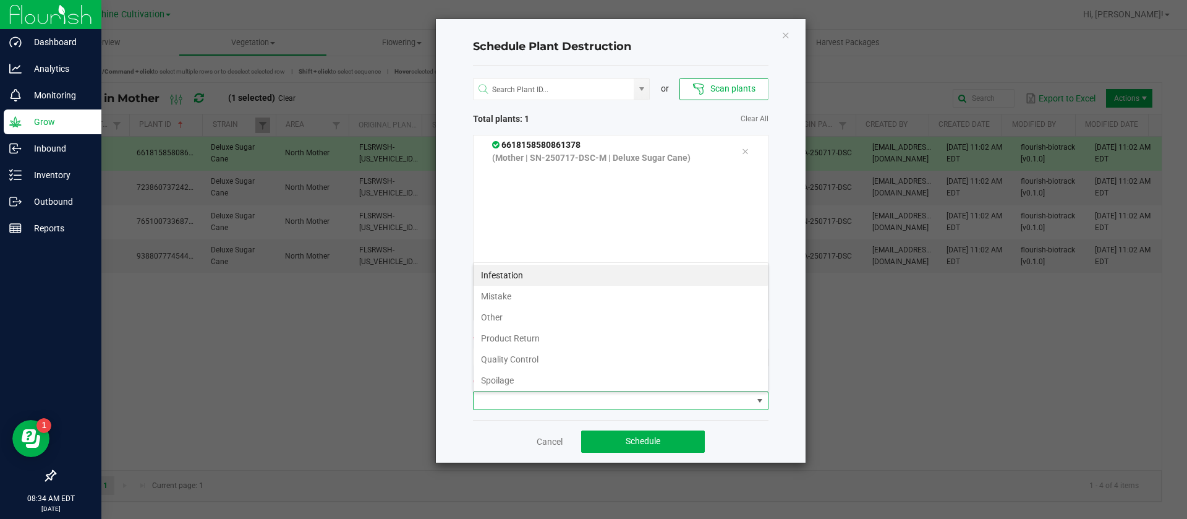
scroll to position [45, 0]
click at [503, 381] on li "Waste" at bounding box center [621, 377] width 294 height 21
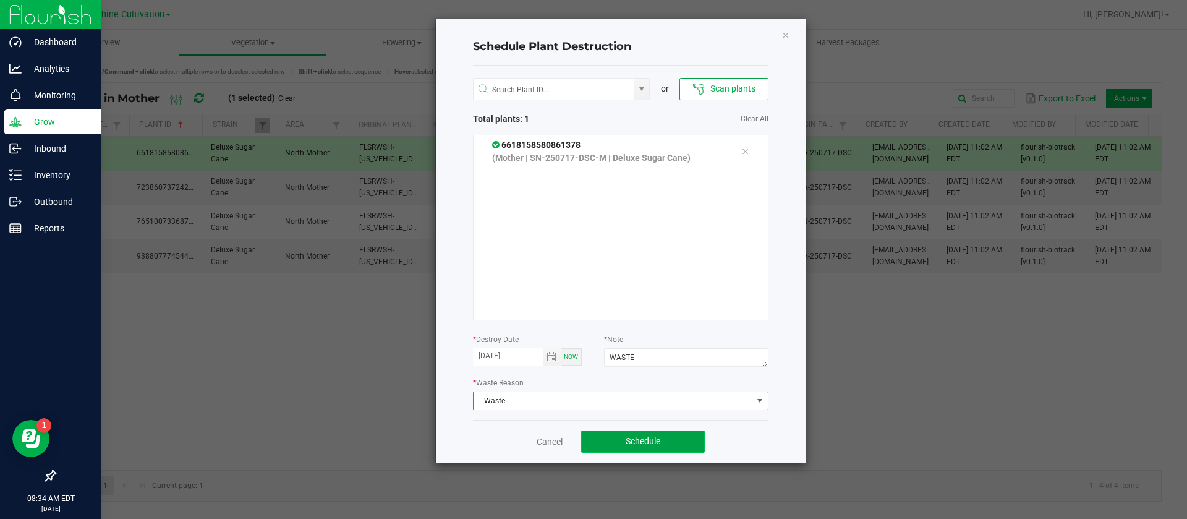
click at [650, 437] on span "Schedule" at bounding box center [643, 441] width 35 height 10
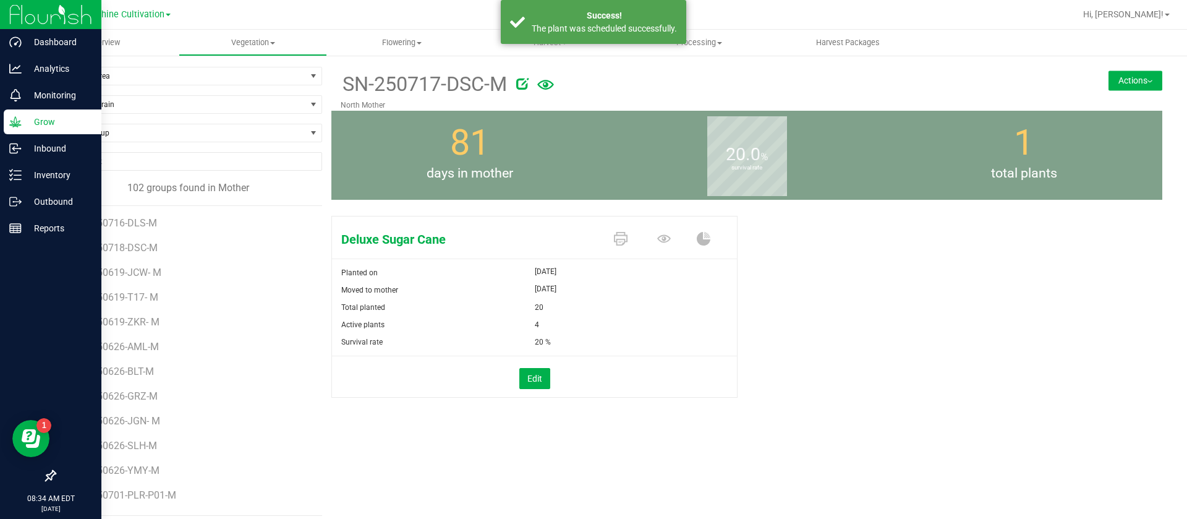
click at [483, 235] on span "Deluxe Sugar Cane" at bounding box center [467, 239] width 270 height 19
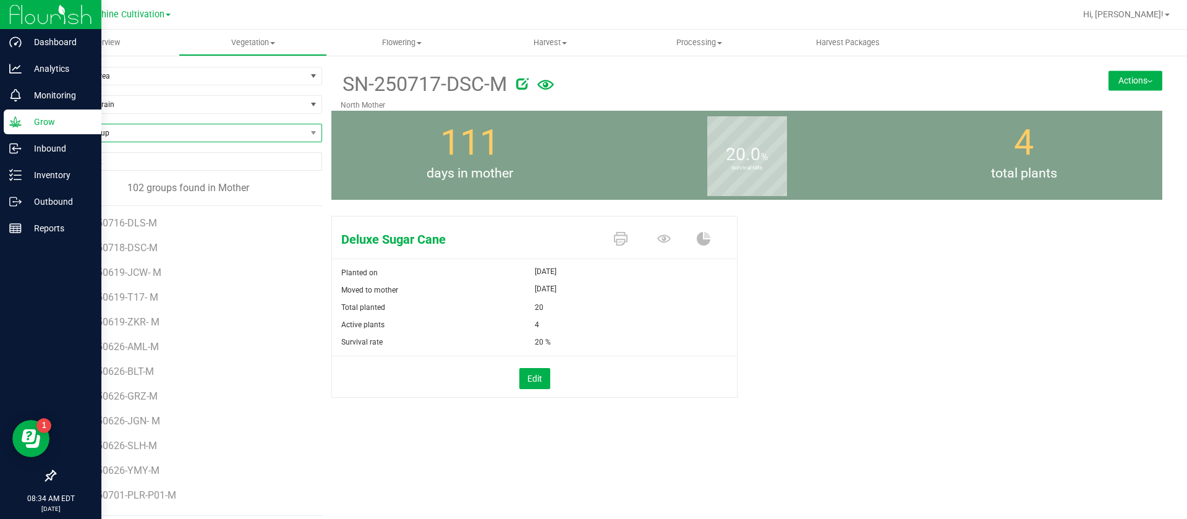
click at [154, 127] on span "Find a Group" at bounding box center [180, 132] width 251 height 17
type input "ZKR"
click at [144, 184] on li "SN-250619-ZKR- M" at bounding box center [186, 184] width 263 height 17
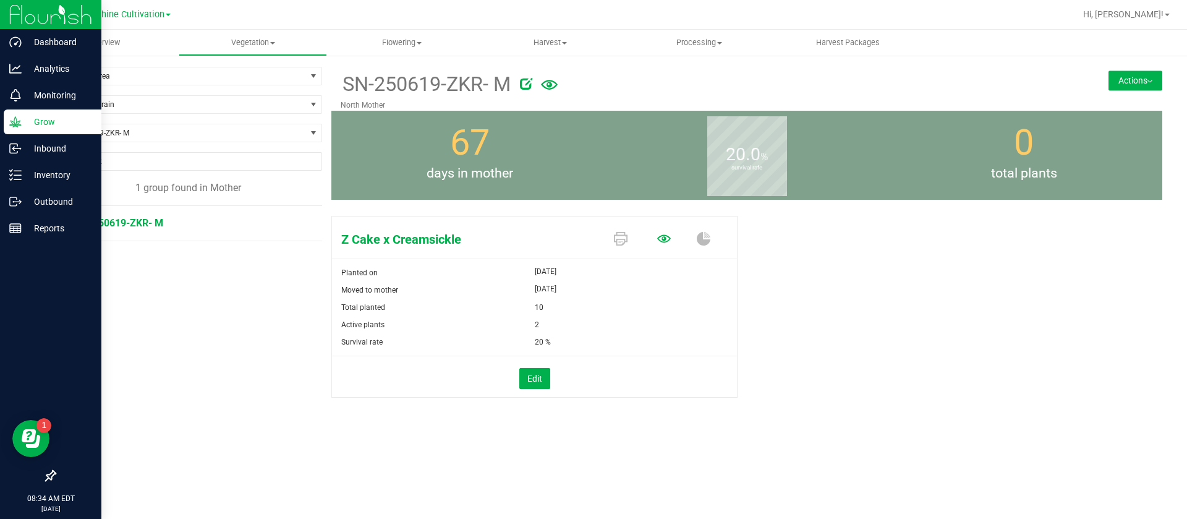
click at [665, 240] on icon at bounding box center [664, 238] width 14 height 8
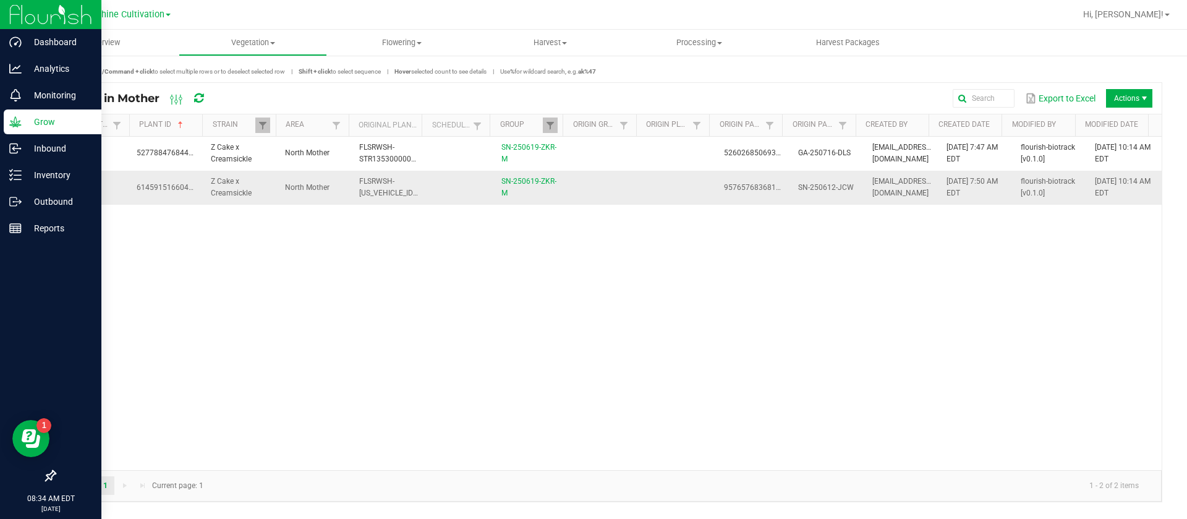
drag, startPoint x: 623, startPoint y: 205, endPoint x: 621, endPoint y: 195, distance: 10.7
click at [622, 202] on div "5277884768445013 Z Cake x Creamsickle North Mother FLSRWSH-STR135300000003 SN-2…" at bounding box center [608, 303] width 1107 height 333
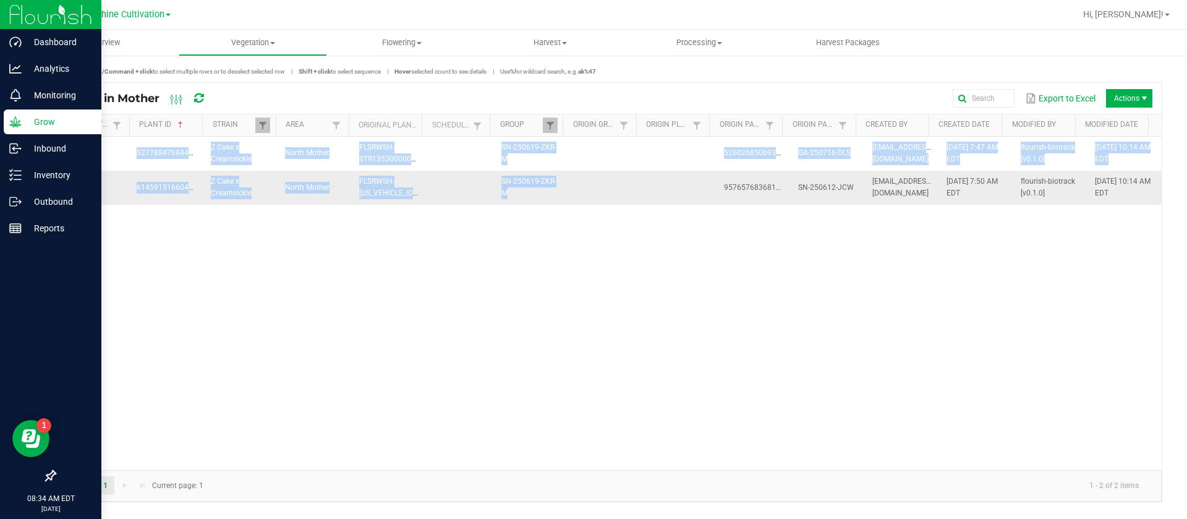
click at [622, 182] on td at bounding box center [605, 187] width 74 height 33
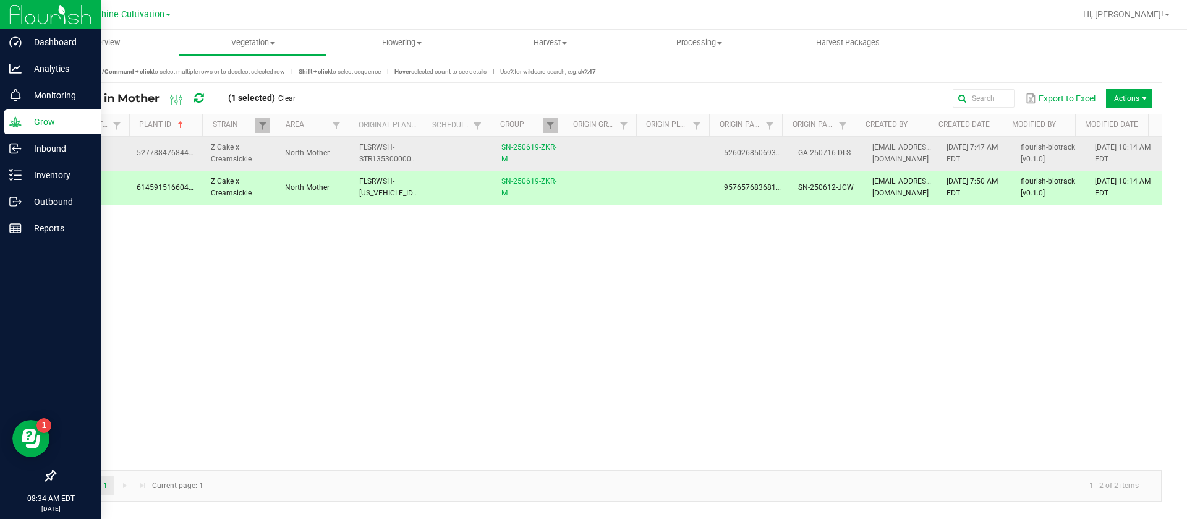
click at [627, 154] on td at bounding box center [605, 154] width 74 height 34
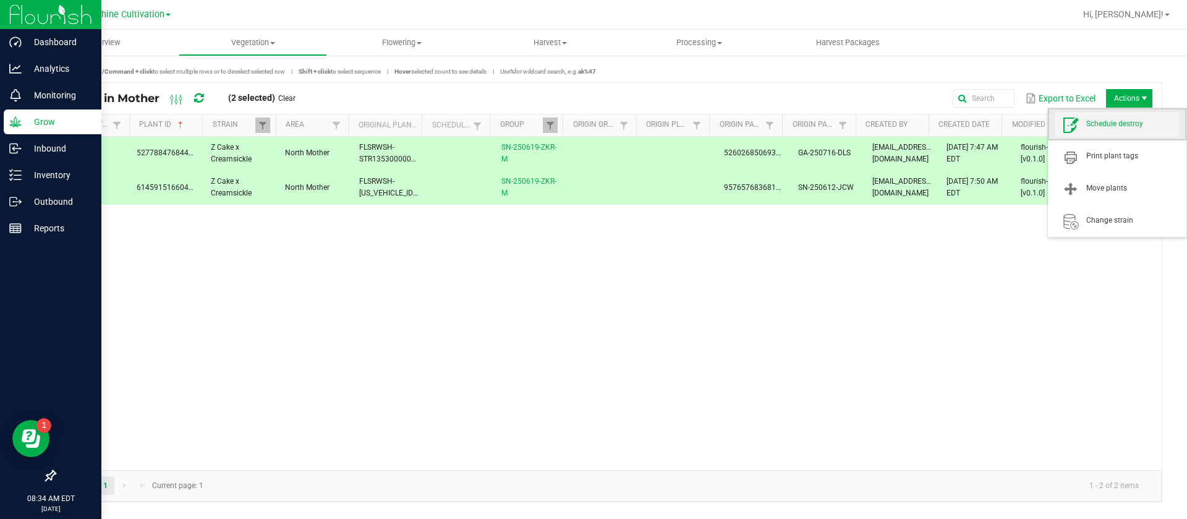
click at [1118, 130] on span "Schedule destroy" at bounding box center [1117, 124] width 124 height 25
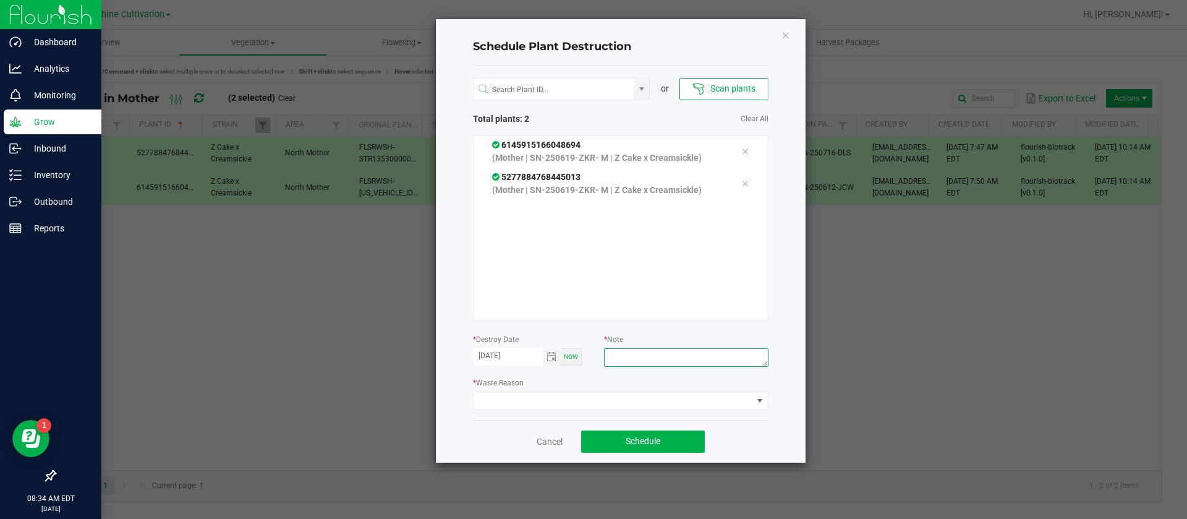
click at [673, 361] on textarea at bounding box center [686, 357] width 164 height 19
type textarea "WASTE"
click at [592, 403] on span at bounding box center [613, 400] width 279 height 17
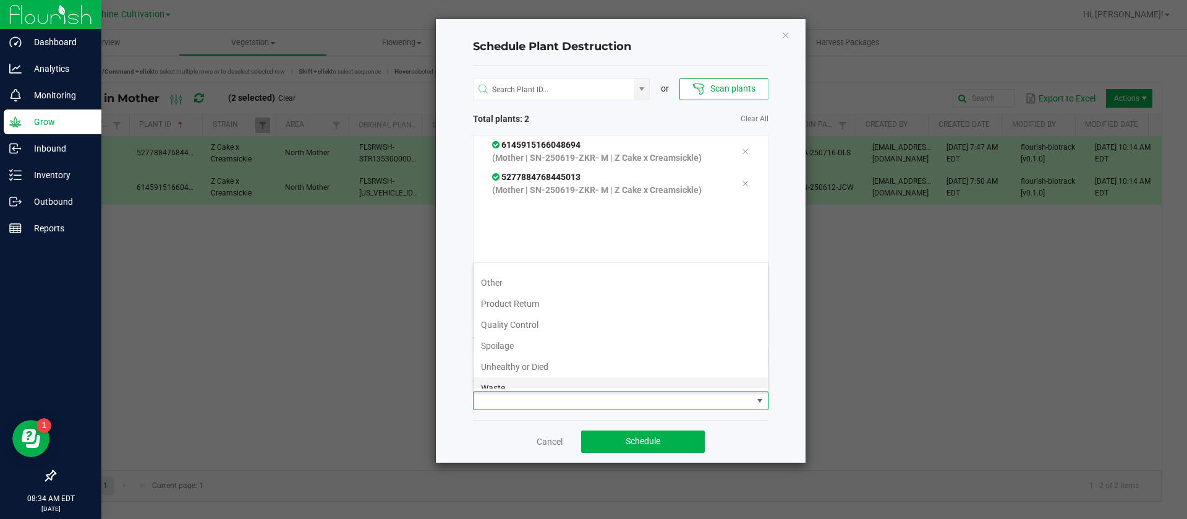
scroll to position [45, 0]
click at [501, 372] on li "Waste" at bounding box center [621, 377] width 294 height 21
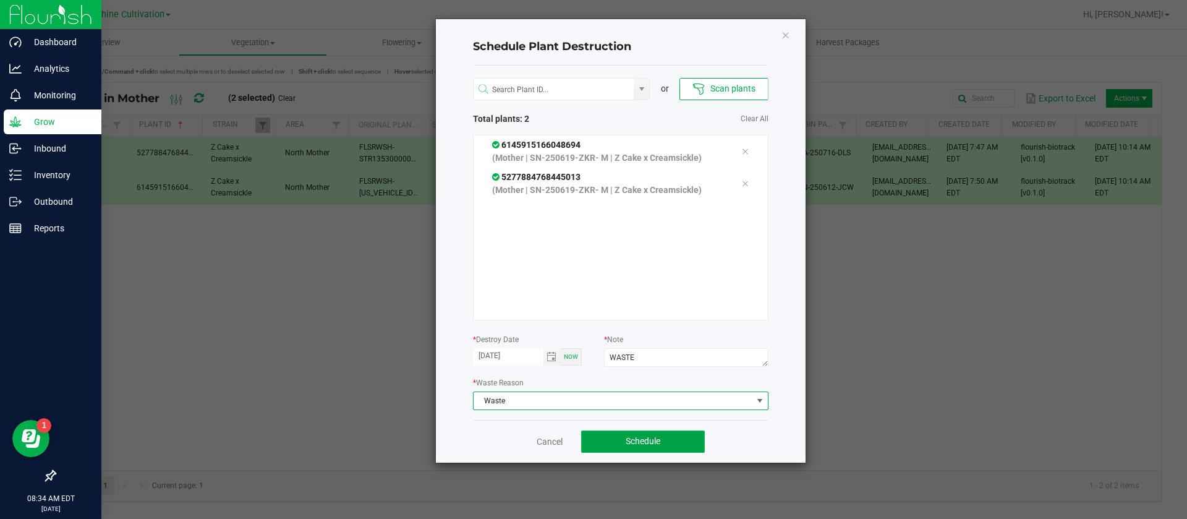
click at [652, 448] on button "Schedule" at bounding box center [643, 441] width 124 height 22
